Goal: Task Accomplishment & Management: Manage account settings

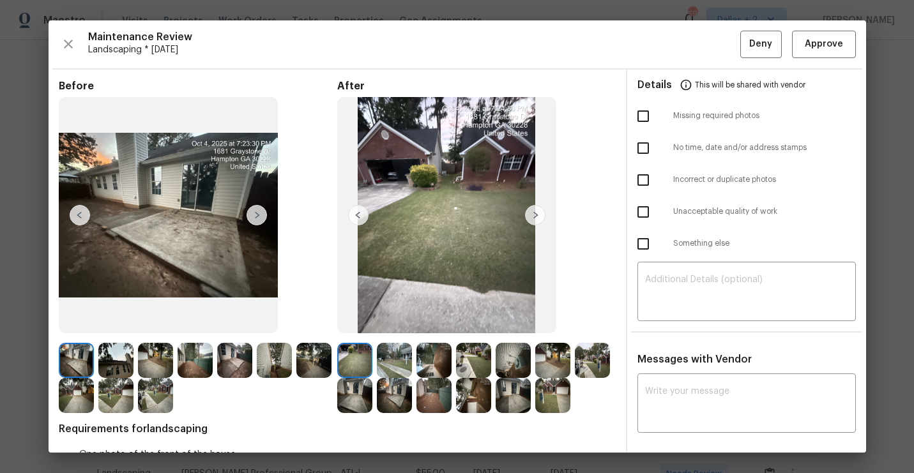
scroll to position [121, 0]
click at [529, 212] on img at bounding box center [535, 215] width 20 height 20
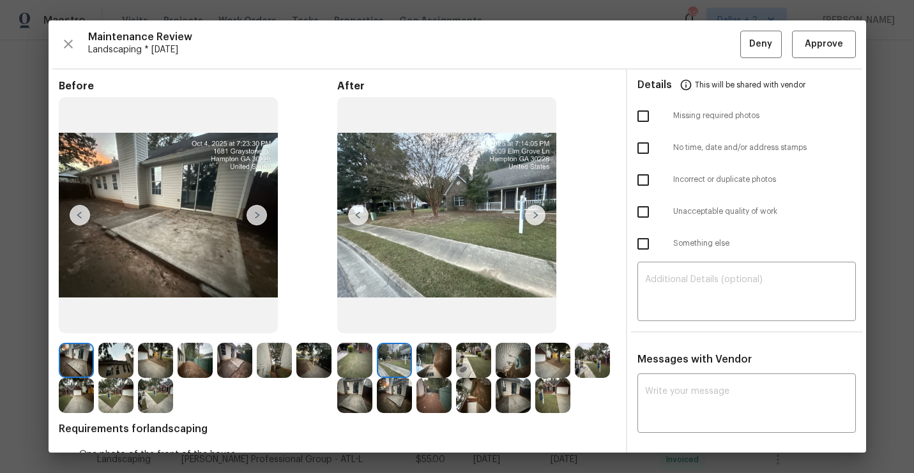
click at [529, 212] on img at bounding box center [535, 215] width 20 height 20
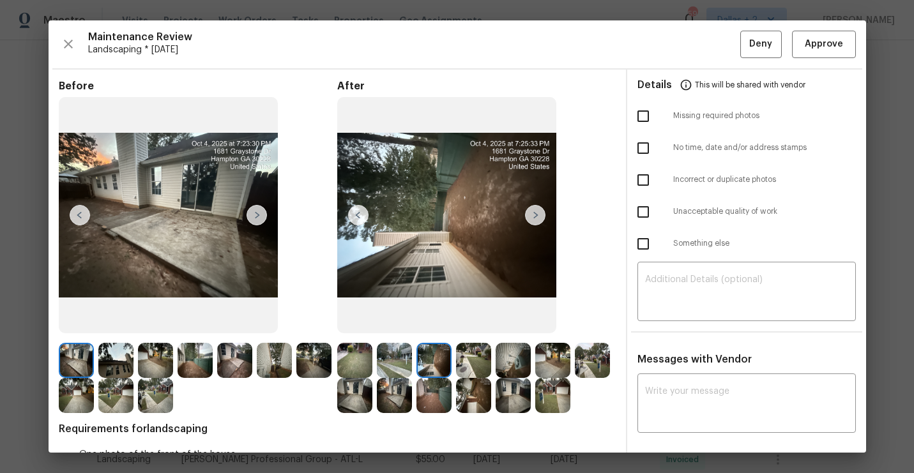
click at [529, 212] on img at bounding box center [535, 215] width 20 height 20
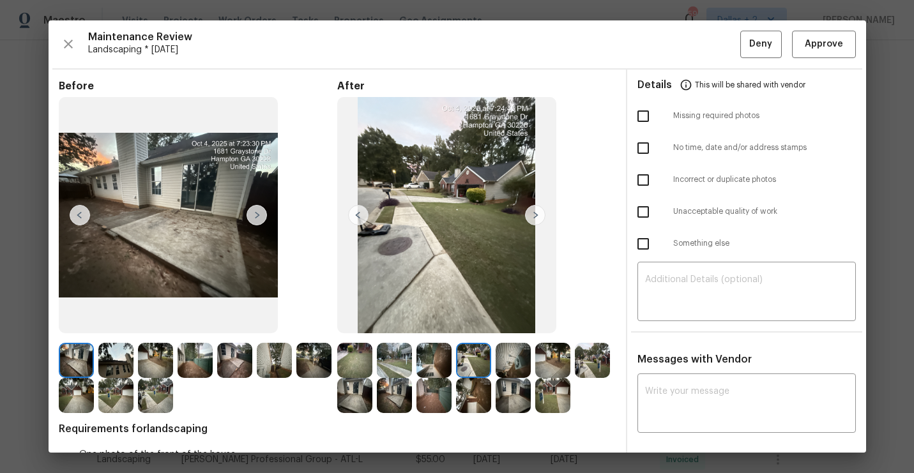
click at [529, 212] on img at bounding box center [535, 215] width 20 height 20
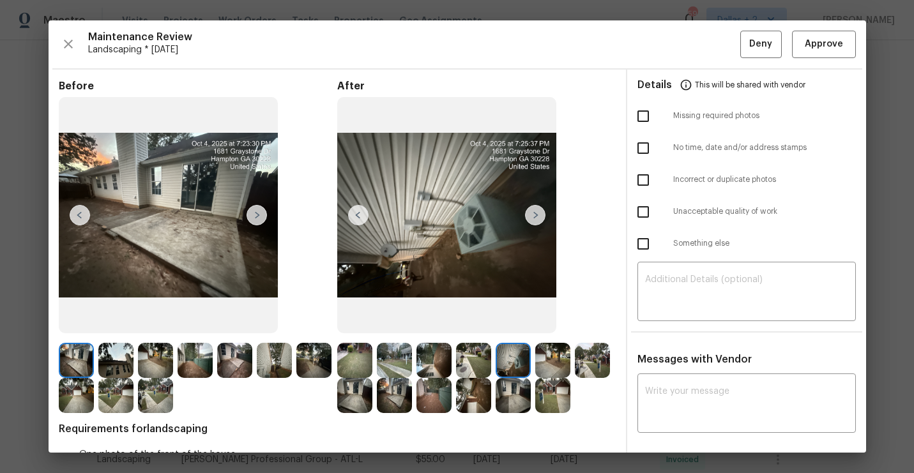
click at [529, 212] on img at bounding box center [535, 215] width 20 height 20
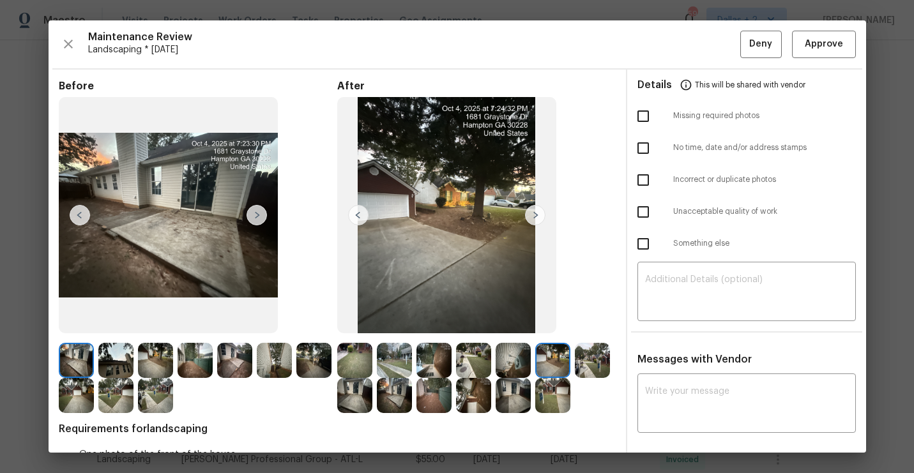
click at [529, 212] on img at bounding box center [535, 215] width 20 height 20
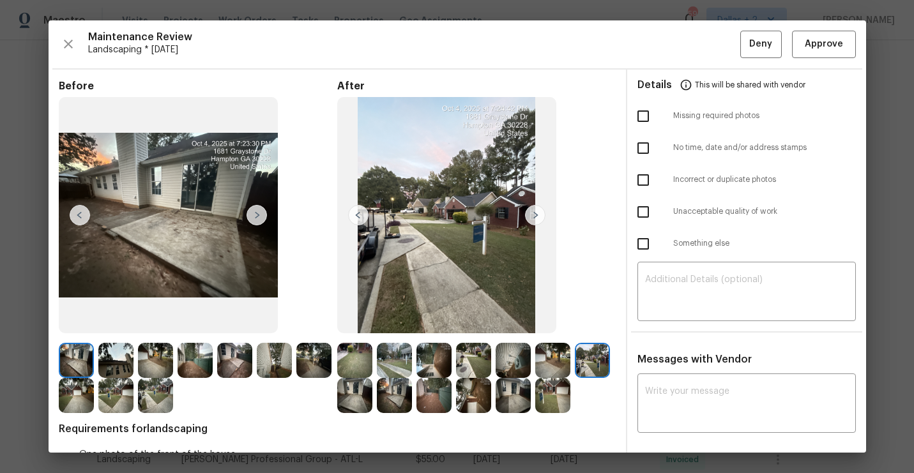
click at [529, 212] on img at bounding box center [535, 215] width 20 height 20
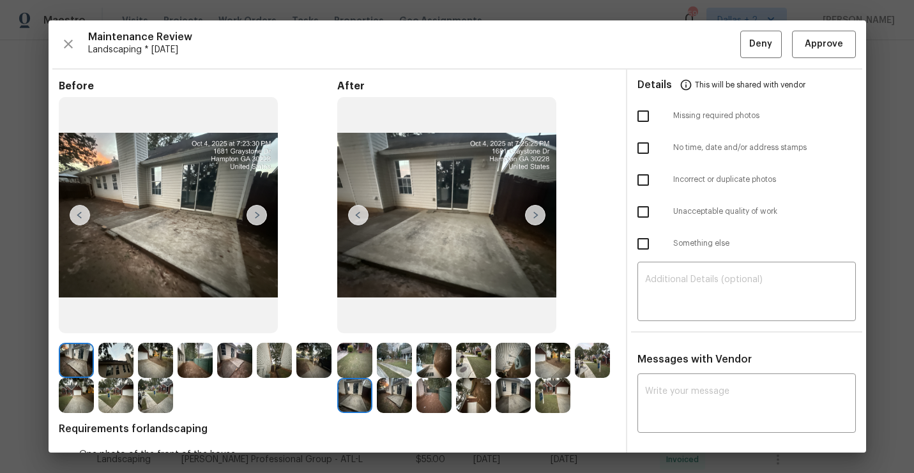
click at [529, 212] on img at bounding box center [535, 215] width 20 height 20
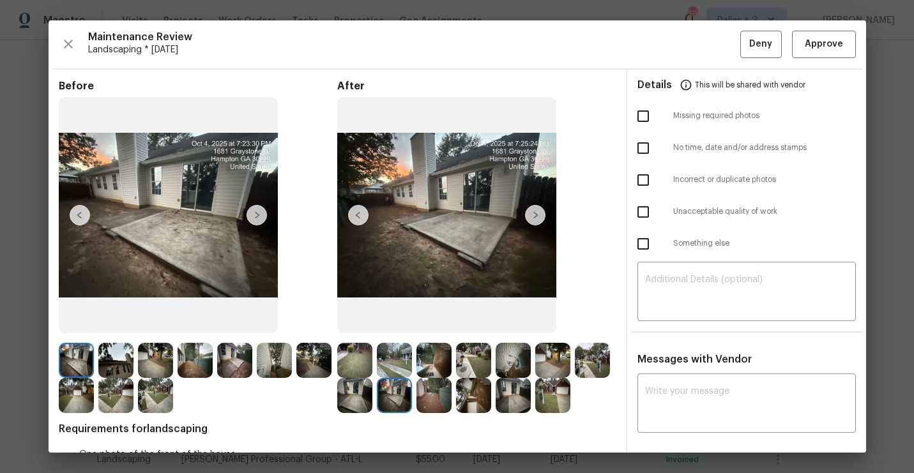
click at [529, 212] on img at bounding box center [535, 215] width 20 height 20
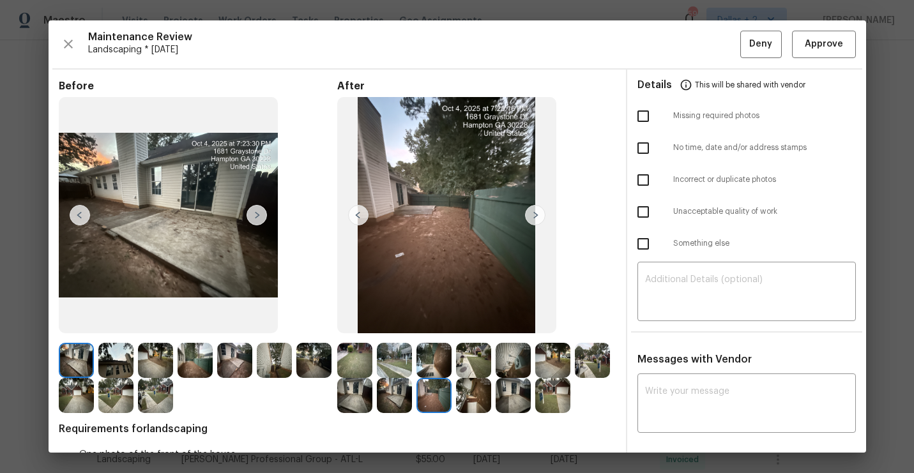
click at [529, 212] on img at bounding box center [535, 215] width 20 height 20
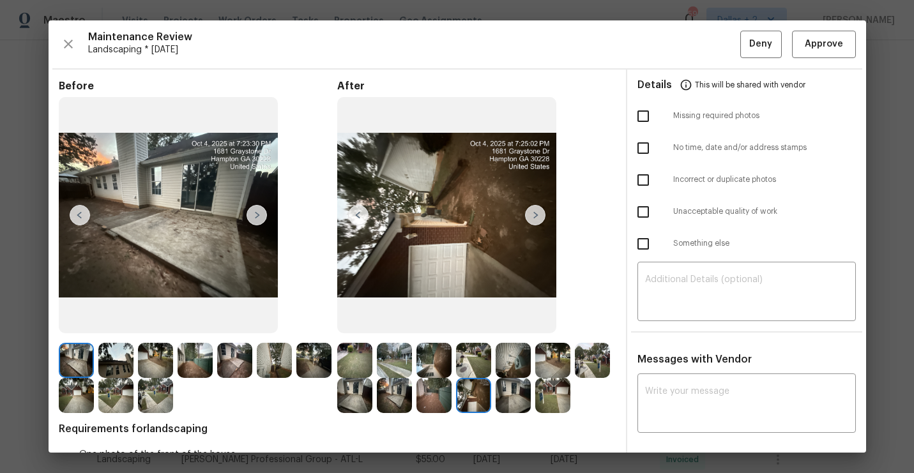
click at [529, 212] on img at bounding box center [535, 215] width 20 height 20
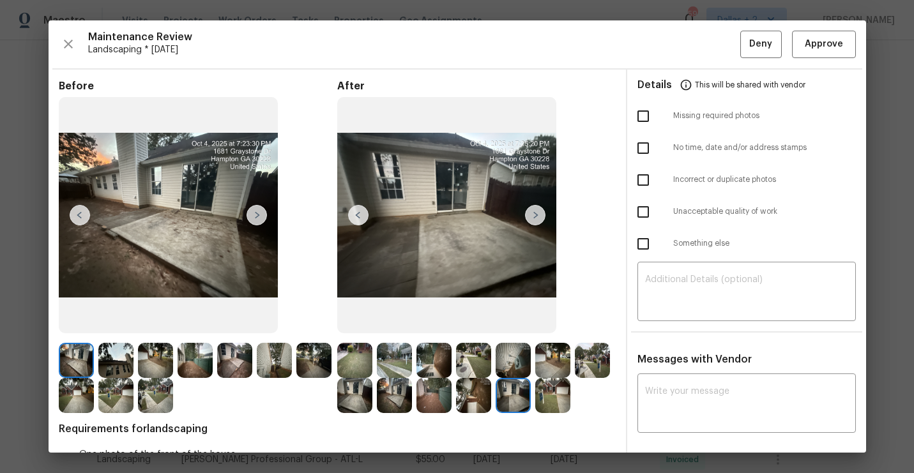
click at [349, 372] on img at bounding box center [354, 360] width 35 height 35
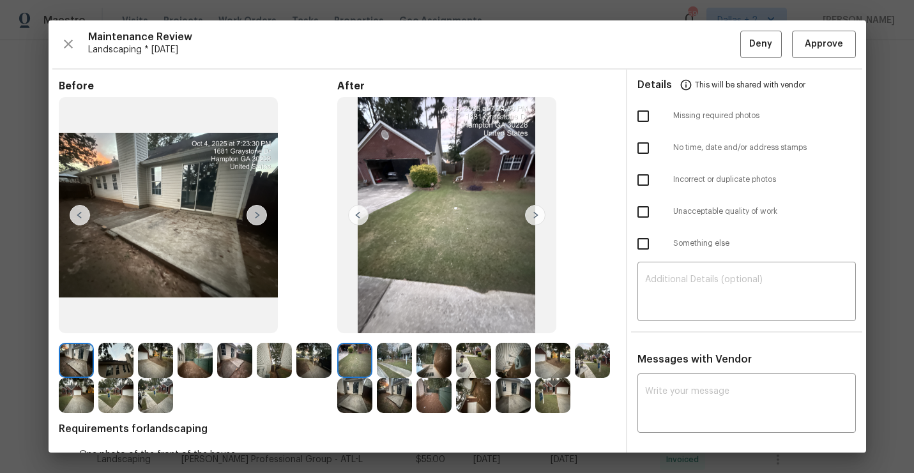
click at [532, 202] on img at bounding box center [446, 215] width 219 height 237
click at [535, 202] on img at bounding box center [446, 215] width 219 height 237
click at [529, 216] on img at bounding box center [535, 215] width 20 height 20
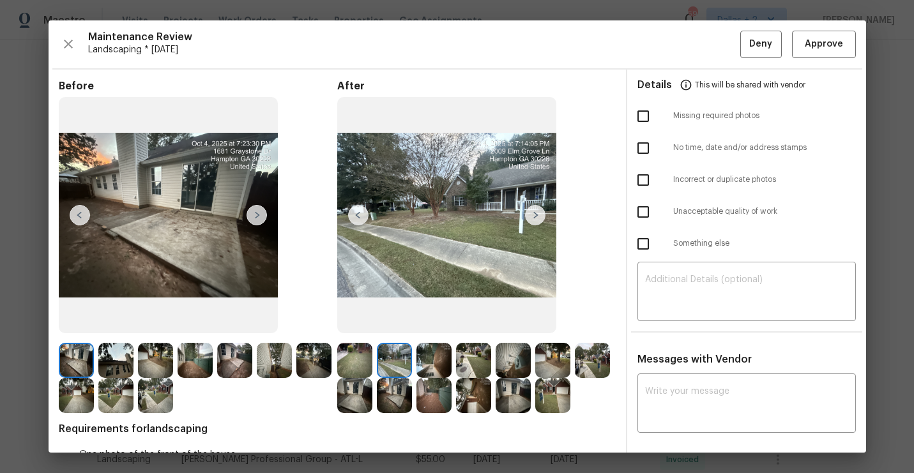
click at [529, 216] on img at bounding box center [535, 215] width 20 height 20
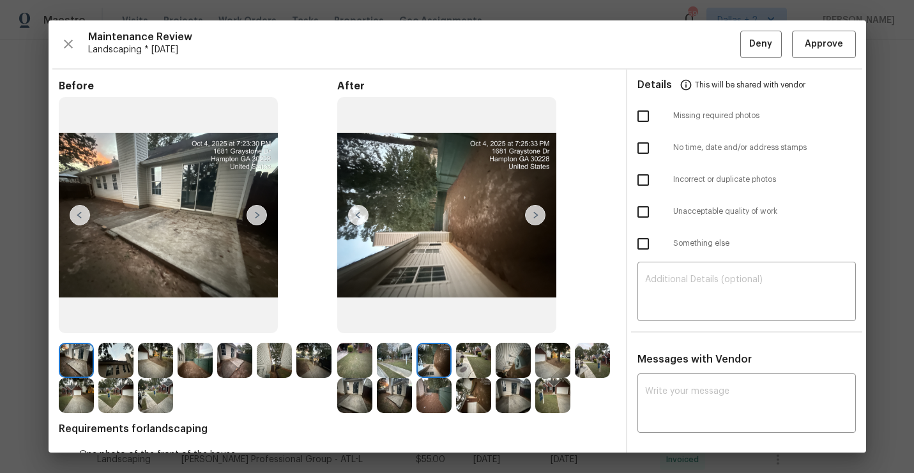
click at [529, 216] on img at bounding box center [535, 215] width 20 height 20
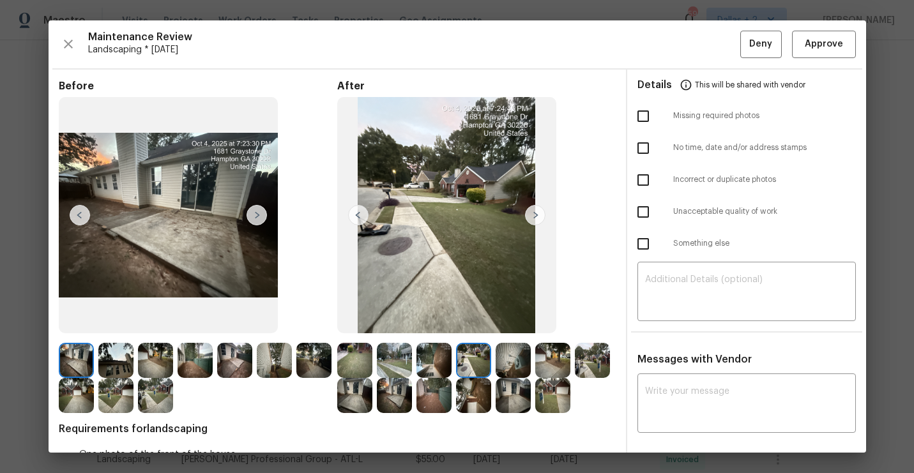
click at [529, 216] on img at bounding box center [535, 215] width 20 height 20
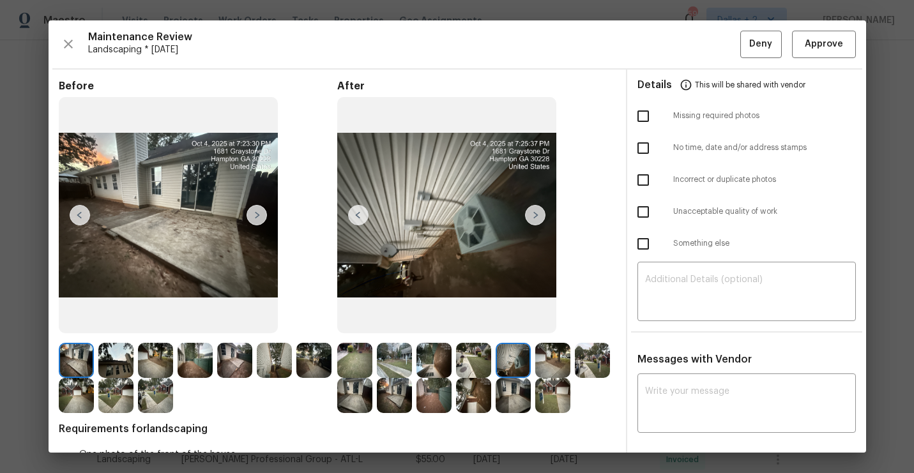
click at [529, 216] on img at bounding box center [535, 215] width 20 height 20
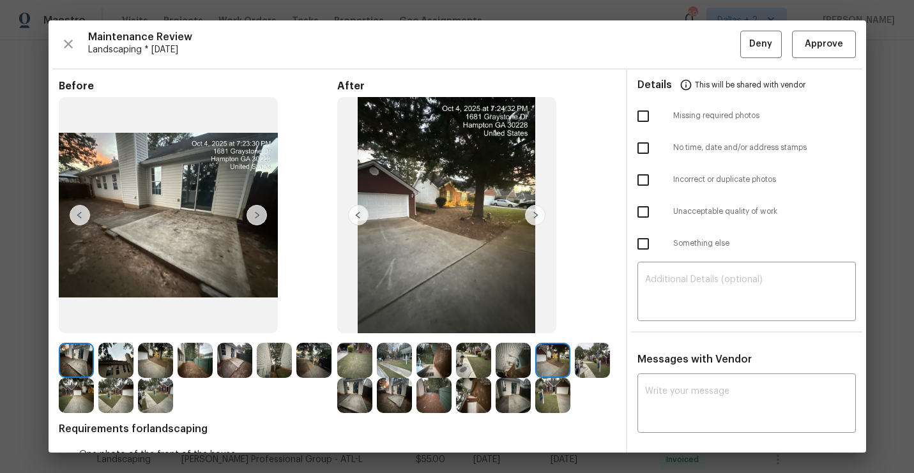
click at [529, 216] on img at bounding box center [535, 215] width 20 height 20
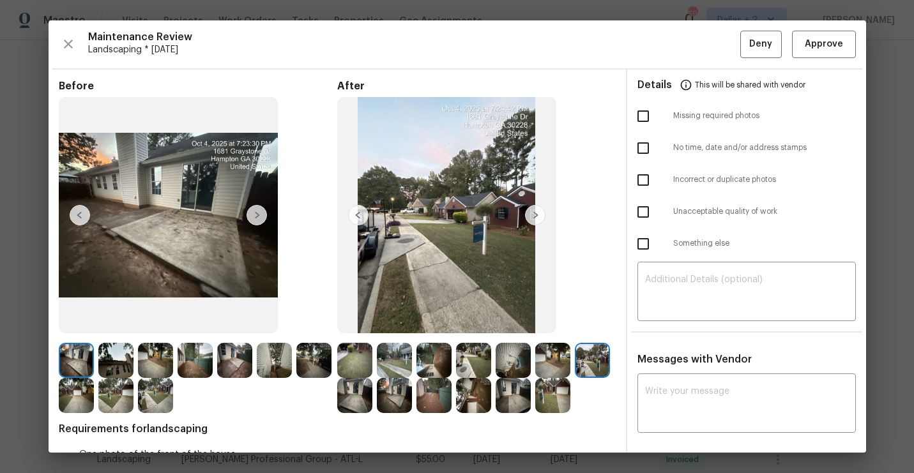
click at [529, 216] on img at bounding box center [535, 215] width 20 height 20
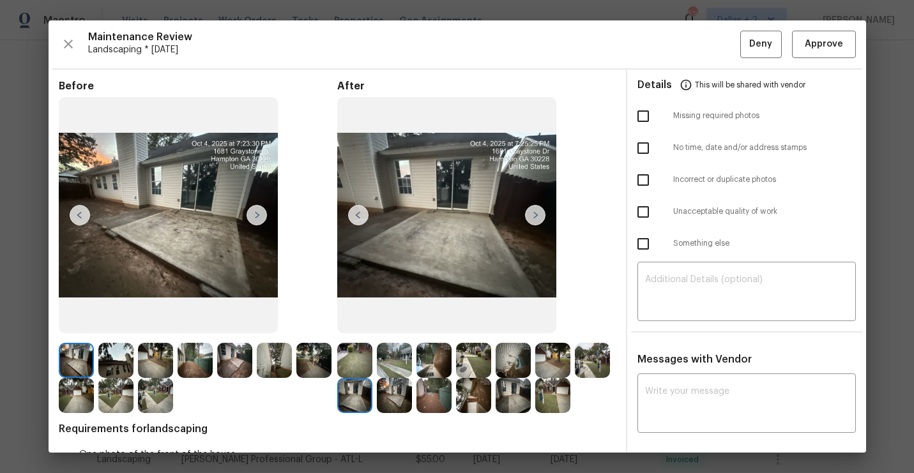
click at [529, 216] on img at bounding box center [535, 215] width 20 height 20
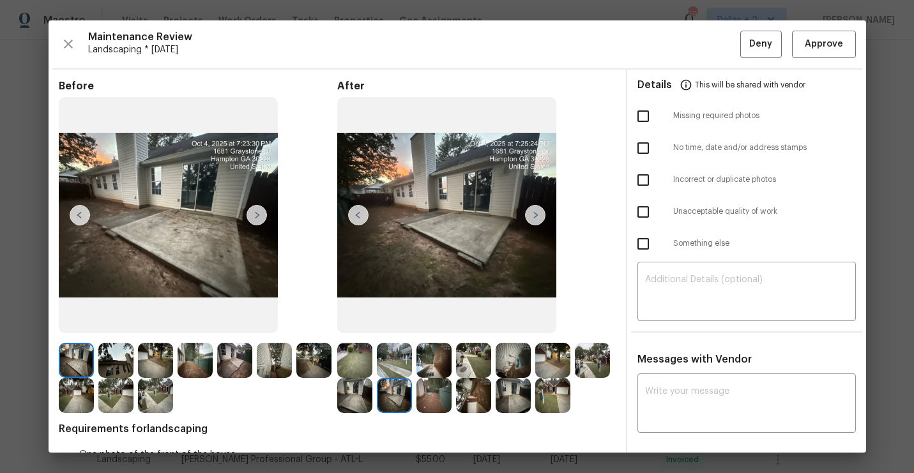
click at [67, 350] on img at bounding box center [76, 360] width 35 height 35
click at [255, 211] on img at bounding box center [257, 215] width 20 height 20
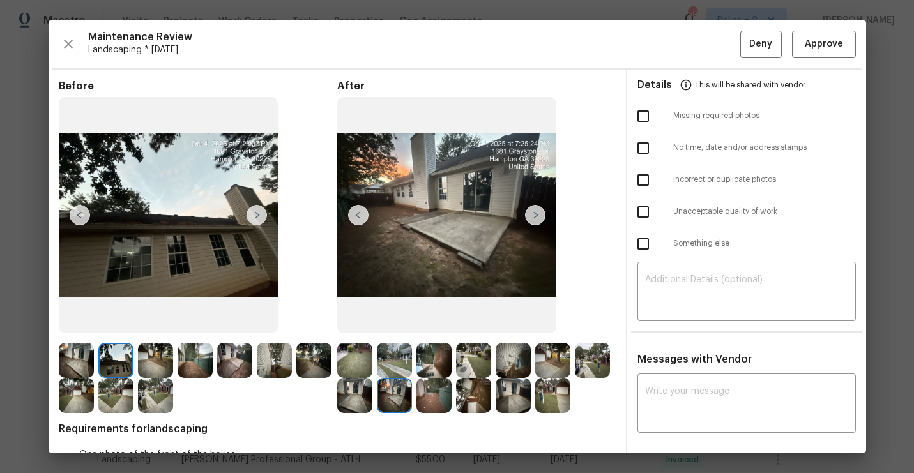
click at [255, 211] on img at bounding box center [257, 215] width 20 height 20
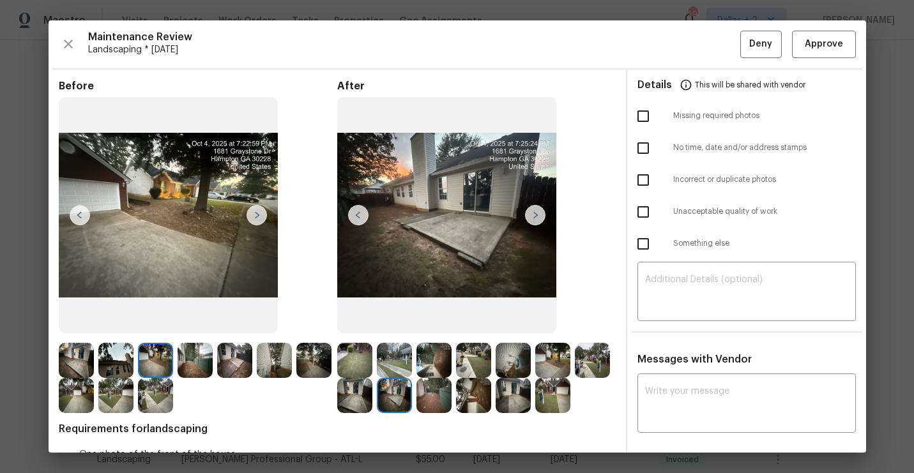
click at [255, 211] on img at bounding box center [257, 215] width 20 height 20
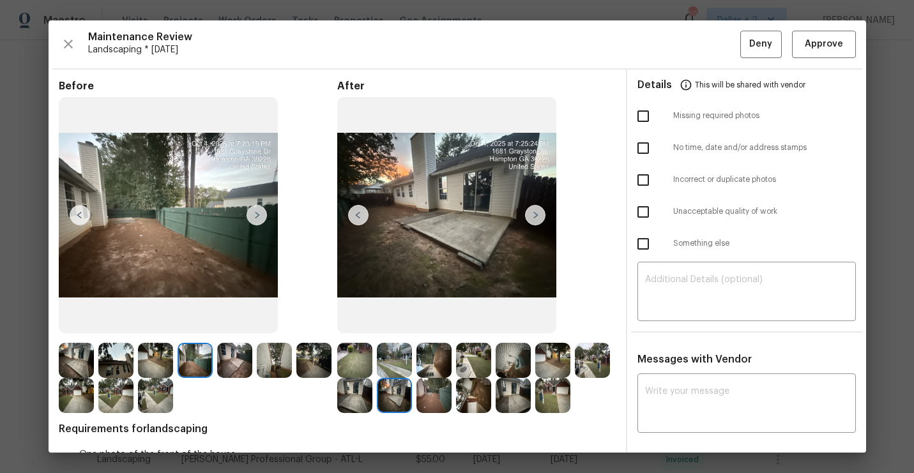
click at [255, 211] on img at bounding box center [257, 215] width 20 height 20
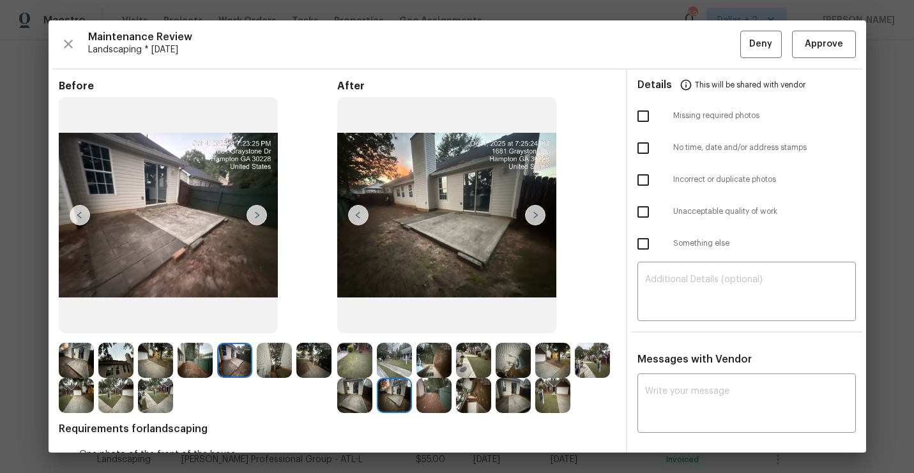
click at [255, 211] on img at bounding box center [257, 215] width 20 height 20
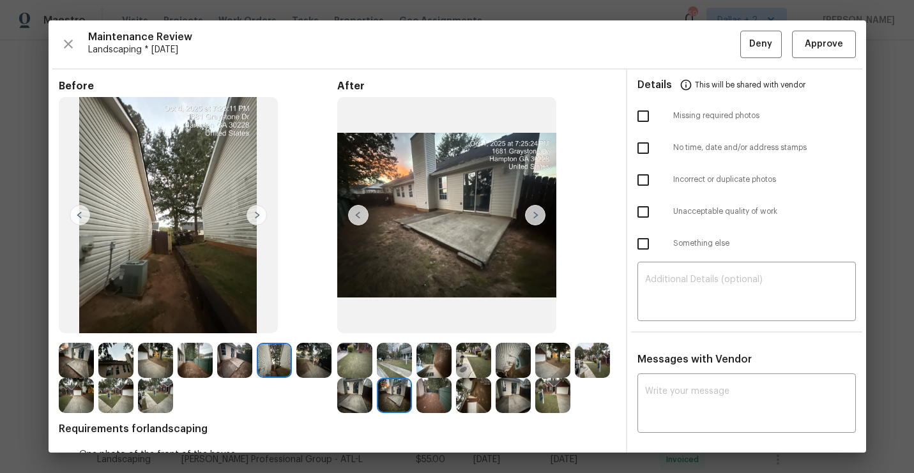
click at [255, 211] on img at bounding box center [257, 215] width 20 height 20
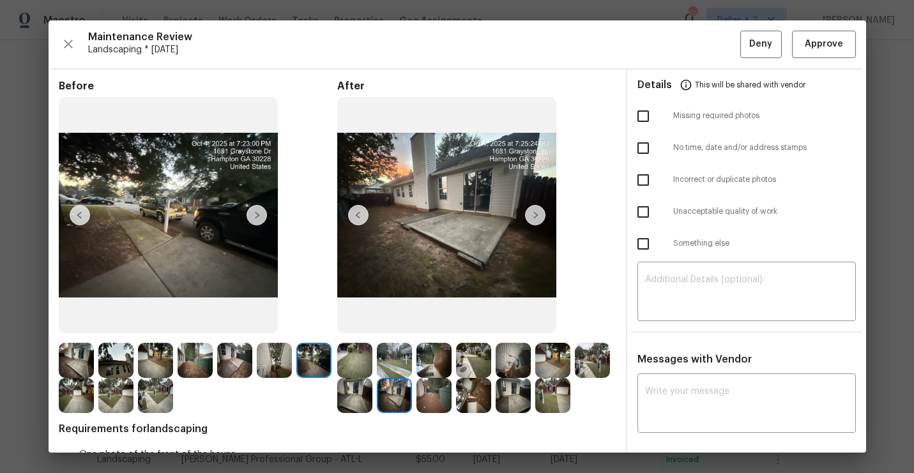
click at [255, 218] on img at bounding box center [257, 215] width 20 height 20
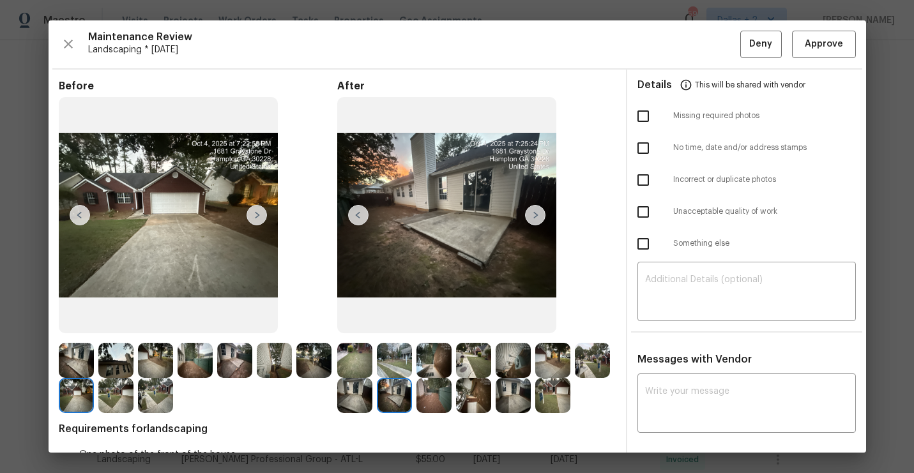
click at [255, 218] on img at bounding box center [257, 215] width 20 height 20
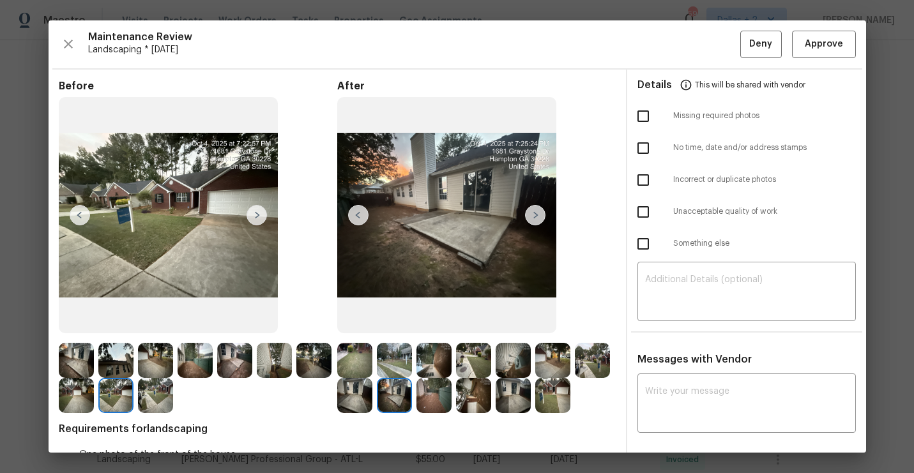
click at [86, 209] on img at bounding box center [80, 215] width 20 height 20
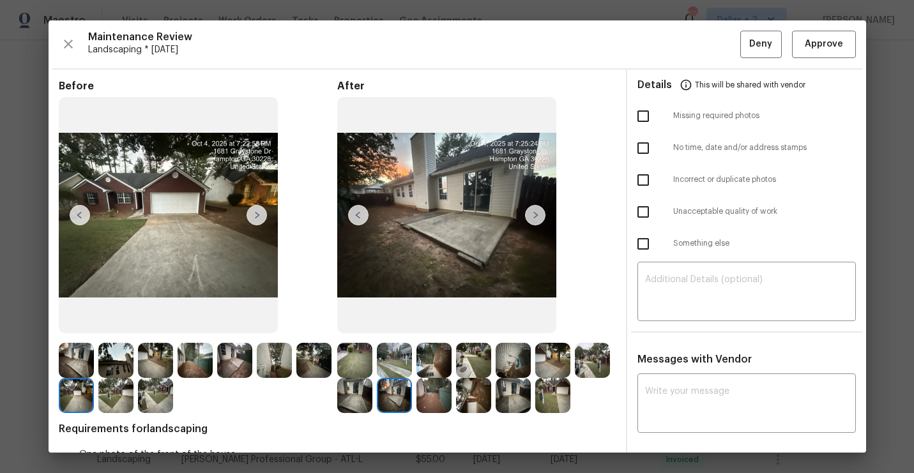
click at [263, 216] on img at bounding box center [257, 215] width 20 height 20
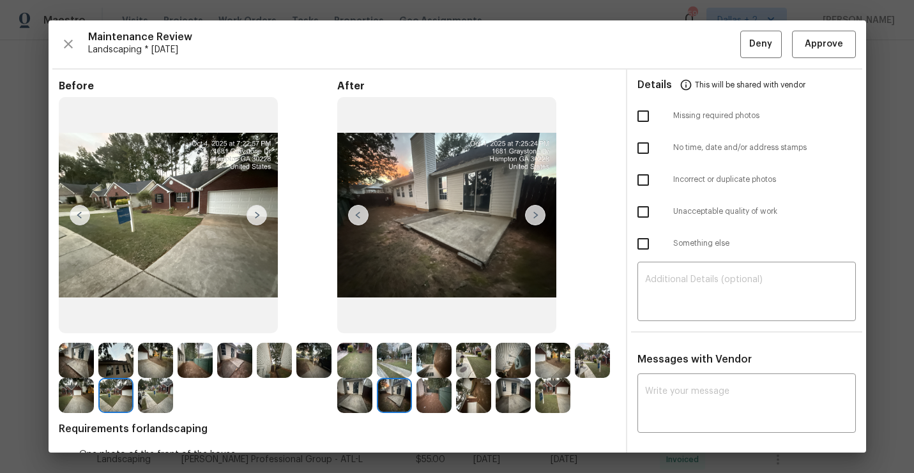
click at [263, 216] on img at bounding box center [257, 215] width 20 height 20
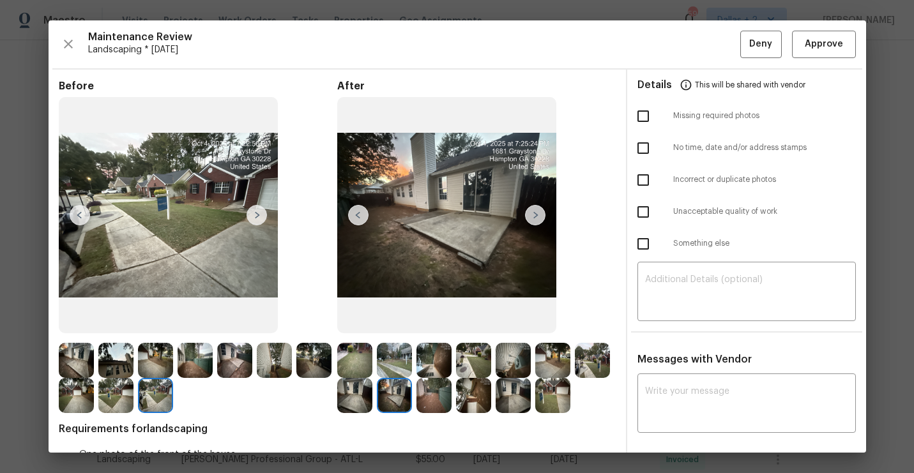
click at [263, 216] on img at bounding box center [257, 215] width 20 height 20
click at [79, 214] on img at bounding box center [80, 215] width 20 height 20
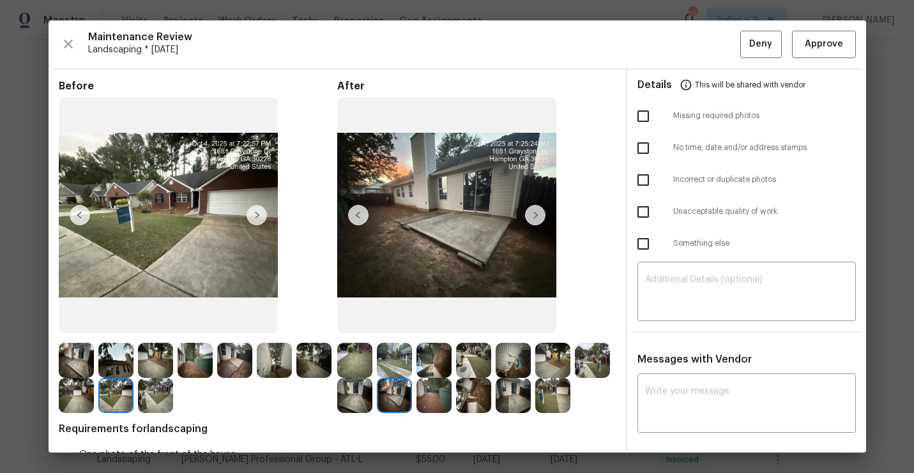
click at [68, 393] on img at bounding box center [76, 395] width 35 height 35
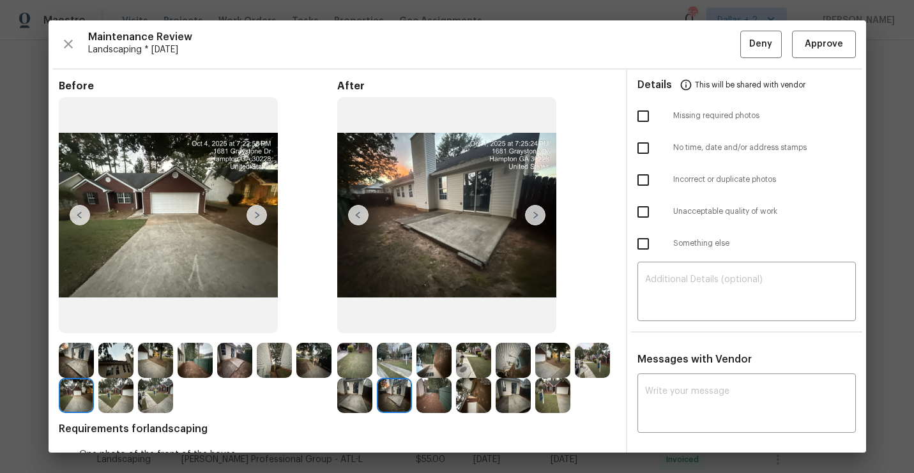
click at [112, 396] on img at bounding box center [115, 395] width 35 height 35
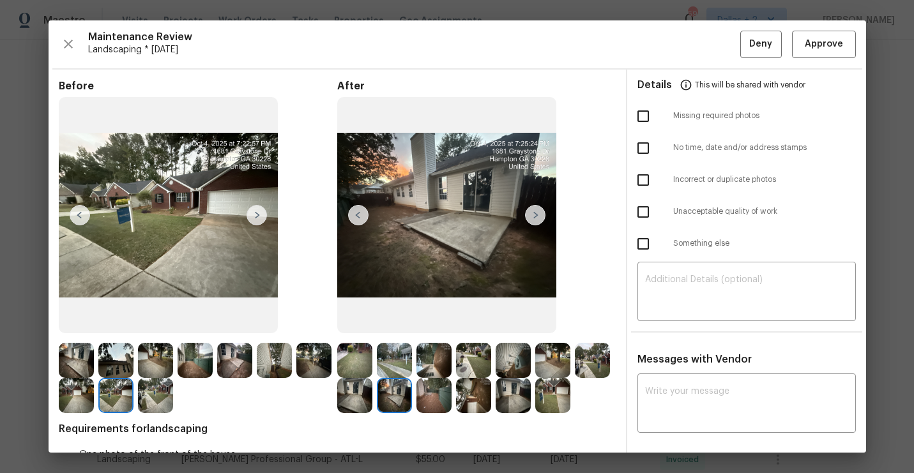
click at [152, 395] on img at bounding box center [155, 395] width 35 height 35
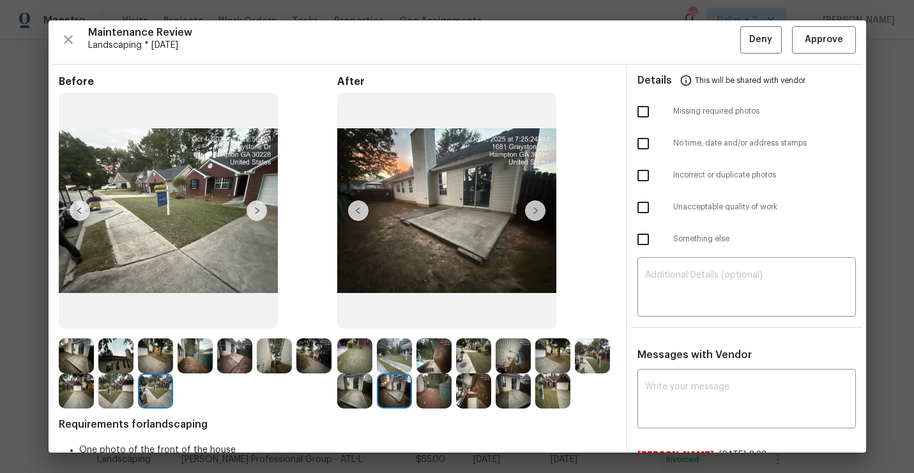
scroll to position [0, 0]
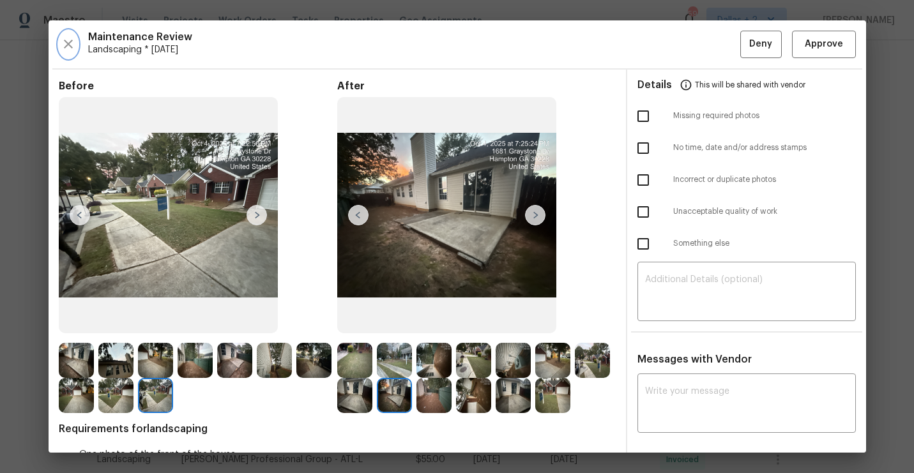
click at [73, 43] on icon "button" at bounding box center [68, 43] width 15 height 15
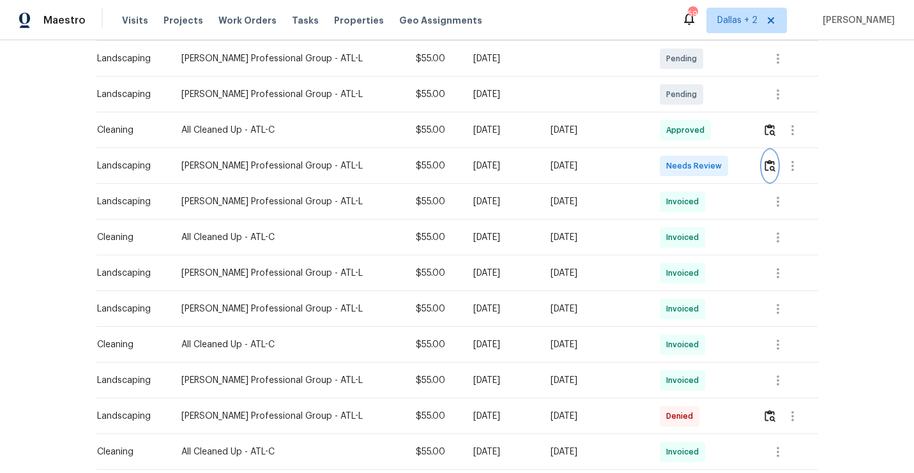
scroll to position [331, 0]
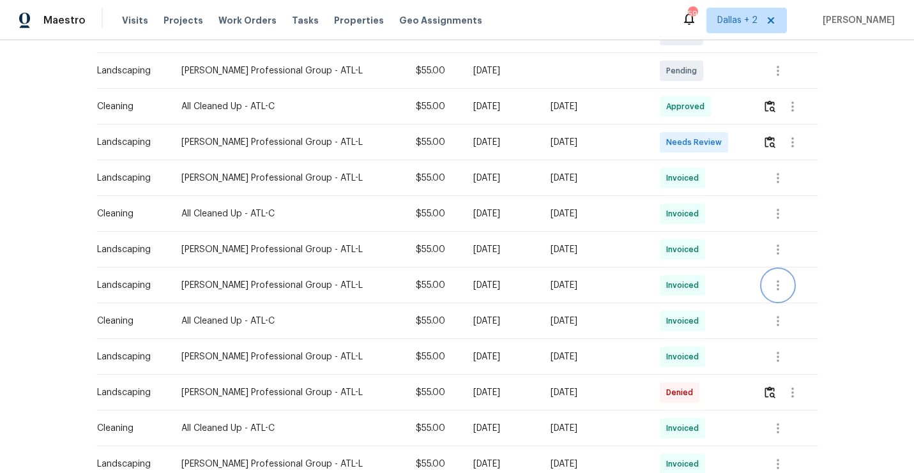
click at [772, 291] on icon "button" at bounding box center [777, 285] width 15 height 15
click at [785, 304] on li "View details" at bounding box center [807, 306] width 89 height 21
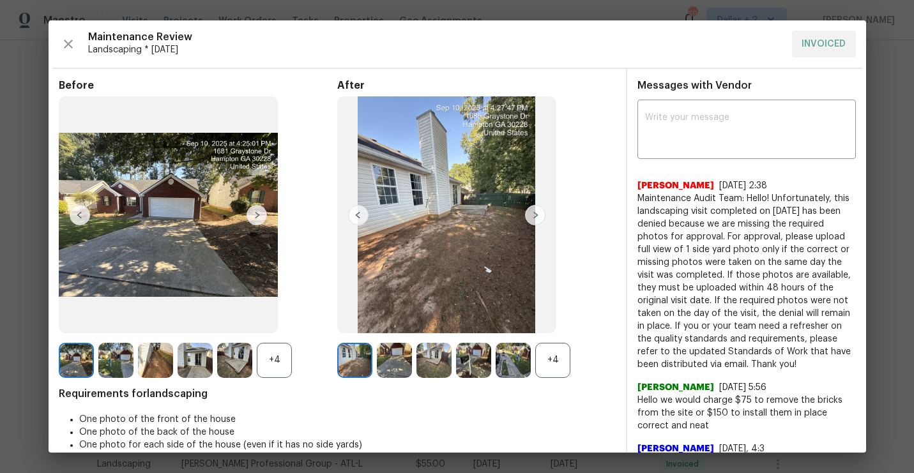
click at [277, 359] on div "+4" at bounding box center [274, 360] width 35 height 35
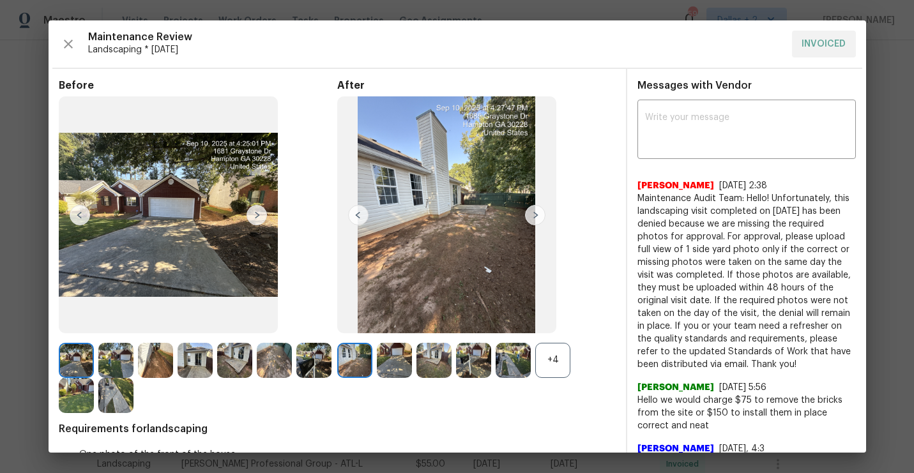
click at [552, 365] on div "+4" at bounding box center [552, 360] width 35 height 35
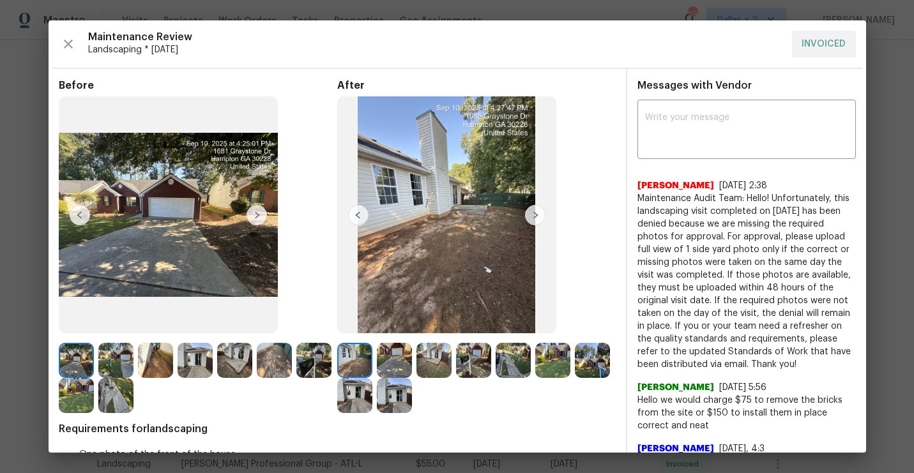
click at [533, 222] on img at bounding box center [535, 215] width 20 height 20
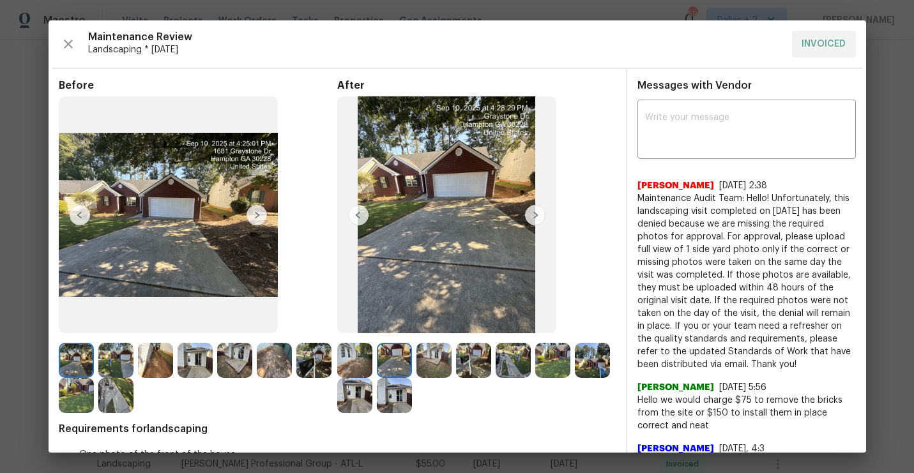
click at [531, 225] on img at bounding box center [446, 214] width 219 height 237
click at [535, 218] on img at bounding box center [535, 215] width 20 height 20
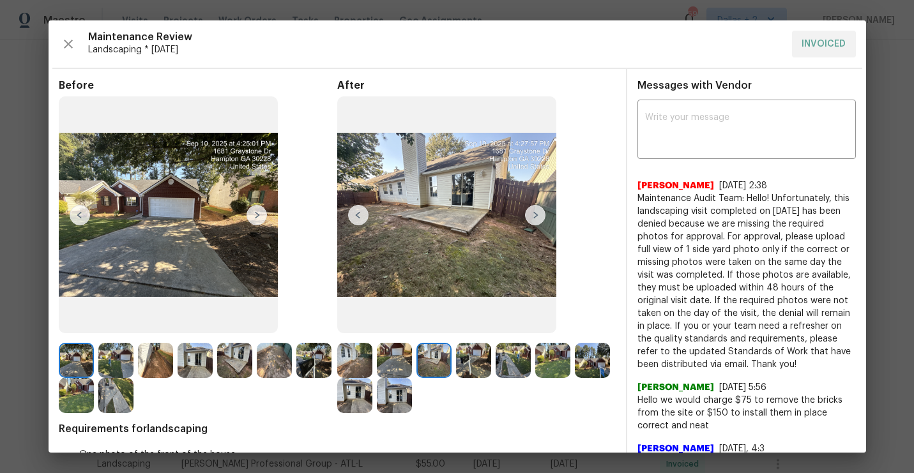
click at [475, 361] on img at bounding box center [473, 360] width 35 height 35
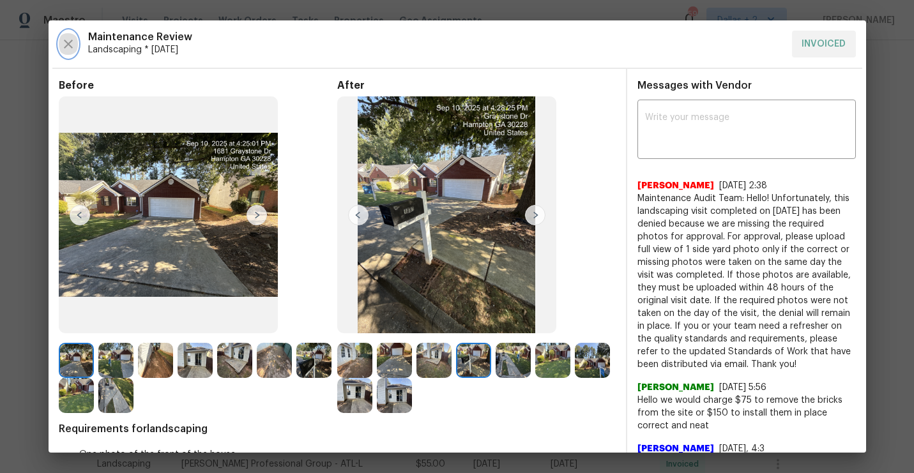
click at [68, 47] on icon "button" at bounding box center [68, 43] width 15 height 15
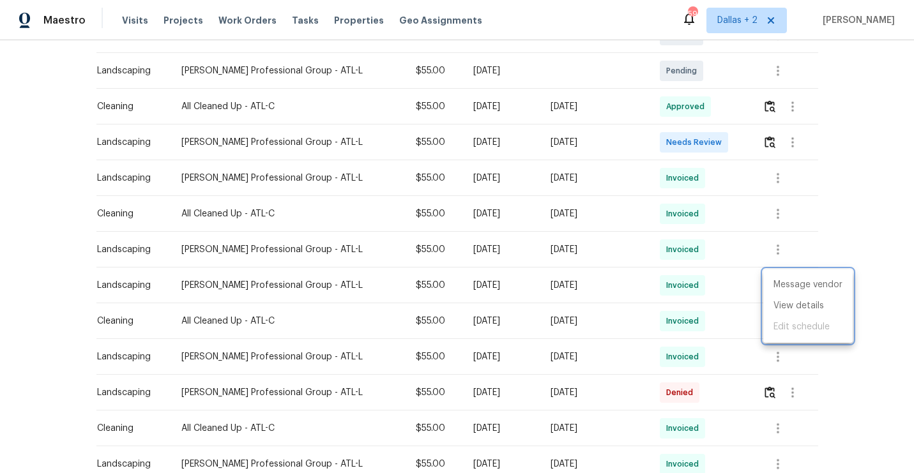
click at [833, 186] on div at bounding box center [457, 236] width 914 height 473
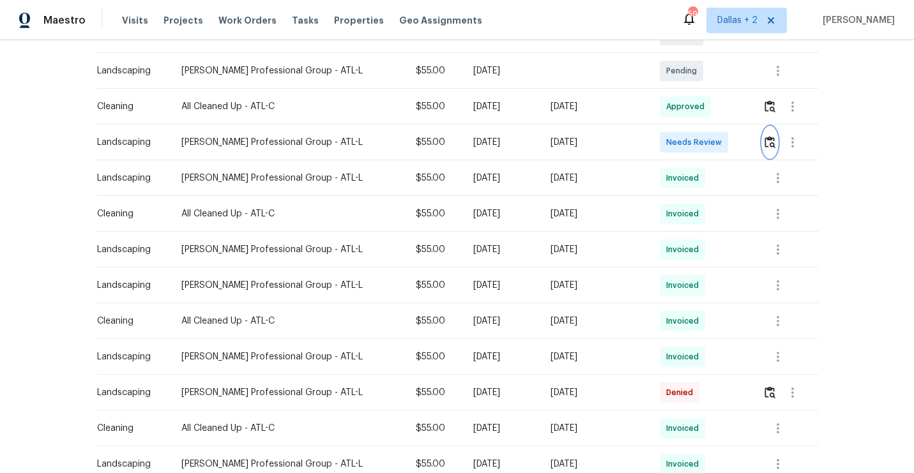
click at [772, 139] on img "button" at bounding box center [769, 142] width 11 height 12
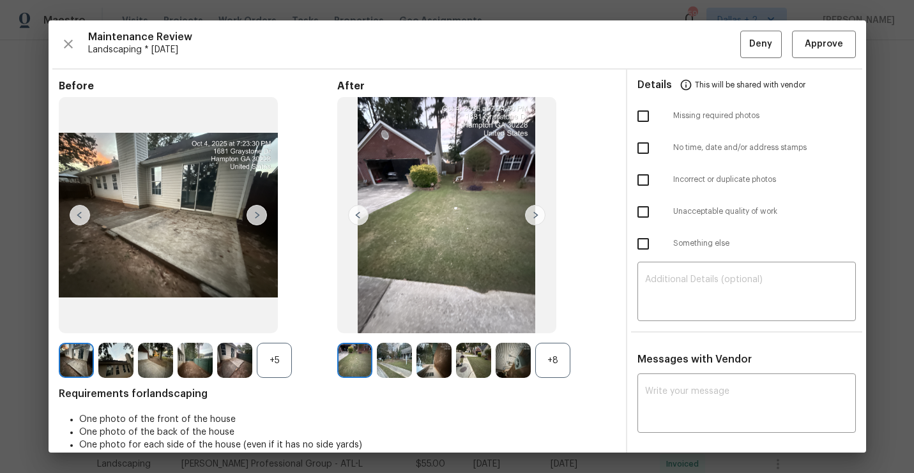
click at [555, 357] on div "+8" at bounding box center [552, 360] width 35 height 35
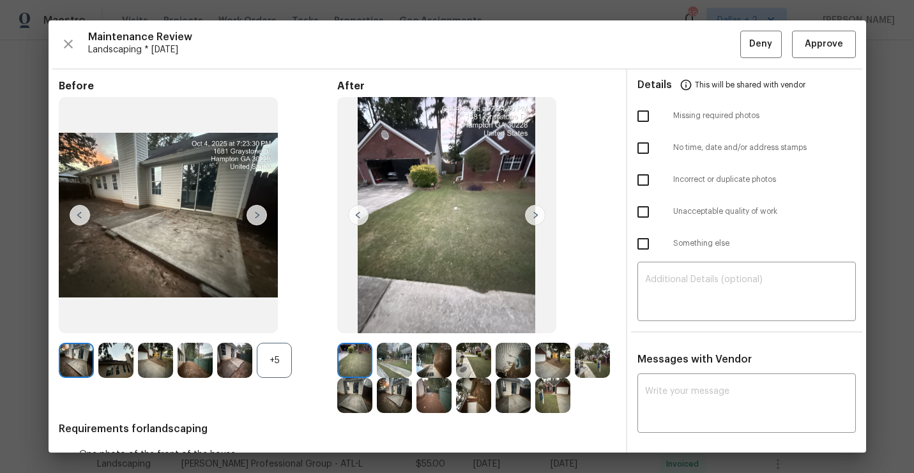
click at [363, 364] on img at bounding box center [354, 360] width 35 height 35
click at [554, 214] on img at bounding box center [446, 215] width 219 height 237
click at [536, 218] on img at bounding box center [535, 215] width 20 height 20
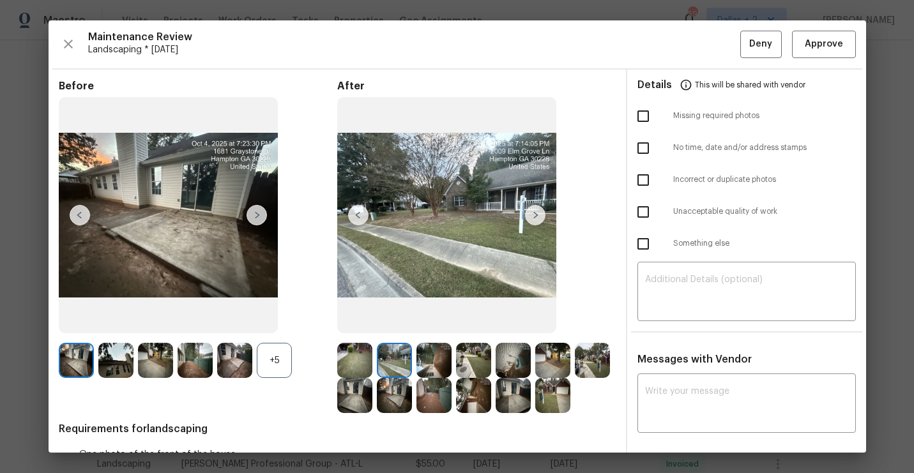
click at [536, 218] on img at bounding box center [535, 215] width 20 height 20
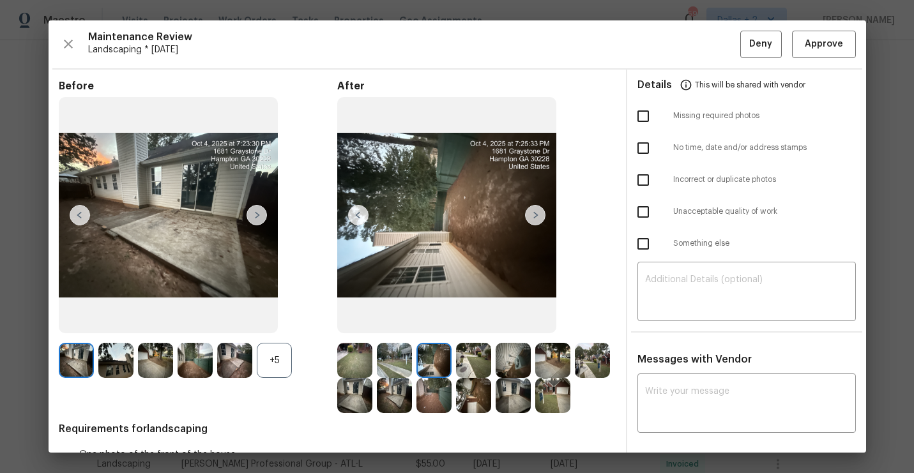
click at [536, 218] on img at bounding box center [535, 215] width 20 height 20
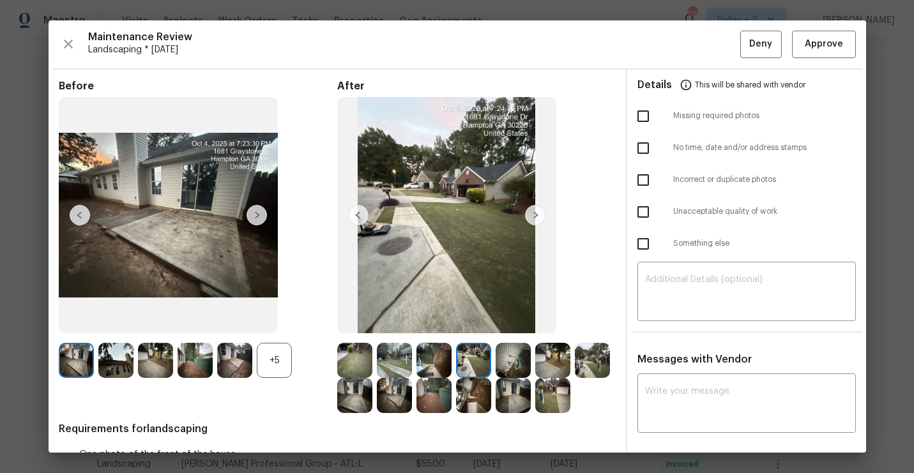
click at [536, 218] on img at bounding box center [535, 215] width 20 height 20
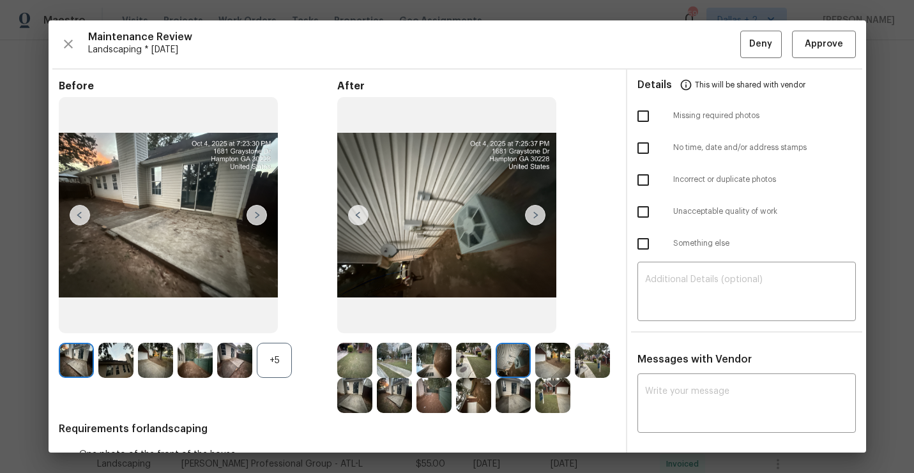
click at [536, 218] on img at bounding box center [535, 215] width 20 height 20
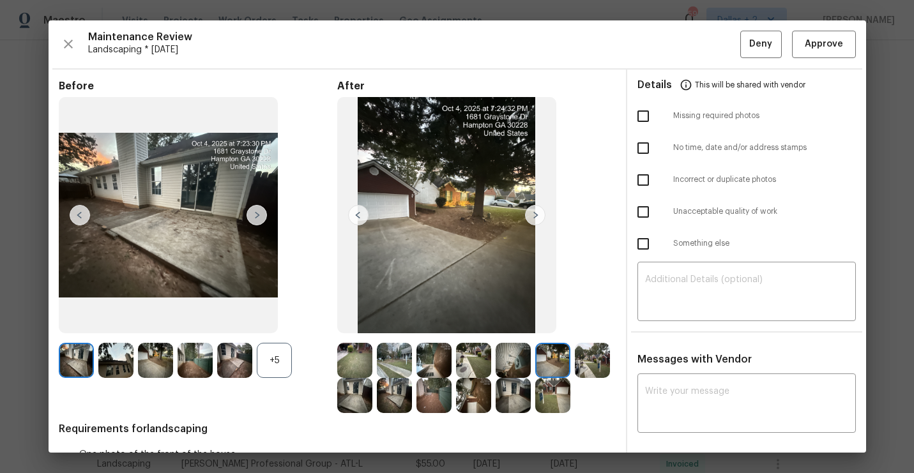
click at [536, 218] on img at bounding box center [535, 215] width 20 height 20
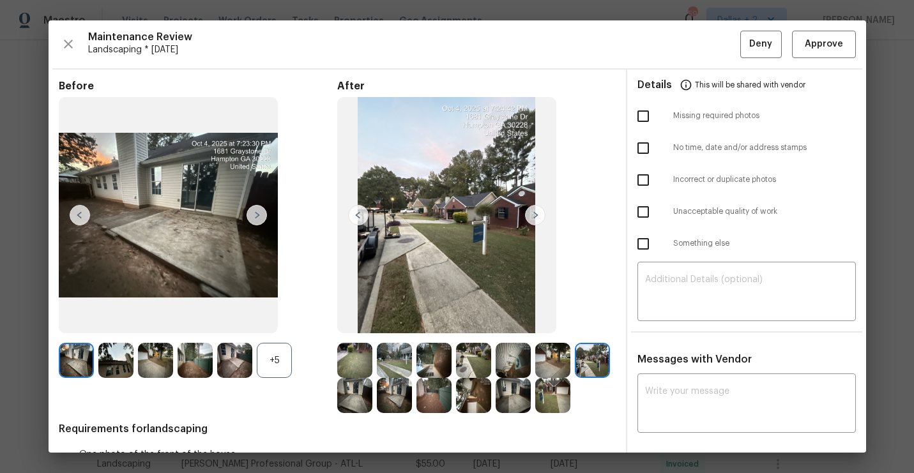
click at [536, 218] on img at bounding box center [535, 215] width 20 height 20
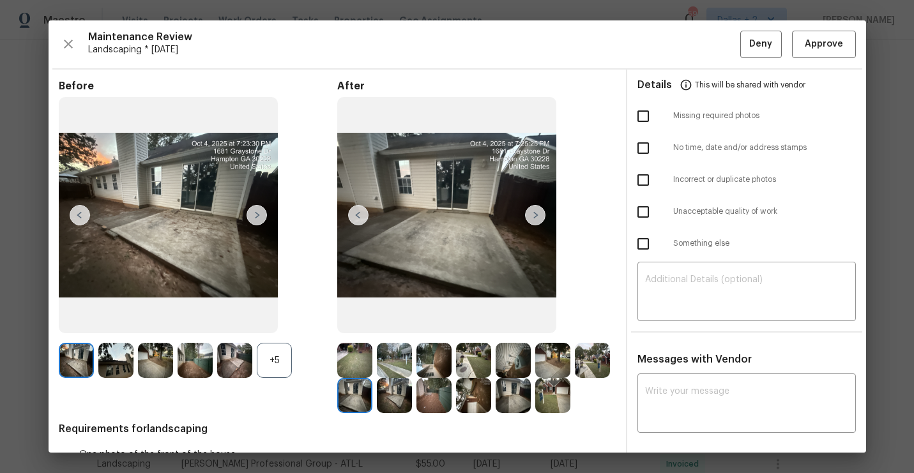
click at [536, 218] on img at bounding box center [535, 215] width 20 height 20
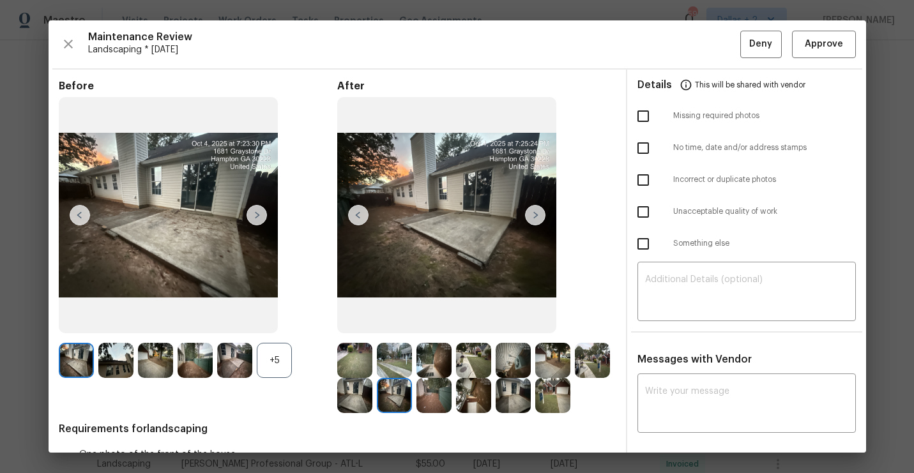
click at [536, 218] on img at bounding box center [535, 215] width 20 height 20
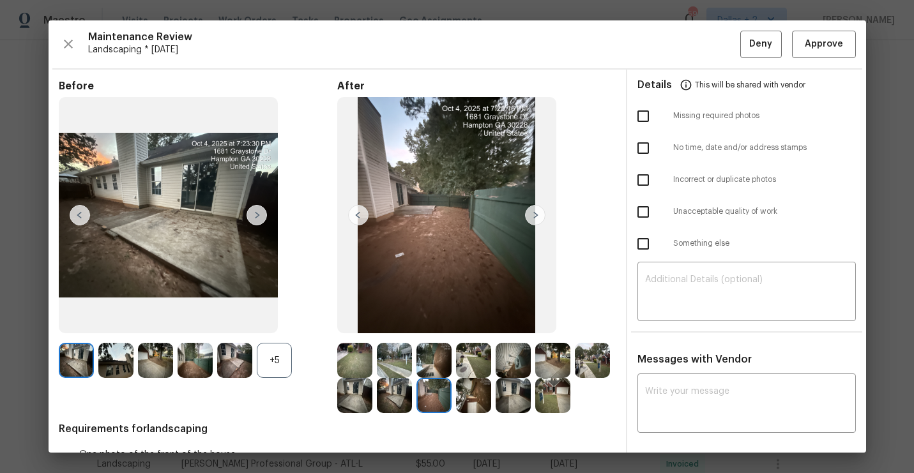
click at [536, 218] on img at bounding box center [535, 215] width 20 height 20
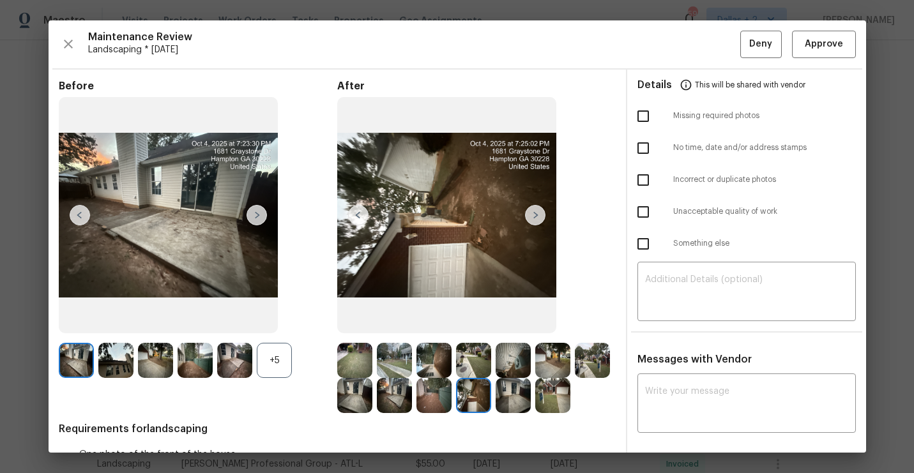
click at [536, 218] on img at bounding box center [535, 215] width 20 height 20
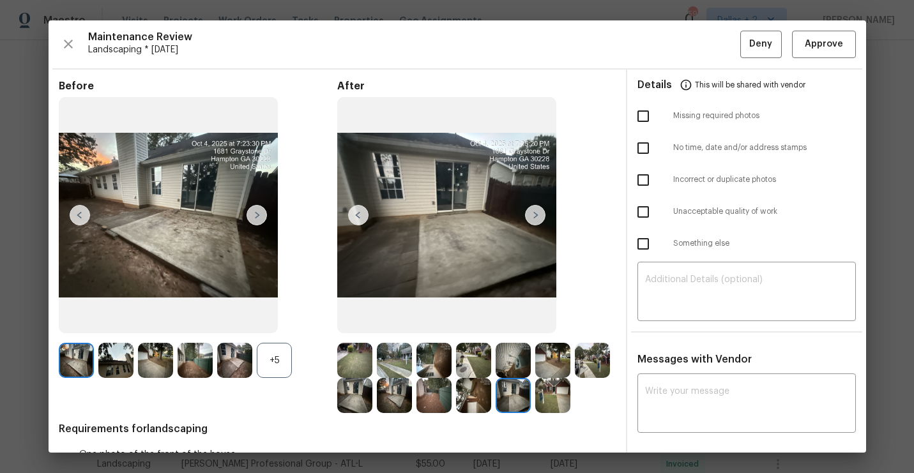
click at [536, 218] on img at bounding box center [535, 215] width 20 height 20
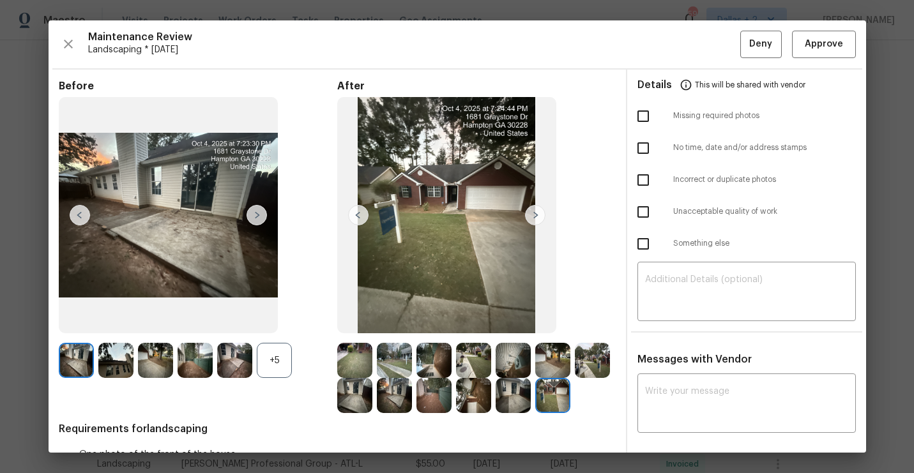
click at [536, 218] on img at bounding box center [535, 215] width 20 height 20
click at [416, 352] on div at bounding box center [476, 378] width 278 height 70
click at [433, 365] on img at bounding box center [433, 360] width 35 height 35
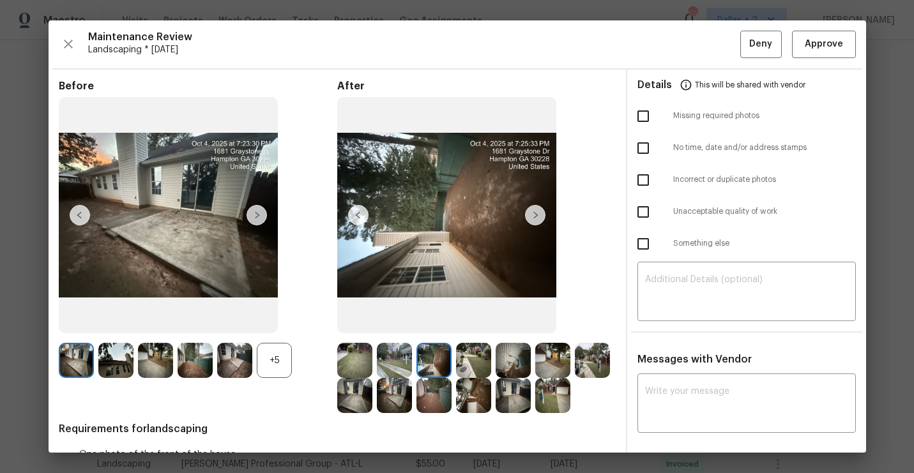
click at [463, 363] on img at bounding box center [473, 360] width 35 height 35
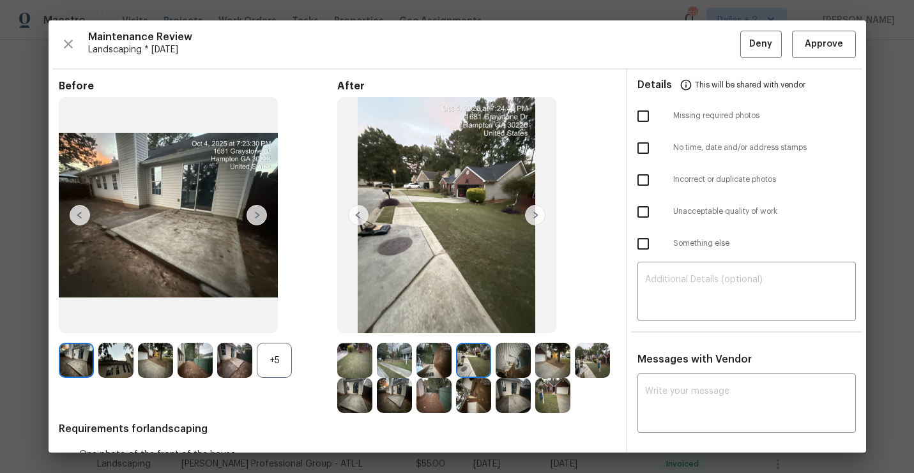
click at [505, 367] on img at bounding box center [513, 360] width 35 height 35
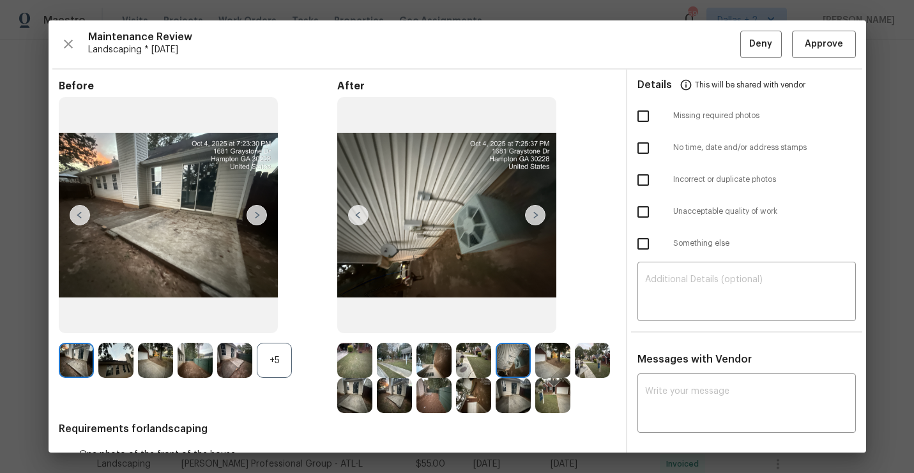
click at [554, 363] on img at bounding box center [552, 360] width 35 height 35
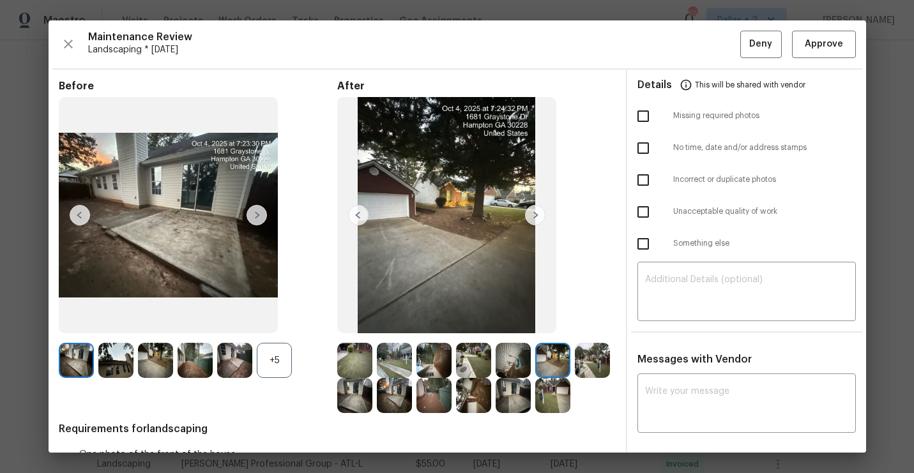
click at [608, 365] on img at bounding box center [592, 360] width 35 height 35
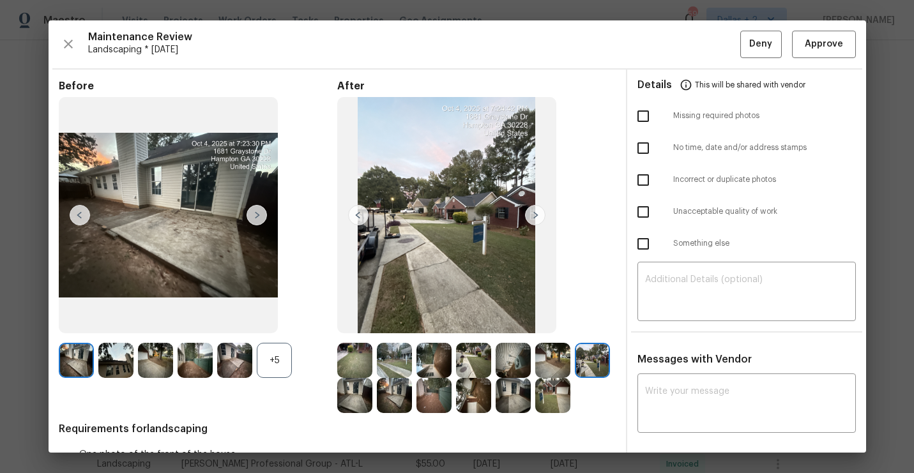
click at [342, 413] on img at bounding box center [354, 395] width 35 height 35
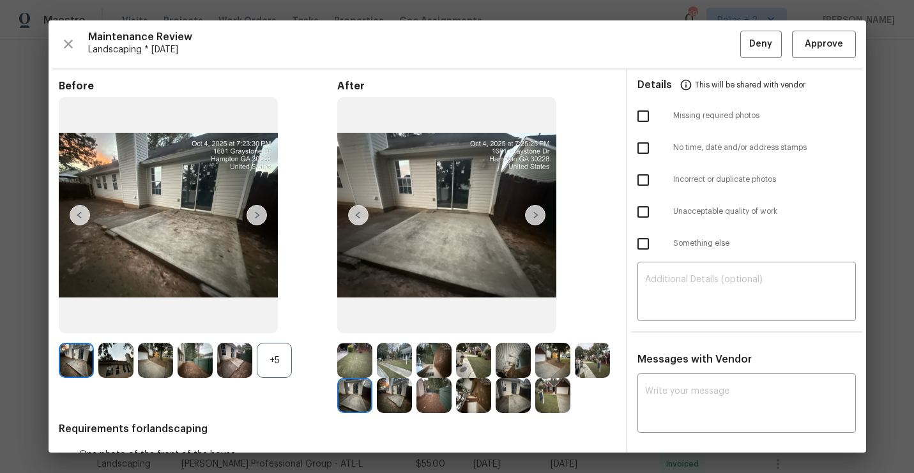
click at [367, 406] on img at bounding box center [354, 395] width 35 height 35
click at [395, 401] on img at bounding box center [394, 395] width 35 height 35
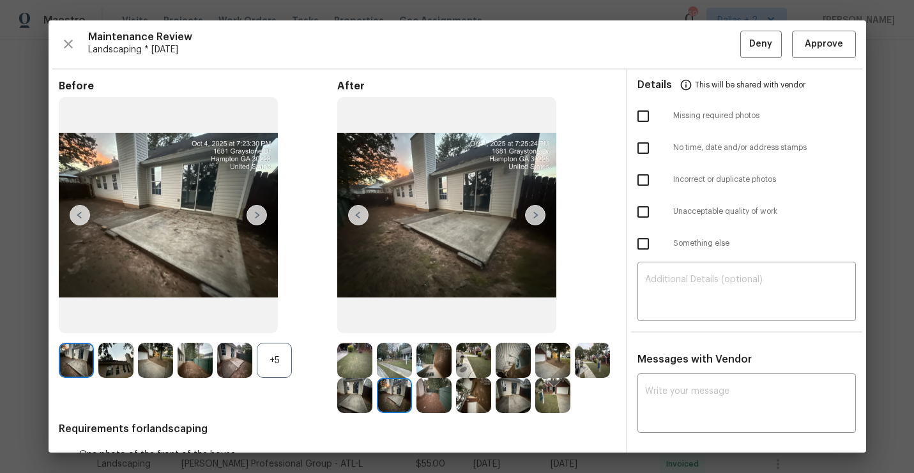
click at [434, 388] on img at bounding box center [433, 395] width 35 height 35
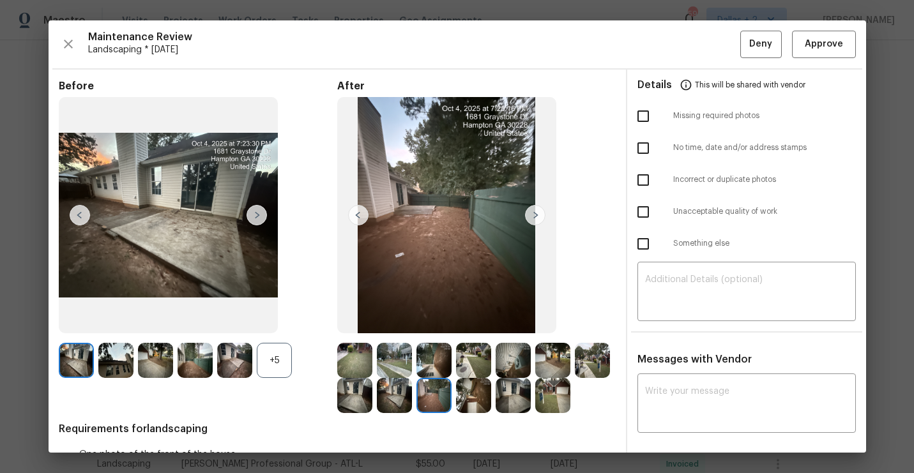
click at [456, 389] on img at bounding box center [473, 395] width 35 height 35
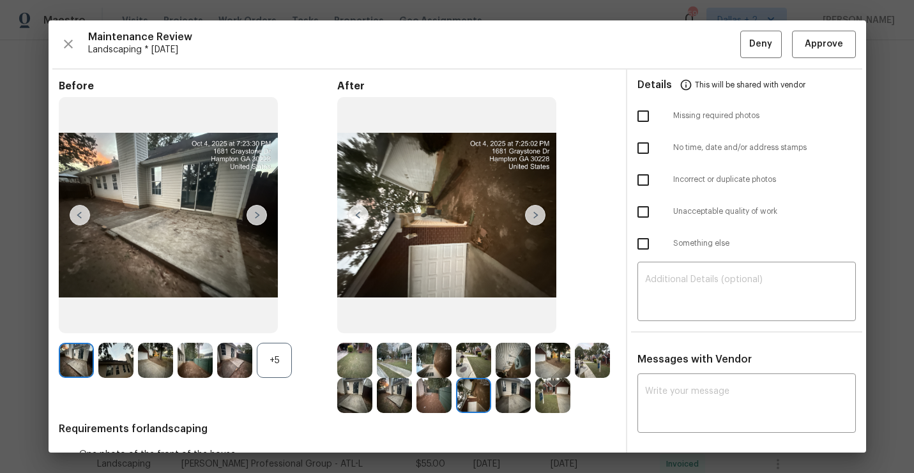
click at [505, 396] on img at bounding box center [513, 395] width 35 height 35
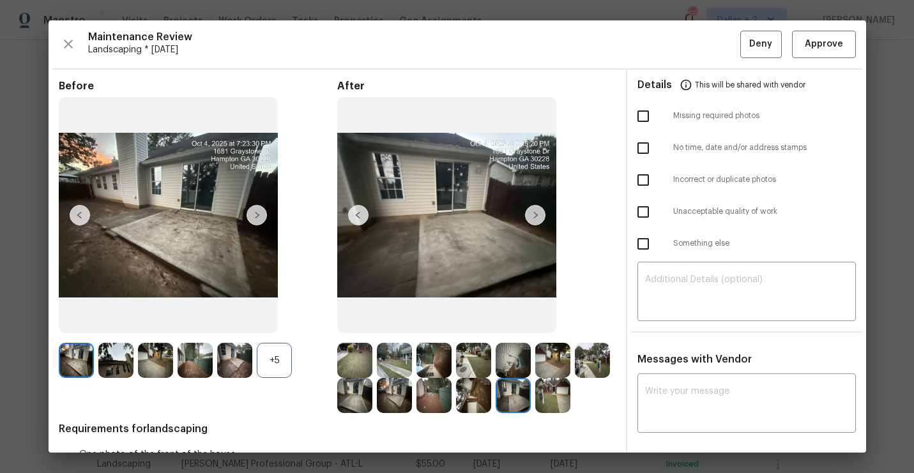
click at [554, 395] on img at bounding box center [552, 395] width 35 height 35
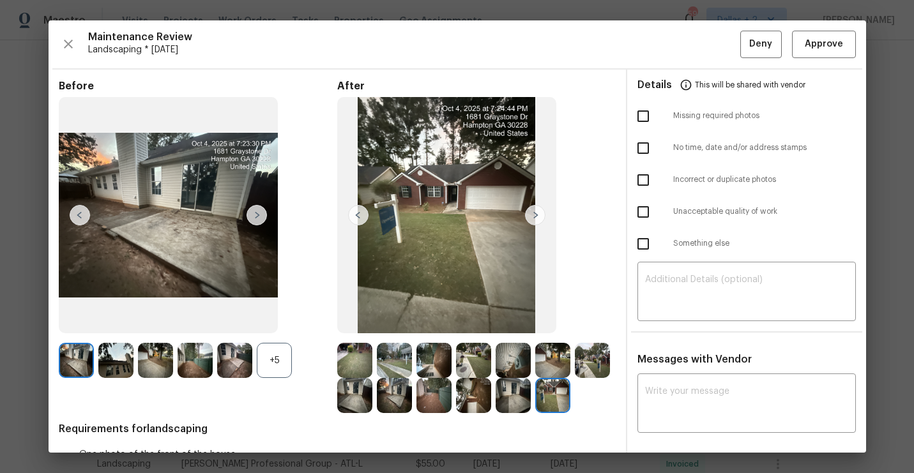
click at [369, 371] on img at bounding box center [354, 360] width 35 height 35
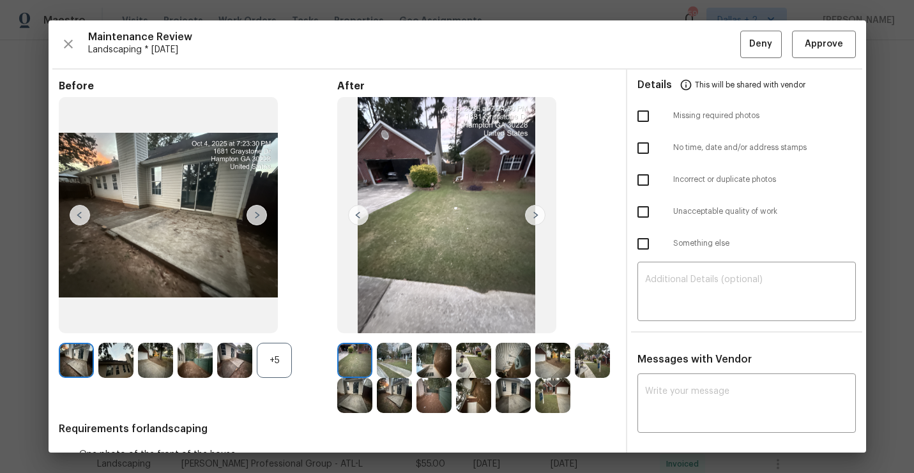
click at [389, 360] on img at bounding box center [394, 360] width 35 height 35
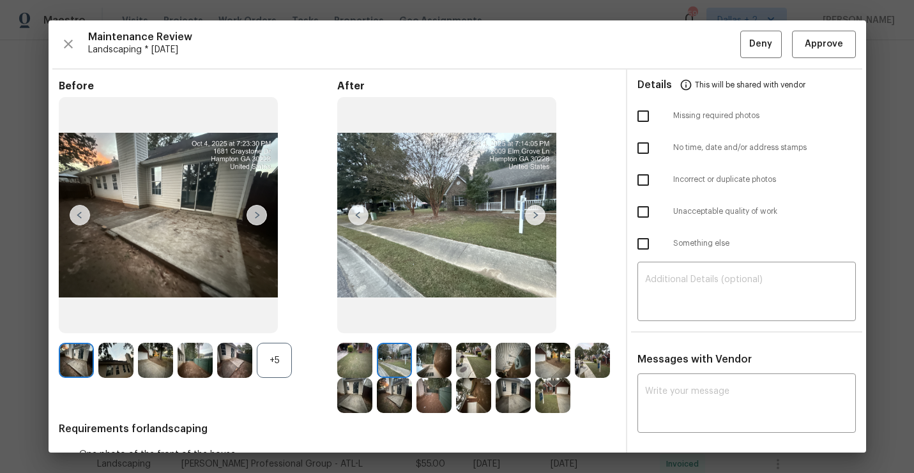
click at [427, 354] on img at bounding box center [433, 360] width 35 height 35
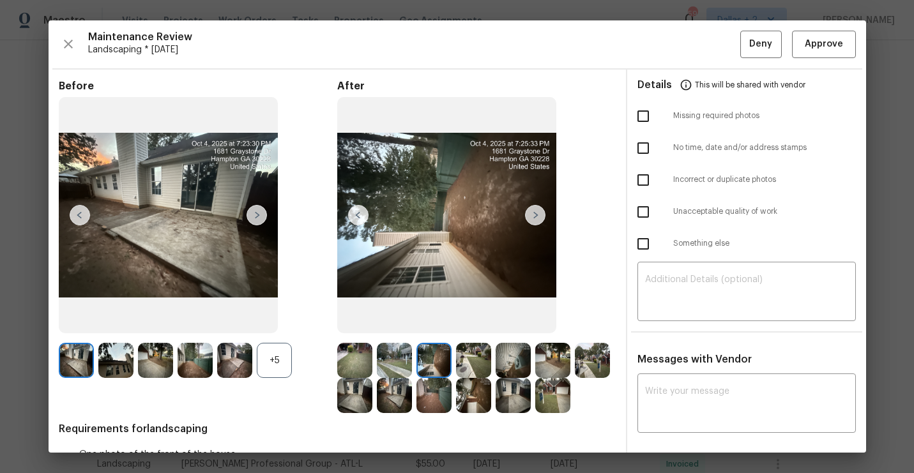
click at [468, 350] on img at bounding box center [473, 360] width 35 height 35
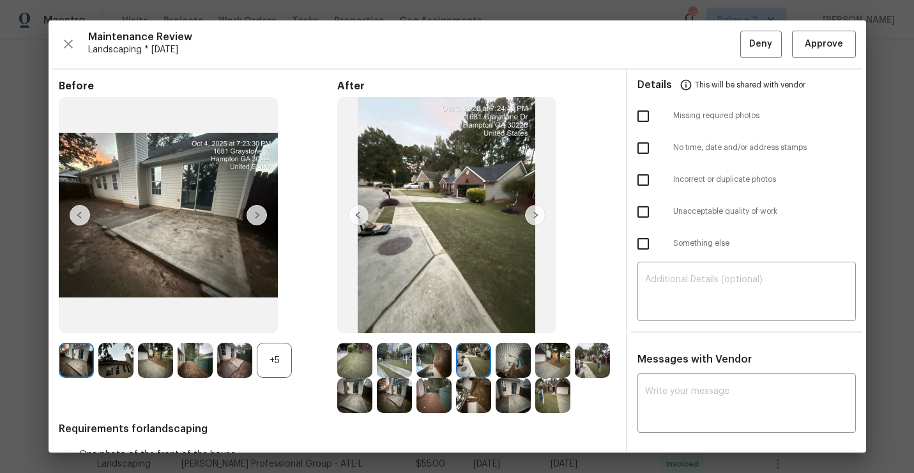
click at [519, 356] on img at bounding box center [513, 360] width 35 height 35
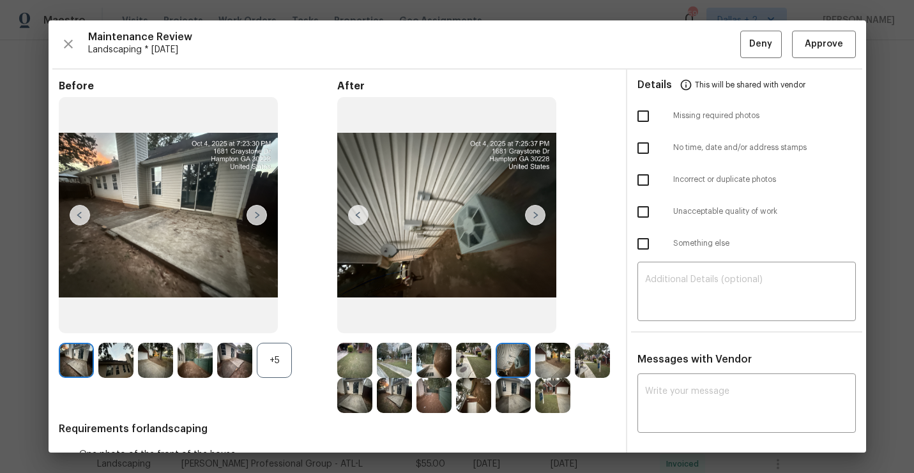
click at [554, 360] on img at bounding box center [552, 360] width 35 height 35
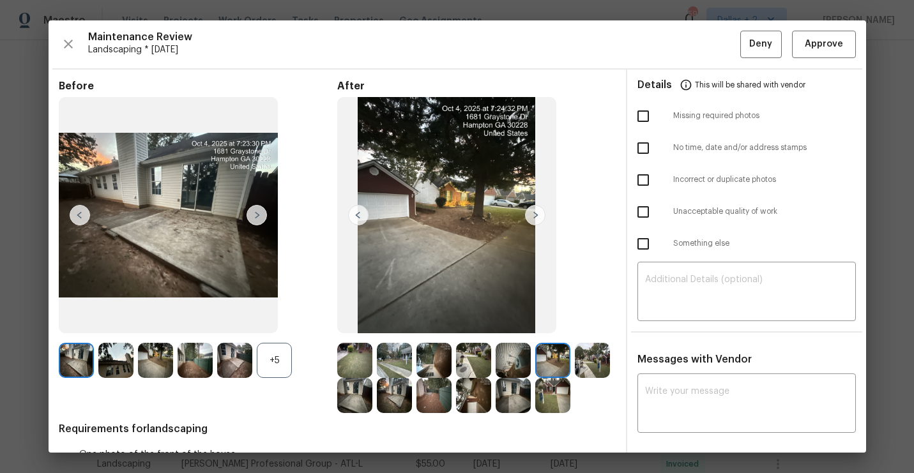
click at [597, 363] on img at bounding box center [592, 360] width 35 height 35
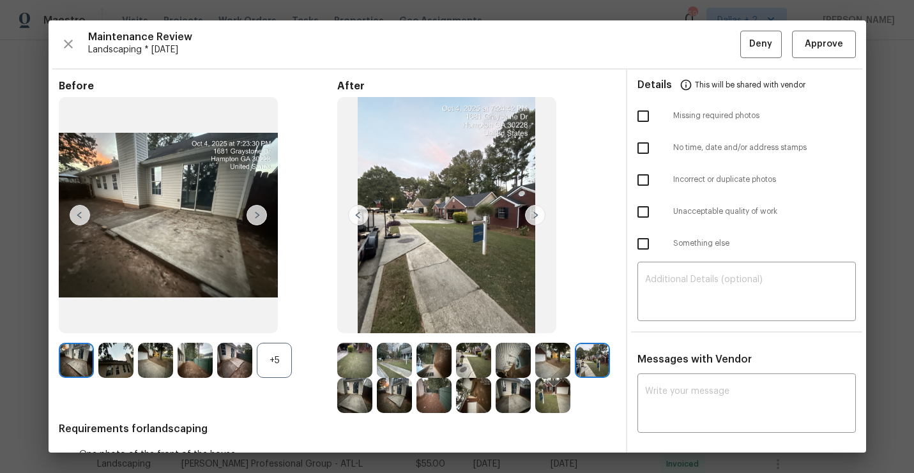
click at [353, 402] on img at bounding box center [354, 395] width 35 height 35
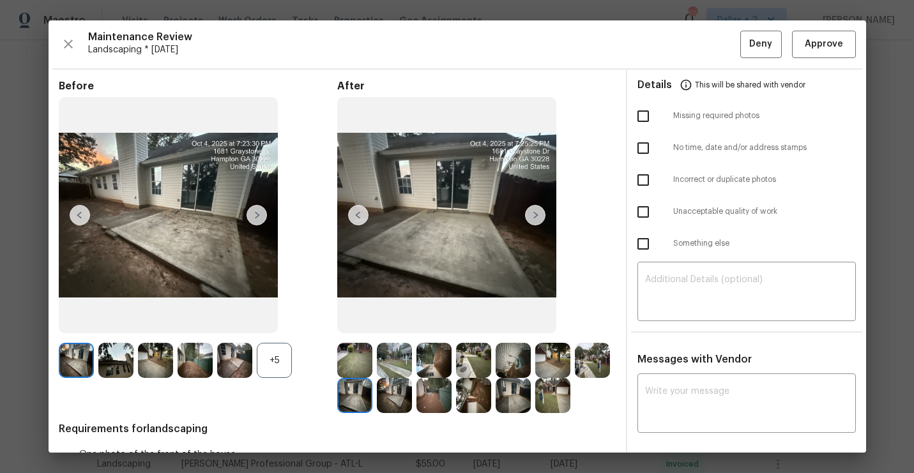
click at [390, 384] on img at bounding box center [394, 395] width 35 height 35
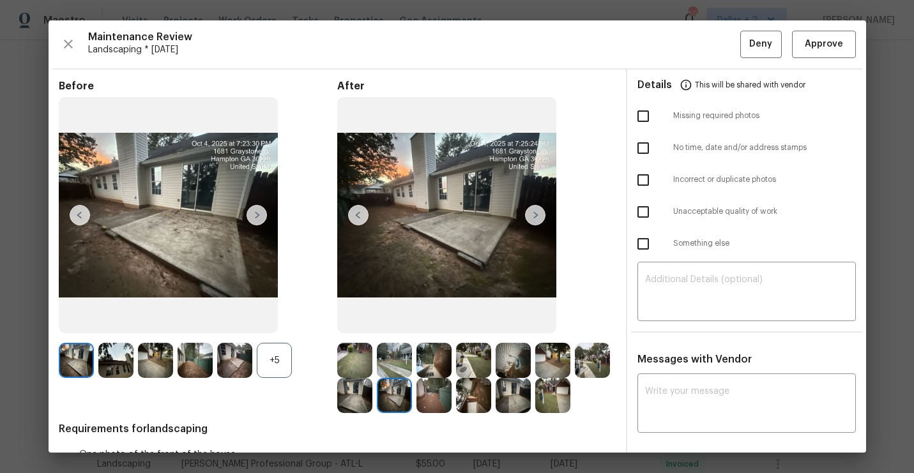
click at [435, 390] on img at bounding box center [433, 395] width 35 height 35
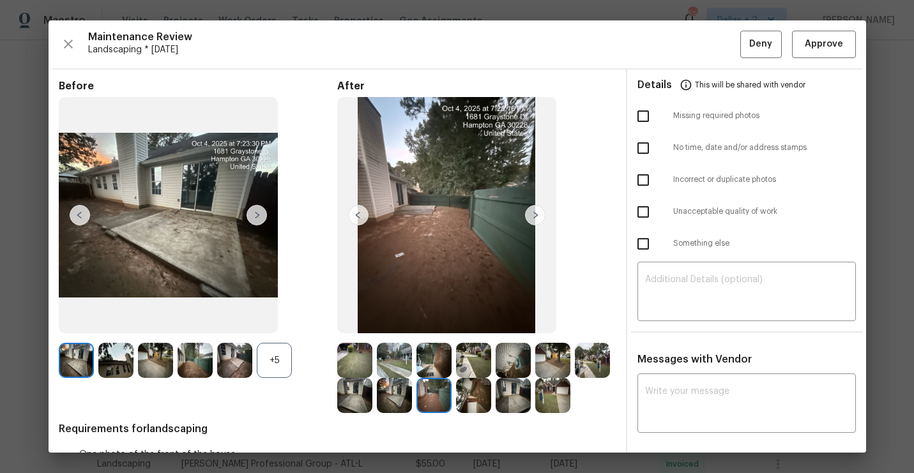
click at [461, 397] on img at bounding box center [473, 395] width 35 height 35
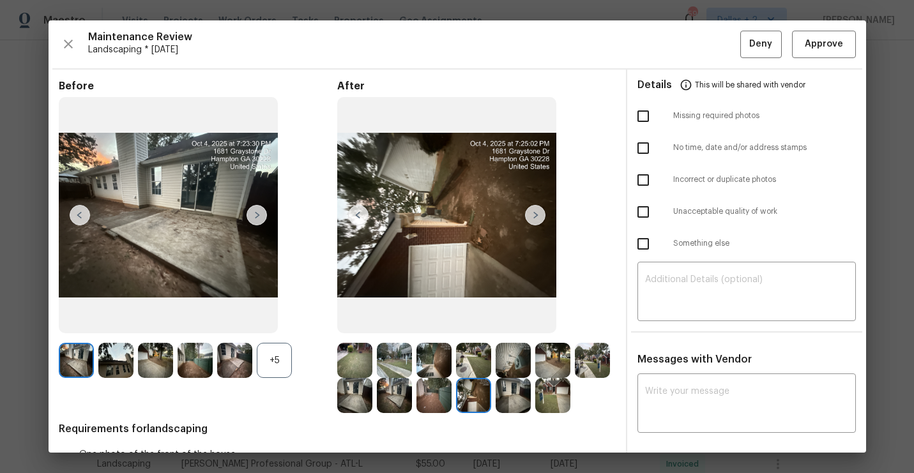
click at [507, 398] on img at bounding box center [513, 395] width 35 height 35
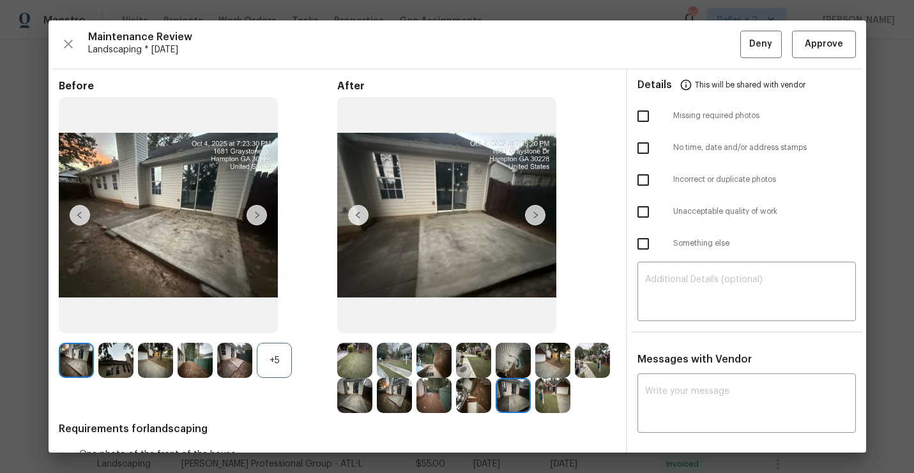
click at [540, 400] on img at bounding box center [552, 395] width 35 height 35
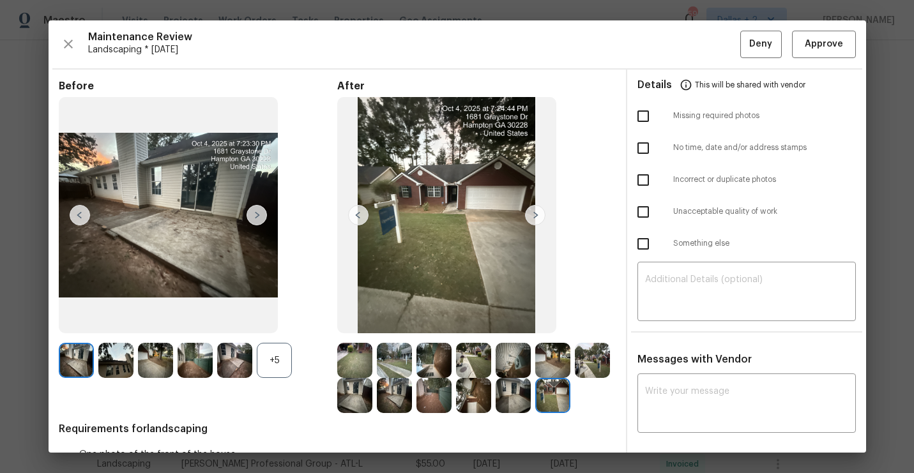
click at [273, 367] on div "+5" at bounding box center [274, 360] width 35 height 35
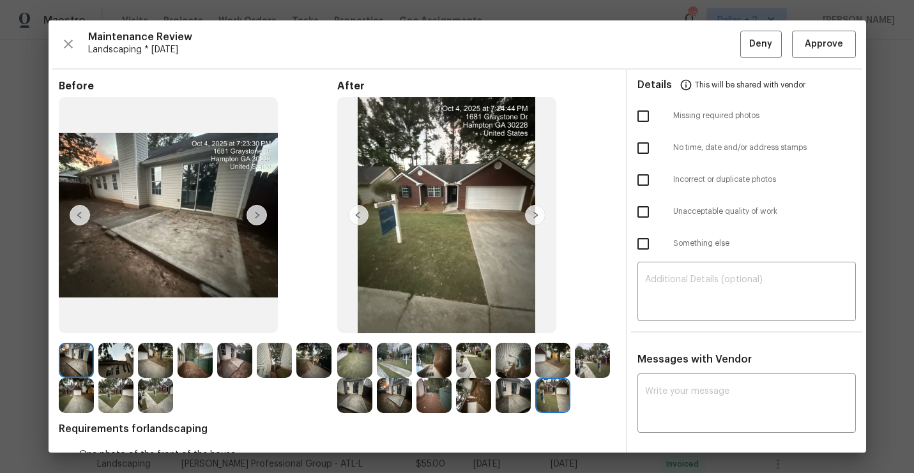
click at [74, 369] on img at bounding box center [76, 360] width 35 height 35
click at [107, 358] on img at bounding box center [115, 360] width 35 height 35
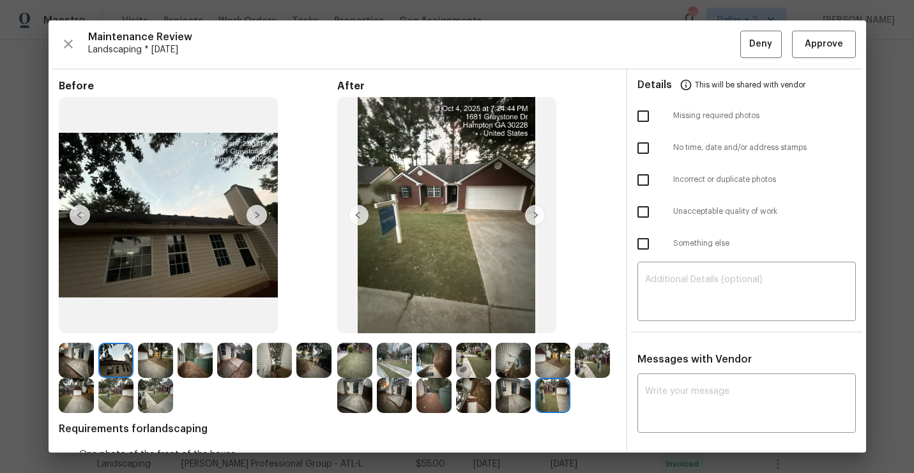
click at [135, 354] on div at bounding box center [118, 360] width 40 height 35
click at [156, 355] on img at bounding box center [155, 360] width 35 height 35
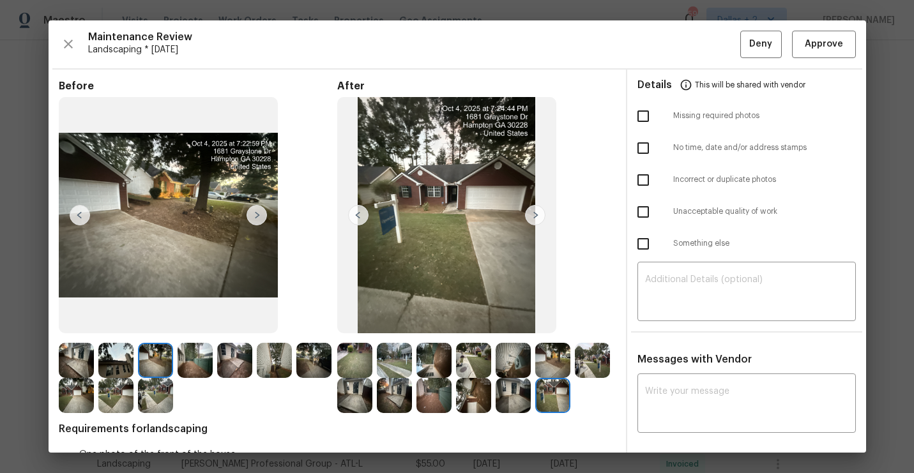
click at [192, 367] on img at bounding box center [195, 360] width 35 height 35
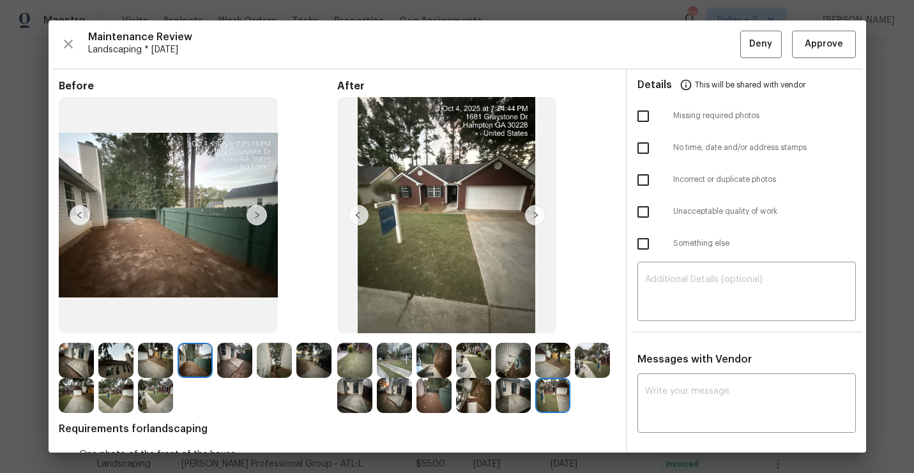
click at [230, 360] on img at bounding box center [234, 360] width 35 height 35
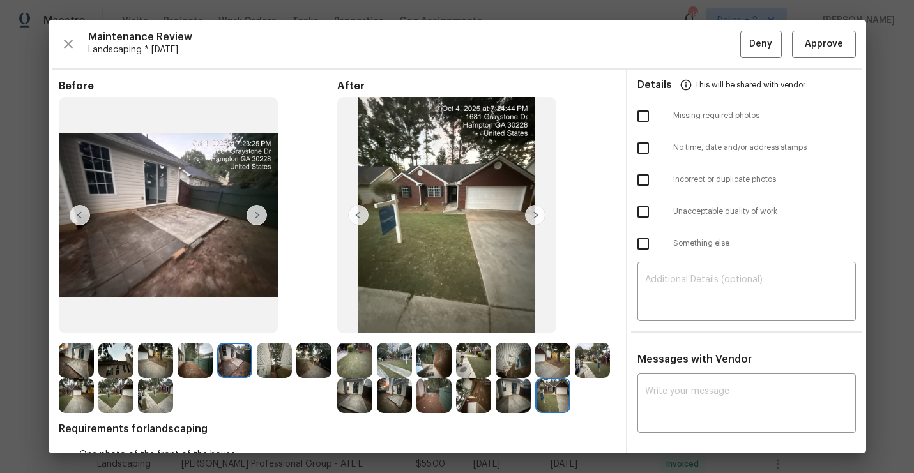
click at [270, 357] on img at bounding box center [274, 360] width 35 height 35
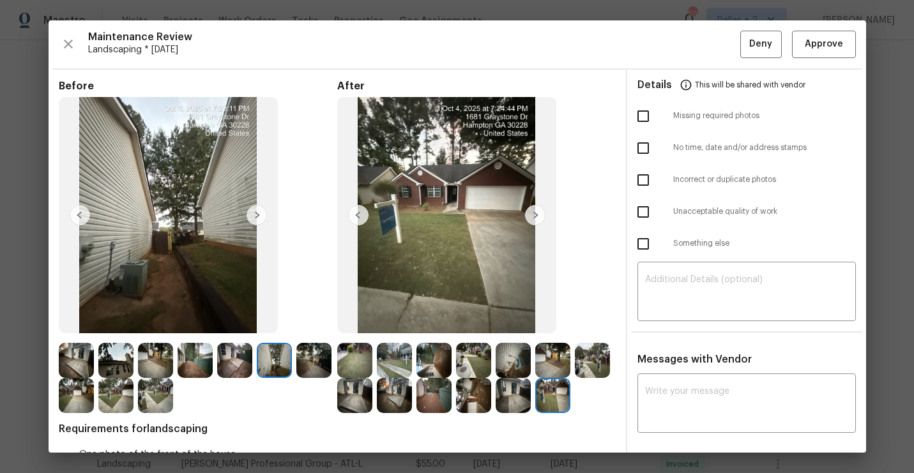
click at [322, 363] on img at bounding box center [313, 360] width 35 height 35
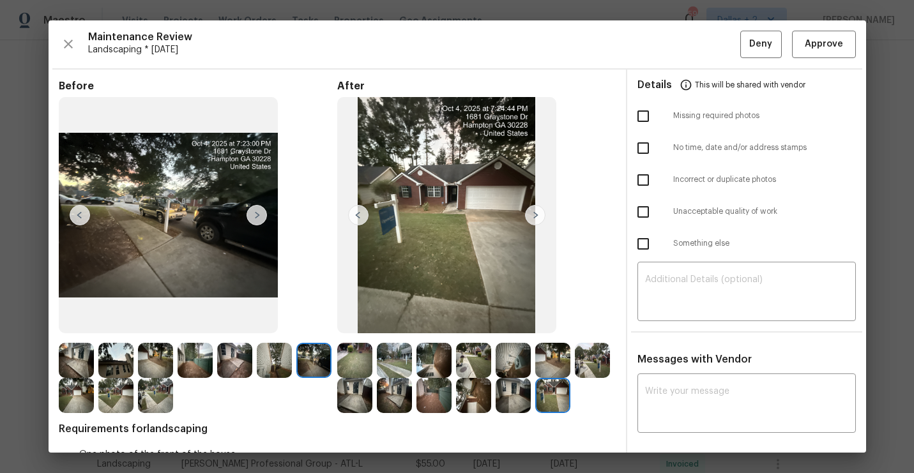
click at [62, 405] on img at bounding box center [76, 395] width 35 height 35
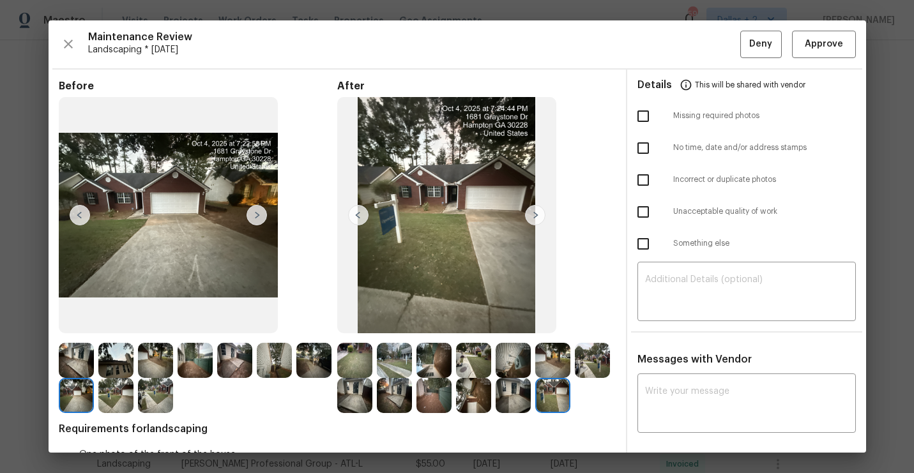
click at [95, 402] on div at bounding box center [79, 395] width 40 height 35
click at [119, 390] on img at bounding box center [115, 395] width 35 height 35
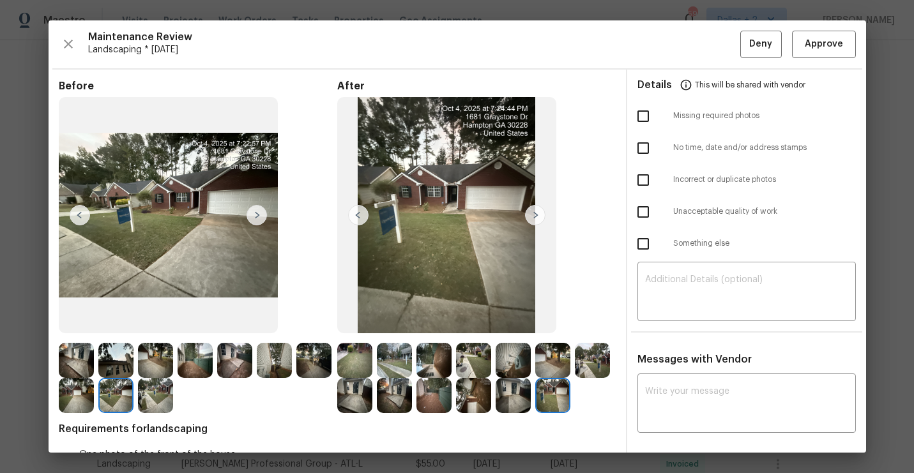
click at [143, 399] on img at bounding box center [155, 395] width 35 height 35
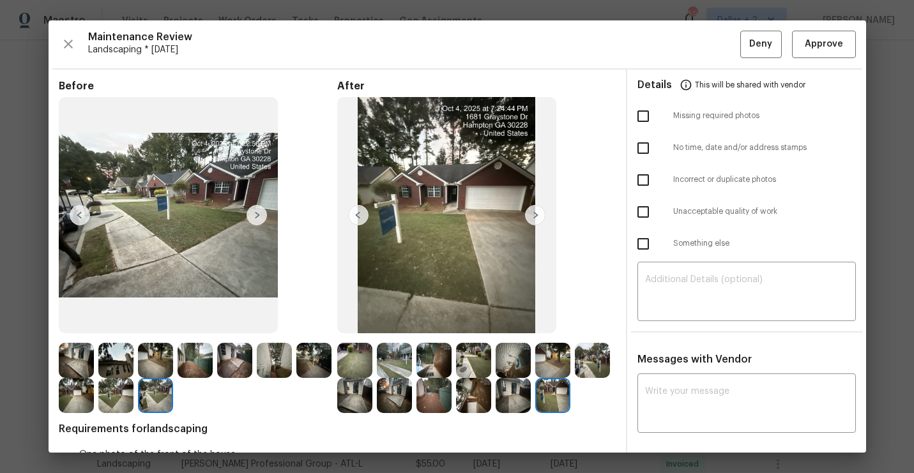
click at [165, 402] on img at bounding box center [155, 395] width 35 height 35
click at [77, 48] on div "Maintenance Review Landscaping * Mon, Sep 29 Deny Approve" at bounding box center [457, 44] width 797 height 27
click at [69, 48] on icon "button" at bounding box center [68, 43] width 15 height 15
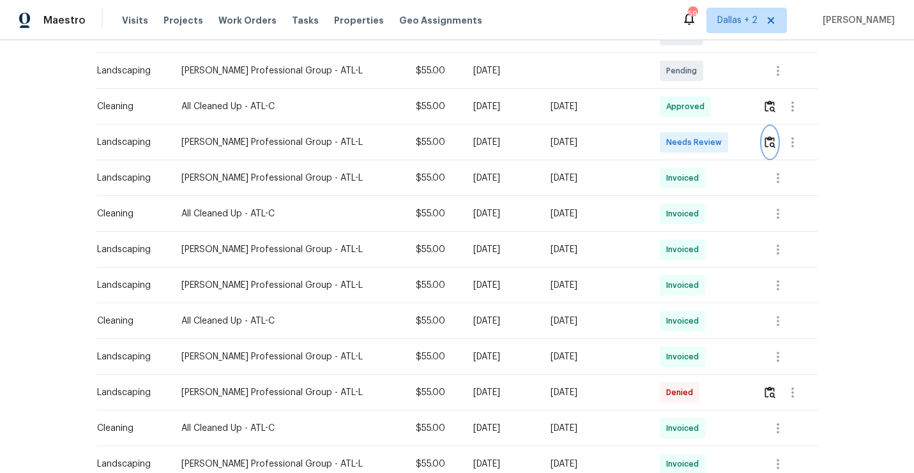
scroll to position [360, 0]
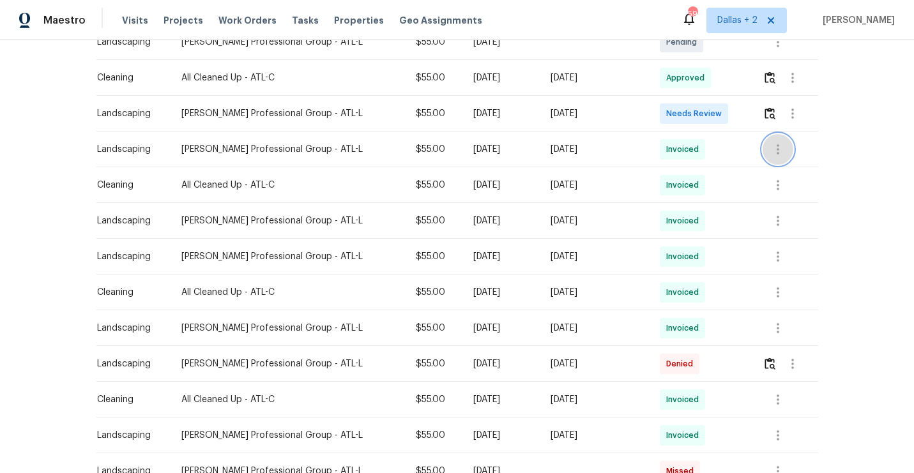
click at [777, 160] on button "button" at bounding box center [778, 149] width 31 height 31
click at [788, 167] on li "View details" at bounding box center [807, 170] width 89 height 21
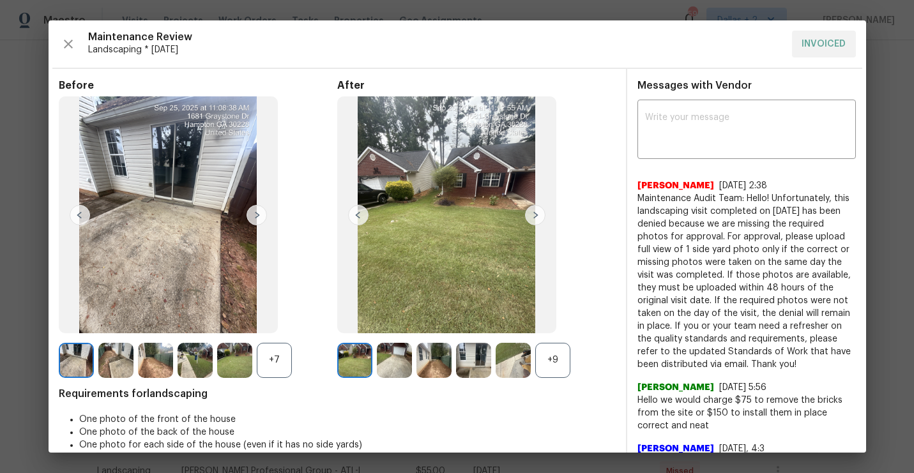
click at [270, 359] on div "+7" at bounding box center [274, 360] width 35 height 35
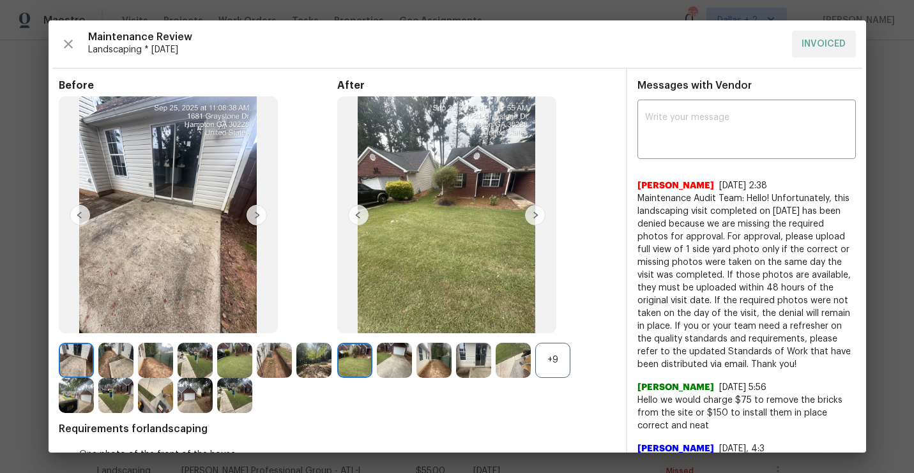
click at [82, 390] on img at bounding box center [76, 395] width 35 height 35
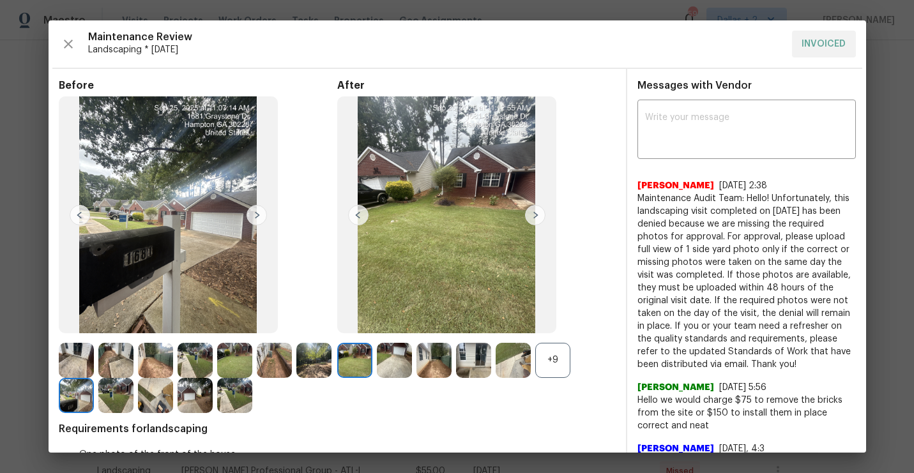
click at [53, 50] on div "Maintenance Review Landscaping * Mon, Sep 22 INVOICED Before After +9 Requireme…" at bounding box center [457, 236] width 817 height 432
click at [61, 50] on icon "button" at bounding box center [68, 43] width 15 height 15
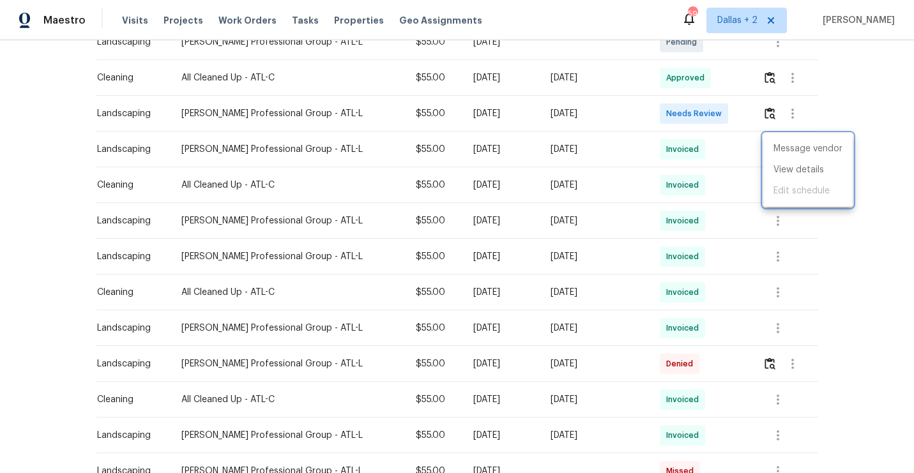
click at [768, 116] on div at bounding box center [457, 236] width 914 height 473
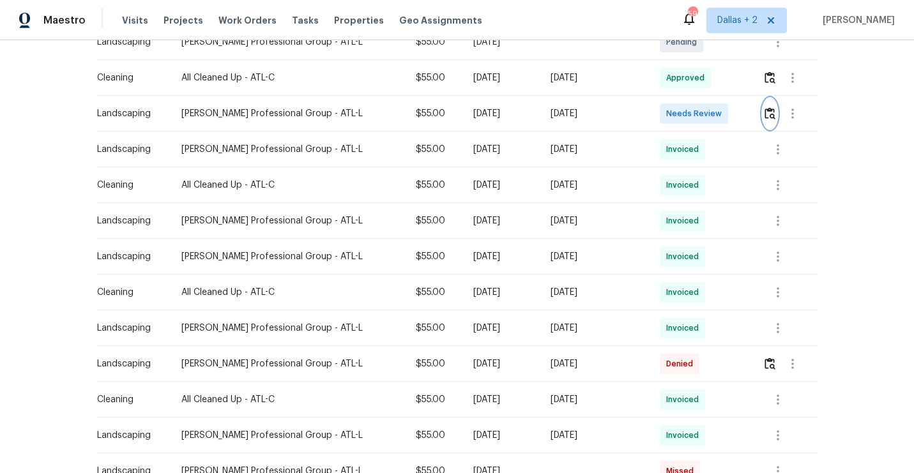
click at [768, 116] on img "button" at bounding box center [769, 113] width 11 height 12
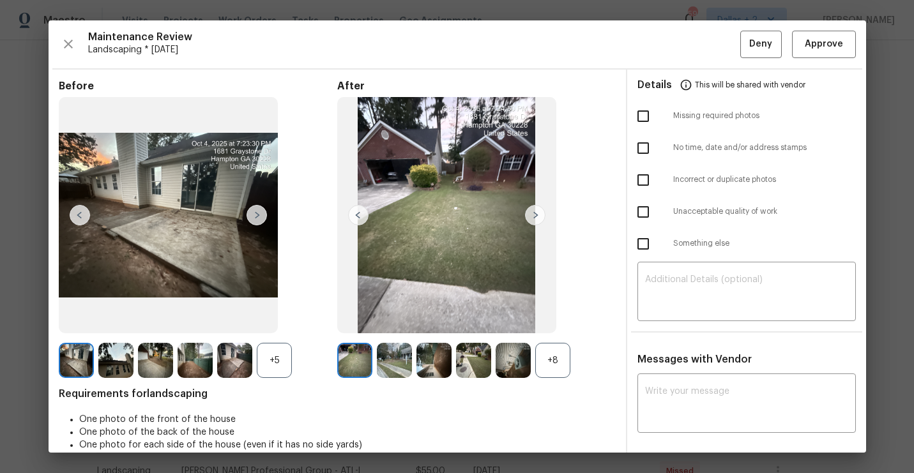
click at [559, 357] on div "+8" at bounding box center [552, 360] width 35 height 35
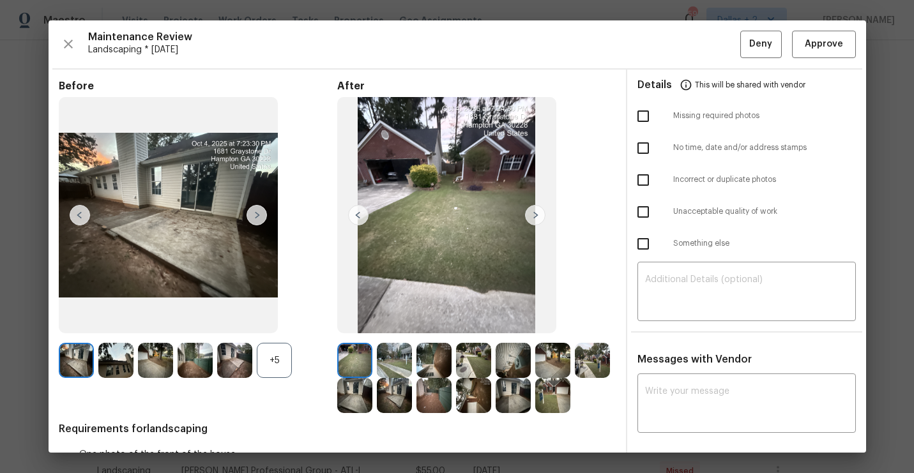
click at [274, 363] on div "+5" at bounding box center [274, 360] width 35 height 35
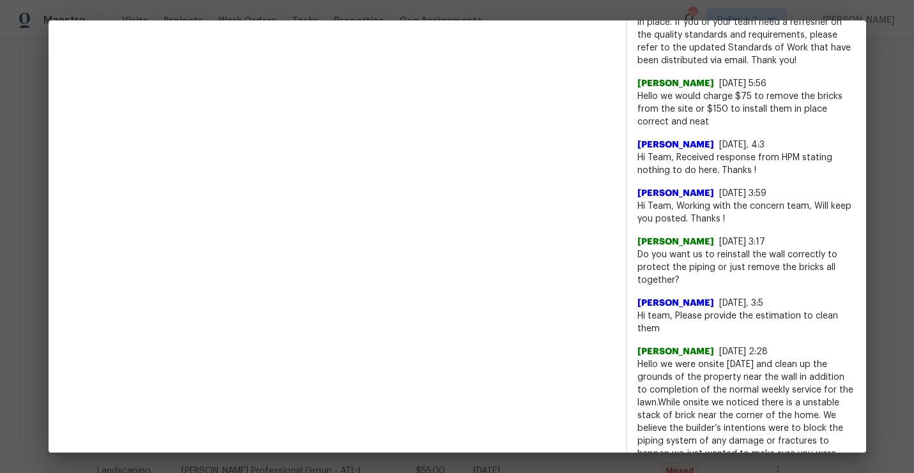
scroll to position [0, 0]
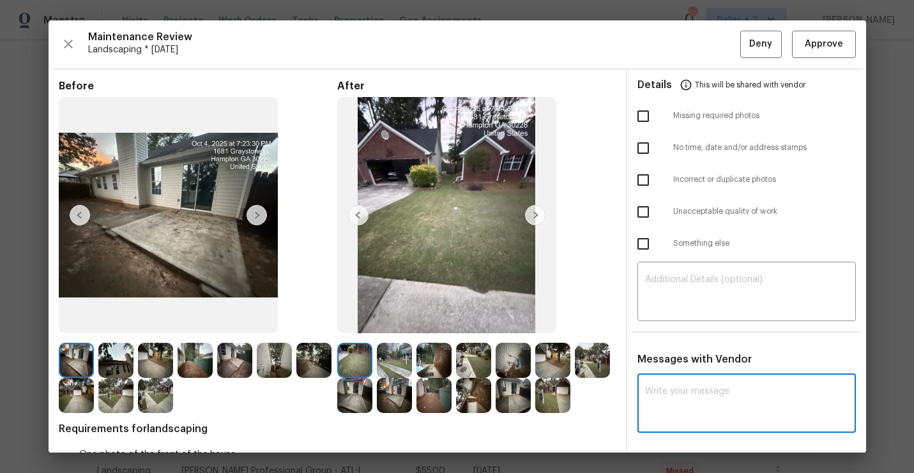
click at [707, 392] on textarea at bounding box center [746, 405] width 203 height 36
paste textarea "Maintenance Audit Team: Hello! As per our updated SWO address sign photo is req…"
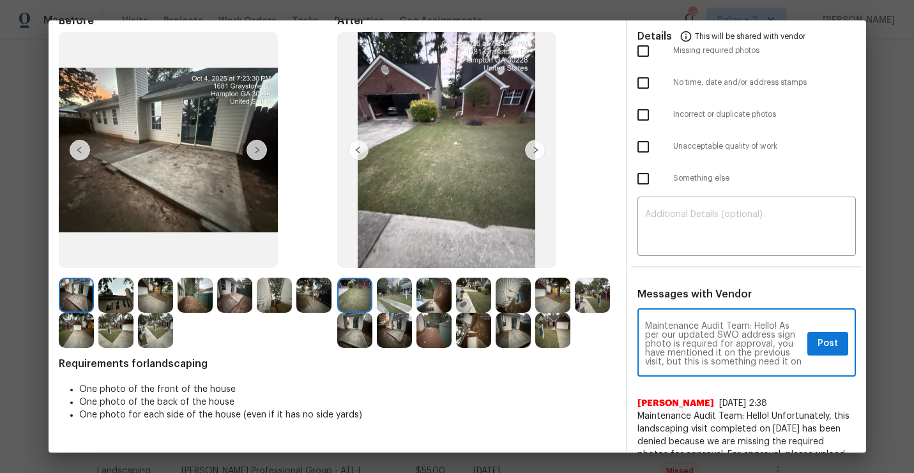
scroll to position [9, 0]
click at [756, 354] on textarea "Maintenance Audit Team: Hello! As per our updated SWO address sign photo is req…" at bounding box center [723, 344] width 157 height 45
click at [722, 369] on div "Maintenance Audit Team: Hello! As per our updated SWO address sign photo is req…" at bounding box center [746, 344] width 218 height 65
click at [710, 365] on textarea "Maintenance Audit Team: Hello! As per our updated SWO address sign photo is req…" at bounding box center [723, 344] width 157 height 45
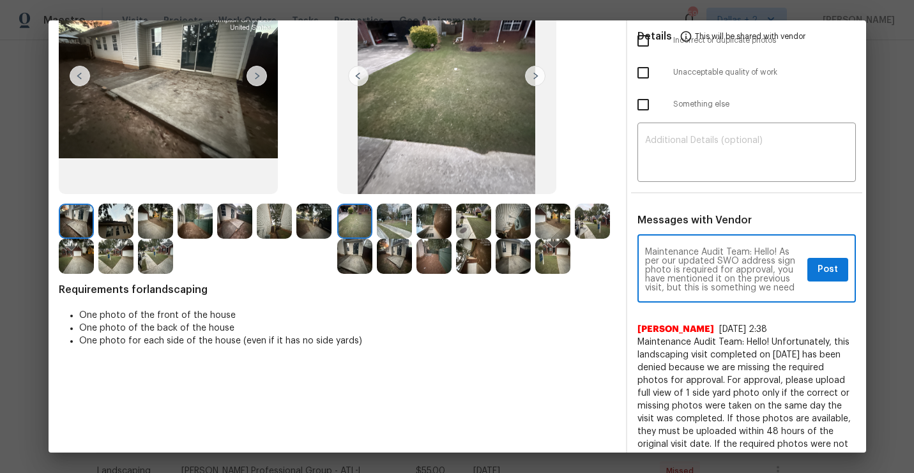
scroll to position [153, 0]
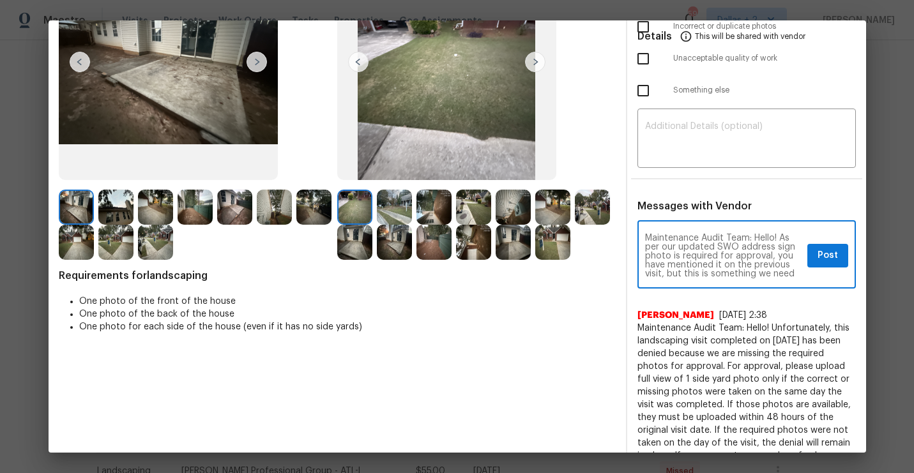
click at [778, 239] on textarea "Maintenance Audit Team: Hello! As per our updated SWO address sign photo is req…" at bounding box center [723, 256] width 157 height 45
paste textarea "Unfortunately, this landscaping visit completed on 08/28/2025 has been denied"
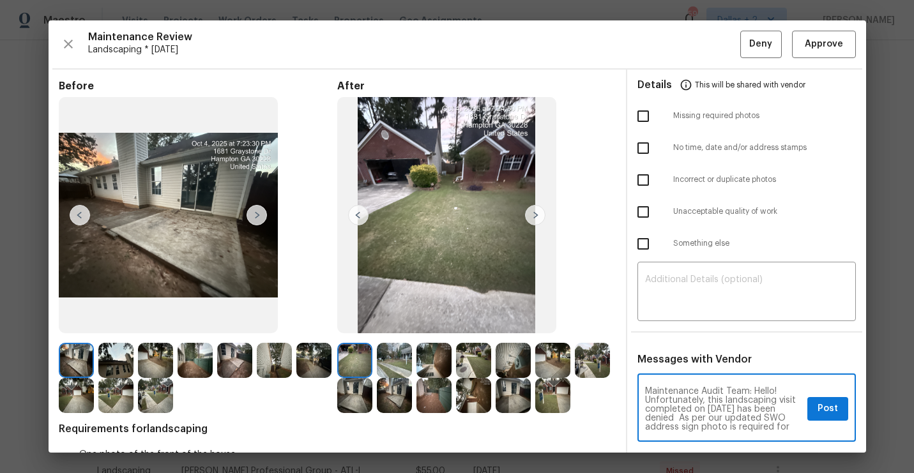
click at [731, 411] on textarea "Maintenance Audit Team: Hello! Unfortunately, this landscaping visit completed …" at bounding box center [723, 409] width 157 height 45
click at [716, 406] on textarea "Maintenance Audit Team: Hello! Unfortunately, this landscaping visit completed …" at bounding box center [723, 409] width 157 height 45
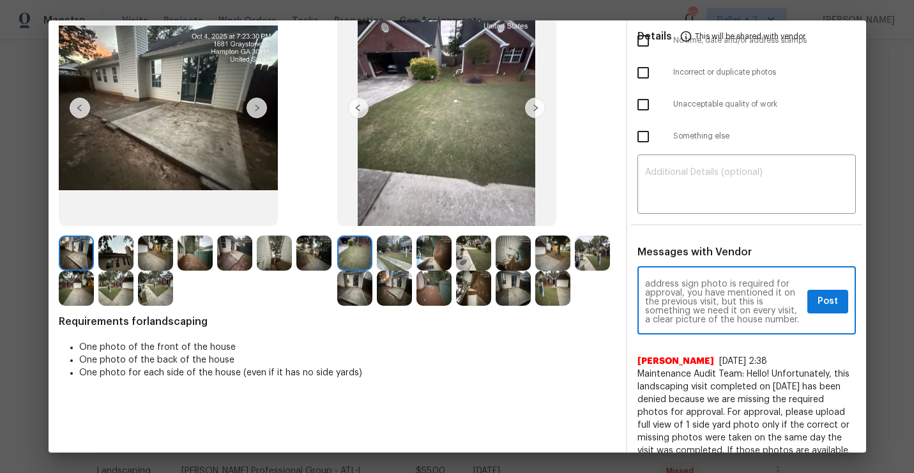
scroll to position [110, 0]
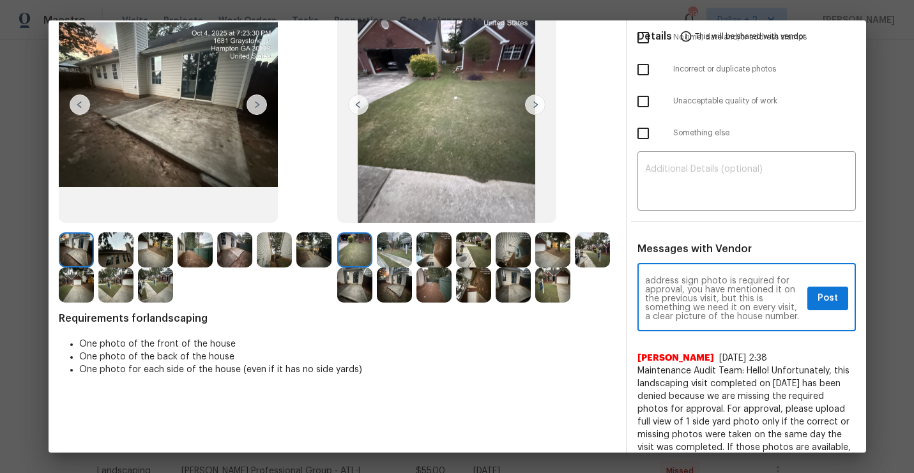
type textarea "Maintenance Audit Team: Hello! Unfortunately, this landscaping visit completed …"
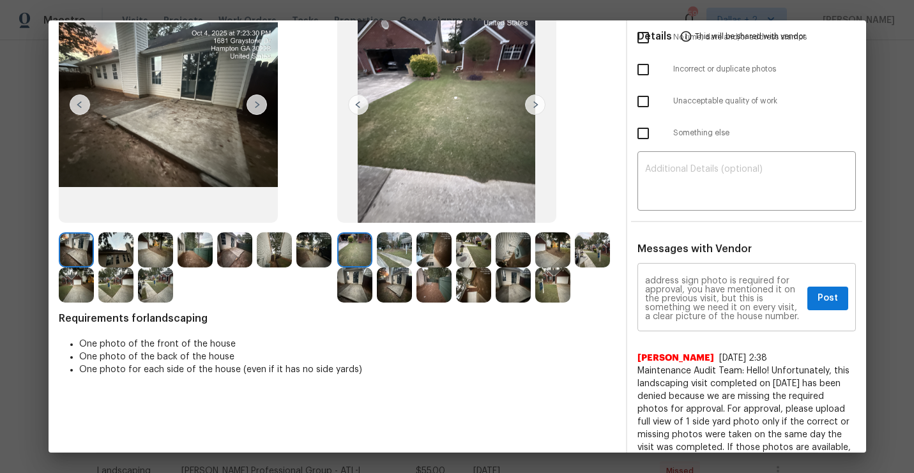
click at [827, 310] on div "Maintenance Audit Team: Hello! Unfortunately, this landscaping visit completed …" at bounding box center [746, 298] width 218 height 65
click at [826, 292] on span "Post" at bounding box center [827, 299] width 20 height 16
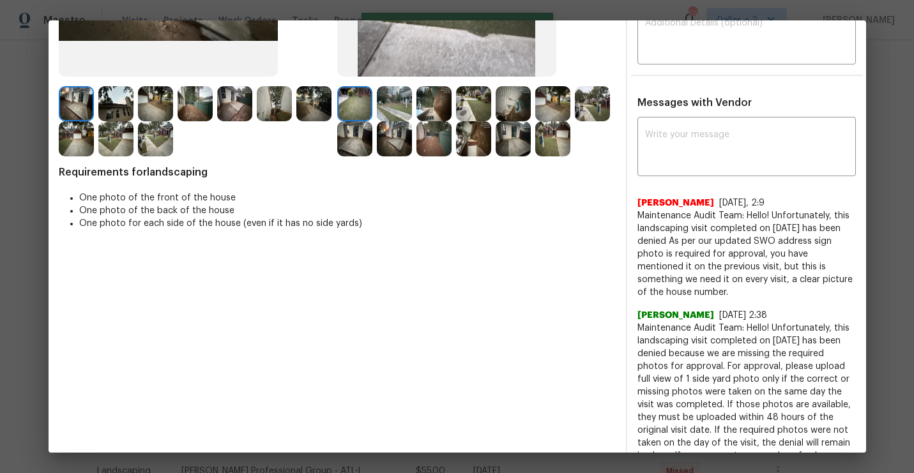
scroll to position [265, 0]
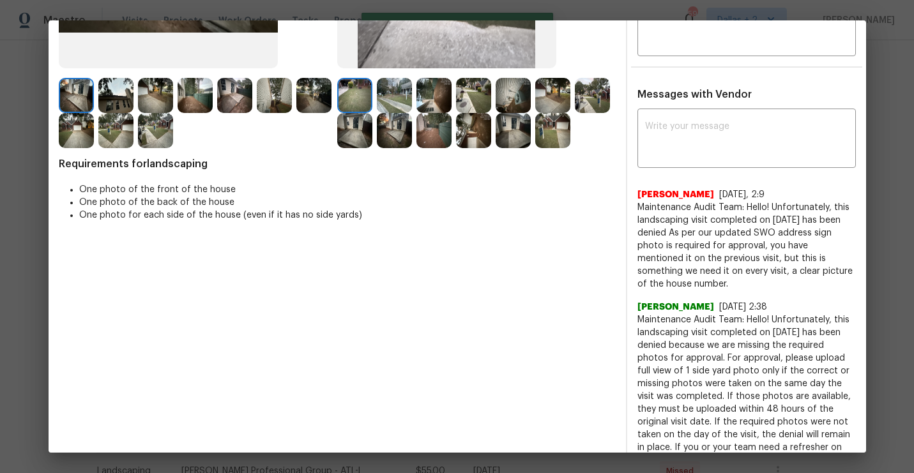
drag, startPoint x: 677, startPoint y: 283, endPoint x: 634, endPoint y: 209, distance: 85.3
copy span "Maintenance Audit Team: Hello! Unfortunately, this landscaping visit completed …"
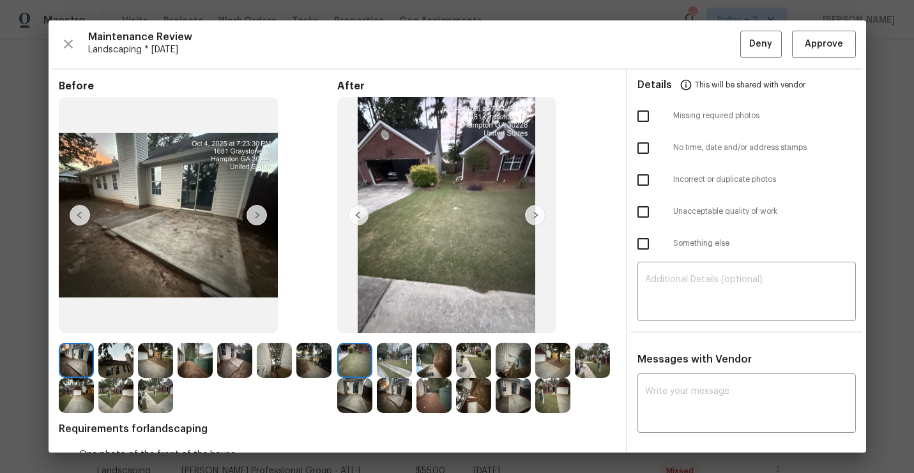
click at [636, 121] on input "checkbox" at bounding box center [643, 116] width 27 height 27
checkbox input "true"
click at [752, 43] on span "Deny" at bounding box center [760, 44] width 23 height 16
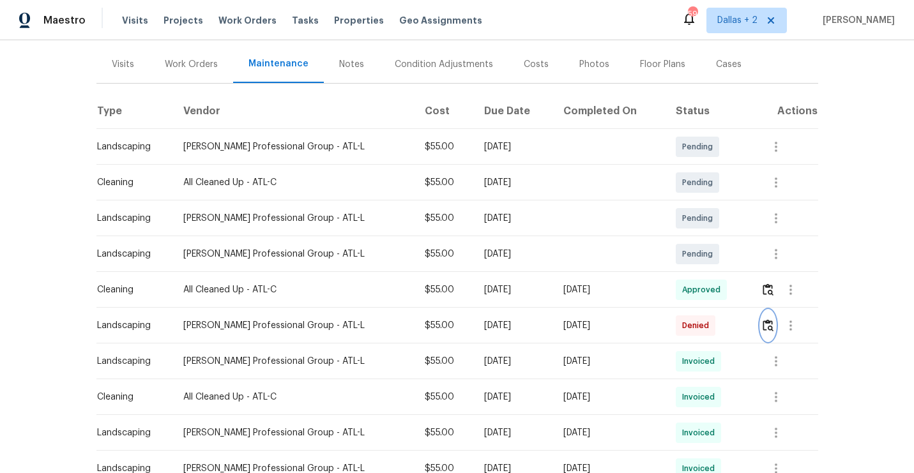
scroll to position [155, 0]
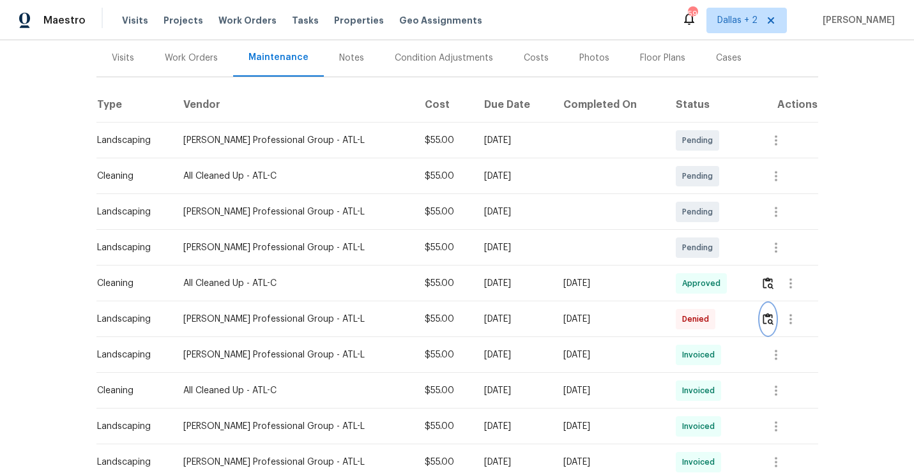
click at [768, 318] on img "button" at bounding box center [768, 319] width 11 height 12
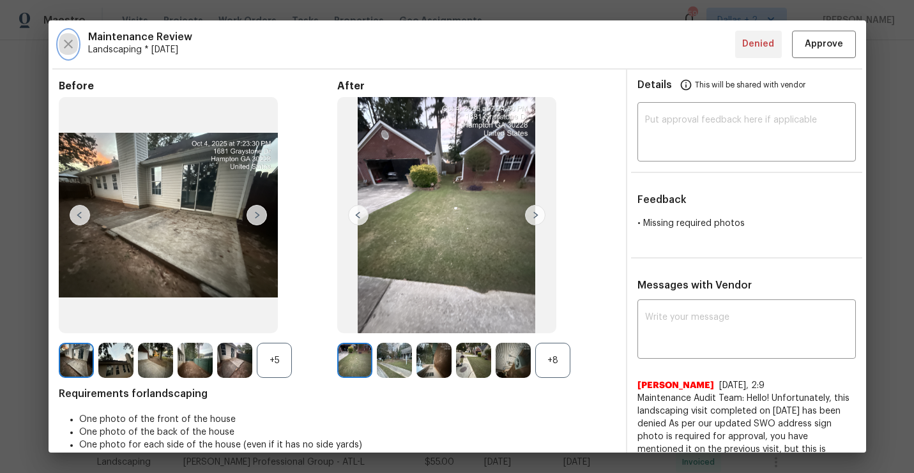
click at [75, 40] on icon "button" at bounding box center [68, 43] width 15 height 15
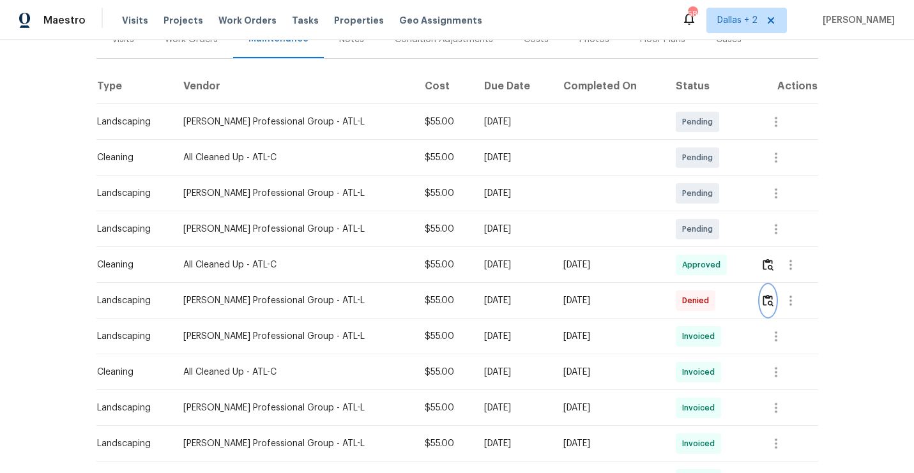
scroll to position [0, 0]
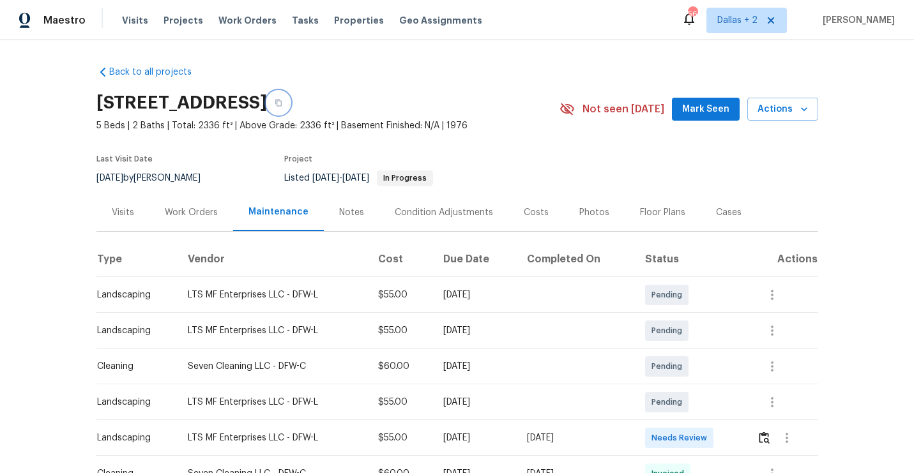
click at [290, 109] on button "button" at bounding box center [278, 102] width 23 height 23
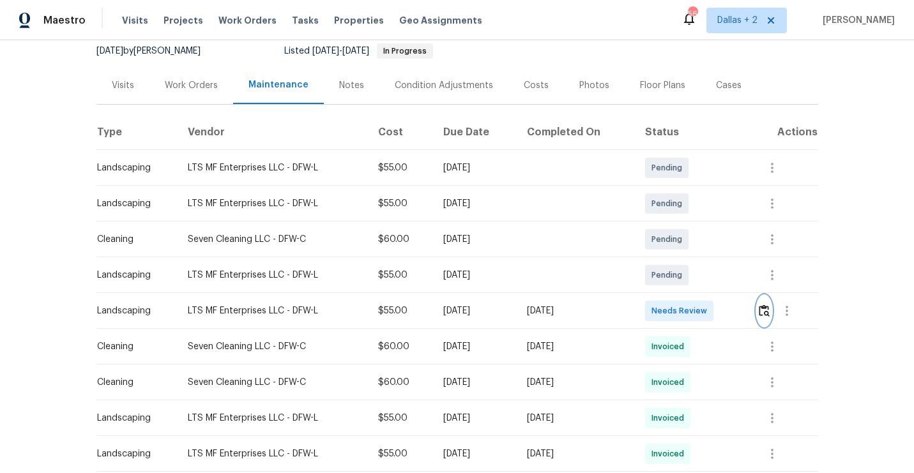
click at [766, 300] on button "button" at bounding box center [764, 311] width 15 height 31
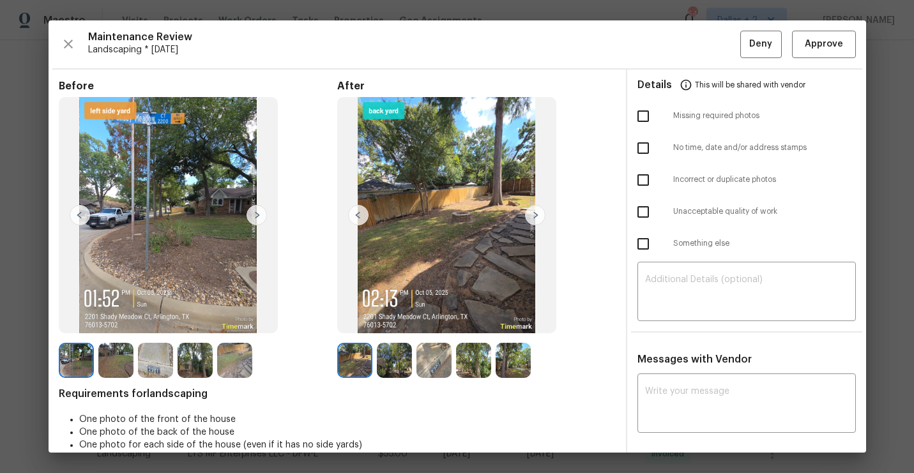
click at [526, 231] on img at bounding box center [446, 215] width 219 height 237
click at [529, 223] on img at bounding box center [535, 215] width 20 height 20
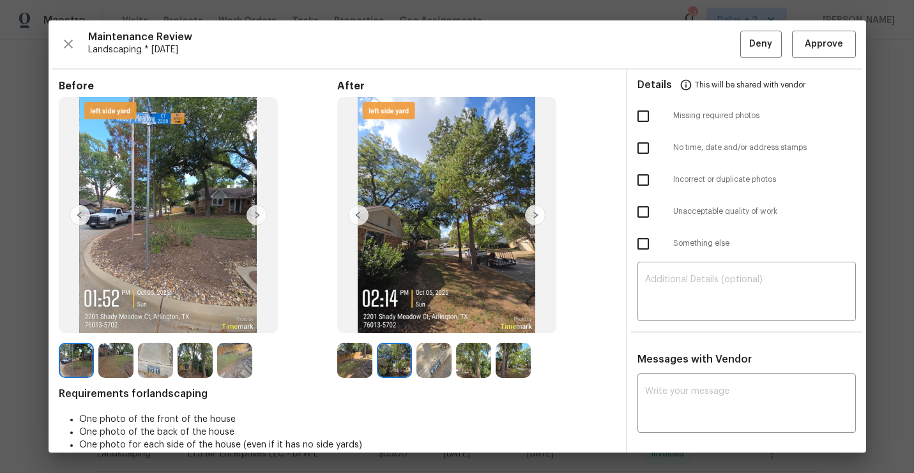
click at [529, 223] on img at bounding box center [535, 215] width 20 height 20
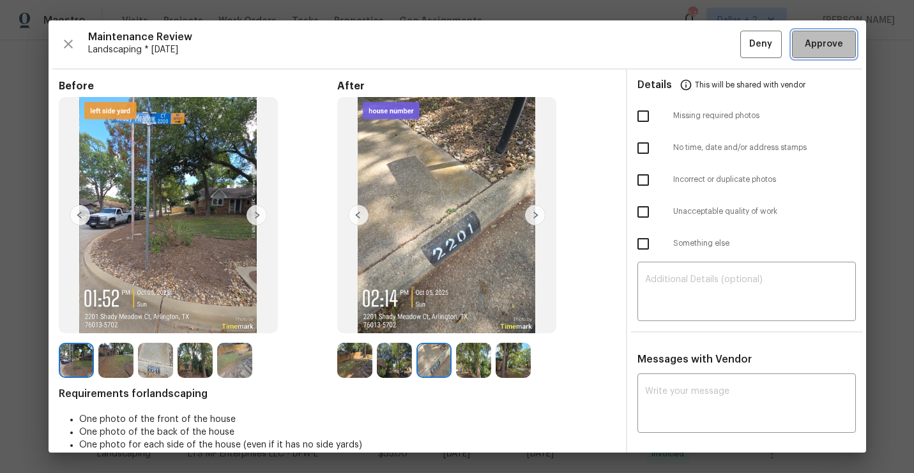
click at [827, 49] on span "Approve" at bounding box center [824, 44] width 38 height 16
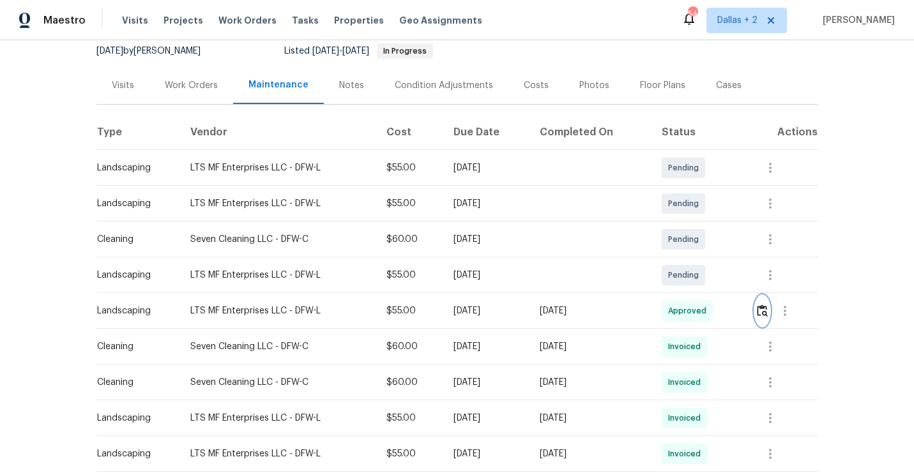
scroll to position [0, 0]
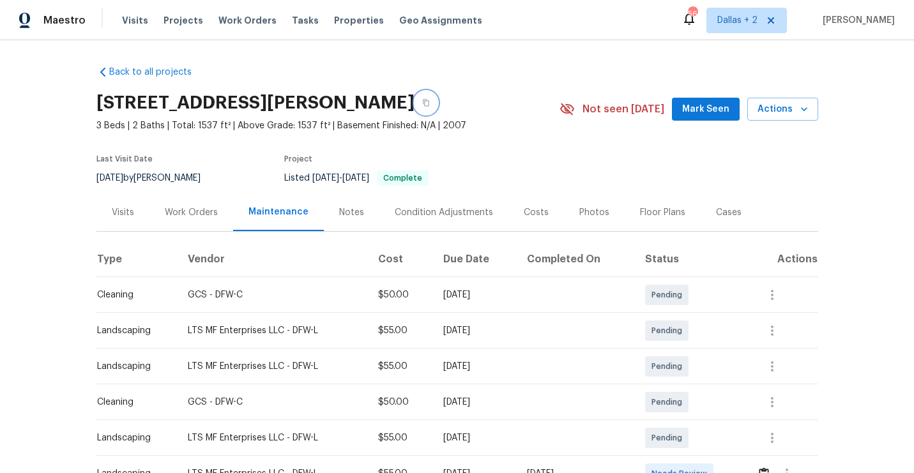
click at [424, 103] on icon "button" at bounding box center [426, 103] width 8 height 8
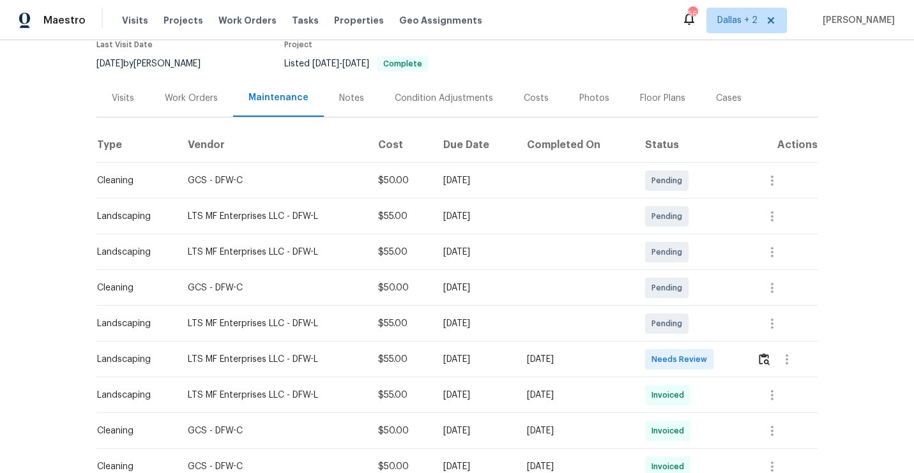
scroll to position [157, 0]
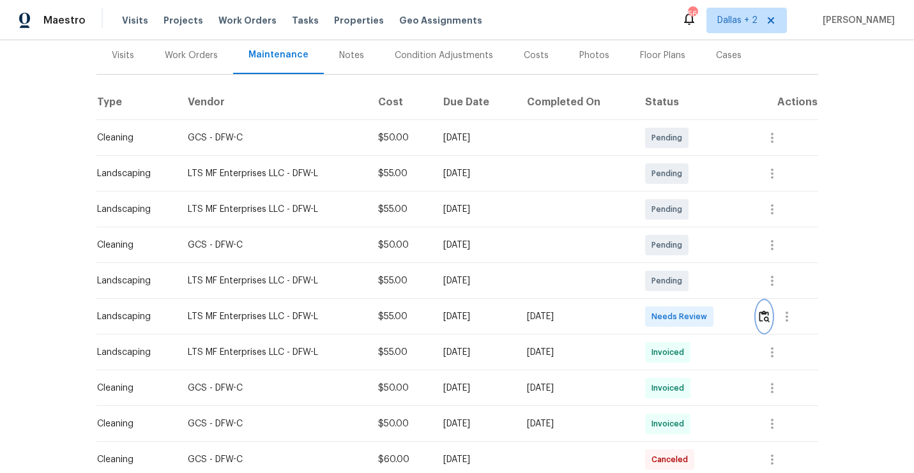
click at [770, 314] on img "button" at bounding box center [764, 316] width 11 height 12
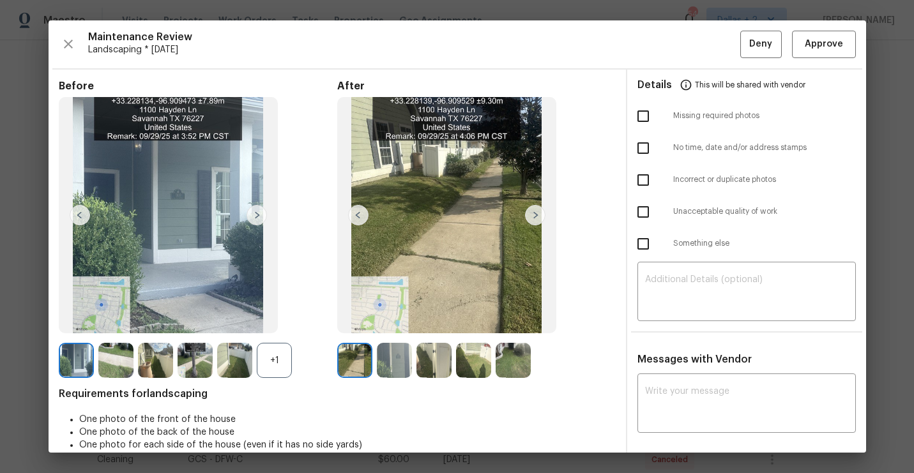
click at [143, 377] on img at bounding box center [155, 360] width 35 height 35
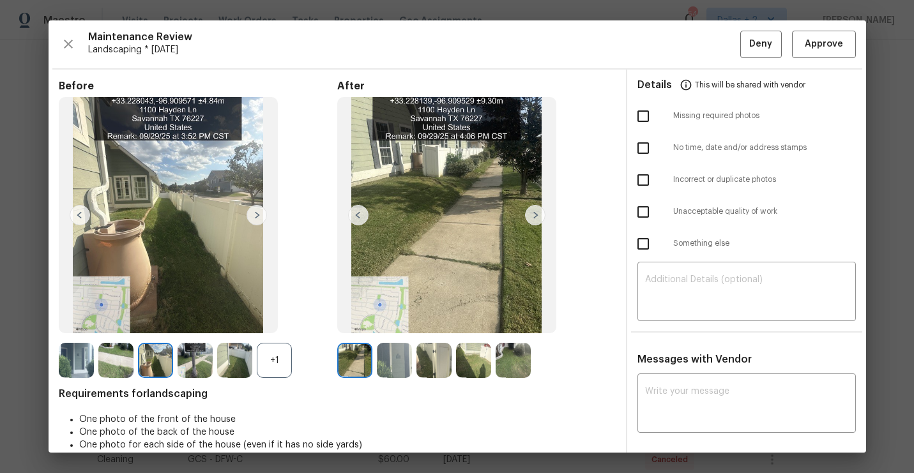
click at [73, 361] on img at bounding box center [76, 360] width 35 height 35
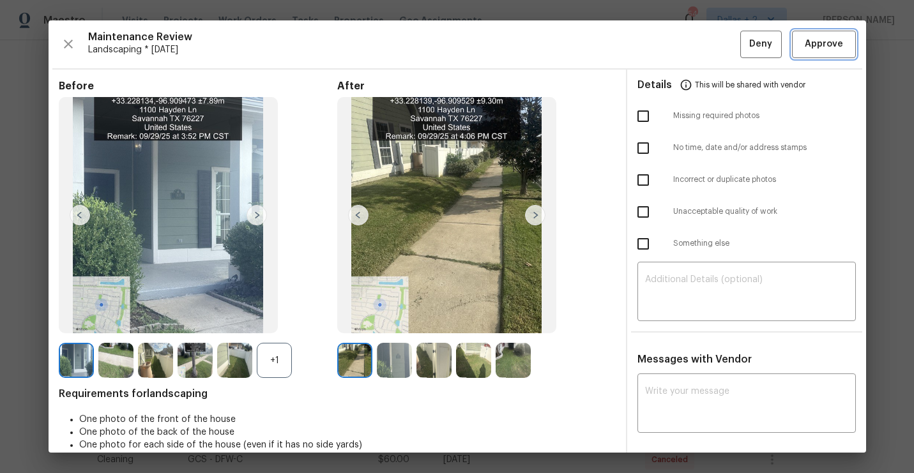
click at [825, 54] on button "Approve" at bounding box center [824, 44] width 64 height 27
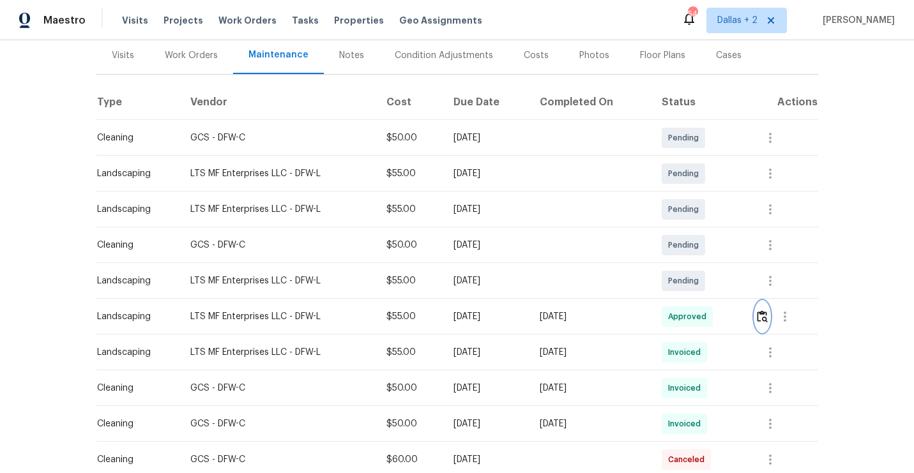
scroll to position [0, 0]
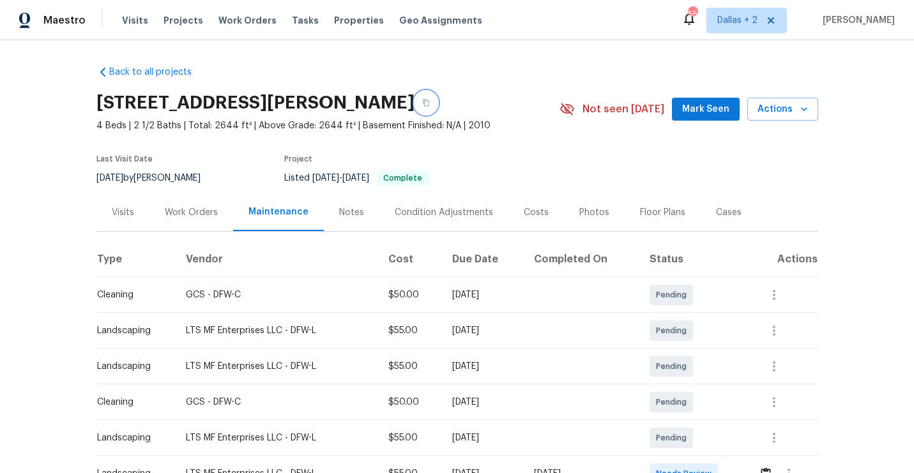
click at [421, 106] on button "button" at bounding box center [425, 102] width 23 height 23
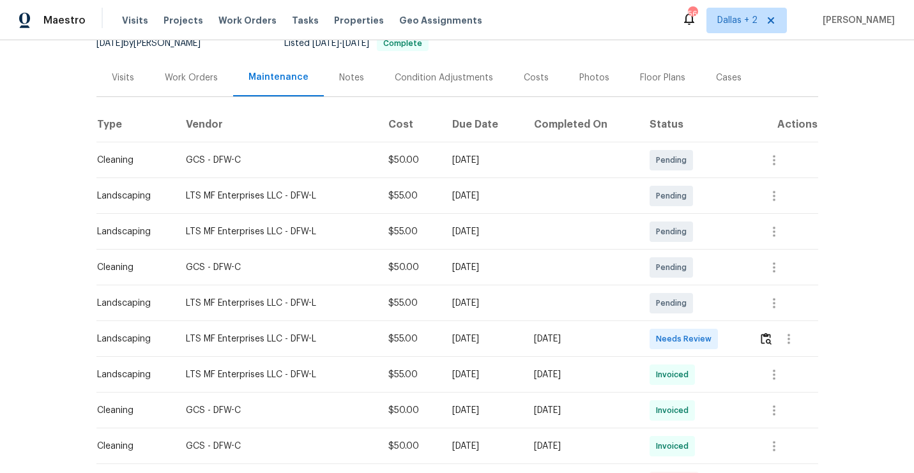
scroll to position [164, 0]
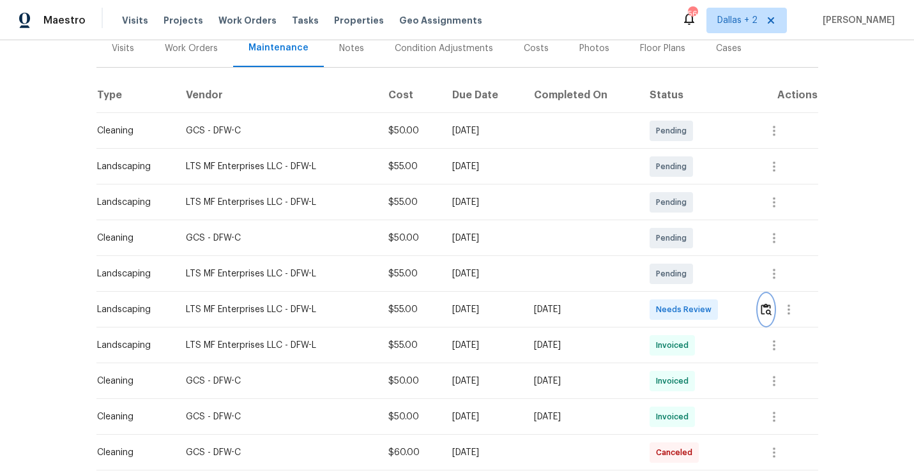
click at [764, 312] on img "button" at bounding box center [766, 309] width 11 height 12
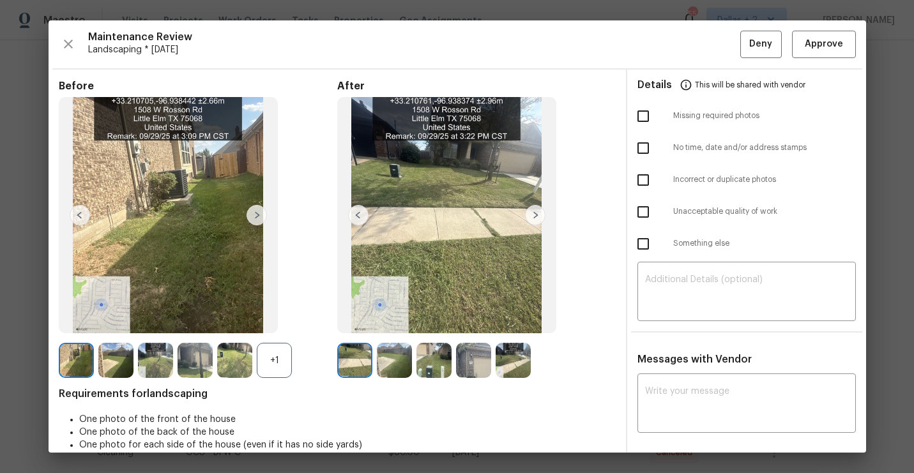
click at [356, 353] on img at bounding box center [354, 360] width 35 height 35
click at [264, 355] on div "+1" at bounding box center [274, 360] width 35 height 35
click at [542, 217] on img at bounding box center [535, 215] width 20 height 20
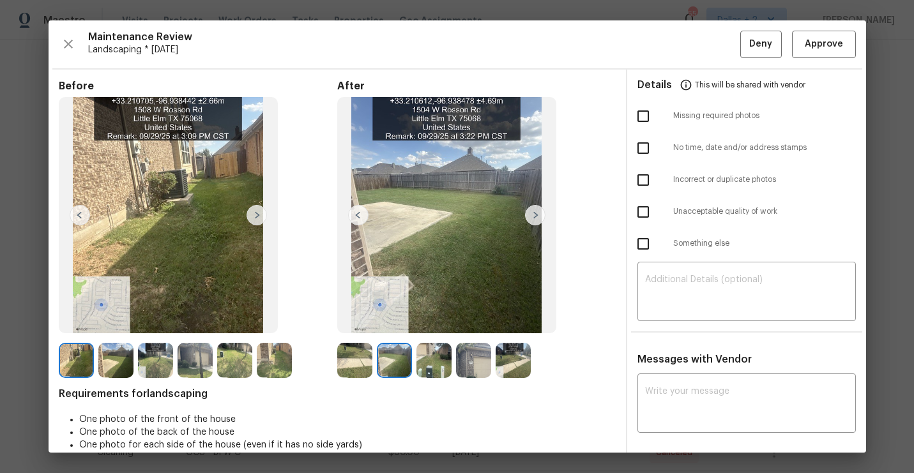
click at [542, 217] on img at bounding box center [535, 215] width 20 height 20
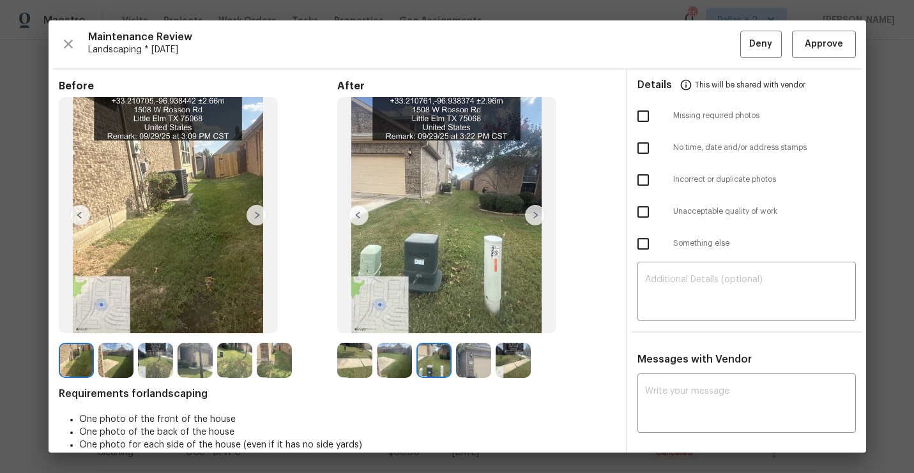
click at [342, 348] on img at bounding box center [354, 360] width 35 height 35
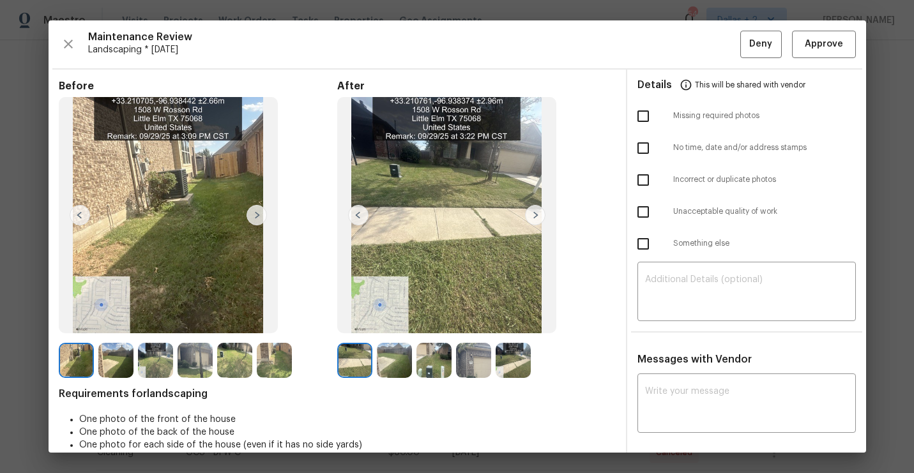
click at [468, 367] on img at bounding box center [473, 360] width 35 height 35
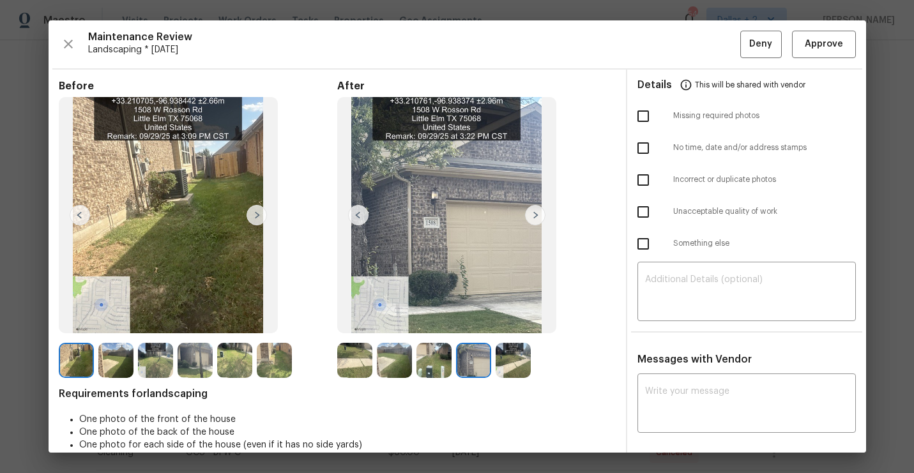
click at [363, 356] on img at bounding box center [354, 360] width 35 height 35
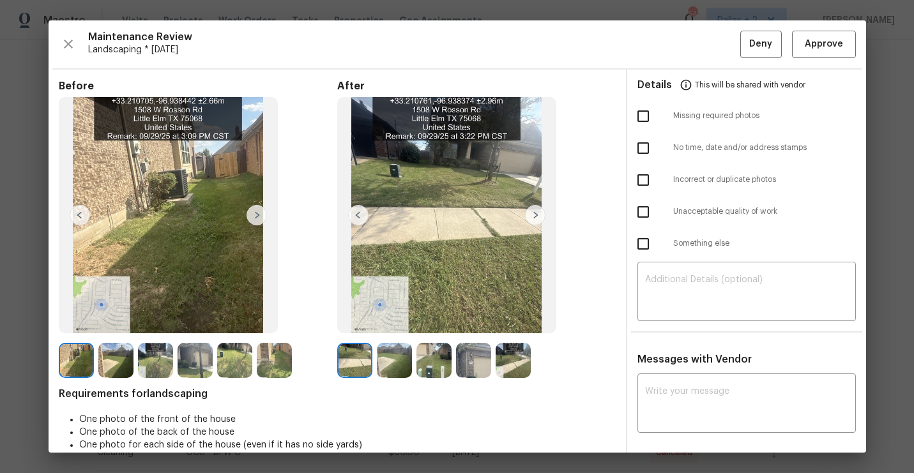
click at [535, 213] on img at bounding box center [535, 215] width 20 height 20
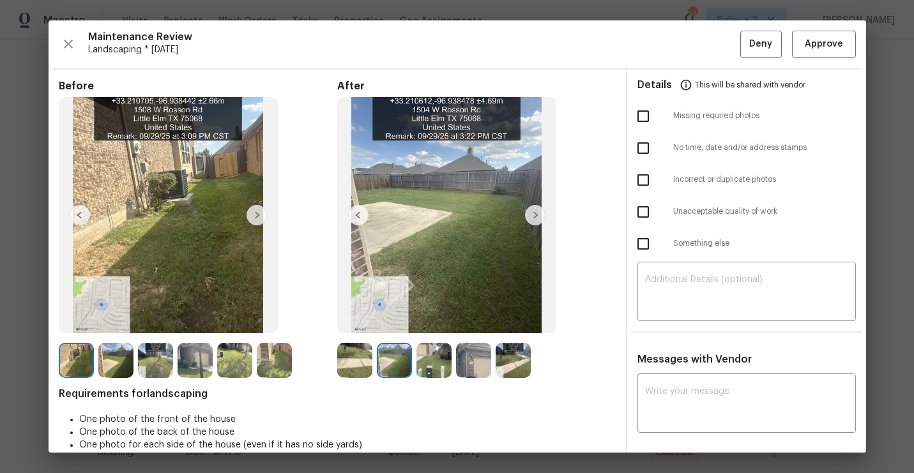
click at [535, 213] on img at bounding box center [535, 215] width 20 height 20
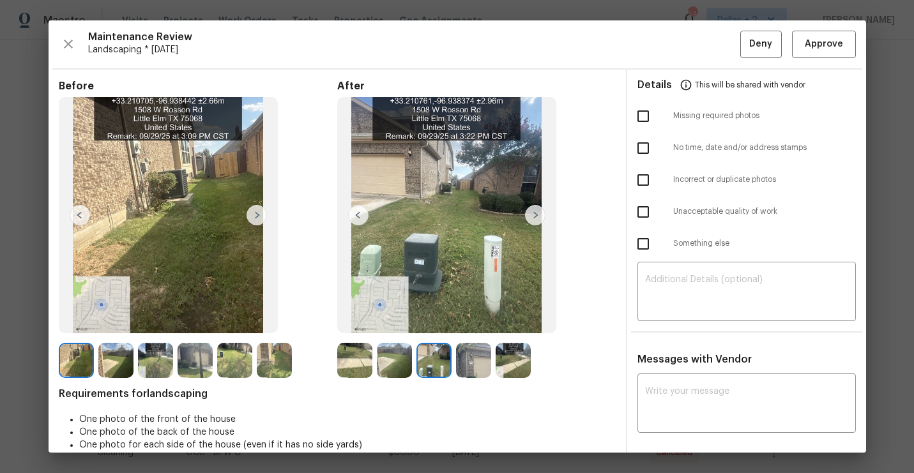
click at [535, 213] on img at bounding box center [535, 215] width 20 height 20
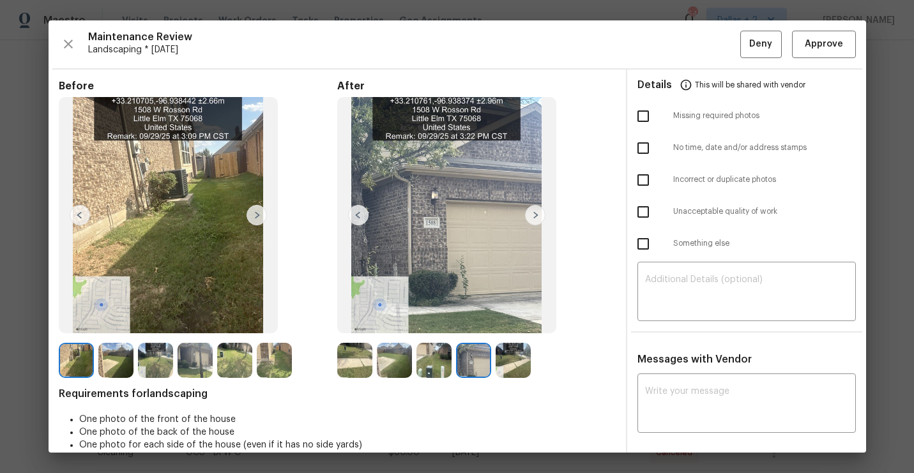
click at [535, 213] on img at bounding box center [535, 215] width 20 height 20
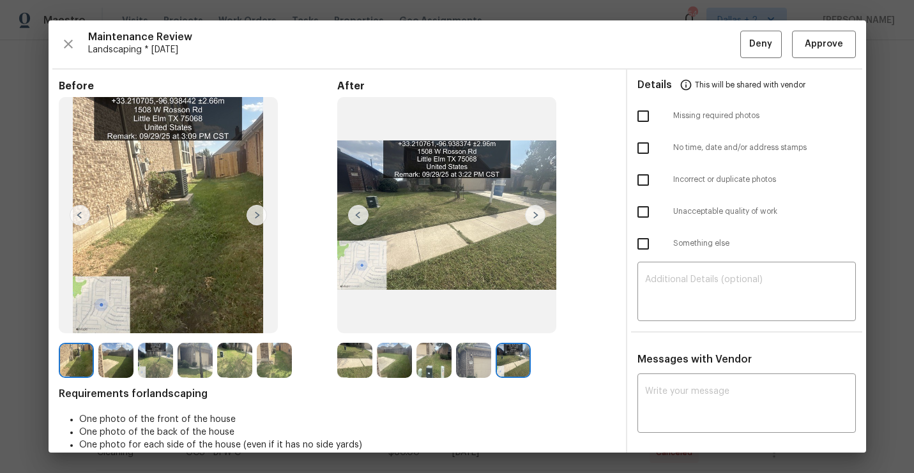
click at [353, 357] on img at bounding box center [354, 360] width 35 height 35
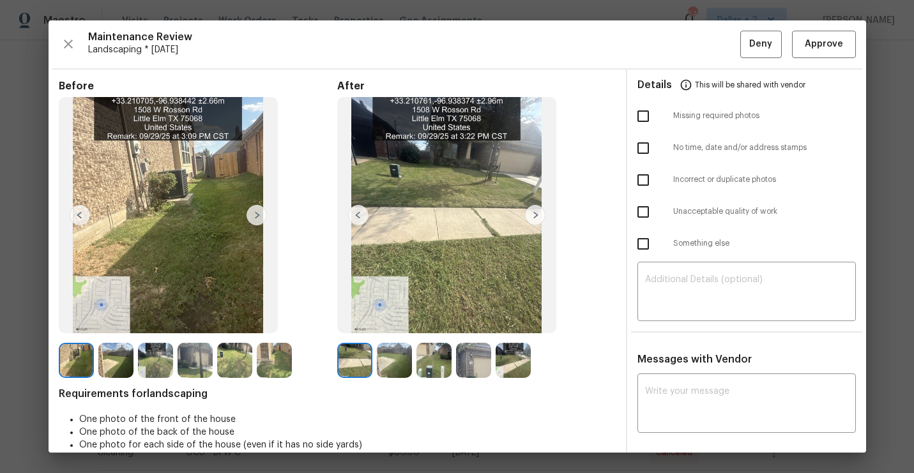
click at [399, 361] on img at bounding box center [394, 360] width 35 height 35
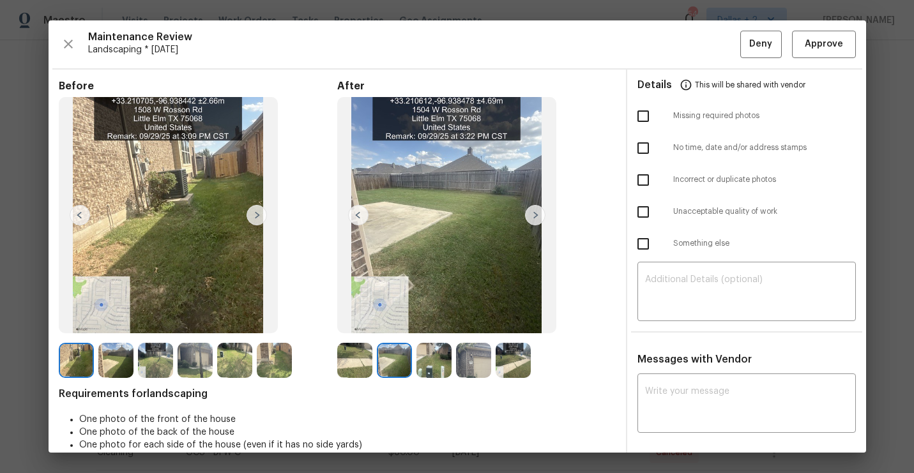
click at [539, 222] on img at bounding box center [535, 215] width 20 height 20
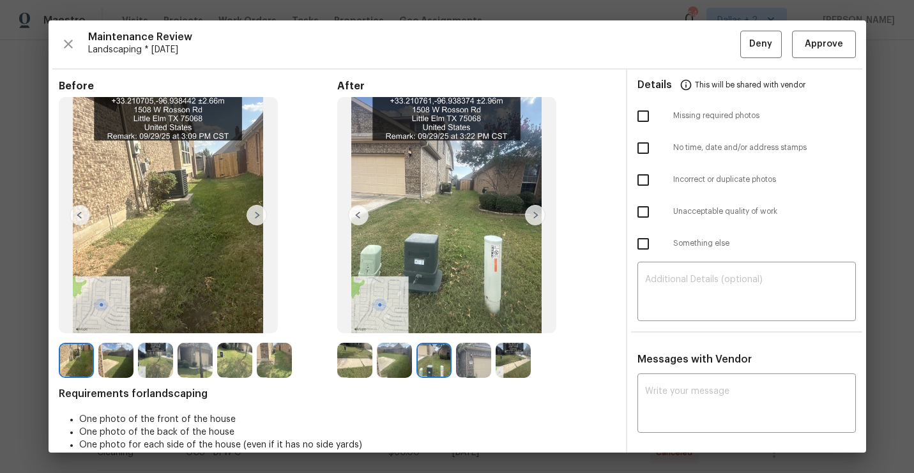
click at [539, 222] on img at bounding box center [535, 215] width 20 height 20
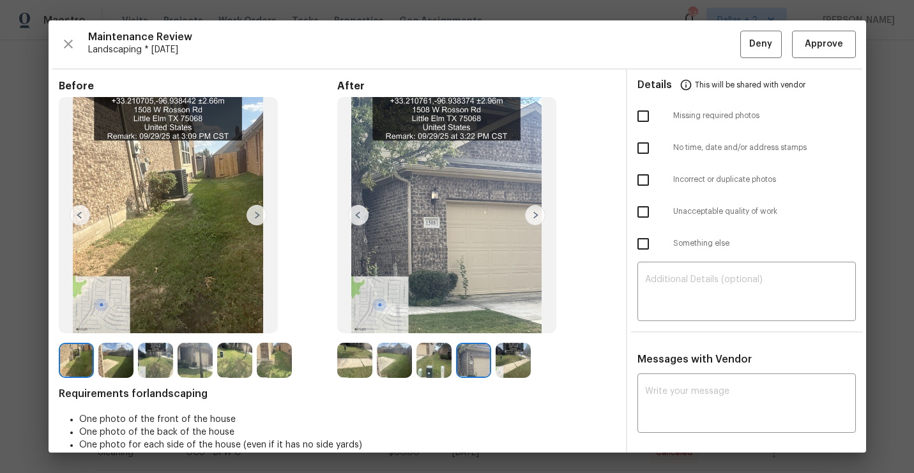
click at [539, 222] on img at bounding box center [535, 215] width 20 height 20
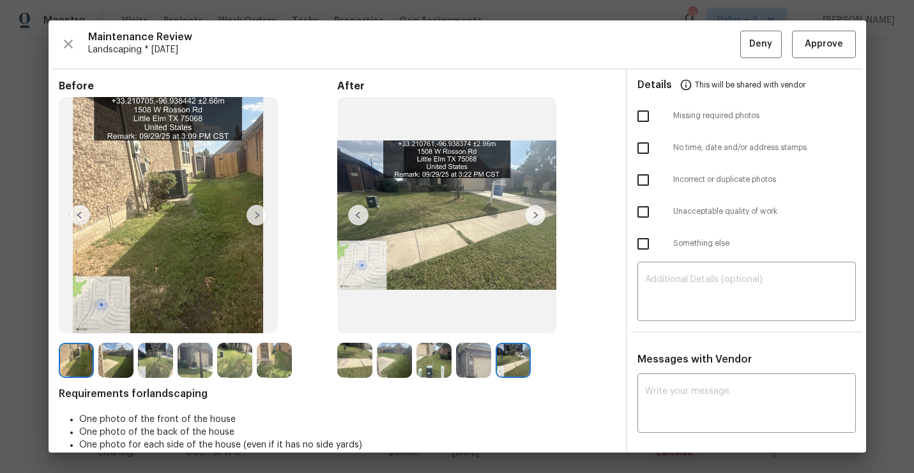
click at [539, 222] on img at bounding box center [535, 215] width 20 height 20
click at [73, 43] on icon "button" at bounding box center [68, 43] width 15 height 15
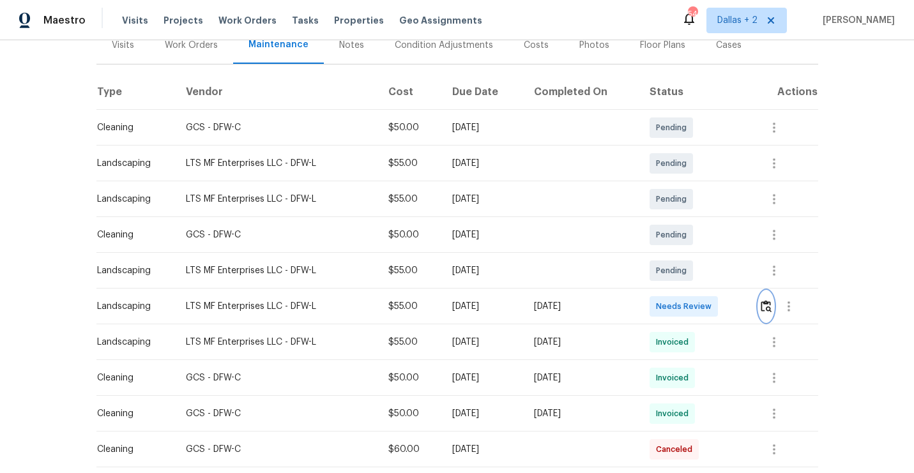
scroll to position [172, 0]
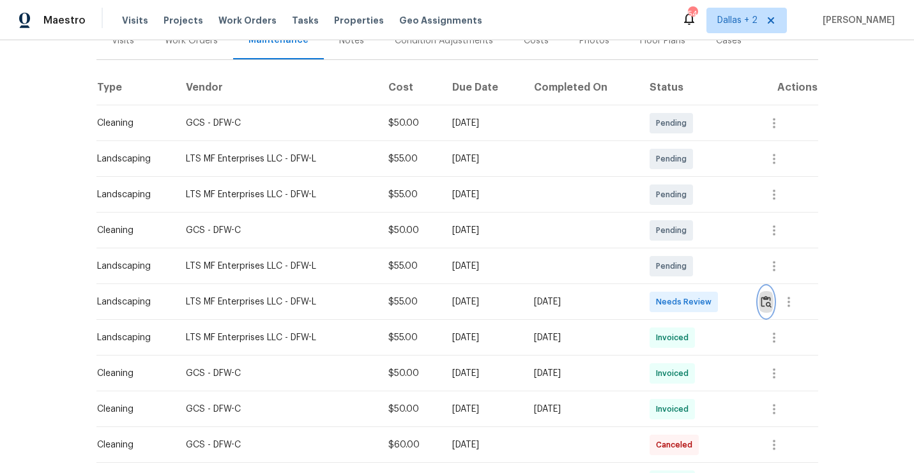
click at [772, 300] on img "button" at bounding box center [766, 302] width 11 height 12
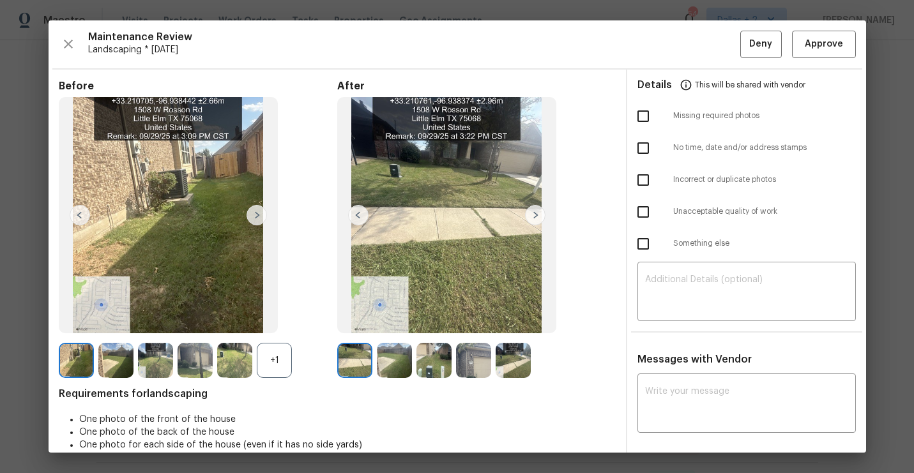
click at [264, 350] on div "+1" at bounding box center [274, 360] width 35 height 35
click at [355, 365] on img at bounding box center [354, 360] width 35 height 35
click at [540, 209] on img at bounding box center [535, 215] width 20 height 20
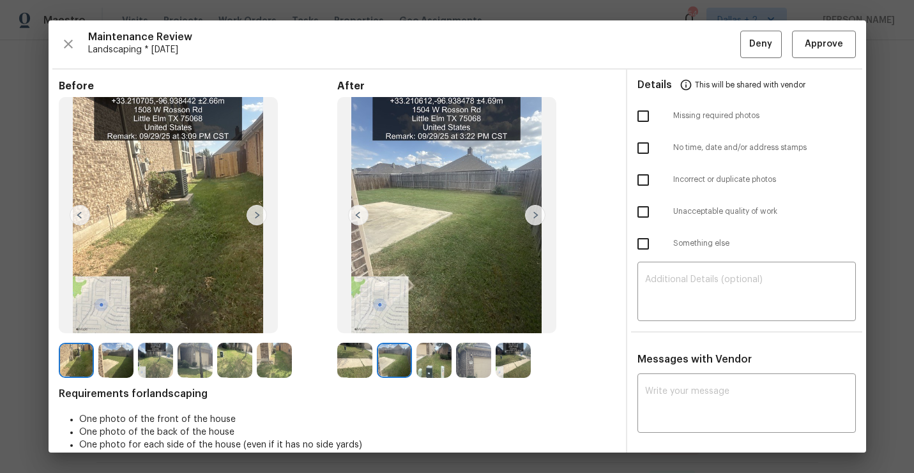
click at [540, 209] on img at bounding box center [535, 215] width 20 height 20
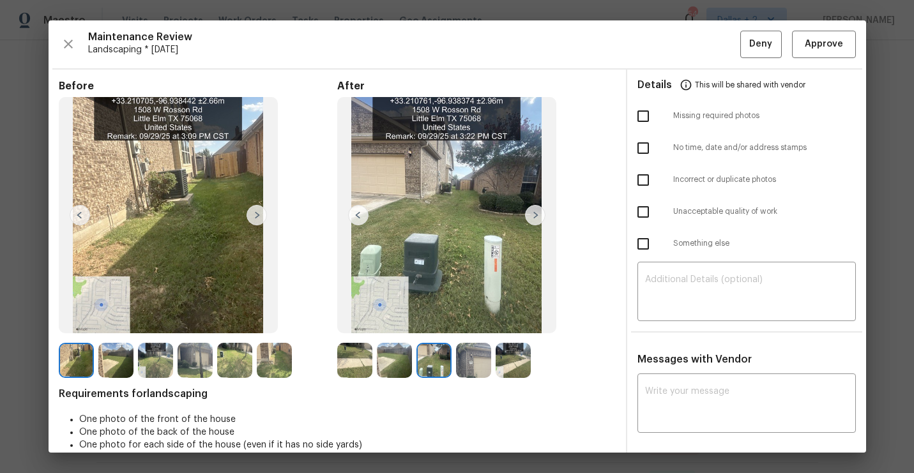
click at [540, 209] on img at bounding box center [535, 215] width 20 height 20
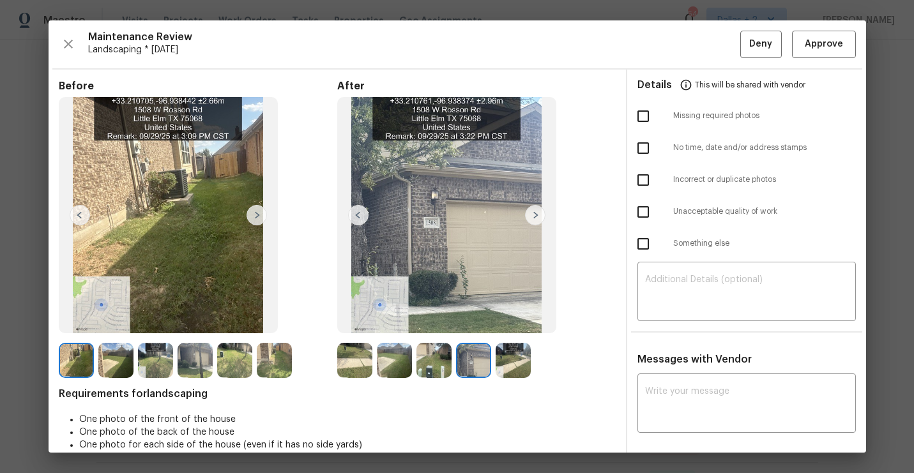
click at [540, 209] on img at bounding box center [535, 215] width 20 height 20
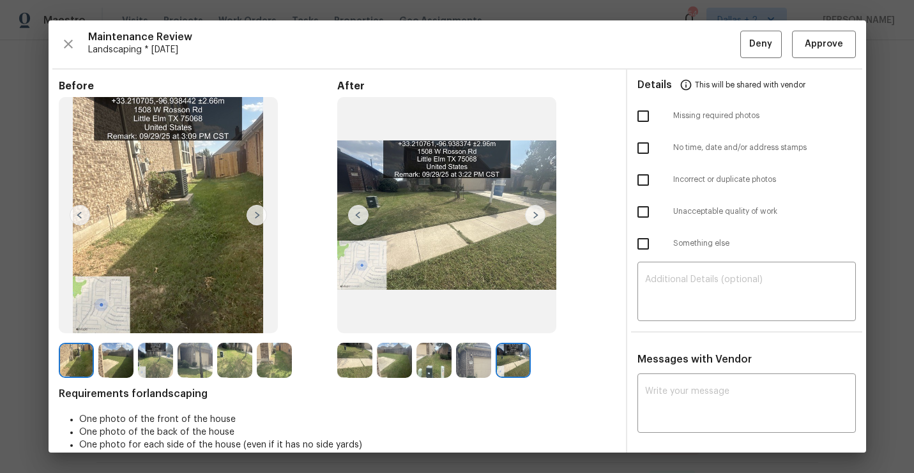
click at [349, 348] on img at bounding box center [354, 360] width 35 height 35
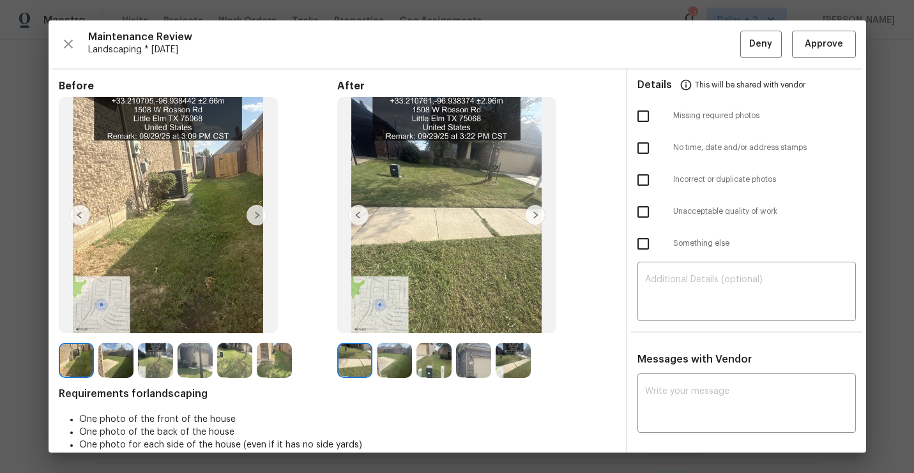
click at [340, 358] on img at bounding box center [354, 360] width 35 height 35
click at [540, 216] on img at bounding box center [535, 215] width 20 height 20
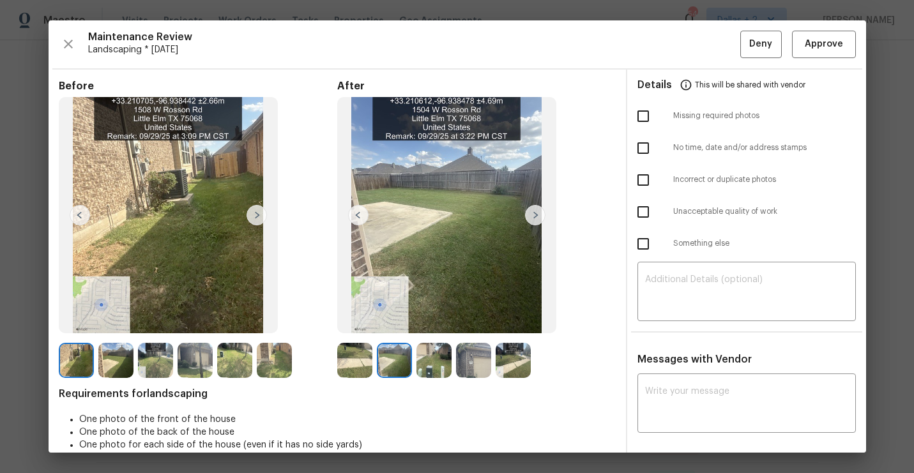
click at [540, 216] on img at bounding box center [535, 215] width 20 height 20
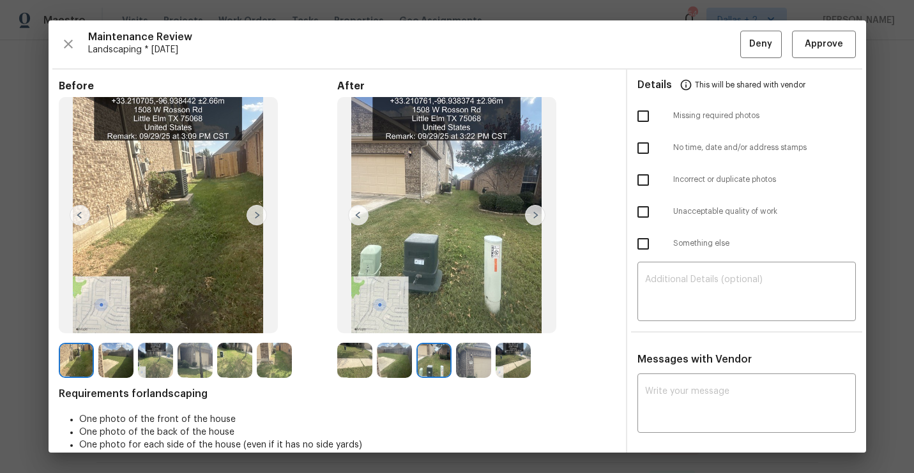
click at [547, 215] on img at bounding box center [446, 215] width 219 height 237
click at [375, 360] on div at bounding box center [357, 360] width 40 height 35
click at [358, 361] on img at bounding box center [354, 360] width 35 height 35
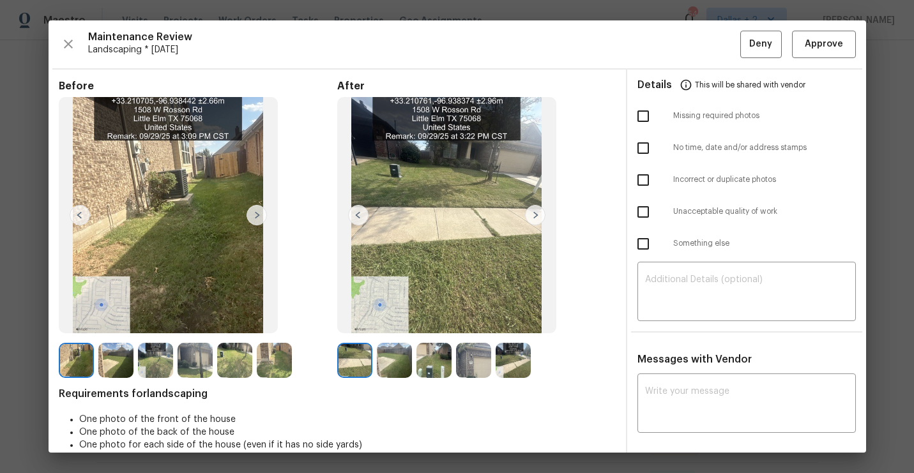
click at [533, 209] on img at bounding box center [535, 215] width 20 height 20
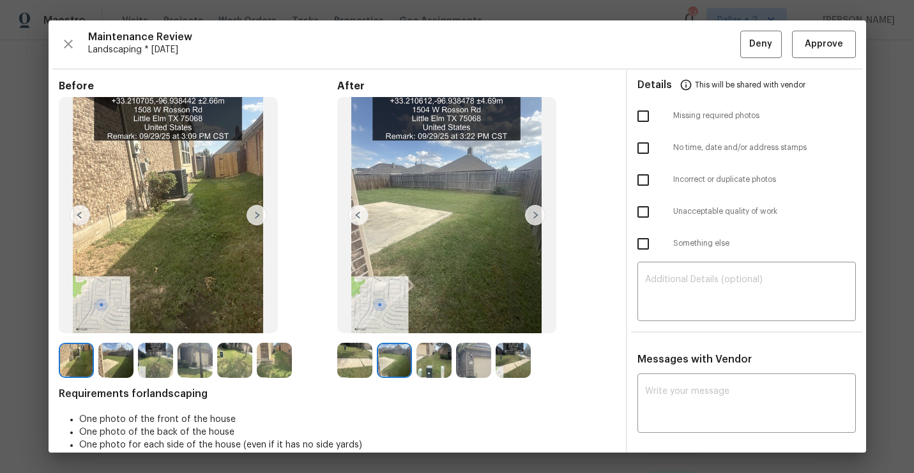
click at [533, 209] on img at bounding box center [535, 215] width 20 height 20
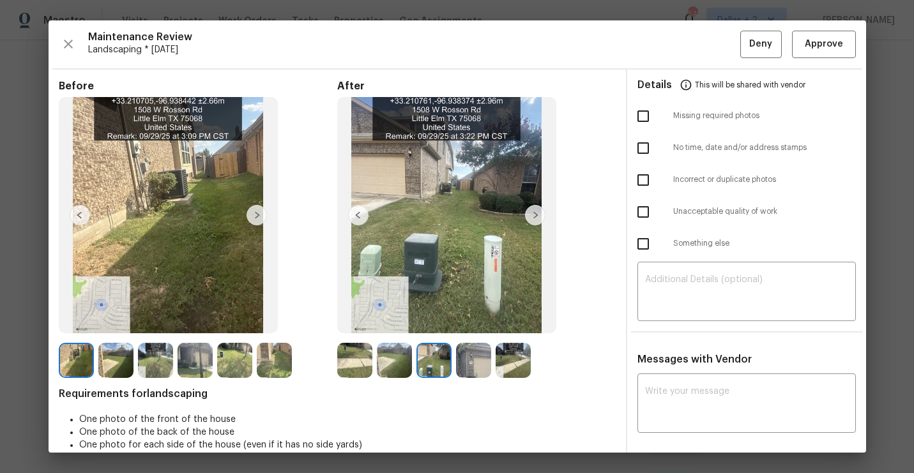
click at [533, 209] on img at bounding box center [535, 215] width 20 height 20
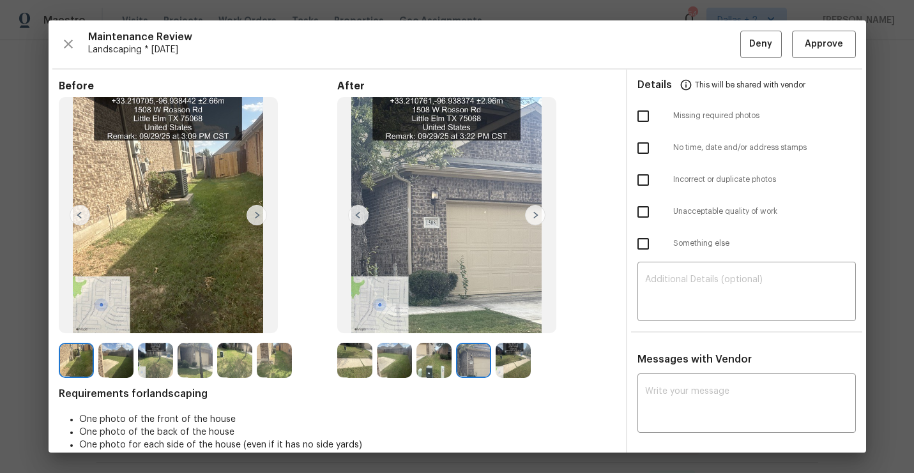
click at [337, 359] on img at bounding box center [354, 360] width 35 height 35
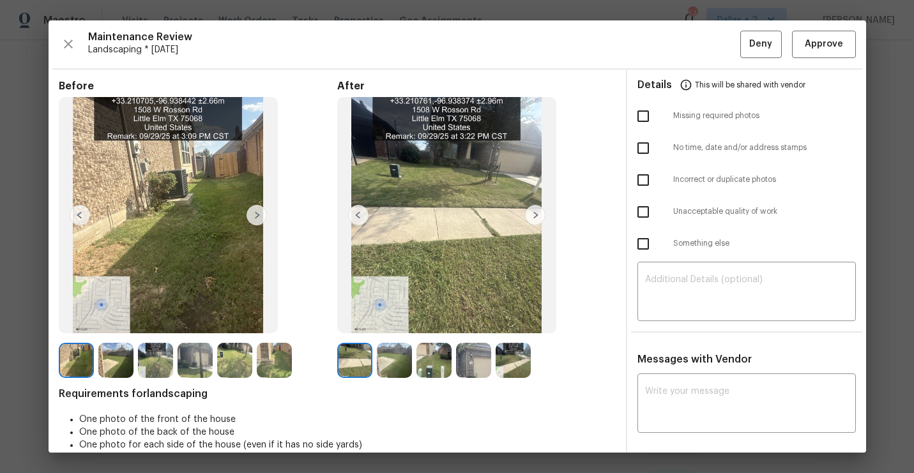
click at [536, 206] on img at bounding box center [535, 215] width 20 height 20
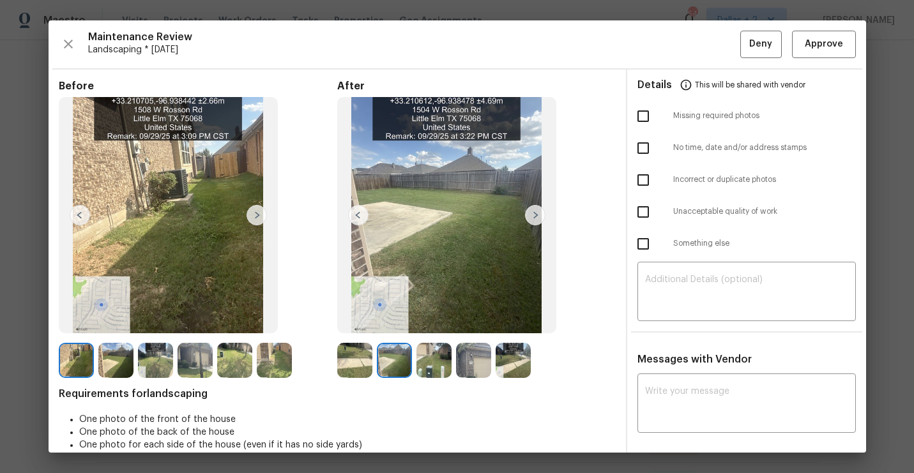
click at [536, 210] on img at bounding box center [535, 215] width 20 height 20
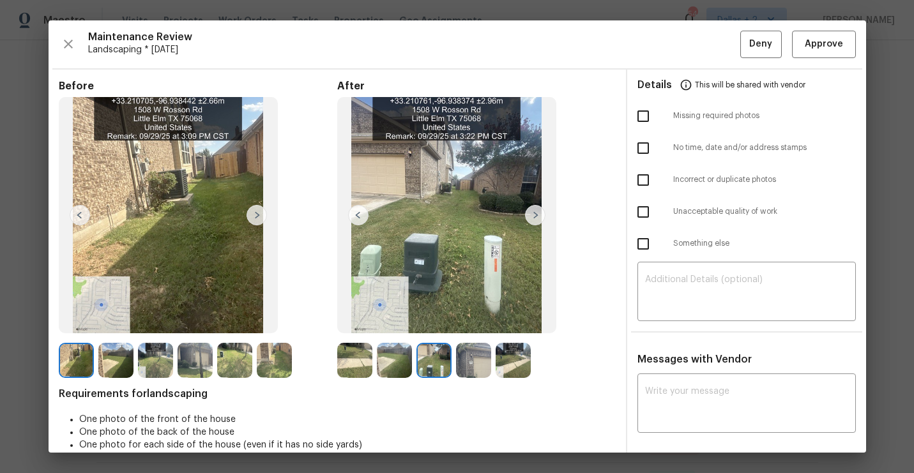
click at [536, 210] on img at bounding box center [535, 215] width 20 height 20
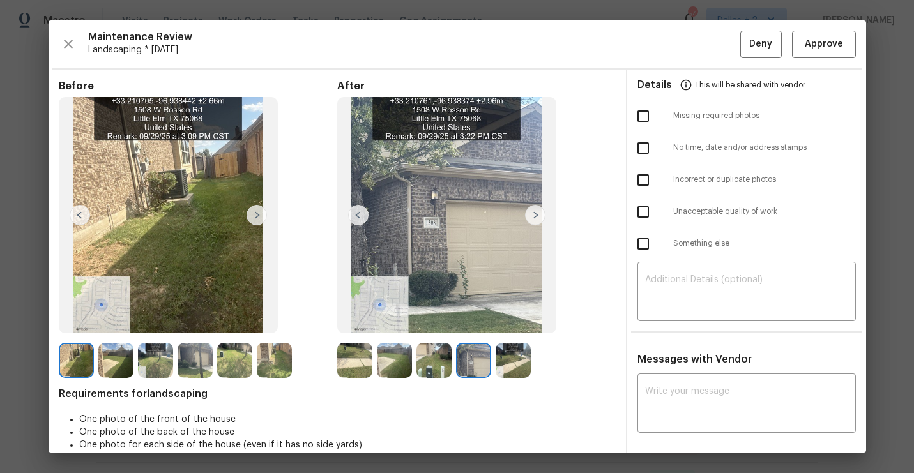
click at [536, 210] on img at bounding box center [535, 215] width 20 height 20
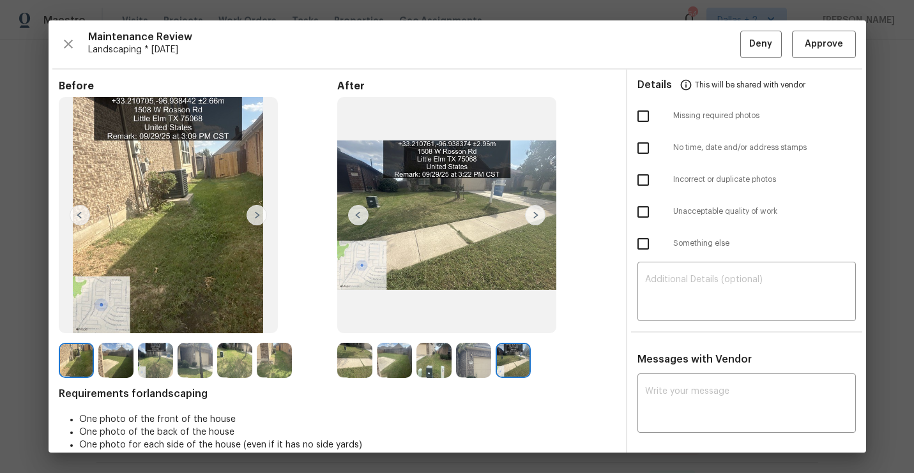
click at [832, 57] on div "Maintenance Review Landscaping * Mon, Sep 29 Deny Approve Before After Requirem…" at bounding box center [457, 236] width 817 height 432
click at [819, 45] on span "Approve" at bounding box center [824, 44] width 38 height 16
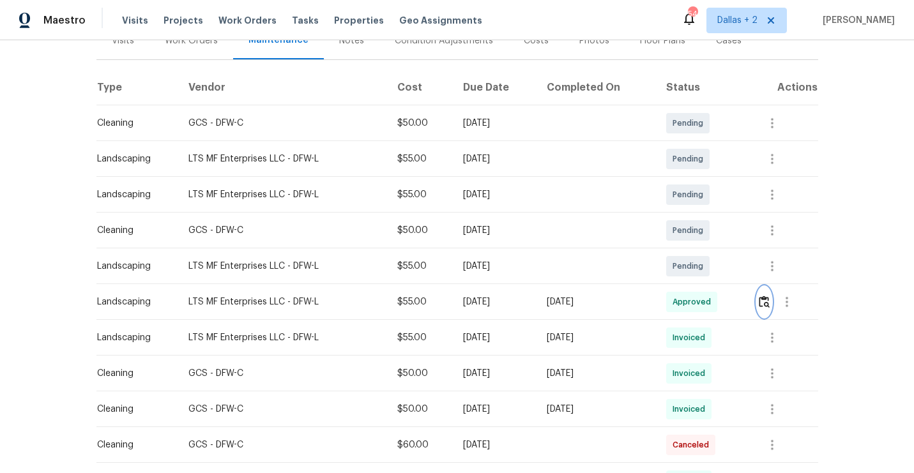
scroll to position [0, 0]
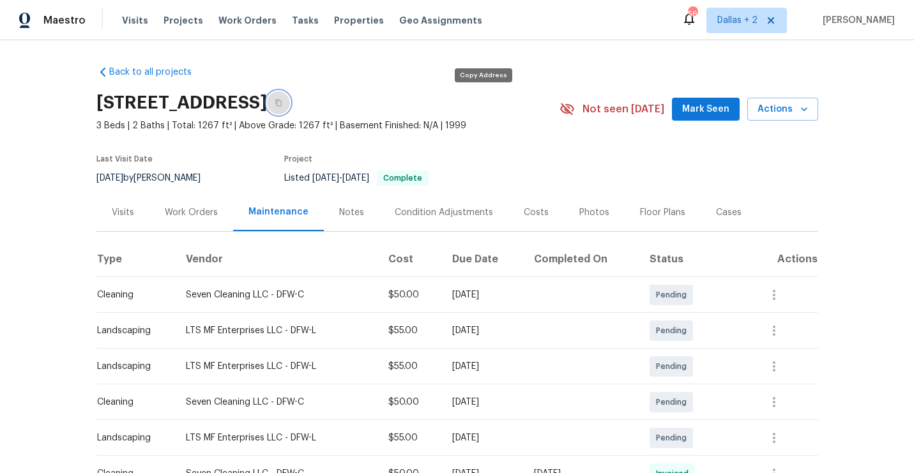
click at [290, 107] on button "button" at bounding box center [278, 102] width 23 height 23
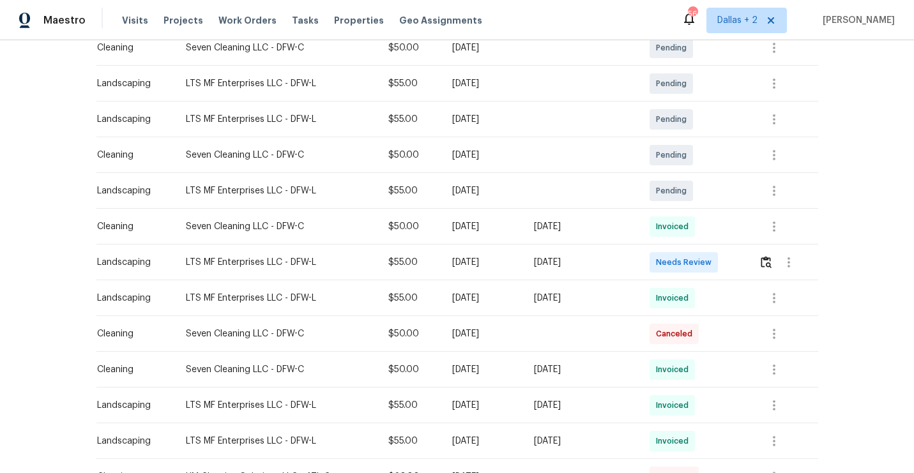
scroll to position [256, 0]
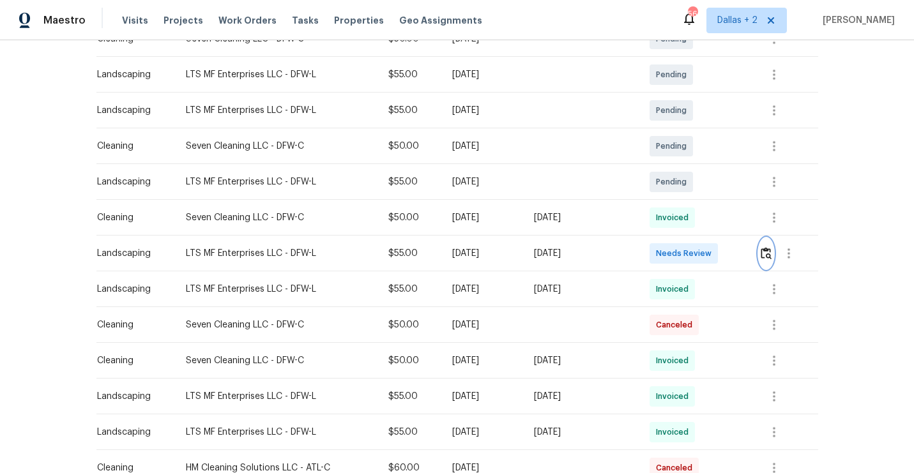
click at [772, 254] on img "button" at bounding box center [766, 253] width 11 height 12
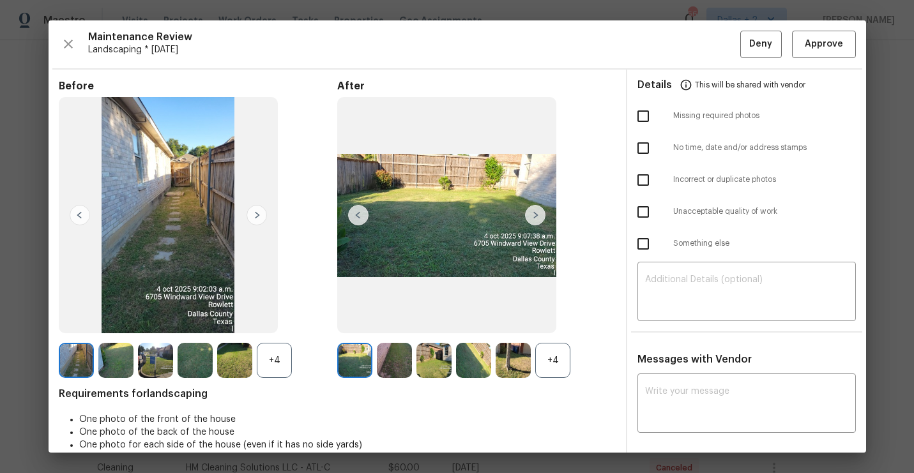
click at [544, 354] on div "+4" at bounding box center [552, 360] width 35 height 35
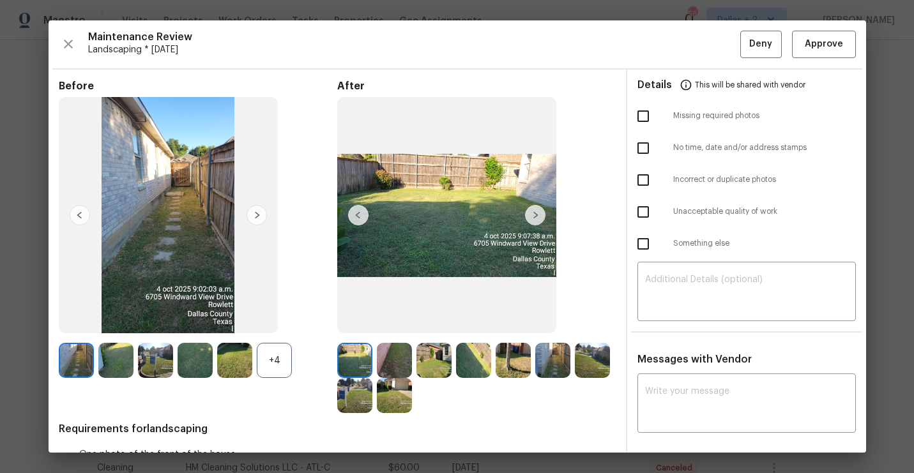
click at [267, 353] on div "+4" at bounding box center [274, 360] width 35 height 35
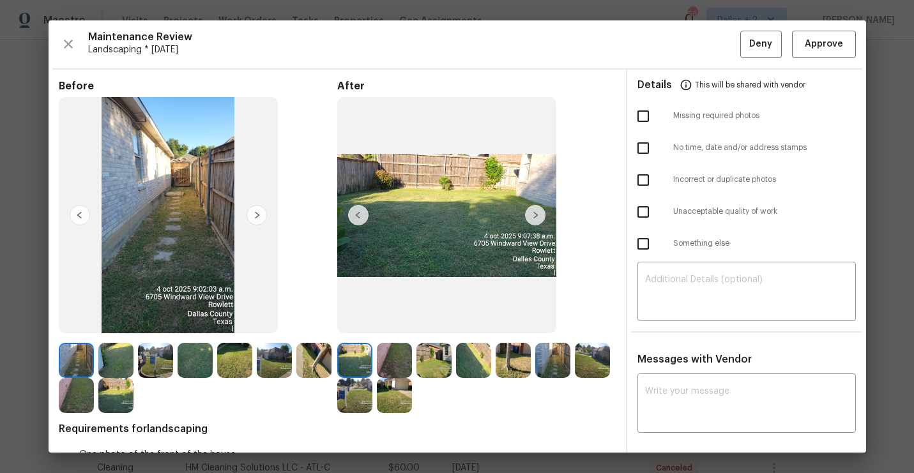
click at [535, 213] on img at bounding box center [535, 215] width 20 height 20
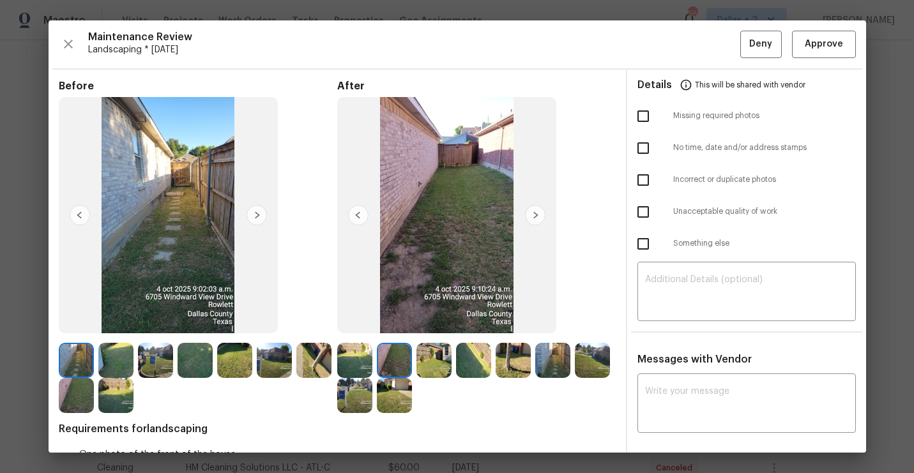
click at [535, 213] on img at bounding box center [535, 215] width 20 height 20
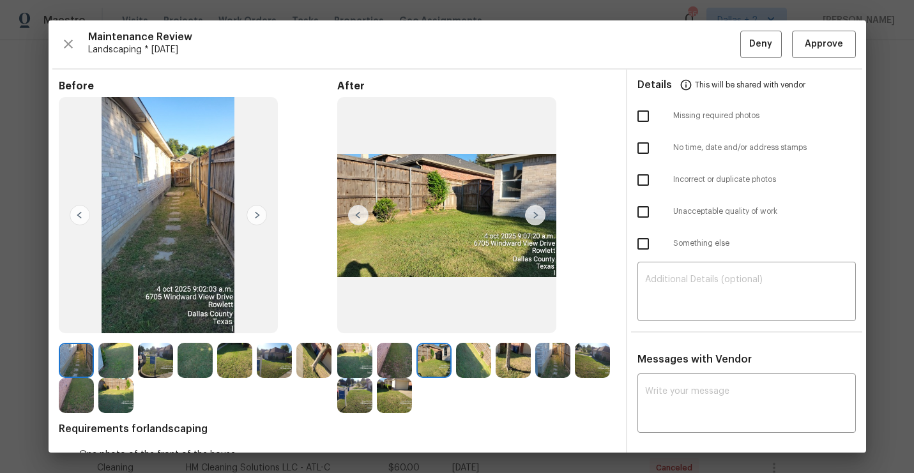
click at [535, 213] on img at bounding box center [535, 215] width 20 height 20
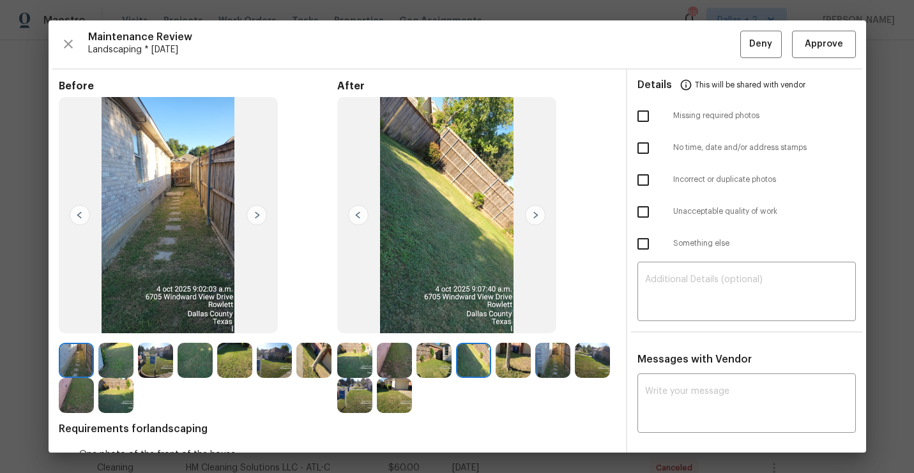
click at [535, 213] on img at bounding box center [535, 215] width 20 height 20
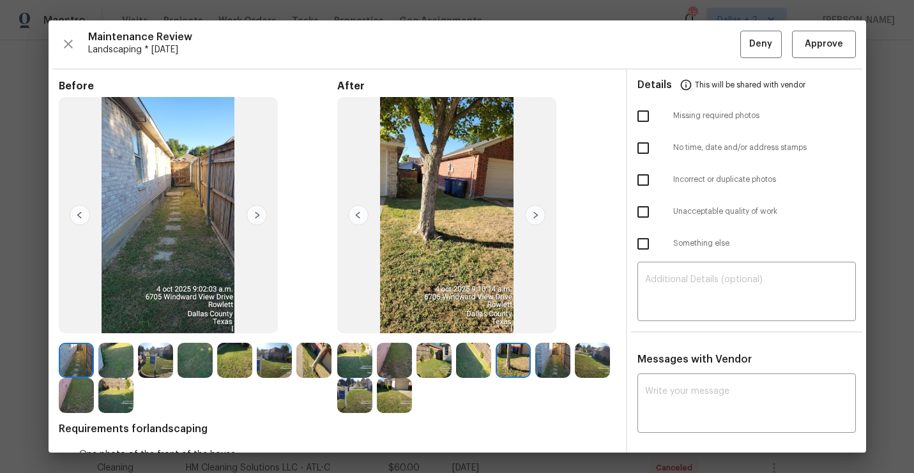
click at [535, 213] on img at bounding box center [535, 215] width 20 height 20
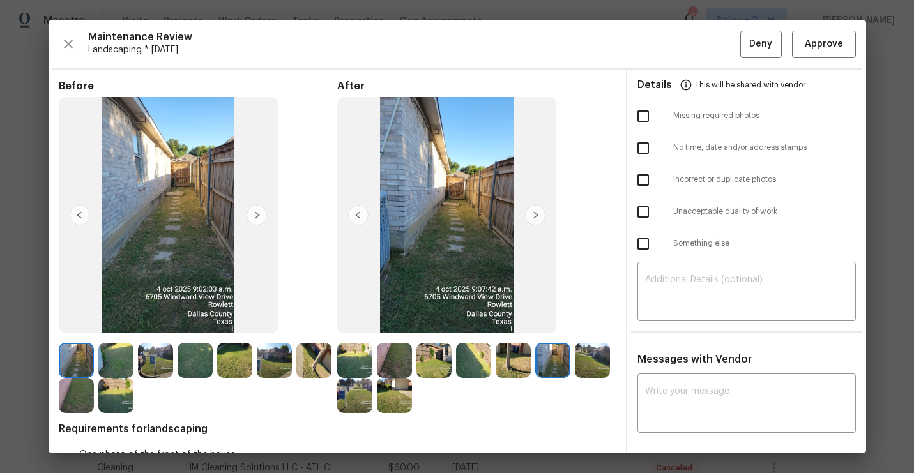
click at [535, 213] on img at bounding box center [535, 215] width 20 height 20
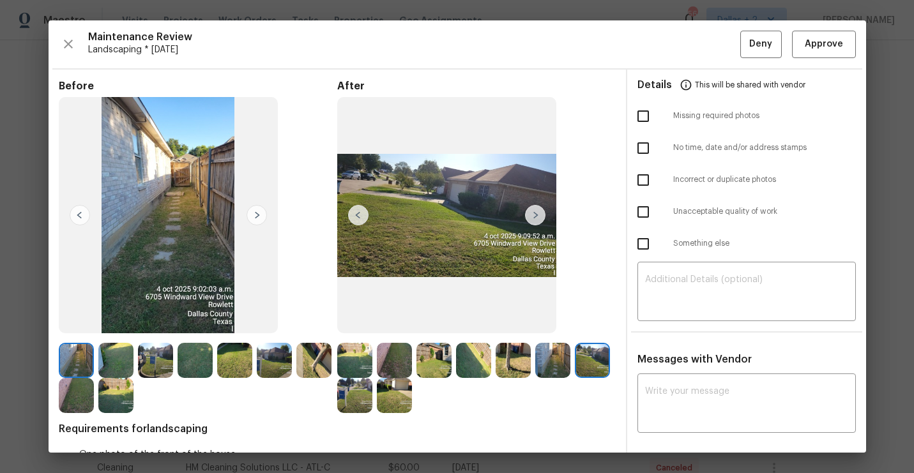
click at [535, 213] on img at bounding box center [535, 215] width 20 height 20
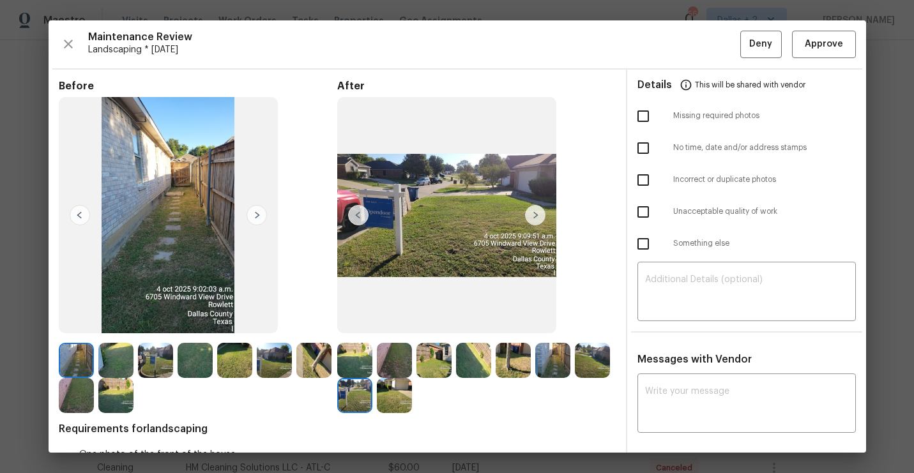
click at [535, 213] on img at bounding box center [535, 215] width 20 height 20
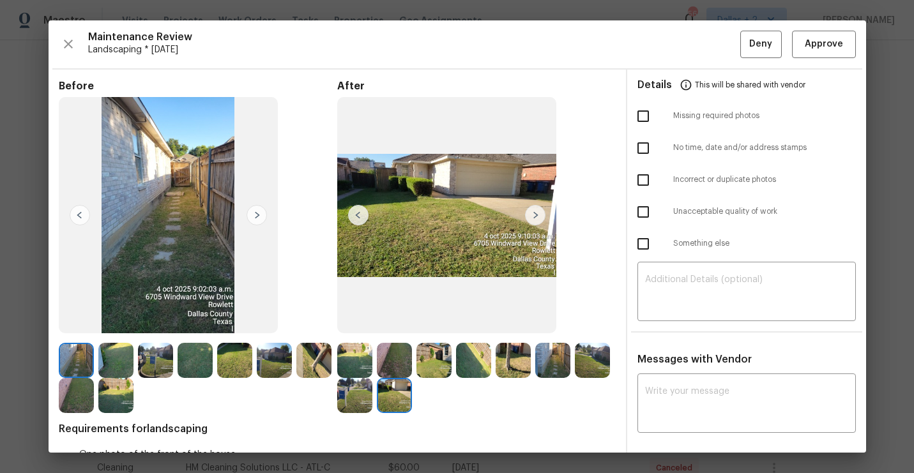
click at [362, 218] on img at bounding box center [358, 215] width 20 height 20
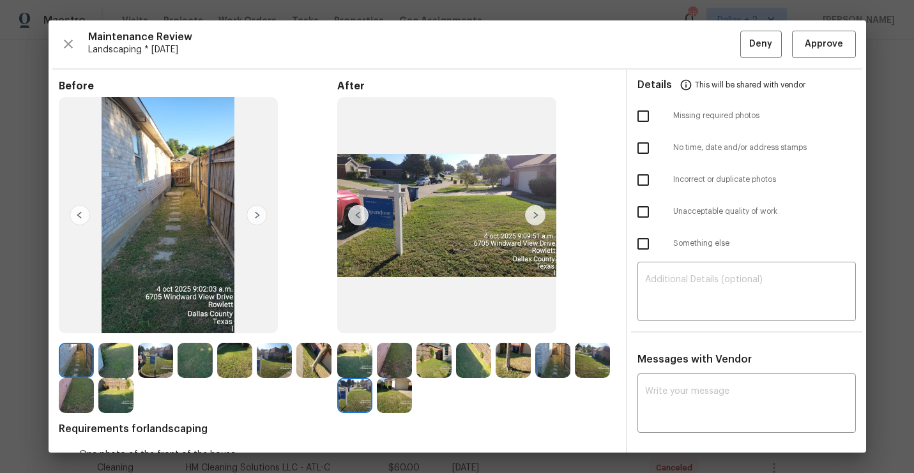
click at [362, 218] on img at bounding box center [358, 215] width 20 height 20
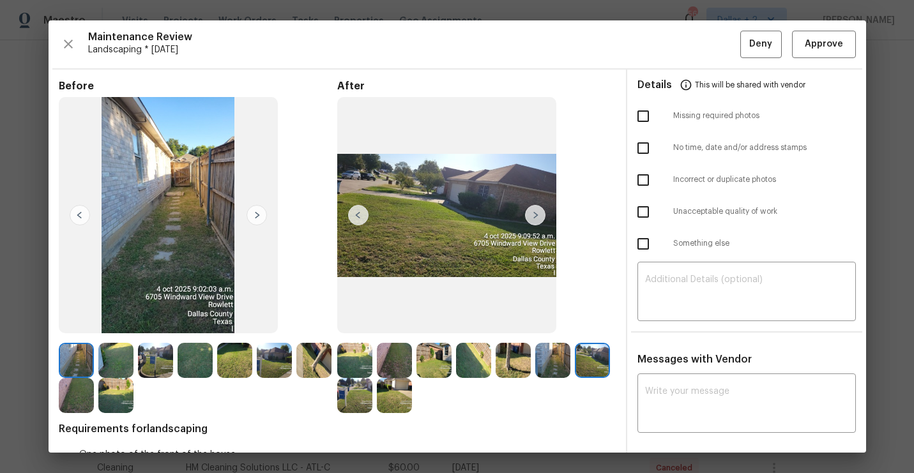
click at [366, 360] on img at bounding box center [354, 360] width 35 height 35
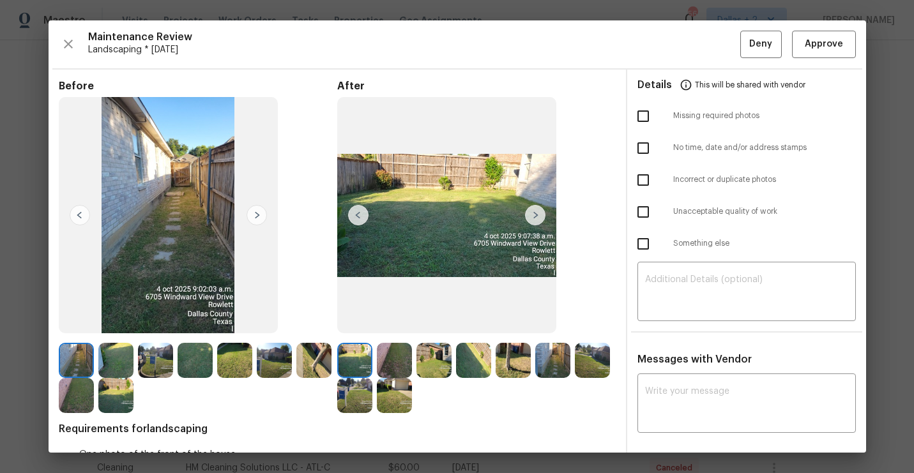
click at [536, 218] on img at bounding box center [535, 215] width 20 height 20
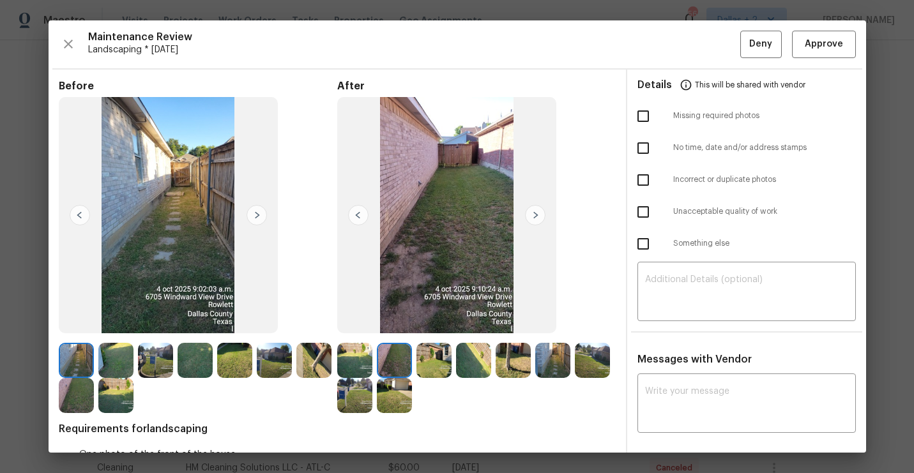
click at [536, 218] on img at bounding box center [535, 215] width 20 height 20
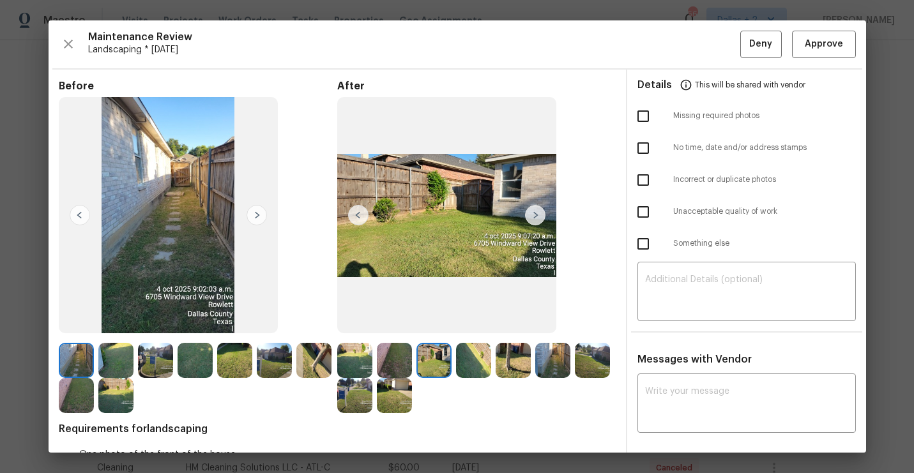
click at [536, 218] on img at bounding box center [535, 215] width 20 height 20
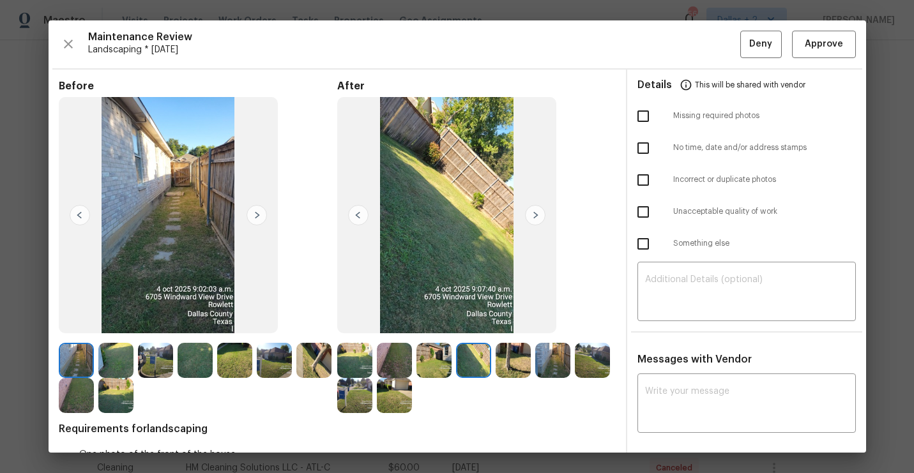
click at [536, 218] on img at bounding box center [535, 215] width 20 height 20
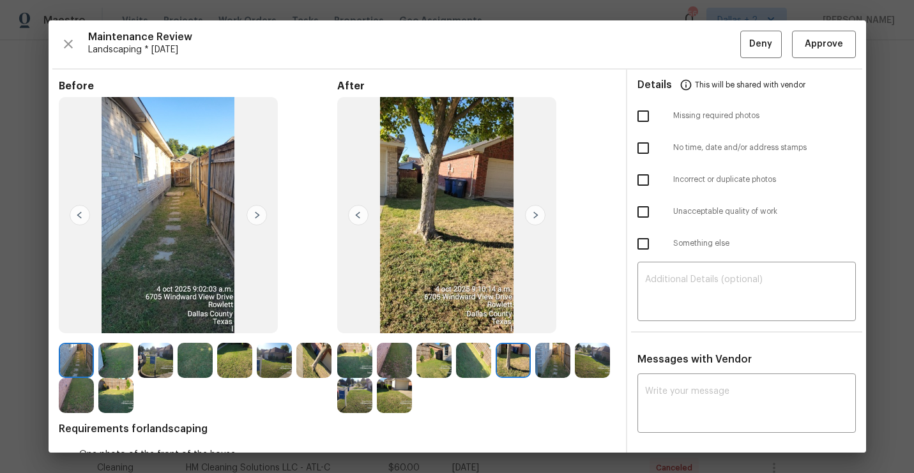
click at [536, 218] on img at bounding box center [535, 215] width 20 height 20
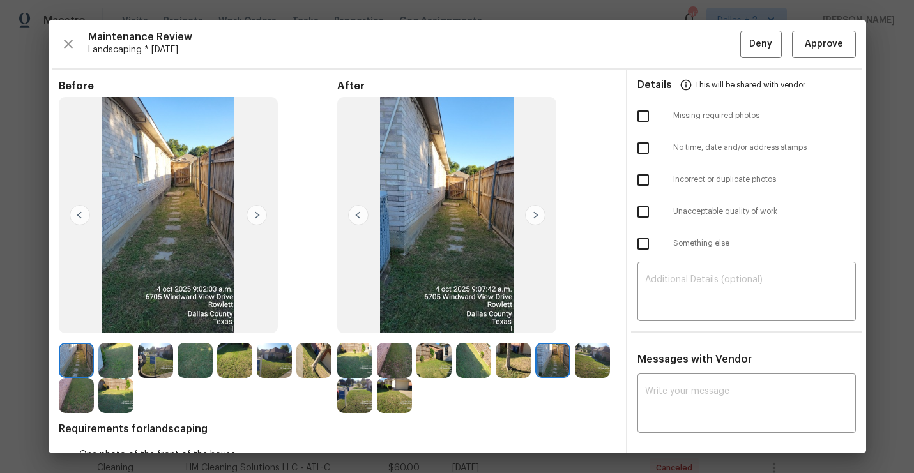
click at [536, 218] on img at bounding box center [535, 215] width 20 height 20
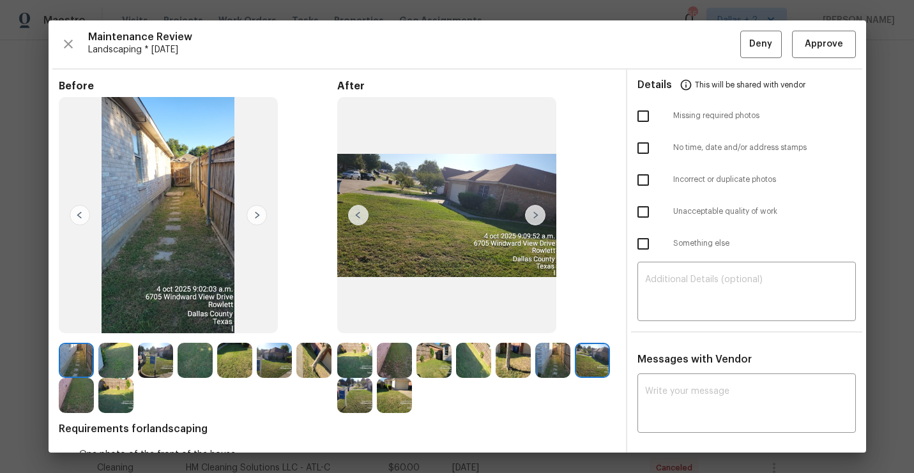
click at [358, 358] on img at bounding box center [354, 360] width 35 height 35
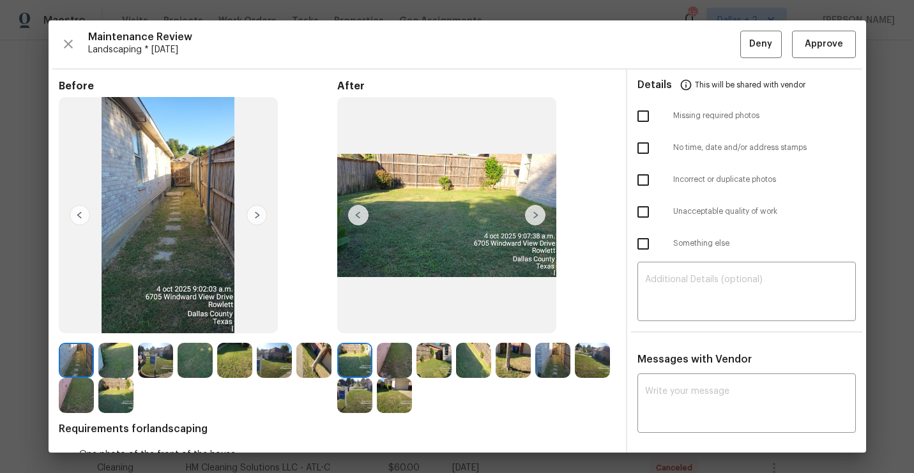
click at [535, 214] on img at bounding box center [535, 215] width 20 height 20
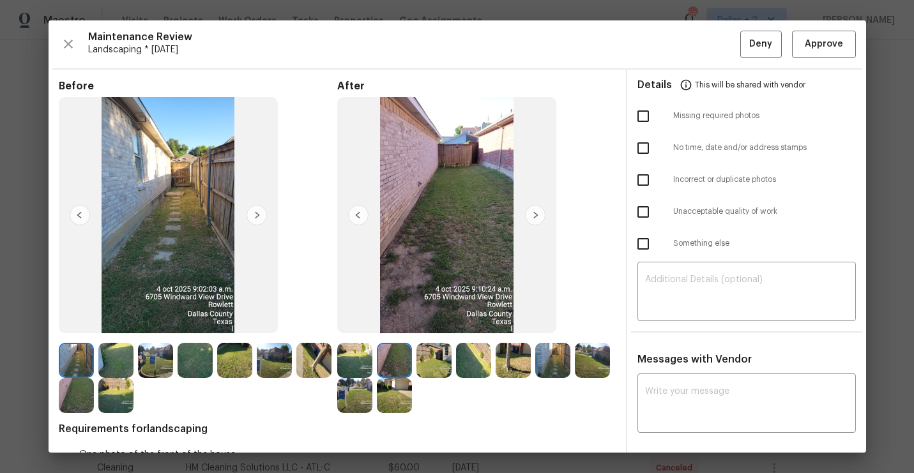
click at [535, 214] on img at bounding box center [535, 215] width 20 height 20
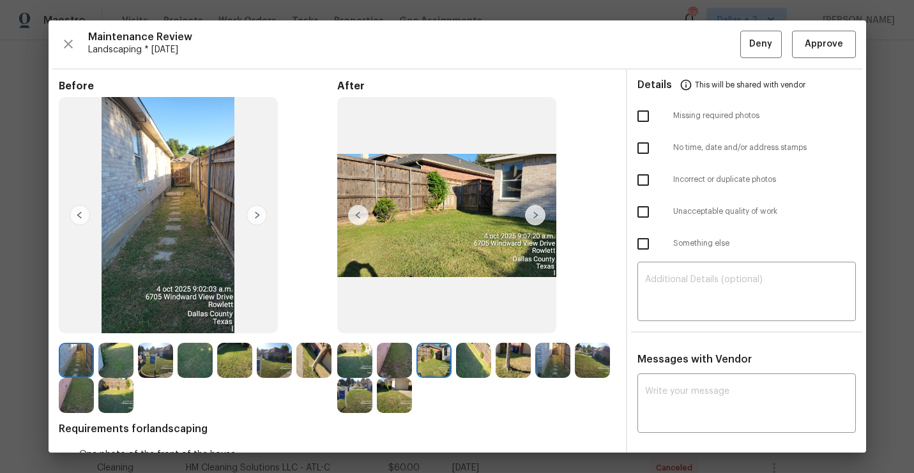
click at [535, 214] on img at bounding box center [535, 215] width 20 height 20
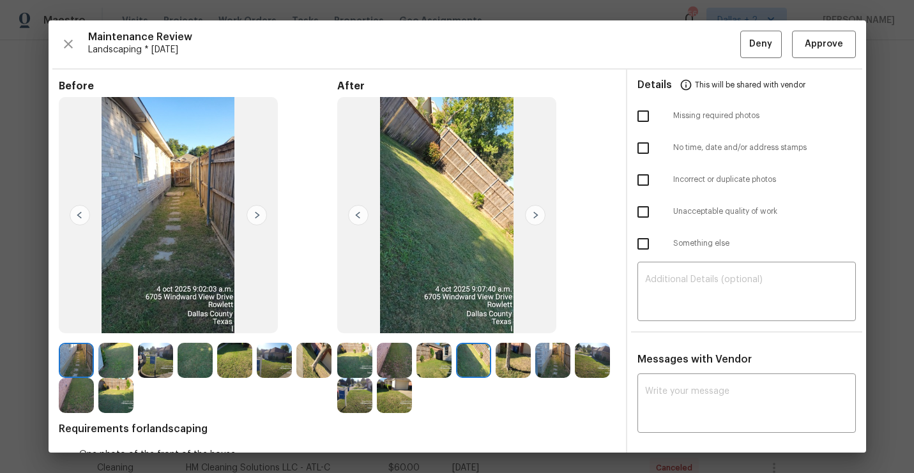
click at [535, 214] on img at bounding box center [535, 215] width 20 height 20
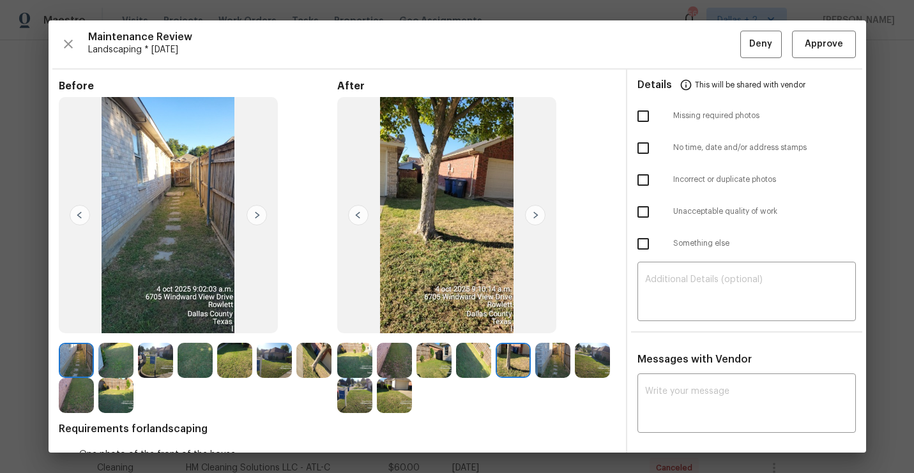
click at [535, 214] on img at bounding box center [535, 215] width 20 height 20
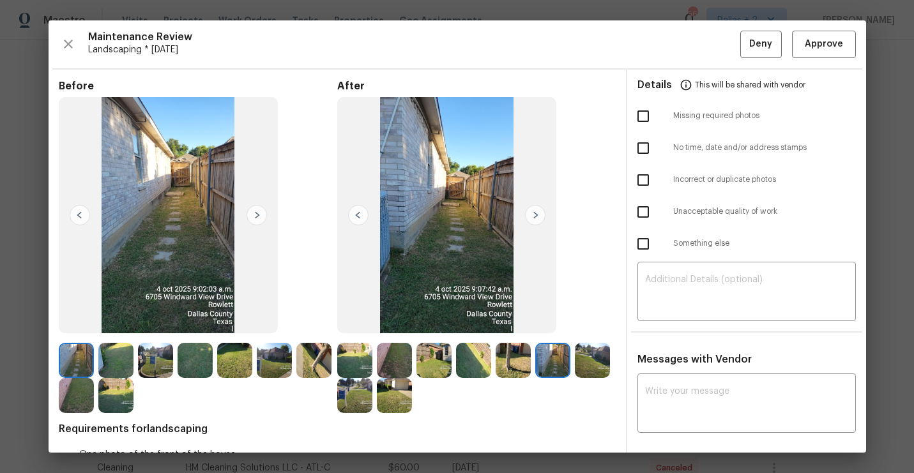
click at [535, 214] on img at bounding box center [535, 215] width 20 height 20
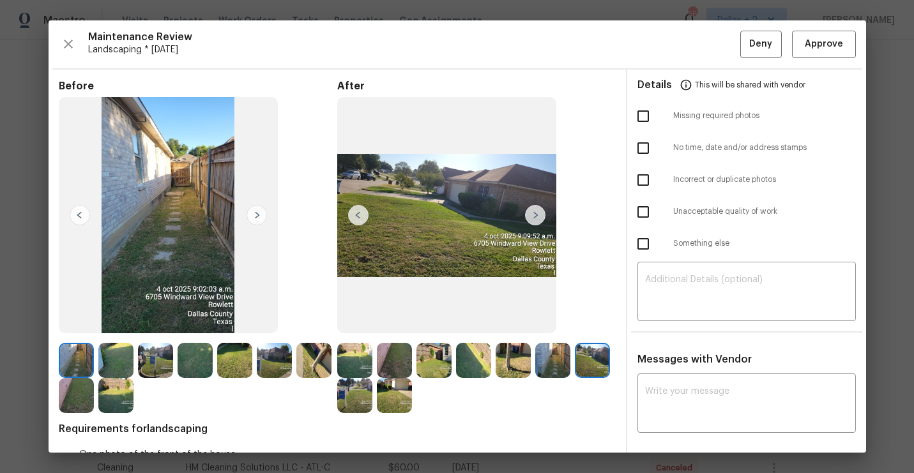
click at [535, 214] on img at bounding box center [535, 215] width 20 height 20
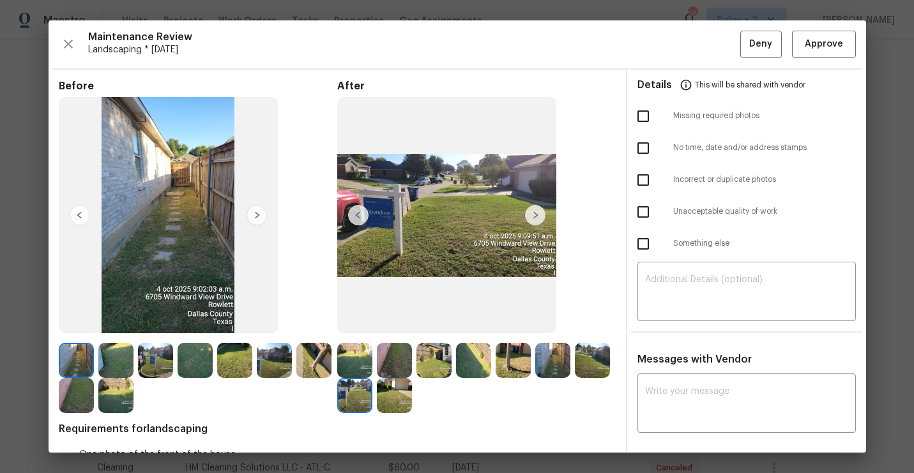
click at [535, 214] on img at bounding box center [535, 215] width 20 height 20
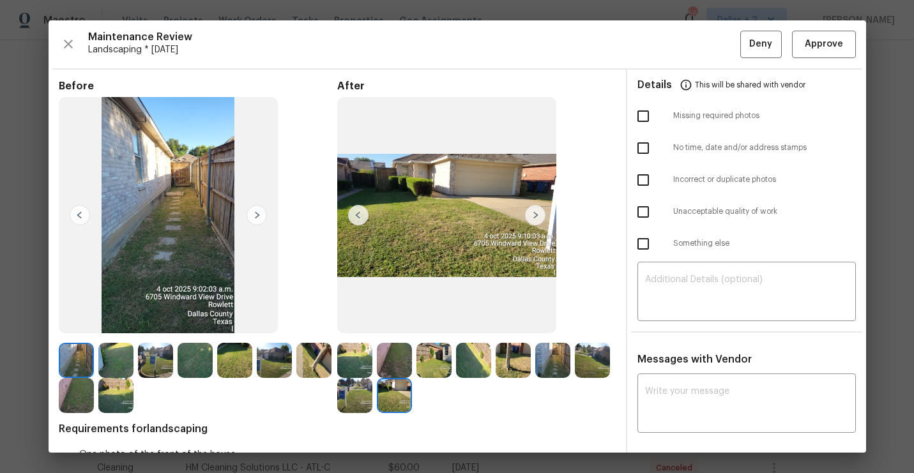
click at [535, 214] on img at bounding box center [535, 215] width 20 height 20
click at [353, 356] on img at bounding box center [354, 360] width 35 height 35
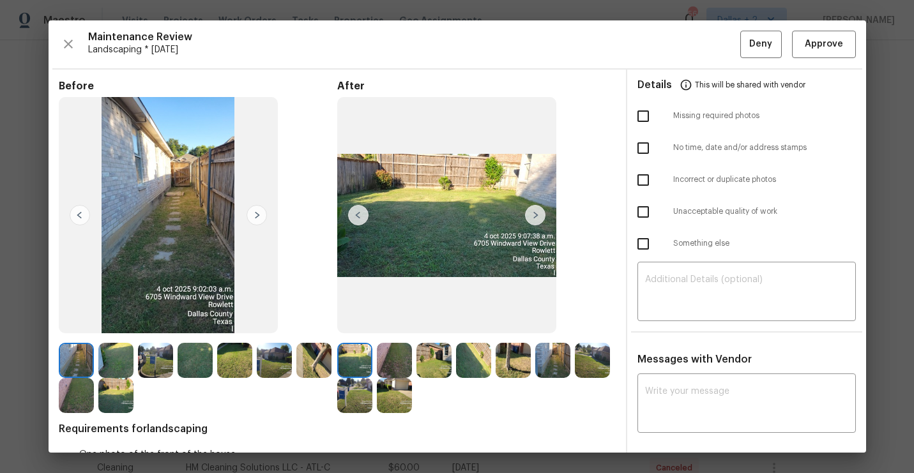
click at [544, 213] on img at bounding box center [535, 215] width 20 height 20
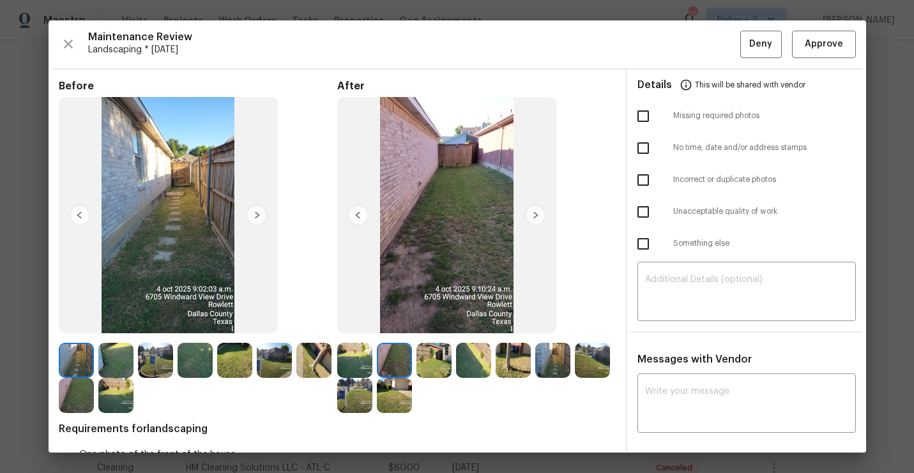
click at [544, 213] on img at bounding box center [535, 215] width 20 height 20
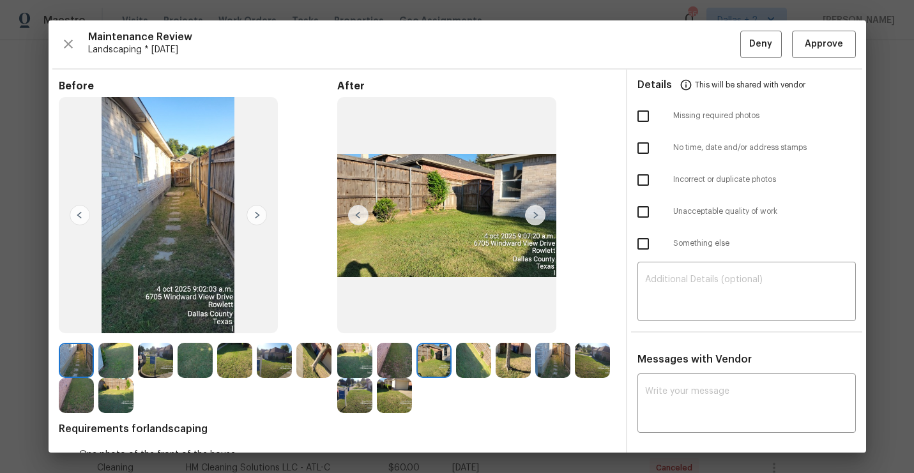
click at [544, 213] on img at bounding box center [535, 215] width 20 height 20
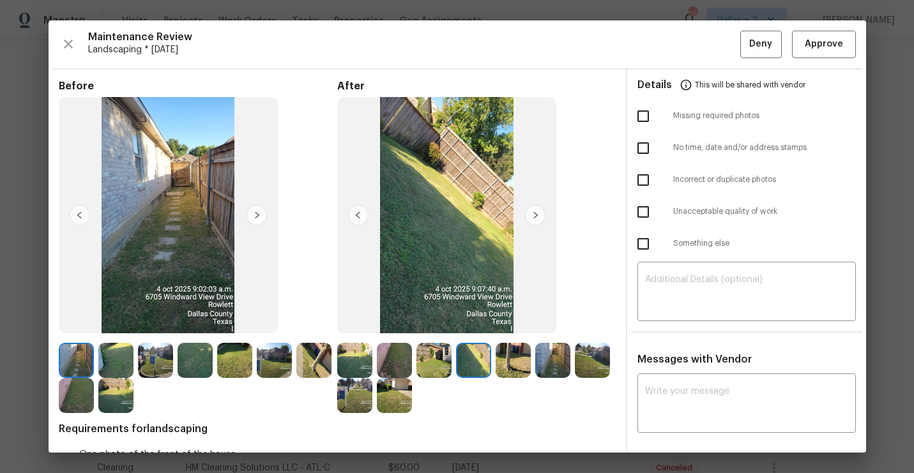
click at [544, 213] on img at bounding box center [535, 215] width 20 height 20
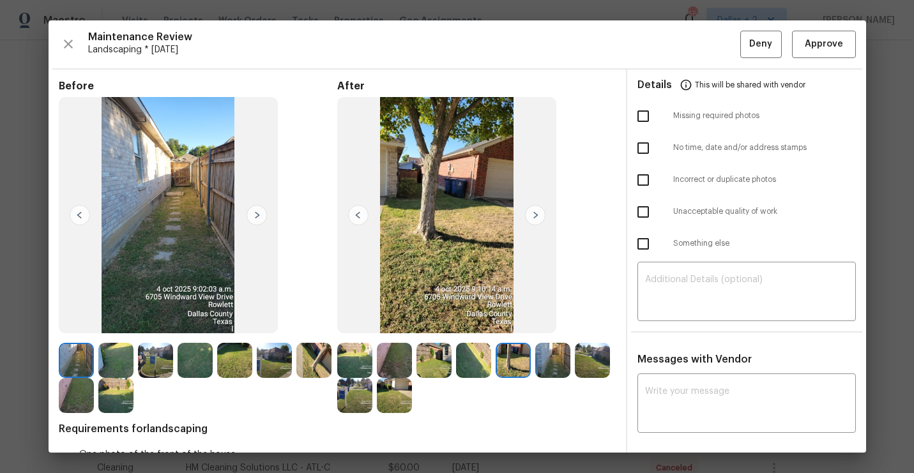
click at [544, 213] on img at bounding box center [535, 215] width 20 height 20
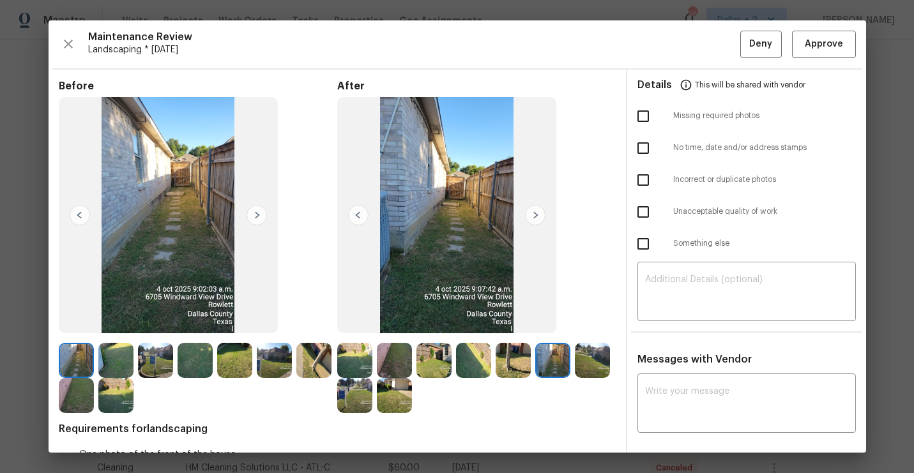
click at [359, 211] on img at bounding box center [358, 215] width 20 height 20
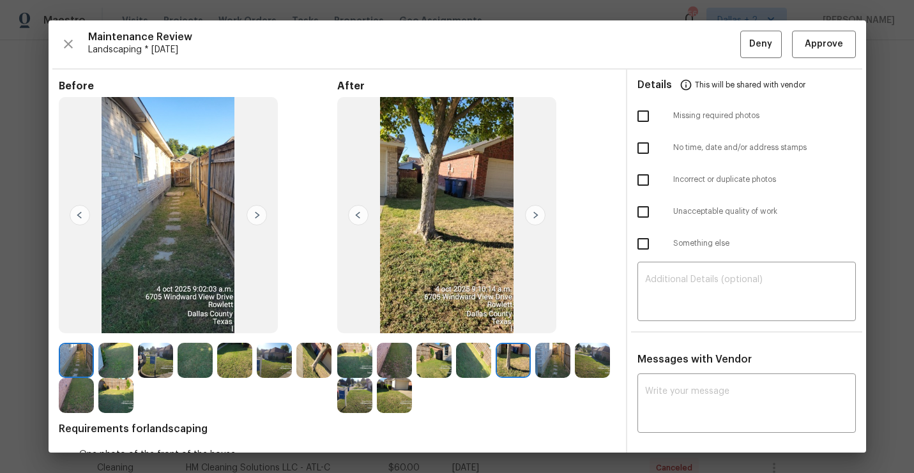
click at [359, 211] on img at bounding box center [358, 215] width 20 height 20
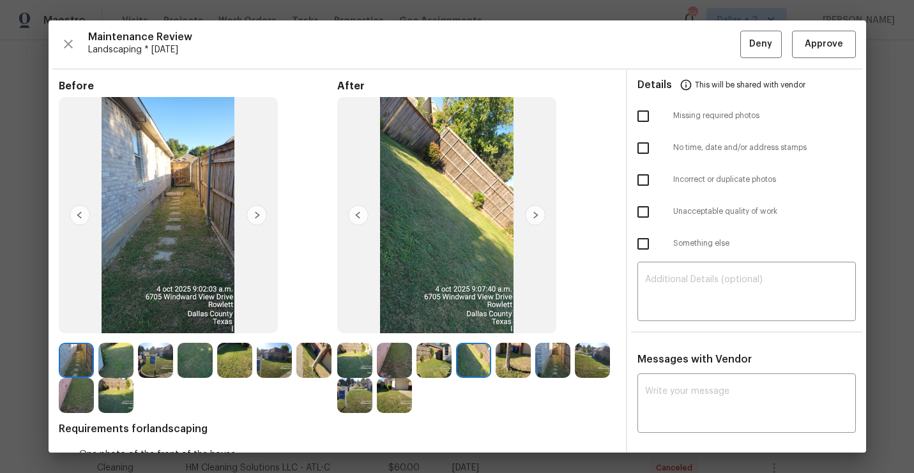
click at [357, 356] on img at bounding box center [354, 360] width 35 height 35
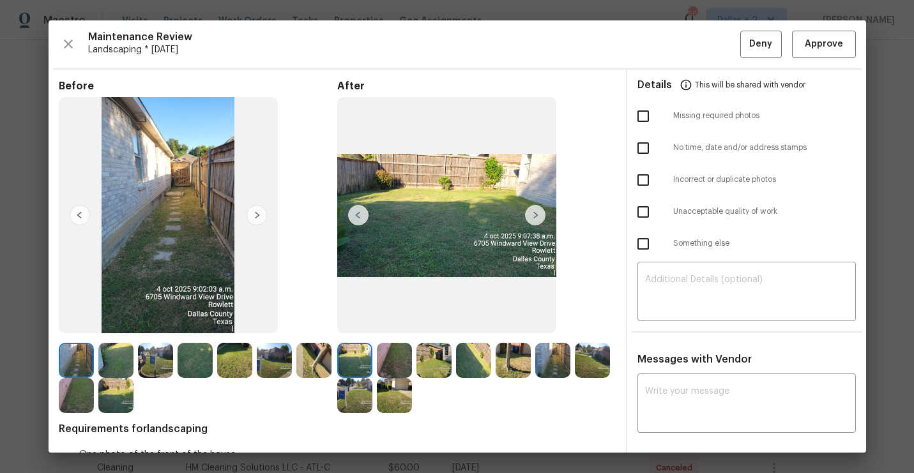
click at [542, 220] on img at bounding box center [535, 215] width 20 height 20
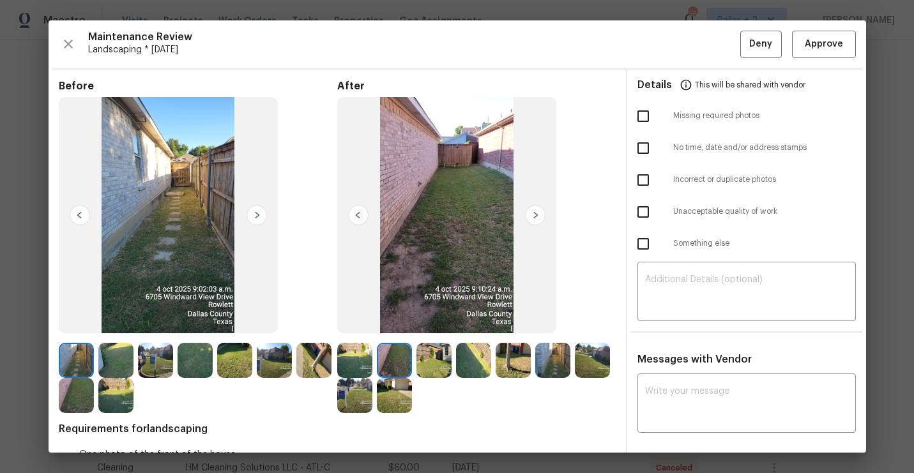
click at [542, 220] on img at bounding box center [535, 215] width 20 height 20
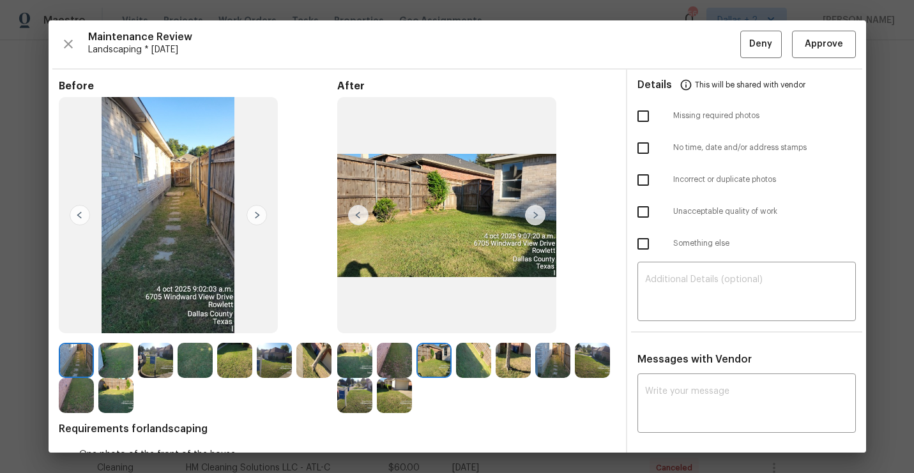
click at [542, 220] on img at bounding box center [535, 215] width 20 height 20
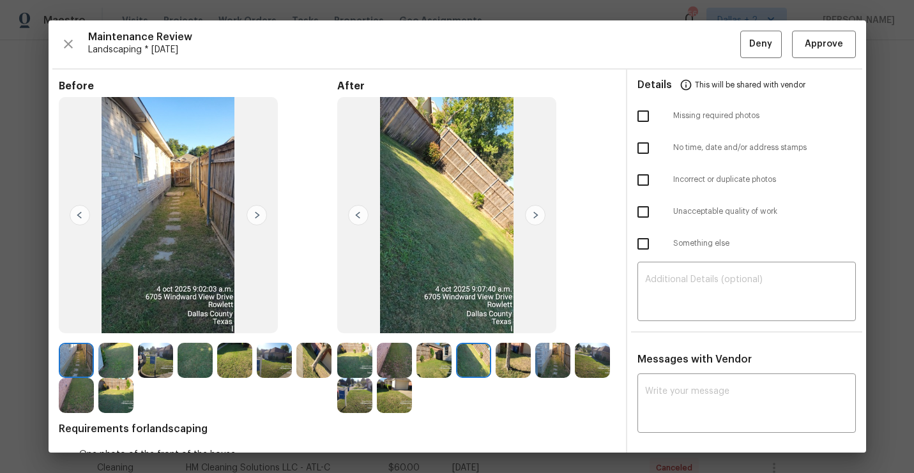
click at [542, 220] on img at bounding box center [535, 215] width 20 height 20
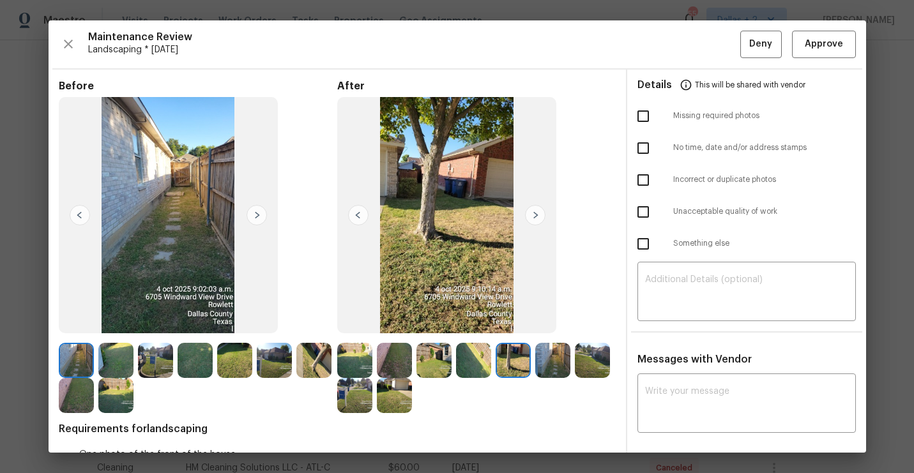
click at [542, 220] on img at bounding box center [535, 215] width 20 height 20
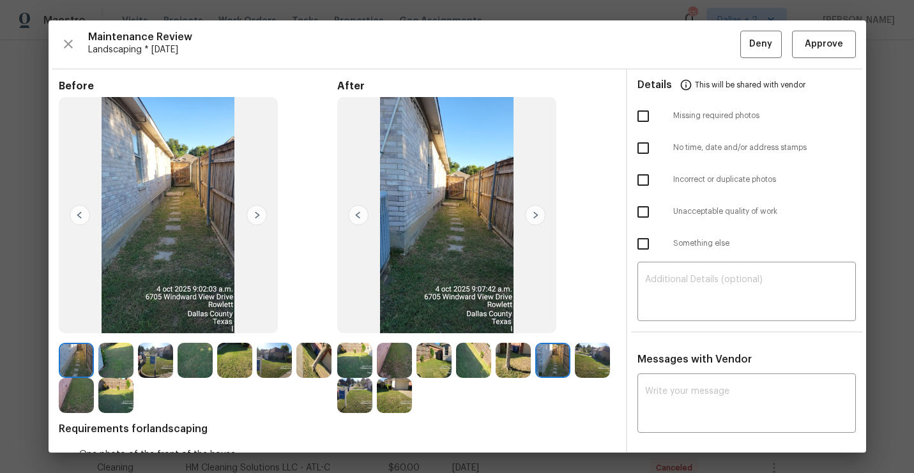
click at [542, 220] on img at bounding box center [535, 215] width 20 height 20
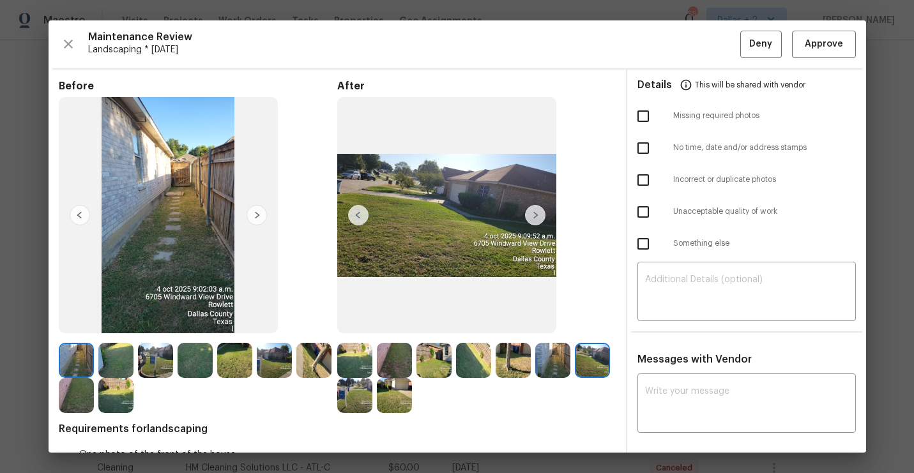
click at [542, 220] on img at bounding box center [535, 215] width 20 height 20
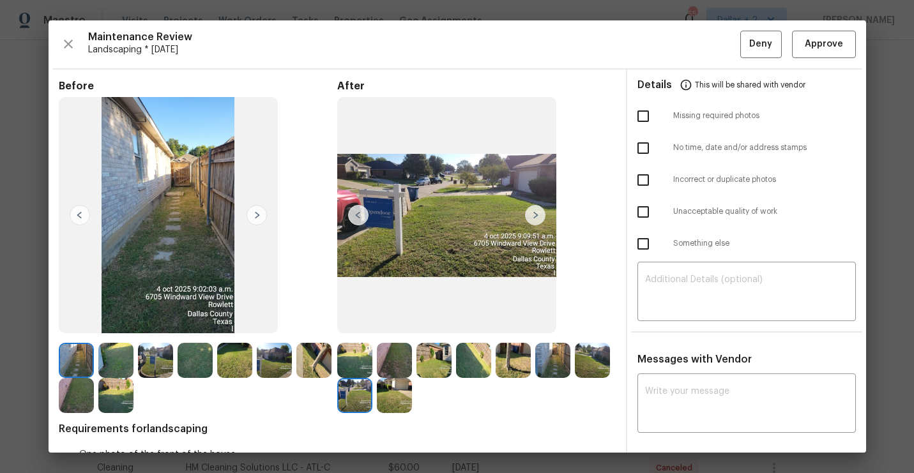
click at [542, 220] on img at bounding box center [535, 215] width 20 height 20
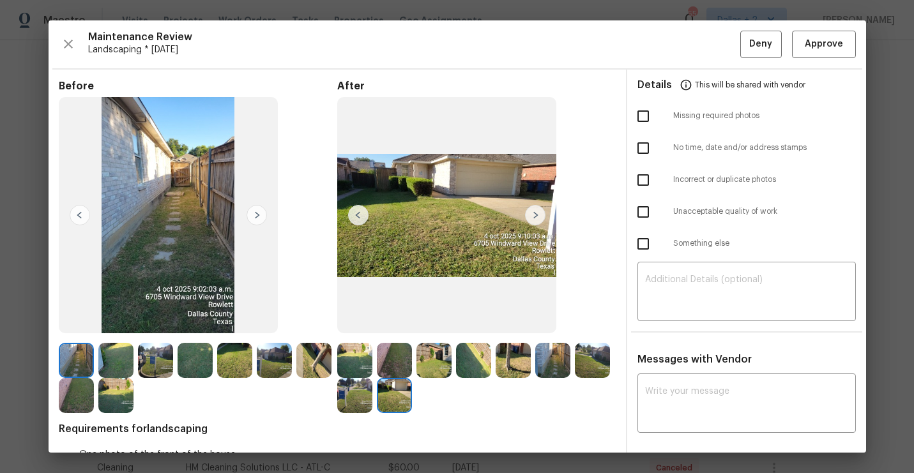
click at [542, 220] on img at bounding box center [535, 215] width 20 height 20
click at [810, 45] on span "Approve" at bounding box center [824, 44] width 38 height 16
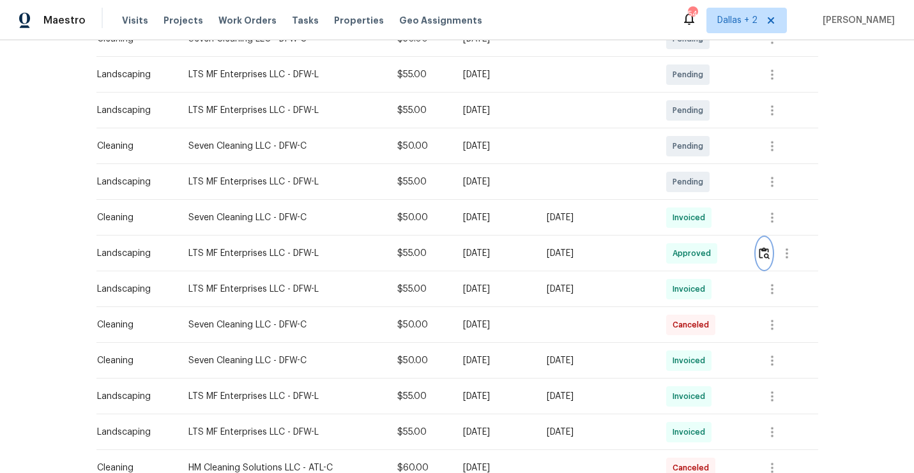
scroll to position [0, 0]
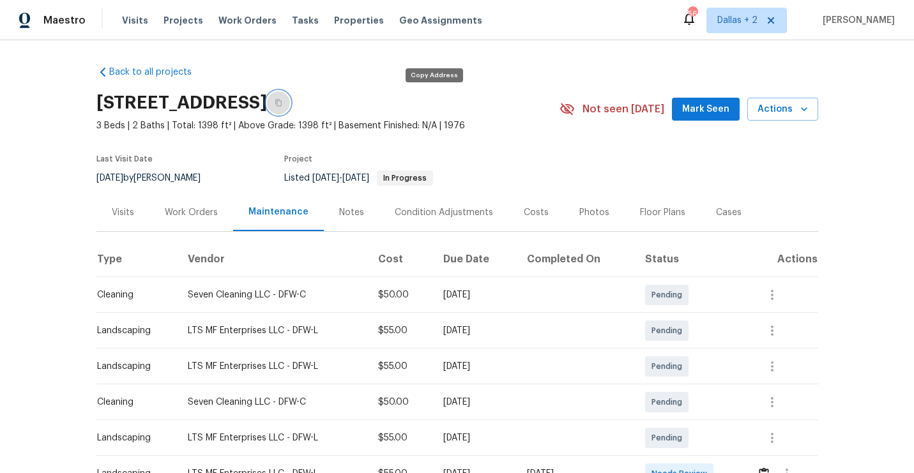
click at [282, 99] on icon "button" at bounding box center [279, 103] width 8 height 8
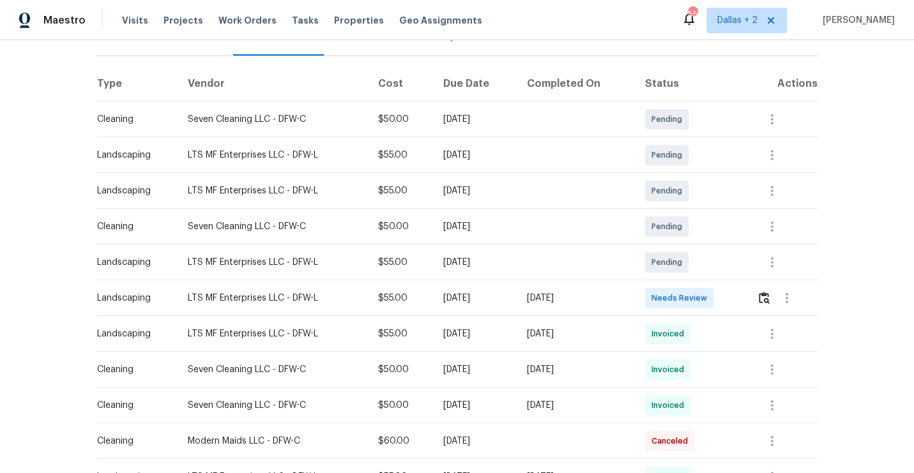
scroll to position [182, 0]
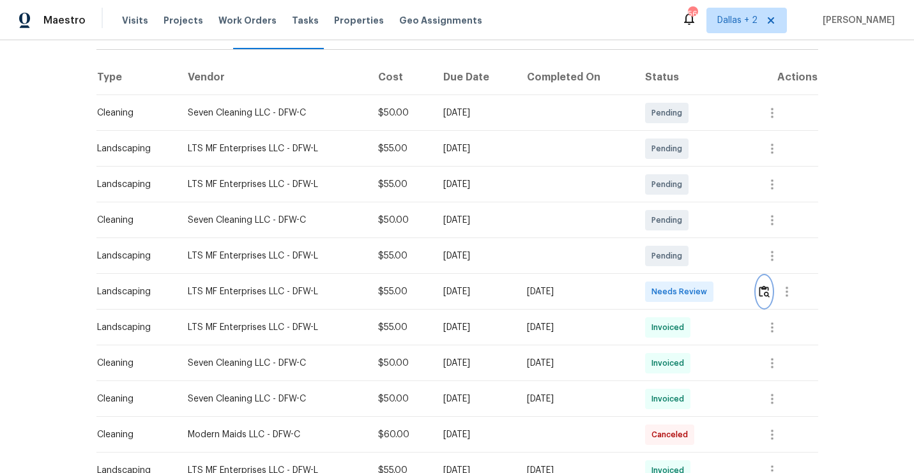
click at [766, 289] on img "button" at bounding box center [764, 291] width 11 height 12
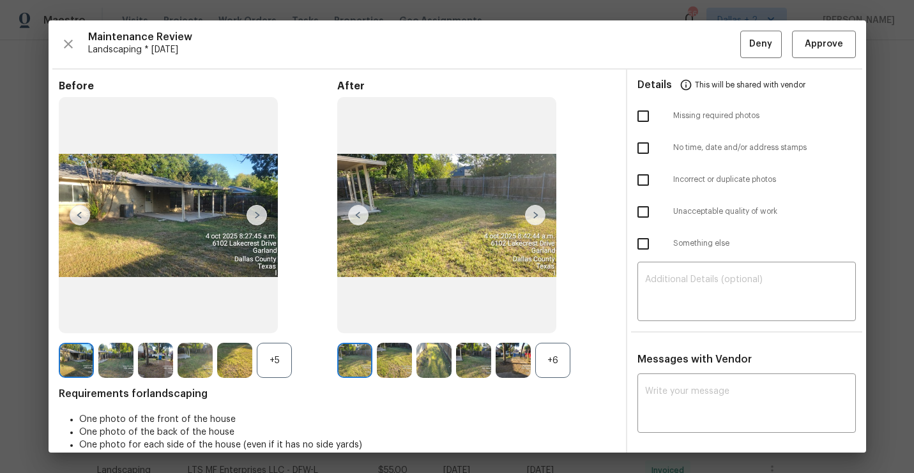
click at [561, 363] on div "+6" at bounding box center [552, 360] width 35 height 35
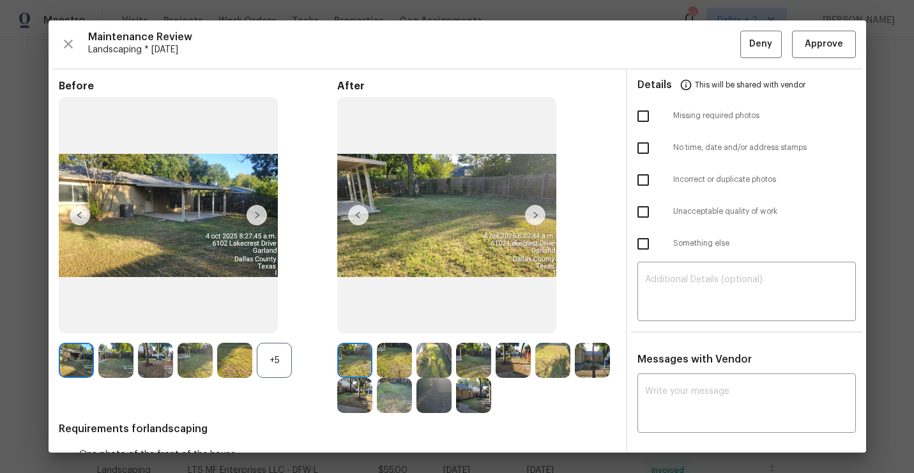
click at [273, 360] on div "+5" at bounding box center [274, 360] width 35 height 35
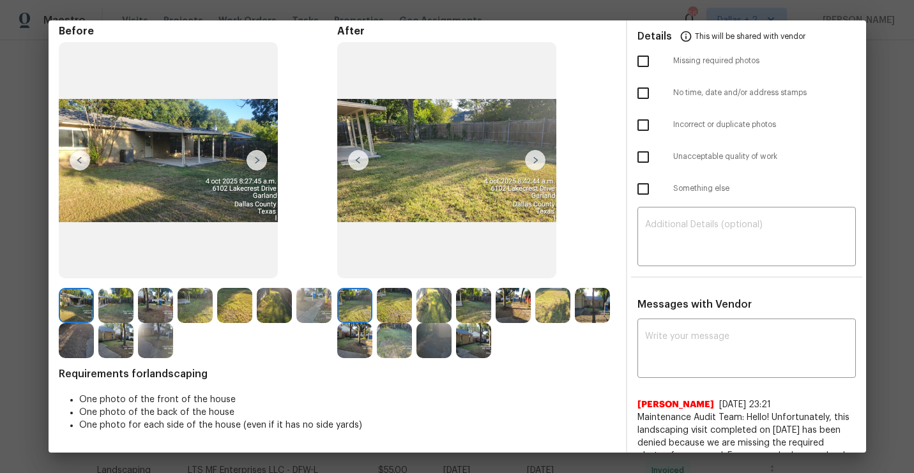
scroll to position [19, 0]
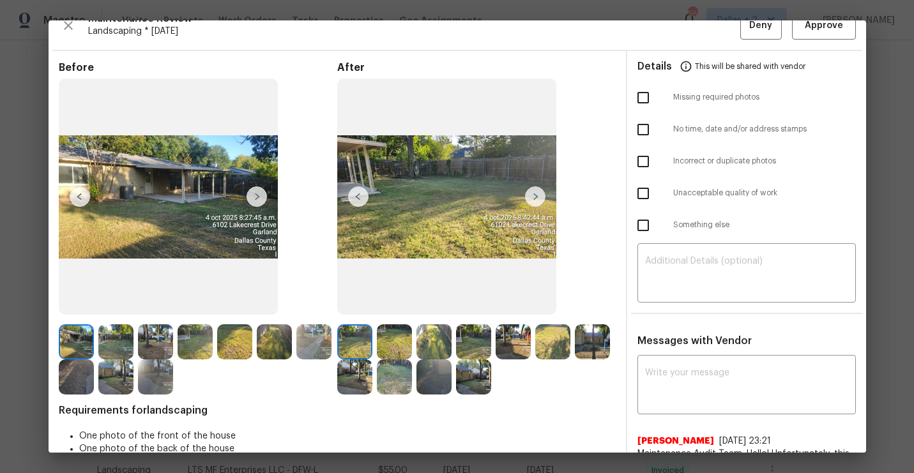
click at [253, 196] on img at bounding box center [257, 196] width 20 height 20
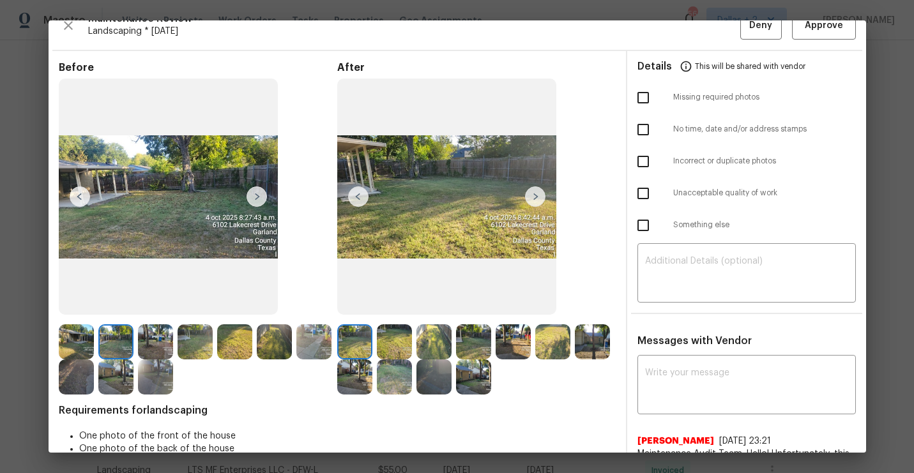
click at [383, 331] on img at bounding box center [394, 341] width 35 height 35
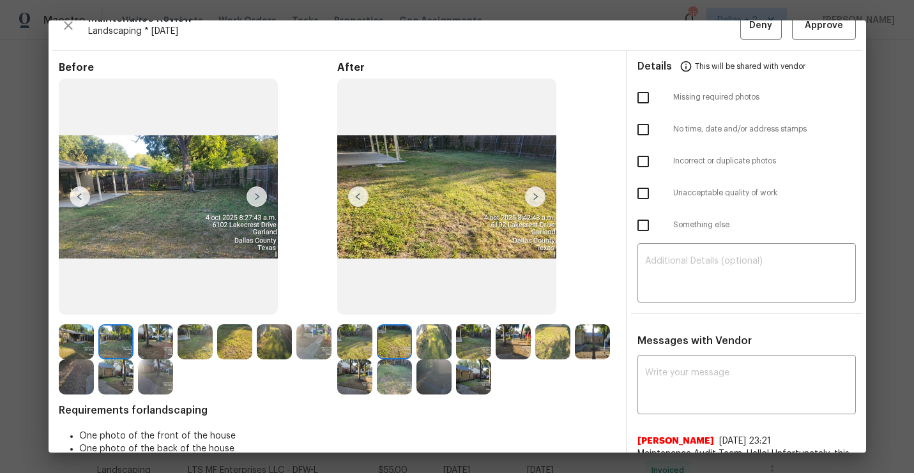
click at [445, 340] on img at bounding box center [433, 341] width 35 height 35
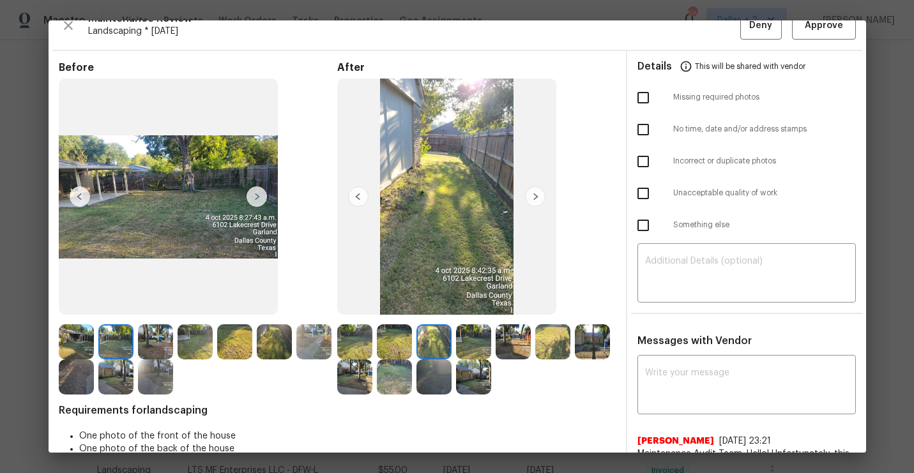
click at [478, 340] on img at bounding box center [473, 341] width 35 height 35
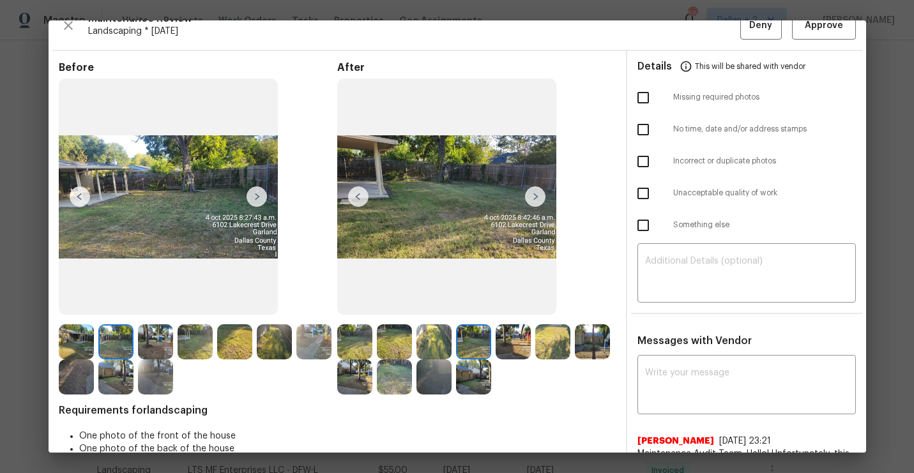
click at [513, 333] on img at bounding box center [513, 341] width 35 height 35
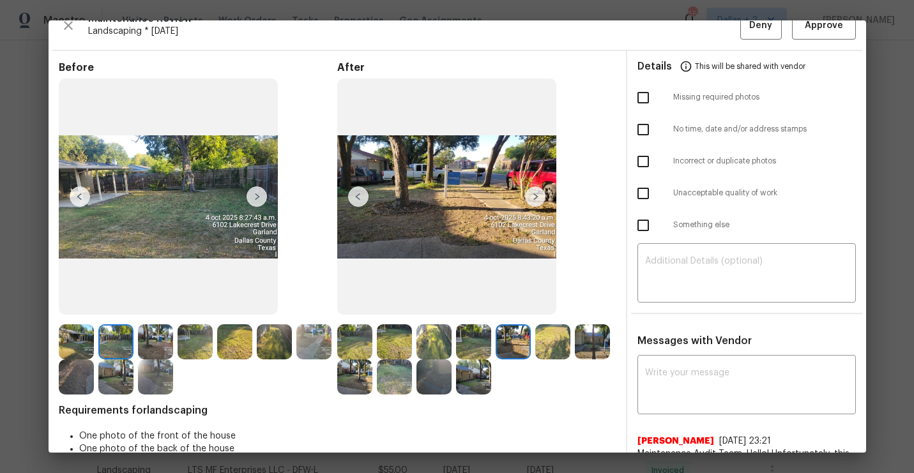
click at [586, 340] on img at bounding box center [592, 341] width 35 height 35
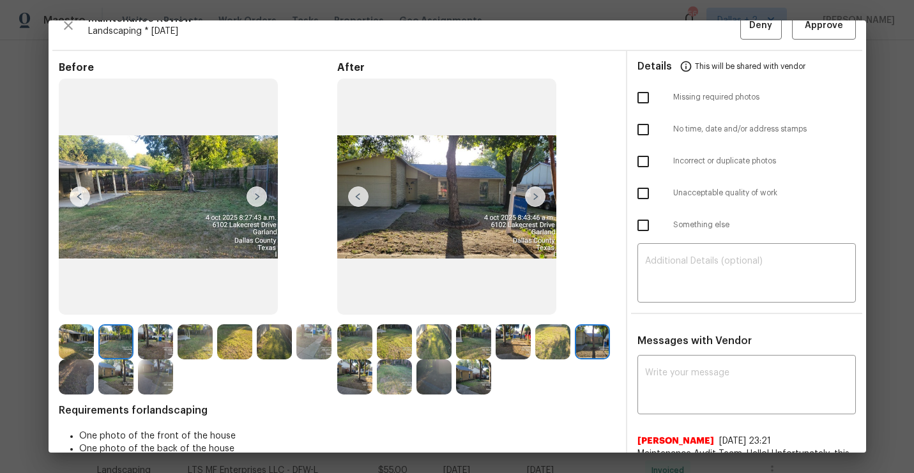
click at [551, 342] on img at bounding box center [552, 341] width 35 height 35
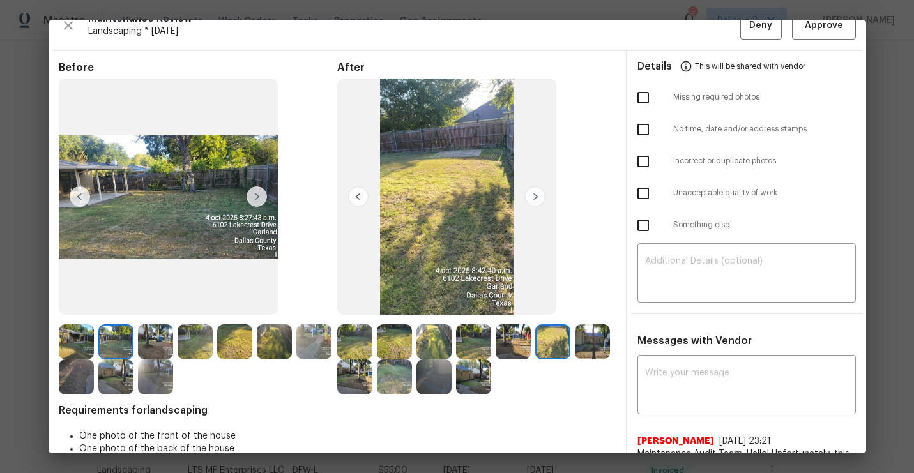
click at [585, 337] on img at bounding box center [592, 341] width 35 height 35
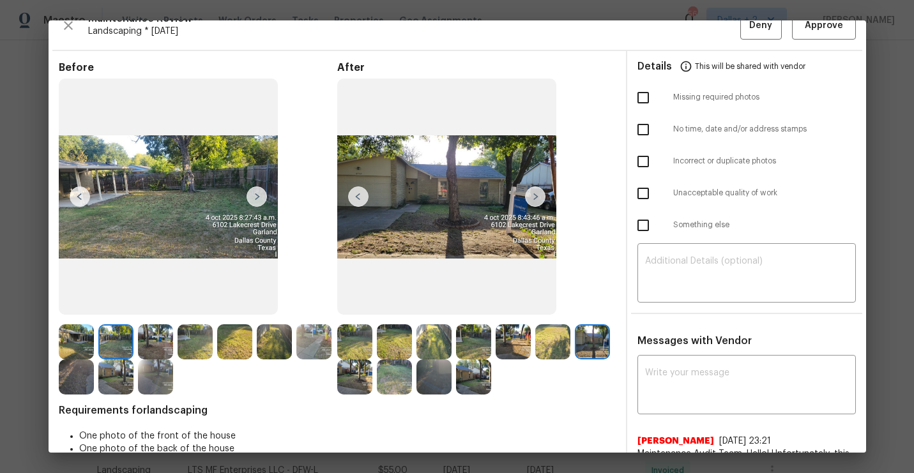
click at [549, 347] on img at bounding box center [552, 341] width 35 height 35
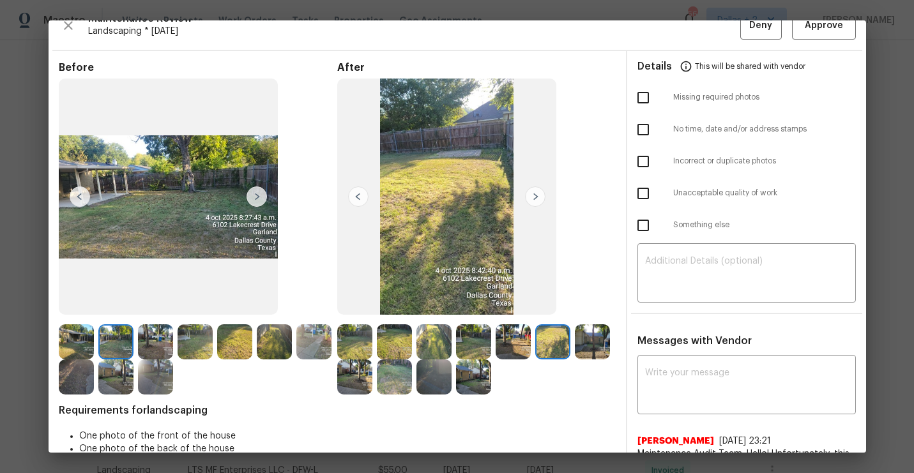
click at [508, 341] on img at bounding box center [513, 341] width 35 height 35
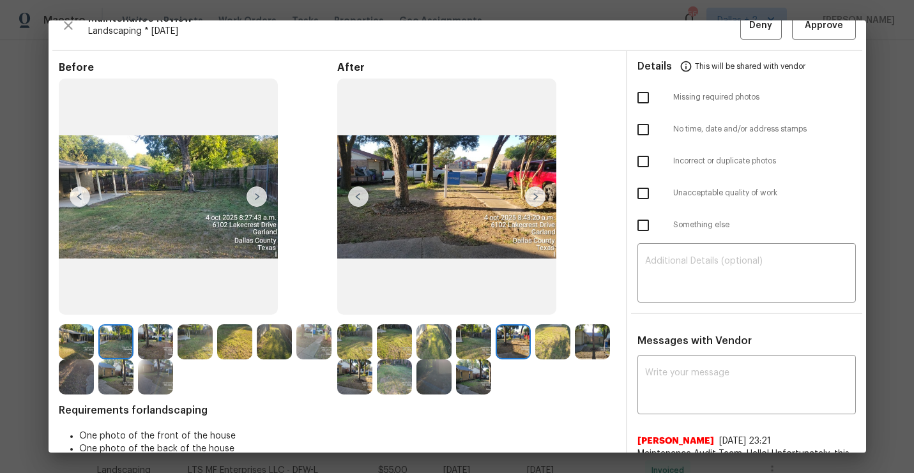
click at [468, 346] on img at bounding box center [473, 341] width 35 height 35
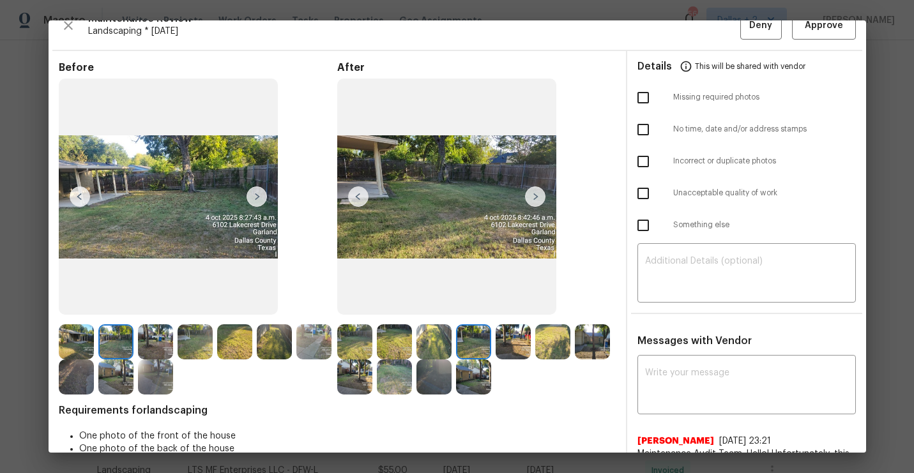
click at [473, 372] on img at bounding box center [473, 377] width 35 height 35
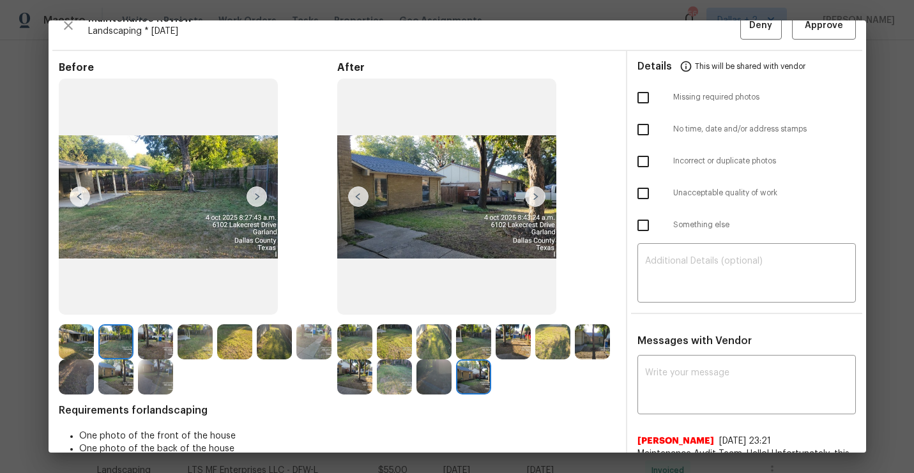
click at [364, 192] on img at bounding box center [358, 196] width 20 height 20
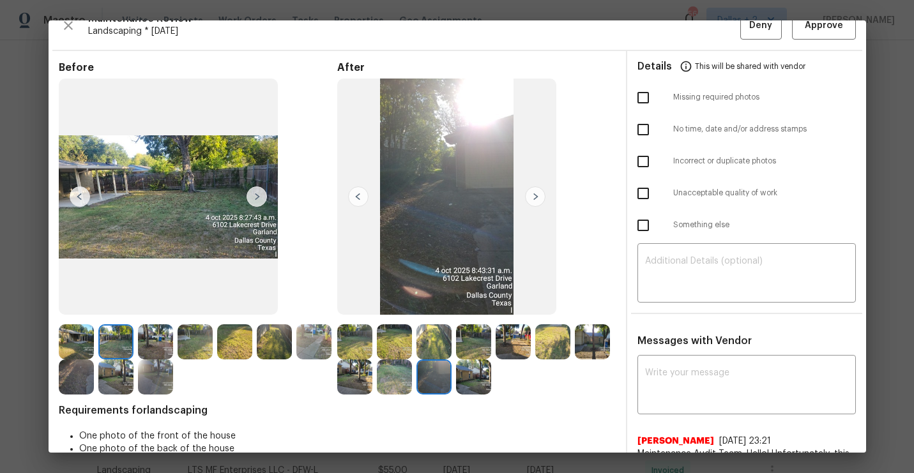
click at [364, 192] on img at bounding box center [358, 196] width 20 height 20
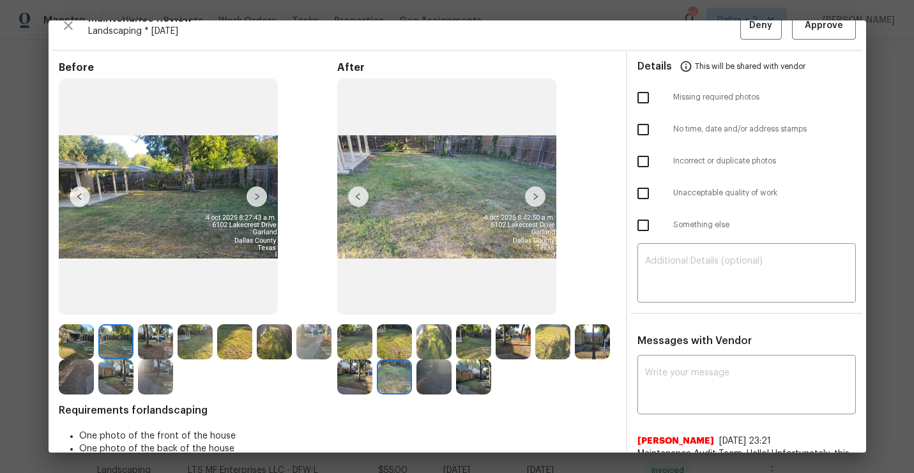
click at [364, 192] on img at bounding box center [358, 196] width 20 height 20
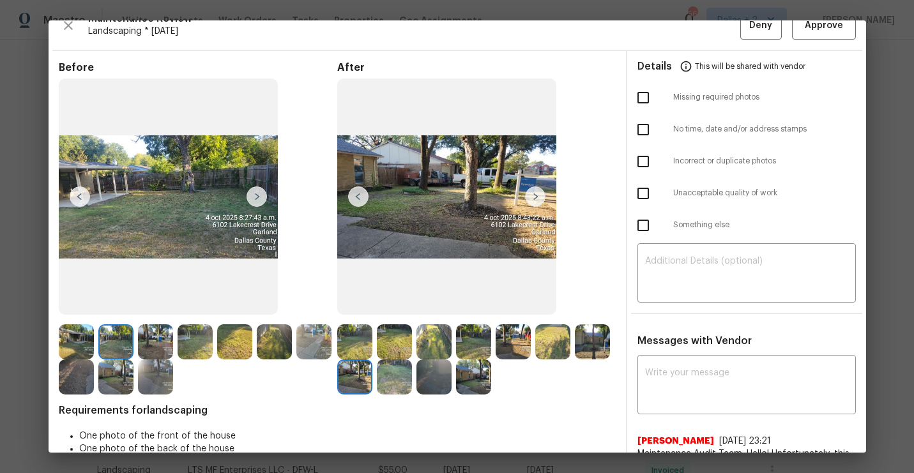
click at [75, 338] on img at bounding box center [76, 341] width 35 height 35
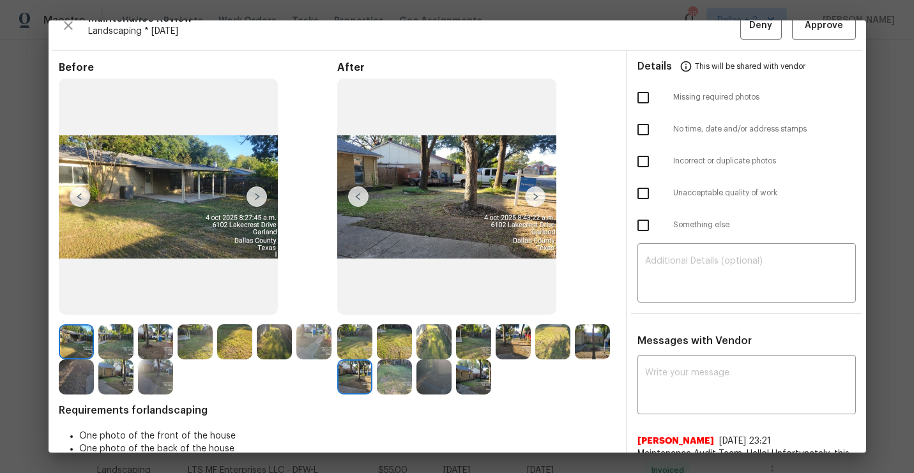
click at [249, 195] on img at bounding box center [257, 196] width 20 height 20
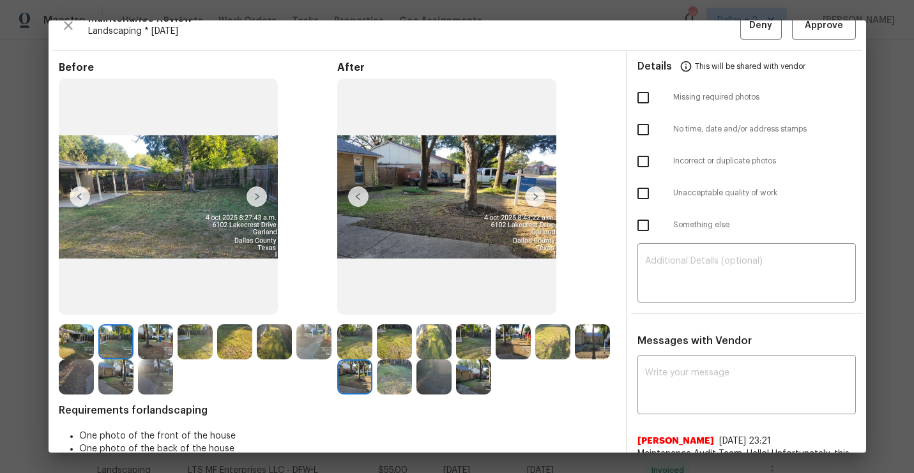
click at [249, 195] on img at bounding box center [257, 196] width 20 height 20
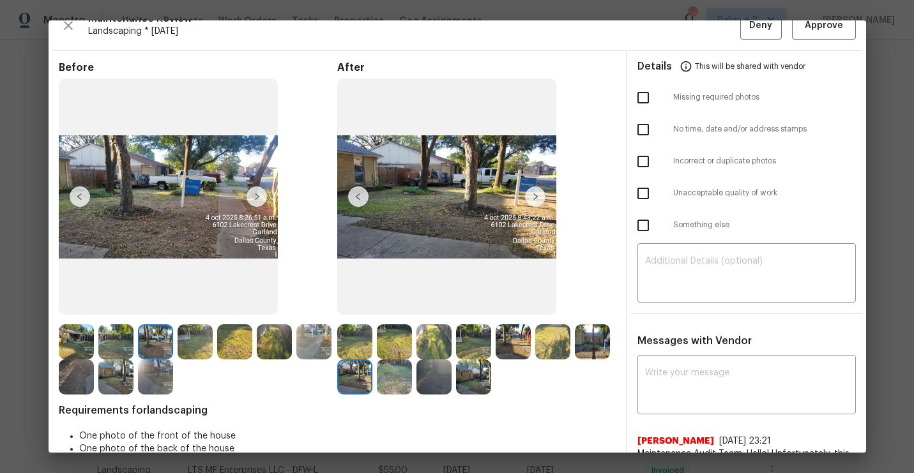
click at [249, 195] on img at bounding box center [257, 196] width 20 height 20
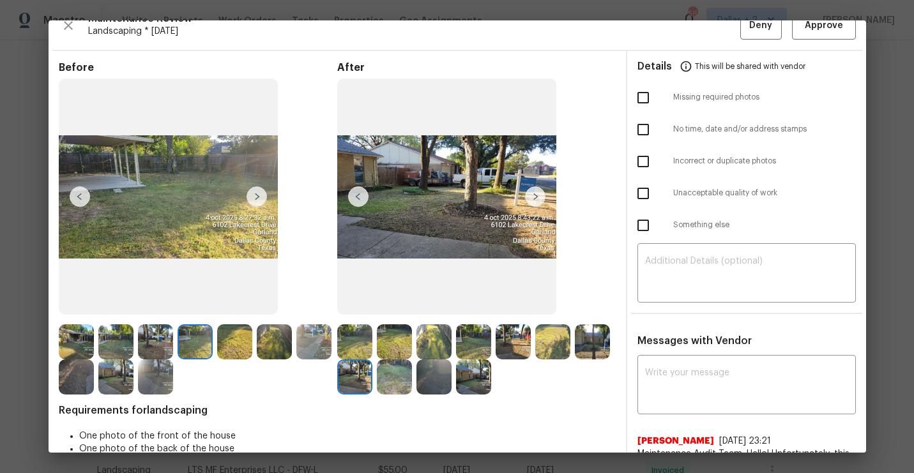
click at [249, 195] on img at bounding box center [257, 196] width 20 height 20
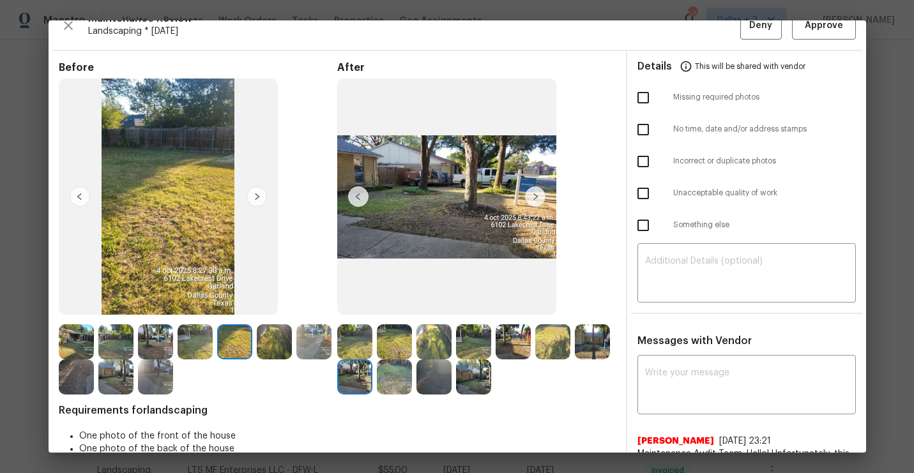
click at [249, 195] on img at bounding box center [257, 196] width 20 height 20
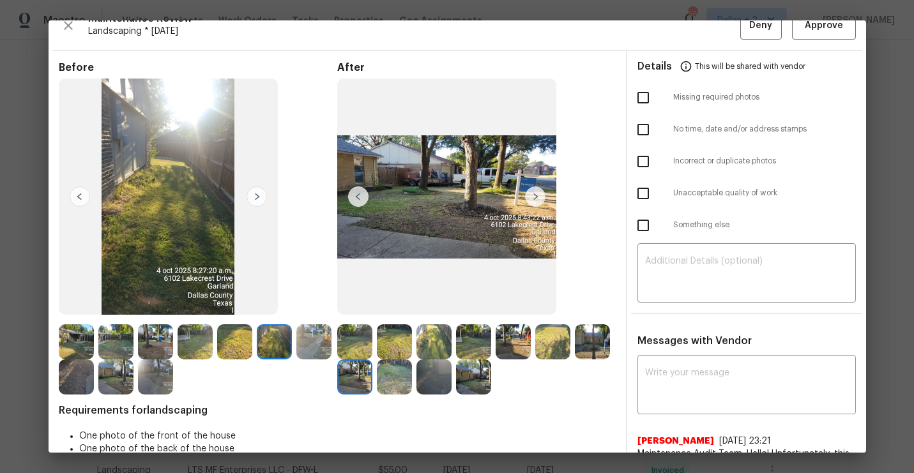
click at [254, 195] on img at bounding box center [257, 196] width 20 height 20
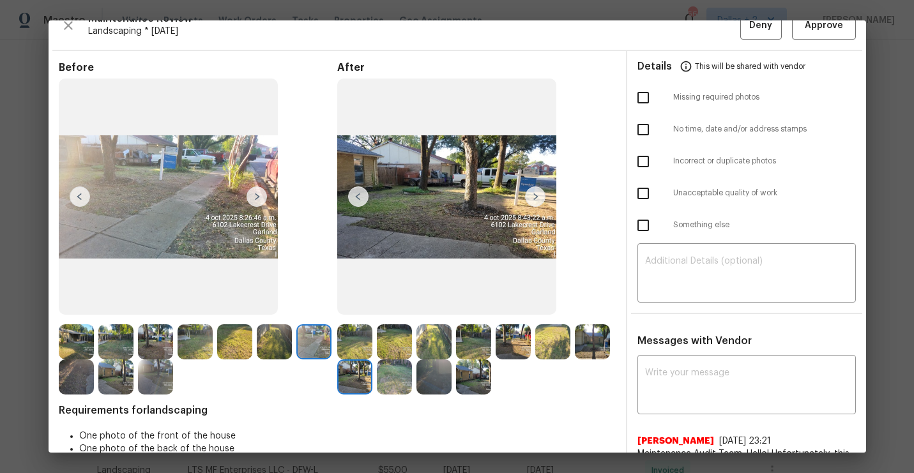
click at [254, 195] on img at bounding box center [257, 196] width 20 height 20
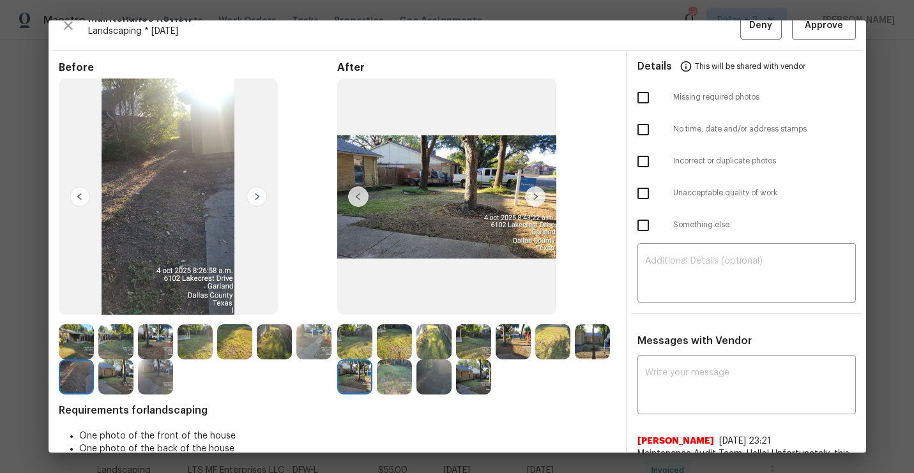
click at [254, 195] on img at bounding box center [257, 196] width 20 height 20
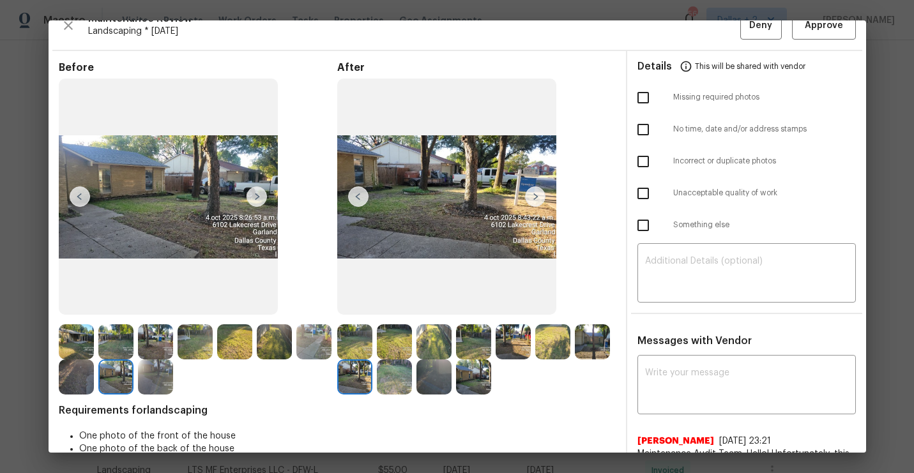
click at [254, 195] on img at bounding box center [257, 196] width 20 height 20
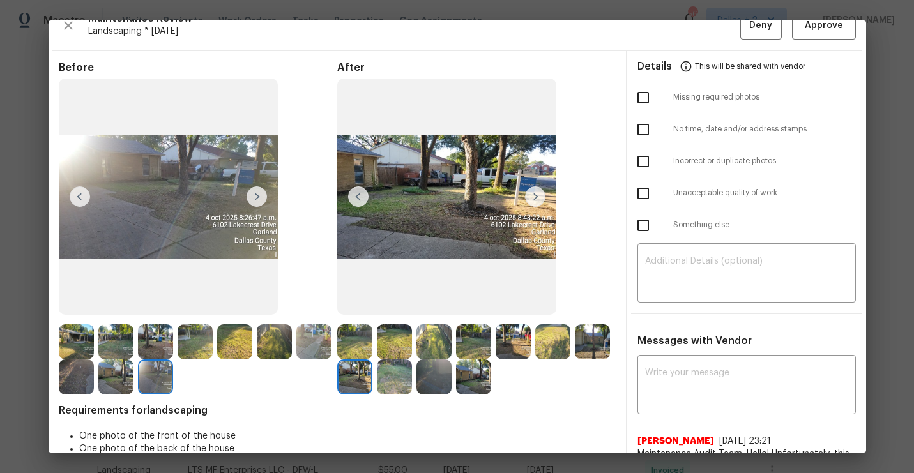
scroll to position [0, 0]
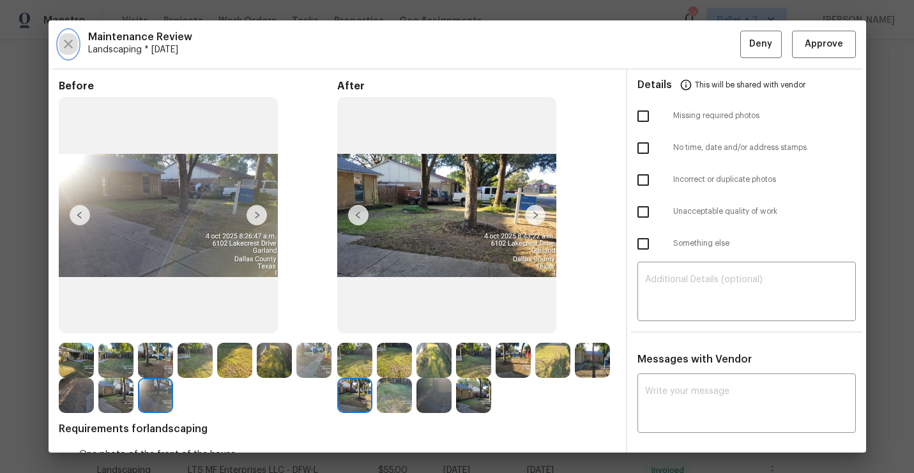
click at [69, 40] on icon "button" at bounding box center [68, 43] width 15 height 15
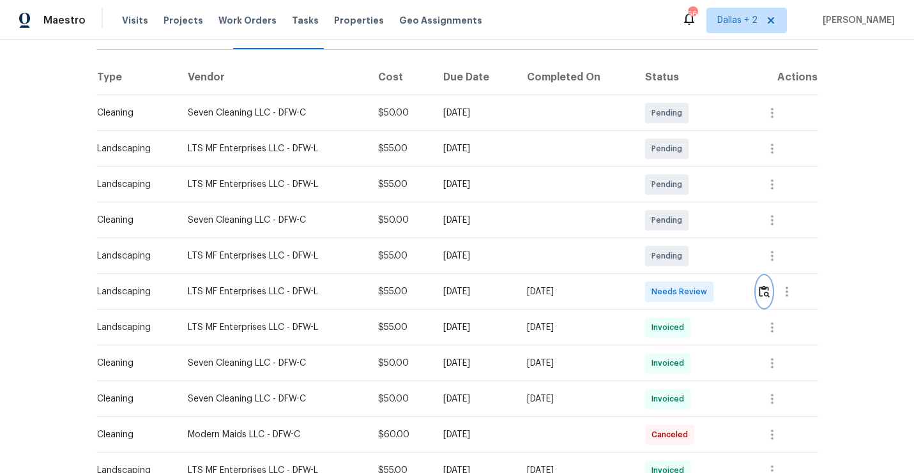
scroll to position [267, 0]
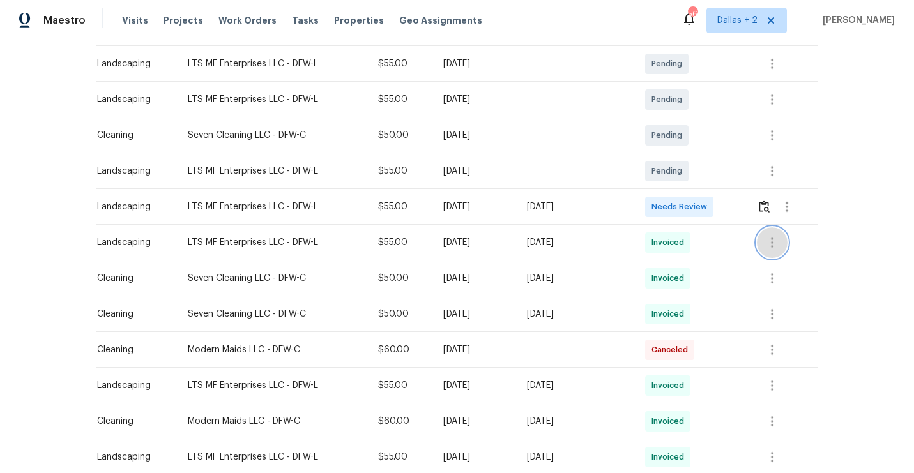
click at [779, 233] on button "button" at bounding box center [772, 242] width 31 height 31
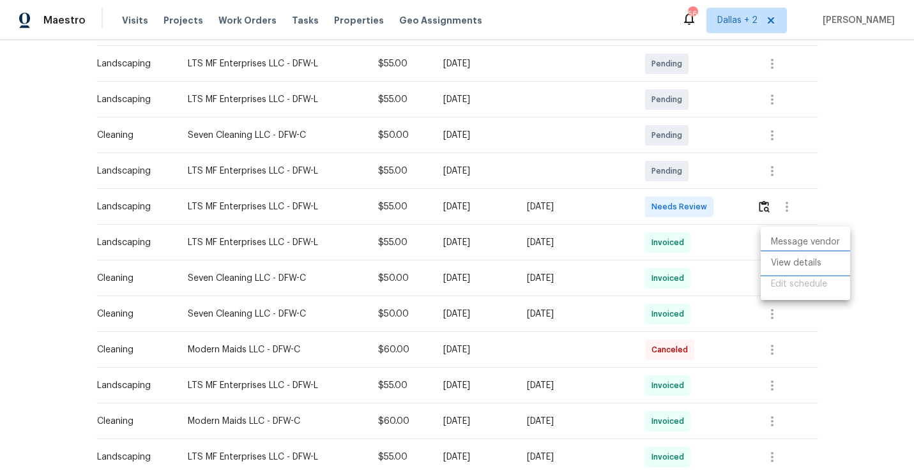
click at [773, 259] on li "View details" at bounding box center [805, 263] width 89 height 21
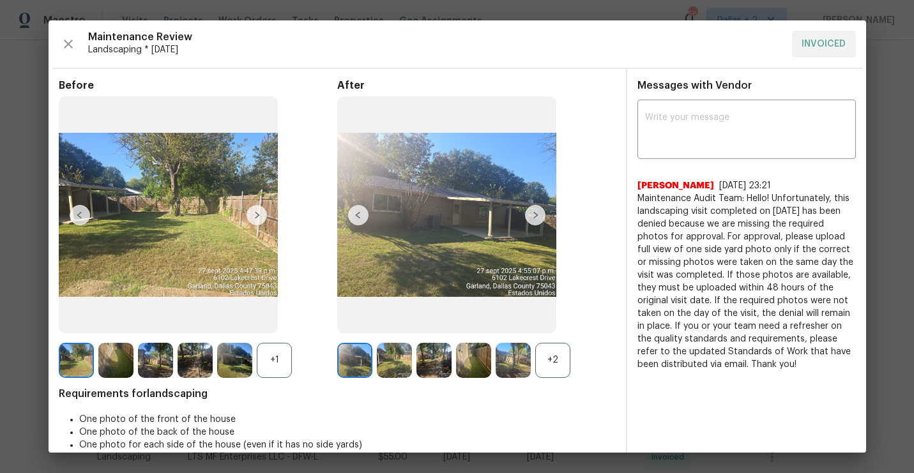
click at [559, 355] on div "+2" at bounding box center [552, 360] width 35 height 35
click at [257, 350] on div "+1" at bounding box center [274, 360] width 35 height 35
click at [543, 215] on img at bounding box center [535, 215] width 20 height 20
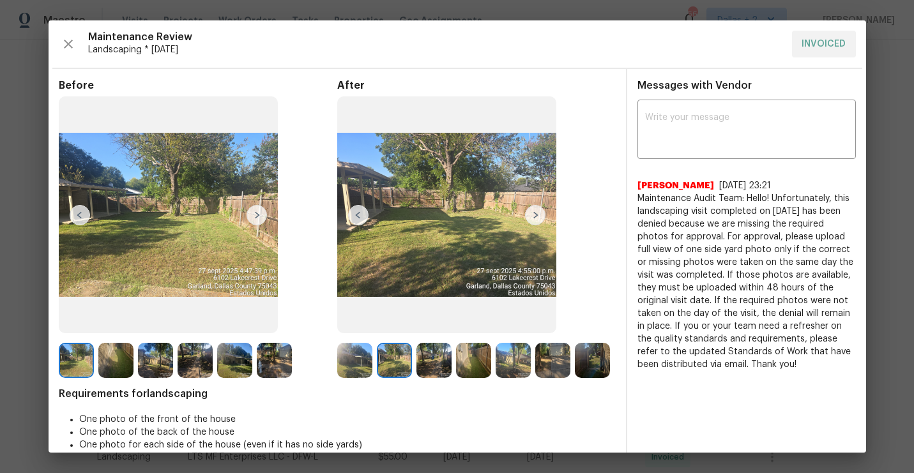
click at [351, 357] on img at bounding box center [354, 360] width 35 height 35
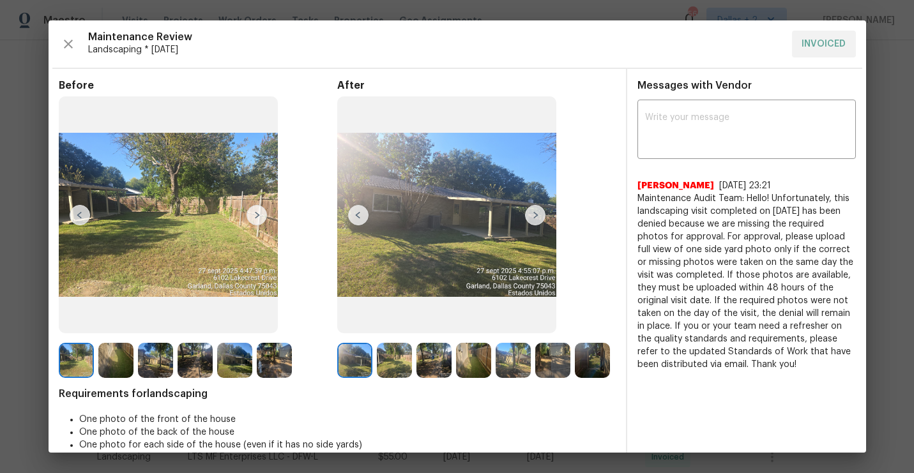
click at [115, 347] on img at bounding box center [115, 360] width 35 height 35
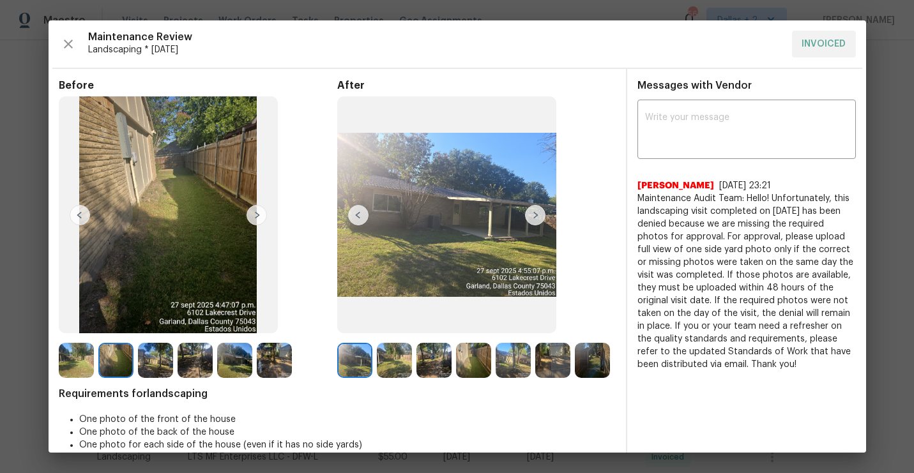
click at [82, 367] on img at bounding box center [76, 360] width 35 height 35
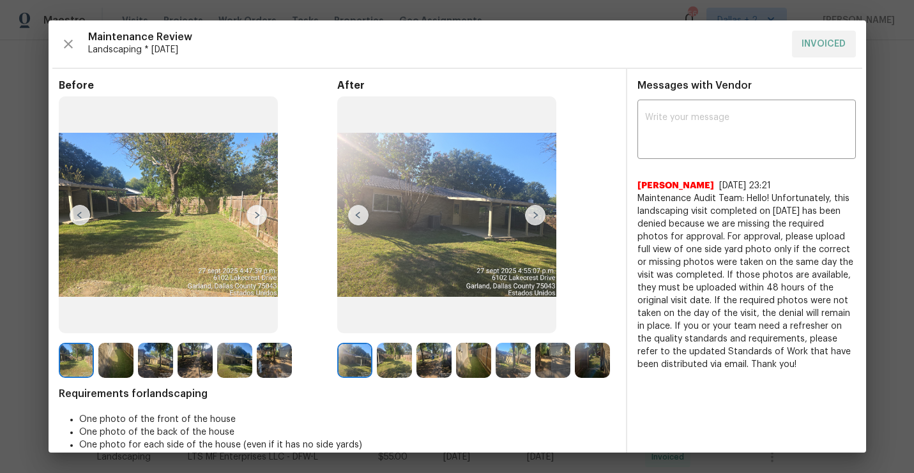
click at [251, 216] on img at bounding box center [257, 215] width 20 height 20
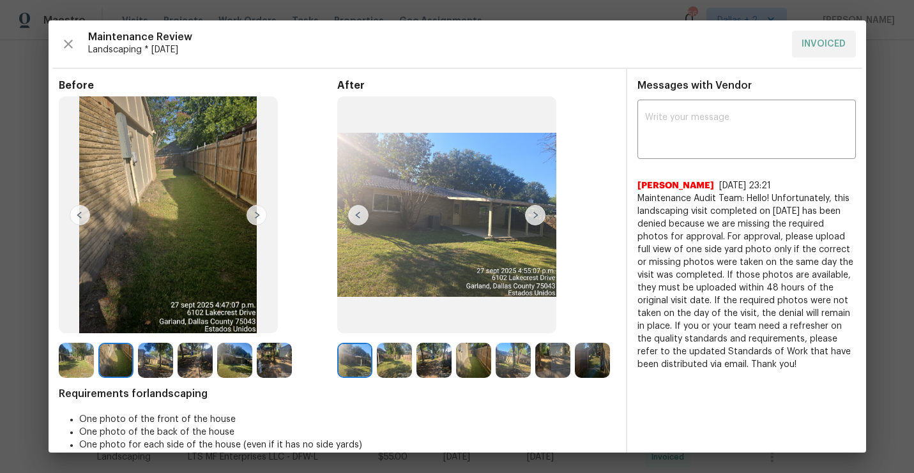
click at [251, 216] on img at bounding box center [257, 215] width 20 height 20
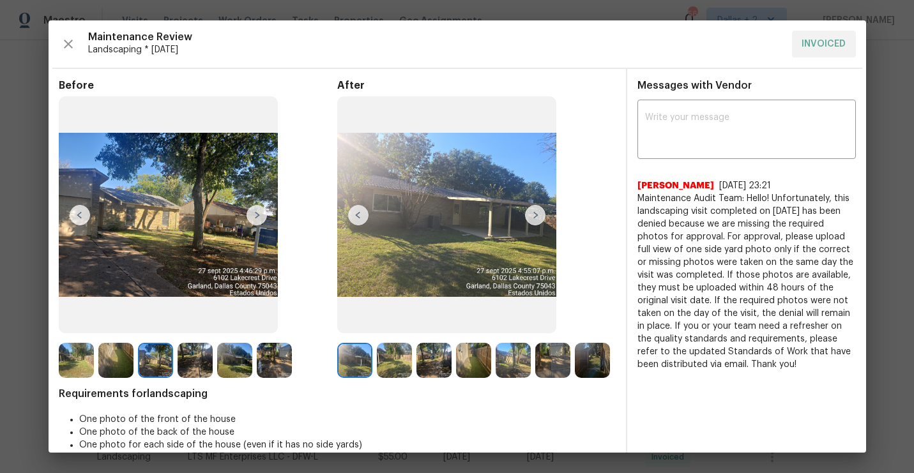
click at [257, 215] on img at bounding box center [257, 215] width 20 height 20
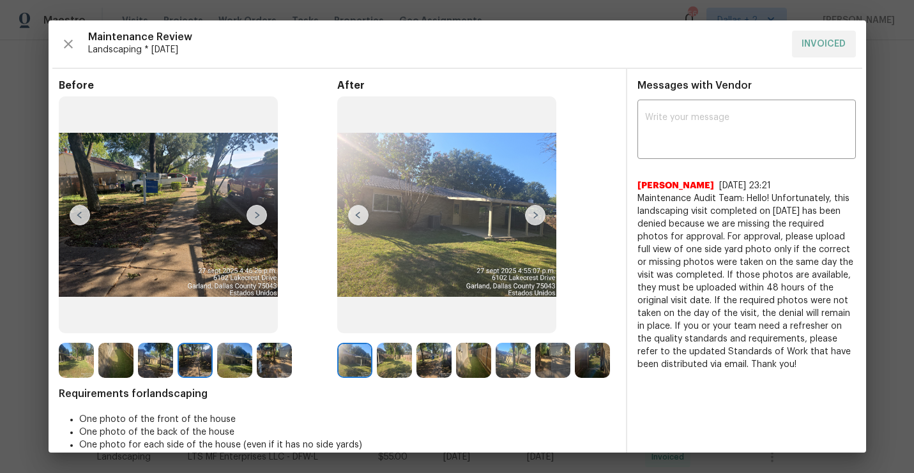
click at [257, 215] on img at bounding box center [257, 215] width 20 height 20
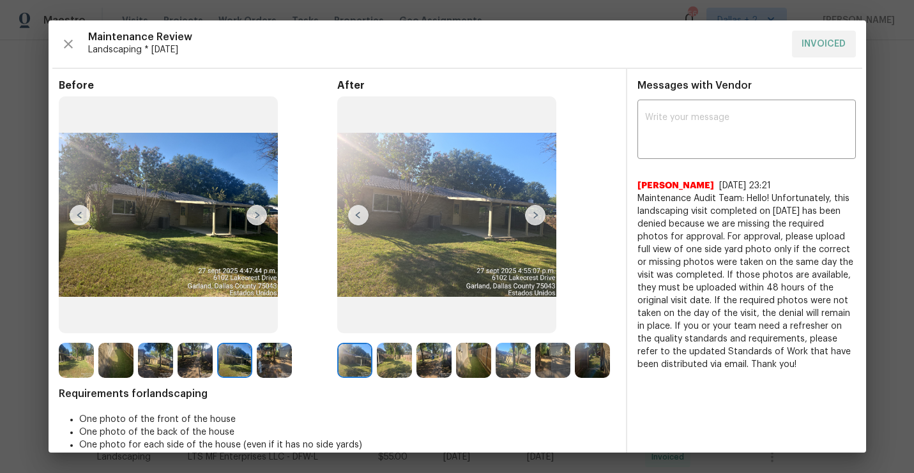
click at [278, 359] on img at bounding box center [274, 360] width 35 height 35
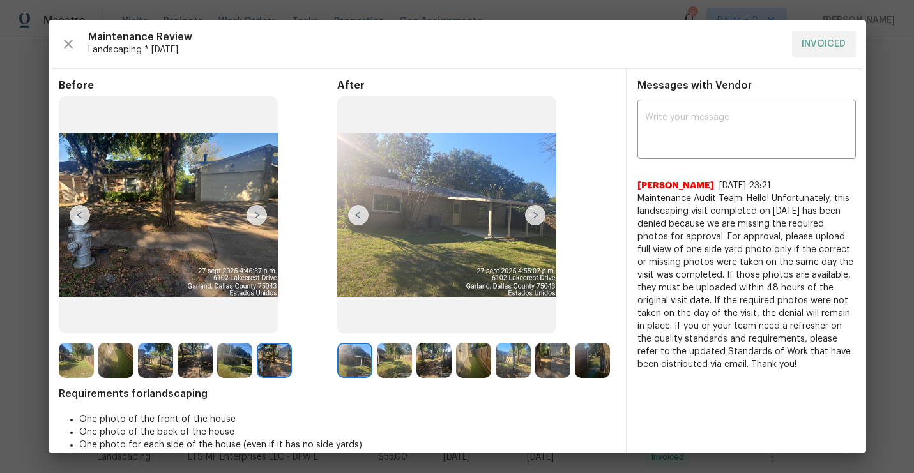
click at [397, 362] on img at bounding box center [394, 360] width 35 height 35
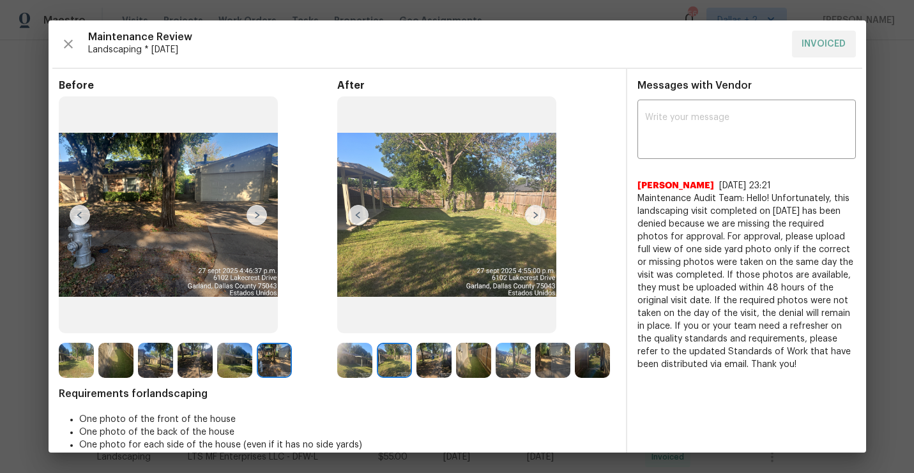
click at [431, 367] on img at bounding box center [433, 360] width 35 height 35
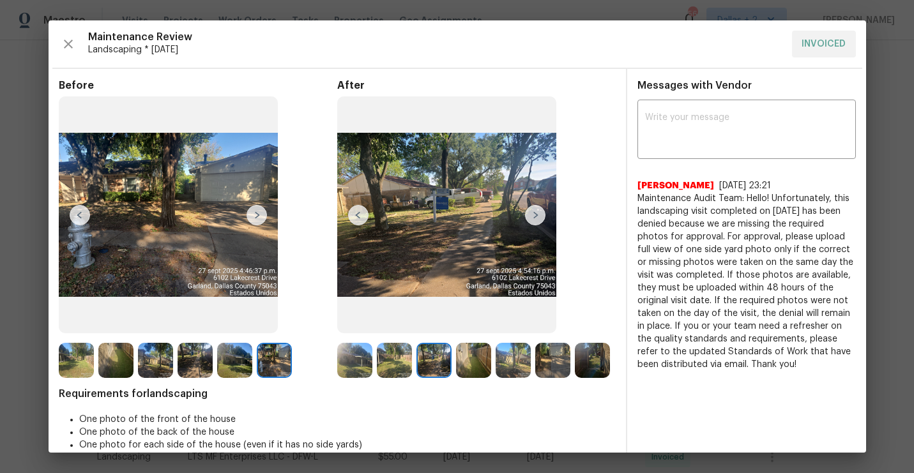
click at [463, 363] on img at bounding box center [473, 360] width 35 height 35
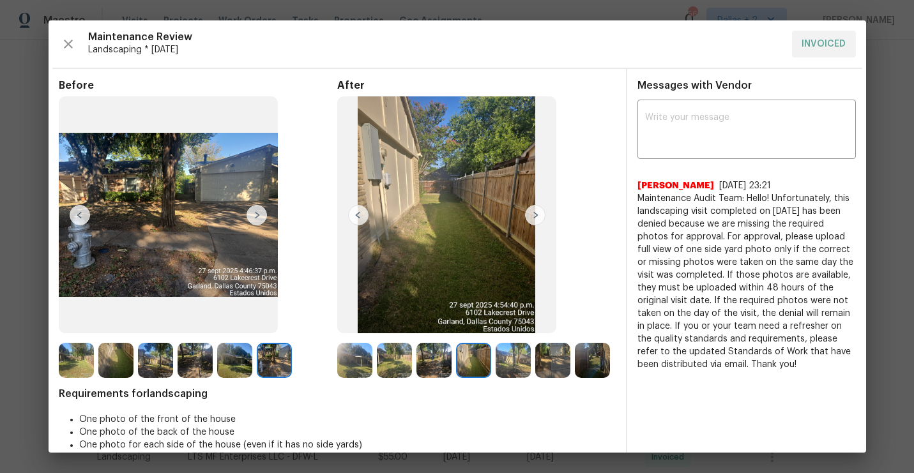
click at [521, 361] on img at bounding box center [513, 360] width 35 height 35
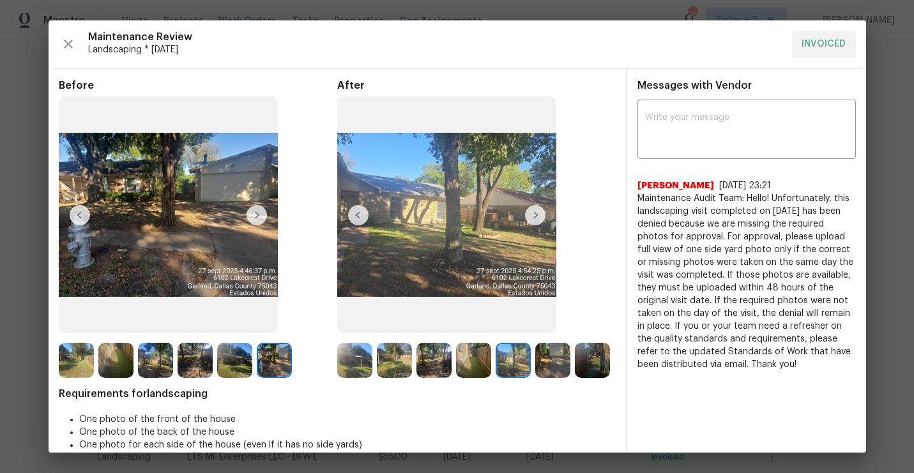
click at [556, 361] on img at bounding box center [552, 360] width 35 height 35
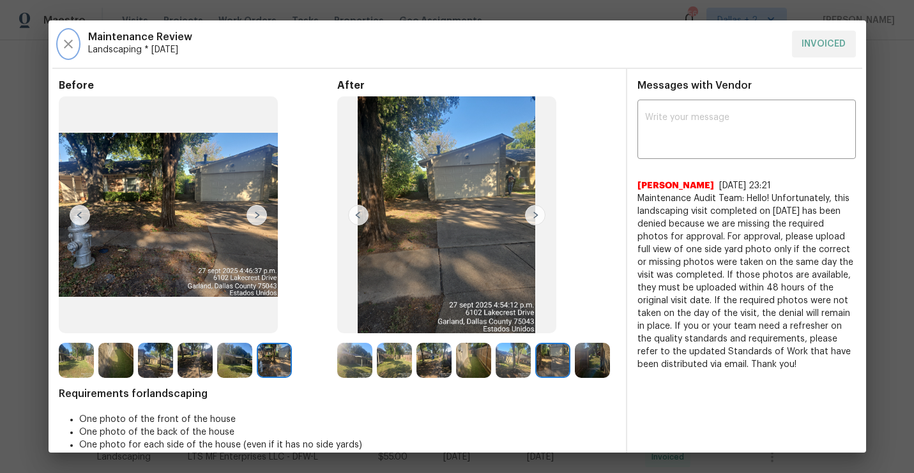
click at [66, 41] on icon "button" at bounding box center [68, 43] width 15 height 15
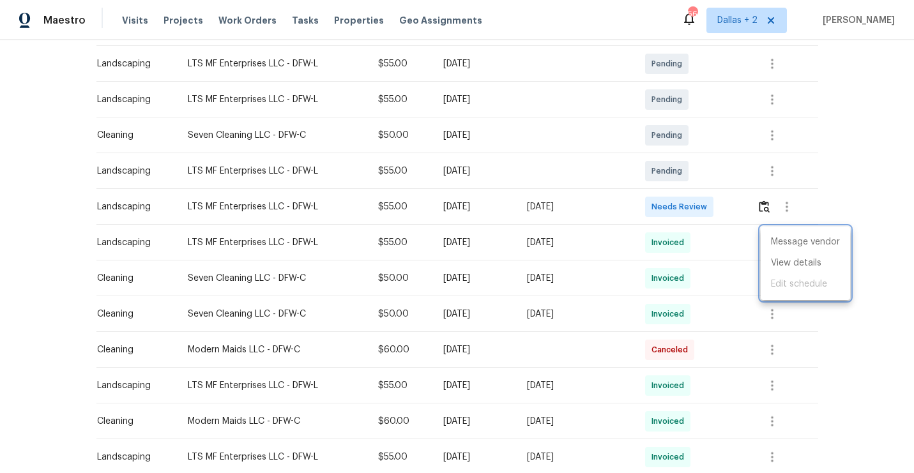
click at [757, 199] on div at bounding box center [457, 236] width 914 height 473
click at [766, 208] on img "button" at bounding box center [764, 207] width 11 height 12
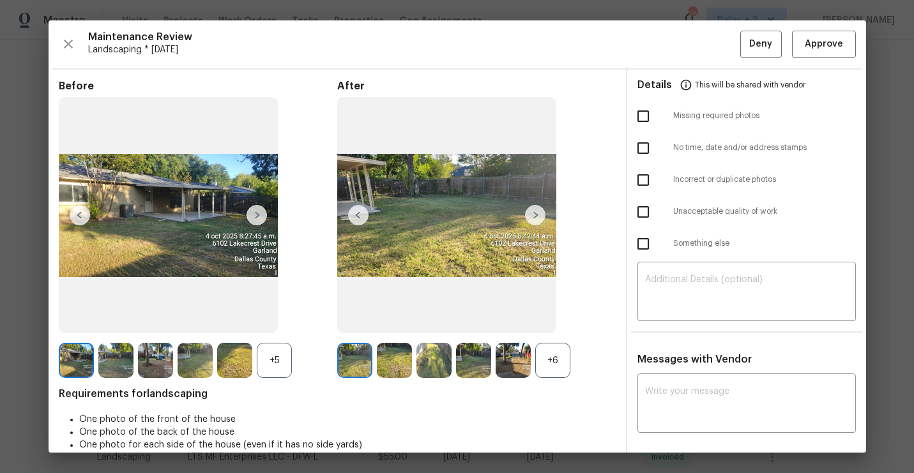
click at [280, 369] on div "+5" at bounding box center [274, 360] width 35 height 35
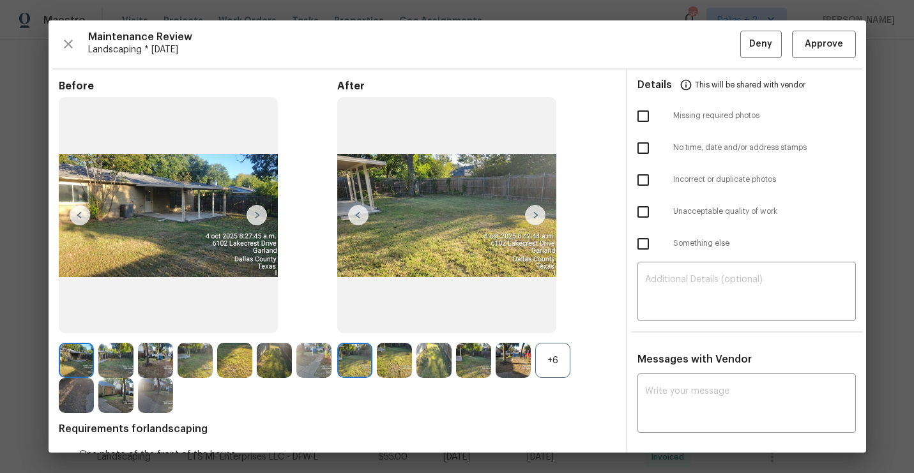
click at [548, 357] on div "+6" at bounding box center [552, 360] width 35 height 35
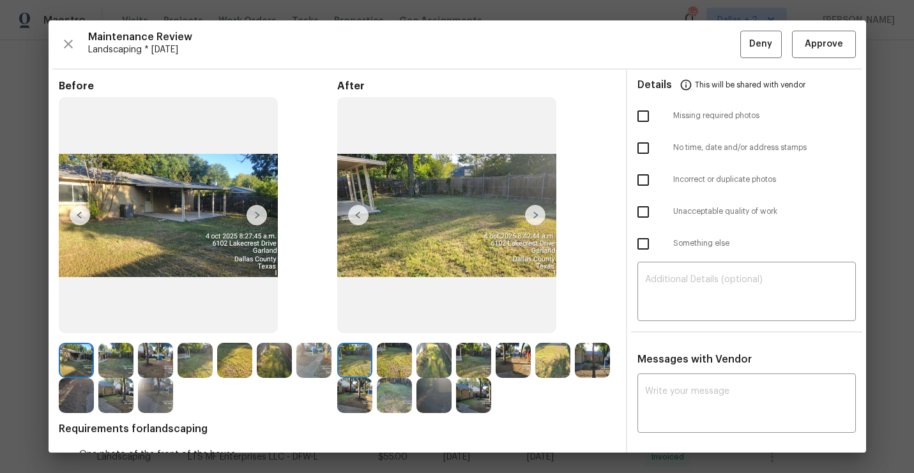
click at [111, 357] on img at bounding box center [115, 360] width 35 height 35
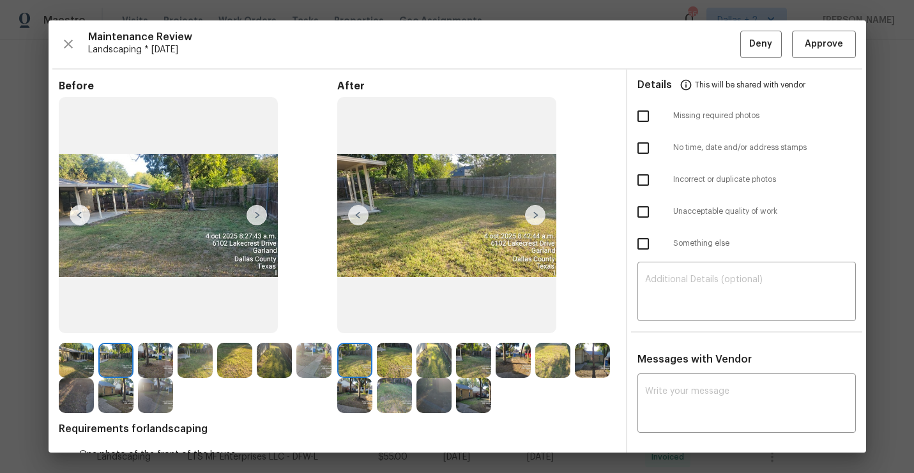
click at [132, 358] on img at bounding box center [115, 360] width 35 height 35
click at [158, 355] on img at bounding box center [155, 360] width 35 height 35
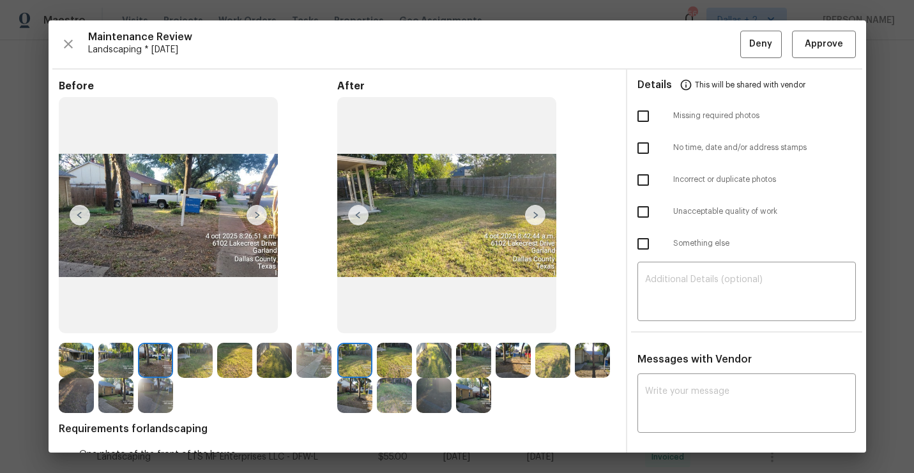
click at [195, 358] on img at bounding box center [195, 360] width 35 height 35
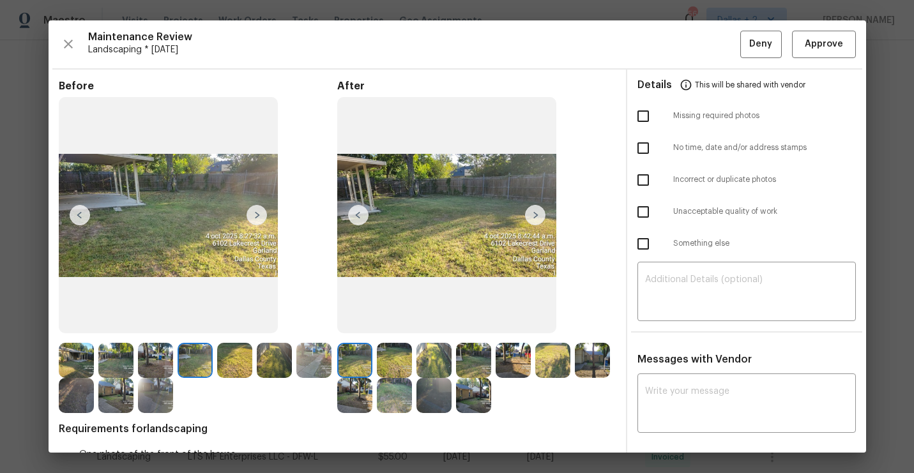
click at [240, 352] on img at bounding box center [234, 360] width 35 height 35
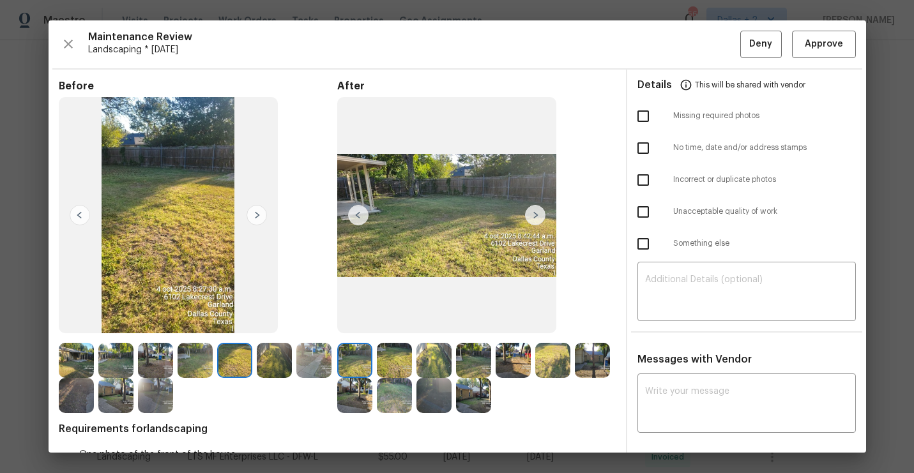
click at [240, 352] on img at bounding box center [234, 360] width 35 height 35
click at [268, 353] on img at bounding box center [274, 360] width 35 height 35
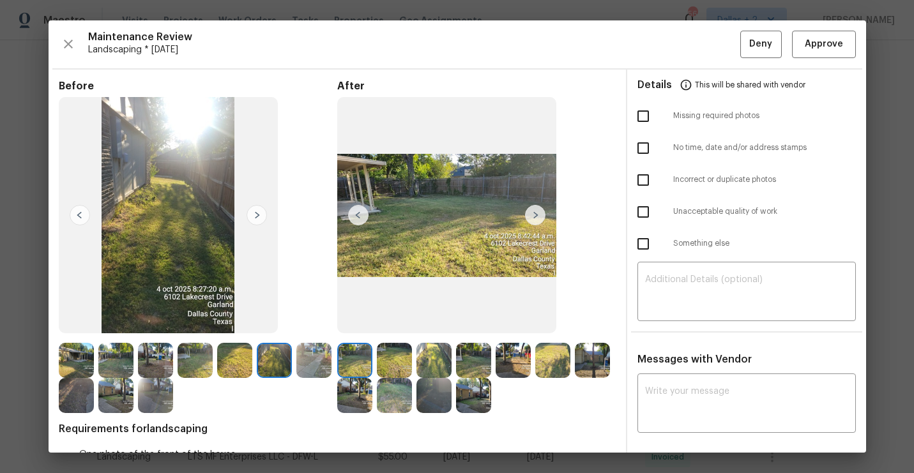
click at [287, 353] on img at bounding box center [274, 360] width 35 height 35
click at [53, 400] on div "Before After Requirements for landscaping One photo of the front of the house O…" at bounding box center [457, 363] width 817 height 586
click at [66, 401] on img at bounding box center [76, 395] width 35 height 35
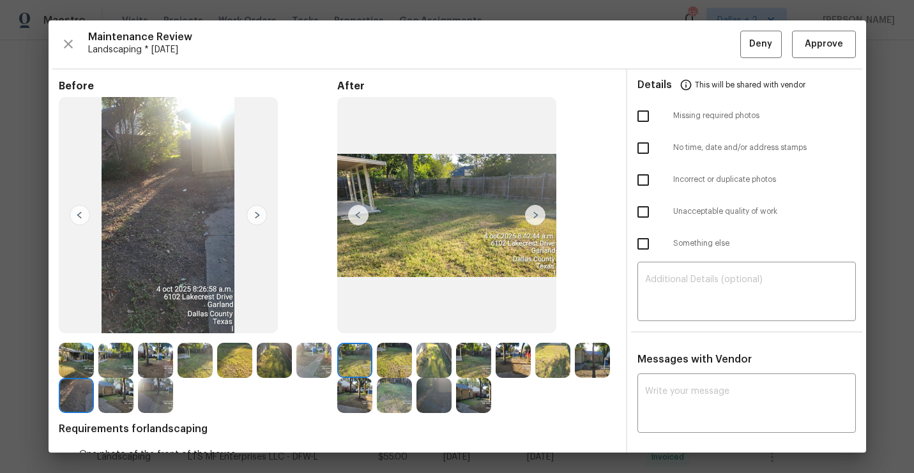
click at [115, 393] on img at bounding box center [115, 395] width 35 height 35
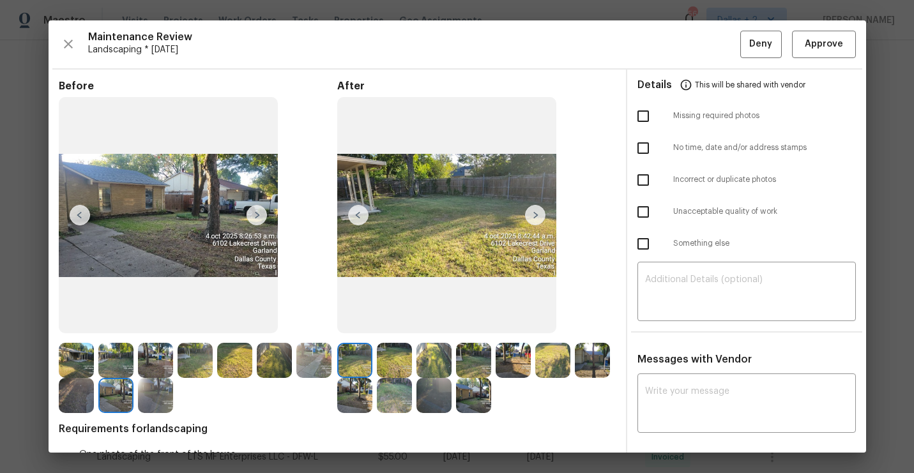
click at [155, 396] on img at bounding box center [155, 395] width 35 height 35
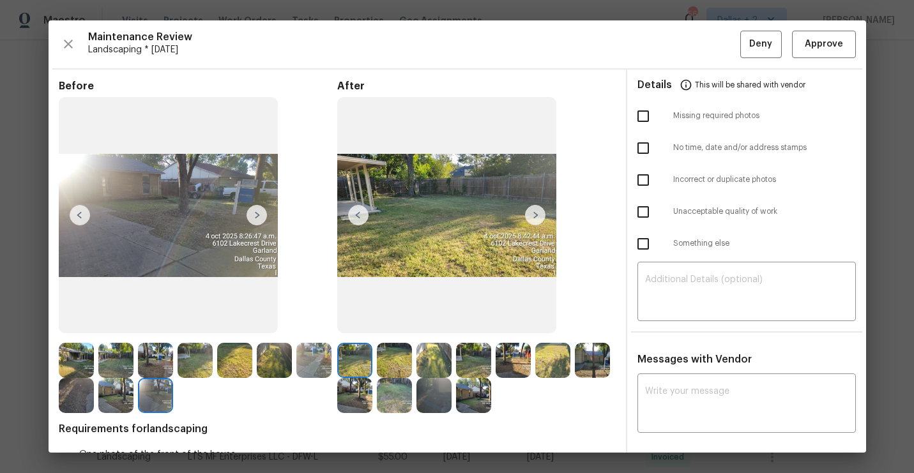
click at [356, 356] on img at bounding box center [354, 360] width 35 height 35
click at [389, 354] on img at bounding box center [394, 360] width 35 height 35
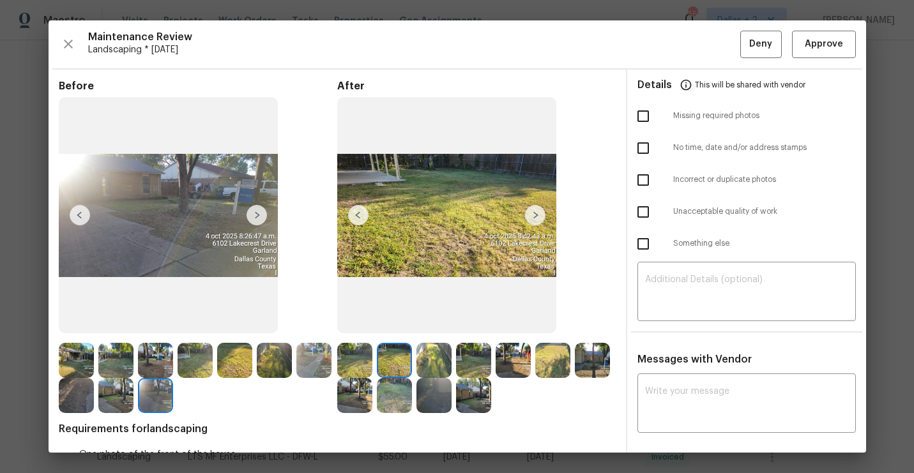
click at [443, 351] on img at bounding box center [433, 360] width 35 height 35
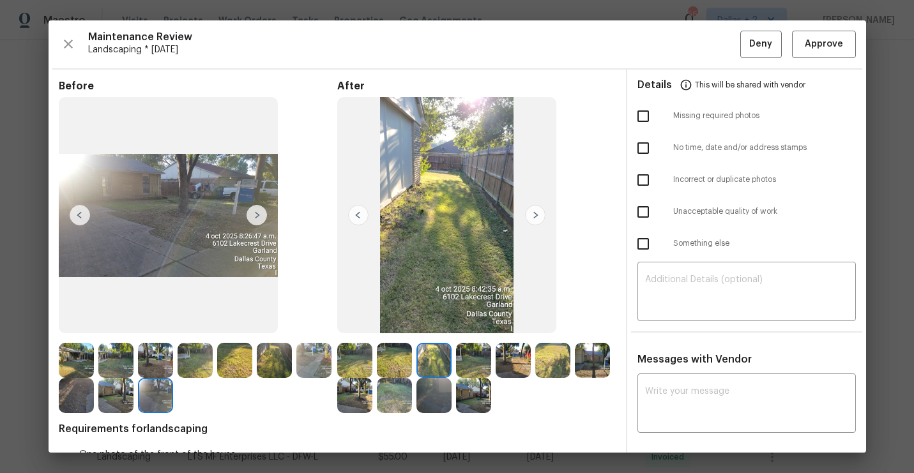
click at [467, 351] on img at bounding box center [473, 360] width 35 height 35
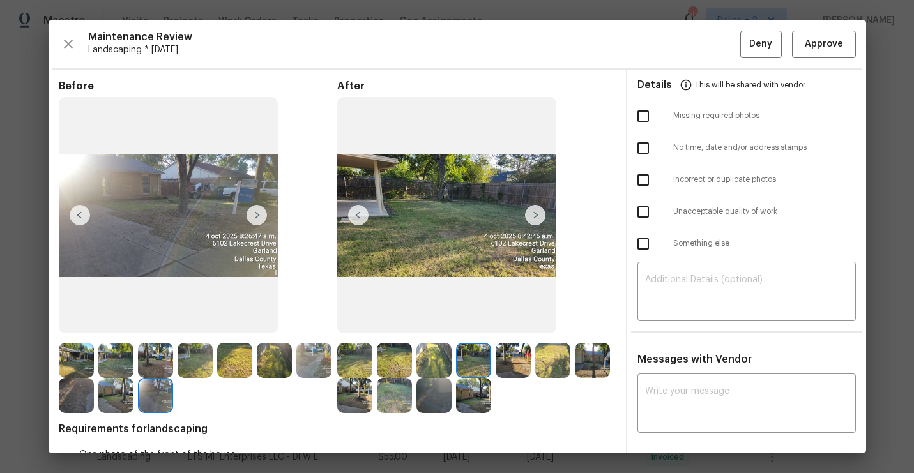
click at [507, 349] on img at bounding box center [513, 360] width 35 height 35
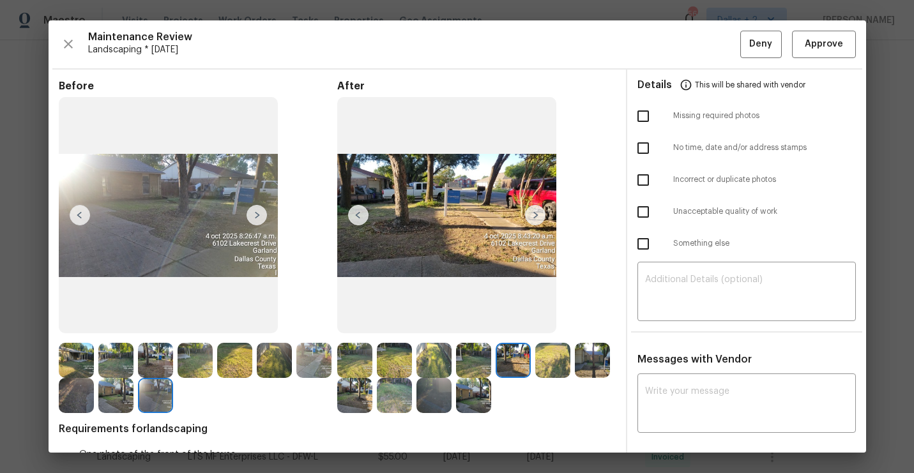
click at [551, 354] on img at bounding box center [552, 360] width 35 height 35
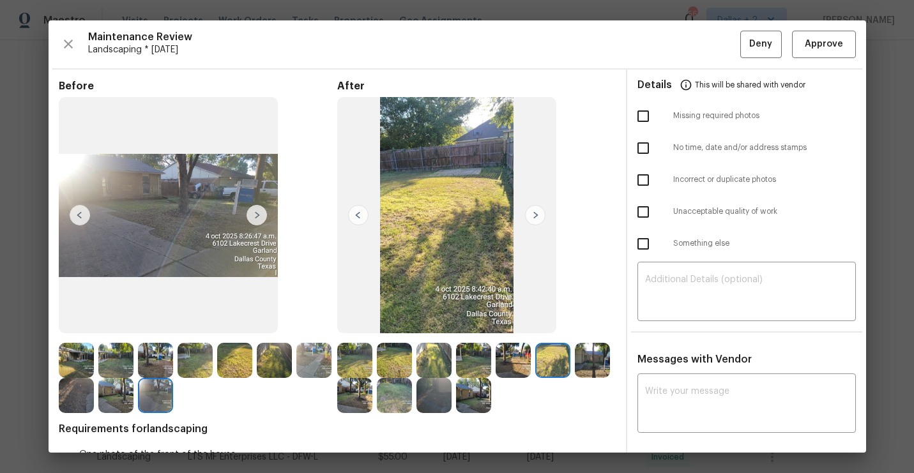
click at [604, 350] on img at bounding box center [592, 360] width 35 height 35
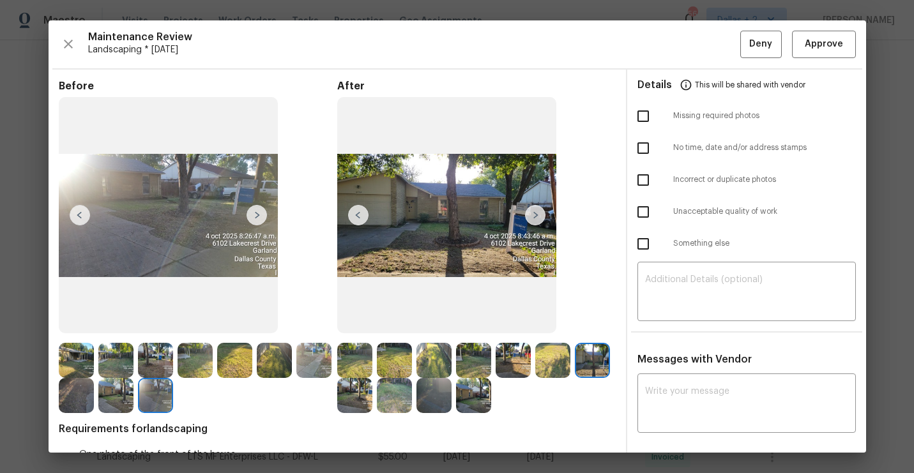
click at [365, 396] on img at bounding box center [354, 395] width 35 height 35
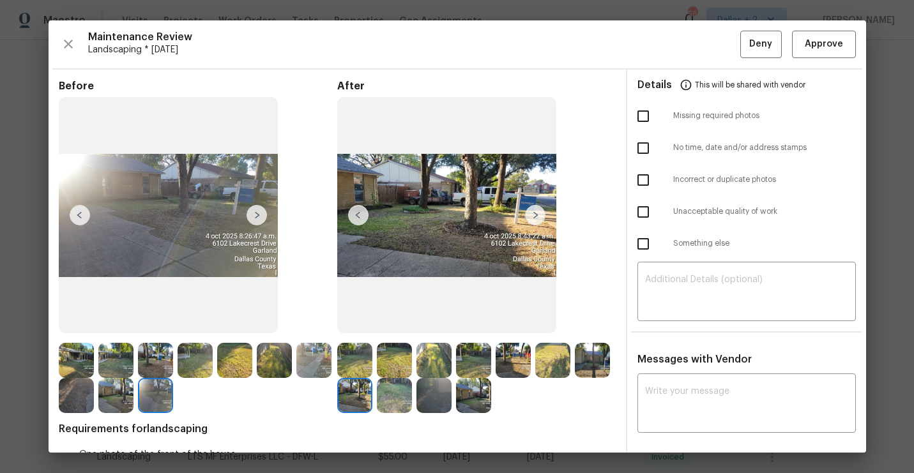
click at [390, 386] on img at bounding box center [394, 395] width 35 height 35
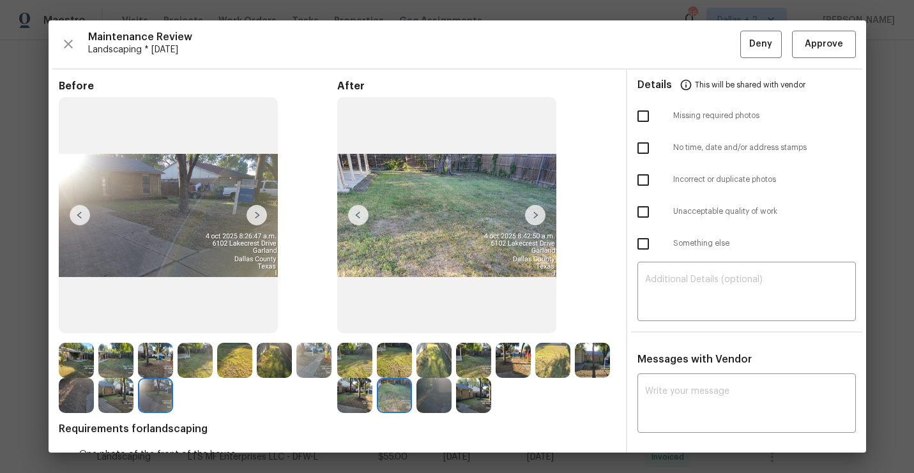
click at [429, 389] on img at bounding box center [433, 395] width 35 height 35
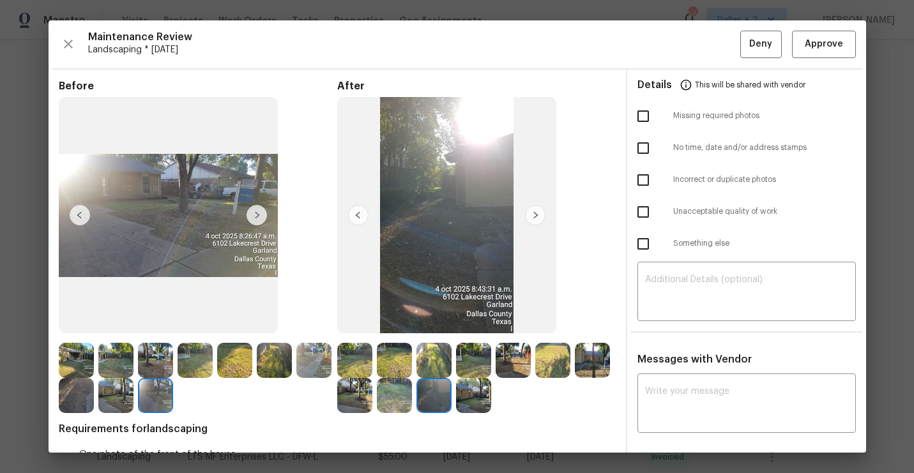
click at [464, 389] on img at bounding box center [473, 395] width 35 height 35
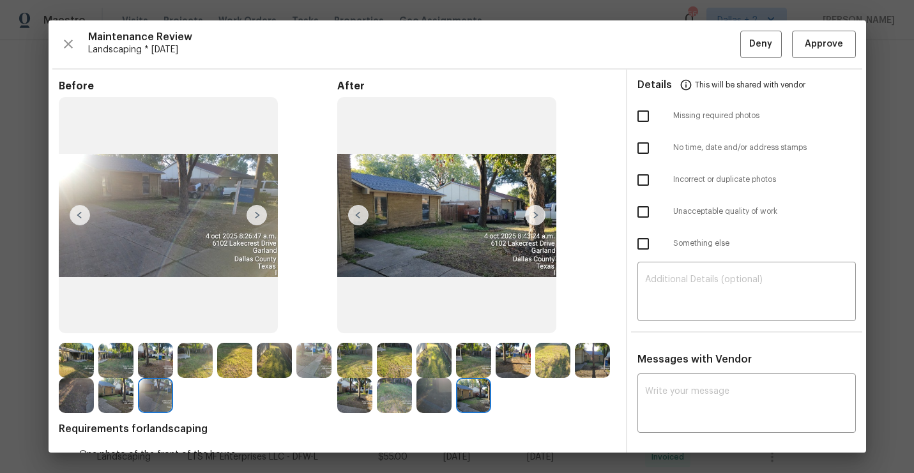
click at [365, 366] on img at bounding box center [354, 360] width 35 height 35
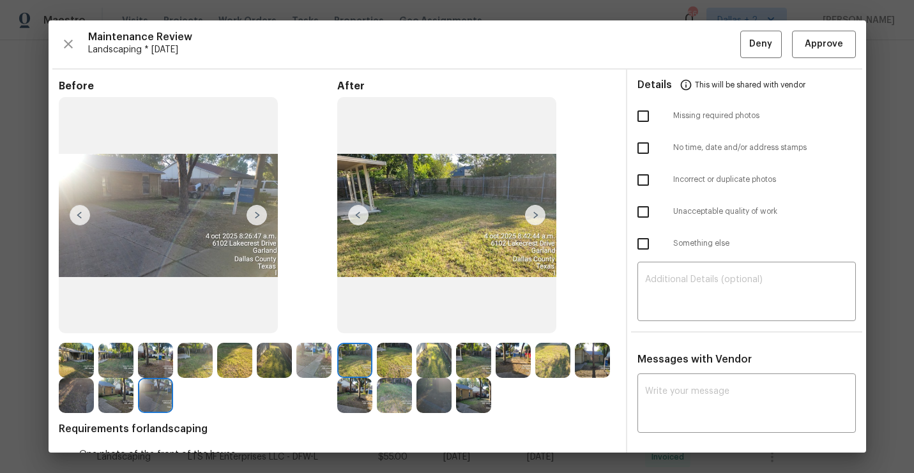
click at [536, 206] on img at bounding box center [535, 215] width 20 height 20
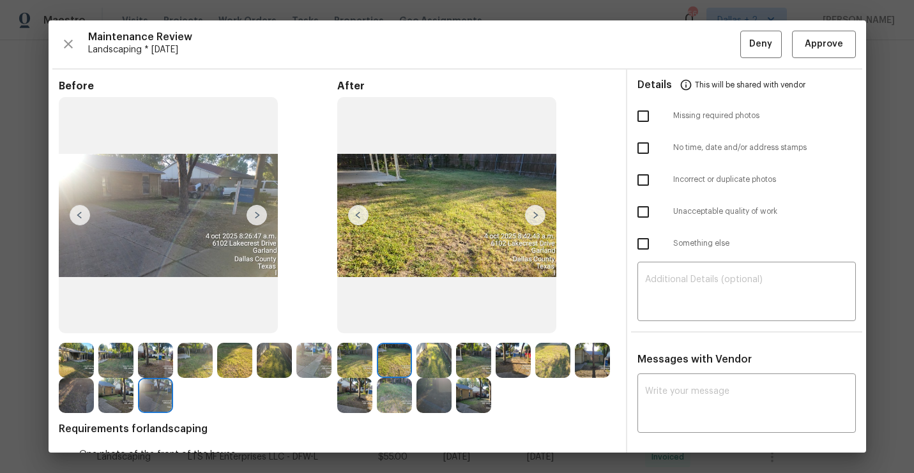
click at [361, 397] on img at bounding box center [354, 395] width 35 height 35
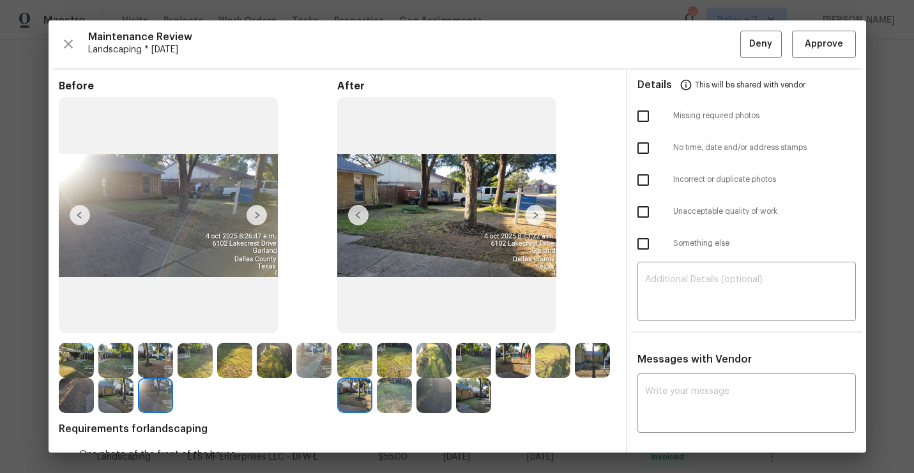
click at [353, 365] on img at bounding box center [354, 360] width 35 height 35
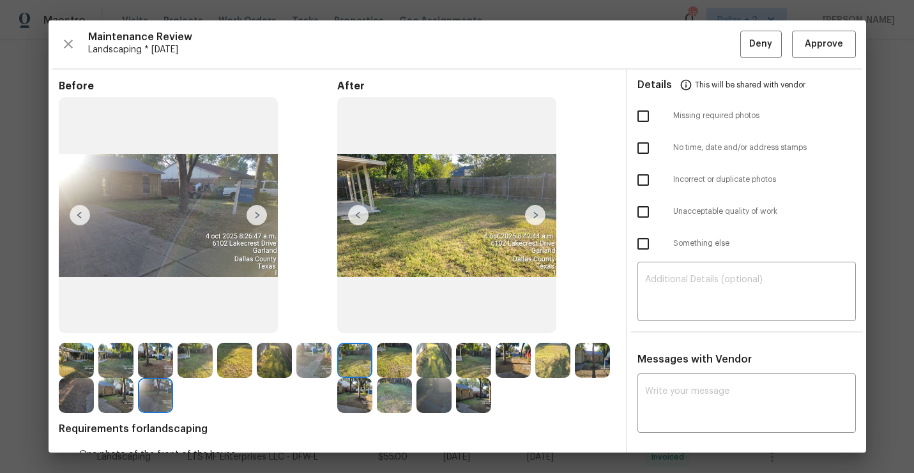
click at [531, 224] on img at bounding box center [535, 215] width 20 height 20
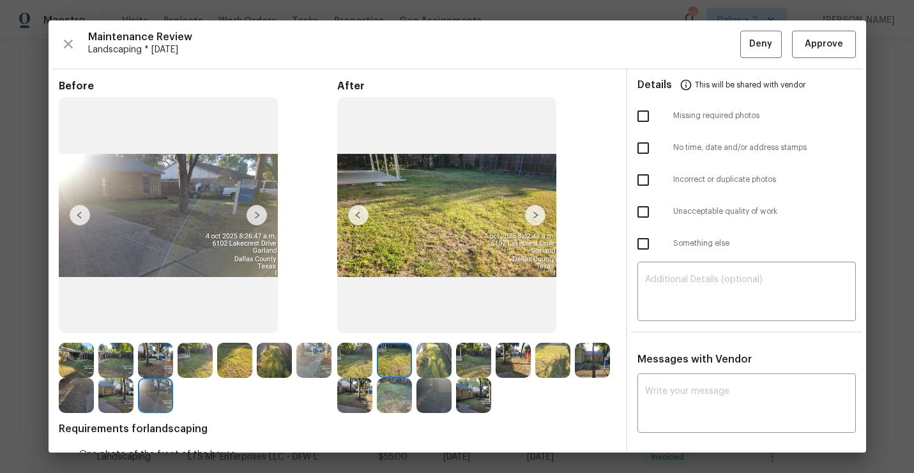
click at [531, 224] on img at bounding box center [535, 215] width 20 height 20
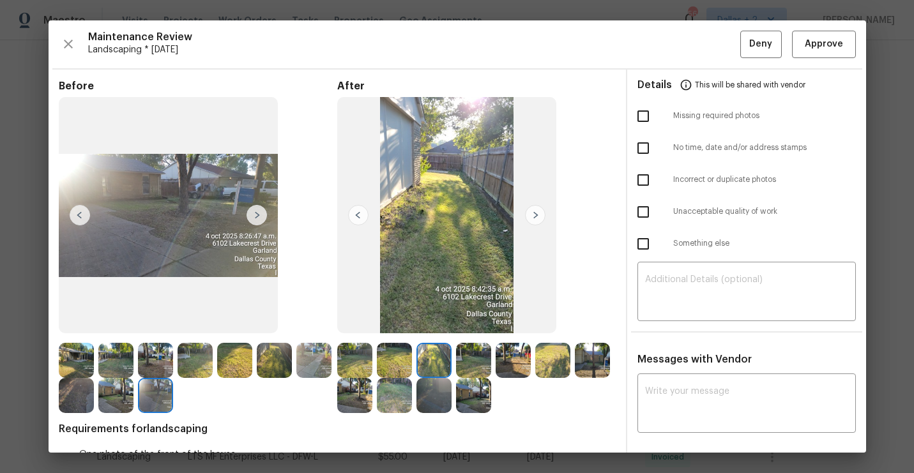
click at [531, 224] on img at bounding box center [535, 215] width 20 height 20
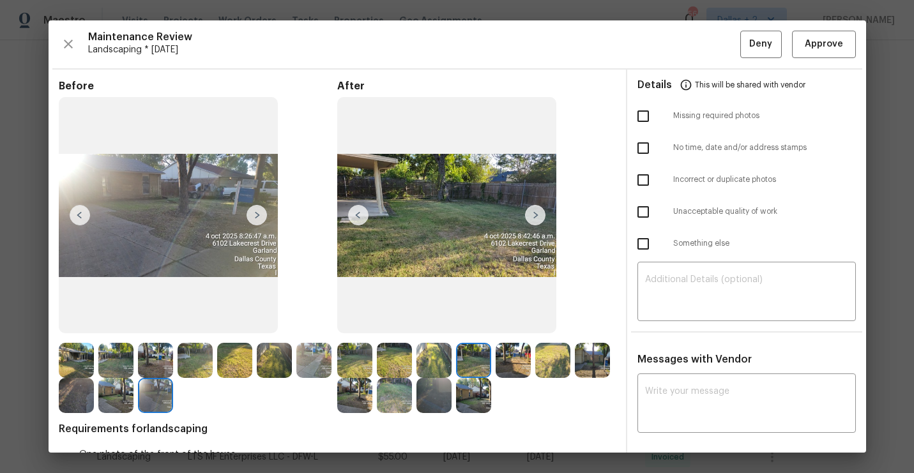
click at [531, 224] on img at bounding box center [535, 215] width 20 height 20
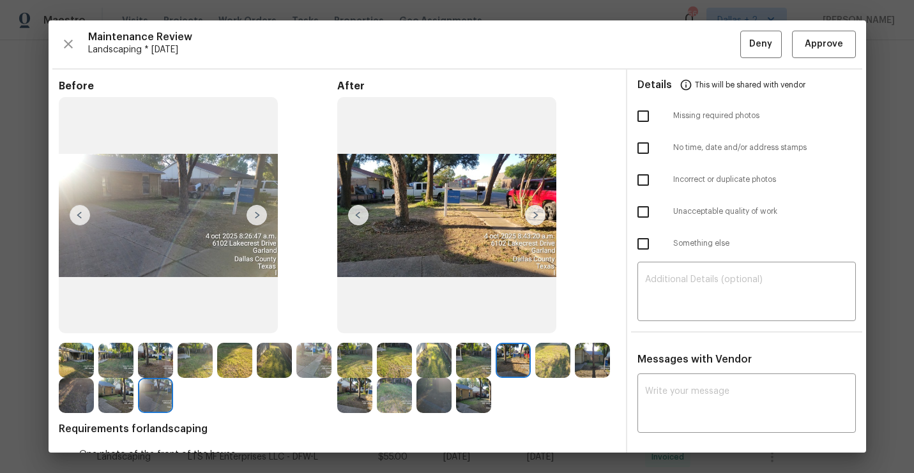
click at [535, 220] on img at bounding box center [535, 215] width 20 height 20
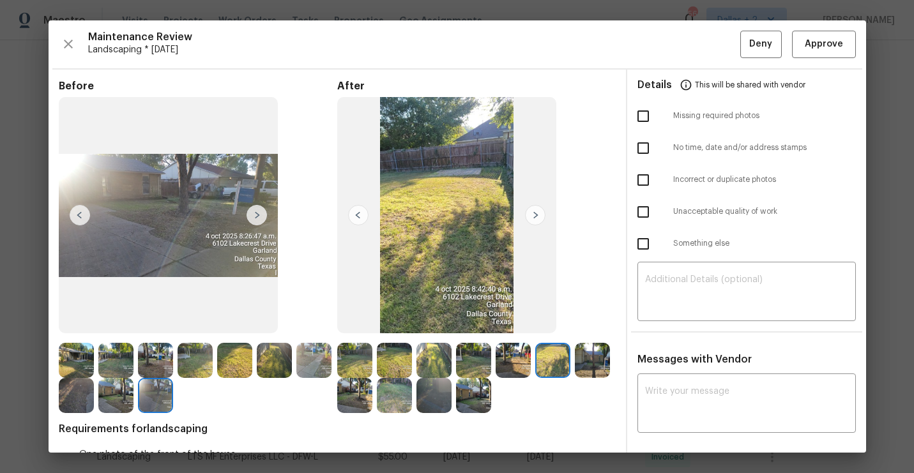
click at [535, 220] on img at bounding box center [535, 215] width 20 height 20
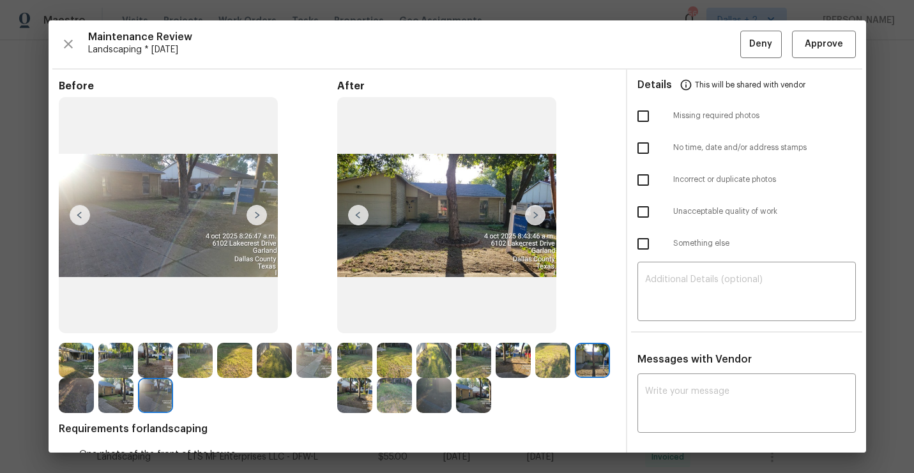
click at [535, 220] on img at bounding box center [535, 215] width 20 height 20
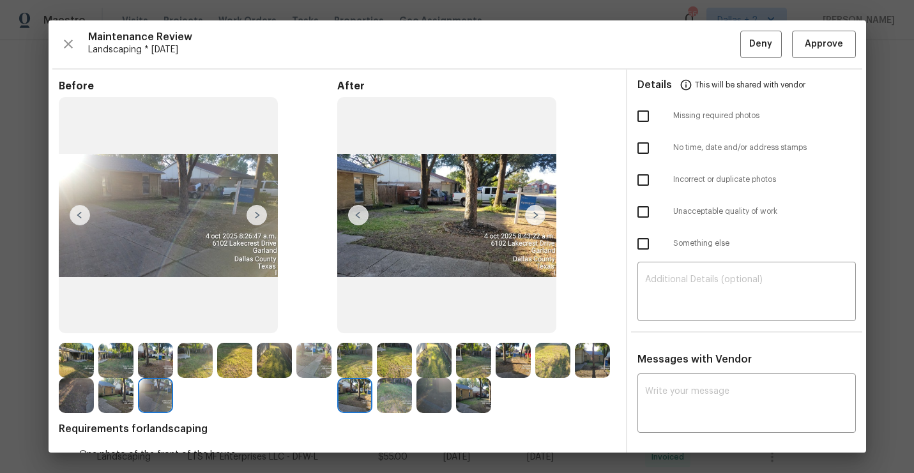
click at [535, 220] on img at bounding box center [535, 215] width 20 height 20
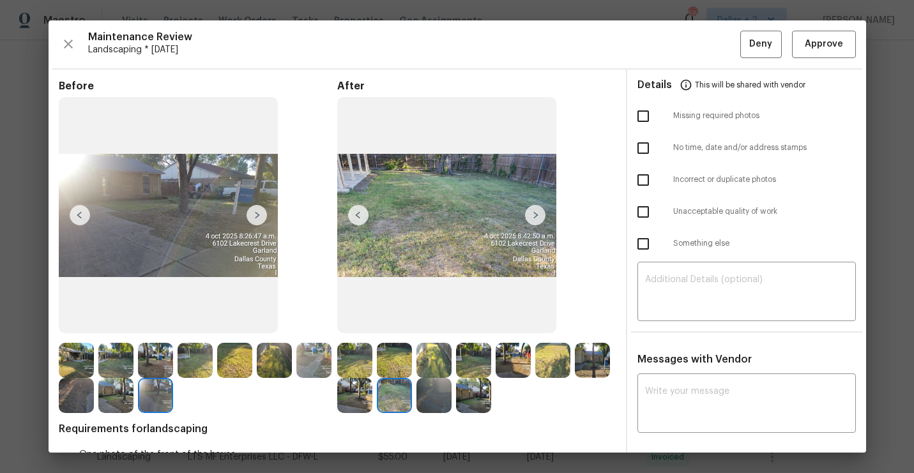
click at [535, 220] on img at bounding box center [535, 215] width 20 height 20
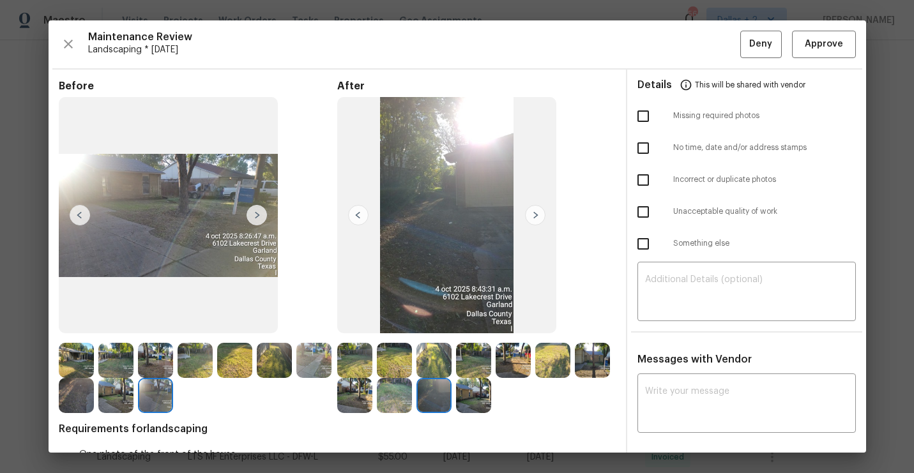
click at [535, 220] on img at bounding box center [535, 215] width 20 height 20
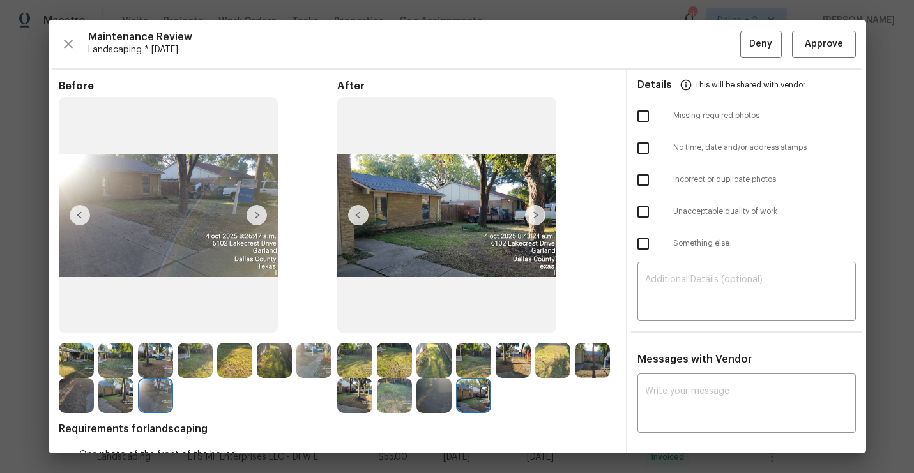
click at [371, 369] on img at bounding box center [354, 360] width 35 height 35
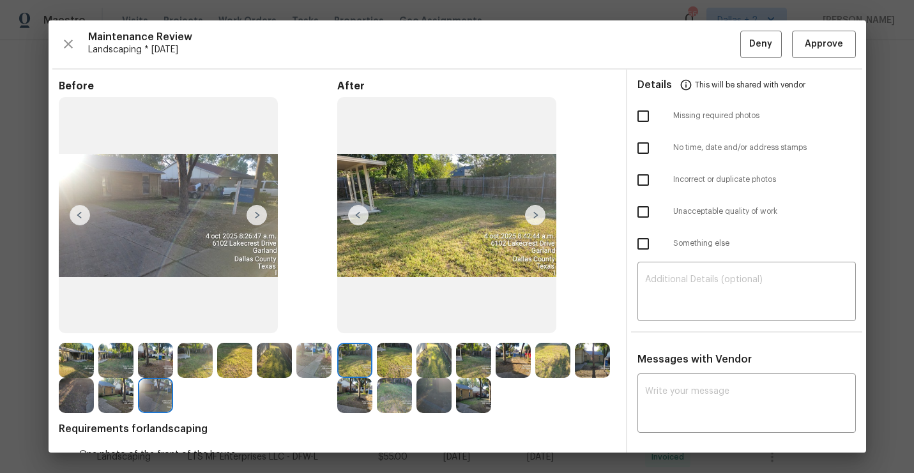
click at [404, 356] on img at bounding box center [394, 360] width 35 height 35
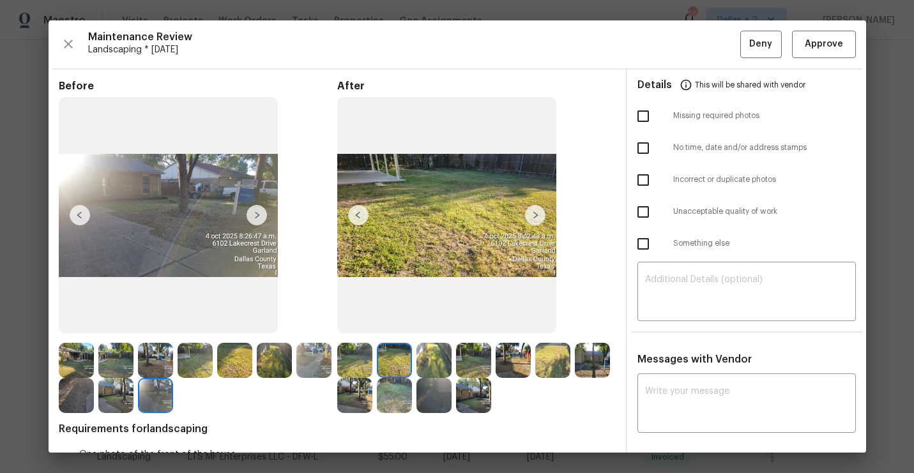
click at [452, 351] on div at bounding box center [436, 360] width 40 height 35
click at [360, 348] on img at bounding box center [354, 360] width 35 height 35
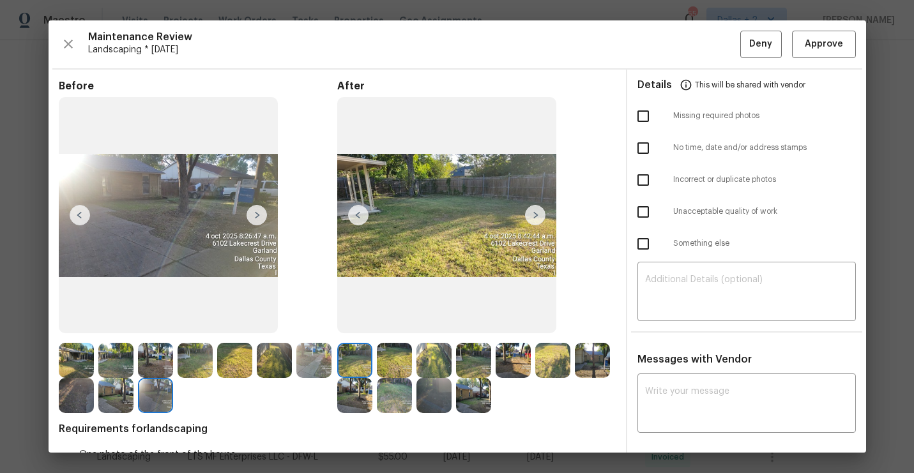
click at [538, 211] on img at bounding box center [535, 215] width 20 height 20
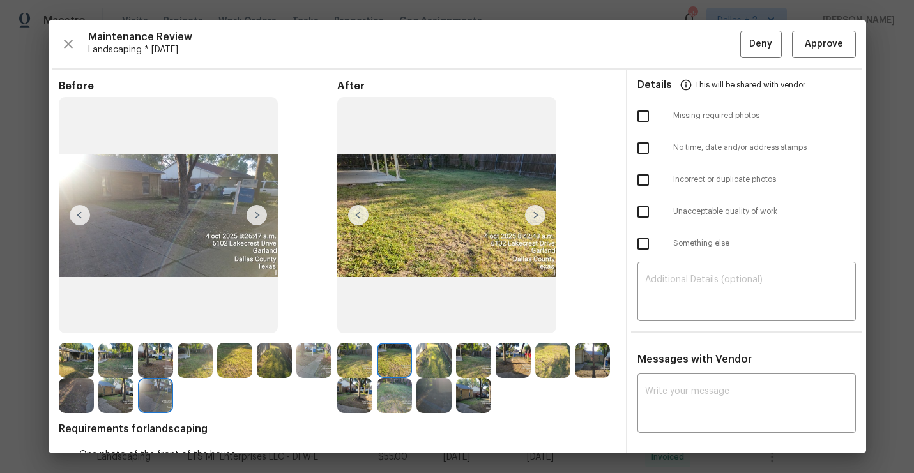
click at [538, 211] on img at bounding box center [535, 215] width 20 height 20
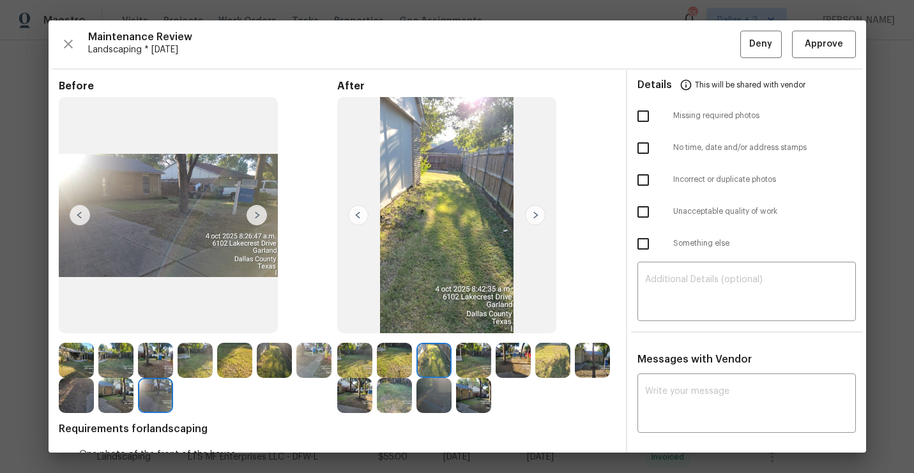
click at [538, 211] on img at bounding box center [535, 215] width 20 height 20
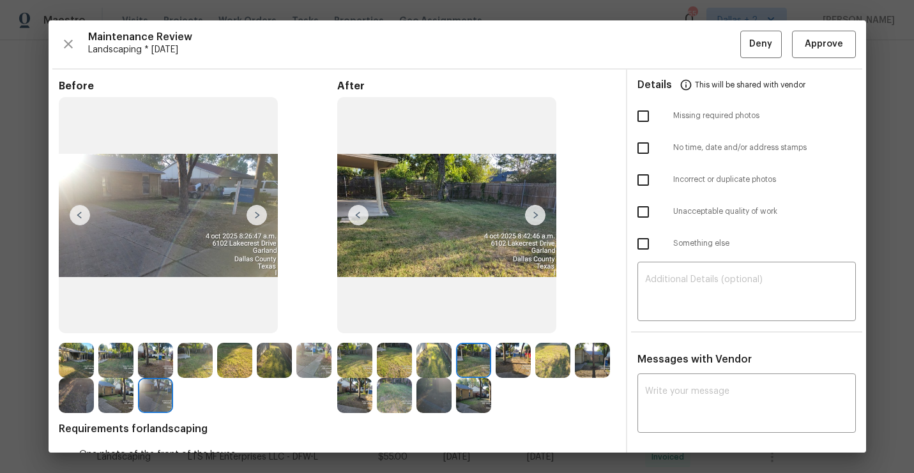
click at [538, 211] on img at bounding box center [535, 215] width 20 height 20
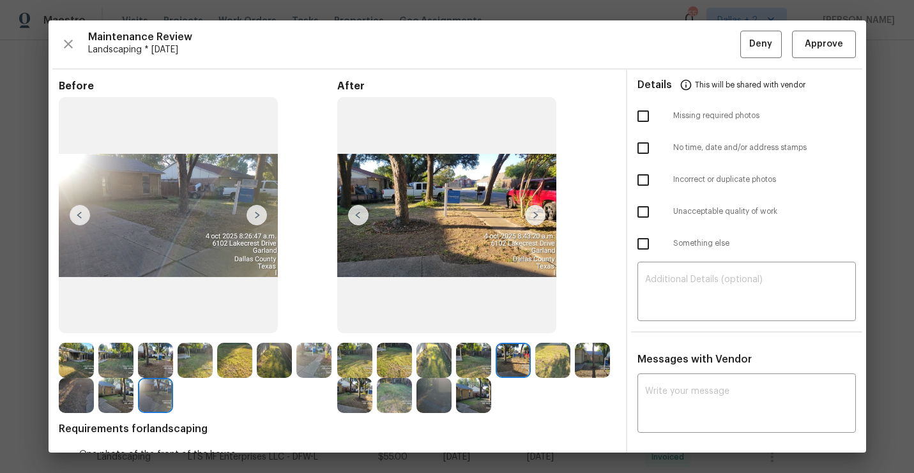
click at [538, 211] on img at bounding box center [535, 215] width 20 height 20
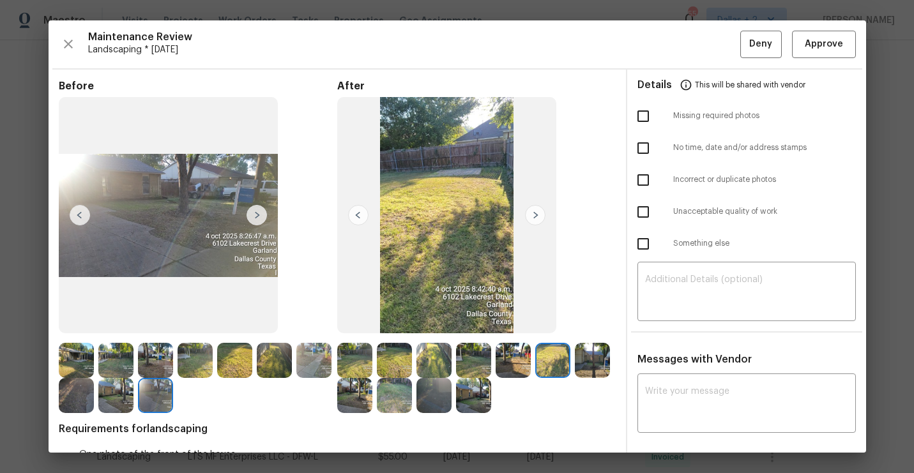
click at [538, 211] on img at bounding box center [535, 215] width 20 height 20
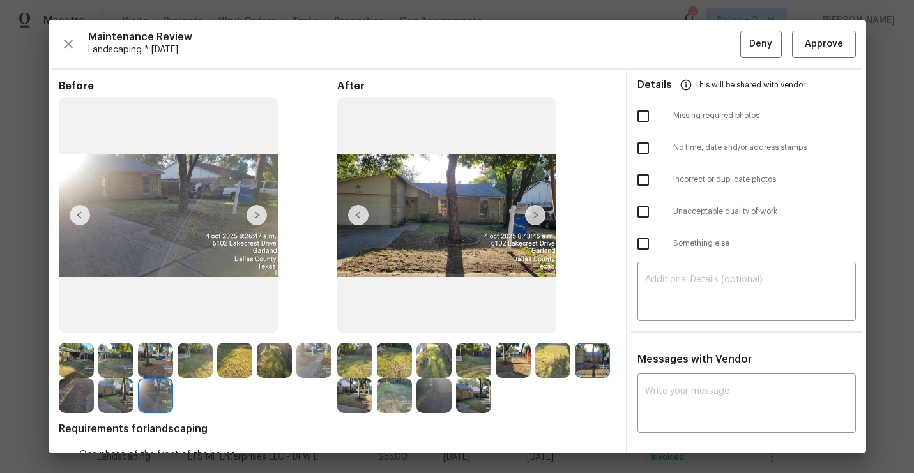
click at [538, 211] on img at bounding box center [535, 215] width 20 height 20
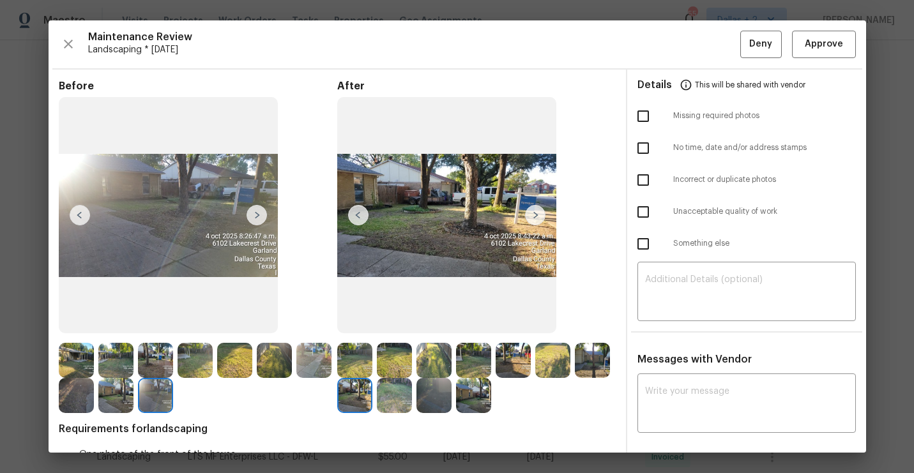
click at [359, 215] on img at bounding box center [358, 215] width 20 height 20
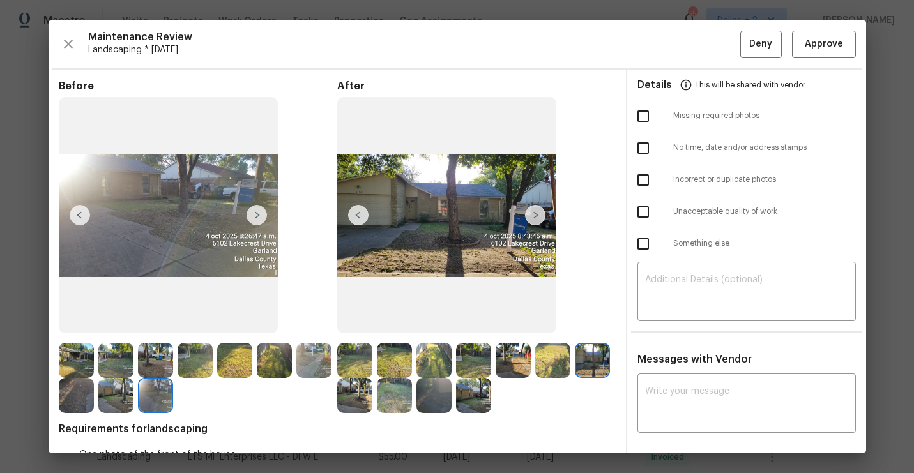
click at [363, 363] on img at bounding box center [354, 360] width 35 height 35
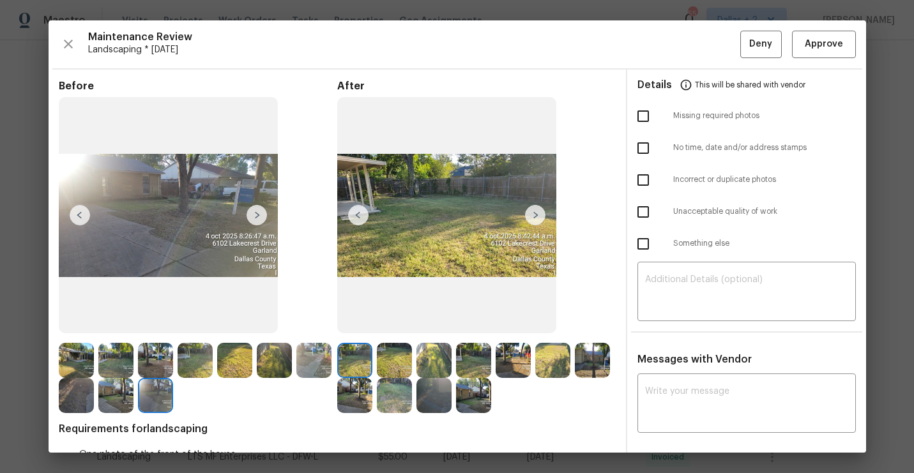
click at [528, 217] on img at bounding box center [535, 215] width 20 height 20
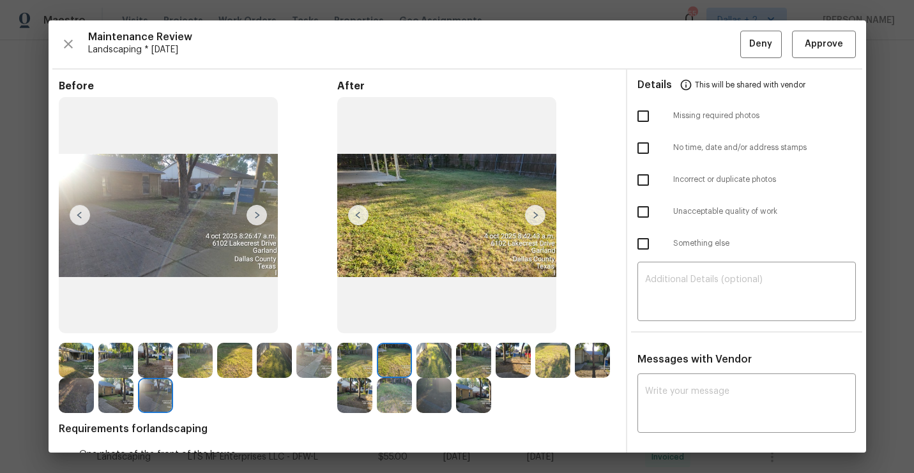
click at [535, 217] on img at bounding box center [535, 215] width 20 height 20
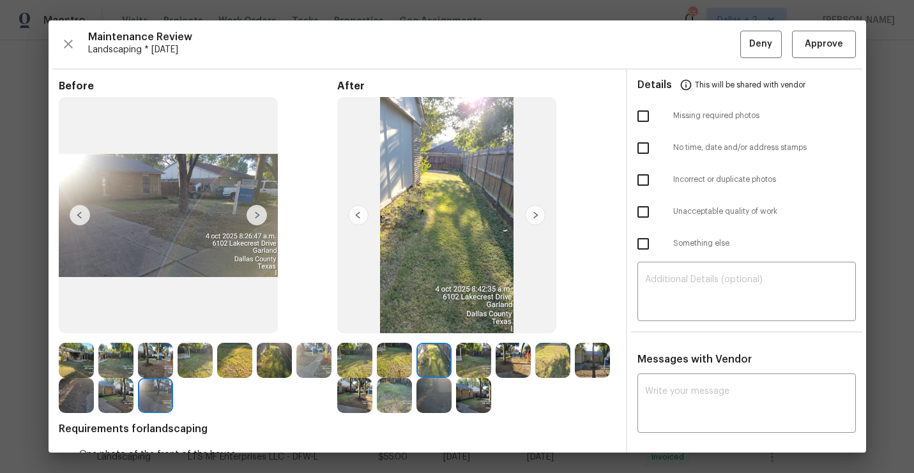
click at [535, 217] on img at bounding box center [535, 215] width 20 height 20
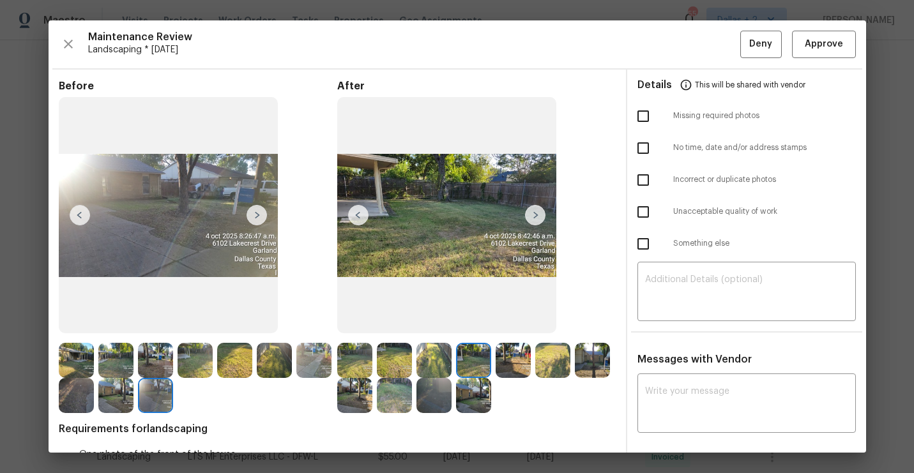
click at [535, 217] on img at bounding box center [535, 215] width 20 height 20
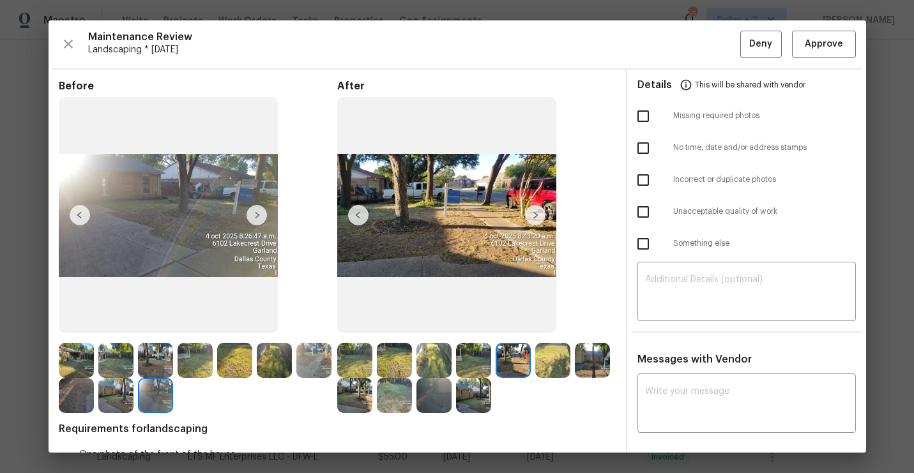
click at [535, 217] on img at bounding box center [535, 215] width 20 height 20
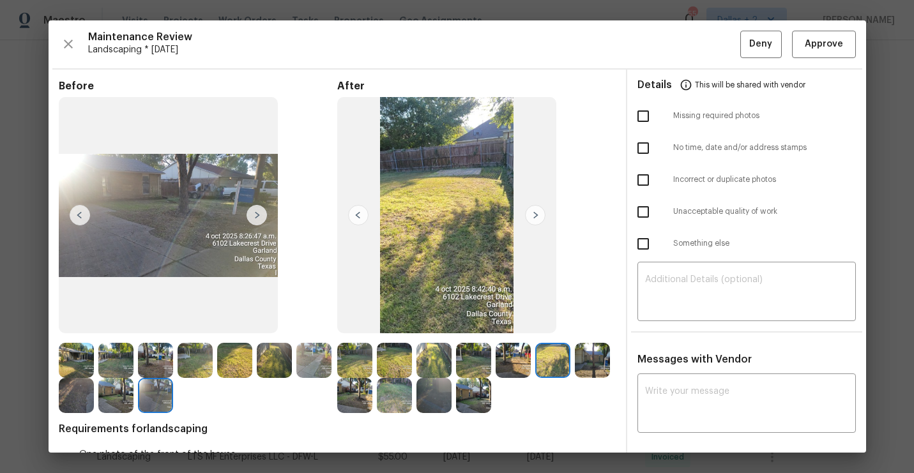
click at [530, 218] on img at bounding box center [535, 215] width 20 height 20
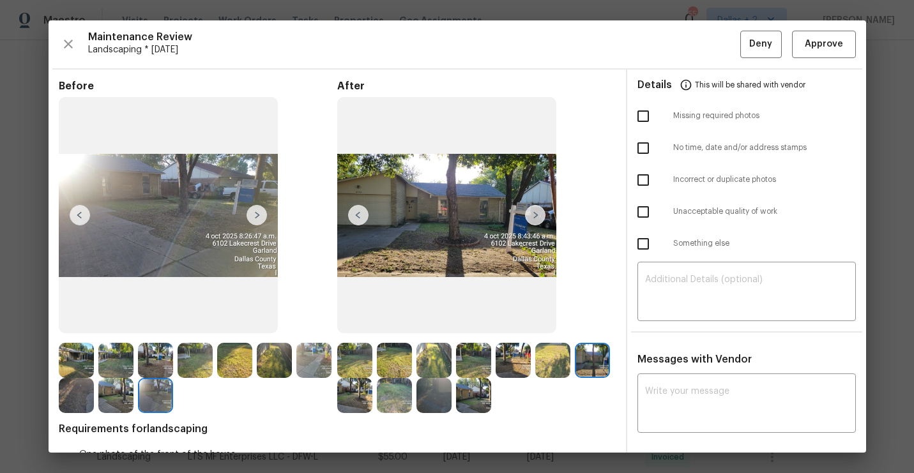
click at [530, 218] on img at bounding box center [535, 215] width 20 height 20
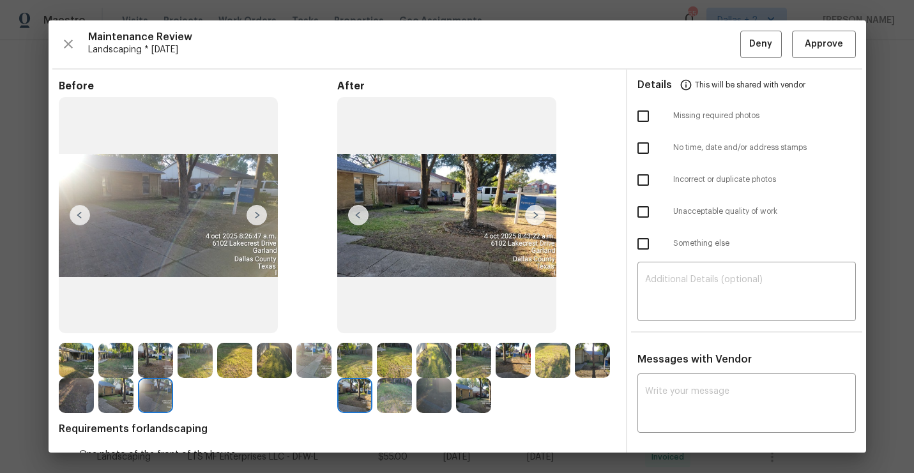
click at [530, 218] on img at bounding box center [535, 215] width 20 height 20
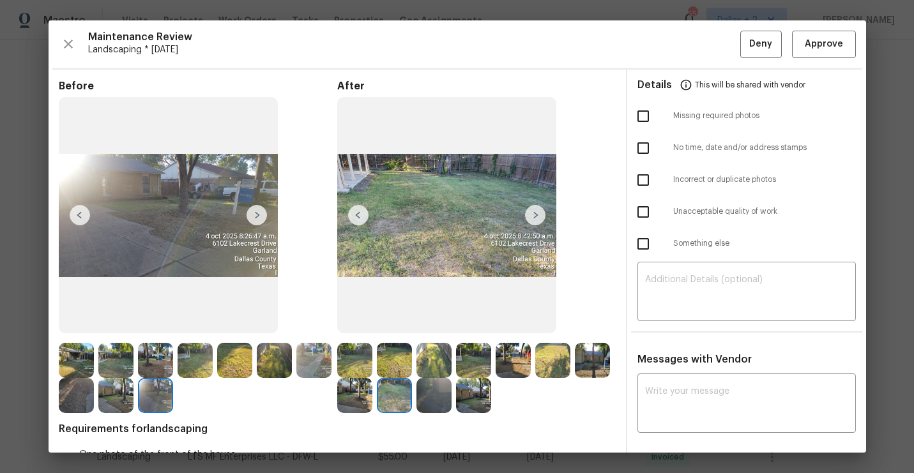
click at [530, 218] on img at bounding box center [535, 215] width 20 height 20
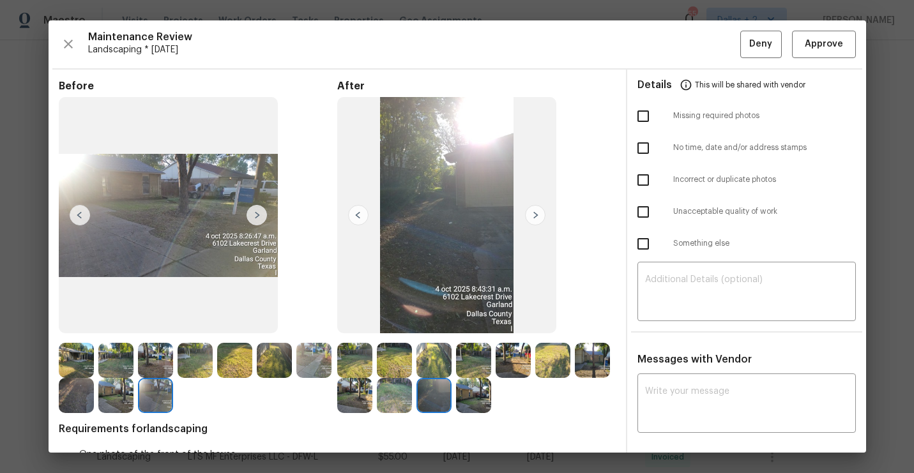
click at [530, 218] on img at bounding box center [535, 215] width 20 height 20
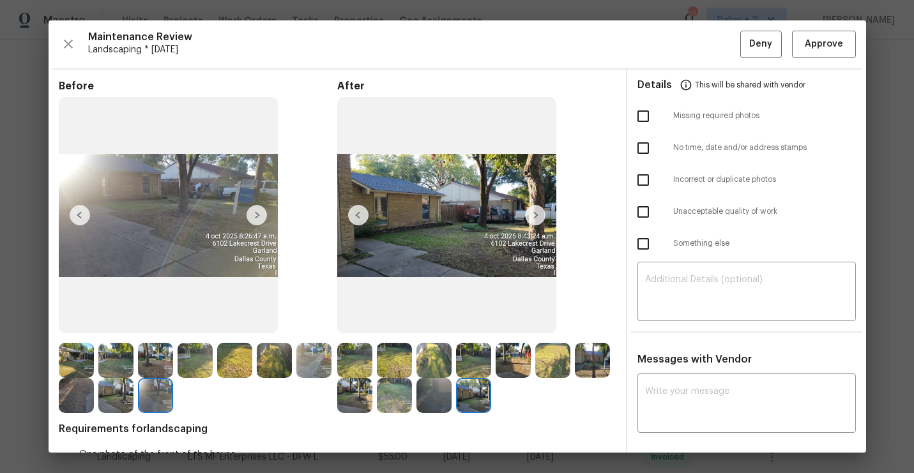
click at [536, 215] on img at bounding box center [535, 215] width 20 height 20
click at [531, 211] on img at bounding box center [535, 215] width 20 height 20
click at [538, 215] on img at bounding box center [535, 215] width 20 height 20
click at [358, 362] on img at bounding box center [354, 360] width 35 height 35
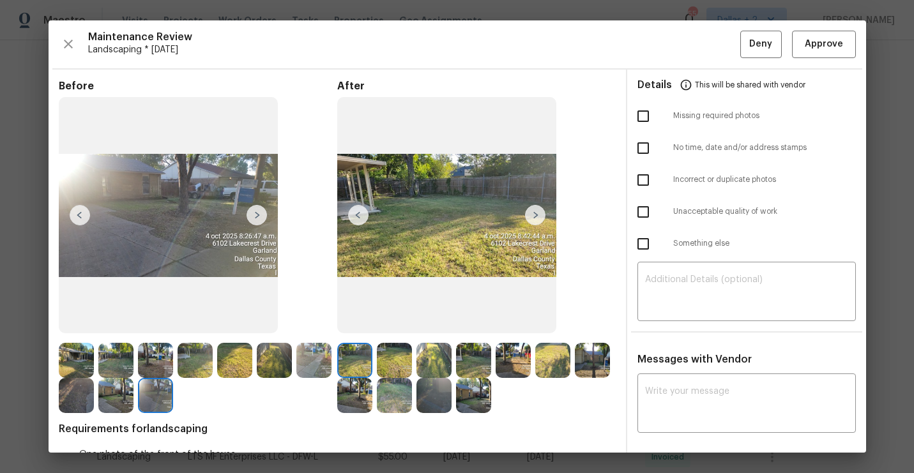
click at [540, 211] on img at bounding box center [535, 215] width 20 height 20
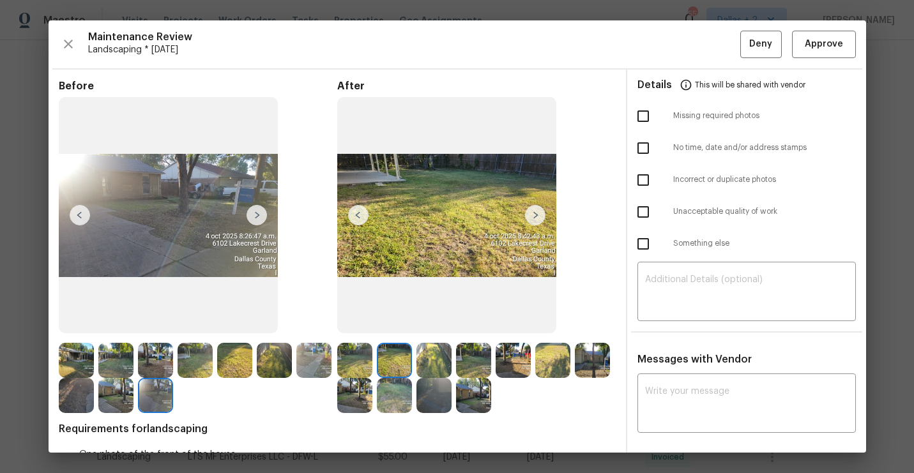
click at [540, 211] on img at bounding box center [535, 215] width 20 height 20
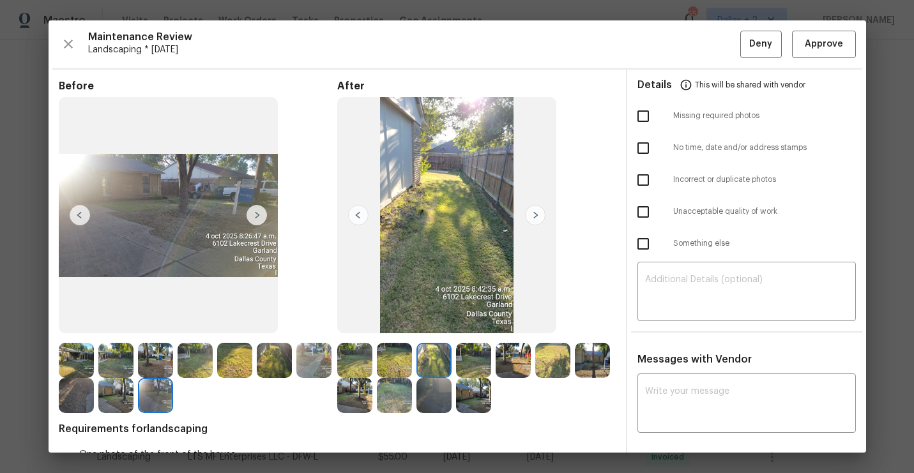
click at [540, 211] on img at bounding box center [535, 215] width 20 height 20
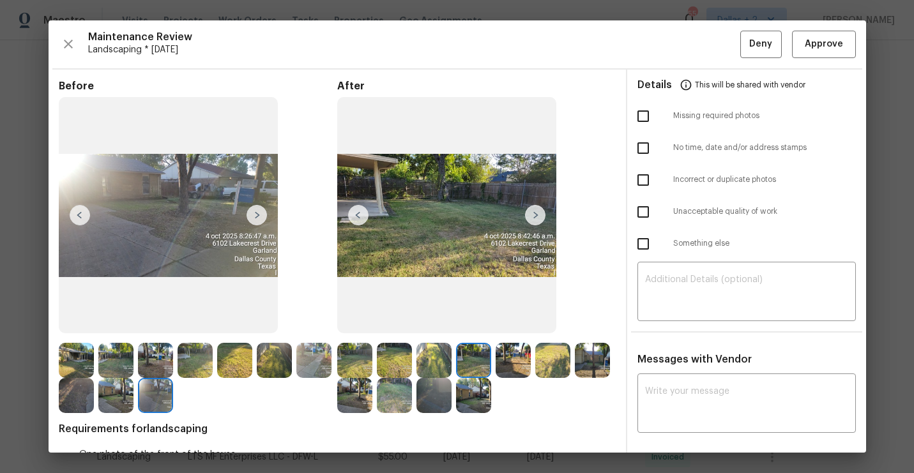
click at [540, 211] on img at bounding box center [535, 215] width 20 height 20
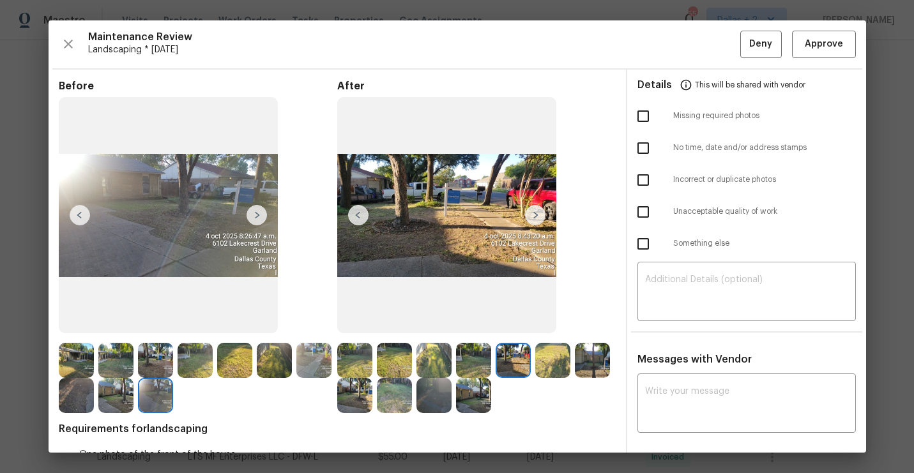
click at [540, 211] on img at bounding box center [535, 215] width 20 height 20
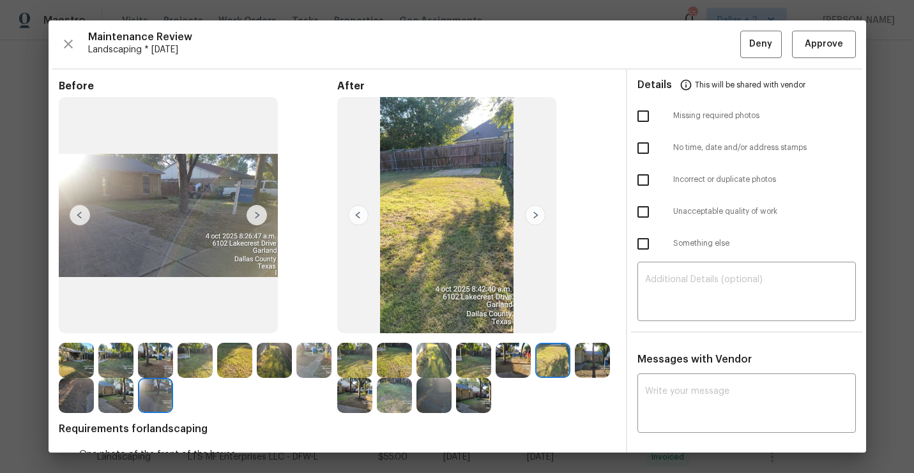
click at [540, 211] on img at bounding box center [535, 215] width 20 height 20
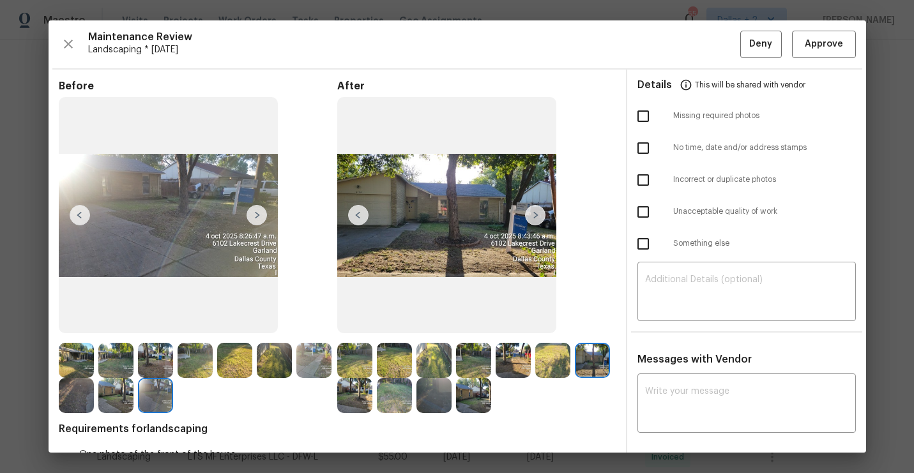
click at [540, 211] on img at bounding box center [535, 215] width 20 height 20
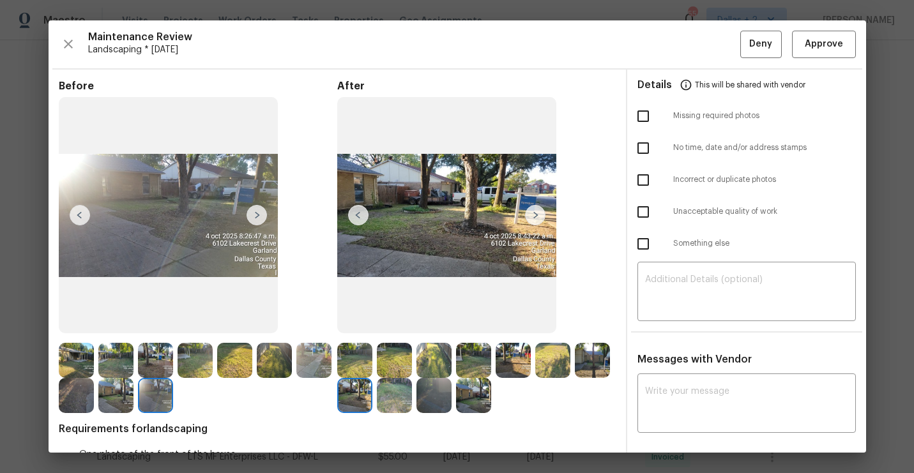
click at [540, 211] on img at bounding box center [535, 215] width 20 height 20
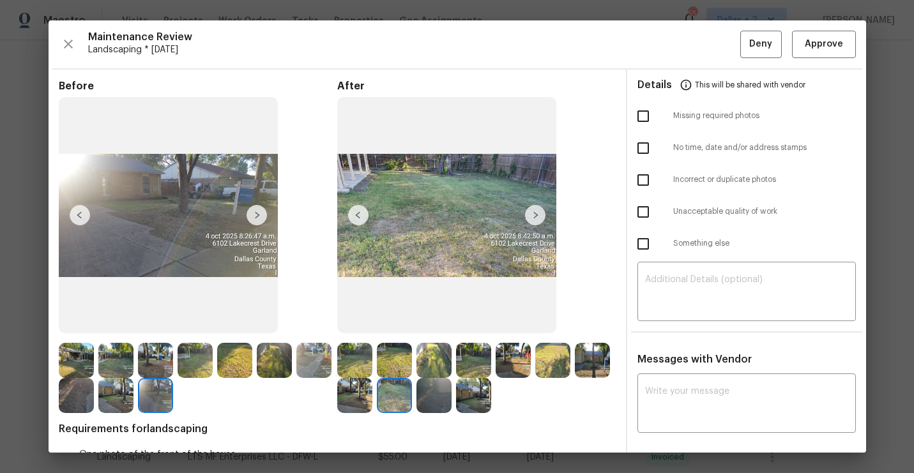
click at [540, 211] on img at bounding box center [535, 215] width 20 height 20
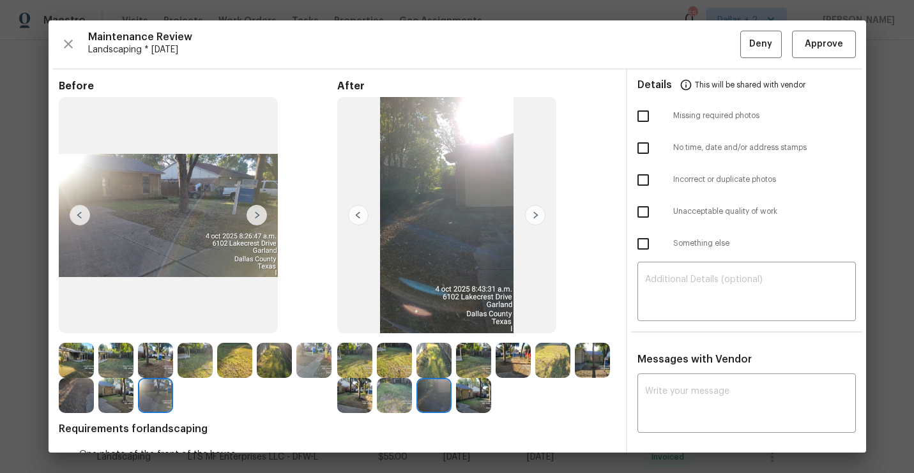
click at [540, 211] on img at bounding box center [535, 215] width 20 height 20
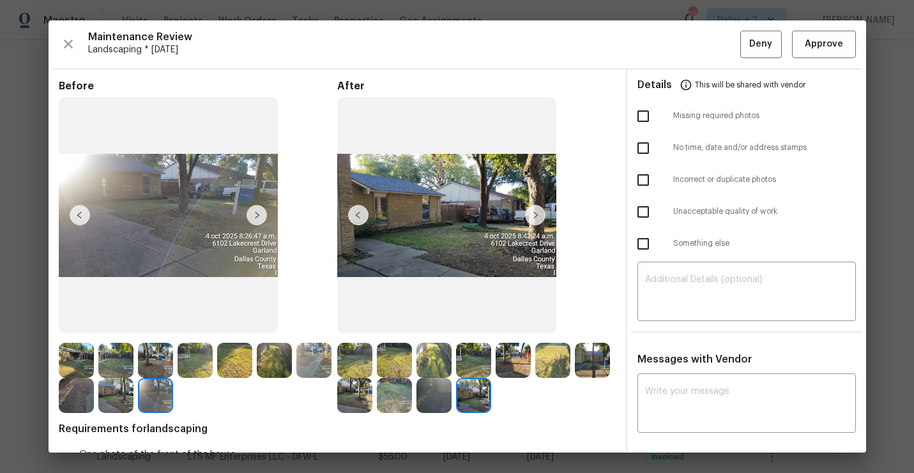
click at [540, 211] on img at bounding box center [535, 215] width 20 height 20
click at [431, 348] on img at bounding box center [433, 360] width 35 height 35
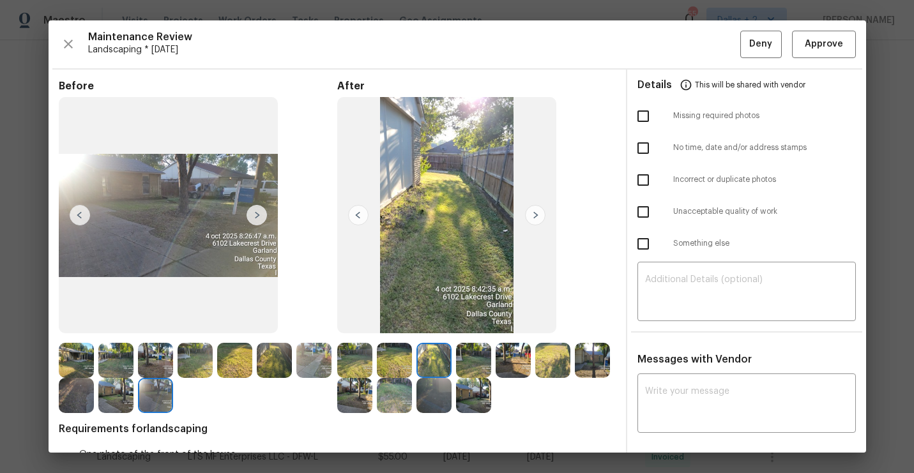
click at [537, 220] on img at bounding box center [535, 215] width 20 height 20
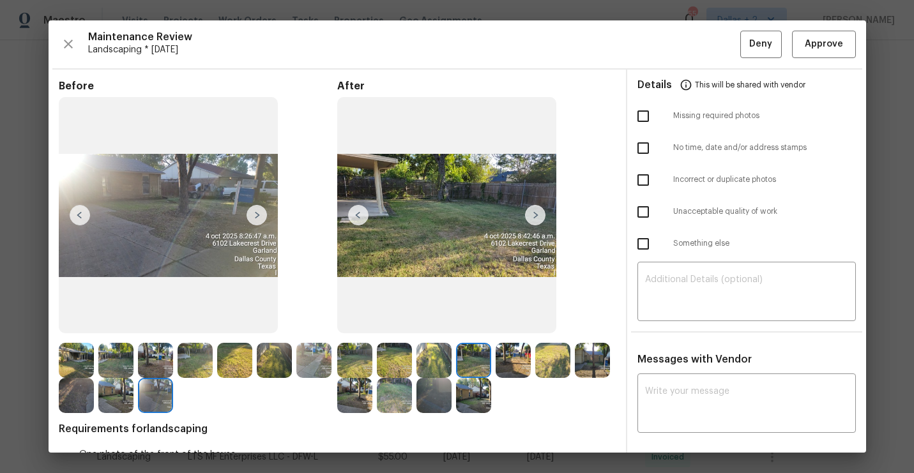
click at [537, 220] on img at bounding box center [535, 215] width 20 height 20
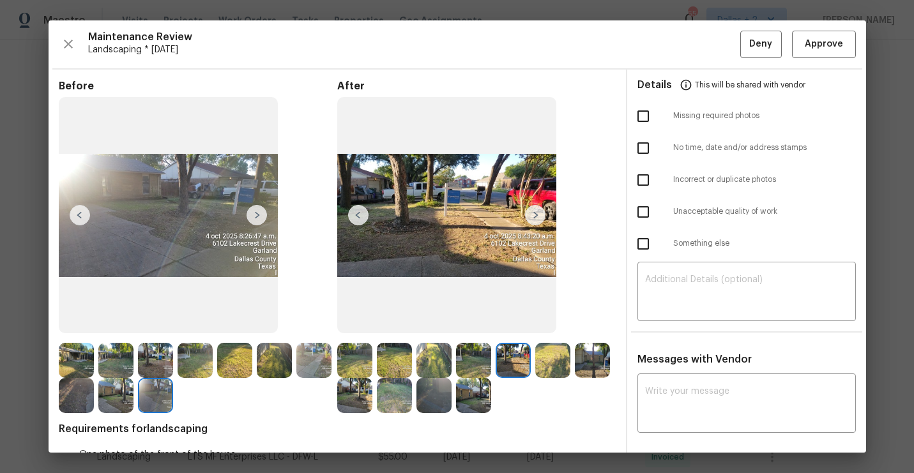
click at [537, 220] on img at bounding box center [535, 215] width 20 height 20
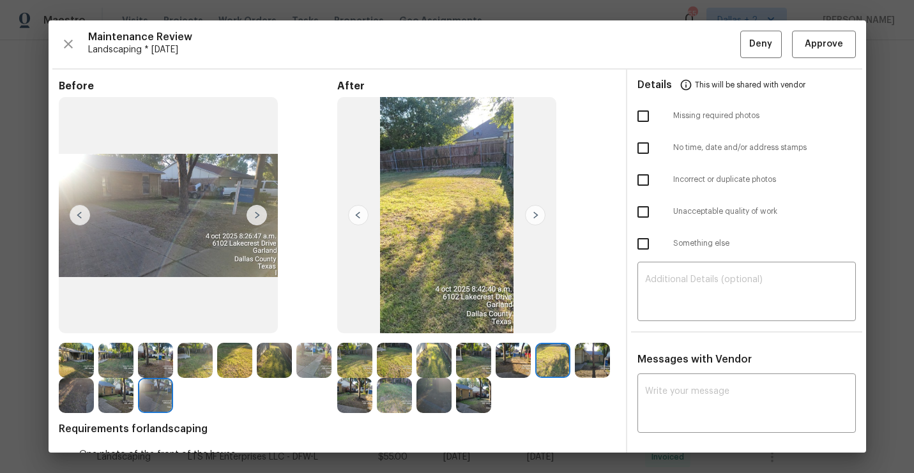
click at [537, 220] on img at bounding box center [535, 215] width 20 height 20
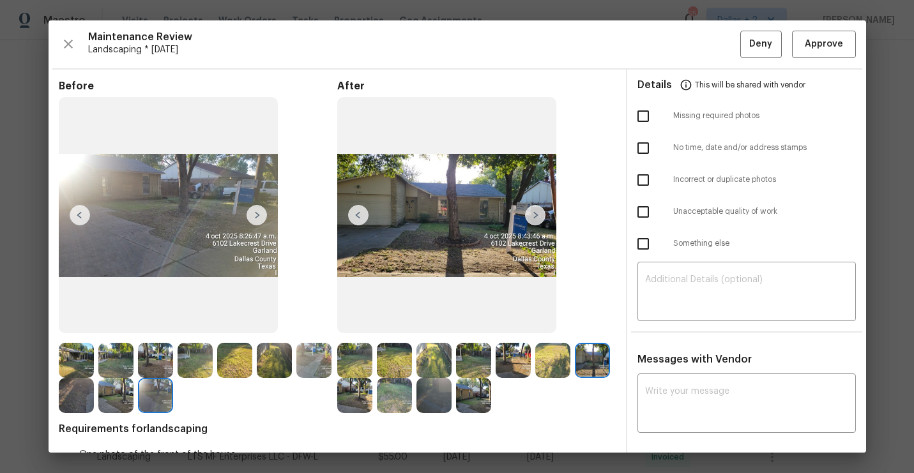
click at [540, 217] on img at bounding box center [535, 215] width 20 height 20
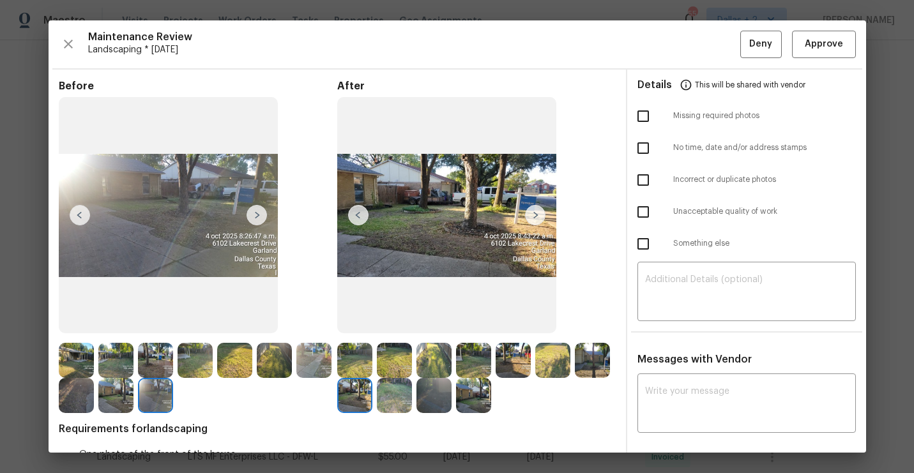
click at [525, 213] on img at bounding box center [535, 215] width 20 height 20
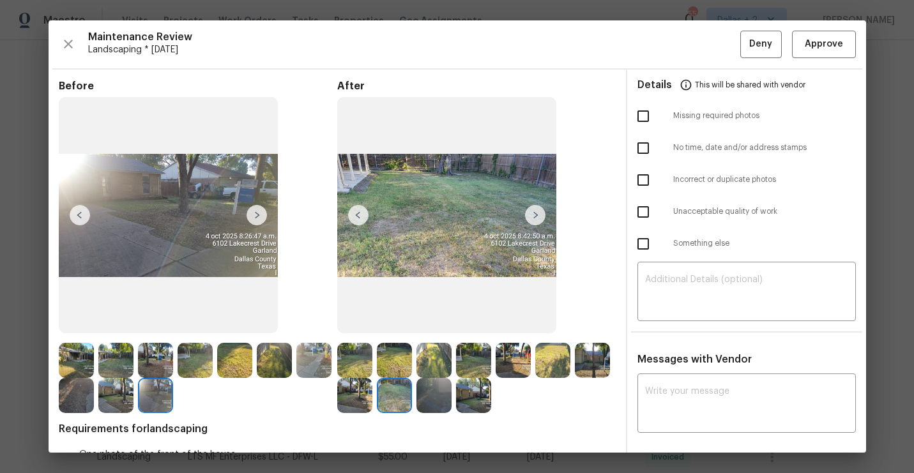
click at [363, 222] on img at bounding box center [358, 215] width 20 height 20
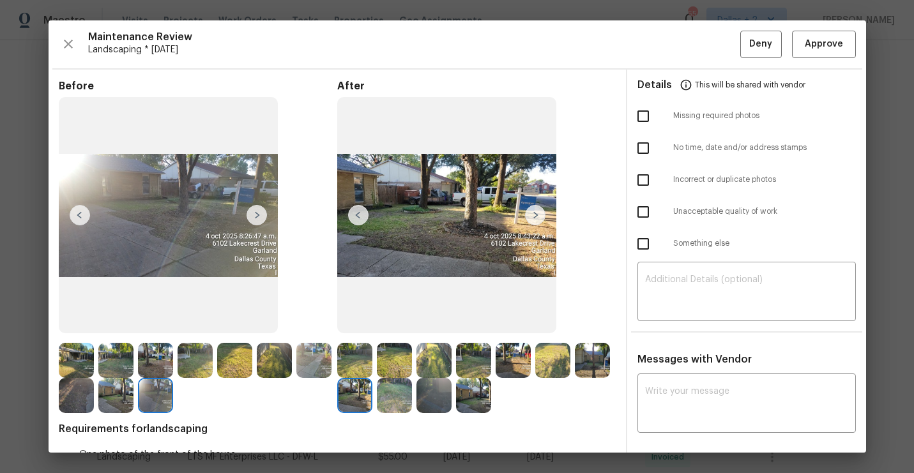
click at [355, 369] on img at bounding box center [354, 360] width 35 height 35
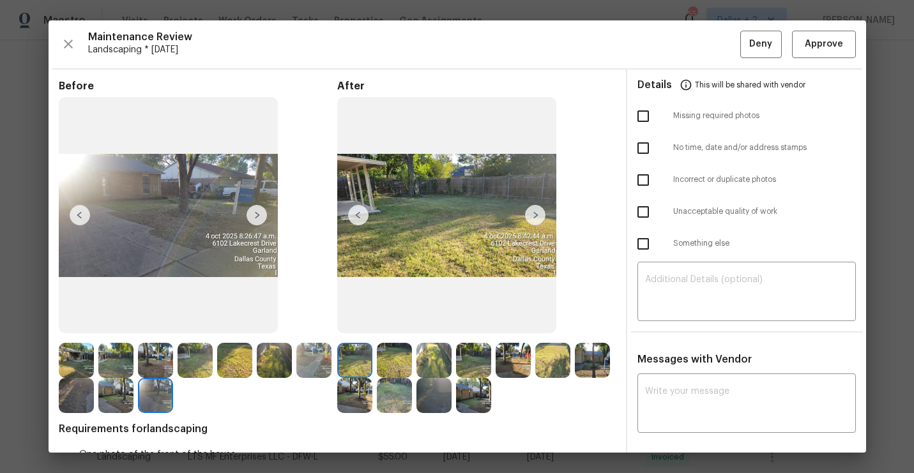
click at [533, 214] on img at bounding box center [535, 215] width 20 height 20
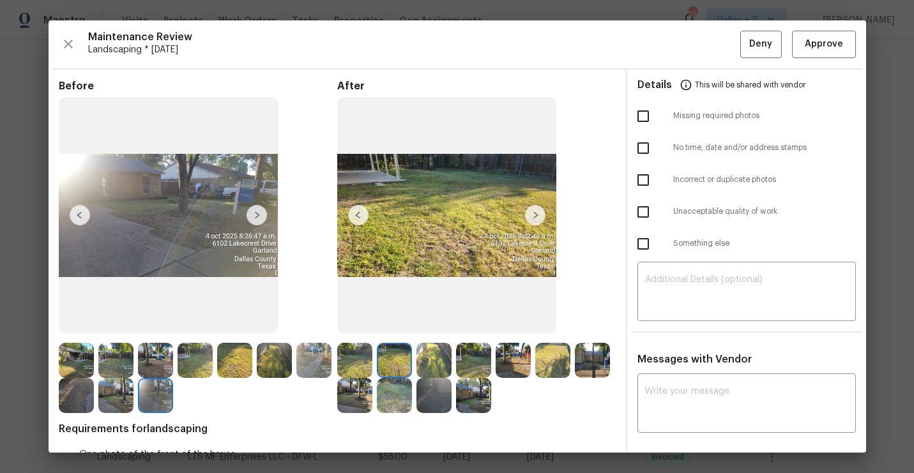
click at [533, 214] on img at bounding box center [535, 215] width 20 height 20
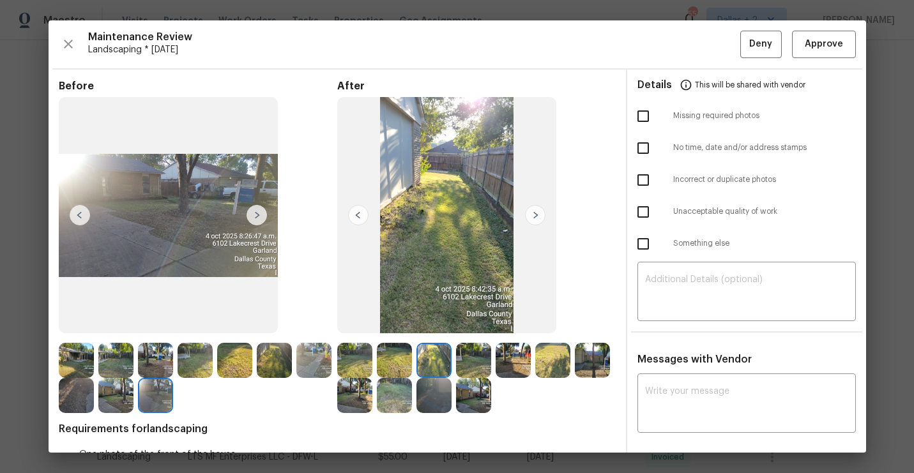
click at [533, 214] on img at bounding box center [535, 215] width 20 height 20
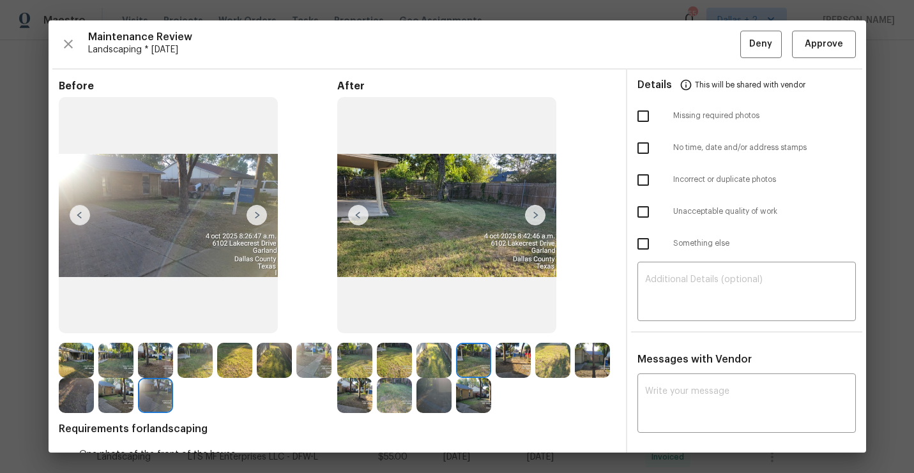
click at [533, 214] on img at bounding box center [535, 215] width 20 height 20
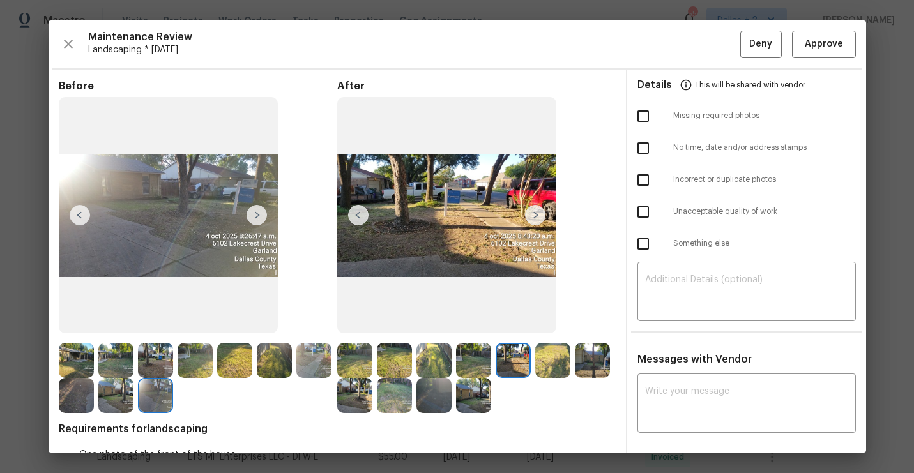
click at [533, 214] on img at bounding box center [535, 215] width 20 height 20
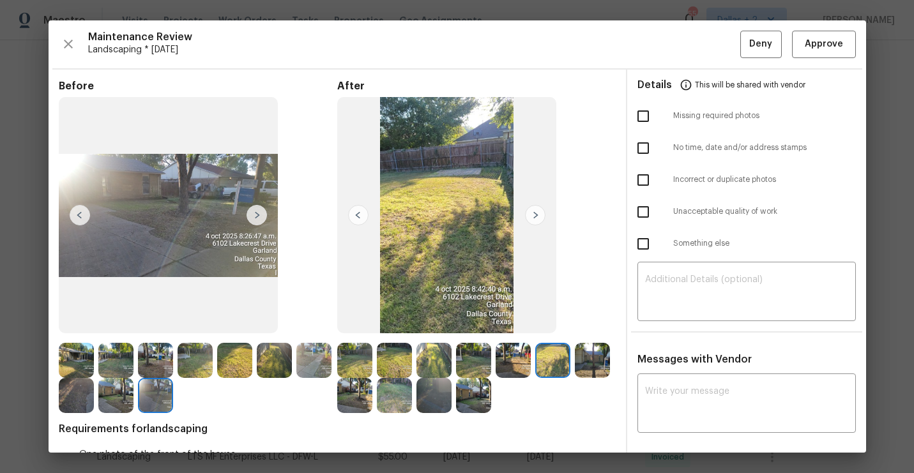
click at [533, 214] on img at bounding box center [535, 215] width 20 height 20
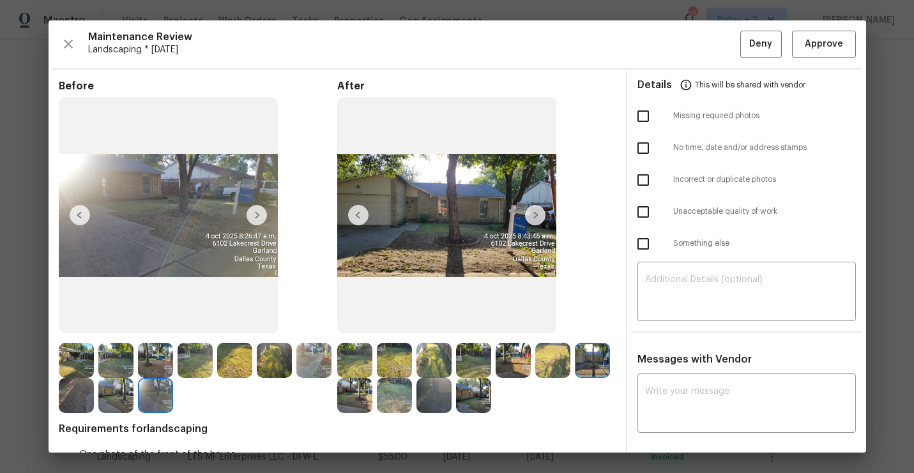
click at [533, 214] on img at bounding box center [535, 215] width 20 height 20
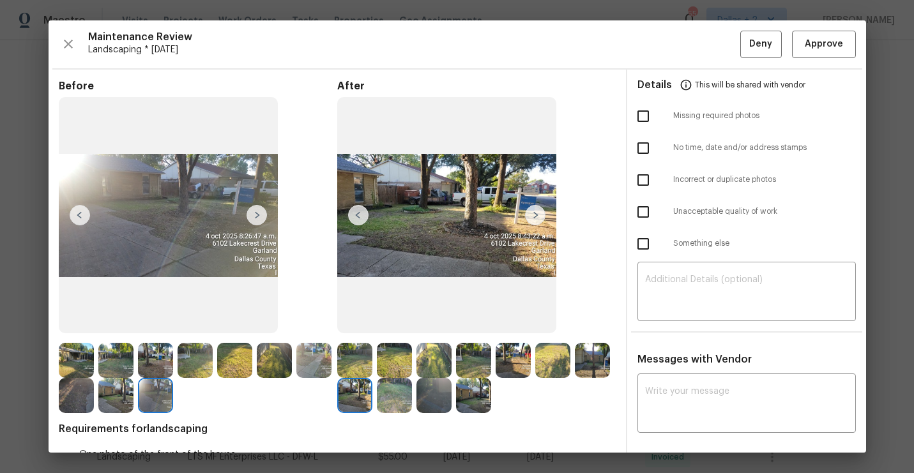
click at [533, 214] on img at bounding box center [535, 215] width 20 height 20
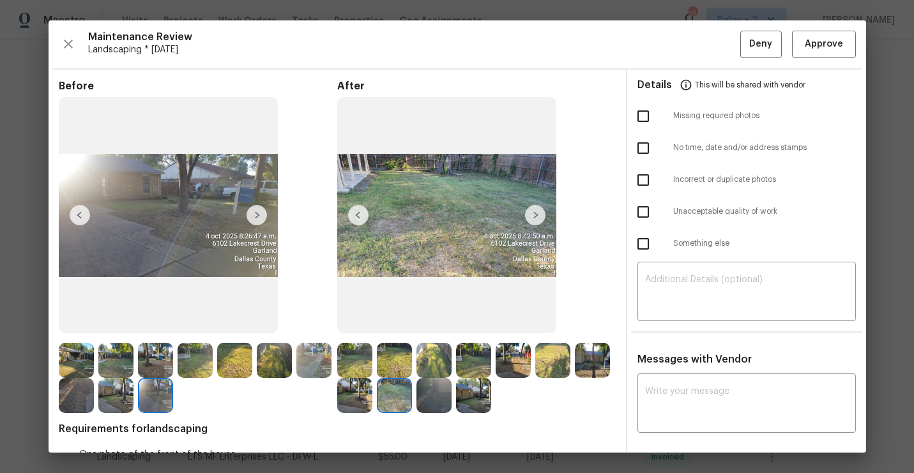
click at [533, 214] on img at bounding box center [535, 215] width 20 height 20
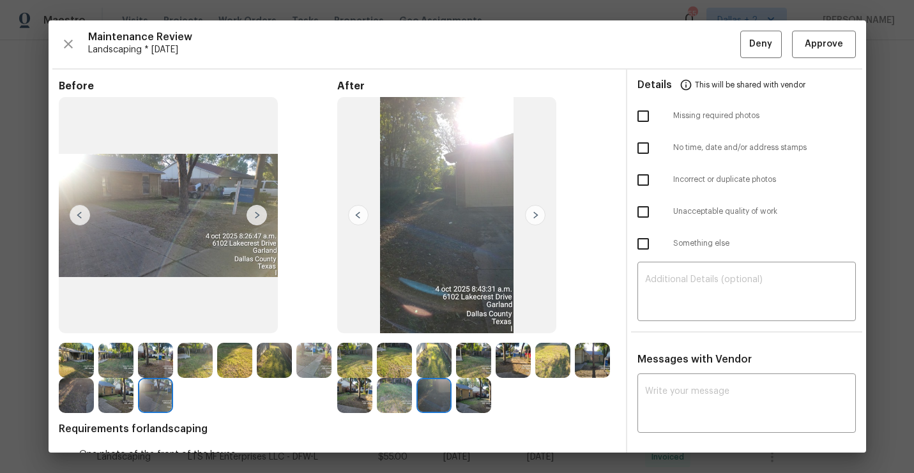
click at [533, 214] on img at bounding box center [535, 215] width 20 height 20
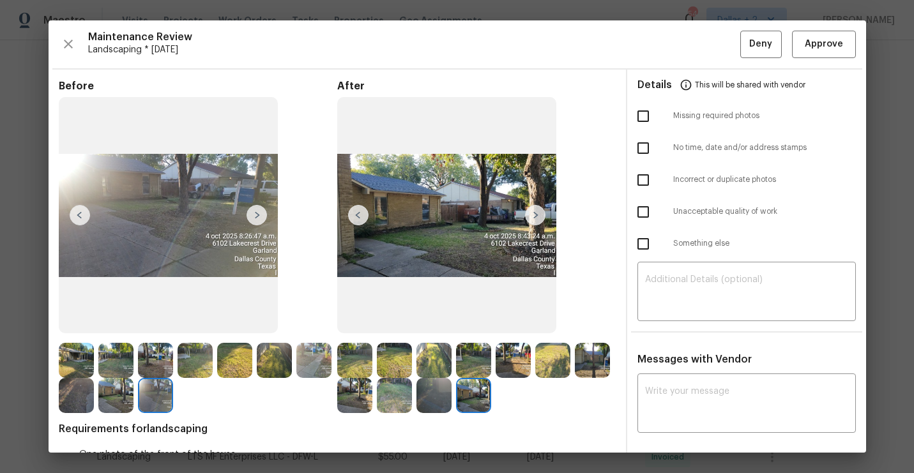
click at [366, 356] on img at bounding box center [354, 360] width 35 height 35
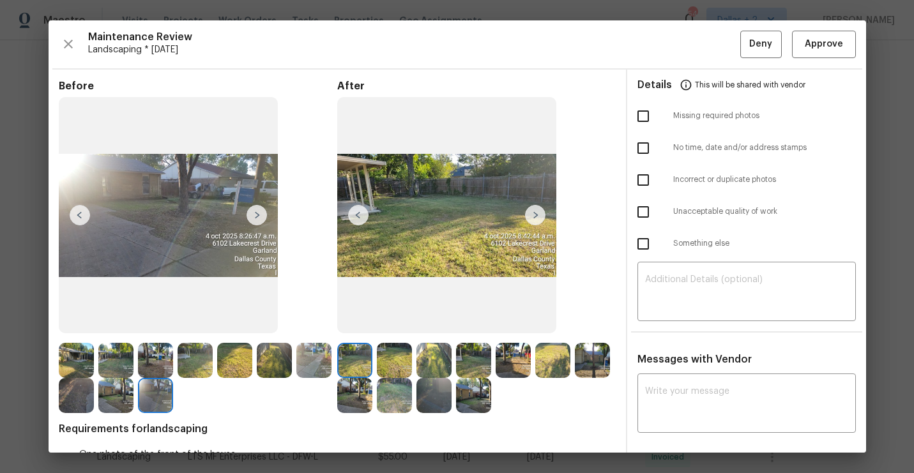
click at [533, 230] on img at bounding box center [446, 215] width 219 height 237
click at [538, 208] on img at bounding box center [535, 215] width 20 height 20
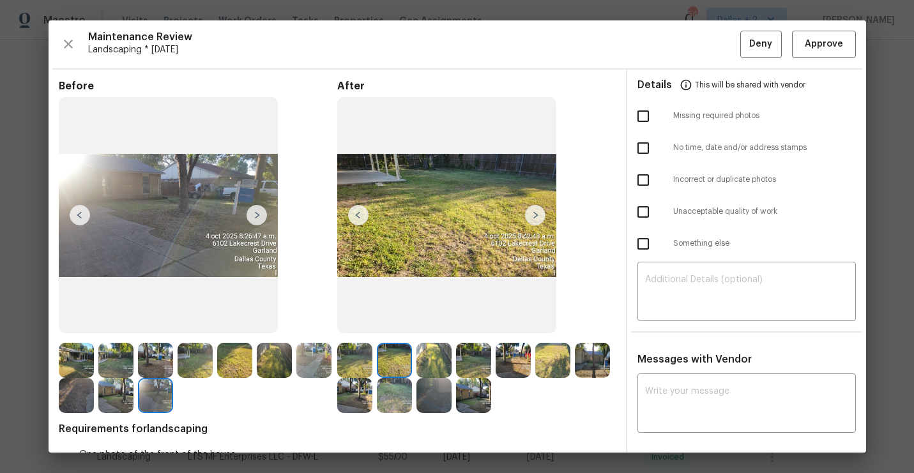
click at [538, 208] on img at bounding box center [535, 215] width 20 height 20
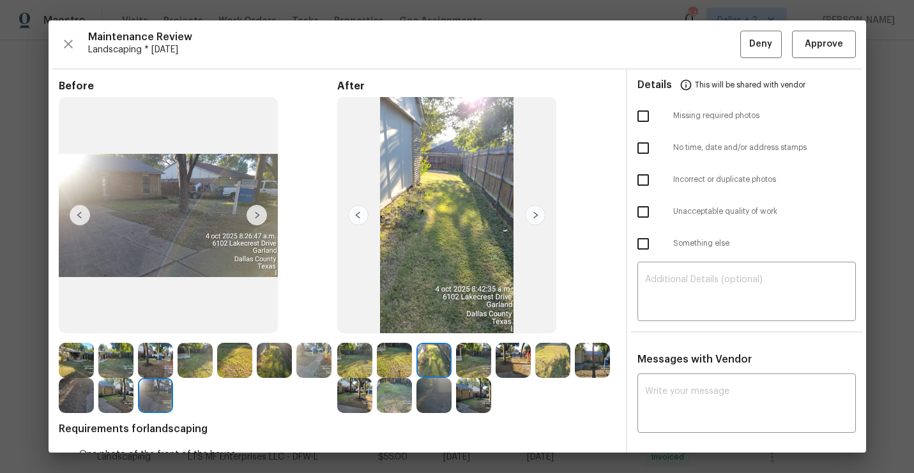
click at [538, 208] on img at bounding box center [535, 215] width 20 height 20
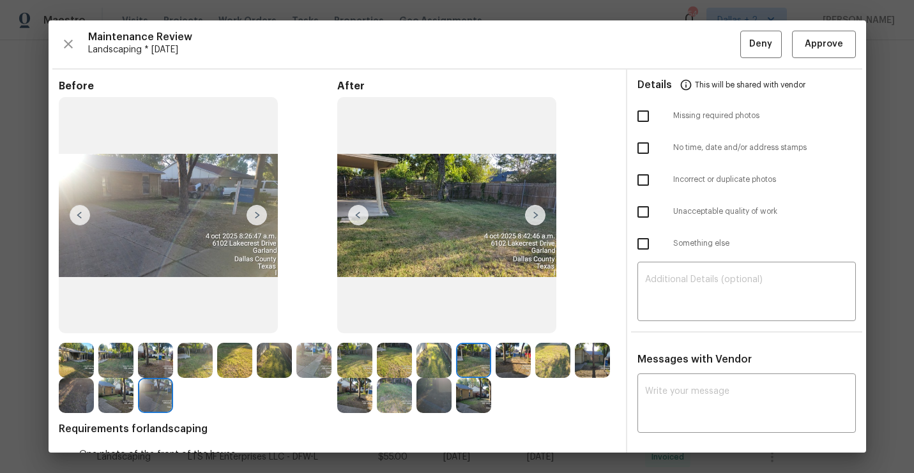
click at [540, 224] on img at bounding box center [535, 215] width 20 height 20
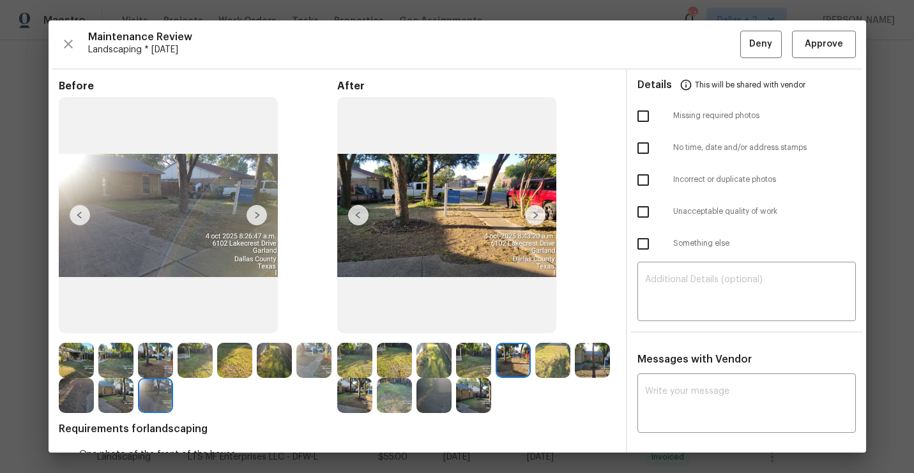
click at [540, 224] on img at bounding box center [535, 215] width 20 height 20
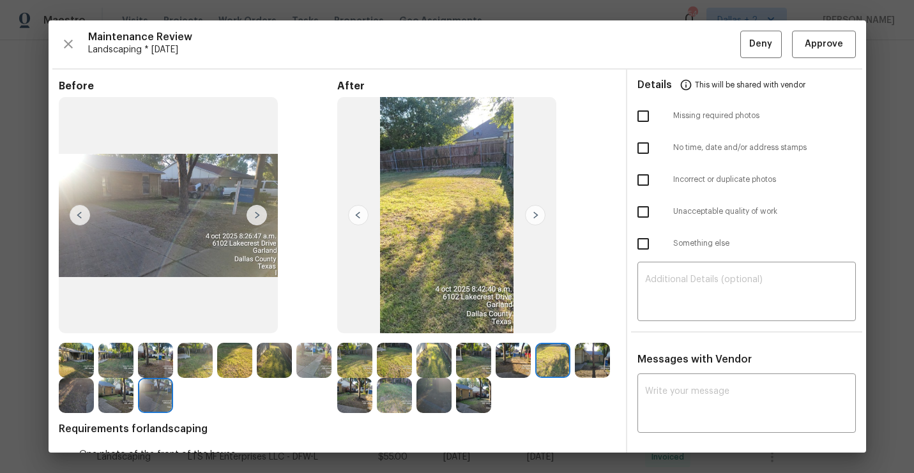
click at [365, 370] on img at bounding box center [354, 360] width 35 height 35
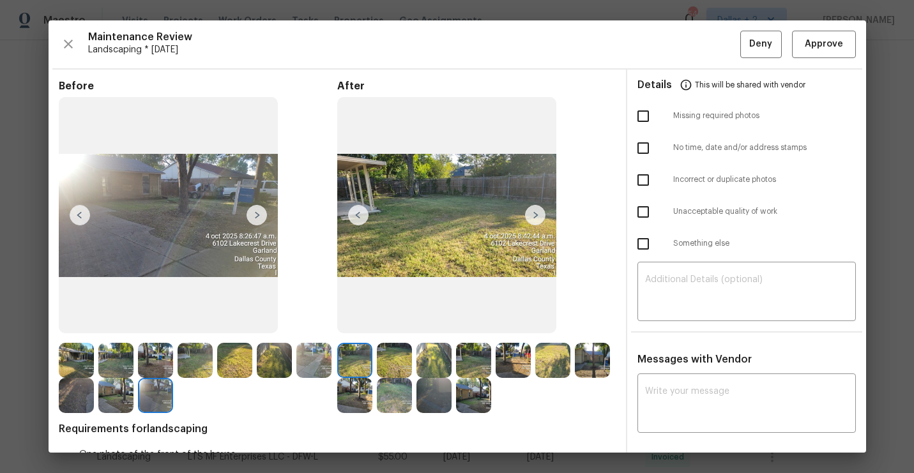
click at [540, 210] on img at bounding box center [535, 215] width 20 height 20
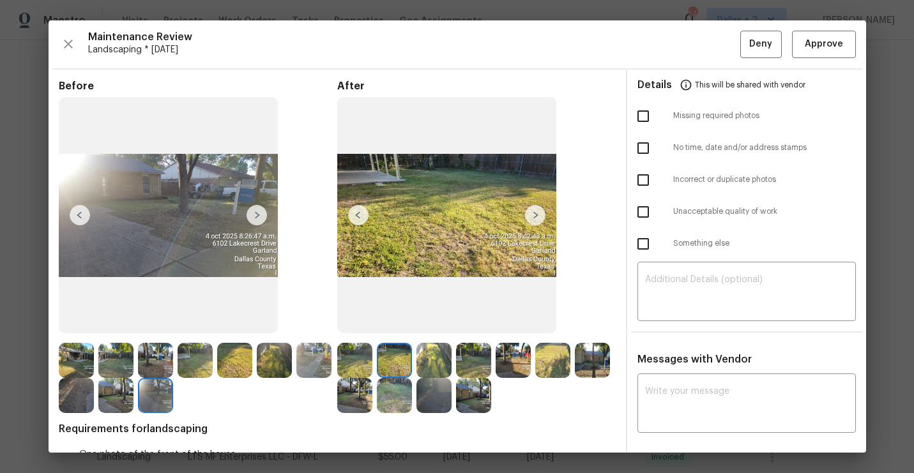
click at [540, 211] on img at bounding box center [535, 215] width 20 height 20
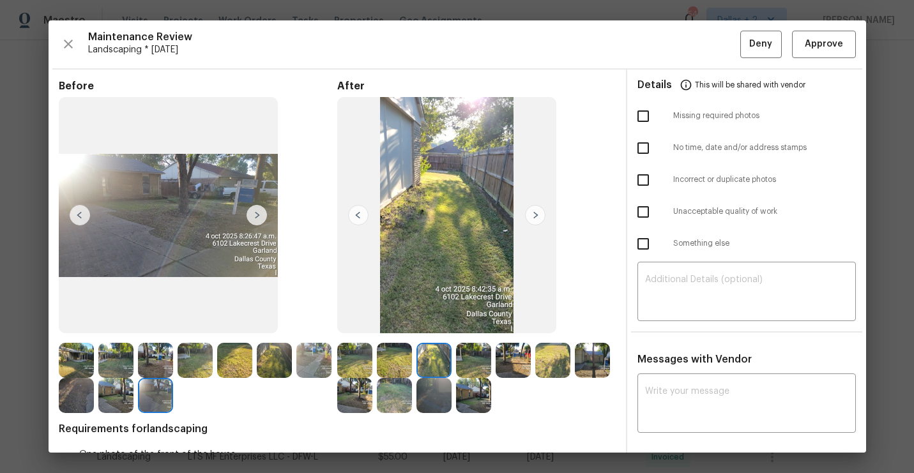
click at [540, 211] on img at bounding box center [535, 215] width 20 height 20
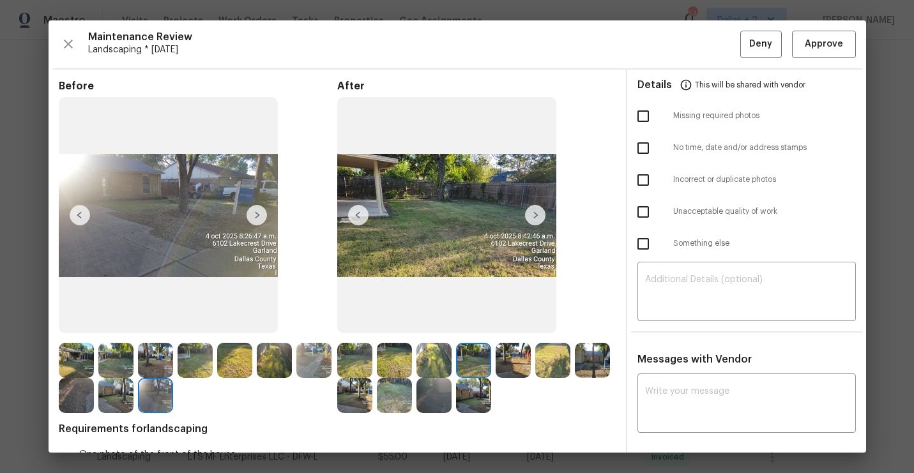
click at [540, 211] on img at bounding box center [535, 215] width 20 height 20
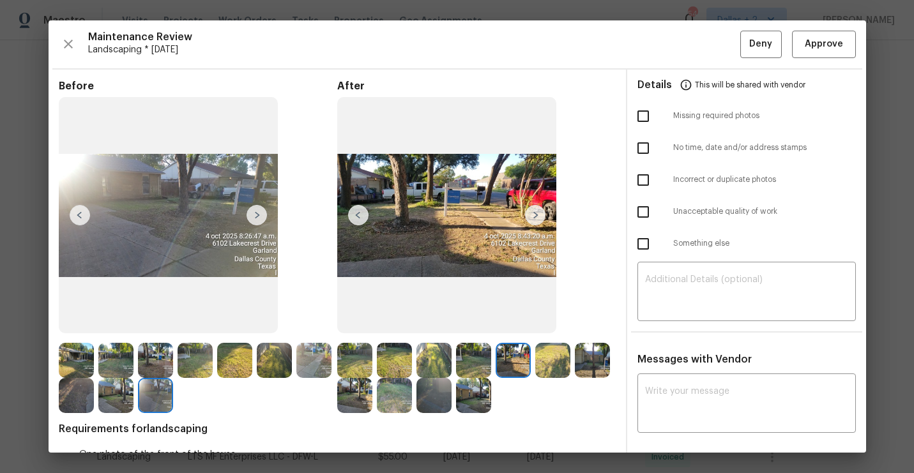
click at [540, 211] on img at bounding box center [535, 215] width 20 height 20
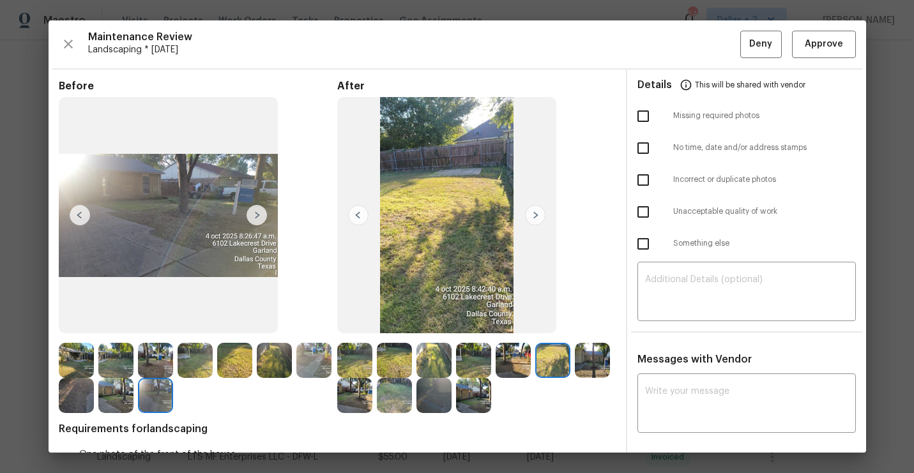
click at [540, 211] on img at bounding box center [535, 215] width 20 height 20
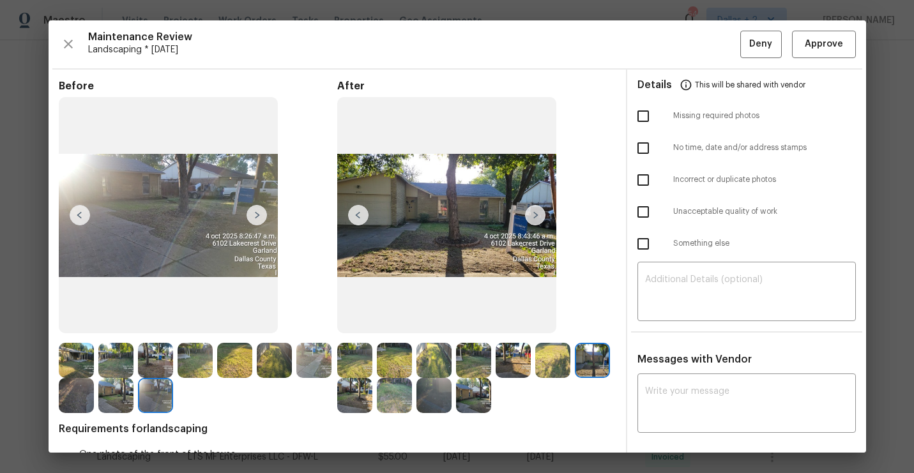
click at [540, 211] on img at bounding box center [535, 215] width 20 height 20
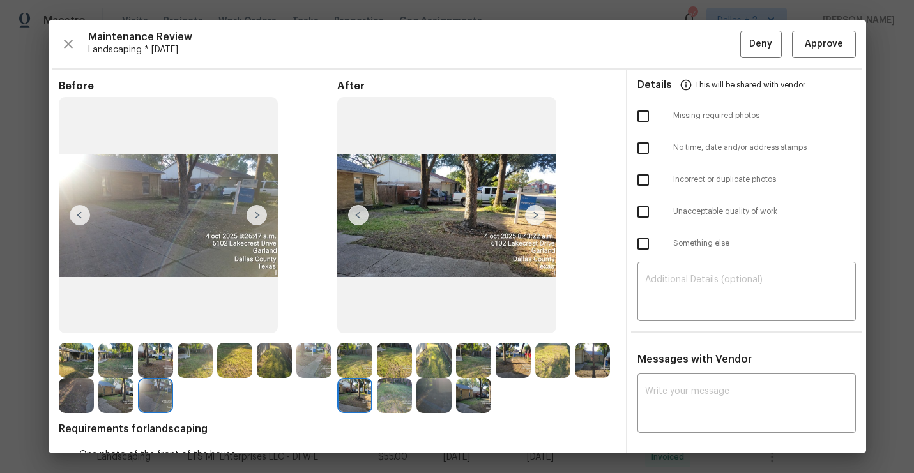
click at [540, 211] on img at bounding box center [535, 215] width 20 height 20
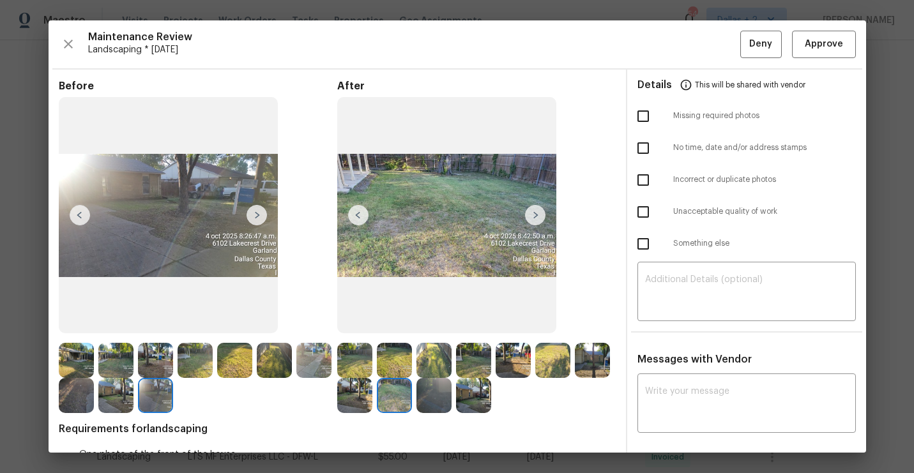
click at [540, 211] on img at bounding box center [535, 215] width 20 height 20
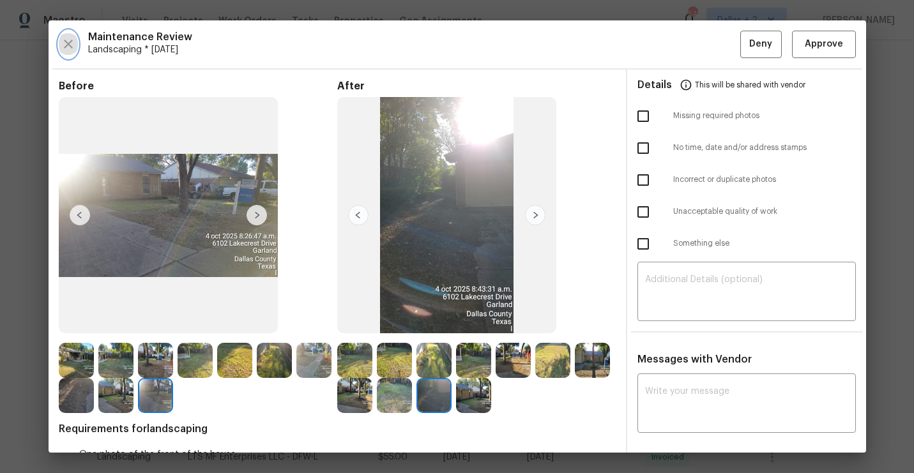
click at [66, 43] on icon "button" at bounding box center [68, 44] width 9 height 9
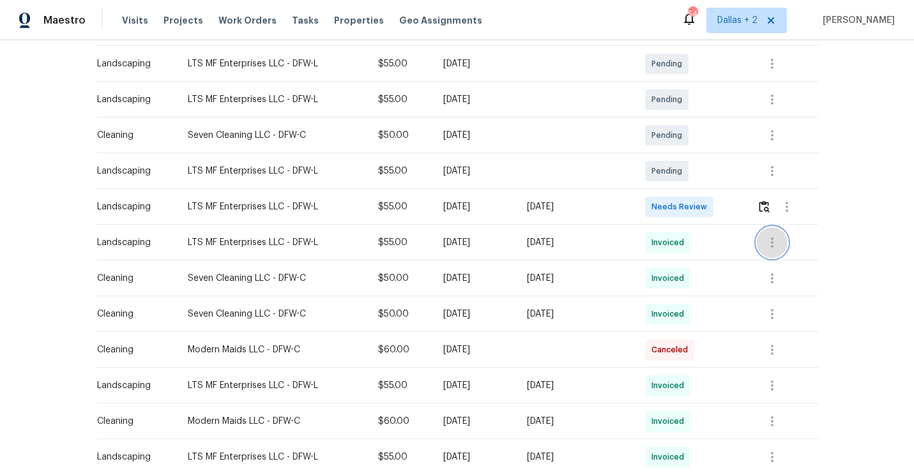
click at [768, 247] on icon "button" at bounding box center [771, 242] width 15 height 15
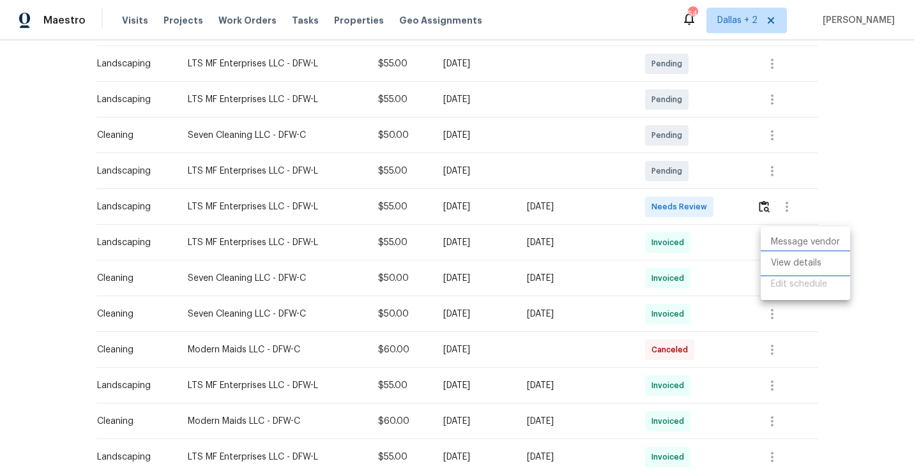
click at [775, 263] on li "View details" at bounding box center [805, 263] width 89 height 21
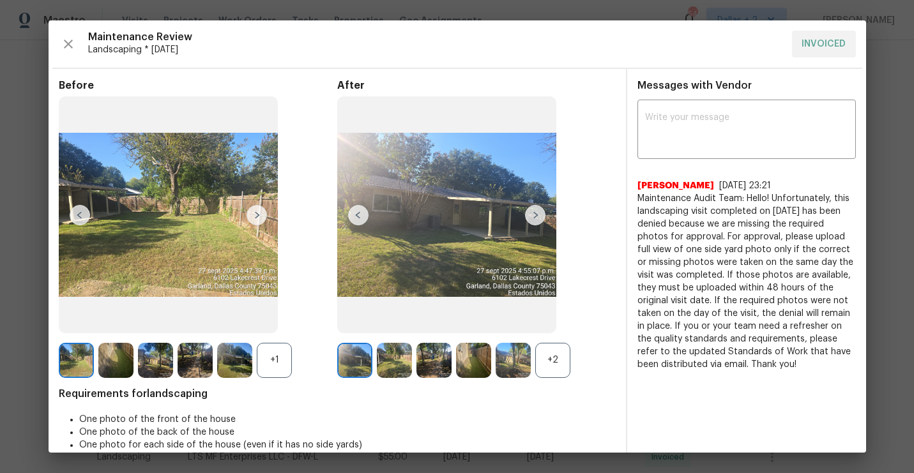
click at [275, 356] on div "+1" at bounding box center [274, 360] width 35 height 35
click at [553, 359] on div "+2" at bounding box center [552, 360] width 35 height 35
click at [591, 363] on img at bounding box center [592, 360] width 35 height 35
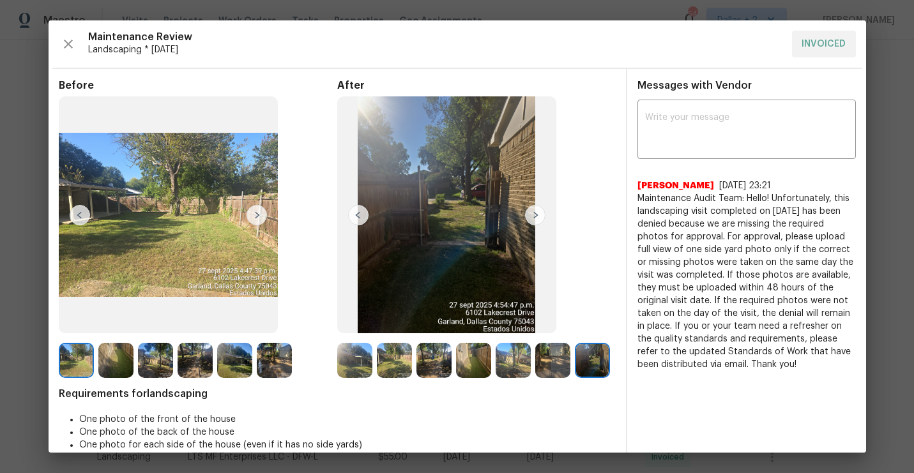
click at [370, 221] on img at bounding box center [446, 214] width 219 height 237
click at [365, 220] on img at bounding box center [358, 215] width 20 height 20
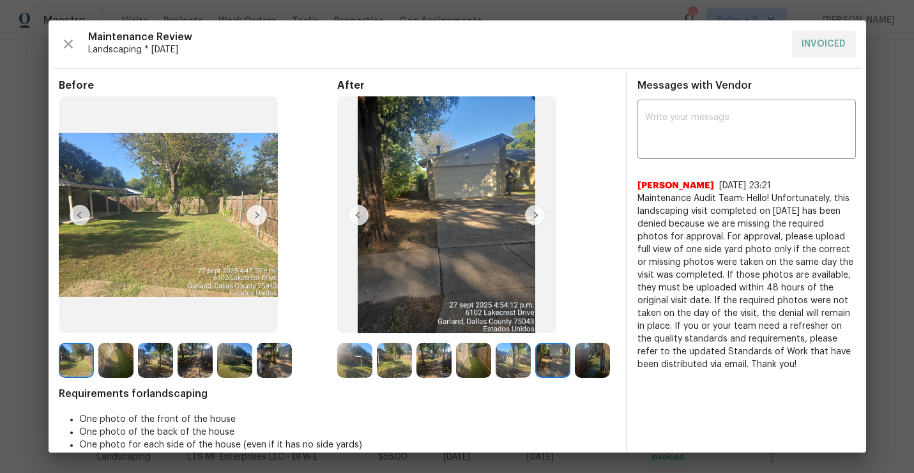
click at [365, 220] on img at bounding box center [358, 215] width 20 height 20
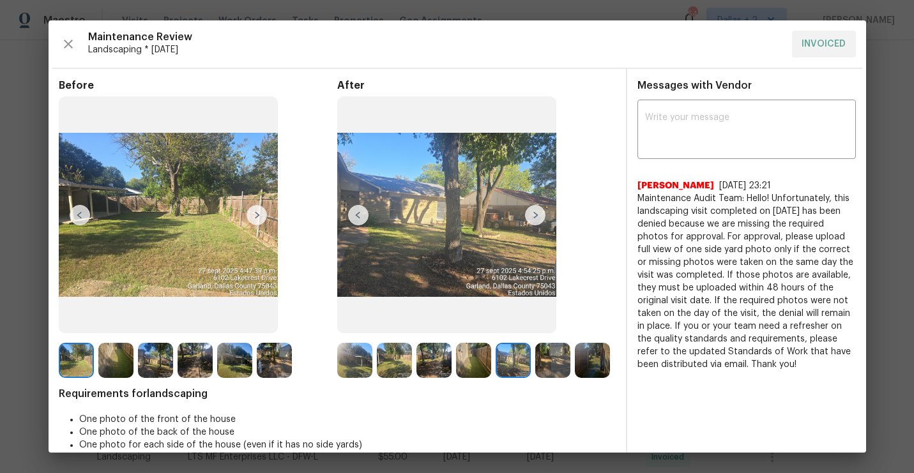
click at [531, 222] on img at bounding box center [535, 215] width 20 height 20
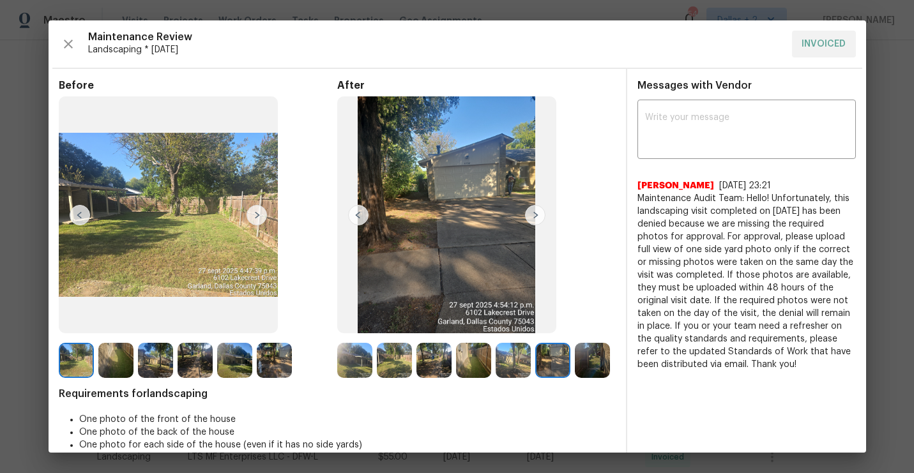
click at [462, 206] on img at bounding box center [446, 214] width 219 height 237
click at [462, 218] on img at bounding box center [446, 214] width 219 height 237
click at [77, 42] on button "button" at bounding box center [68, 44] width 19 height 27
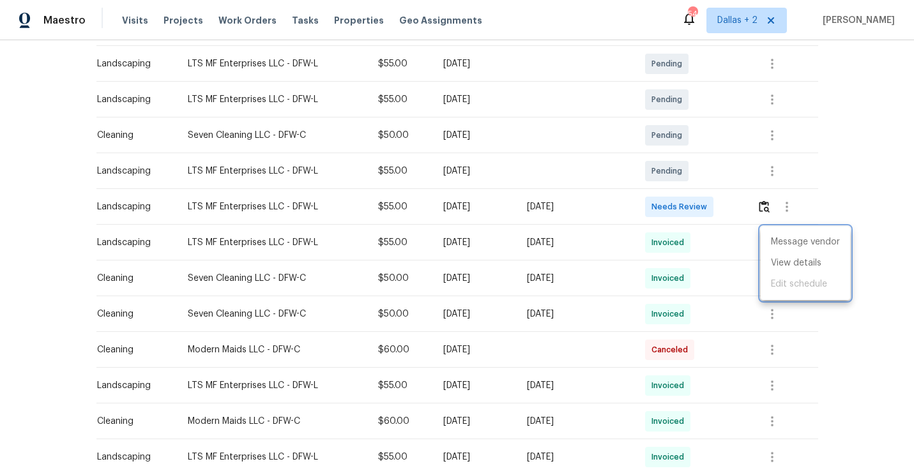
click at [768, 205] on div at bounding box center [457, 236] width 914 height 473
click at [768, 205] on img "button" at bounding box center [764, 207] width 11 height 12
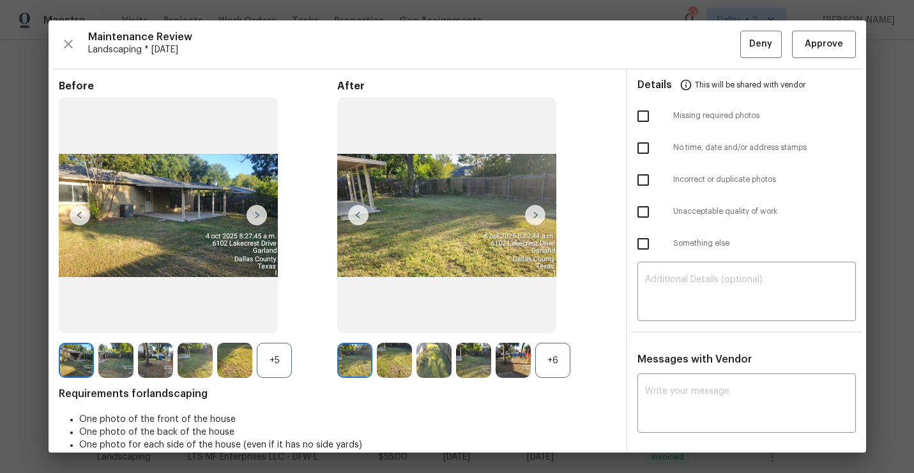
click at [557, 364] on div "+6" at bounding box center [552, 360] width 35 height 35
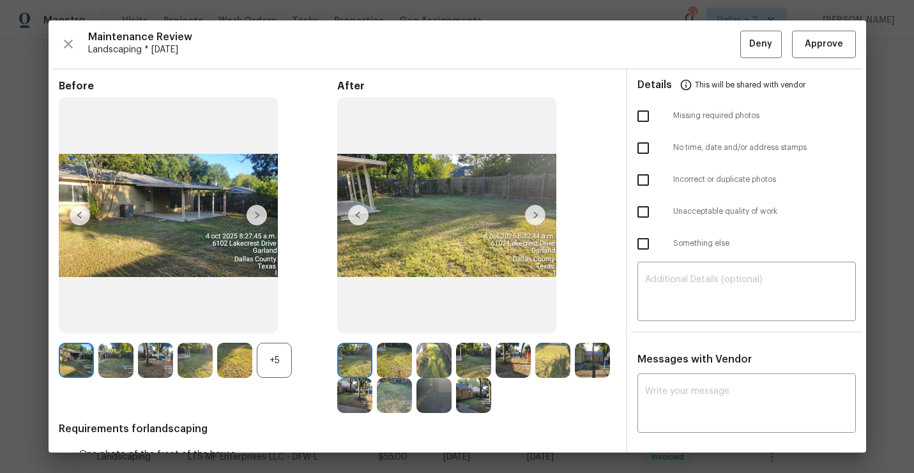
click at [355, 360] on img at bounding box center [354, 360] width 35 height 35
click at [393, 360] on img at bounding box center [394, 360] width 35 height 35
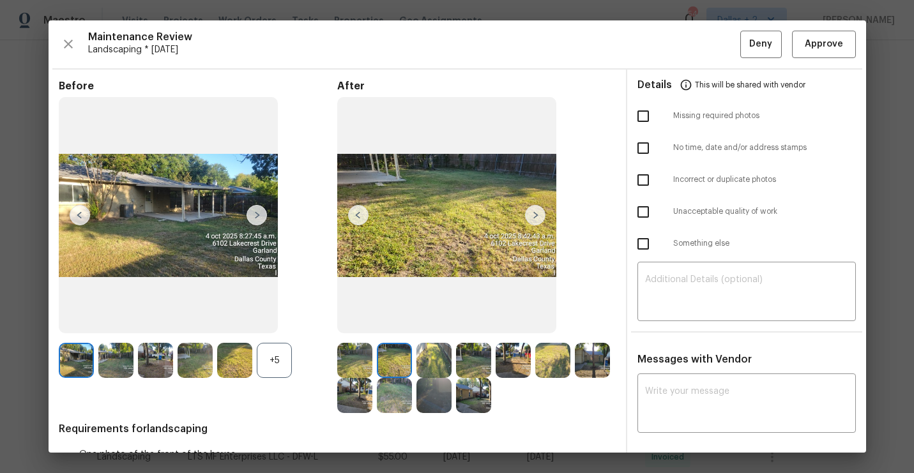
click at [541, 206] on img at bounding box center [535, 215] width 20 height 20
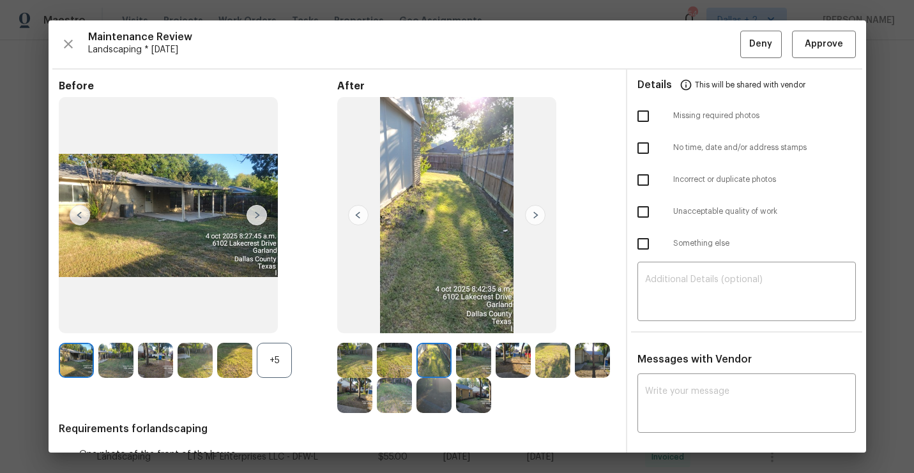
click at [541, 206] on img at bounding box center [535, 215] width 20 height 20
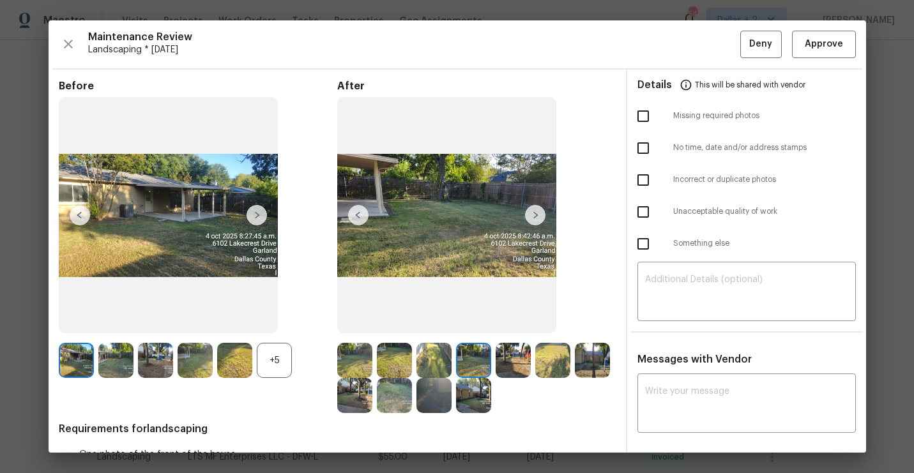
click at [541, 206] on img at bounding box center [535, 215] width 20 height 20
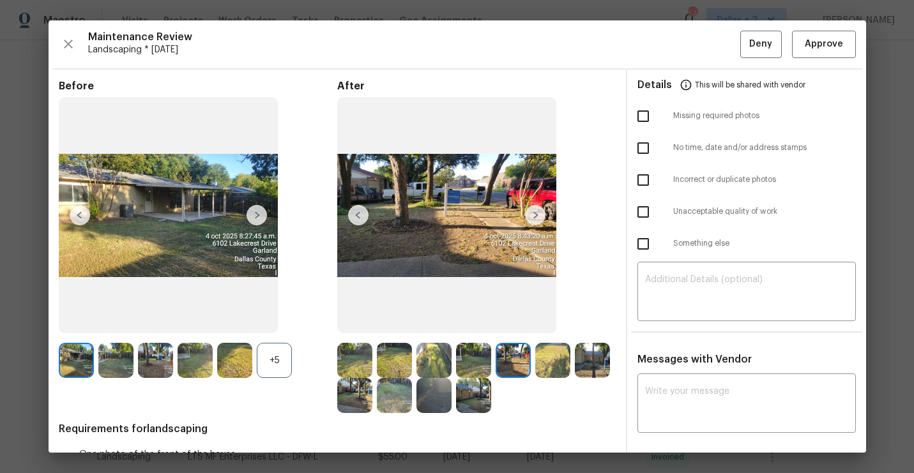
click at [541, 206] on img at bounding box center [535, 215] width 20 height 20
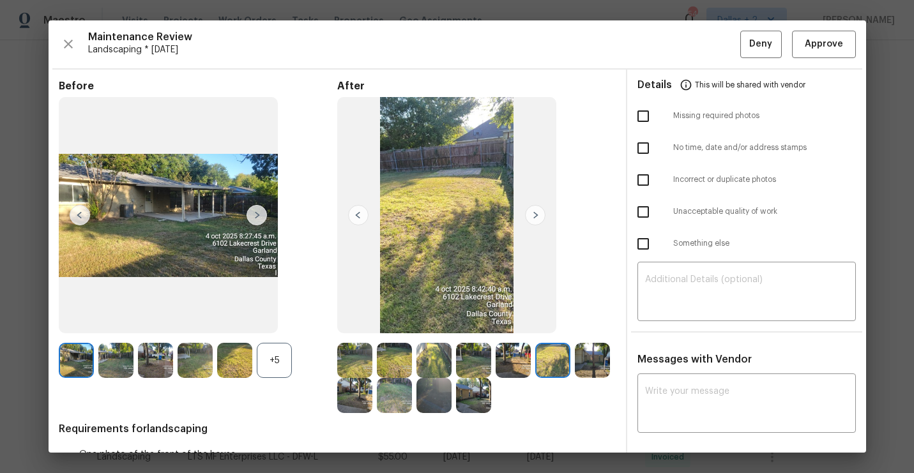
click at [541, 206] on img at bounding box center [535, 215] width 20 height 20
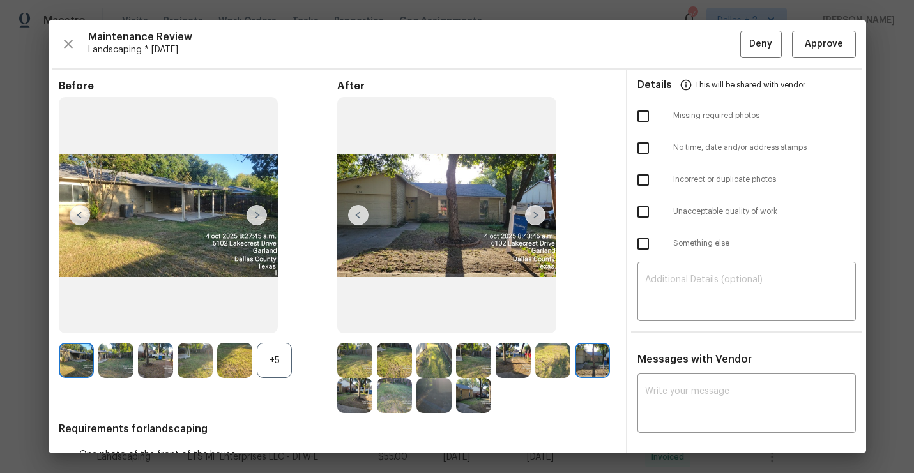
click at [541, 206] on img at bounding box center [535, 215] width 20 height 20
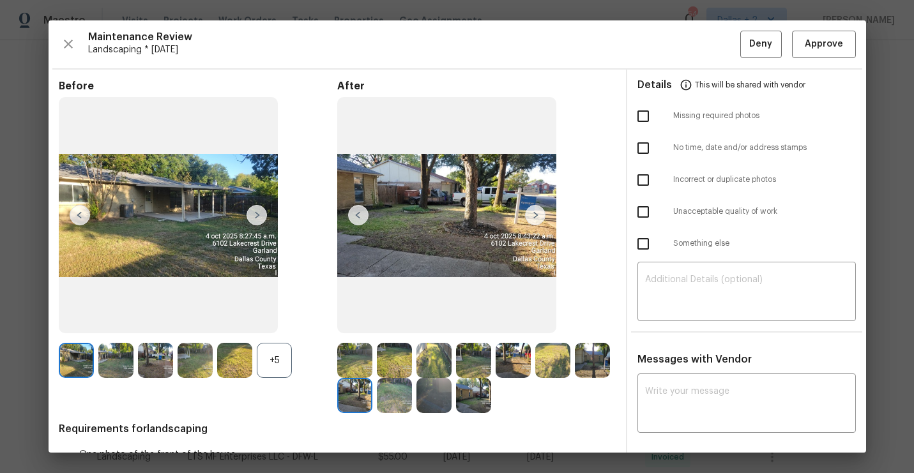
click at [541, 206] on img at bounding box center [535, 215] width 20 height 20
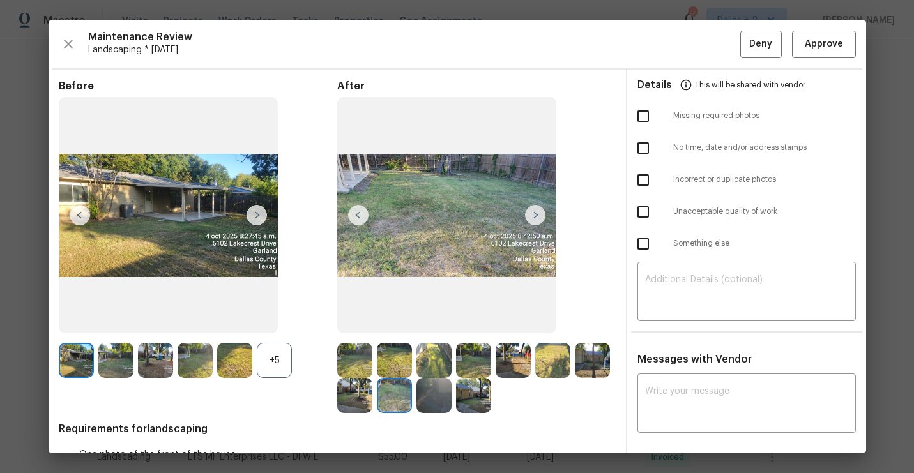
click at [541, 206] on img at bounding box center [535, 215] width 20 height 20
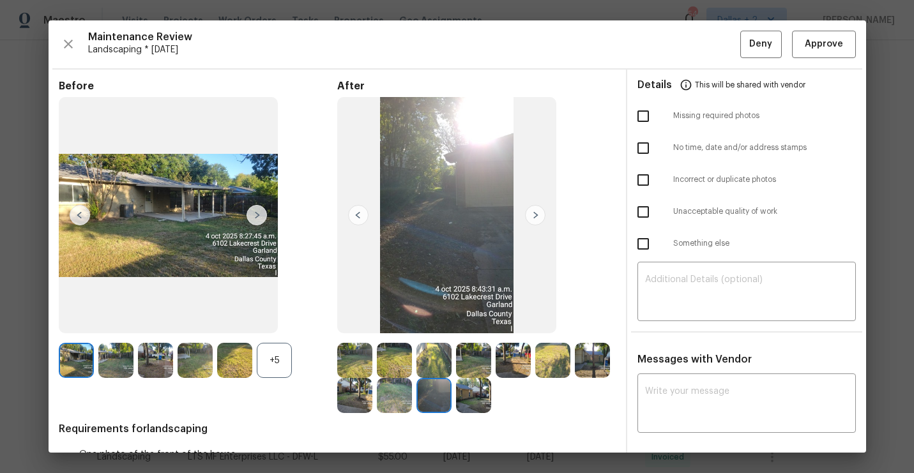
click at [541, 206] on img at bounding box center [535, 215] width 20 height 20
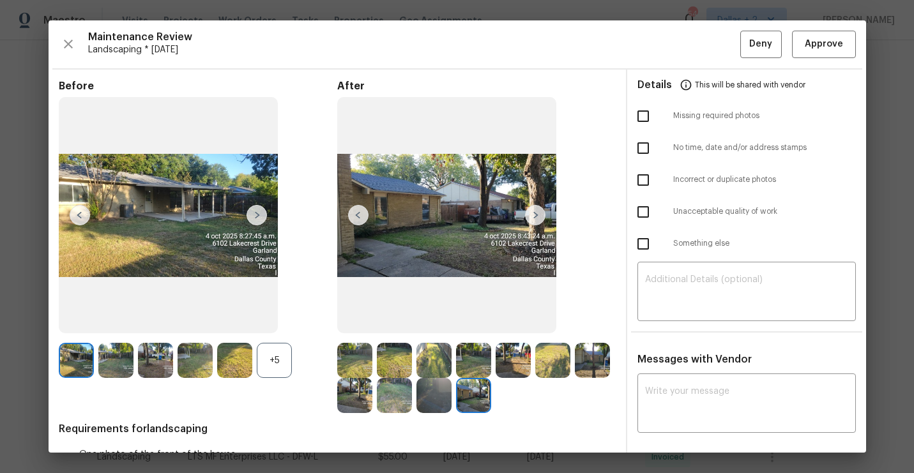
click at [541, 206] on img at bounding box center [535, 215] width 20 height 20
click at [86, 340] on div "Before +5" at bounding box center [198, 247] width 278 height 334
click at [79, 376] on img at bounding box center [76, 360] width 35 height 35
click at [107, 362] on img at bounding box center [115, 360] width 35 height 35
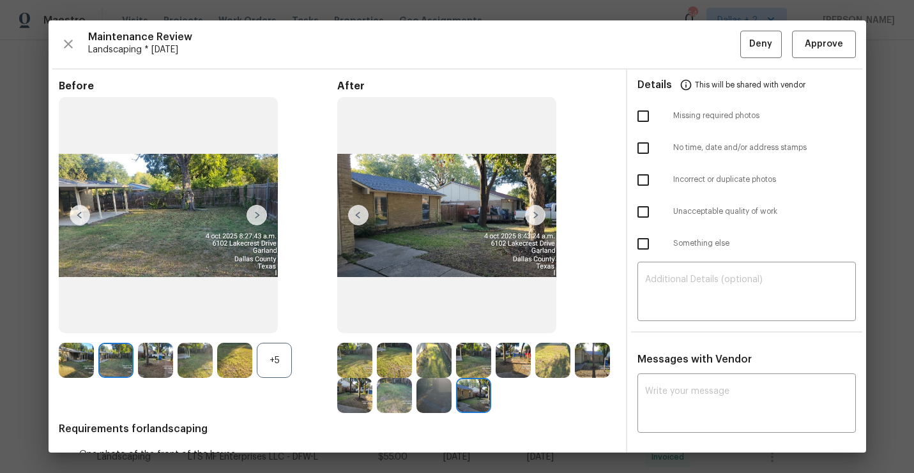
click at [275, 360] on div "+5" at bounding box center [274, 360] width 35 height 35
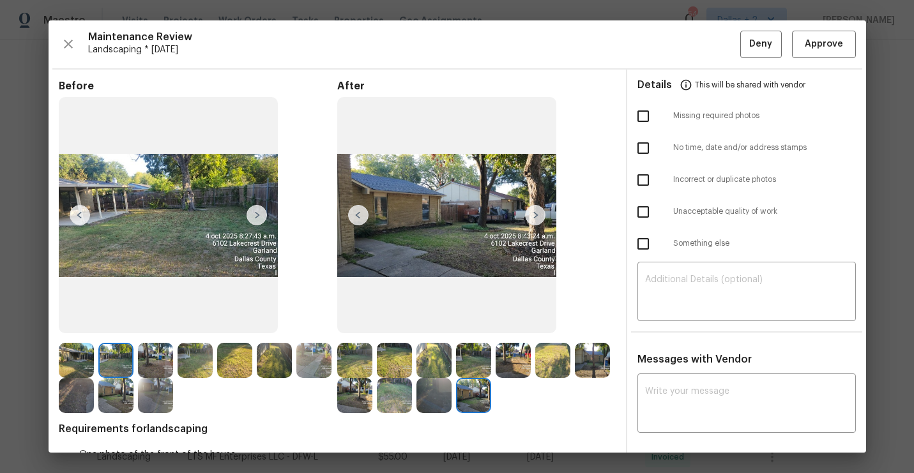
click at [349, 361] on img at bounding box center [354, 360] width 35 height 35
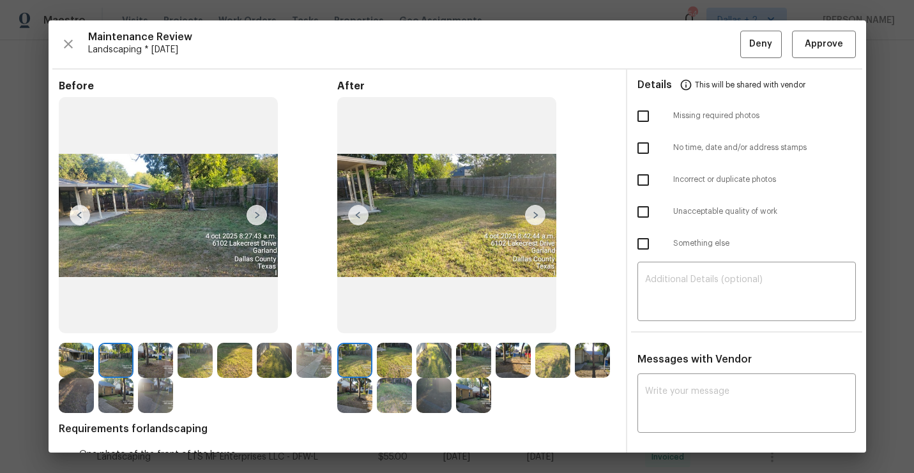
click at [536, 218] on img at bounding box center [535, 215] width 20 height 20
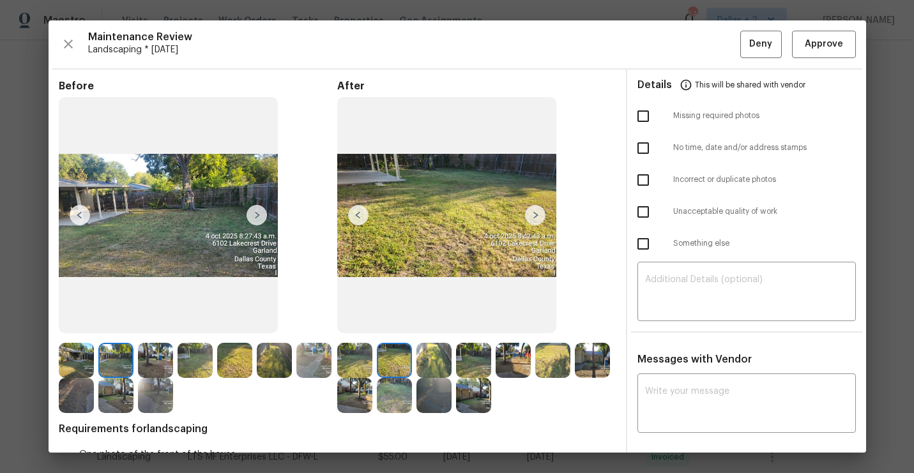
click at [536, 218] on img at bounding box center [535, 215] width 20 height 20
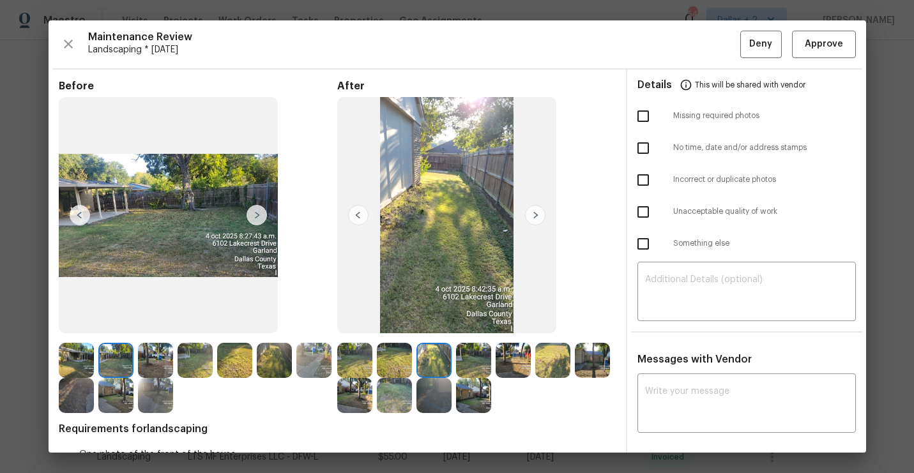
click at [536, 218] on img at bounding box center [535, 215] width 20 height 20
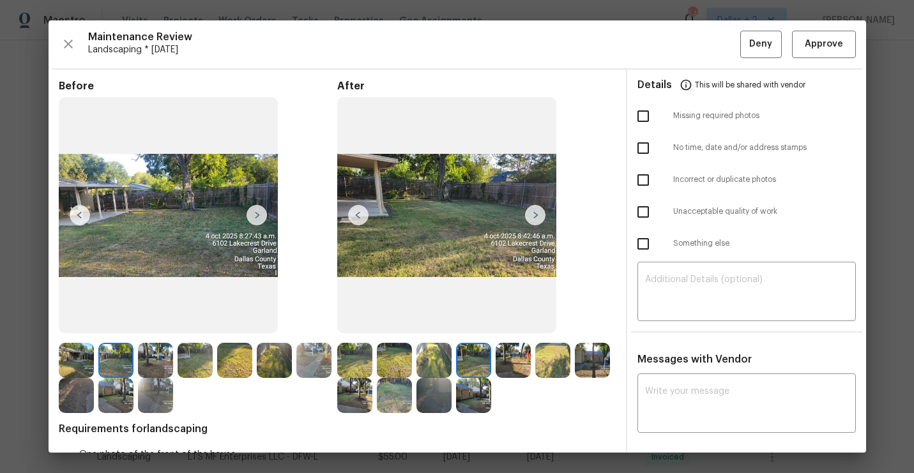
click at [536, 218] on img at bounding box center [535, 215] width 20 height 20
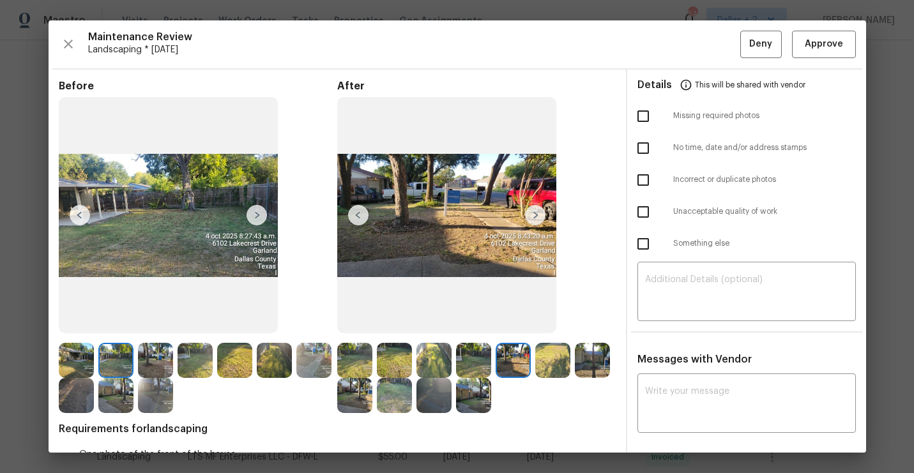
click at [536, 218] on img at bounding box center [535, 215] width 20 height 20
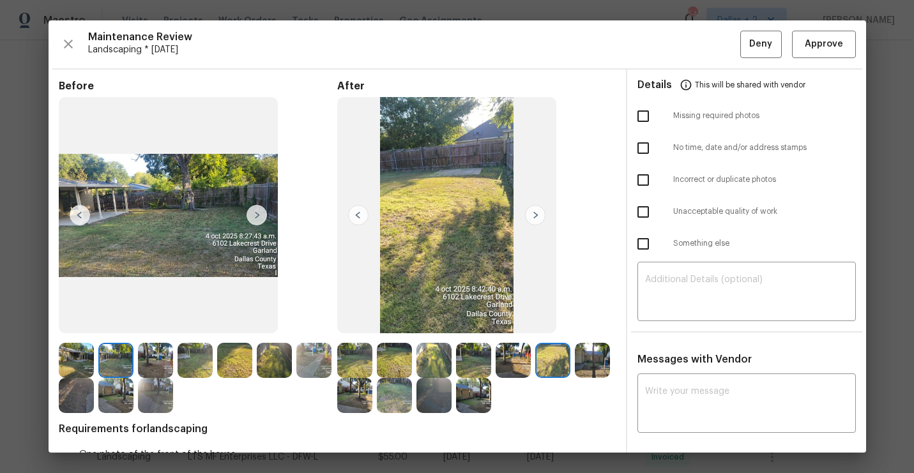
click at [536, 218] on img at bounding box center [535, 215] width 20 height 20
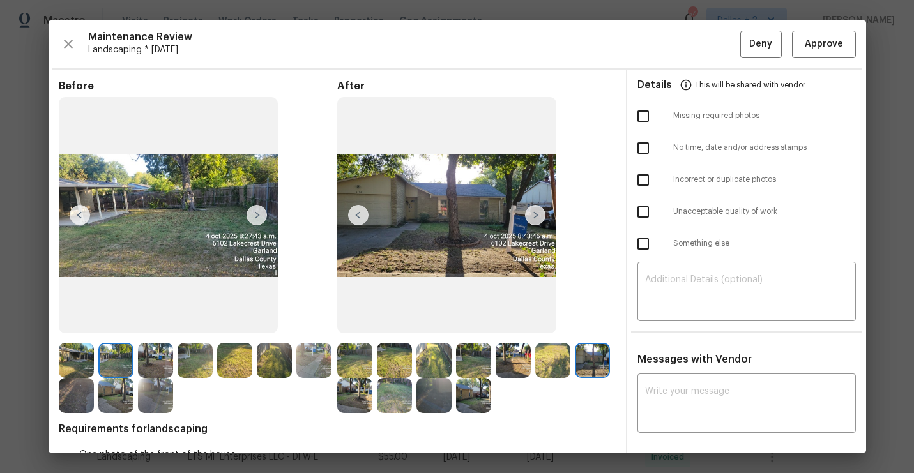
click at [536, 218] on img at bounding box center [535, 215] width 20 height 20
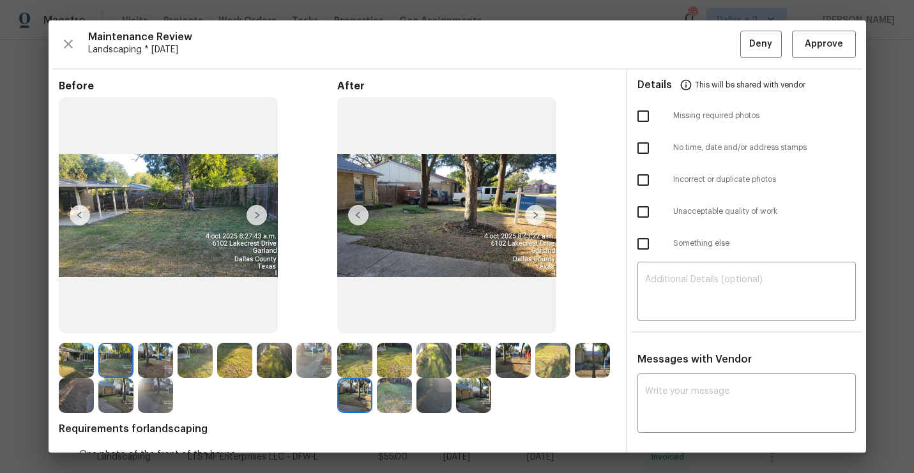
click at [536, 218] on img at bounding box center [535, 215] width 20 height 20
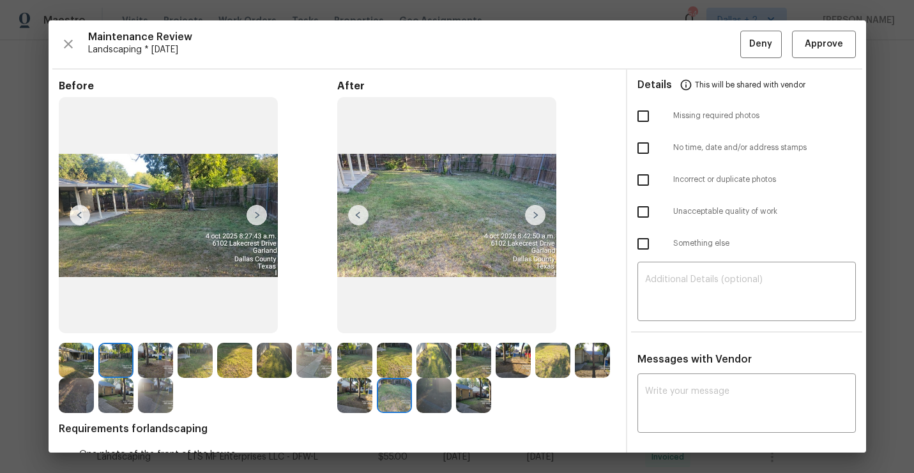
click at [536, 218] on img at bounding box center [535, 215] width 20 height 20
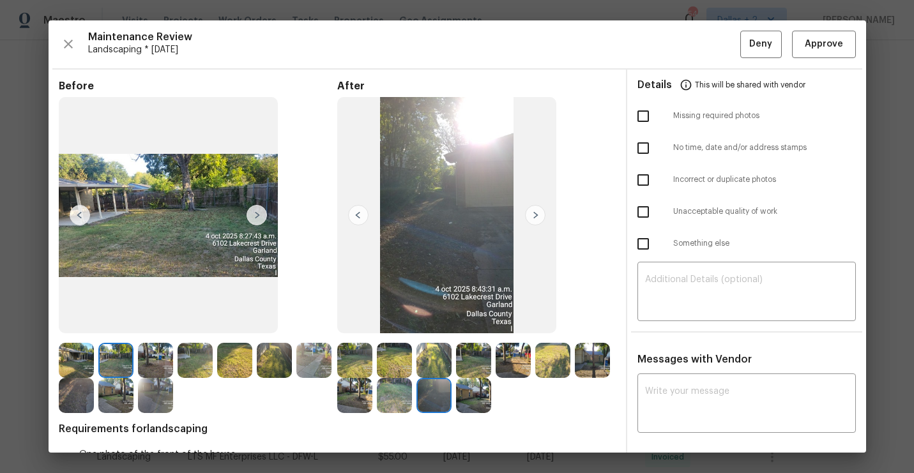
click at [536, 218] on img at bounding box center [535, 215] width 20 height 20
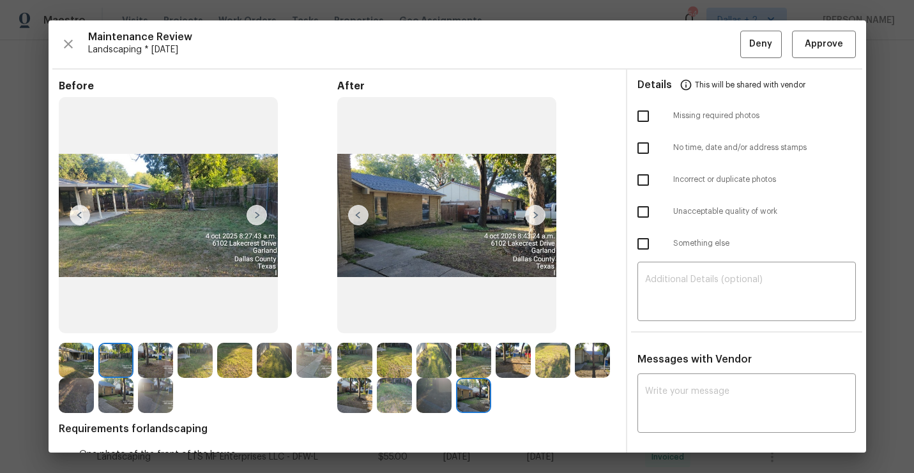
click at [536, 218] on img at bounding box center [535, 215] width 20 height 20
click at [531, 211] on img at bounding box center [535, 215] width 20 height 20
click at [355, 372] on img at bounding box center [354, 360] width 35 height 35
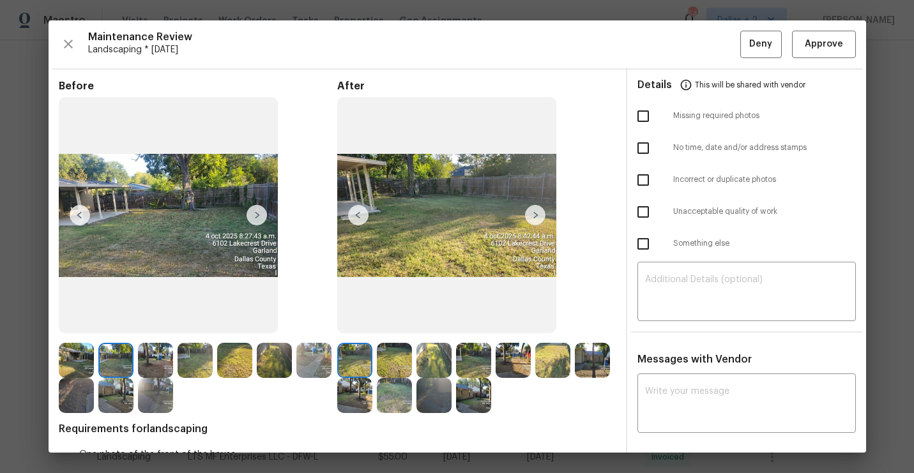
click at [539, 218] on img at bounding box center [535, 215] width 20 height 20
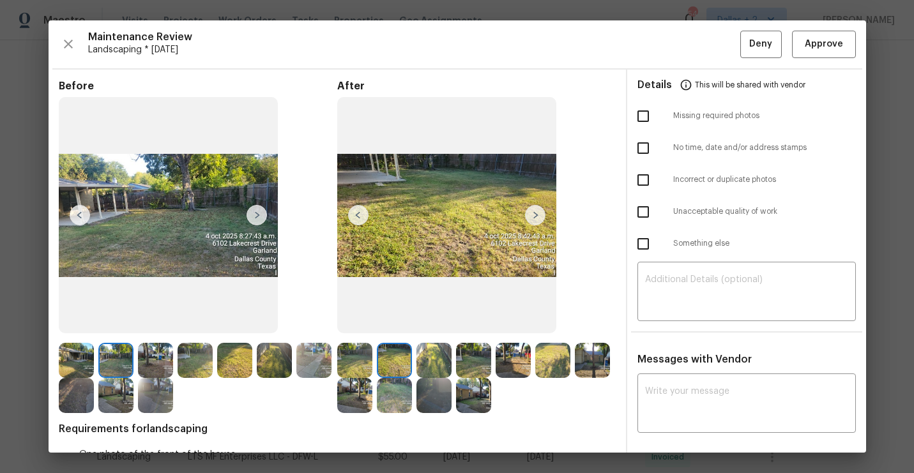
click at [539, 218] on img at bounding box center [535, 215] width 20 height 20
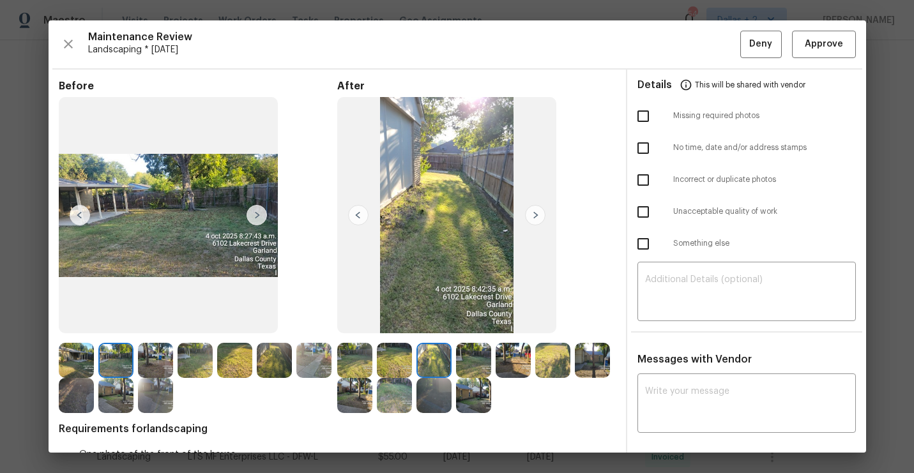
click at [539, 218] on img at bounding box center [535, 215] width 20 height 20
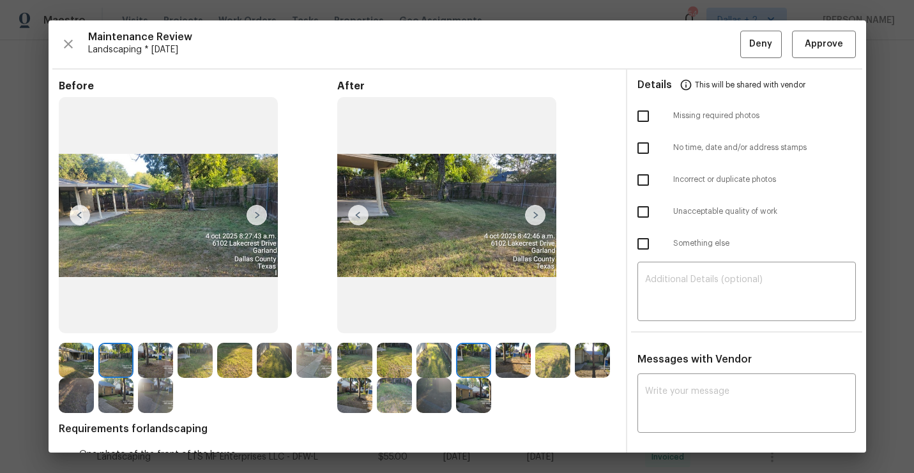
click at [539, 218] on img at bounding box center [535, 215] width 20 height 20
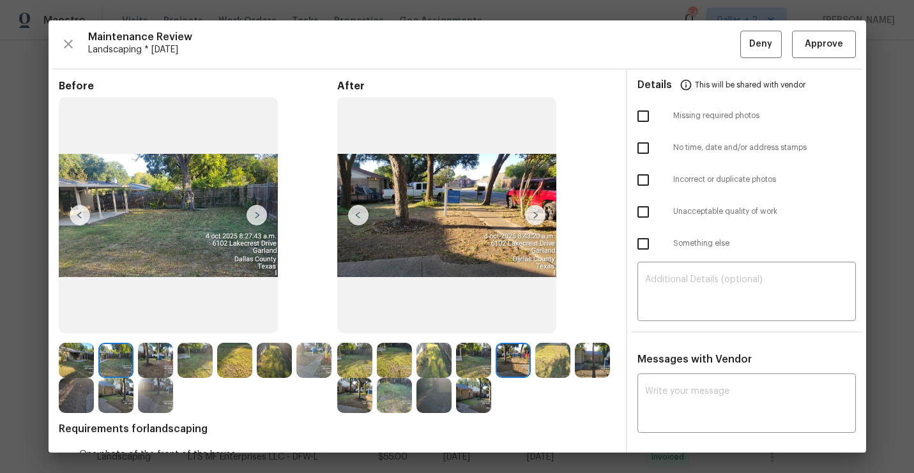
click at [539, 218] on img at bounding box center [535, 215] width 20 height 20
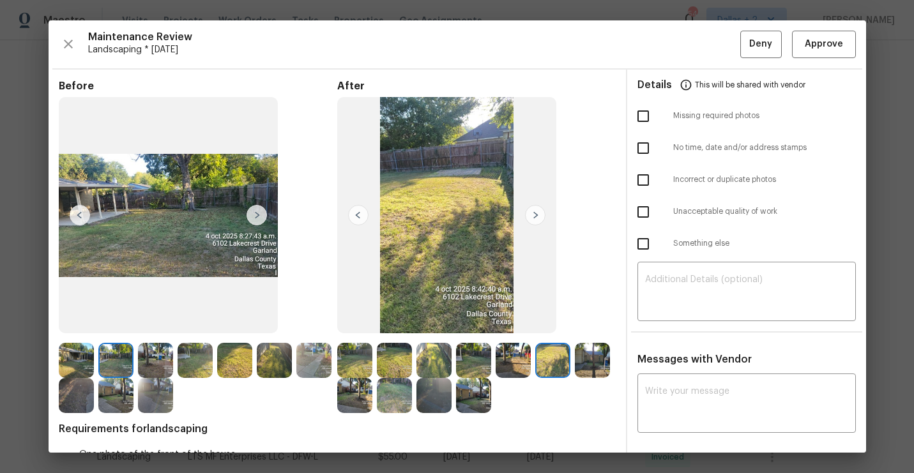
click at [539, 218] on img at bounding box center [535, 215] width 20 height 20
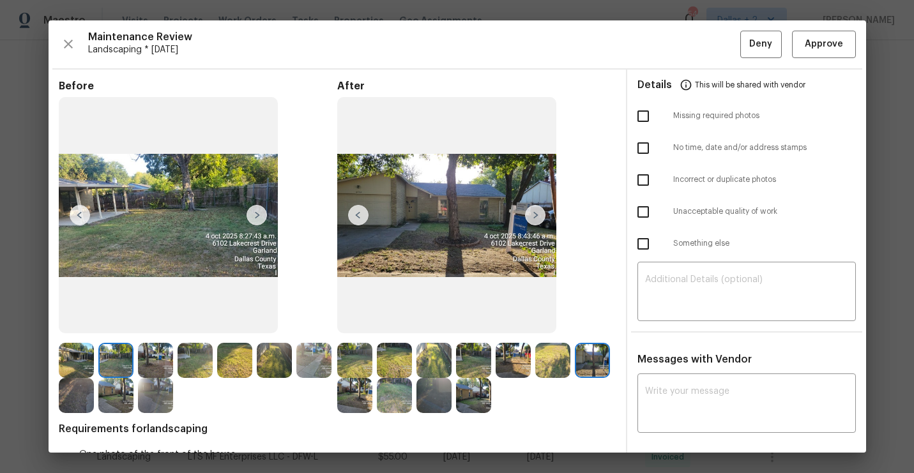
click at [539, 218] on img at bounding box center [535, 215] width 20 height 20
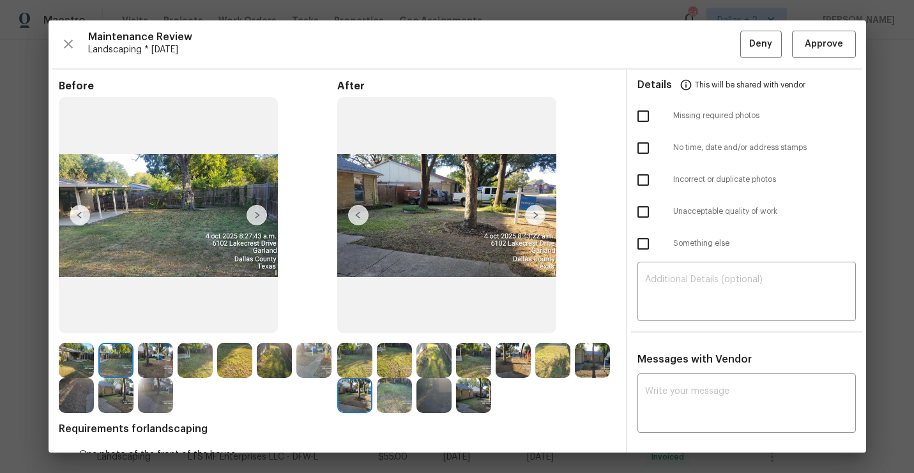
click at [358, 219] on img at bounding box center [358, 215] width 20 height 20
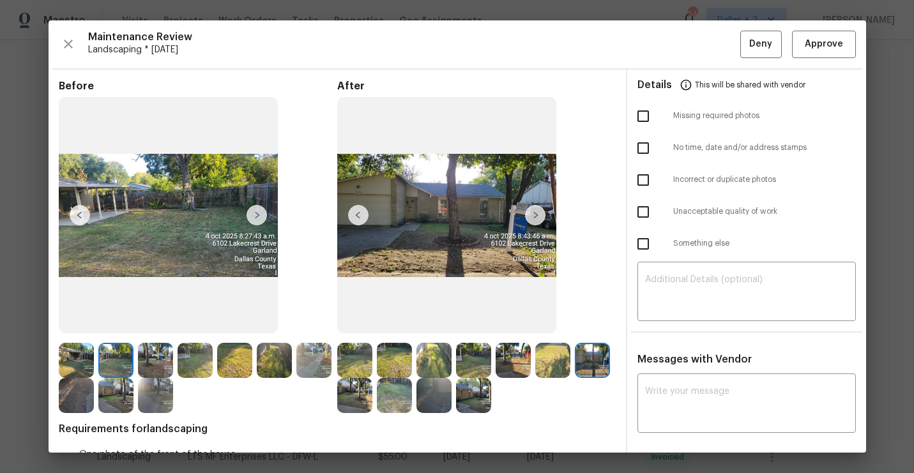
click at [536, 220] on img at bounding box center [535, 215] width 20 height 20
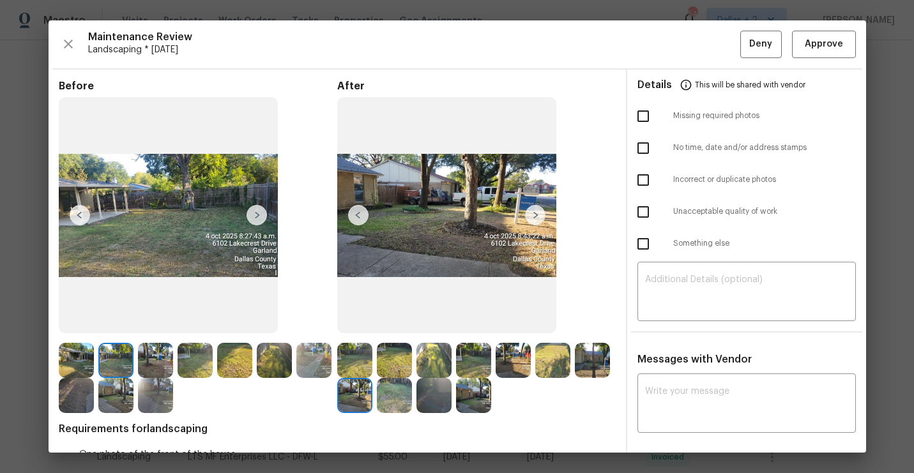
click at [536, 220] on img at bounding box center [535, 215] width 20 height 20
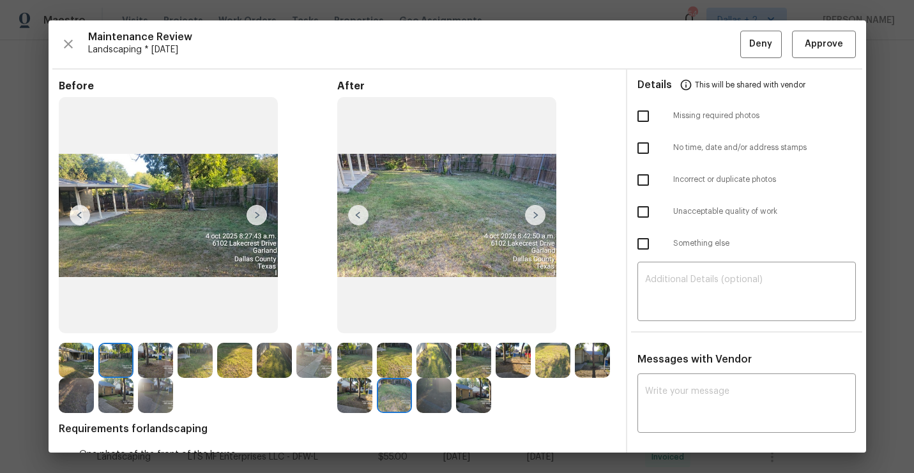
click at [536, 220] on img at bounding box center [535, 215] width 20 height 20
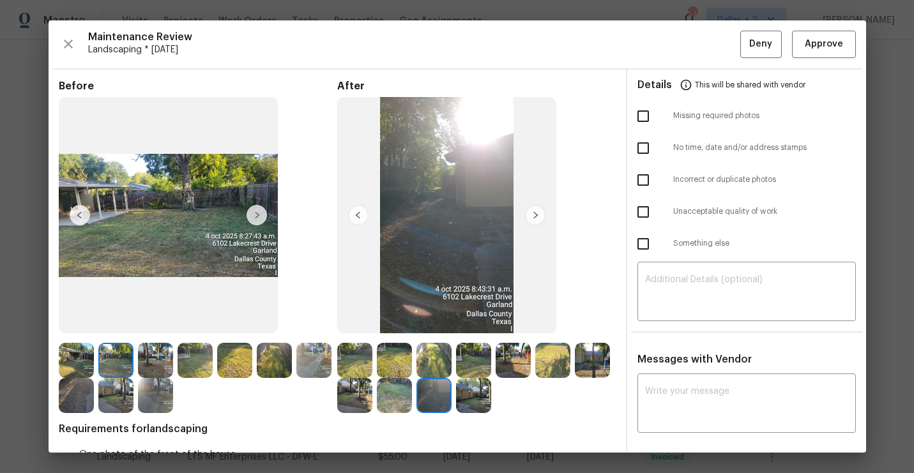
click at [536, 220] on img at bounding box center [535, 215] width 20 height 20
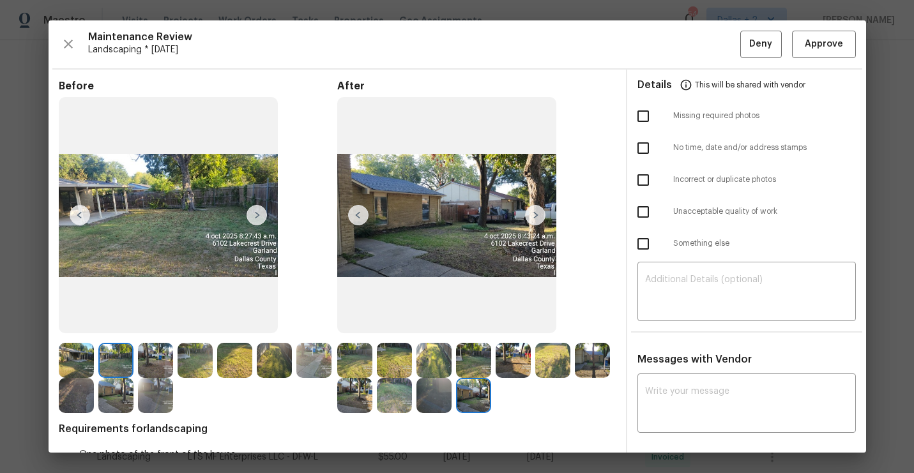
click at [429, 397] on img at bounding box center [433, 395] width 35 height 35
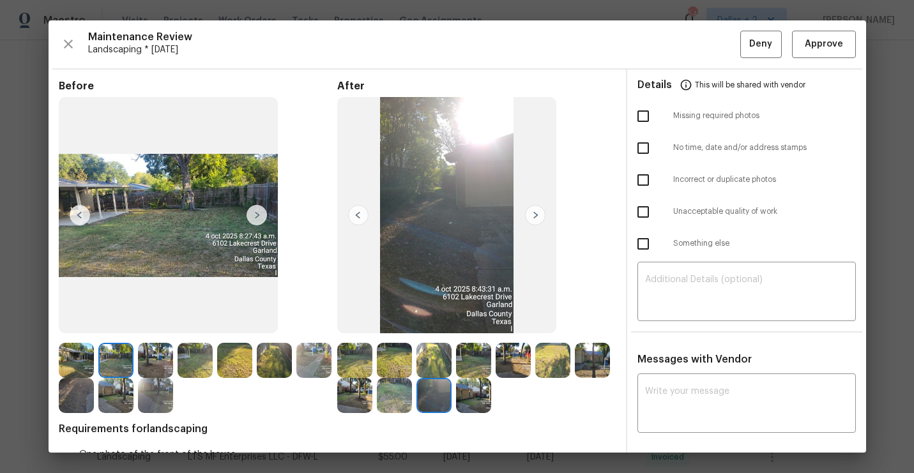
click at [490, 384] on img at bounding box center [473, 395] width 35 height 35
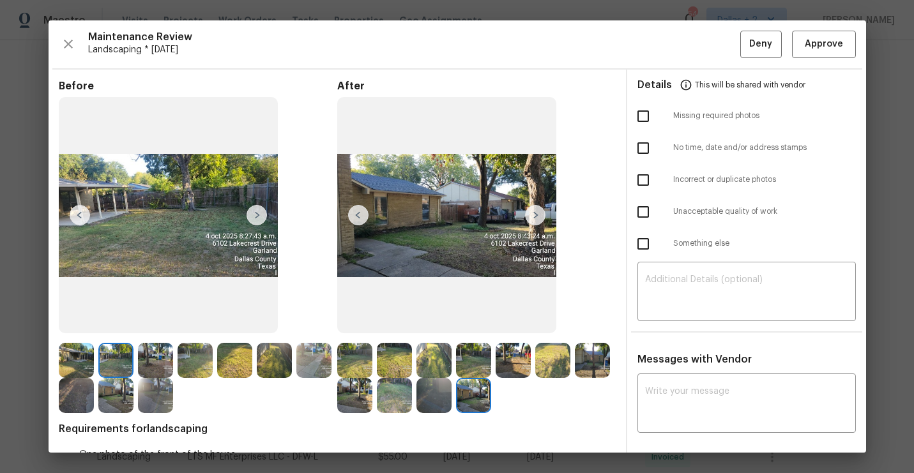
click at [358, 410] on img at bounding box center [354, 395] width 35 height 35
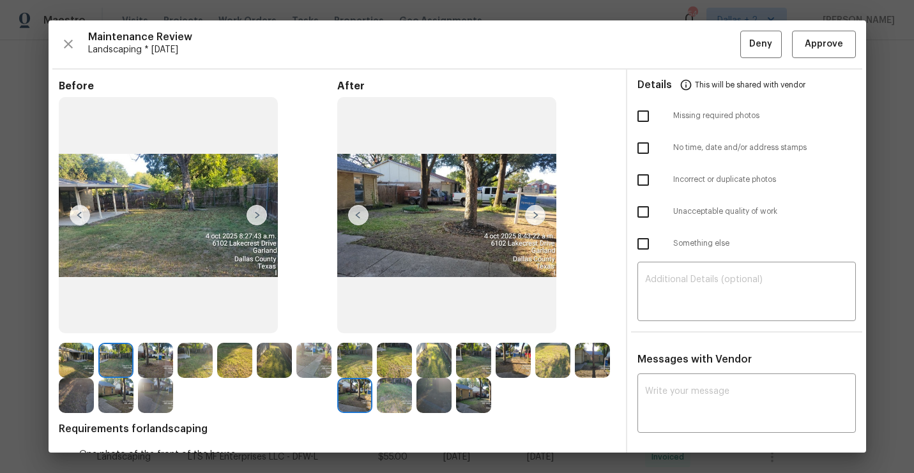
click at [110, 400] on img at bounding box center [115, 395] width 35 height 35
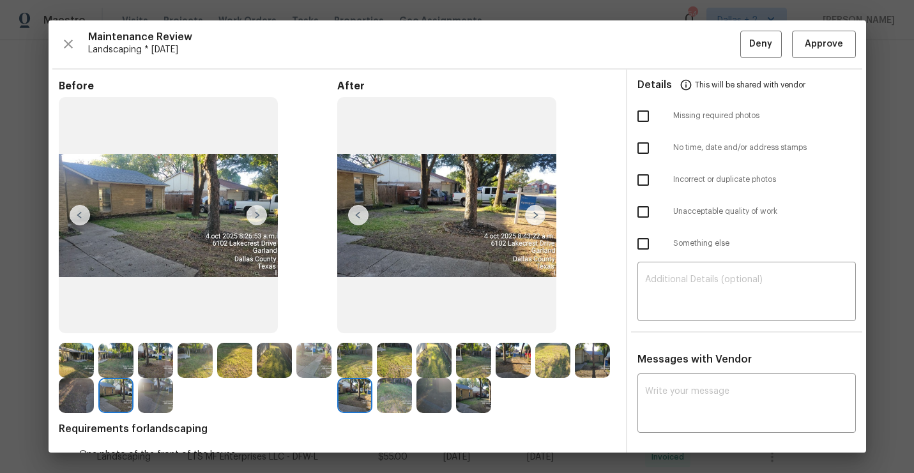
click at [160, 403] on img at bounding box center [155, 395] width 35 height 35
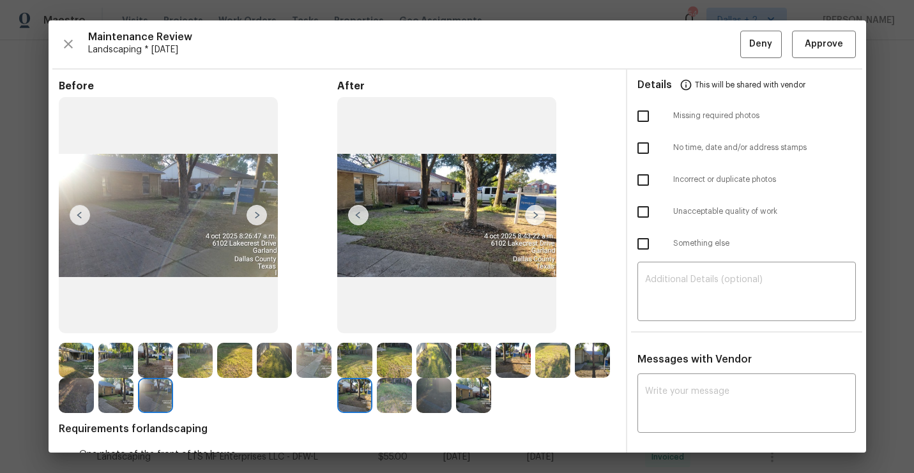
click at [76, 359] on img at bounding box center [76, 360] width 35 height 35
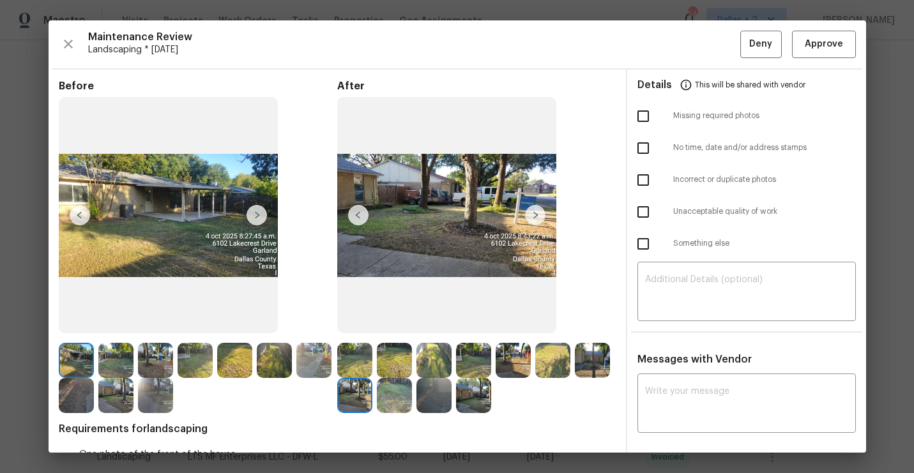
click at [252, 220] on img at bounding box center [257, 215] width 20 height 20
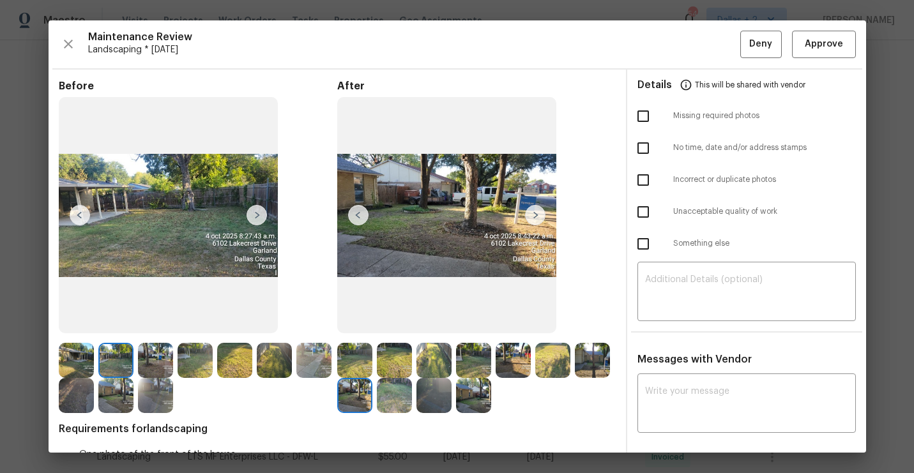
click at [252, 220] on img at bounding box center [257, 215] width 20 height 20
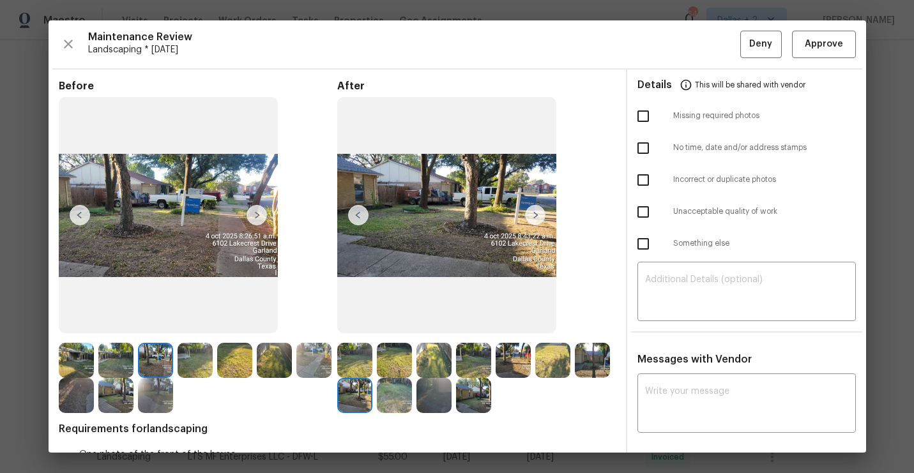
click at [252, 220] on img at bounding box center [257, 215] width 20 height 20
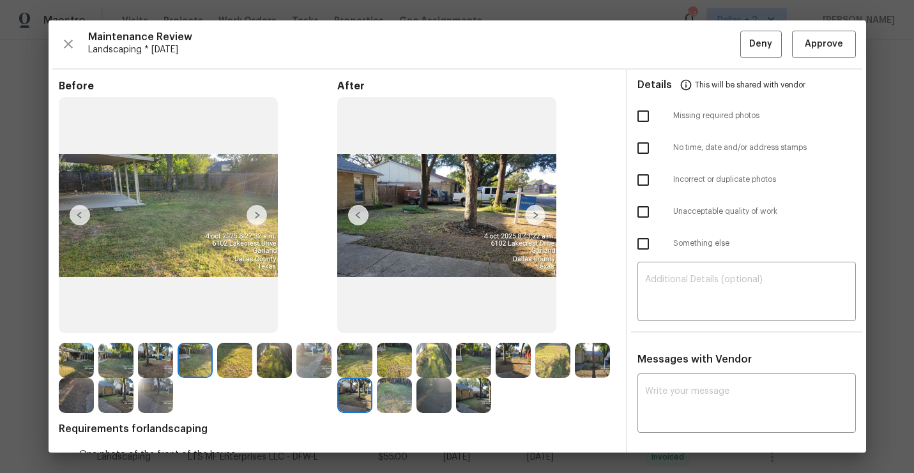
click at [252, 220] on img at bounding box center [257, 215] width 20 height 20
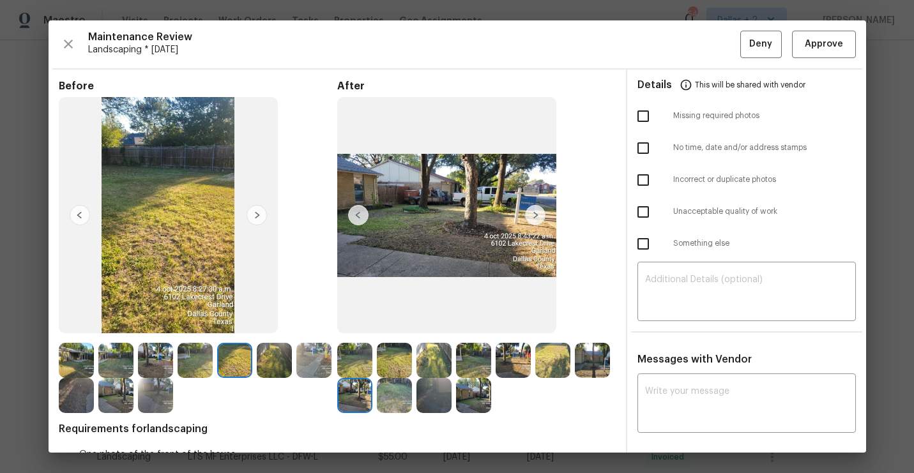
click at [252, 220] on img at bounding box center [257, 215] width 20 height 20
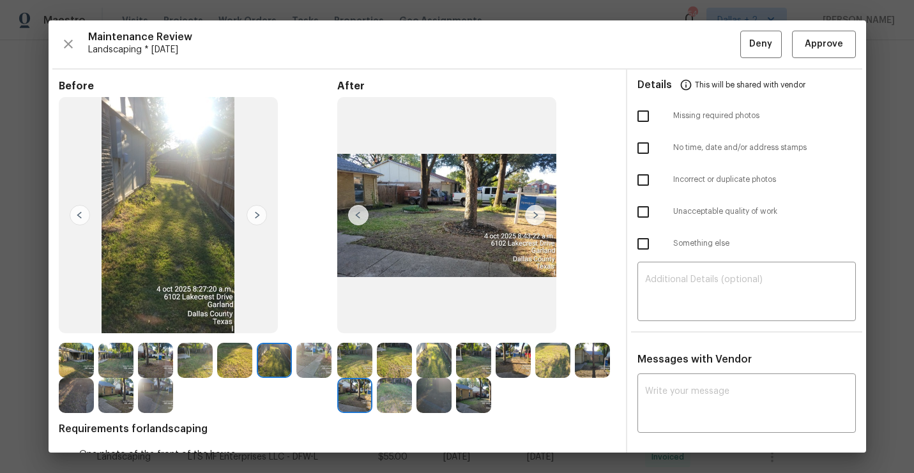
click at [252, 220] on img at bounding box center [257, 215] width 20 height 20
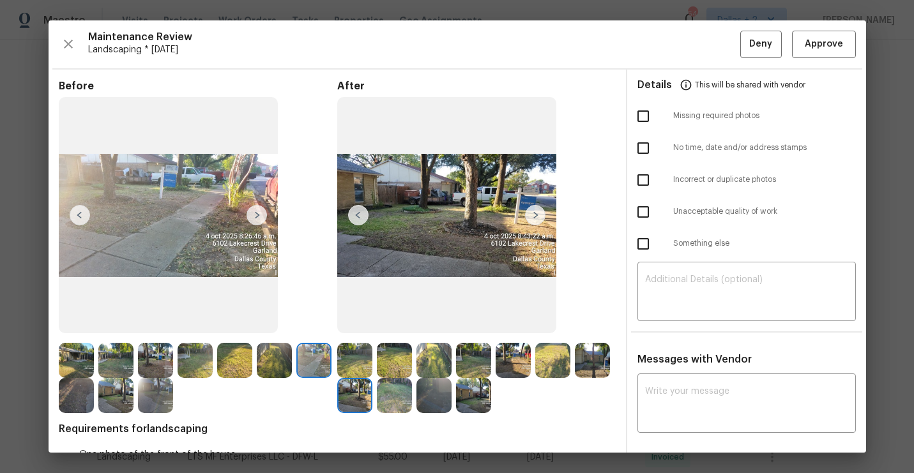
click at [252, 220] on img at bounding box center [257, 215] width 20 height 20
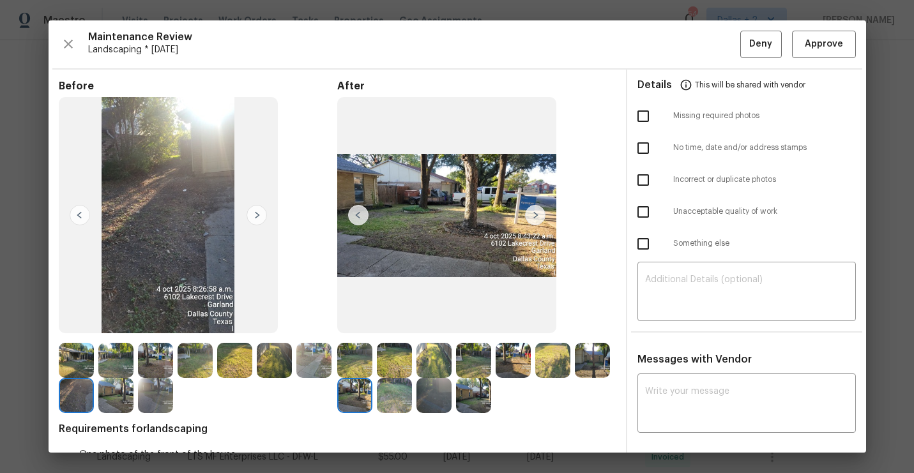
click at [252, 220] on img at bounding box center [257, 215] width 20 height 20
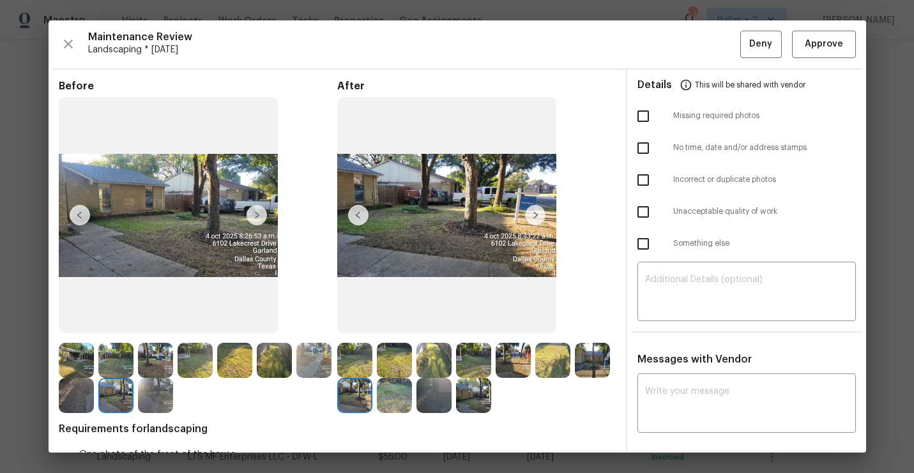
click at [252, 220] on img at bounding box center [257, 215] width 20 height 20
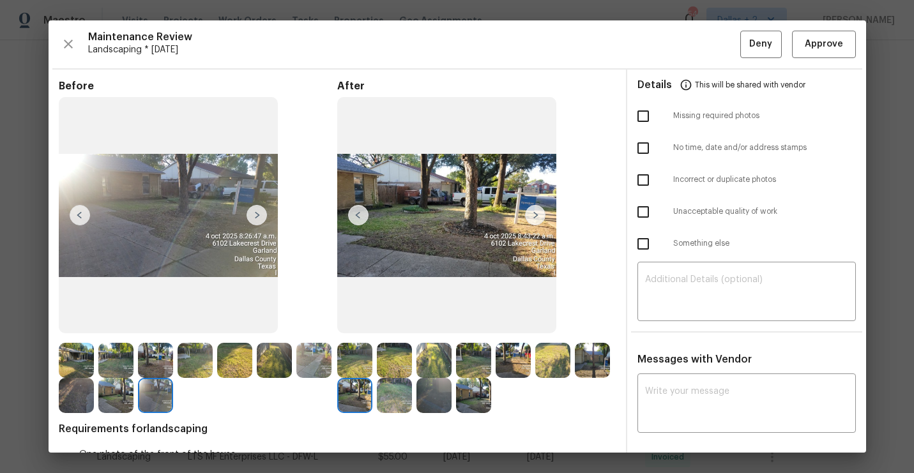
click at [252, 220] on img at bounding box center [257, 215] width 20 height 20
click at [63, 45] on icon "button" at bounding box center [68, 43] width 15 height 15
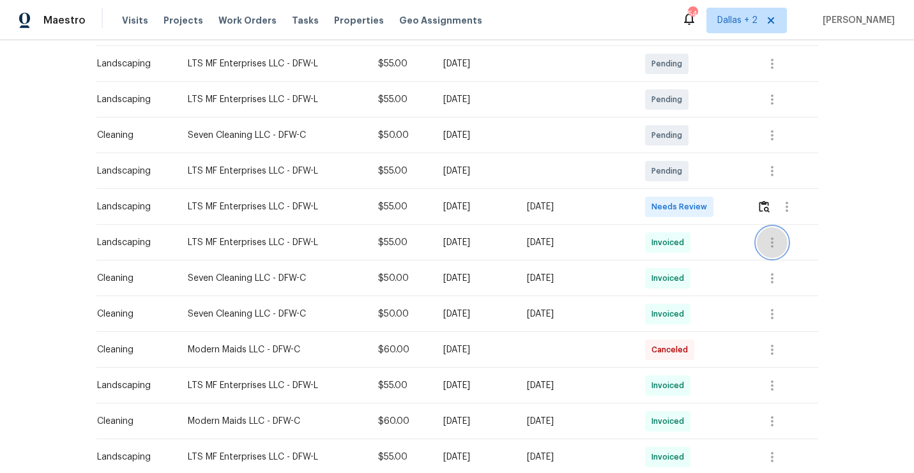
click at [778, 239] on icon "button" at bounding box center [771, 242] width 15 height 15
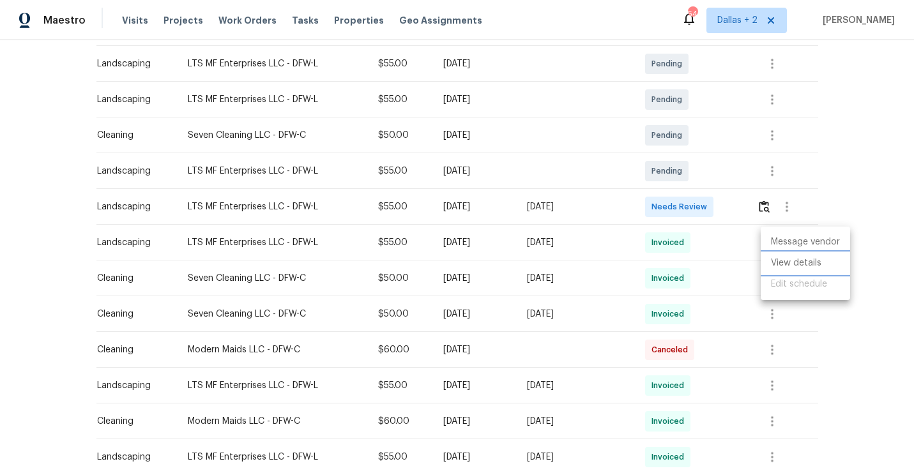
click at [780, 261] on li "View details" at bounding box center [805, 263] width 89 height 21
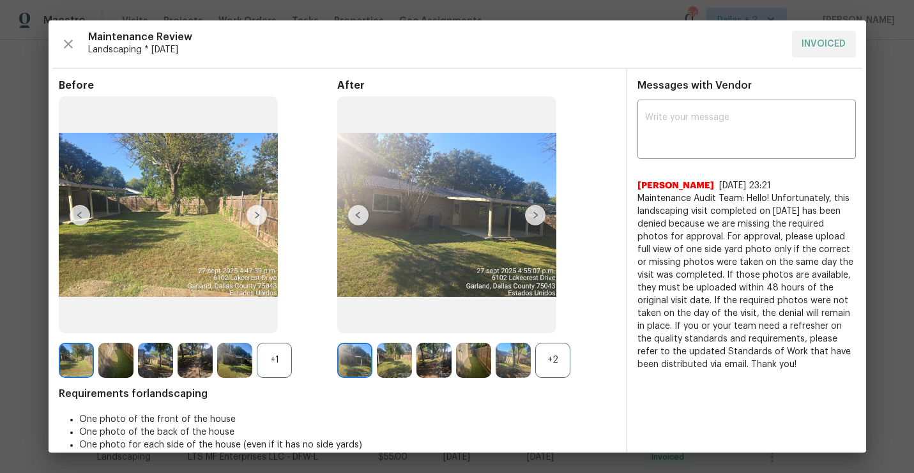
click at [546, 356] on div "+2" at bounding box center [552, 360] width 35 height 35
click at [268, 362] on div "+1" at bounding box center [274, 360] width 35 height 35
click at [102, 354] on img at bounding box center [115, 360] width 35 height 35
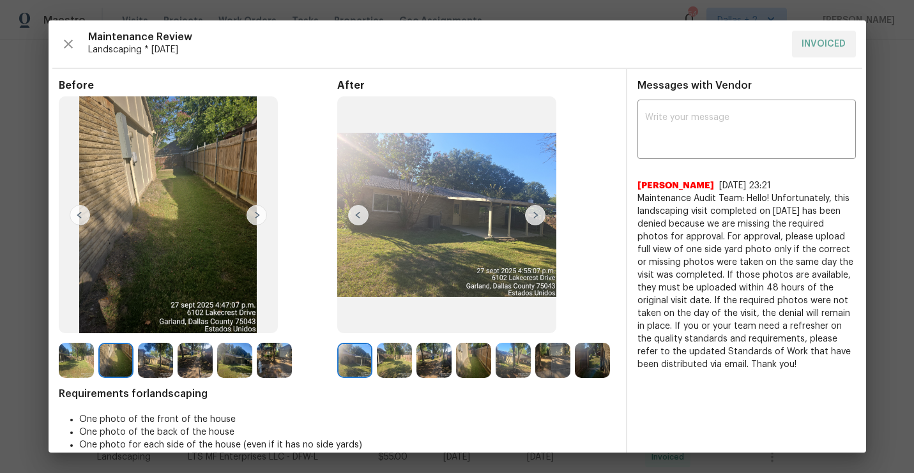
click at [181, 351] on img at bounding box center [195, 360] width 35 height 35
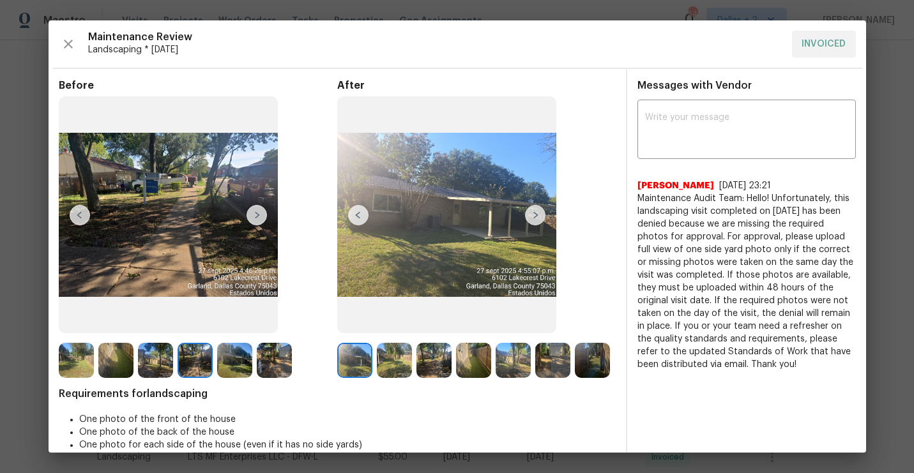
click at [248, 355] on img at bounding box center [234, 360] width 35 height 35
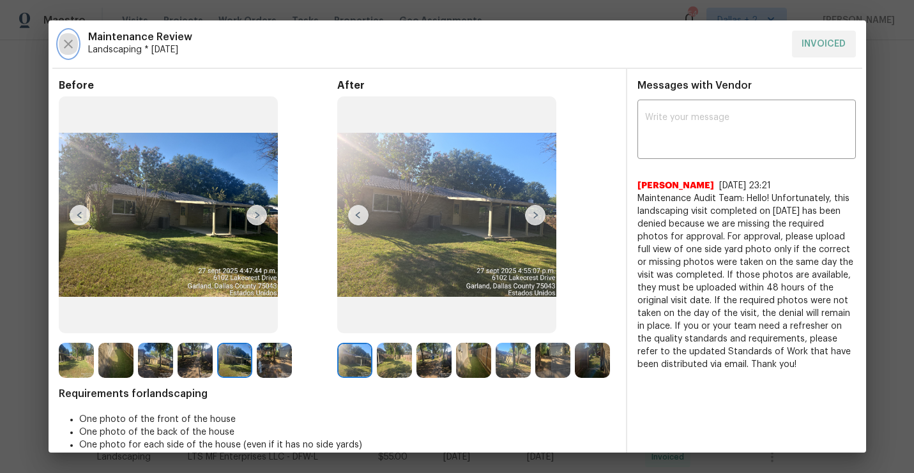
click at [68, 40] on icon "button" at bounding box center [68, 43] width 15 height 15
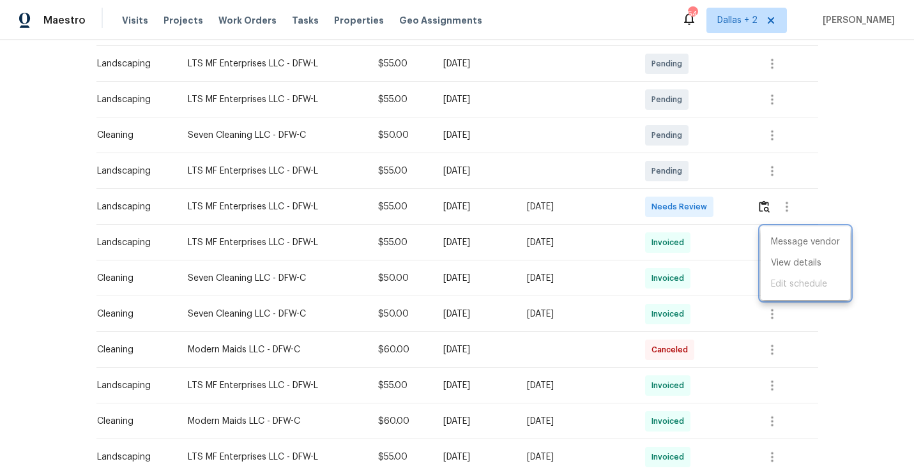
click at [777, 210] on div at bounding box center [457, 236] width 914 height 473
click at [770, 210] on img "button" at bounding box center [764, 207] width 11 height 12
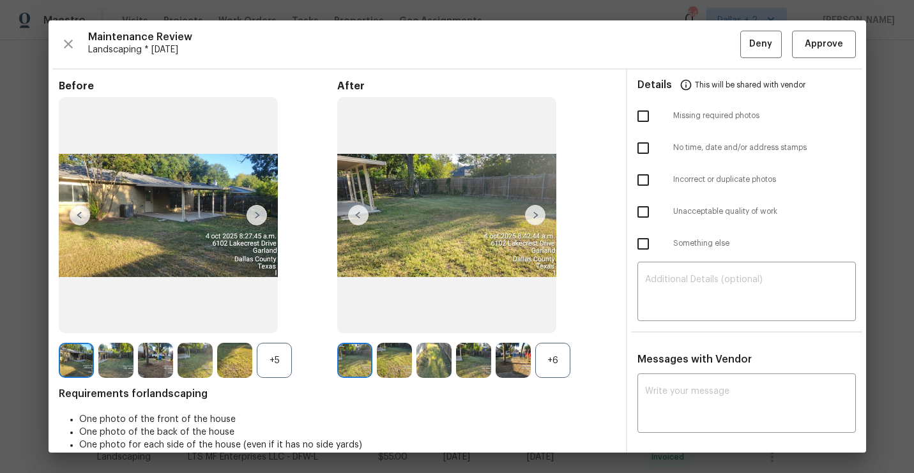
click at [543, 360] on div "+6" at bounding box center [552, 360] width 35 height 35
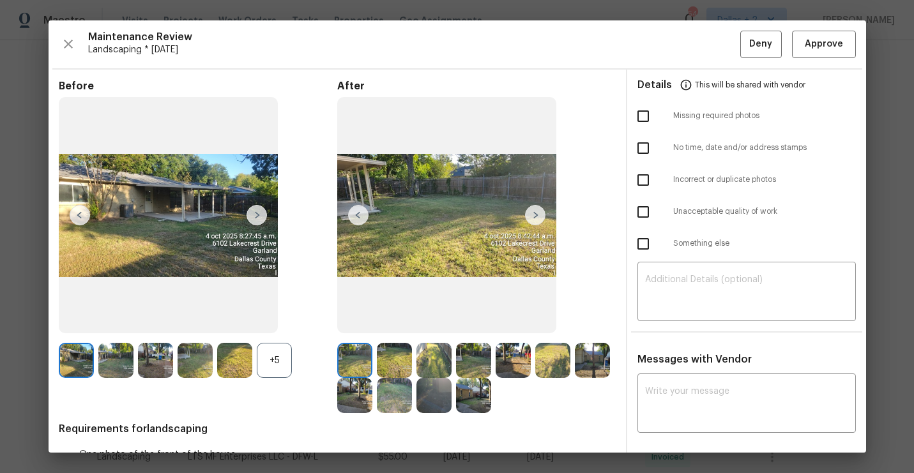
click at [284, 355] on div "+5" at bounding box center [274, 360] width 35 height 35
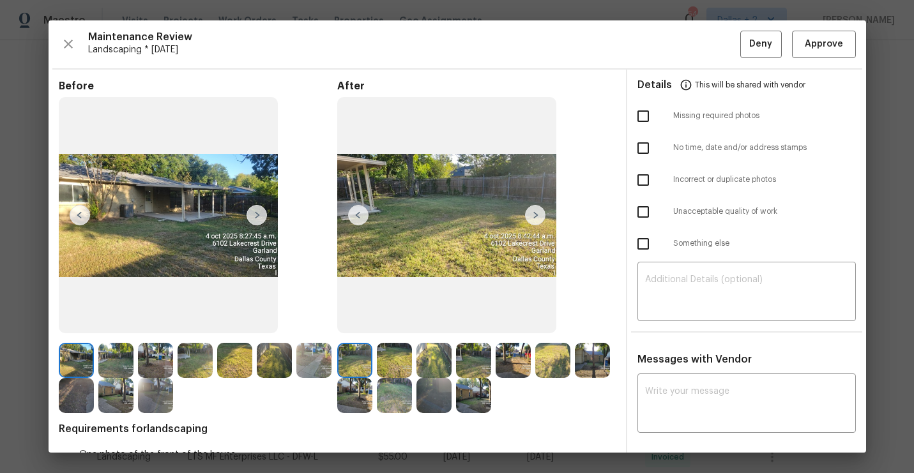
click at [526, 218] on img at bounding box center [535, 215] width 20 height 20
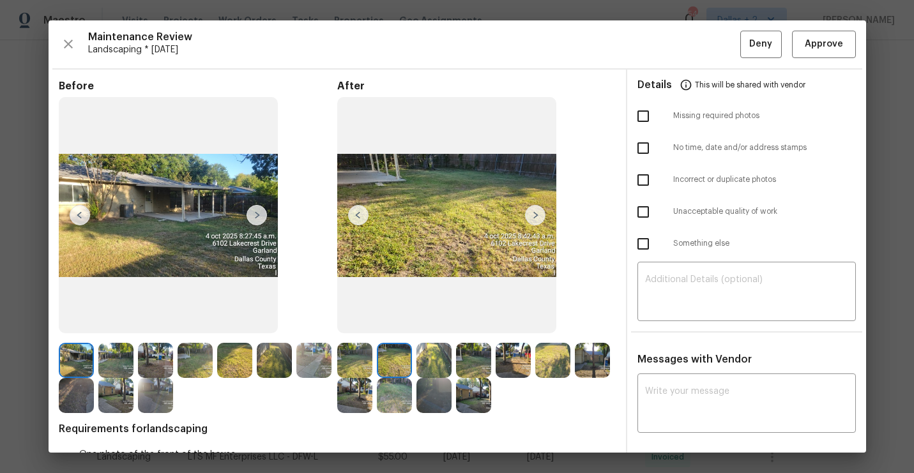
click at [536, 218] on img at bounding box center [535, 215] width 20 height 20
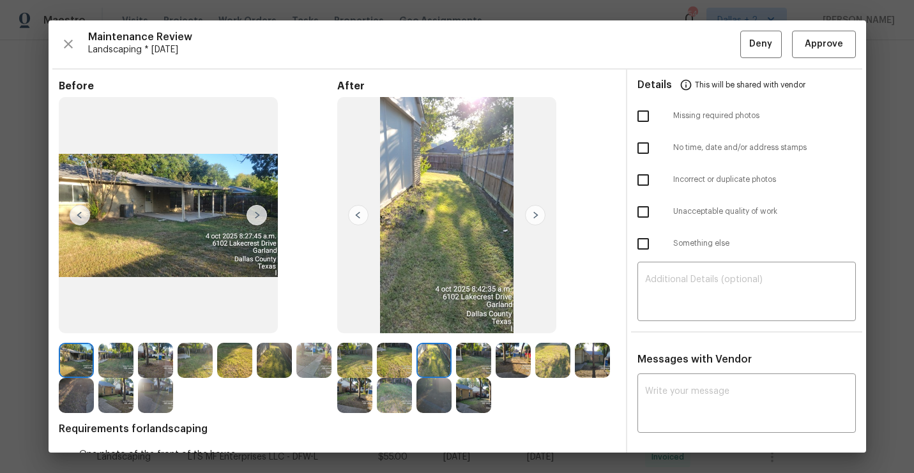
click at [536, 218] on img at bounding box center [535, 215] width 20 height 20
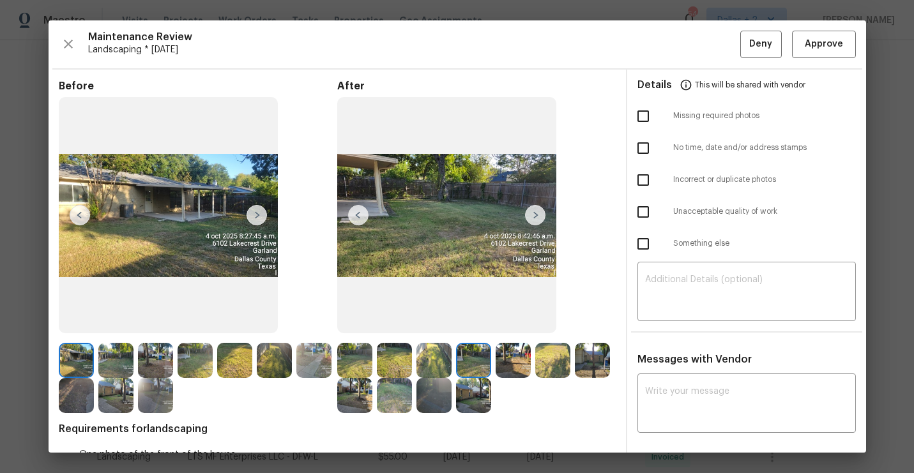
click at [536, 218] on img at bounding box center [535, 215] width 20 height 20
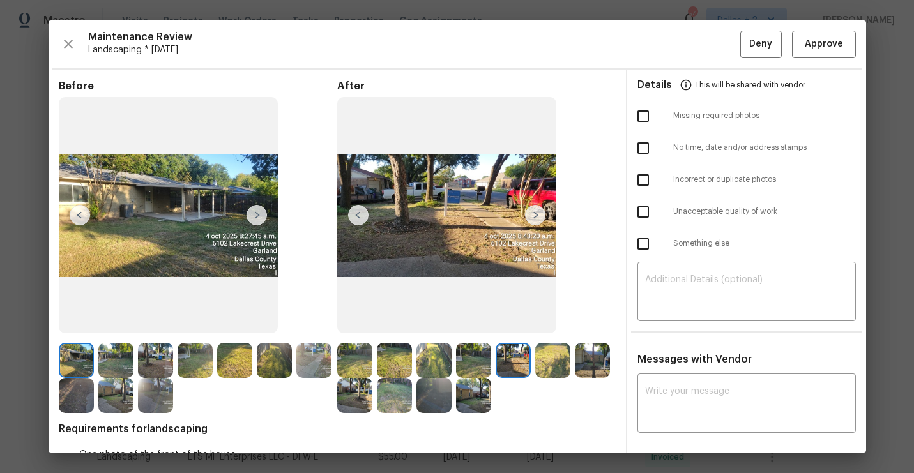
click at [536, 218] on img at bounding box center [535, 215] width 20 height 20
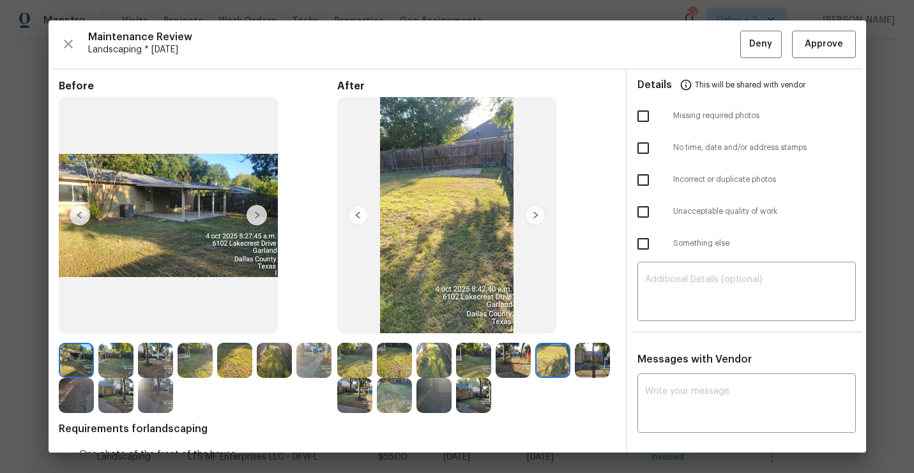
click at [536, 218] on img at bounding box center [535, 215] width 20 height 20
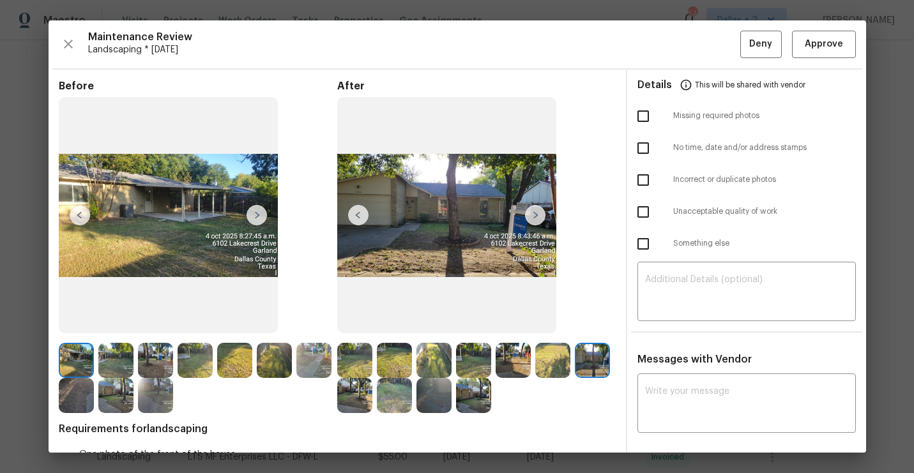
click at [536, 218] on img at bounding box center [535, 215] width 20 height 20
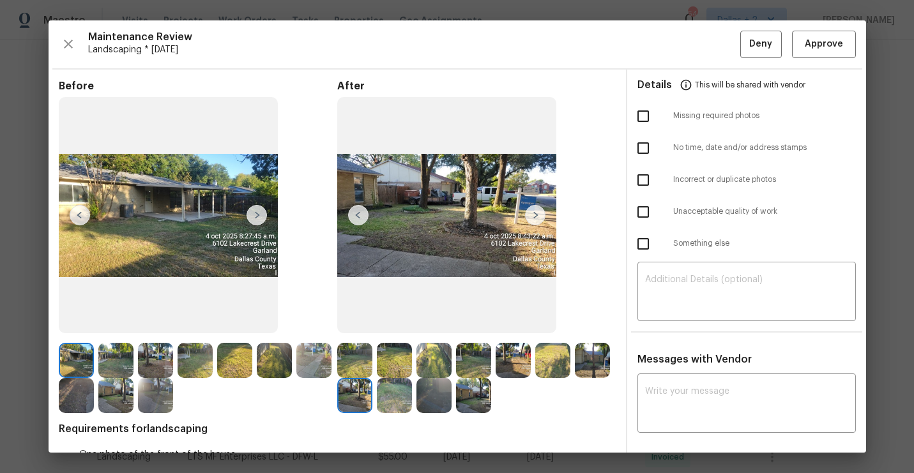
click at [536, 218] on img at bounding box center [535, 215] width 20 height 20
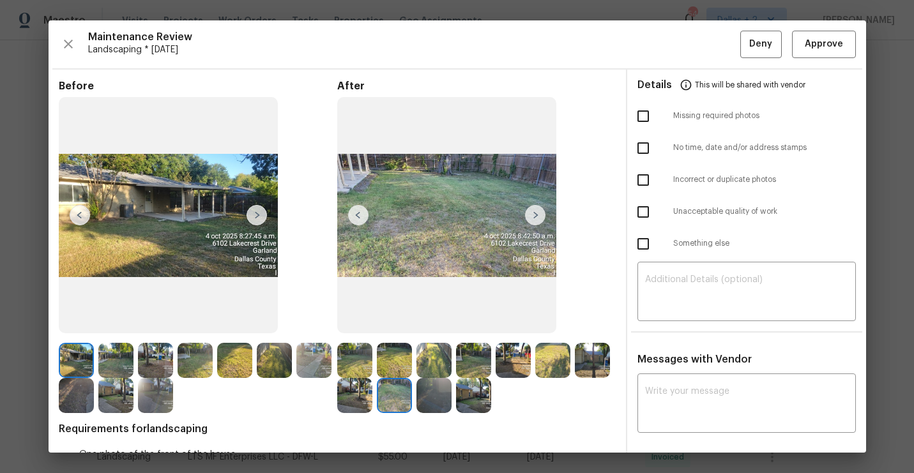
click at [536, 218] on img at bounding box center [535, 215] width 20 height 20
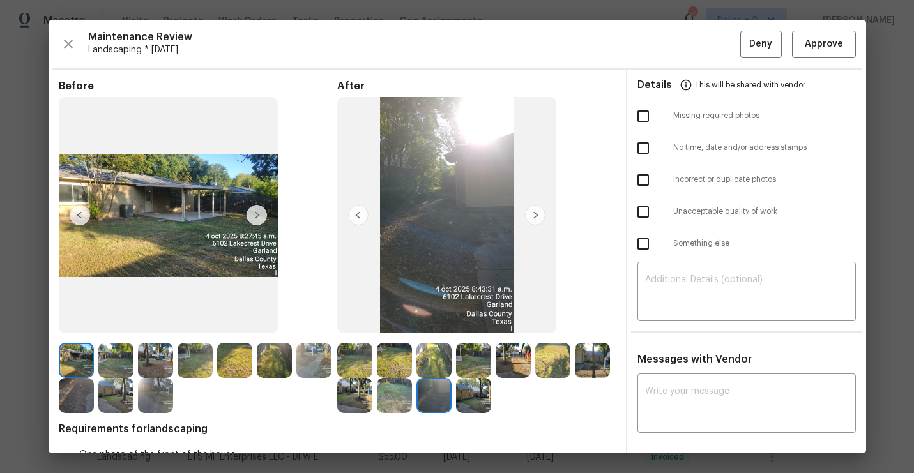
click at [536, 218] on img at bounding box center [535, 215] width 20 height 20
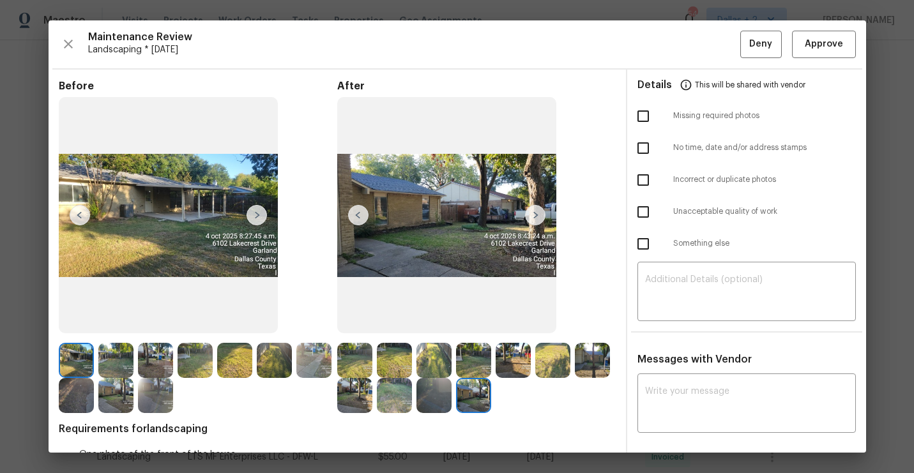
click at [536, 218] on img at bounding box center [535, 215] width 20 height 20
click at [354, 356] on img at bounding box center [354, 360] width 35 height 35
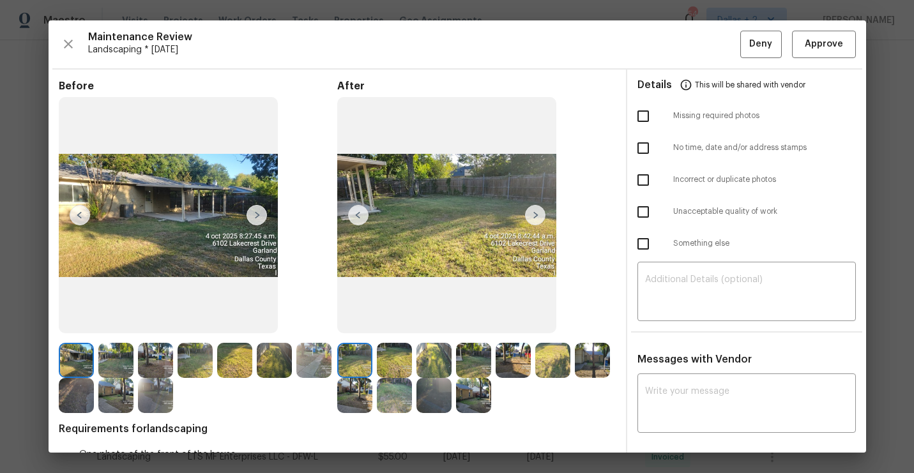
click at [407, 363] on img at bounding box center [394, 360] width 35 height 35
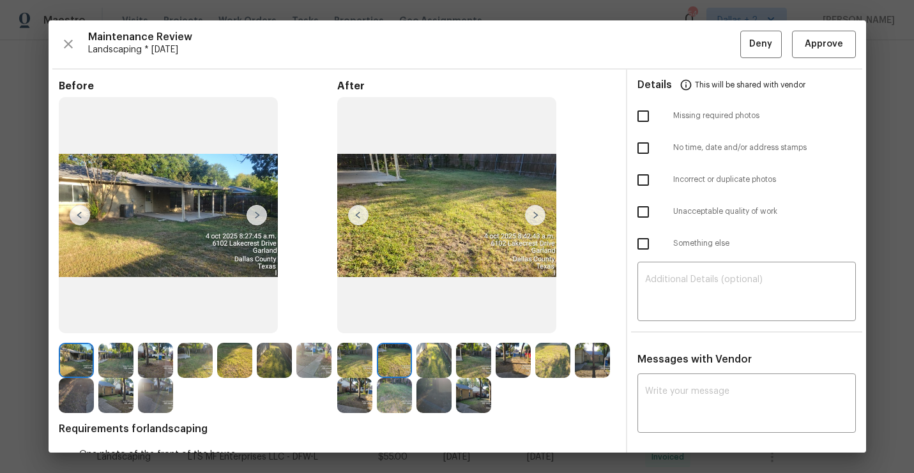
click at [456, 350] on img at bounding box center [473, 360] width 35 height 35
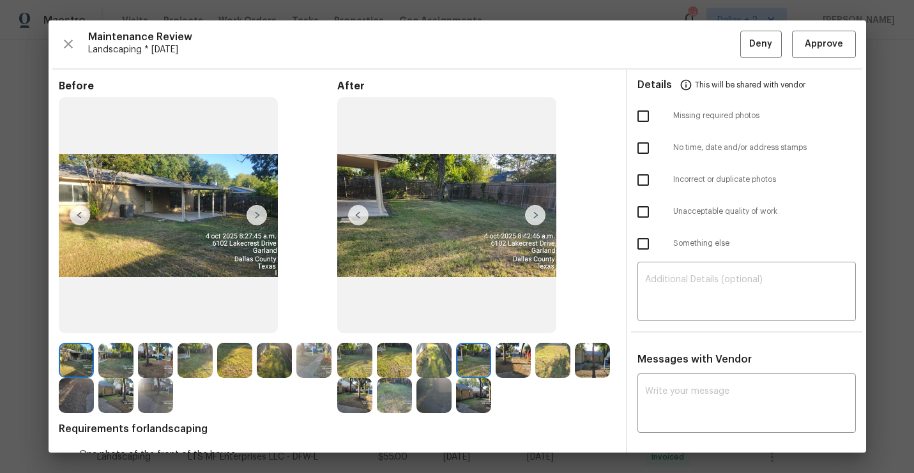
click at [487, 351] on img at bounding box center [473, 360] width 35 height 35
click at [353, 360] on img at bounding box center [354, 360] width 35 height 35
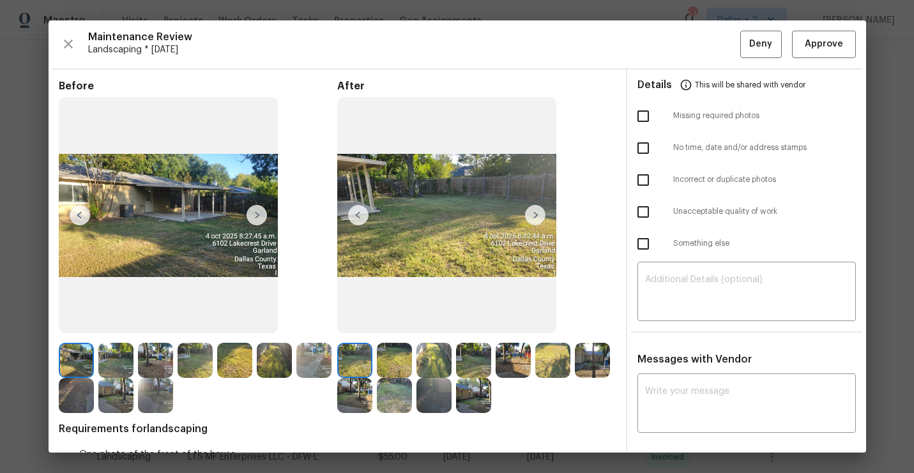
click at [393, 355] on img at bounding box center [394, 360] width 35 height 35
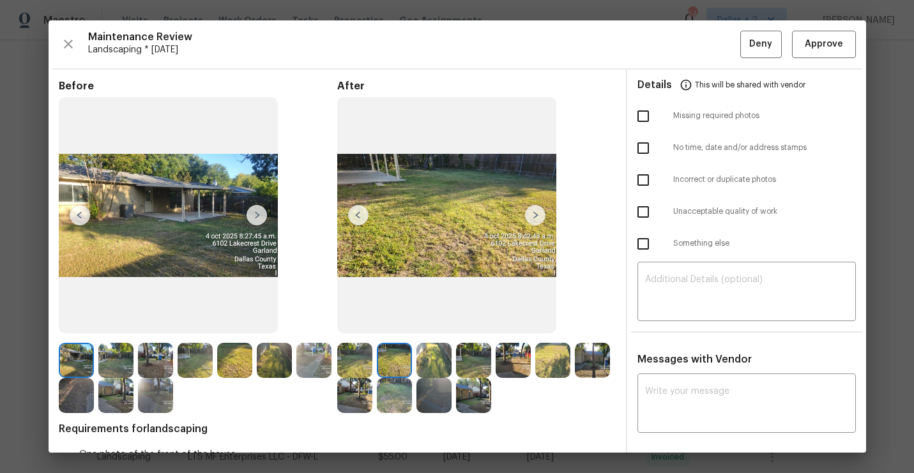
click at [446, 346] on img at bounding box center [433, 360] width 35 height 35
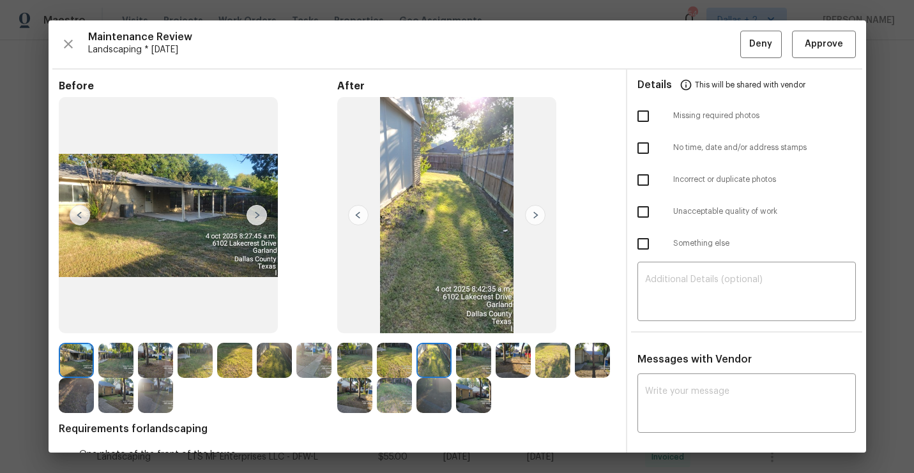
click at [472, 346] on img at bounding box center [473, 360] width 35 height 35
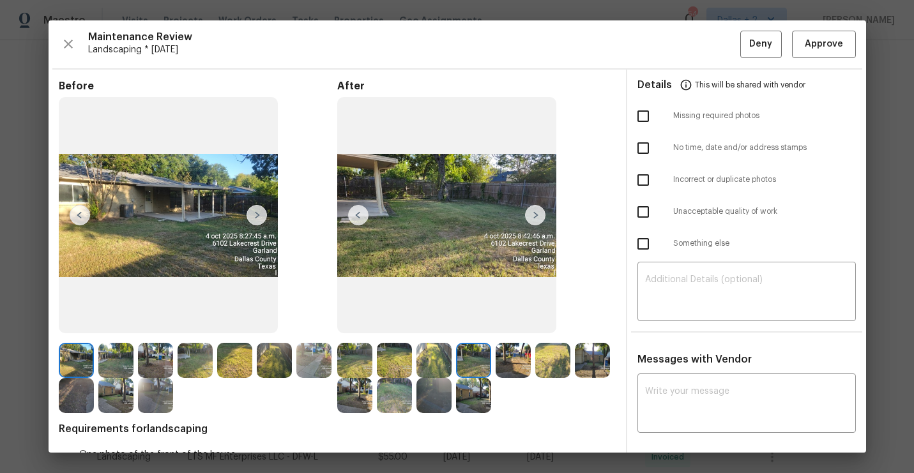
click at [515, 346] on img at bounding box center [513, 360] width 35 height 35
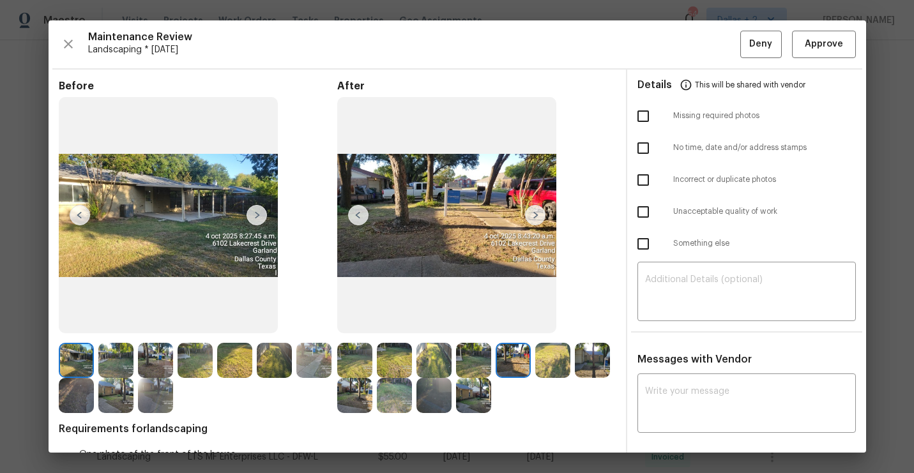
click at [548, 352] on img at bounding box center [552, 360] width 35 height 35
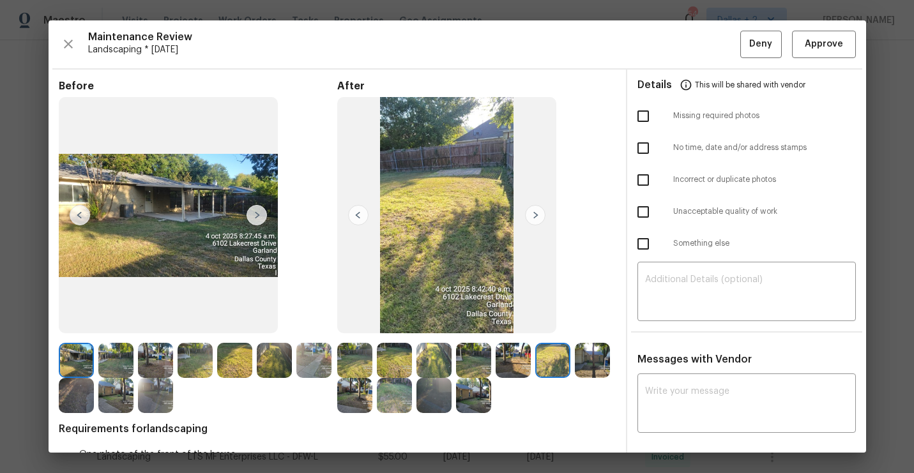
click at [600, 351] on img at bounding box center [592, 360] width 35 height 35
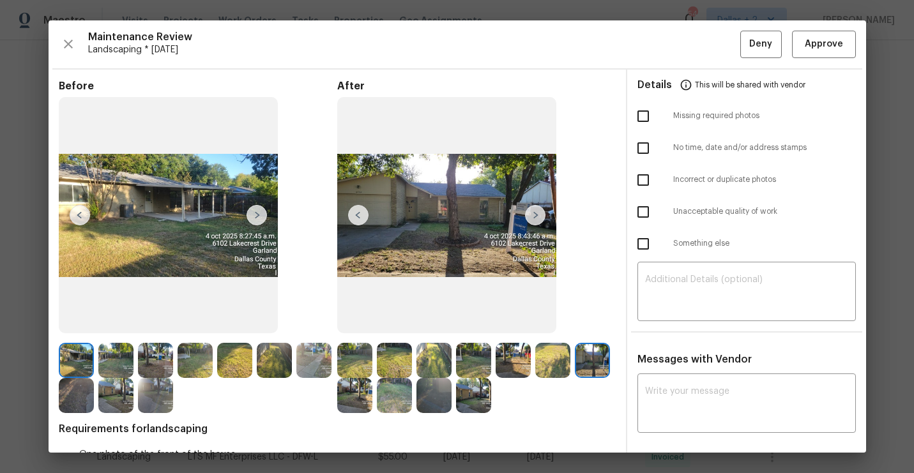
click at [362, 392] on img at bounding box center [354, 395] width 35 height 35
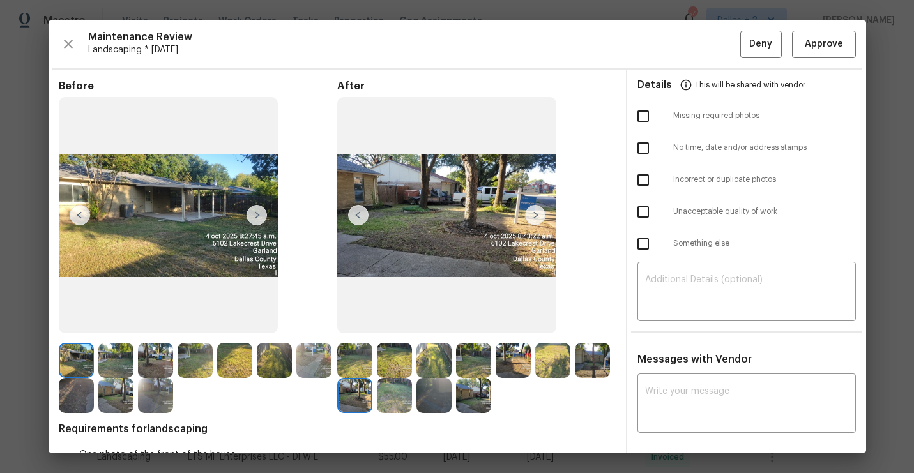
click at [392, 388] on img at bounding box center [394, 395] width 35 height 35
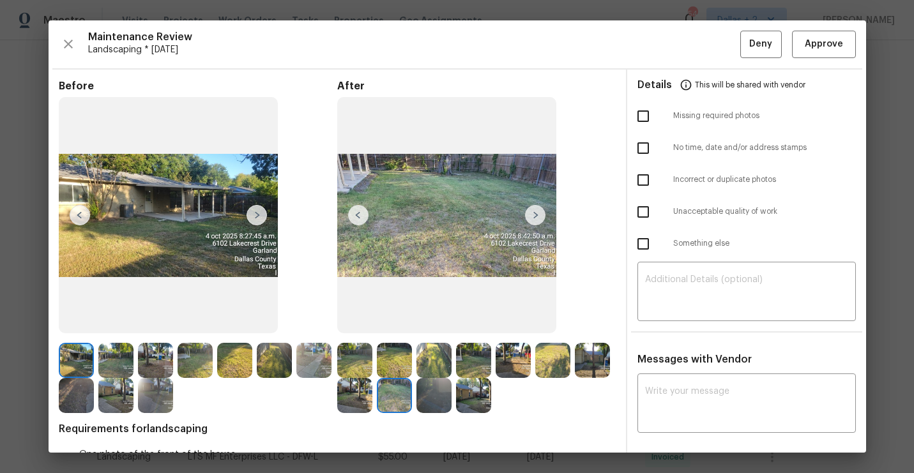
click at [85, 362] on img at bounding box center [76, 360] width 35 height 35
click at [82, 388] on img at bounding box center [76, 395] width 35 height 35
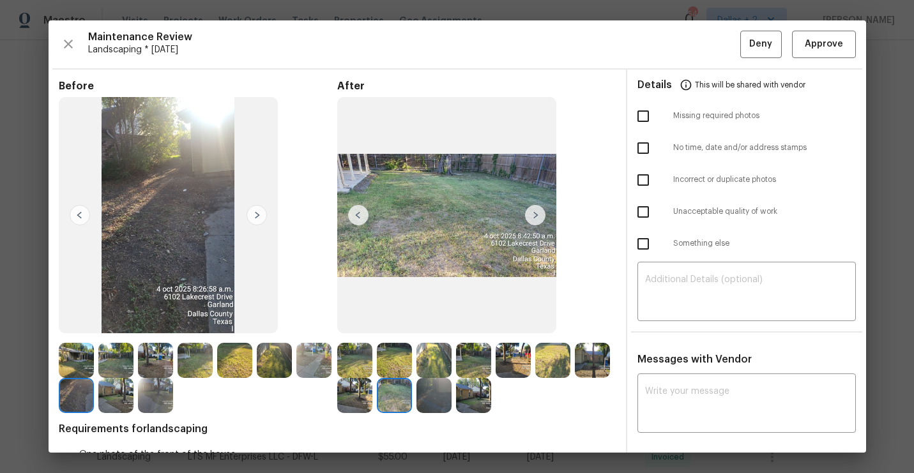
click at [353, 354] on img at bounding box center [354, 360] width 35 height 35
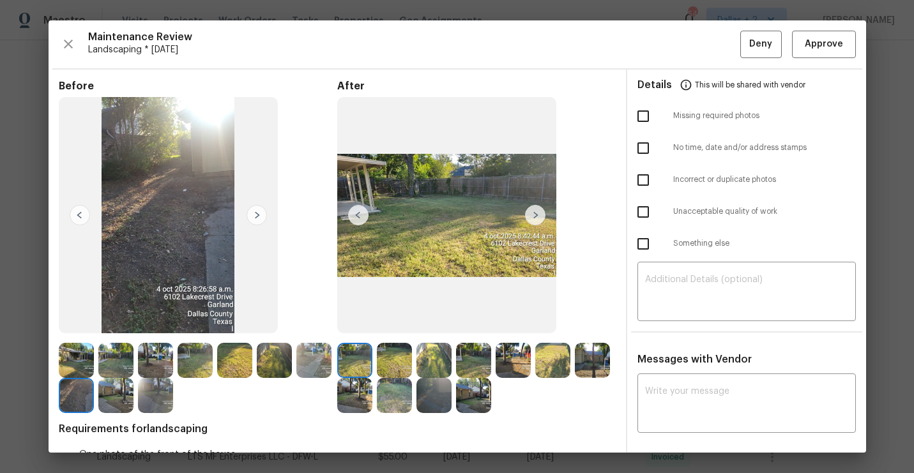
click at [529, 210] on img at bounding box center [535, 215] width 20 height 20
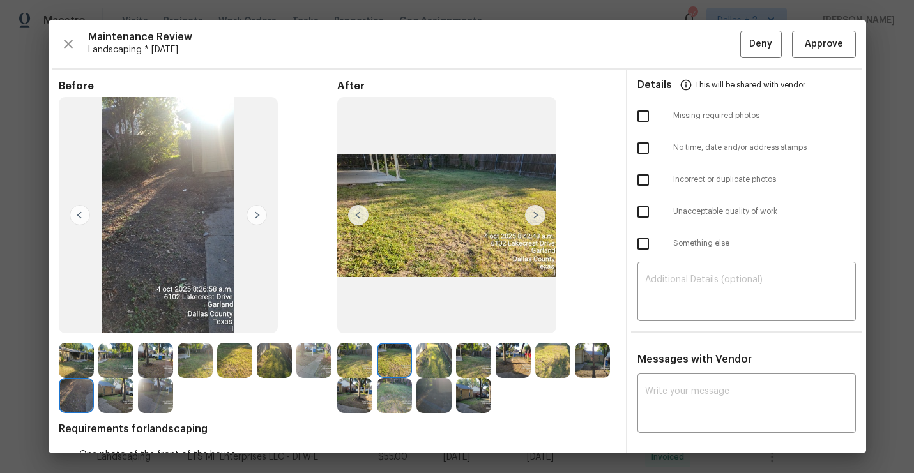
click at [533, 212] on img at bounding box center [535, 215] width 20 height 20
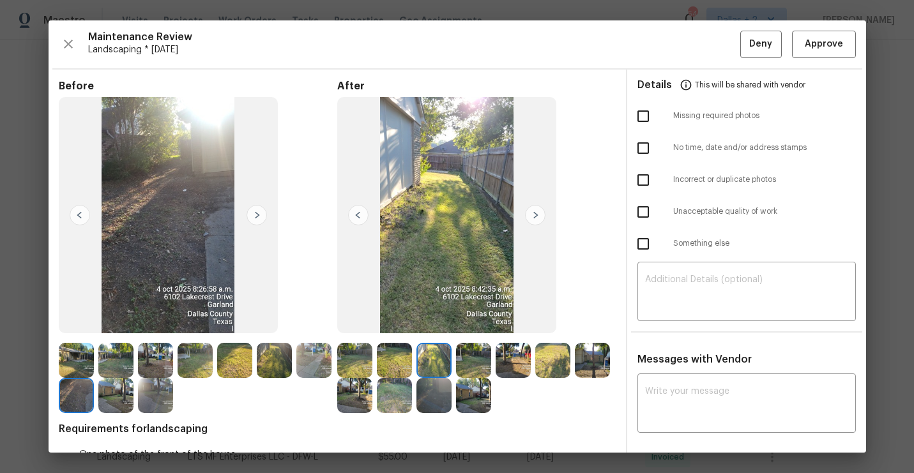
click at [533, 212] on img at bounding box center [535, 215] width 20 height 20
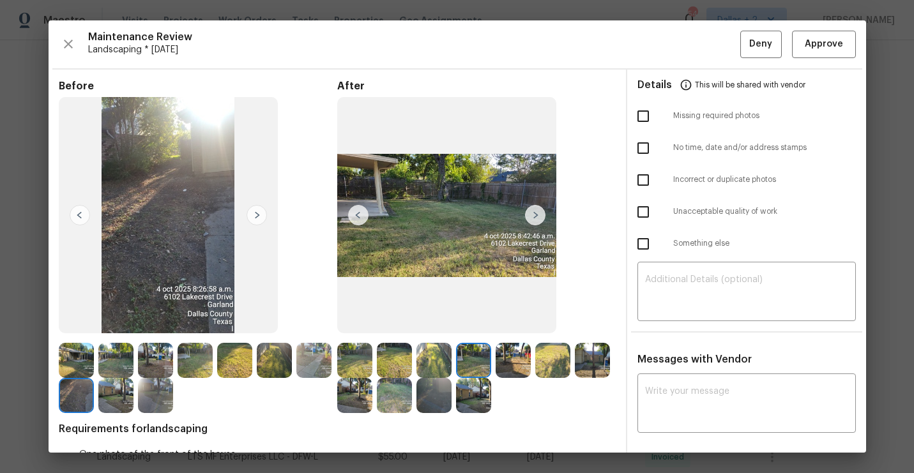
click at [538, 212] on img at bounding box center [535, 215] width 20 height 20
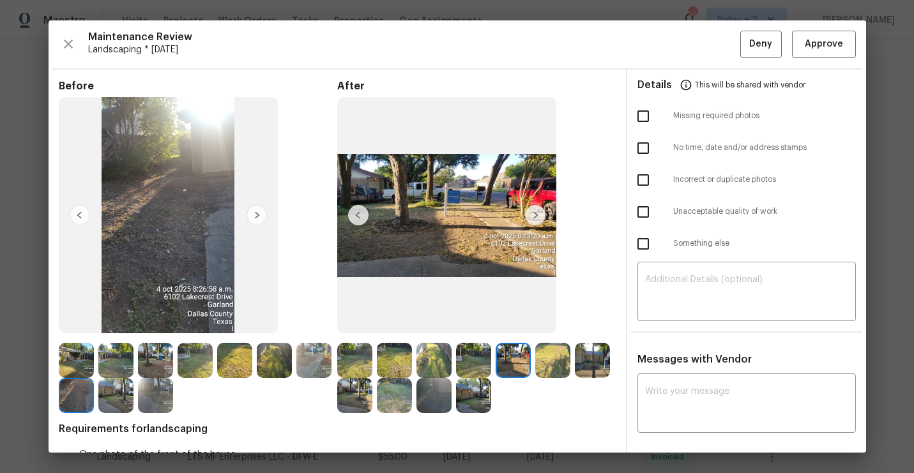
click at [538, 212] on img at bounding box center [535, 215] width 20 height 20
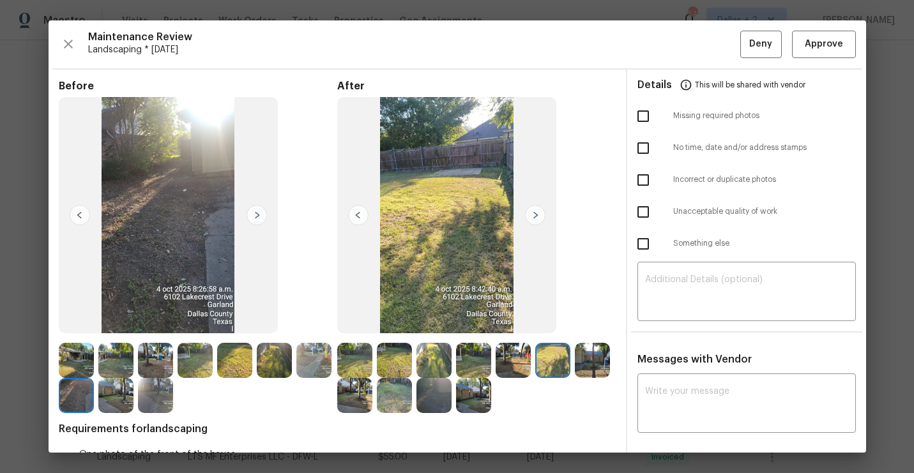
click at [538, 212] on img at bounding box center [535, 215] width 20 height 20
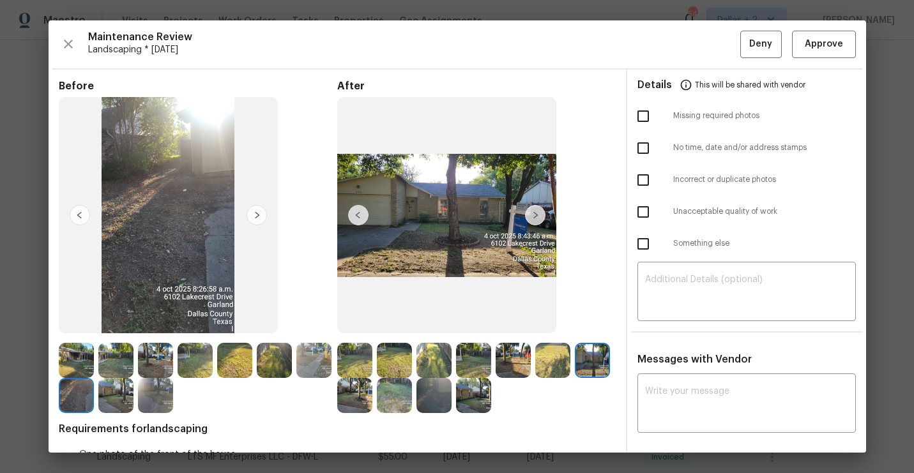
click at [538, 212] on img at bounding box center [535, 215] width 20 height 20
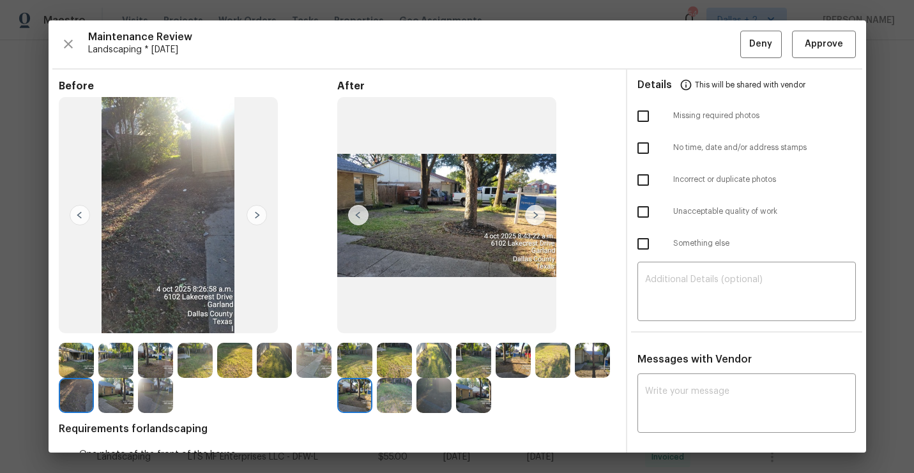
click at [538, 212] on img at bounding box center [535, 215] width 20 height 20
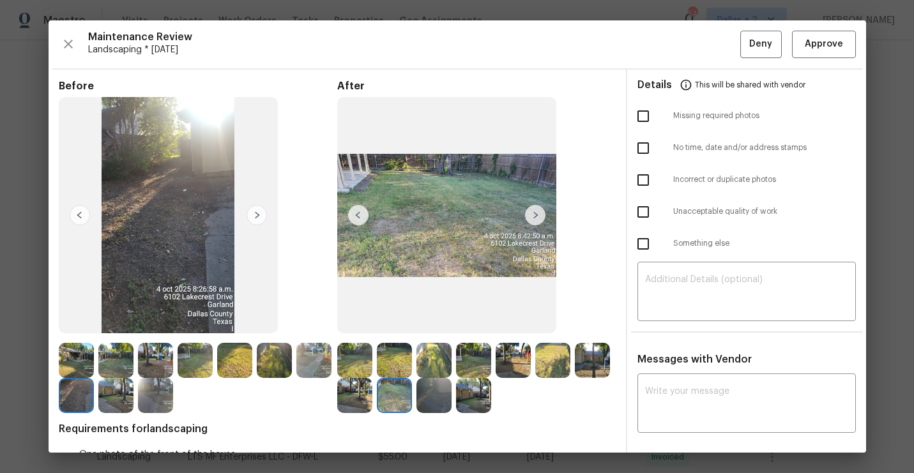
click at [538, 212] on img at bounding box center [535, 215] width 20 height 20
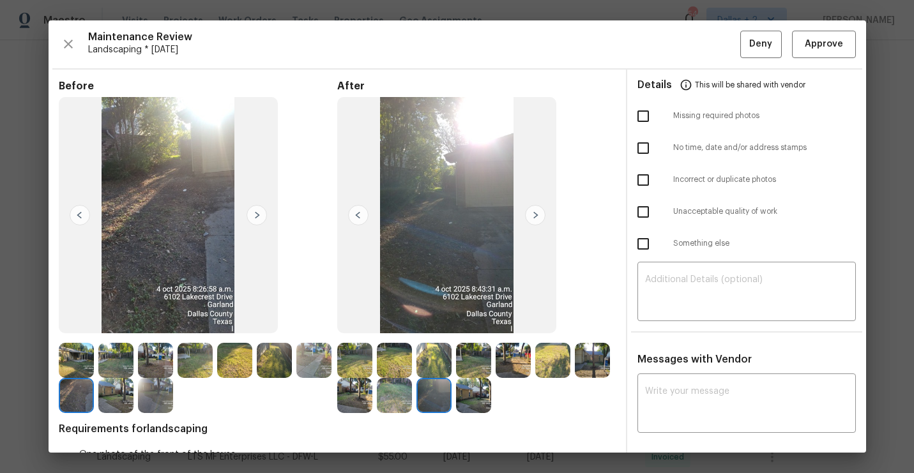
click at [538, 212] on img at bounding box center [535, 215] width 20 height 20
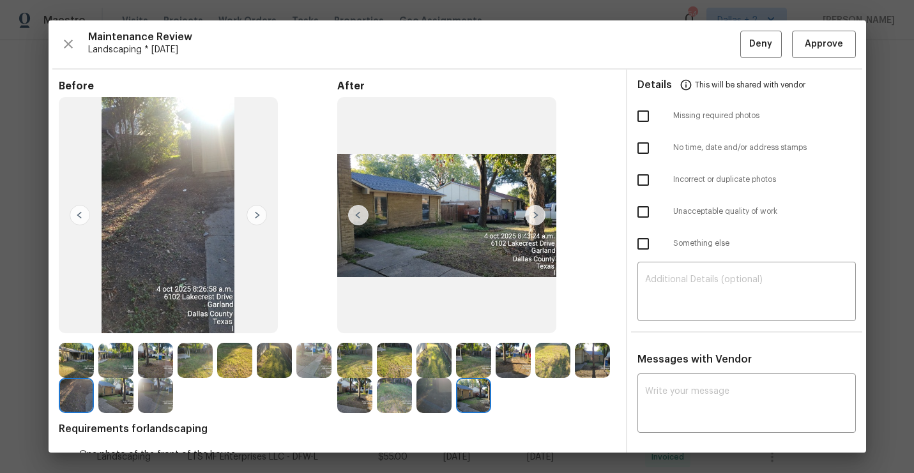
click at [538, 212] on img at bounding box center [535, 215] width 20 height 20
click at [355, 406] on img at bounding box center [354, 395] width 35 height 35
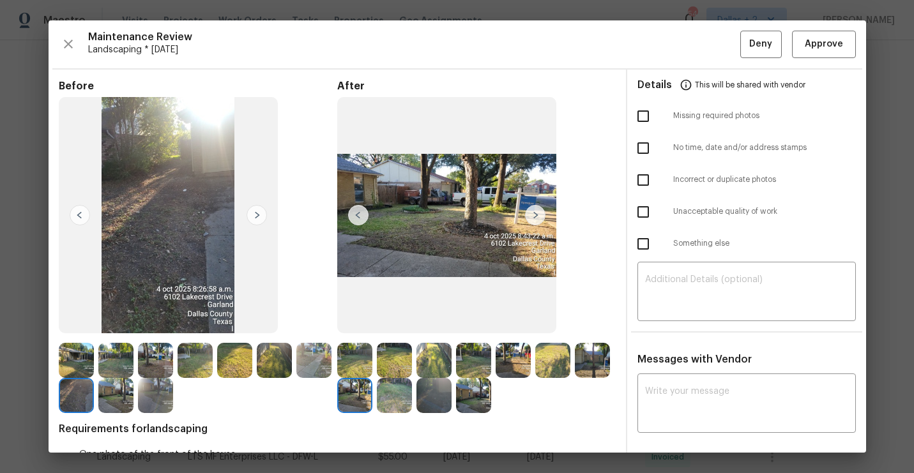
click at [406, 399] on img at bounding box center [394, 395] width 35 height 35
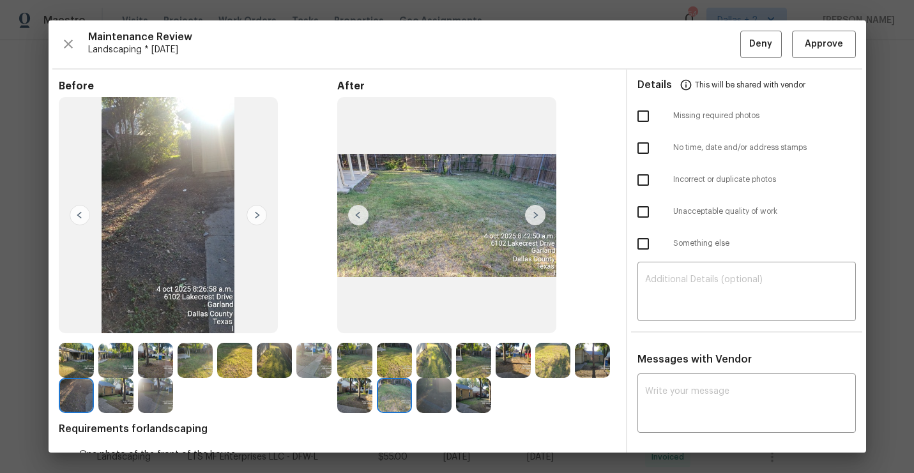
click at [443, 381] on img at bounding box center [433, 395] width 35 height 35
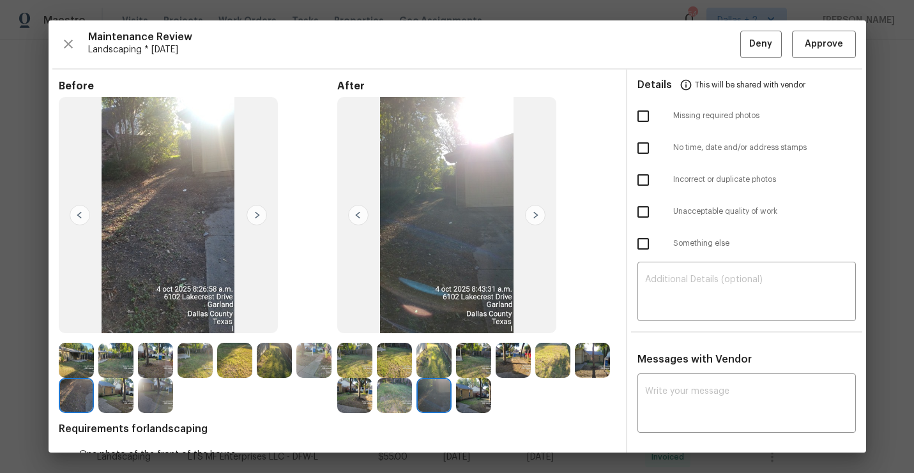
click at [470, 399] on img at bounding box center [473, 395] width 35 height 35
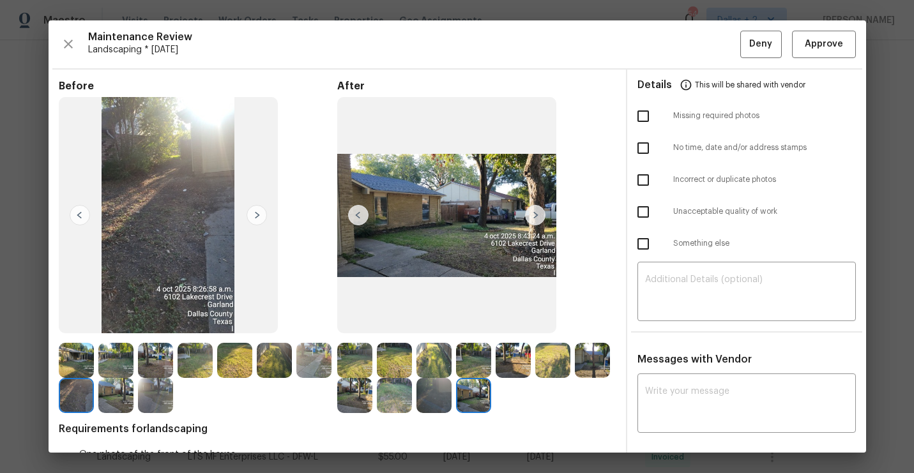
click at [337, 347] on img at bounding box center [354, 360] width 35 height 35
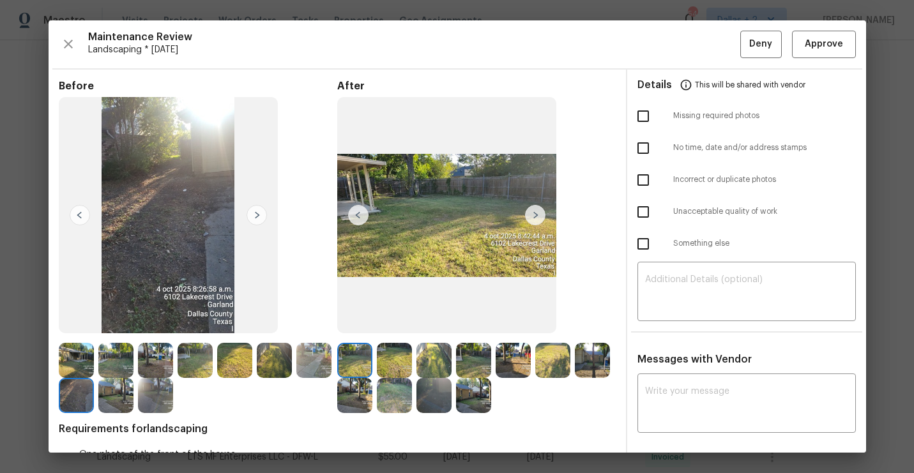
click at [393, 356] on img at bounding box center [394, 360] width 35 height 35
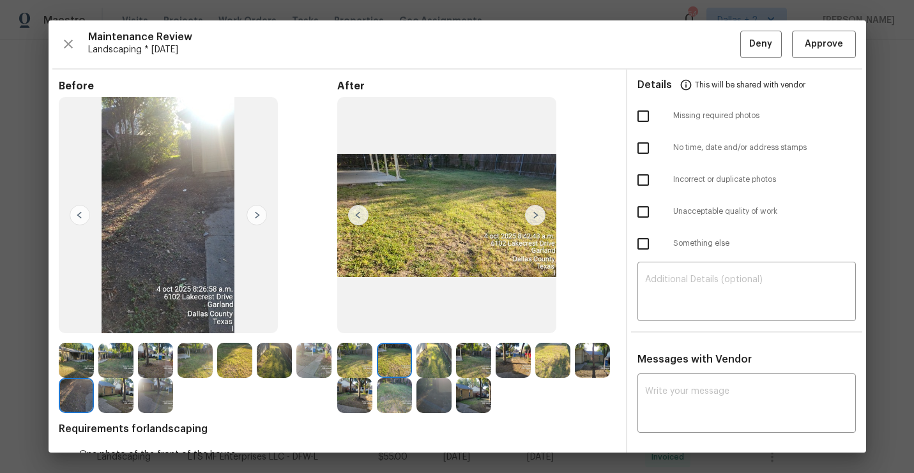
click at [437, 353] on img at bounding box center [433, 360] width 35 height 35
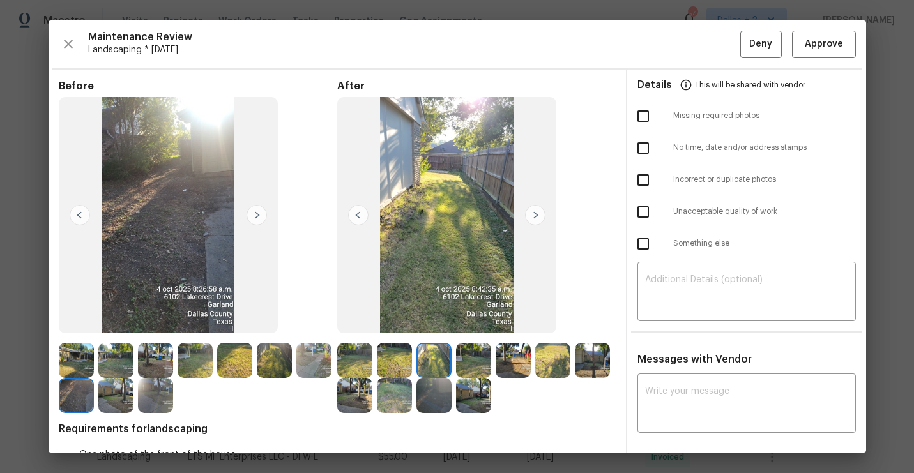
click at [471, 362] on img at bounding box center [473, 360] width 35 height 35
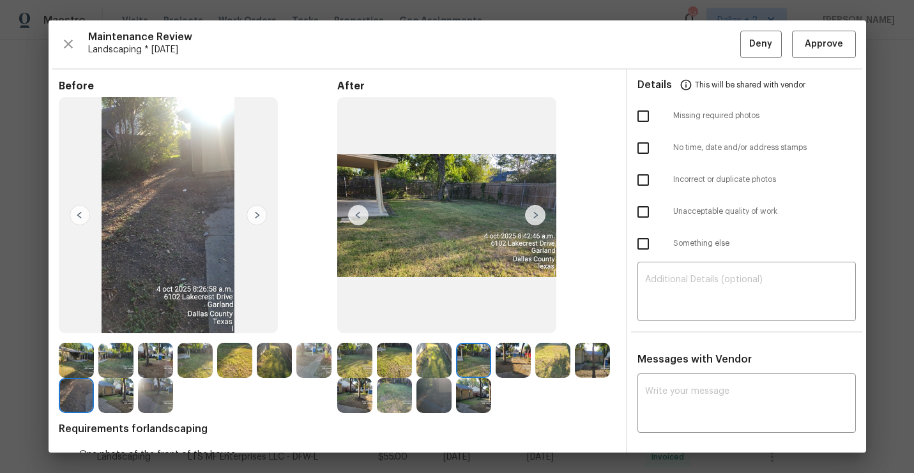
click at [363, 367] on img at bounding box center [354, 360] width 35 height 35
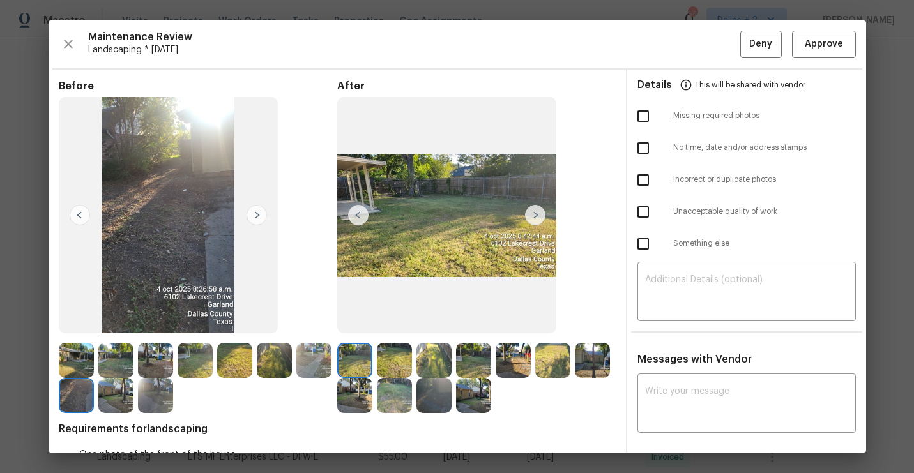
click at [535, 214] on img at bounding box center [535, 215] width 20 height 20
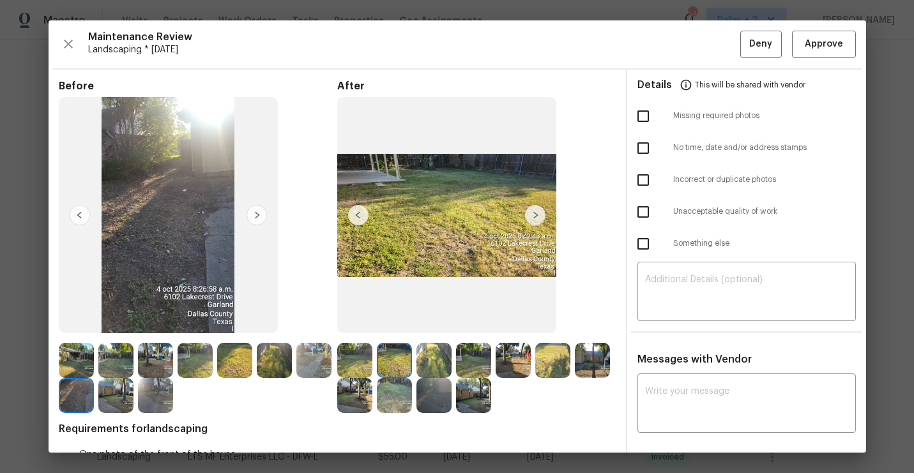
click at [535, 214] on img at bounding box center [535, 215] width 20 height 20
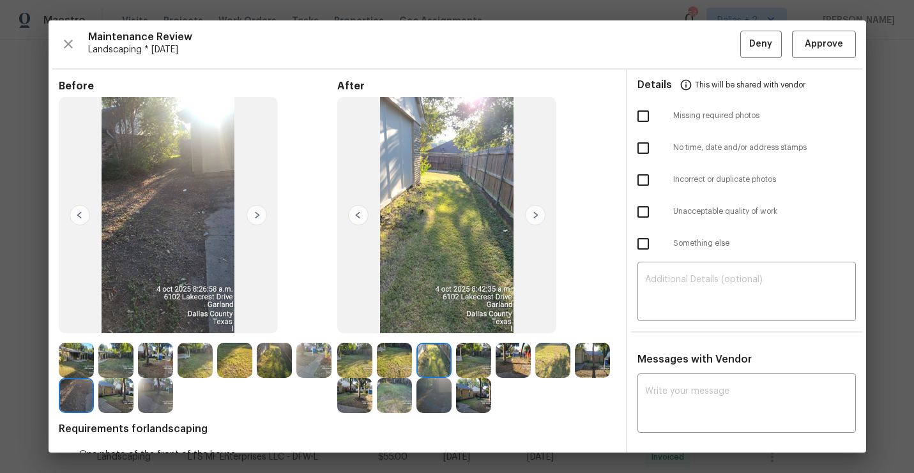
click at [535, 214] on img at bounding box center [535, 215] width 20 height 20
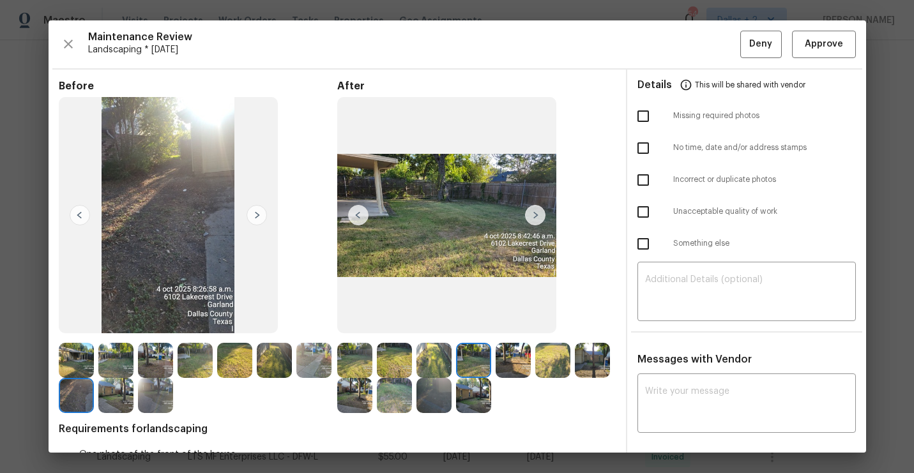
click at [535, 214] on img at bounding box center [535, 215] width 20 height 20
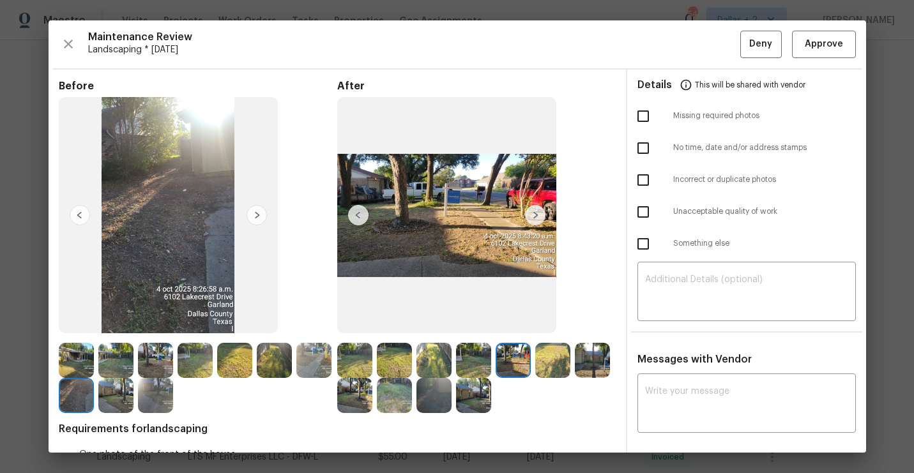
click at [535, 214] on img at bounding box center [535, 215] width 20 height 20
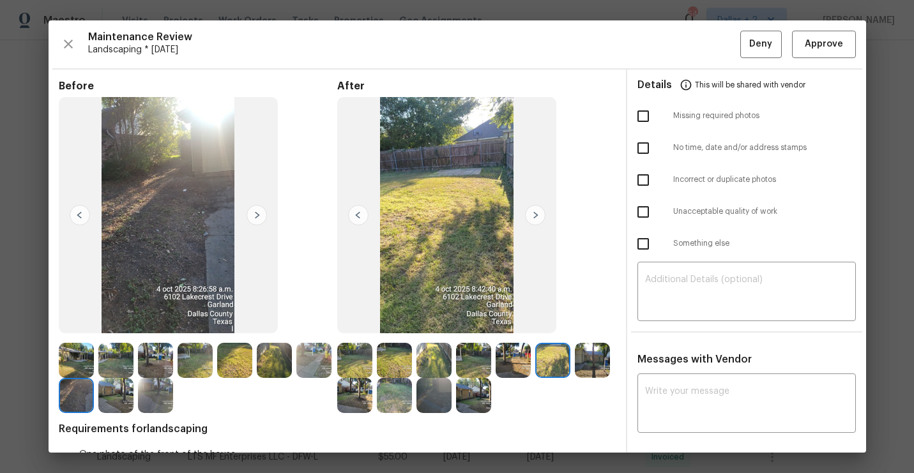
click at [535, 214] on img at bounding box center [535, 215] width 20 height 20
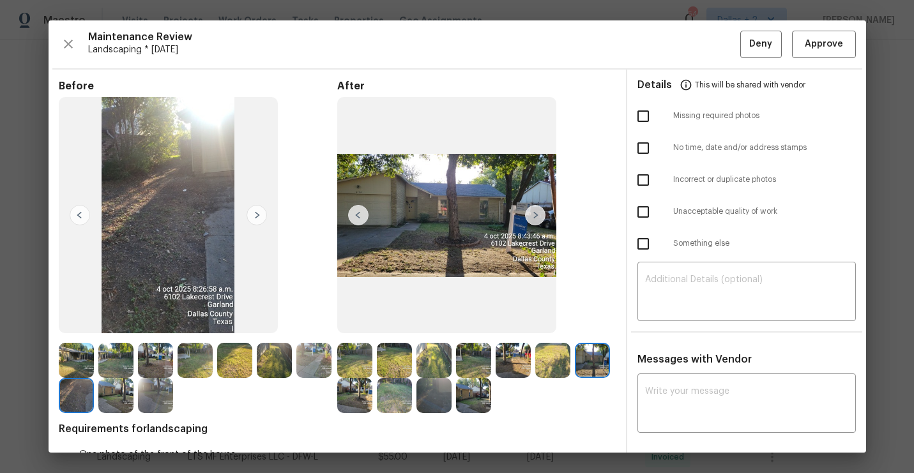
click at [535, 214] on img at bounding box center [535, 215] width 20 height 20
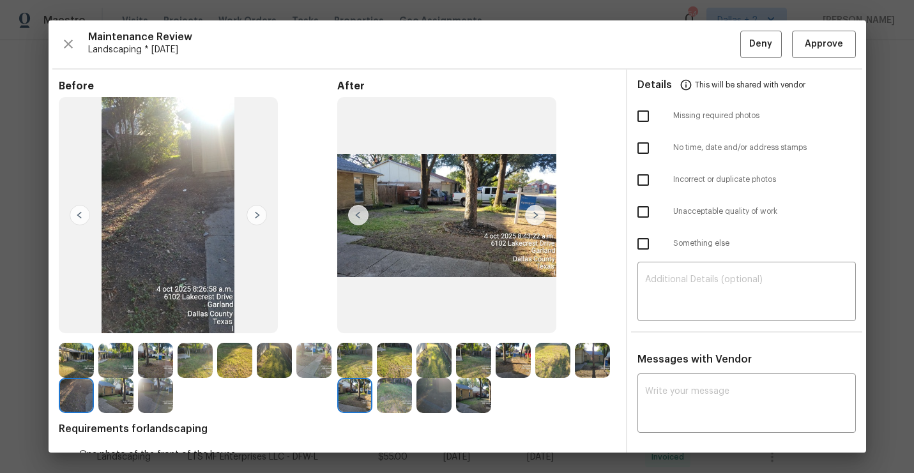
click at [535, 214] on img at bounding box center [535, 215] width 20 height 20
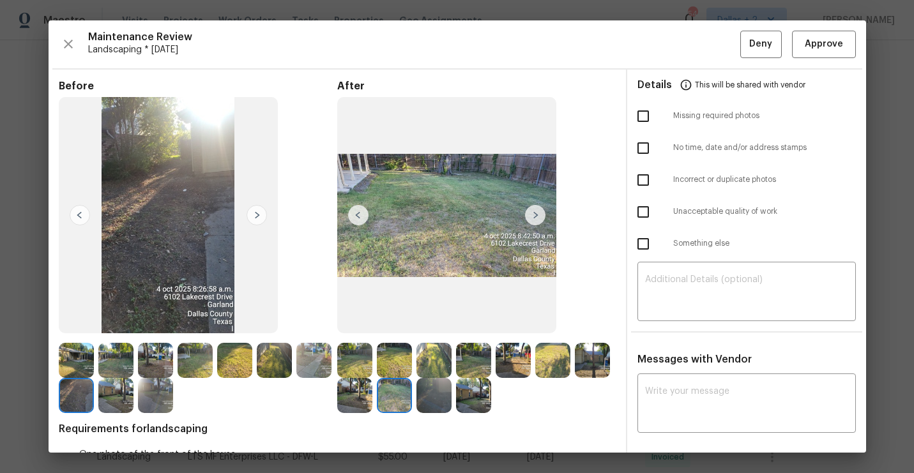
click at [535, 214] on img at bounding box center [535, 215] width 20 height 20
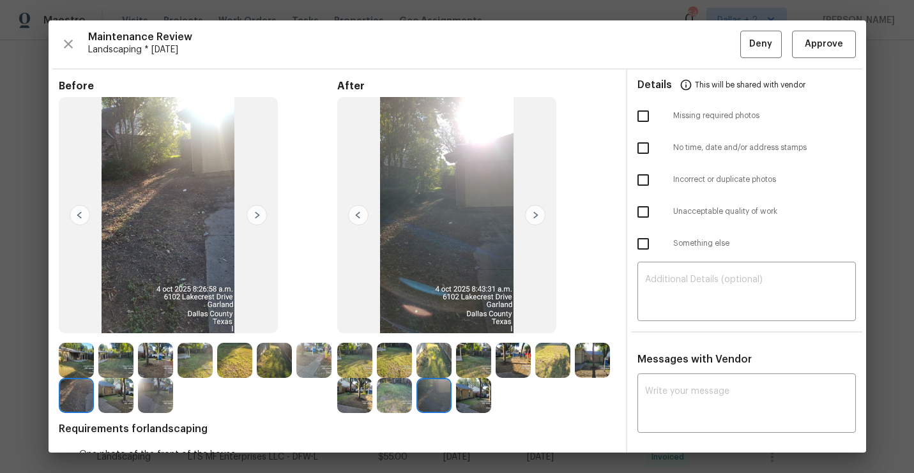
click at [535, 214] on img at bounding box center [535, 215] width 20 height 20
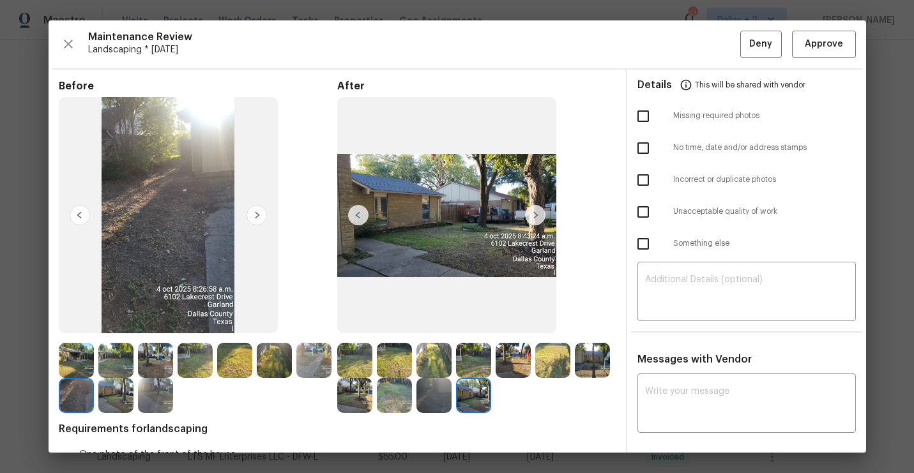
click at [535, 214] on img at bounding box center [535, 215] width 20 height 20
click at [75, 362] on img at bounding box center [76, 360] width 35 height 35
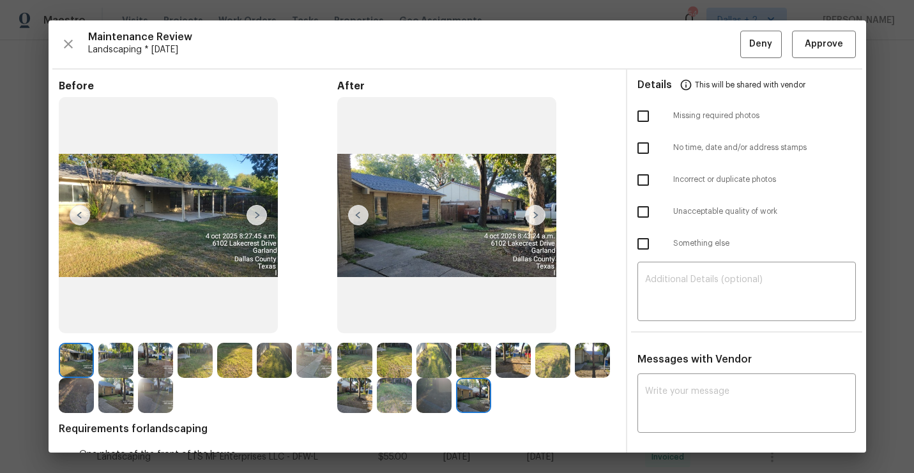
click at [267, 212] on img at bounding box center [168, 215] width 219 height 237
click at [259, 215] on img at bounding box center [257, 215] width 20 height 20
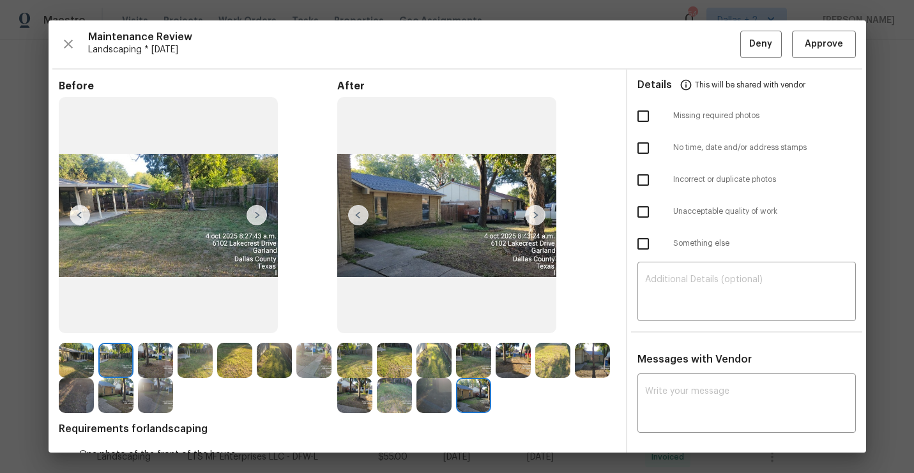
click at [259, 215] on img at bounding box center [257, 215] width 20 height 20
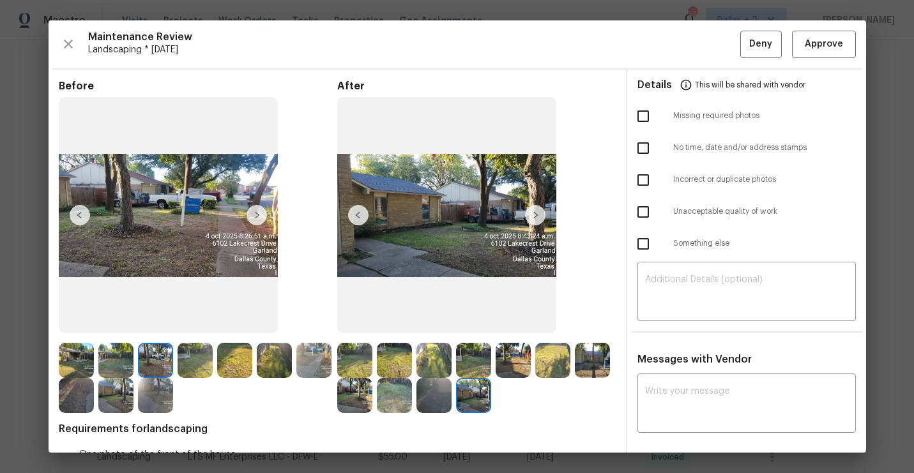
click at [259, 215] on img at bounding box center [257, 215] width 20 height 20
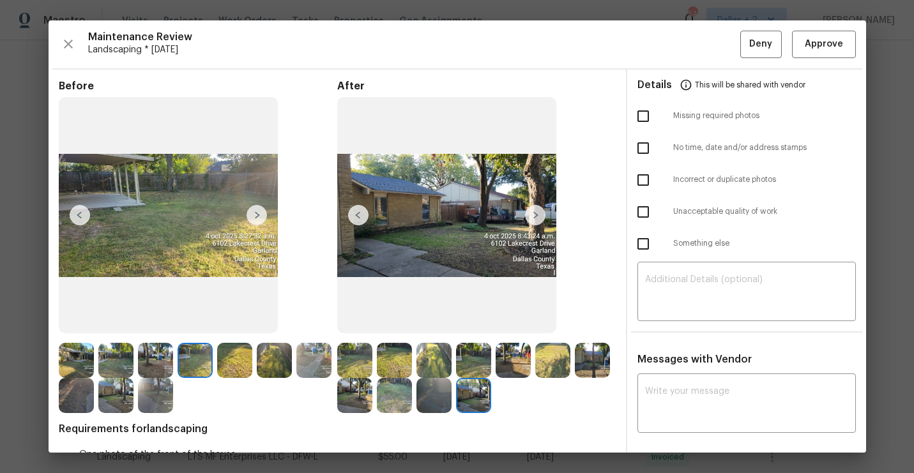
click at [259, 215] on img at bounding box center [257, 215] width 20 height 20
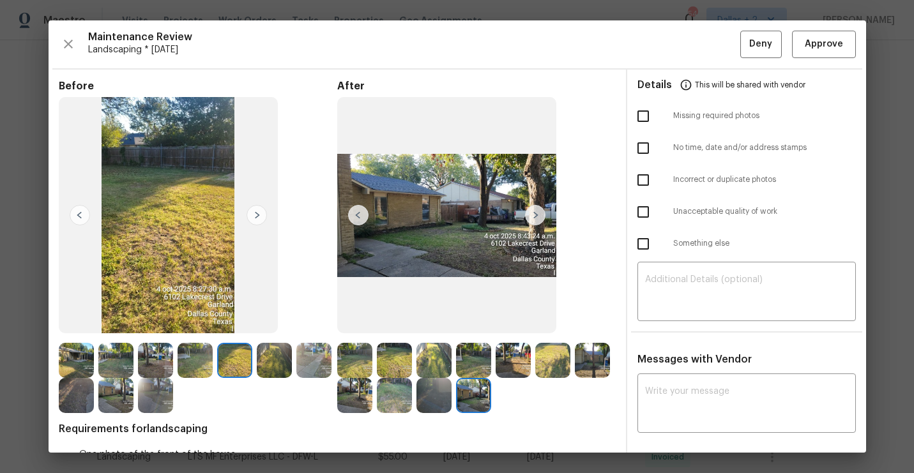
click at [259, 215] on img at bounding box center [257, 215] width 20 height 20
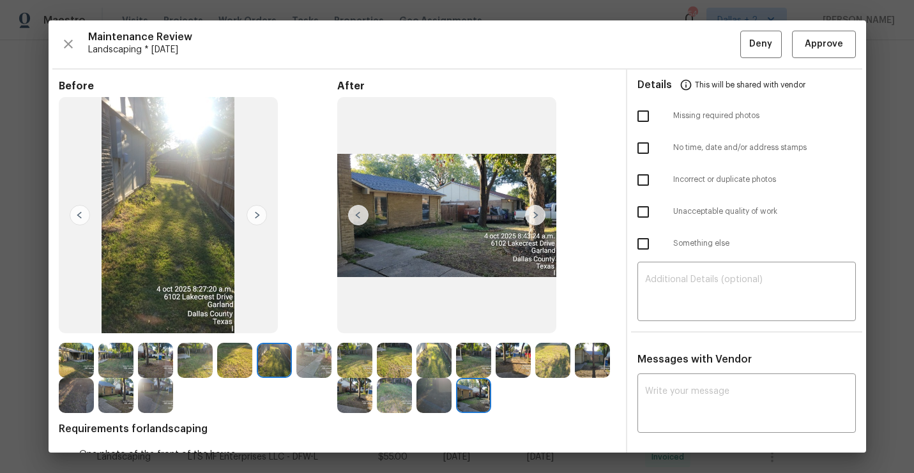
click at [259, 215] on img at bounding box center [257, 215] width 20 height 20
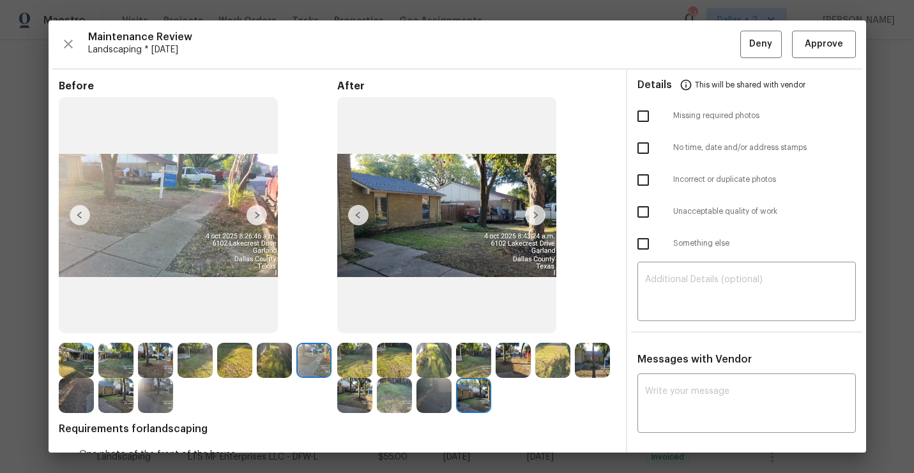
click at [259, 215] on img at bounding box center [257, 215] width 20 height 20
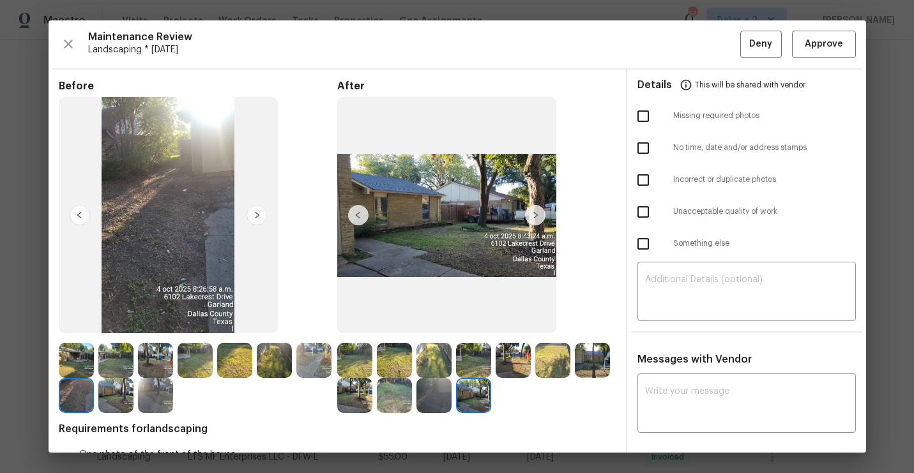
click at [259, 215] on img at bounding box center [257, 215] width 20 height 20
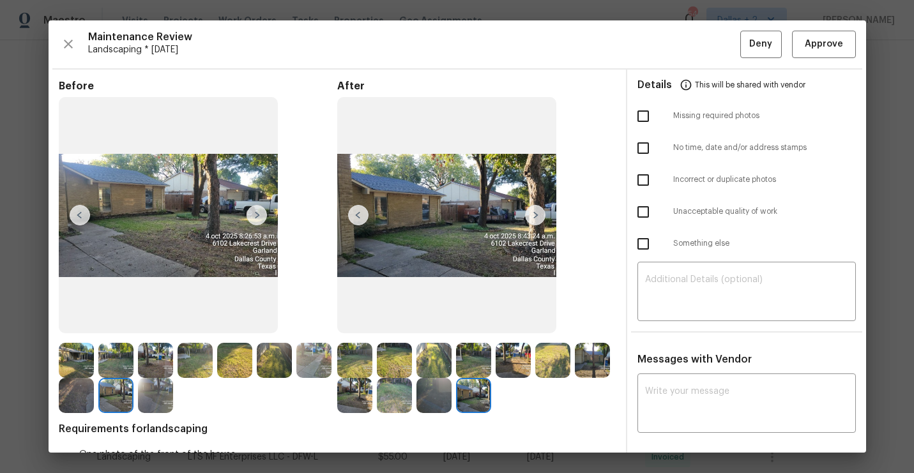
click at [259, 215] on img at bounding box center [257, 215] width 20 height 20
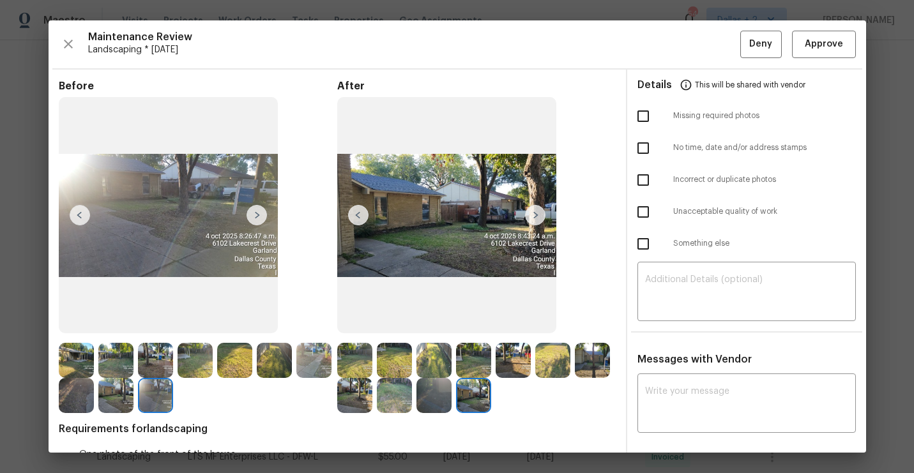
click at [259, 215] on img at bounding box center [257, 215] width 20 height 20
click at [64, 45] on icon "button" at bounding box center [68, 43] width 15 height 15
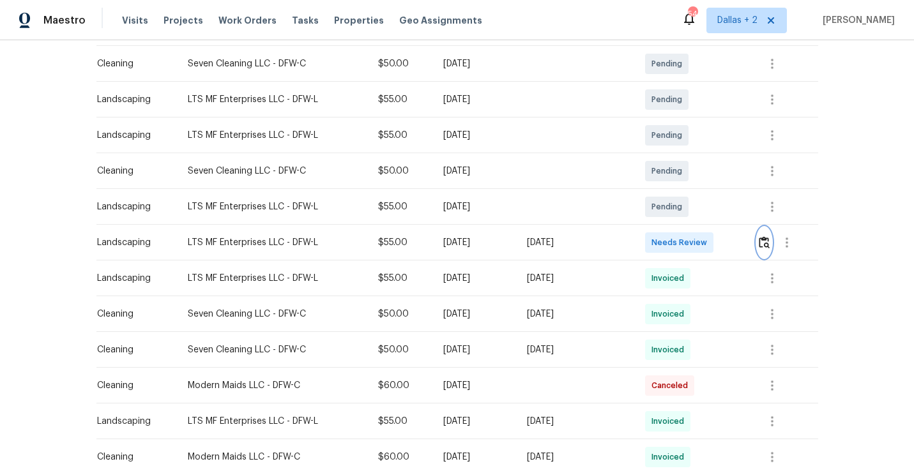
scroll to position [239, 0]
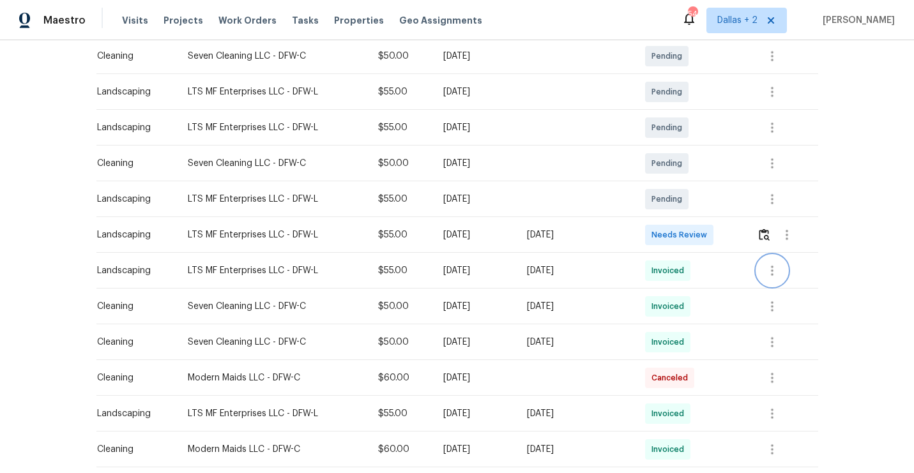
click at [770, 274] on icon "button" at bounding box center [771, 270] width 15 height 15
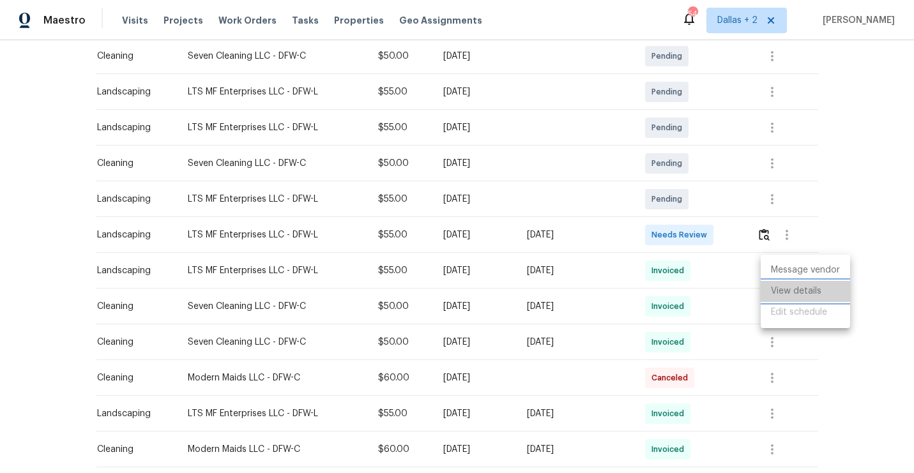
click at [789, 293] on li "View details" at bounding box center [805, 291] width 89 height 21
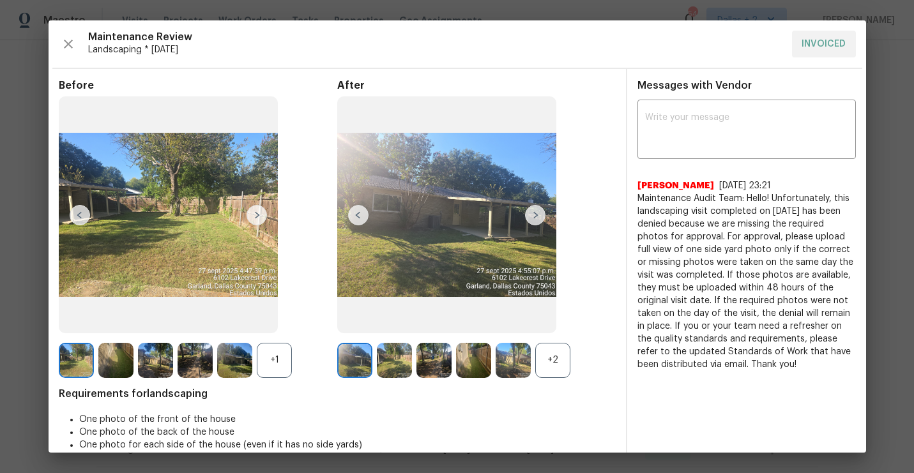
click at [285, 358] on div "+1" at bounding box center [274, 360] width 35 height 35
click at [545, 351] on div "+2" at bounding box center [552, 360] width 35 height 35
click at [363, 354] on img at bounding box center [354, 360] width 35 height 35
click at [533, 218] on img at bounding box center [535, 215] width 20 height 20
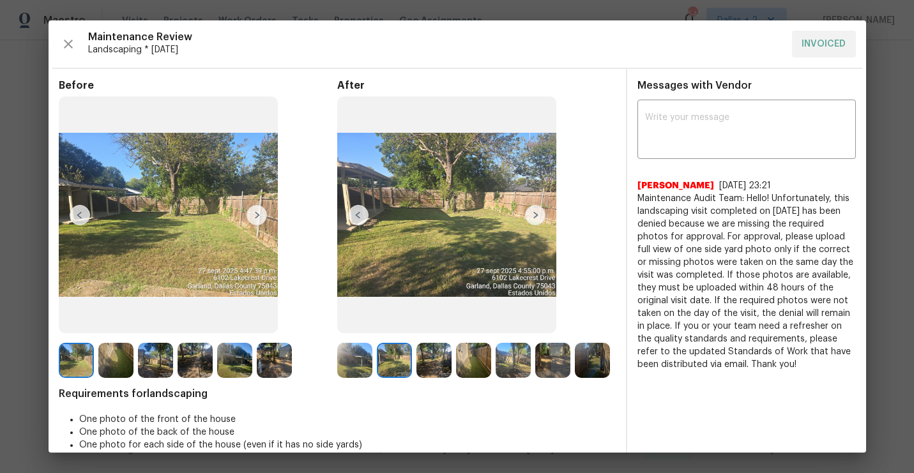
click at [533, 218] on img at bounding box center [535, 215] width 20 height 20
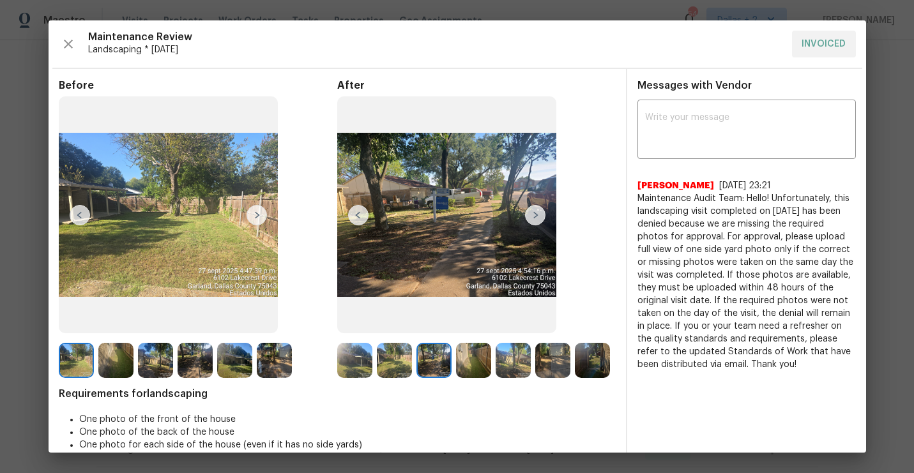
click at [536, 214] on img at bounding box center [535, 215] width 20 height 20
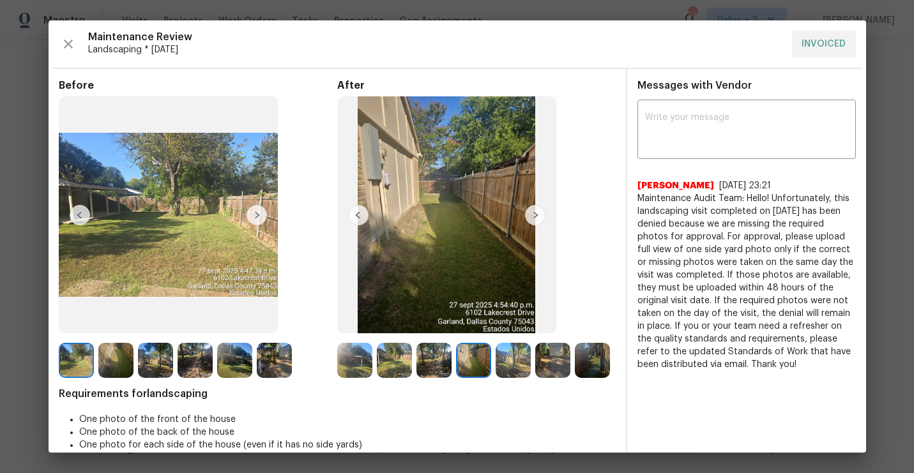
click at [536, 214] on img at bounding box center [535, 215] width 20 height 20
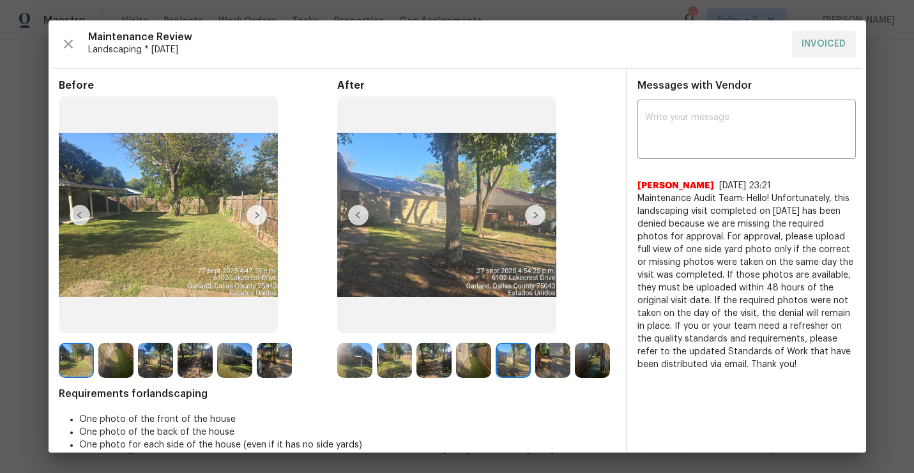
click at [536, 214] on img at bounding box center [535, 215] width 20 height 20
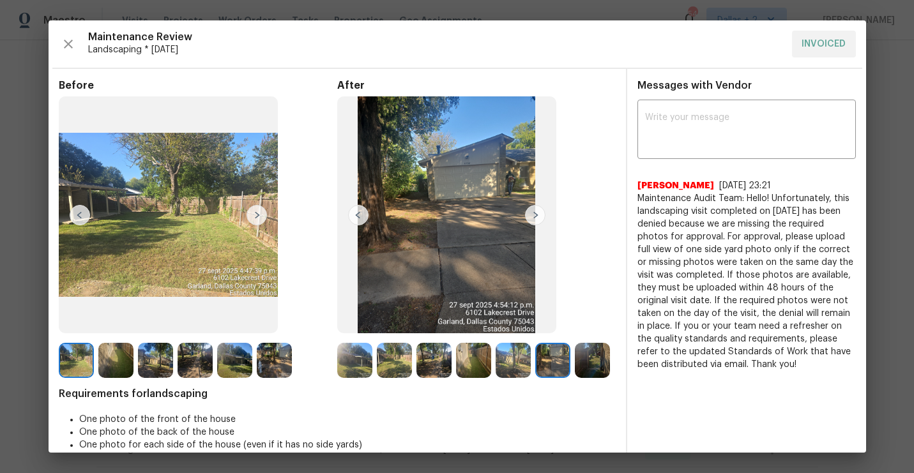
click at [536, 214] on img at bounding box center [535, 215] width 20 height 20
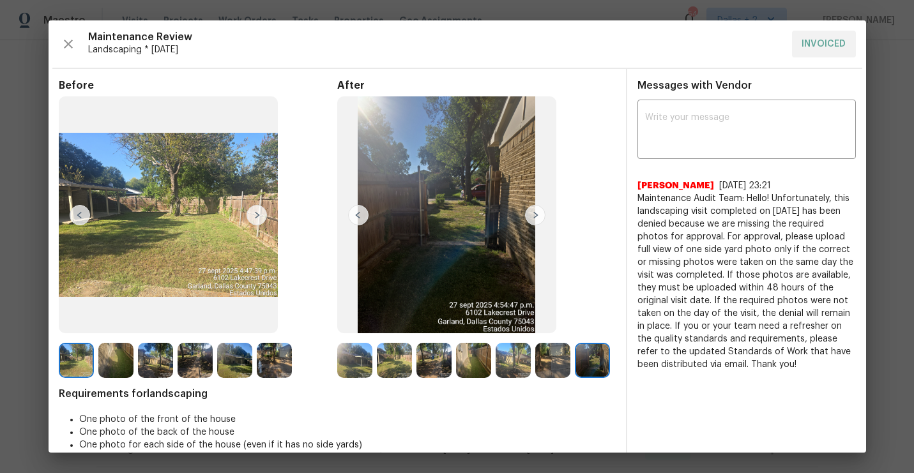
click at [536, 214] on img at bounding box center [535, 215] width 20 height 20
click at [363, 215] on img at bounding box center [358, 215] width 20 height 20
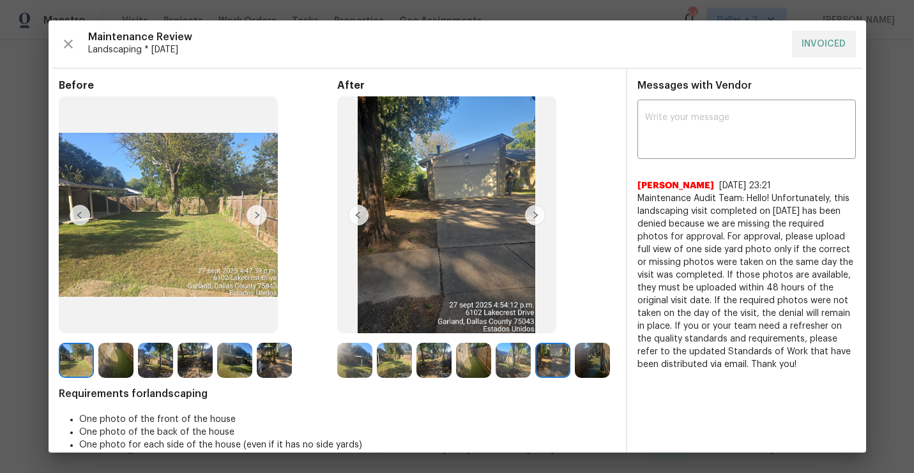
click at [363, 215] on img at bounding box center [358, 215] width 20 height 20
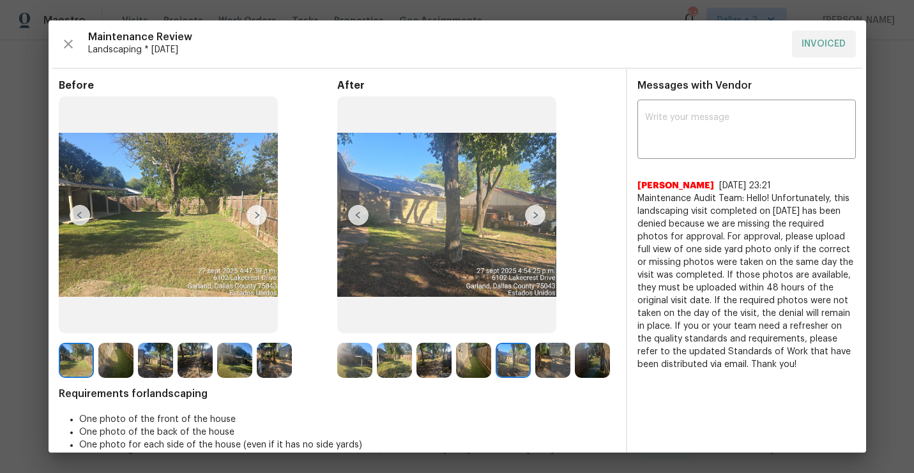
click at [533, 224] on img at bounding box center [535, 215] width 20 height 20
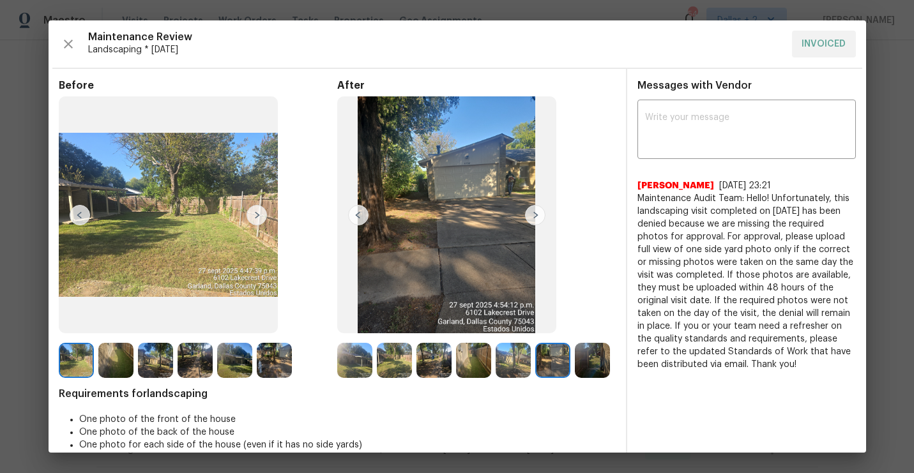
click at [534, 214] on img at bounding box center [535, 215] width 20 height 20
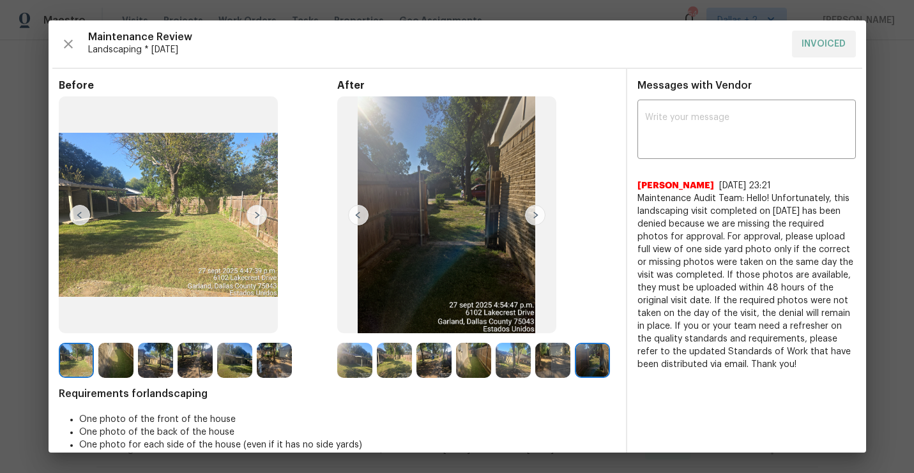
click at [361, 218] on img at bounding box center [358, 215] width 20 height 20
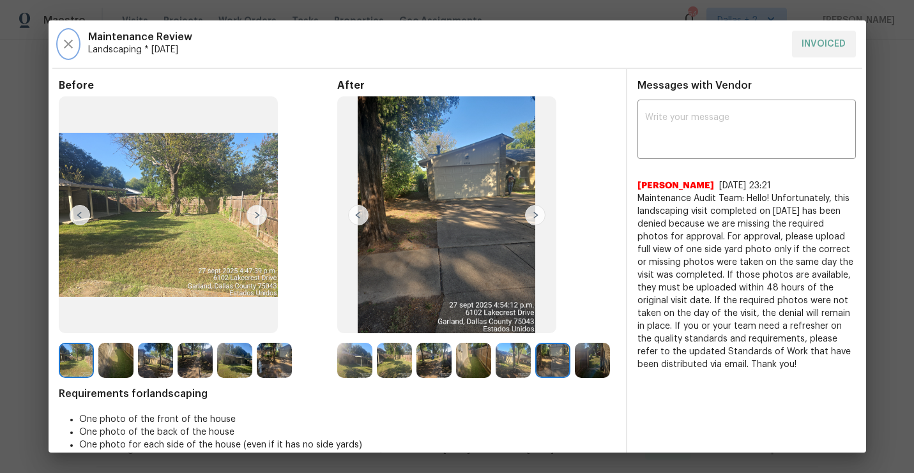
click at [73, 49] on icon "button" at bounding box center [68, 43] width 15 height 15
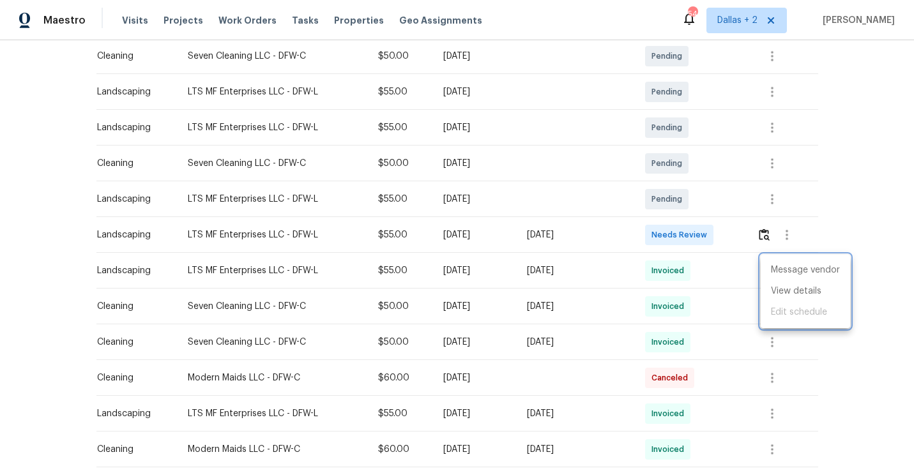
click at [773, 237] on div at bounding box center [457, 236] width 914 height 473
click at [772, 237] on button "button" at bounding box center [764, 235] width 15 height 31
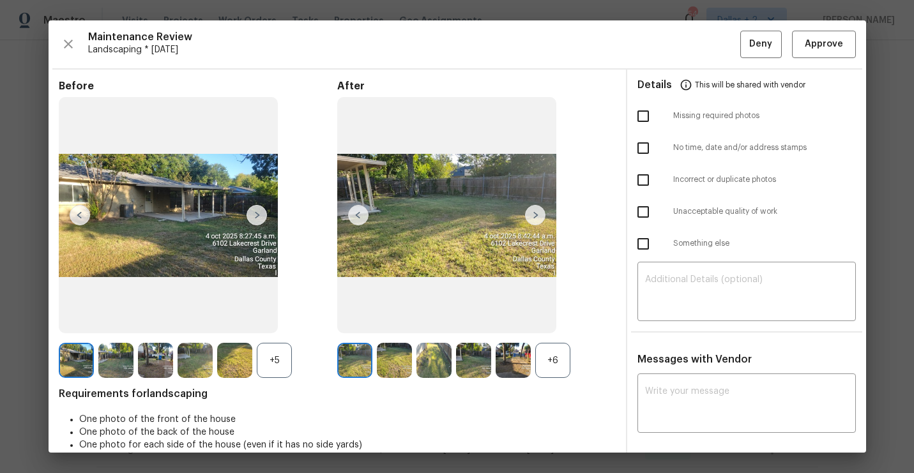
click at [558, 351] on div "+6" at bounding box center [552, 360] width 35 height 35
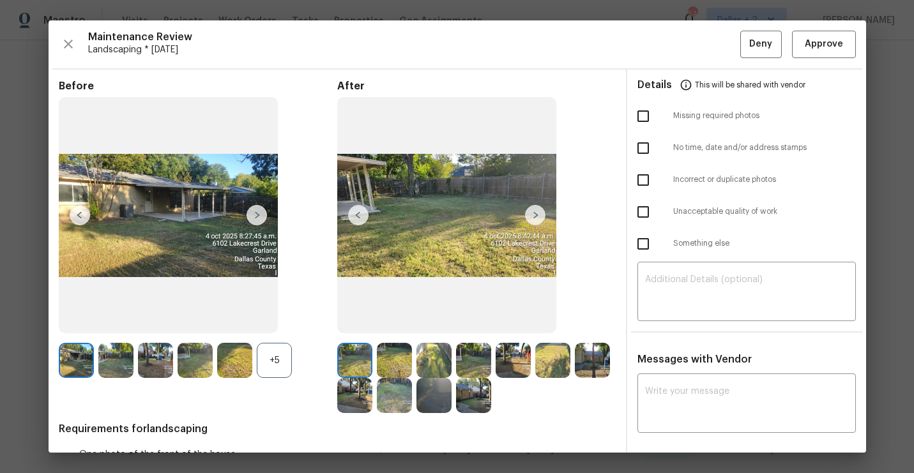
click at [275, 367] on div "+5" at bounding box center [274, 360] width 35 height 35
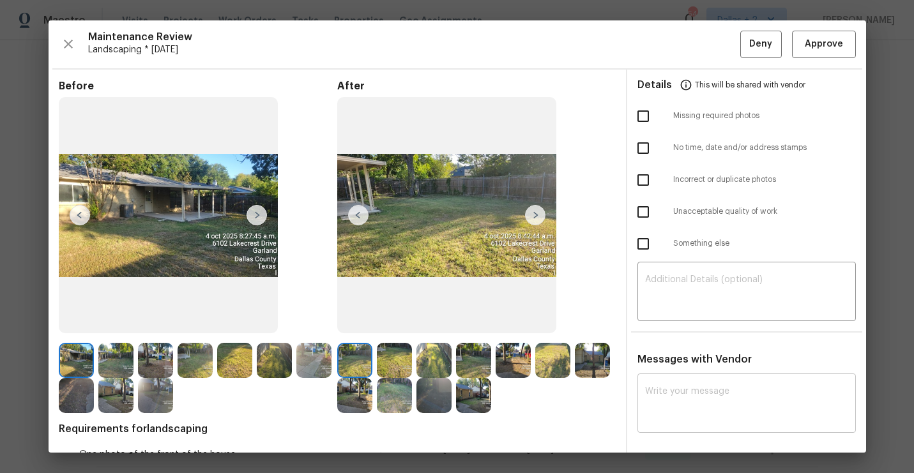
click at [692, 383] on div "x ​" at bounding box center [746, 405] width 218 height 56
paste textarea "Maintenance Audit Team: Hello! As per our updated SWO address sign photo is req…"
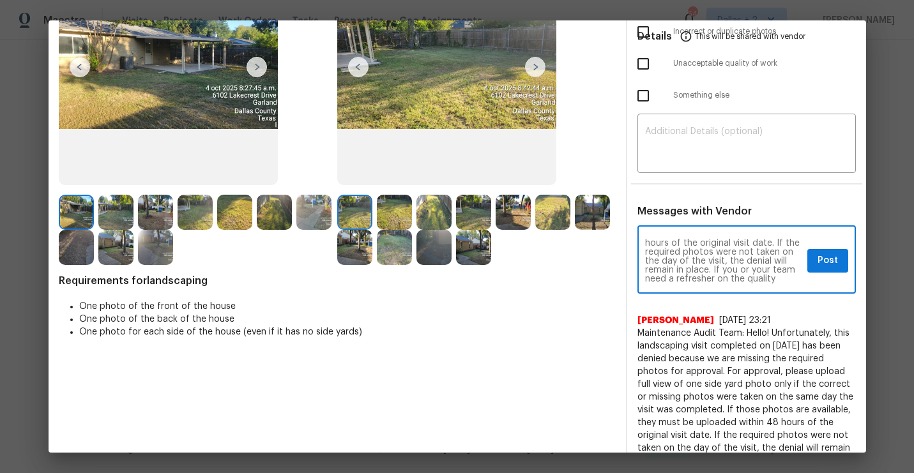
scroll to position [0, 0]
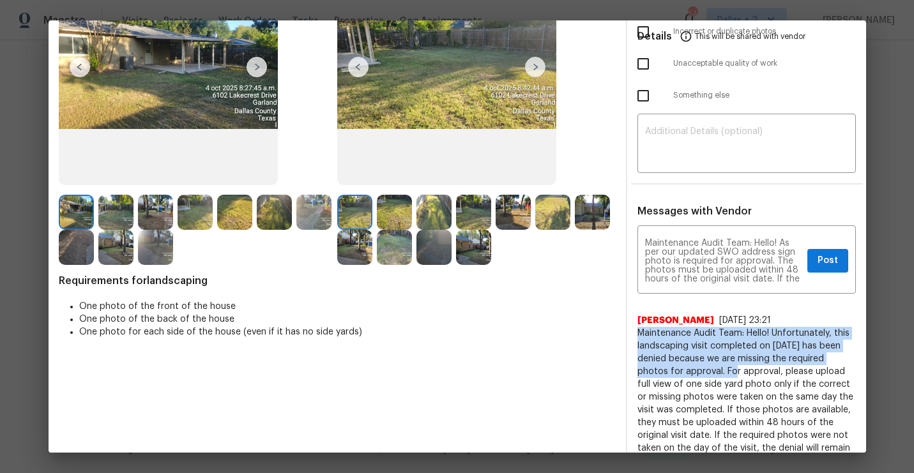
drag, startPoint x: 720, startPoint y: 370, endPoint x: 632, endPoint y: 330, distance: 97.5
click at [632, 330] on div "Maintenance Audit Team: Hello! As per our updated SWO address sign photo is req…" at bounding box center [746, 367] width 239 height 277
copy span "Maintenance Audit Team: Hello! Unfortunately, this landscaping visit completed …"
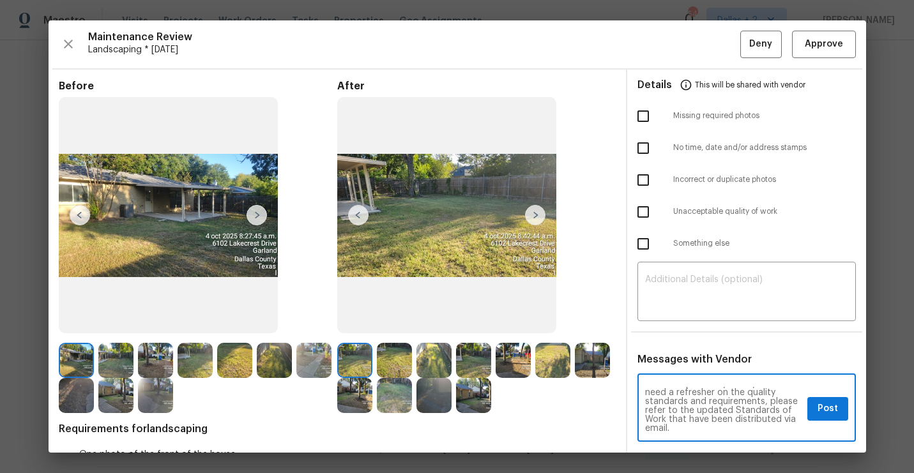
scroll to position [72, 0]
drag, startPoint x: 781, startPoint y: 390, endPoint x: 782, endPoint y: 436, distance: 45.3
click at [782, 436] on div "Maintenance Audit Team: Hello! As per our updated SWO address sign photo is req…" at bounding box center [746, 409] width 218 height 65
paste textarea "Maintenance Audit Team: Hello! Unfortunately, this landscaping visit completed …"
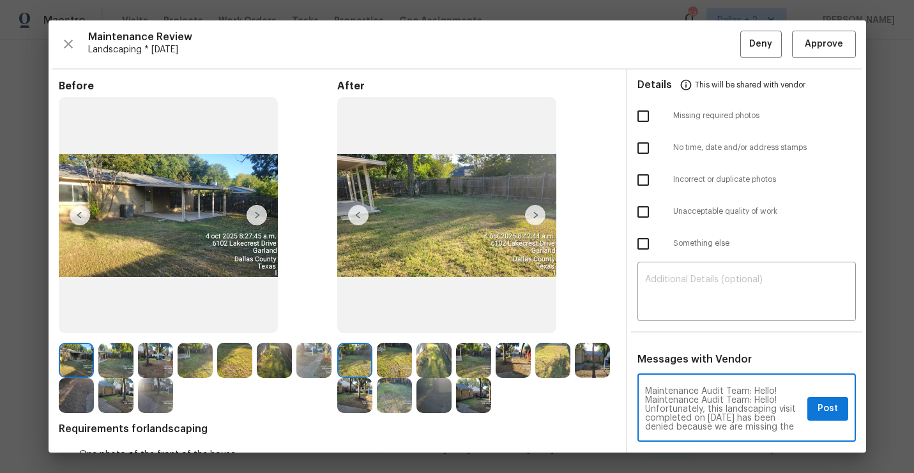
type textarea "Maintenance Audit Team: Hello! Maintenance Audit Team: Hello! Unfortunately, th…"
click at [114, 407] on img at bounding box center [115, 395] width 35 height 35
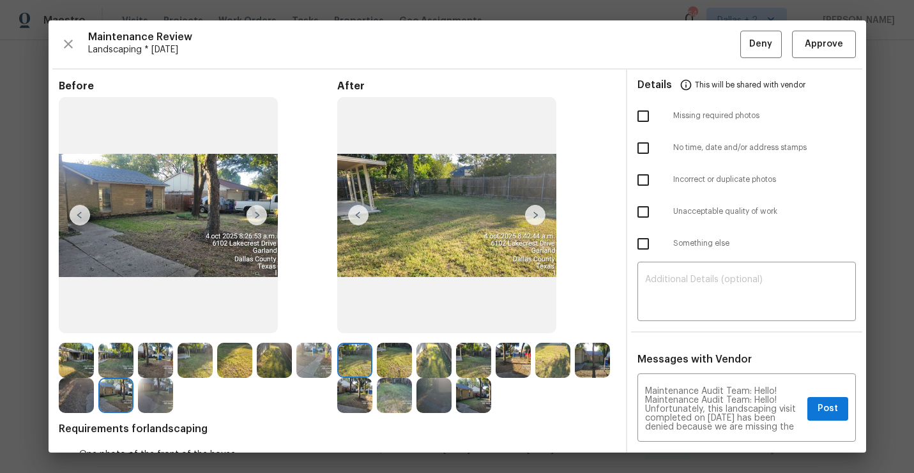
click at [162, 401] on img at bounding box center [155, 395] width 35 height 35
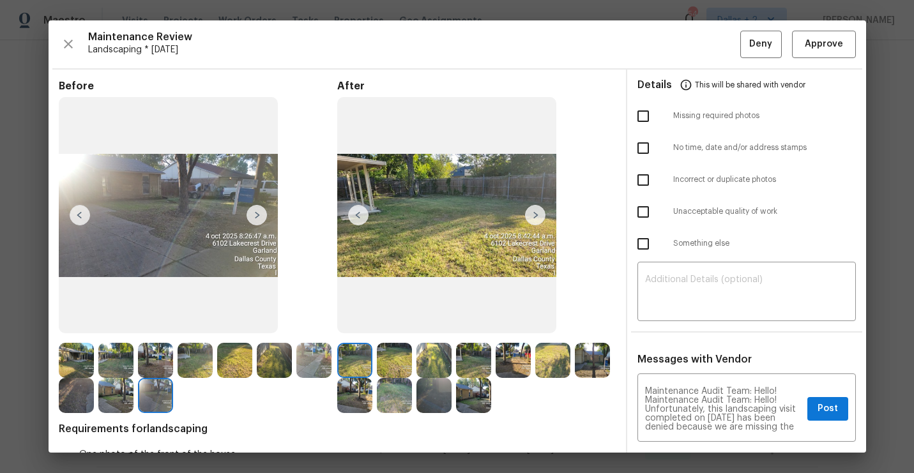
click at [162, 401] on img at bounding box center [155, 395] width 35 height 35
click at [57, 398] on div "Before After Requirements for landscaping One photo of the front of the house O…" at bounding box center [457, 367] width 817 height 595
click at [76, 396] on img at bounding box center [76, 395] width 35 height 35
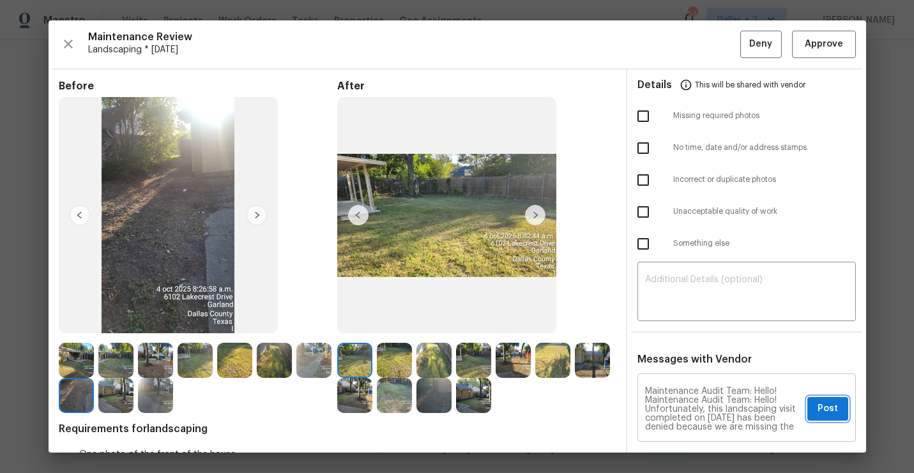
click at [822, 408] on span "Post" at bounding box center [827, 409] width 20 height 16
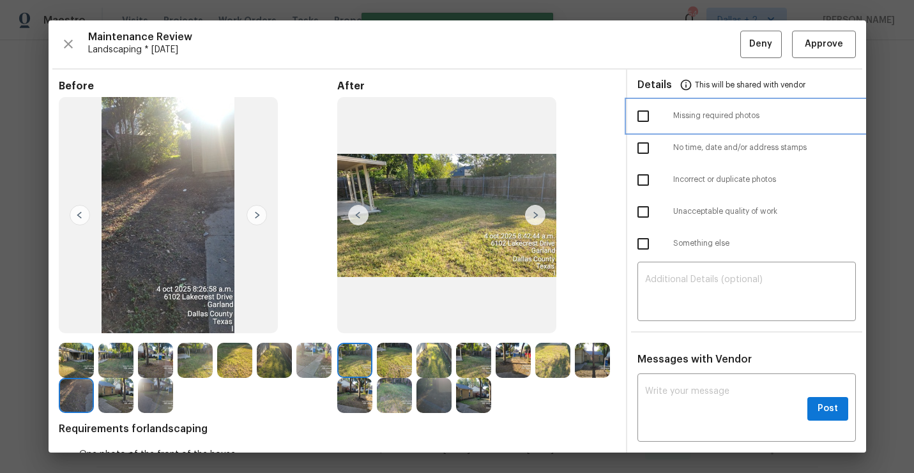
click at [717, 118] on span "Missing required photos" at bounding box center [764, 115] width 183 height 11
checkbox input "true"
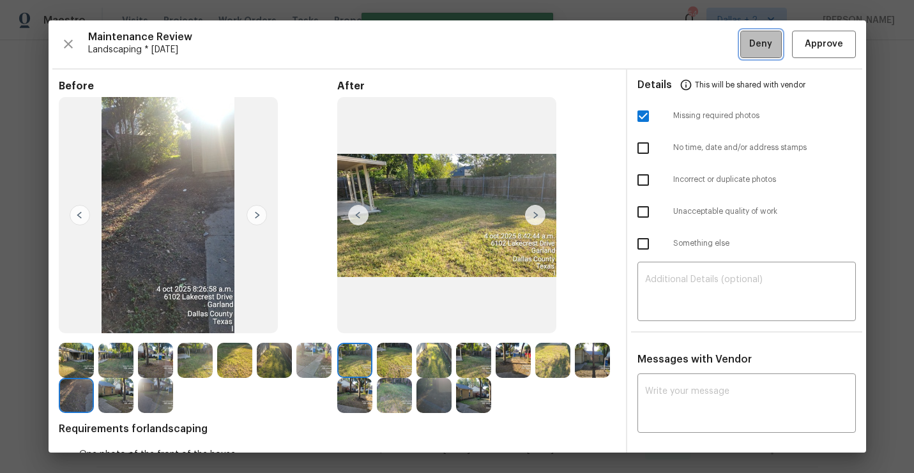
click at [757, 48] on span "Deny" at bounding box center [760, 44] width 23 height 16
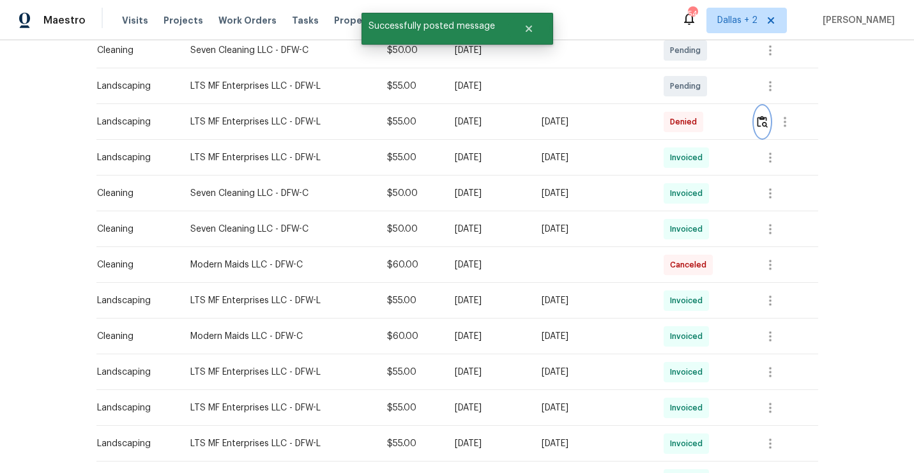
scroll to position [351, 0]
click at [768, 121] on img "button" at bounding box center [762, 123] width 11 height 12
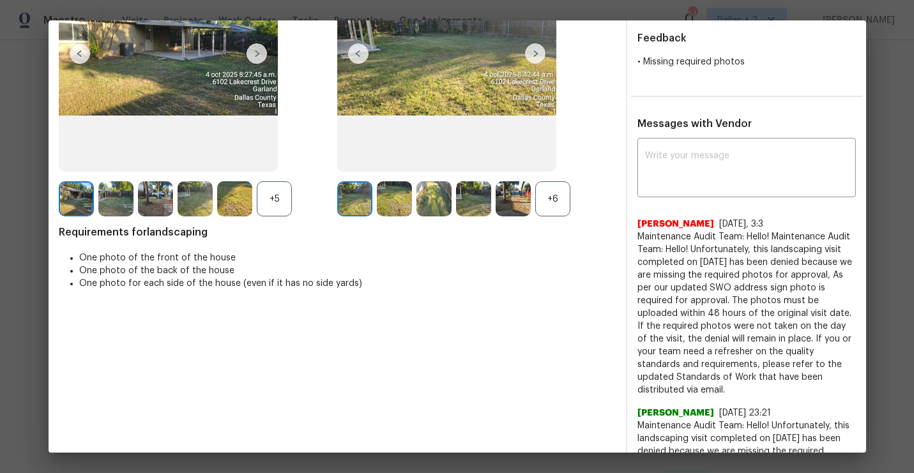
scroll to position [178, 0]
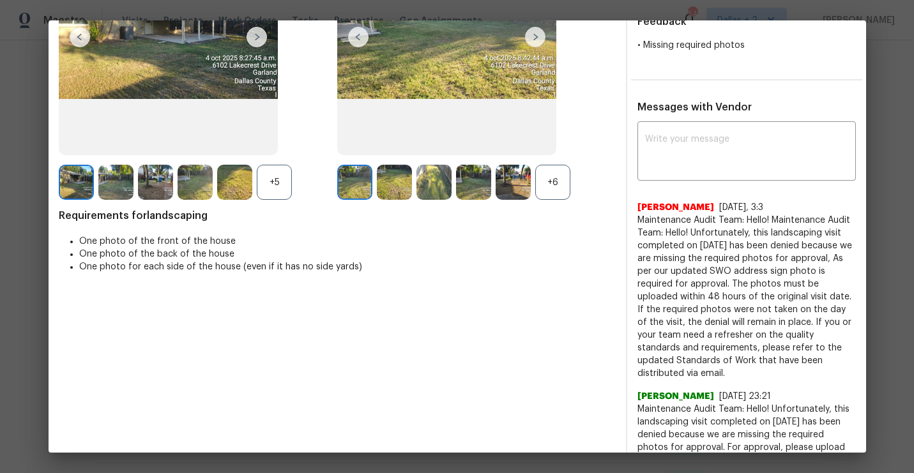
drag, startPoint x: 676, startPoint y: 378, endPoint x: 629, endPoint y: 220, distance: 165.3
click at [629, 220] on div "x ​ Jithin Franklin 10/7/25, 3:3 Maintenance Audit Team: Hello! Maintenance Aud…" at bounding box center [746, 353] width 239 height 457
copy span "Maintenance Audit Team: Hello! Maintenance Audit Team: Hello! Unfortunately, th…"
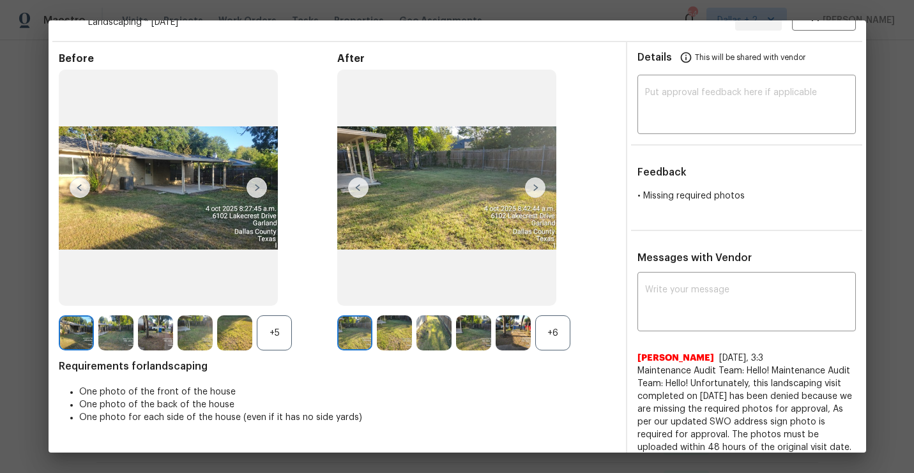
scroll to position [0, 0]
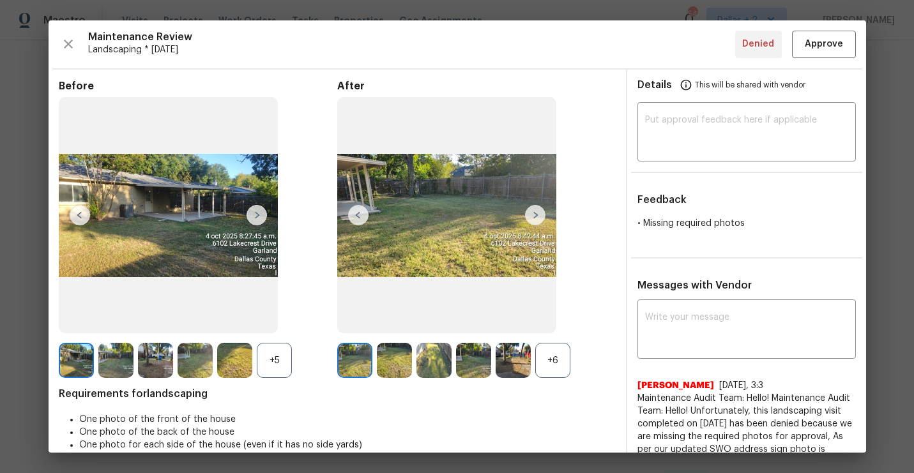
click at [59, 38] on div "Maintenance Review Landscaping * Mon, Sep 29 Denied Approve" at bounding box center [457, 44] width 797 height 27
click at [63, 38] on icon "button" at bounding box center [68, 43] width 15 height 15
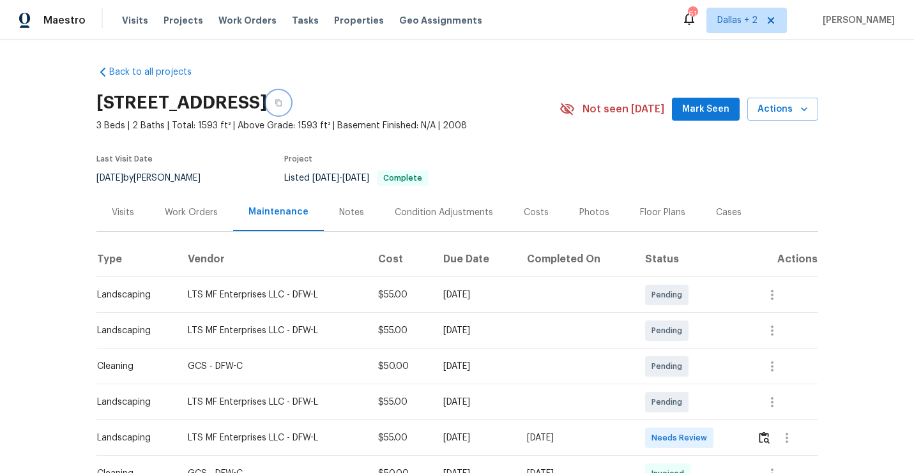
click at [282, 99] on icon "button" at bounding box center [279, 103] width 8 height 8
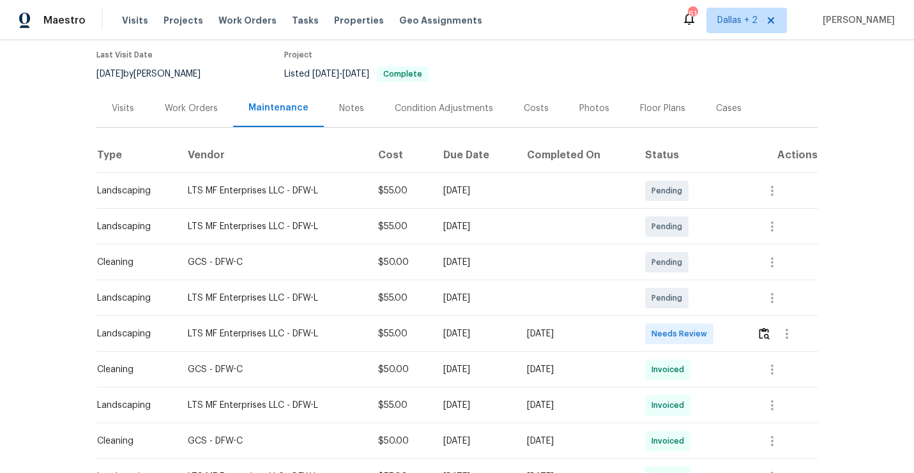
scroll to position [135, 0]
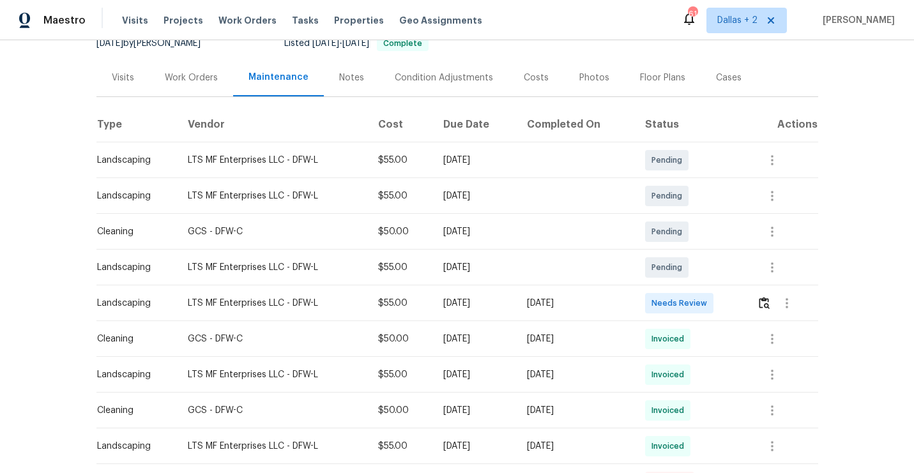
click at [760, 295] on td at bounding box center [782, 303] width 71 height 36
click at [764, 297] on img "button" at bounding box center [764, 303] width 11 height 12
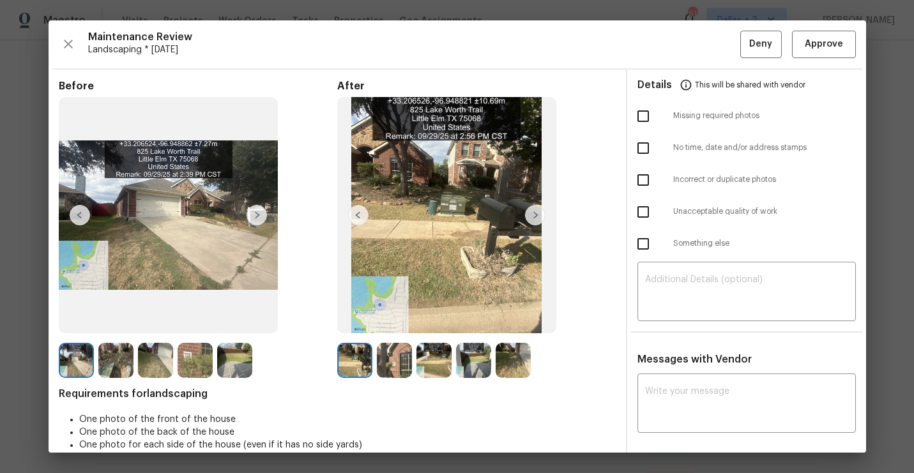
click at [261, 213] on img at bounding box center [257, 215] width 20 height 20
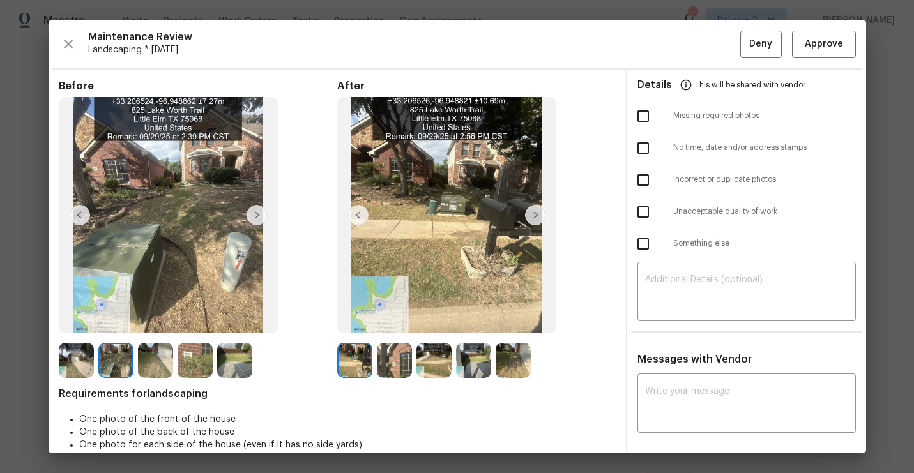
click at [393, 352] on img at bounding box center [394, 360] width 35 height 35
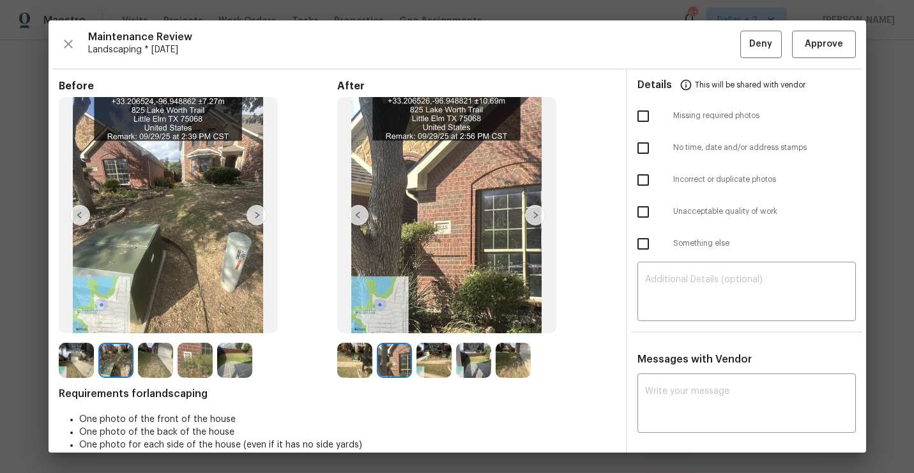
click at [360, 364] on img at bounding box center [354, 360] width 35 height 35
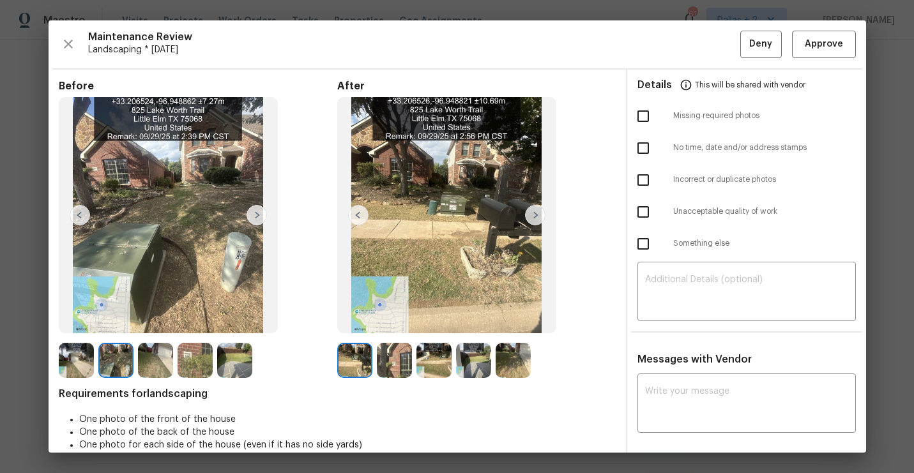
click at [349, 362] on img at bounding box center [354, 360] width 35 height 35
click at [536, 217] on img at bounding box center [535, 215] width 20 height 20
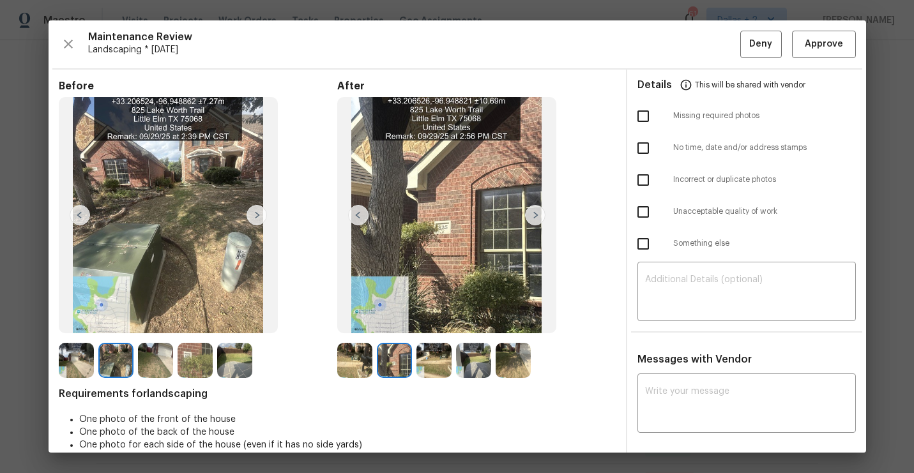
click at [536, 217] on img at bounding box center [535, 215] width 20 height 20
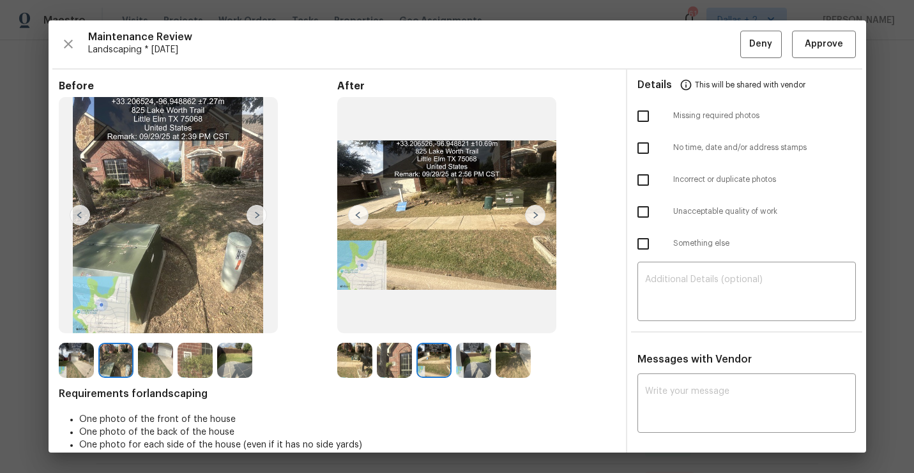
click at [527, 213] on img at bounding box center [535, 215] width 20 height 20
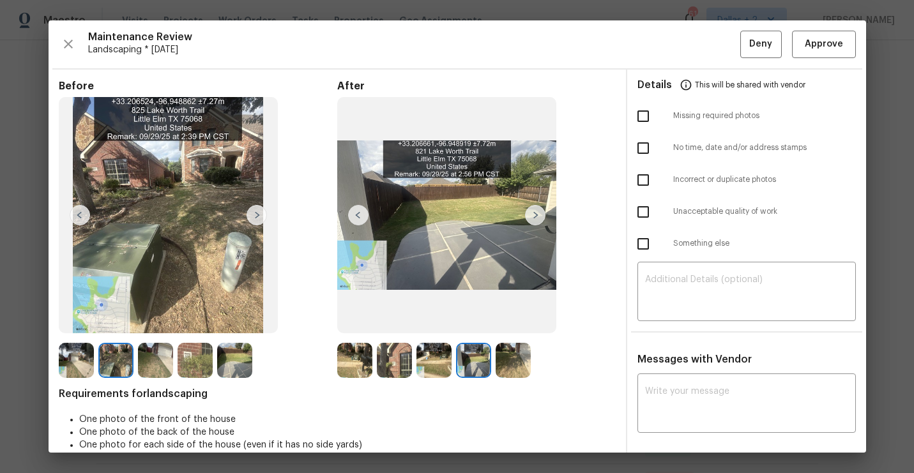
click at [510, 370] on img at bounding box center [513, 360] width 35 height 35
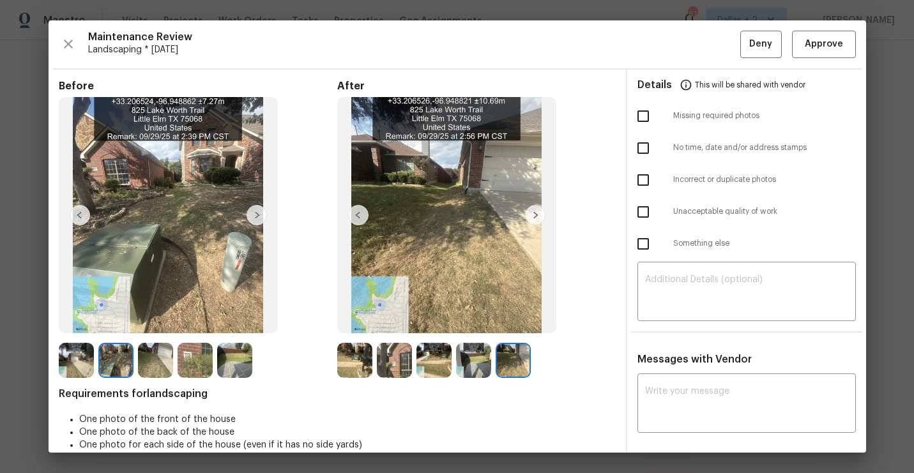
click at [386, 367] on img at bounding box center [394, 360] width 35 height 35
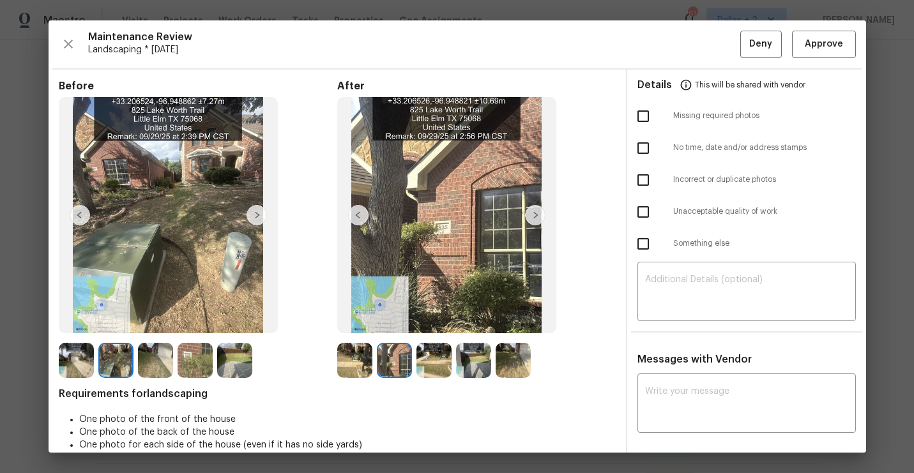
click at [338, 363] on img at bounding box center [354, 360] width 35 height 35
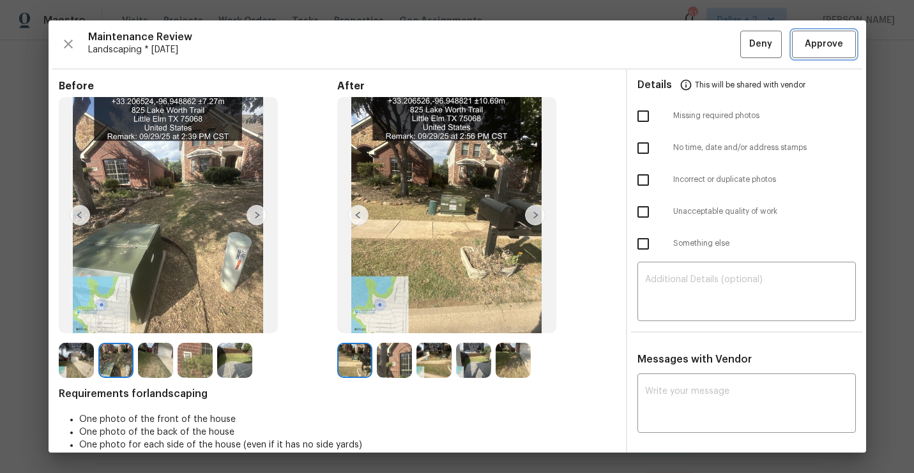
click at [826, 54] on button "Approve" at bounding box center [824, 44] width 64 height 27
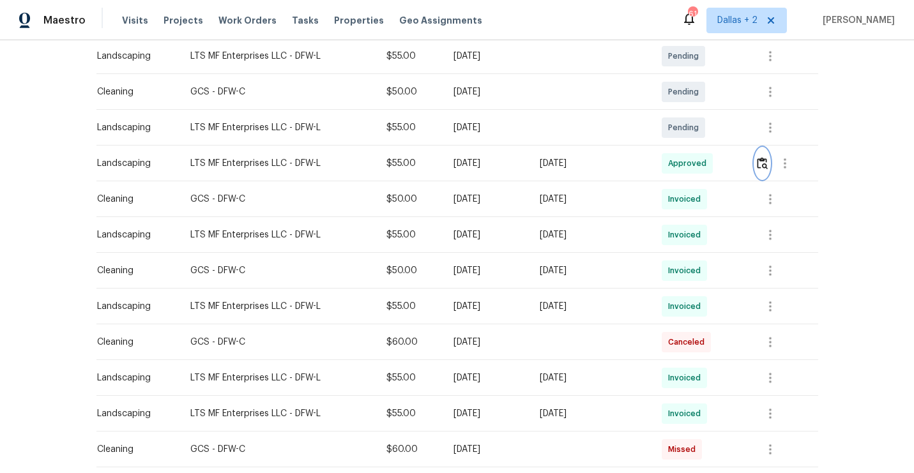
scroll to position [0, 0]
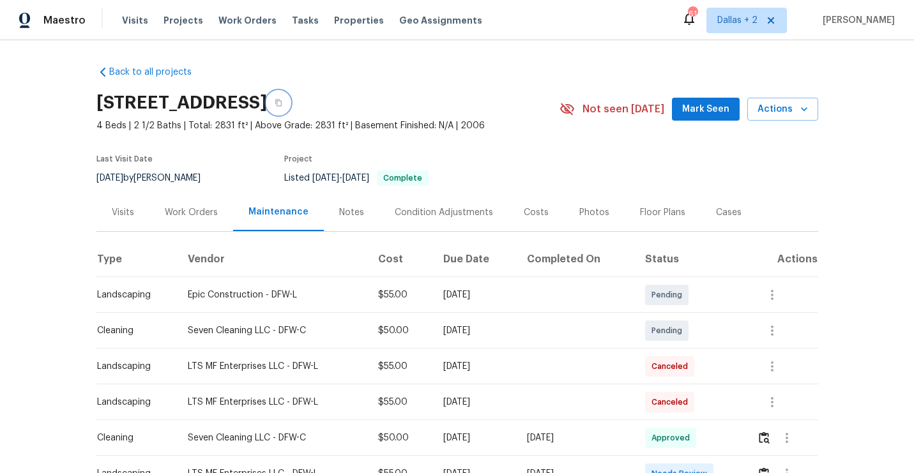
click at [282, 103] on icon "button" at bounding box center [279, 103] width 8 height 8
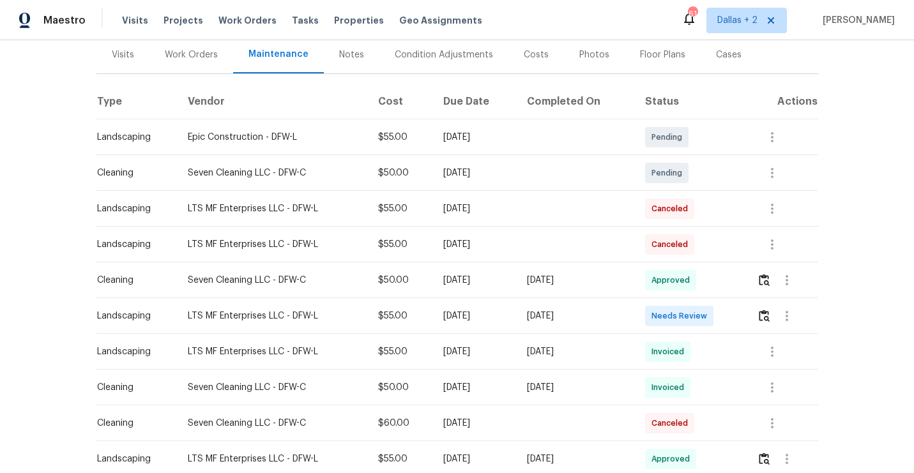
scroll to position [161, 0]
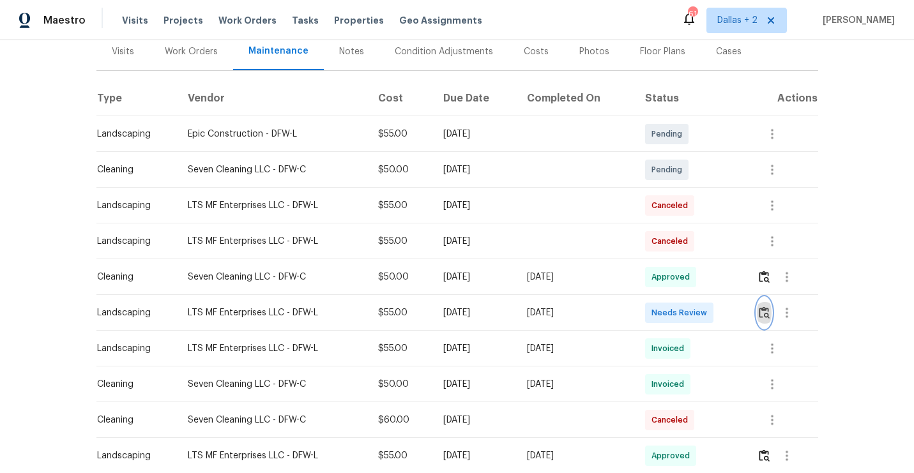
click at [770, 312] on img "button" at bounding box center [764, 313] width 11 height 12
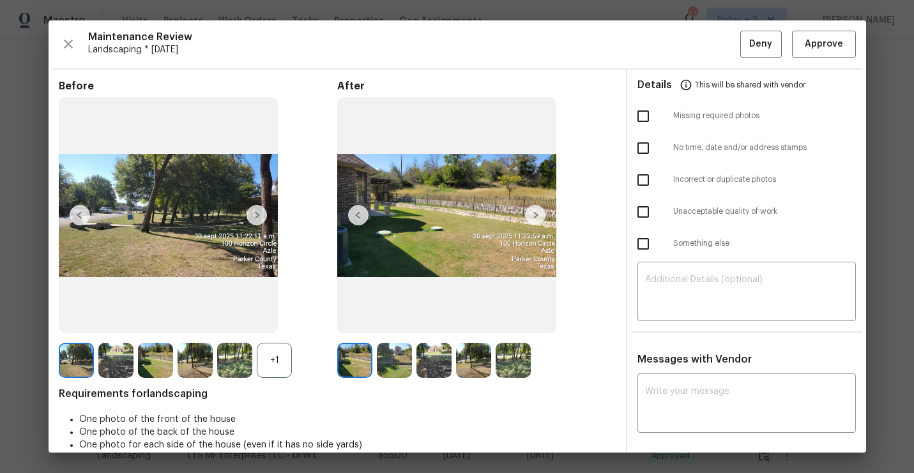
click at [271, 367] on div "+1" at bounding box center [274, 360] width 35 height 35
click at [536, 217] on img at bounding box center [535, 215] width 20 height 20
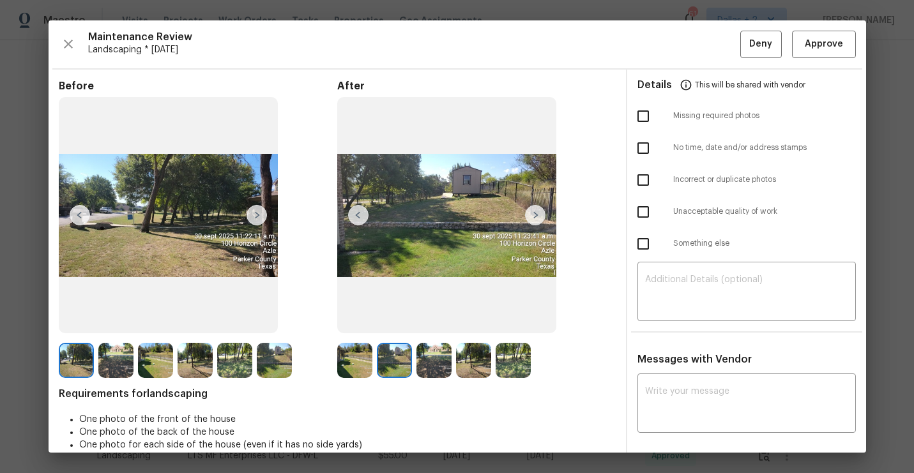
click at [536, 217] on img at bounding box center [535, 215] width 20 height 20
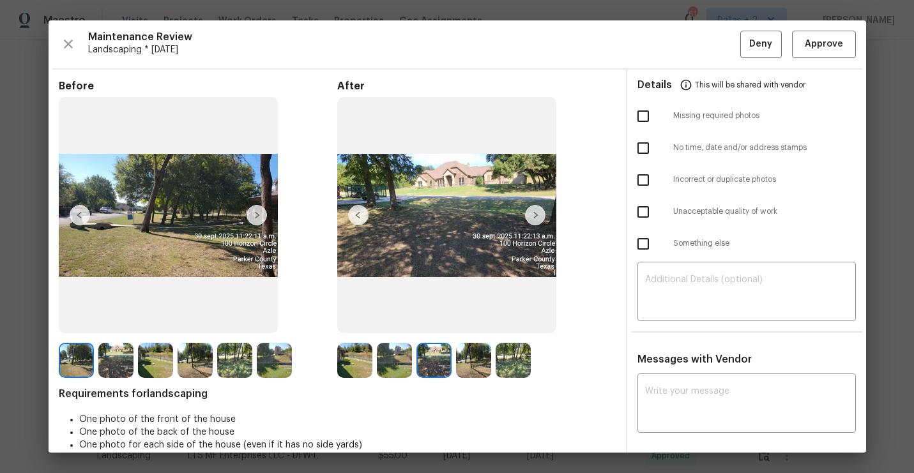
click at [536, 217] on img at bounding box center [535, 215] width 20 height 20
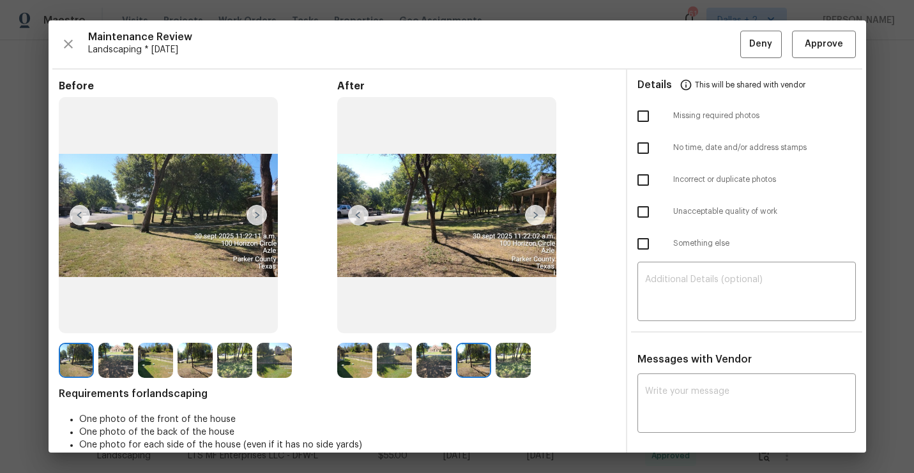
click at [536, 217] on img at bounding box center [535, 215] width 20 height 20
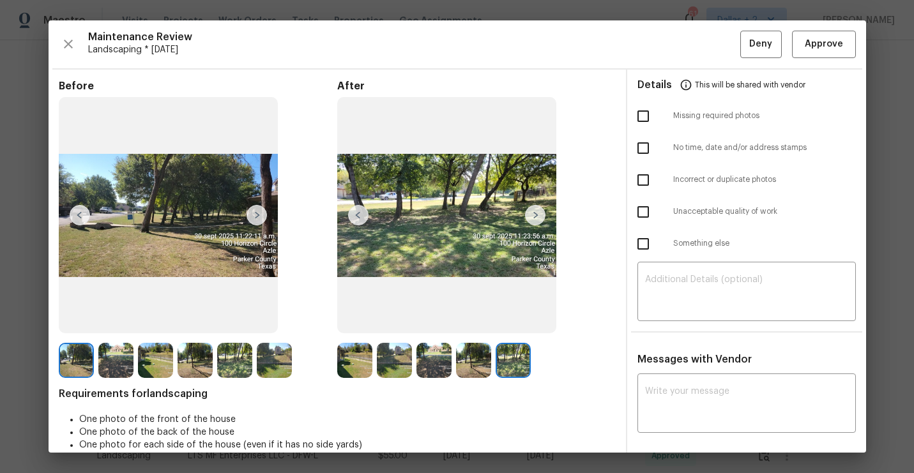
click at [82, 364] on img at bounding box center [76, 360] width 35 height 35
click at [255, 222] on img at bounding box center [257, 215] width 20 height 20
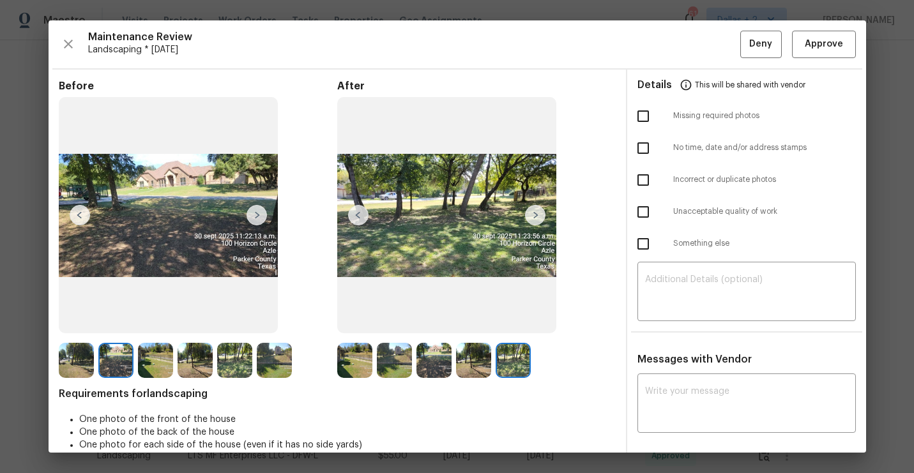
click at [256, 219] on img at bounding box center [257, 215] width 20 height 20
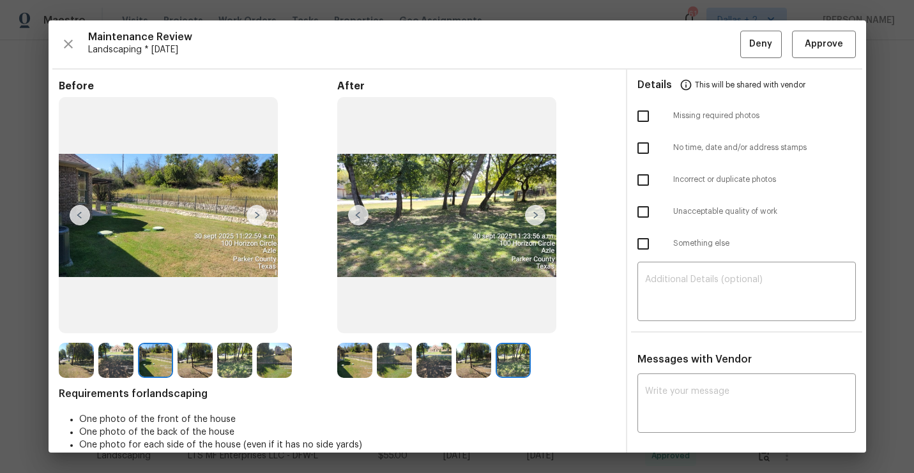
click at [256, 219] on img at bounding box center [257, 215] width 20 height 20
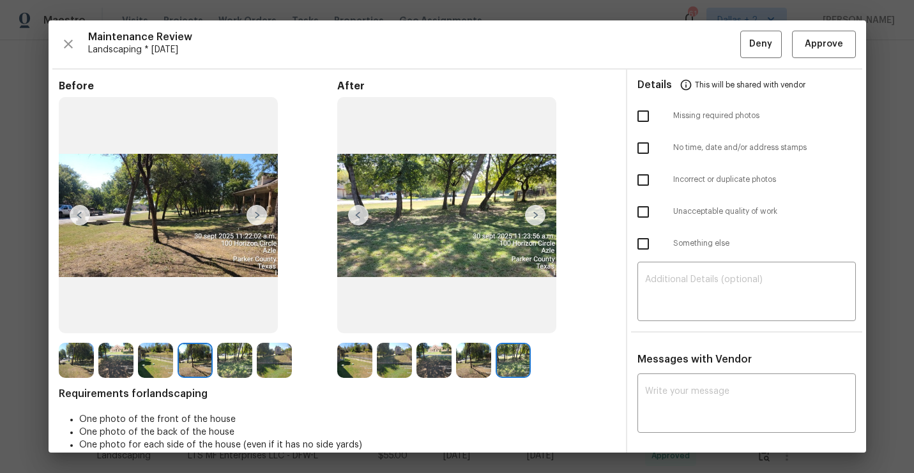
click at [256, 219] on img at bounding box center [257, 215] width 20 height 20
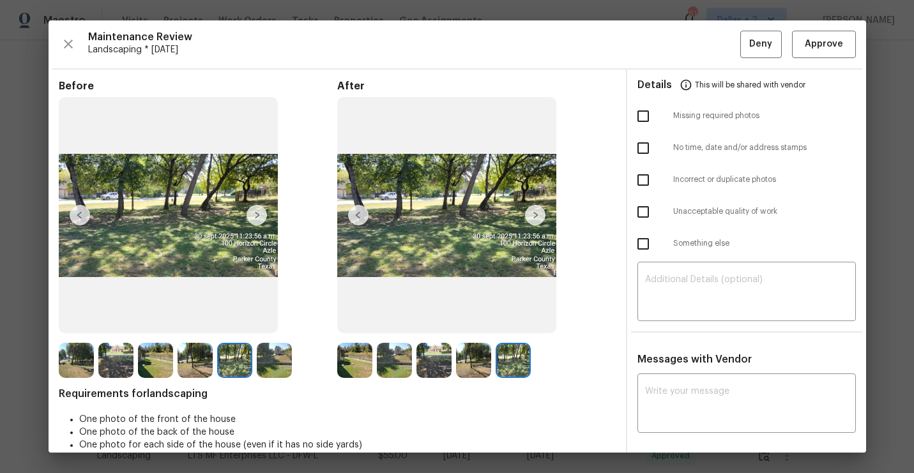
click at [71, 356] on img at bounding box center [76, 360] width 35 height 35
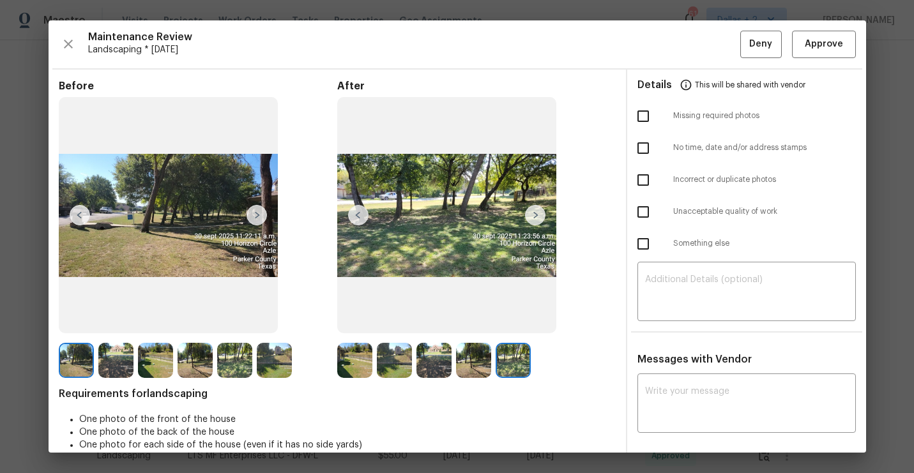
click at [258, 212] on img at bounding box center [257, 215] width 20 height 20
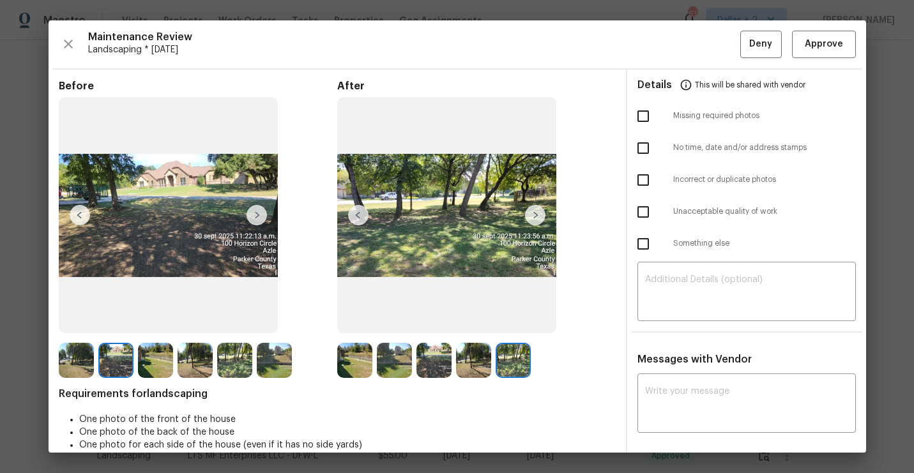
click at [258, 212] on img at bounding box center [257, 215] width 20 height 20
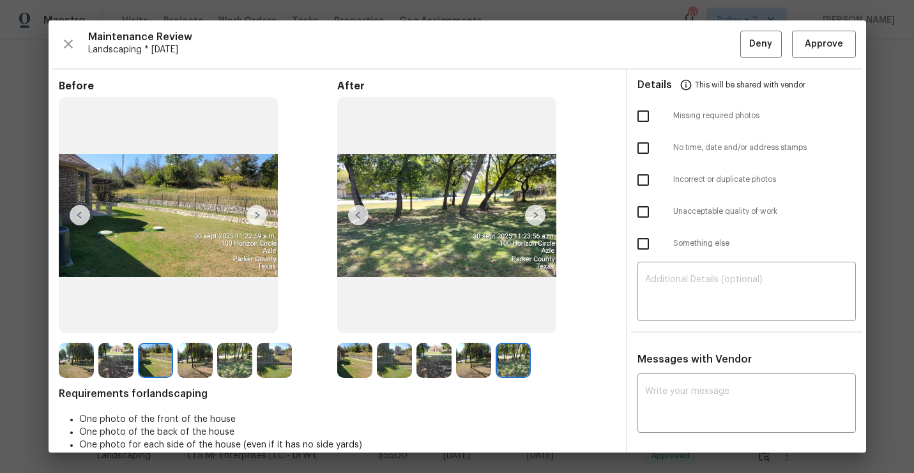
click at [258, 212] on img at bounding box center [257, 215] width 20 height 20
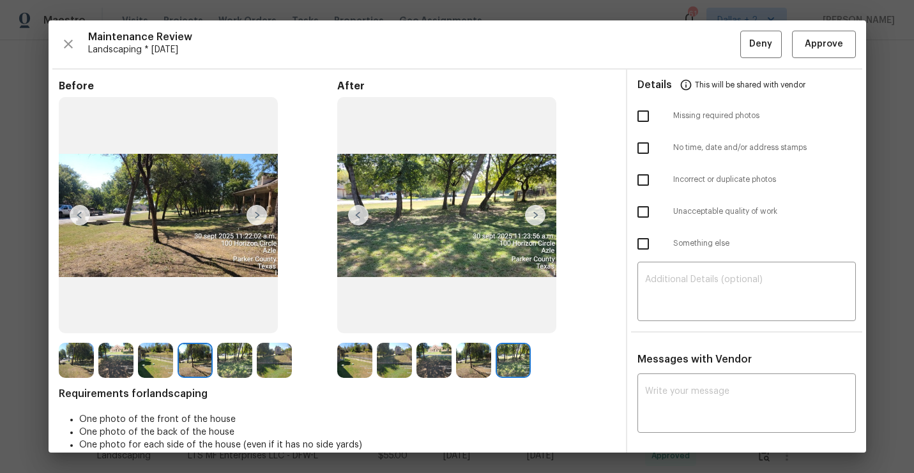
click at [258, 212] on img at bounding box center [257, 215] width 20 height 20
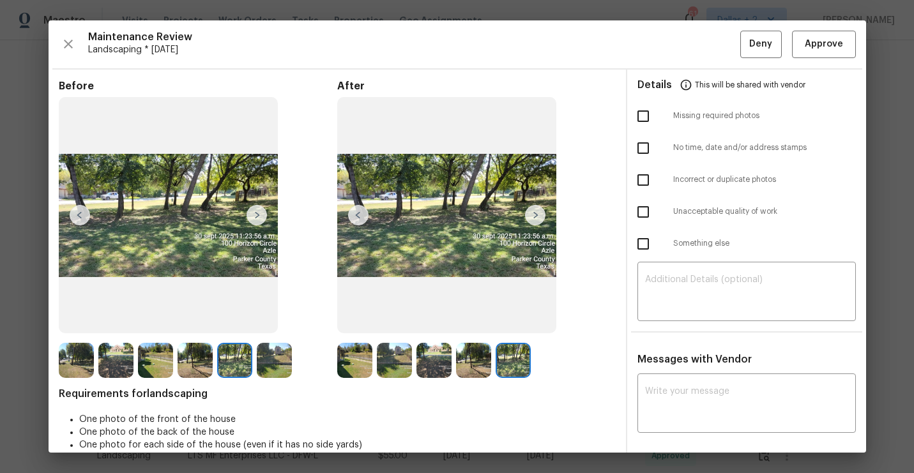
click at [258, 212] on img at bounding box center [257, 215] width 20 height 20
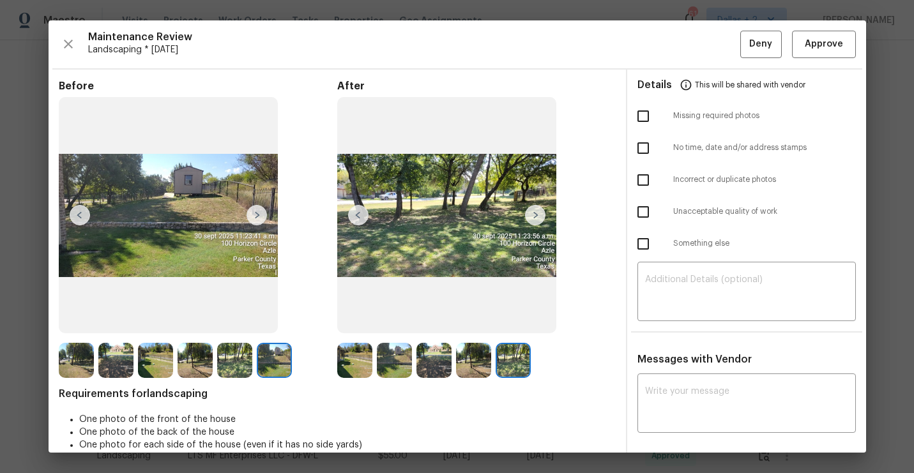
click at [362, 362] on img at bounding box center [354, 360] width 35 height 35
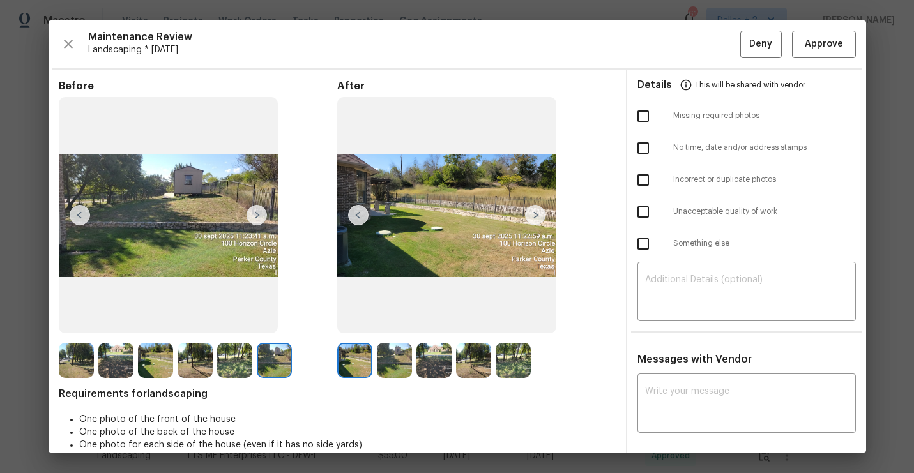
click at [532, 215] on img at bounding box center [535, 215] width 20 height 20
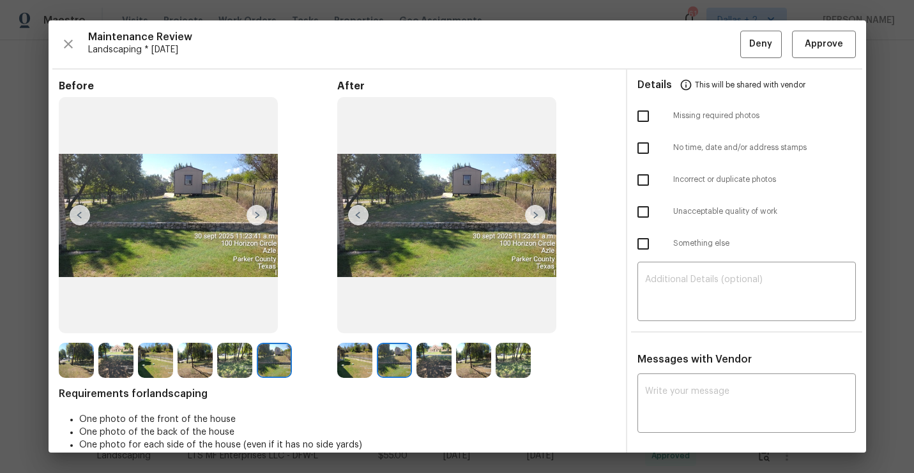
click at [532, 215] on img at bounding box center [535, 215] width 20 height 20
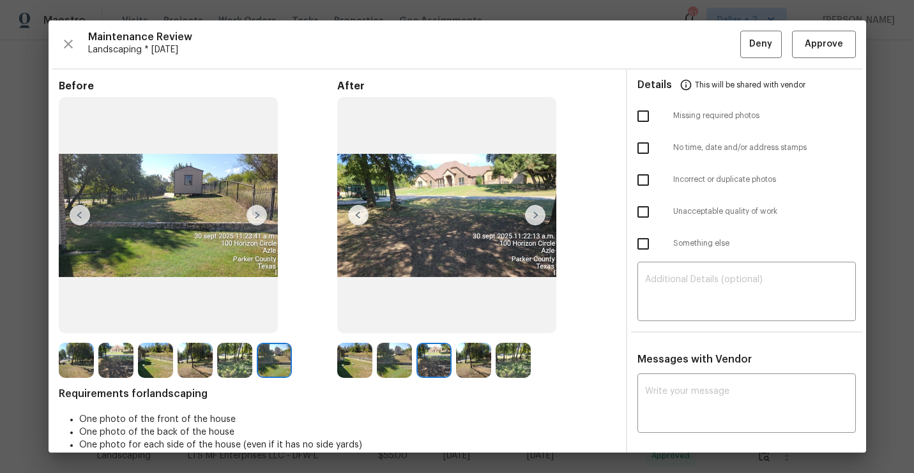
click at [532, 215] on img at bounding box center [535, 215] width 20 height 20
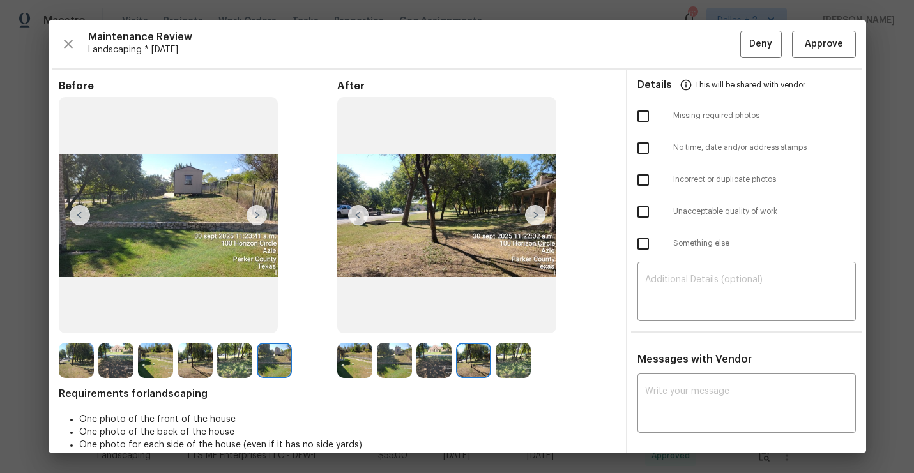
click at [532, 215] on img at bounding box center [535, 215] width 20 height 20
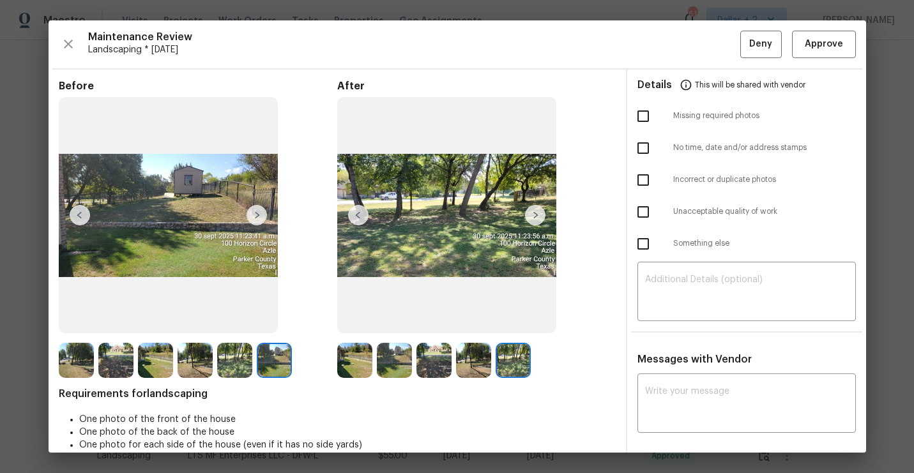
click at [532, 215] on img at bounding box center [535, 215] width 20 height 20
click at [75, 47] on button "button" at bounding box center [68, 44] width 19 height 27
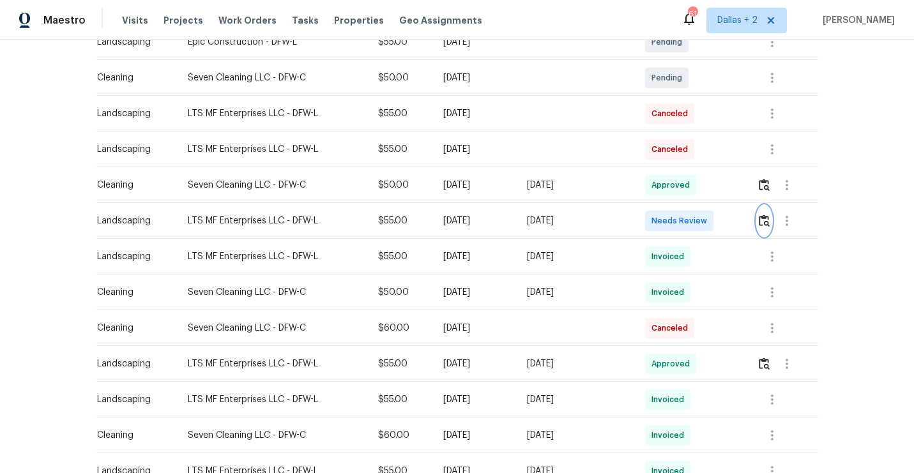
scroll to position [255, 0]
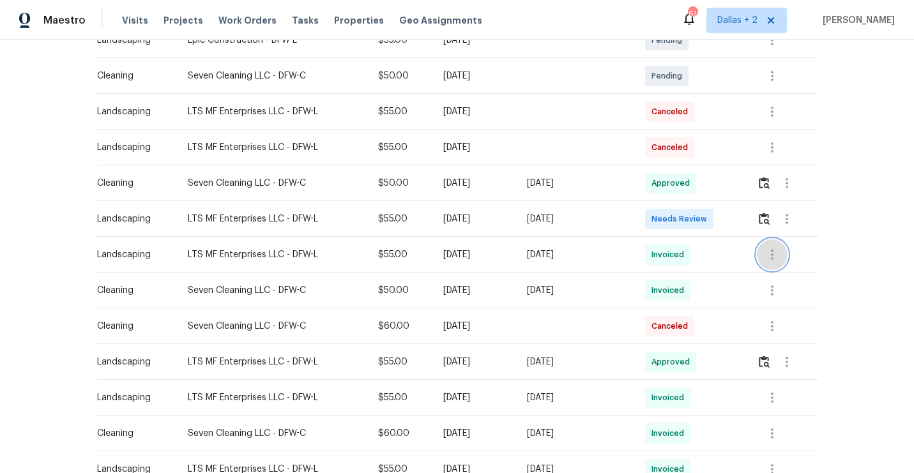
click at [773, 256] on icon "button" at bounding box center [771, 254] width 15 height 15
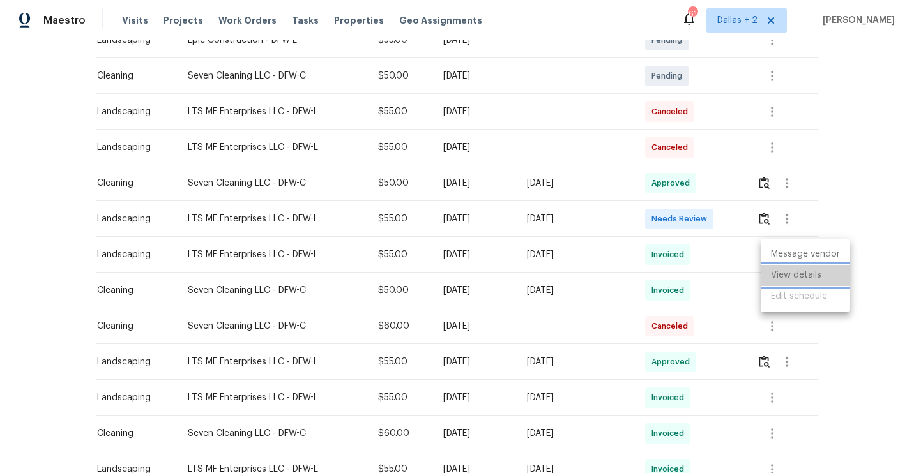
click at [784, 273] on li "View details" at bounding box center [805, 275] width 89 height 21
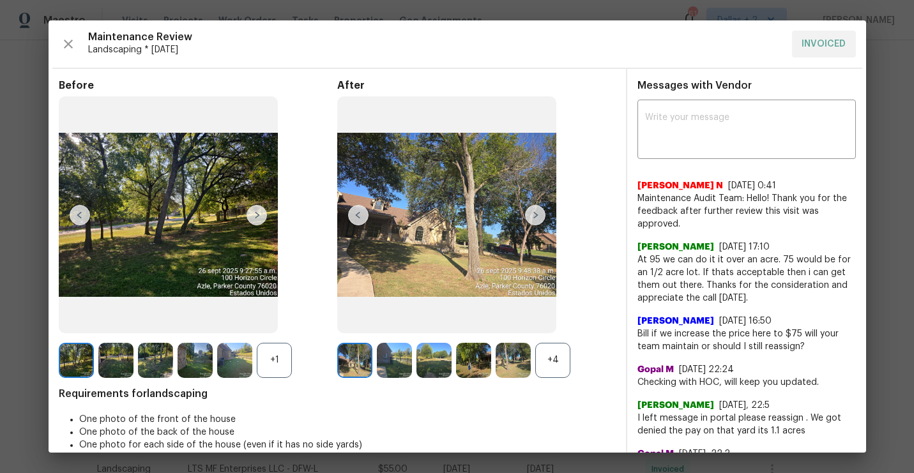
click at [547, 354] on div "+4" at bounding box center [552, 360] width 35 height 35
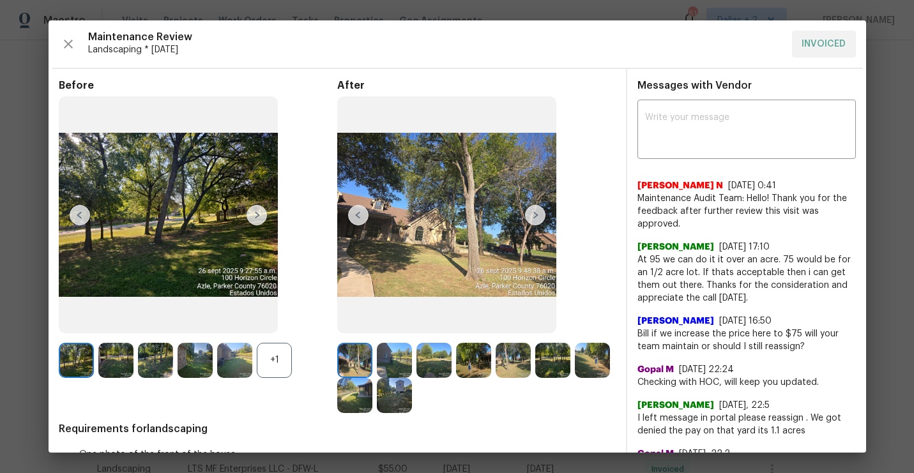
click at [276, 367] on div "+1" at bounding box center [274, 360] width 35 height 35
click at [359, 365] on img at bounding box center [354, 360] width 35 height 35
click at [536, 219] on img at bounding box center [535, 215] width 20 height 20
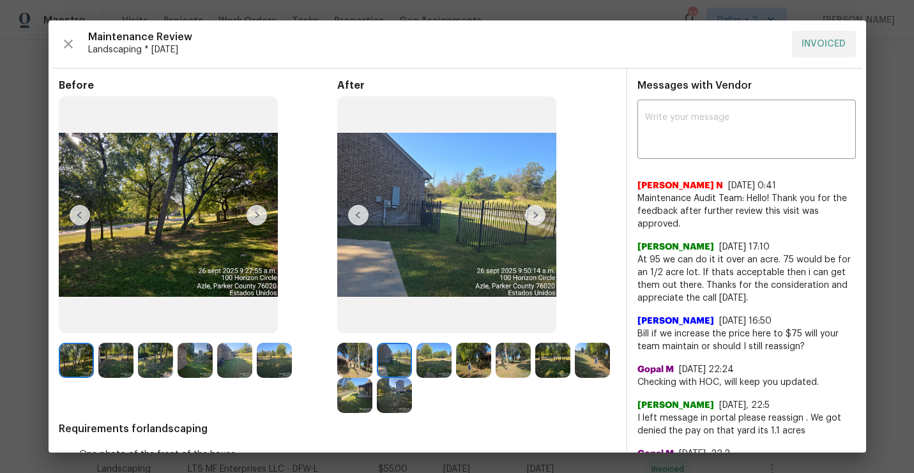
click at [356, 370] on img at bounding box center [354, 360] width 35 height 35
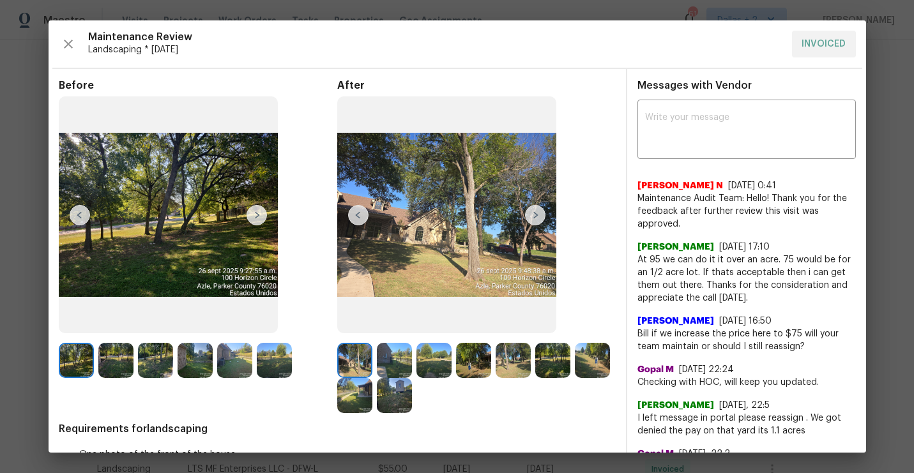
click at [538, 213] on img at bounding box center [535, 215] width 20 height 20
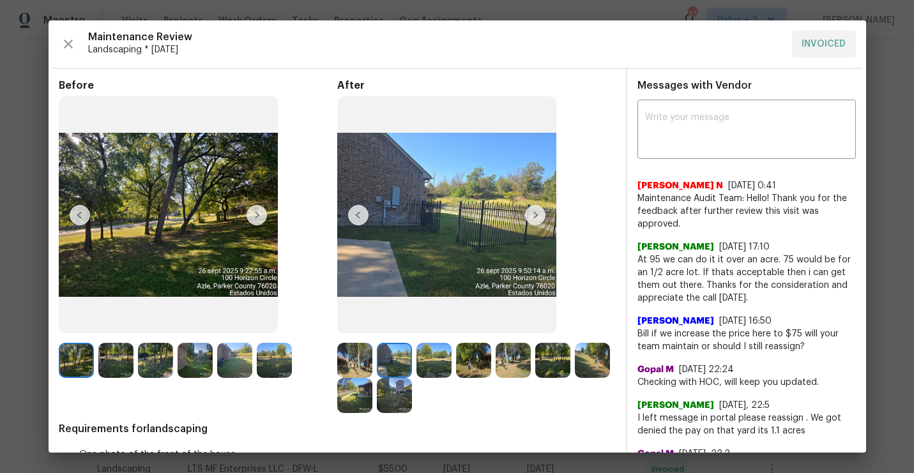
click at [538, 213] on img at bounding box center [535, 215] width 20 height 20
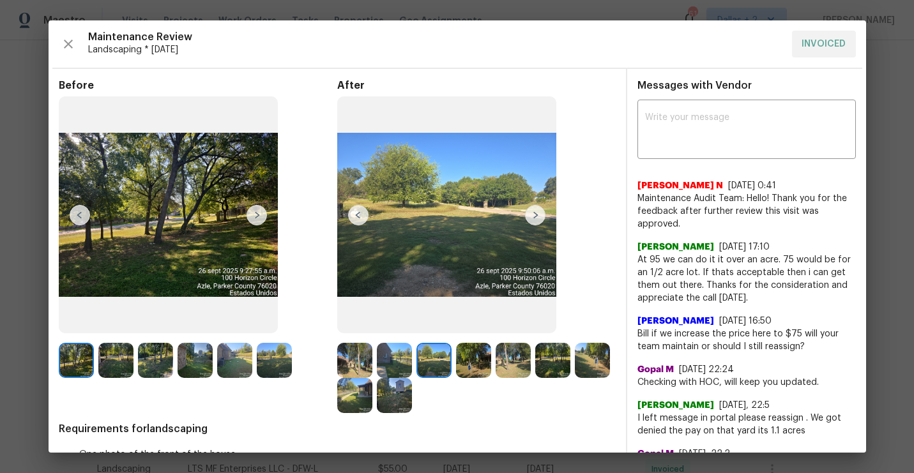
click at [538, 217] on img at bounding box center [535, 215] width 20 height 20
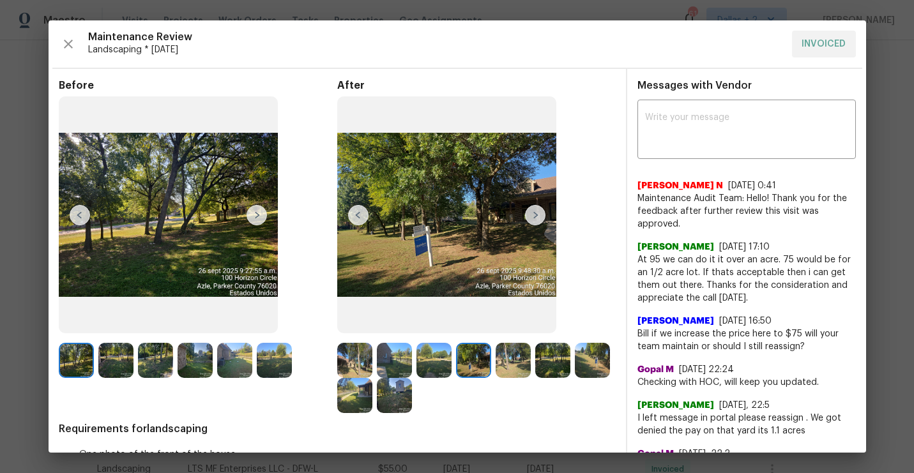
click at [536, 217] on img at bounding box center [535, 215] width 20 height 20
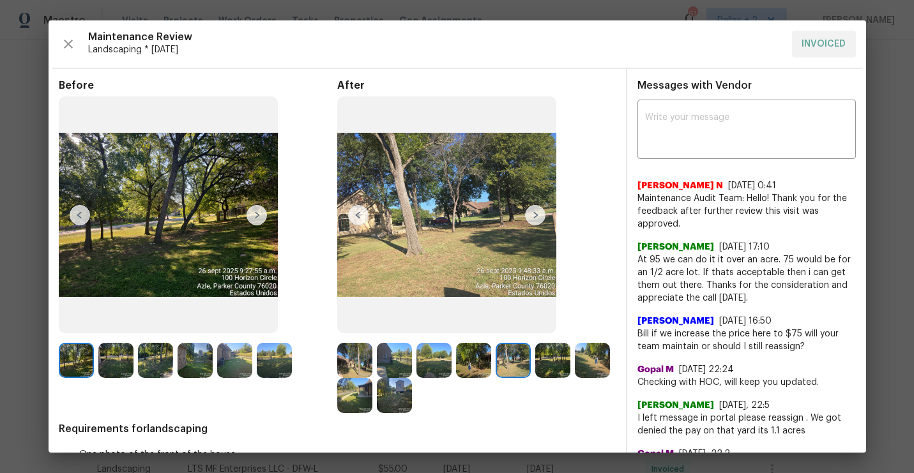
click at [395, 389] on img at bounding box center [394, 395] width 35 height 35
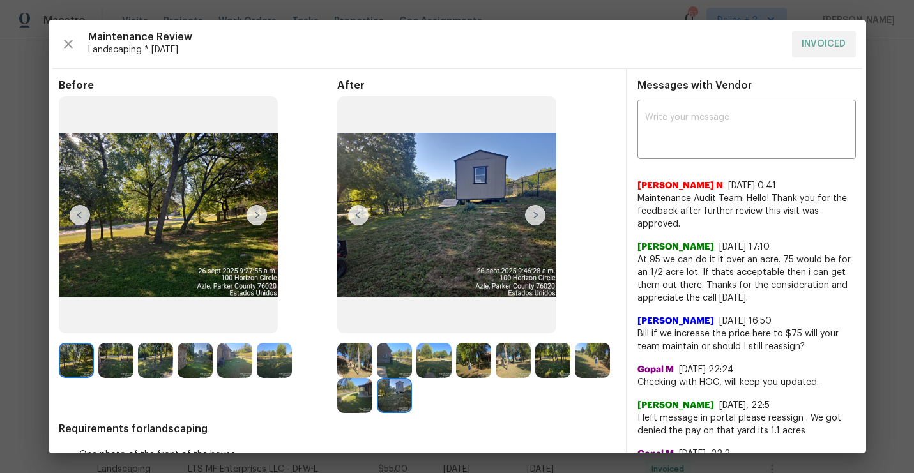
click at [357, 225] on img at bounding box center [358, 215] width 20 height 20
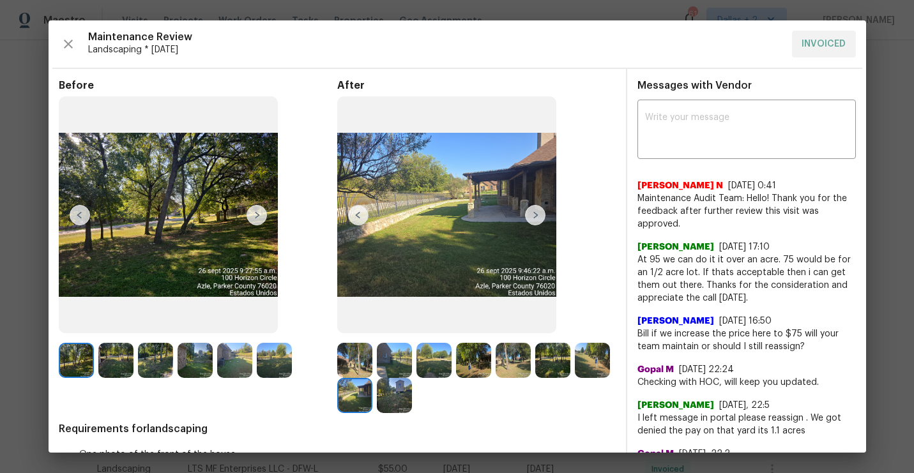
click at [358, 353] on img at bounding box center [354, 360] width 35 height 35
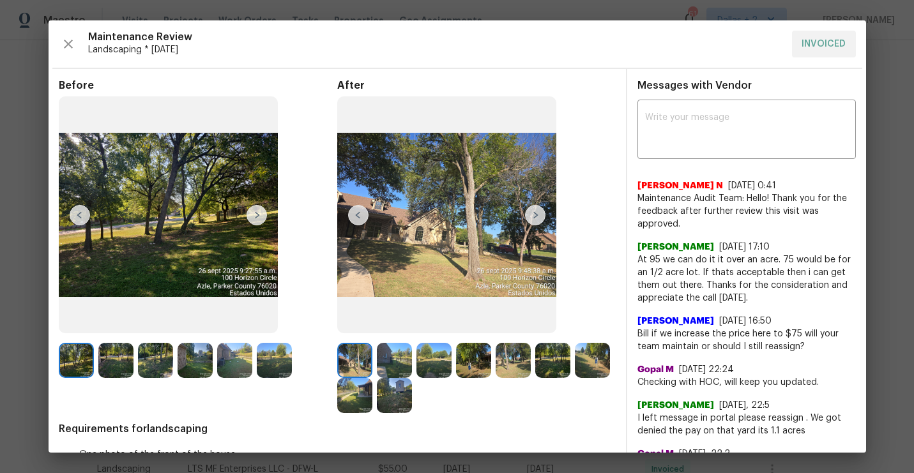
click at [544, 212] on img at bounding box center [535, 215] width 20 height 20
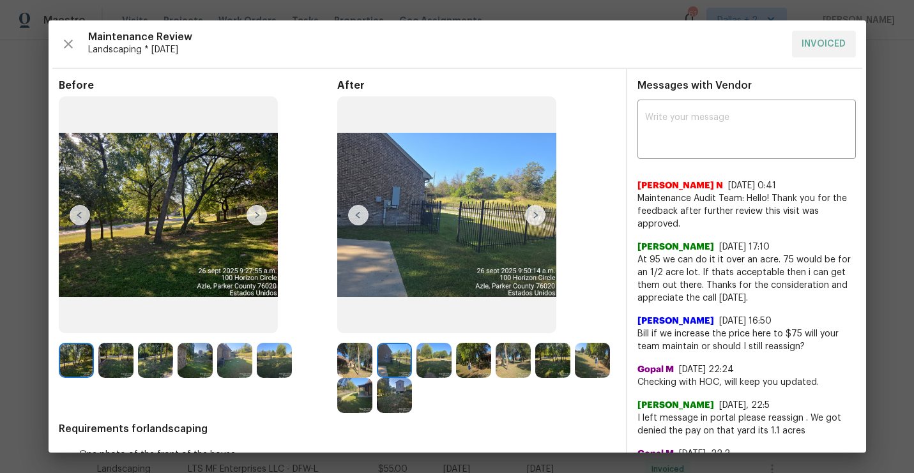
click at [544, 212] on img at bounding box center [535, 215] width 20 height 20
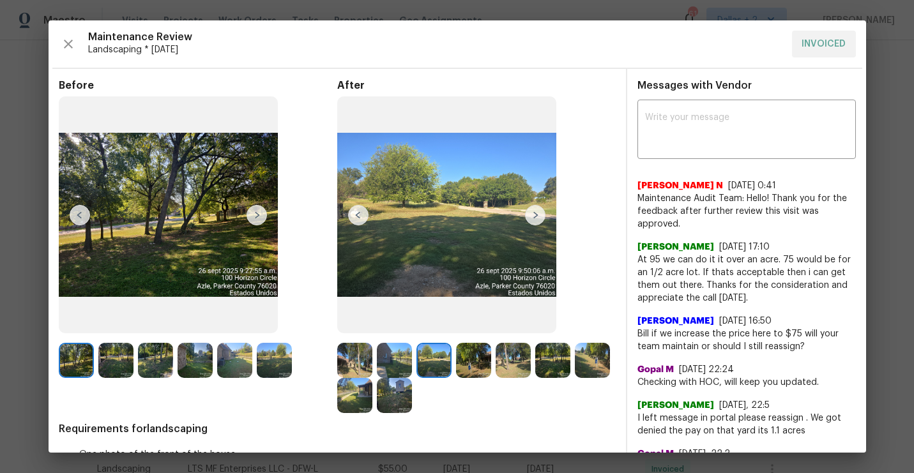
click at [544, 212] on img at bounding box center [535, 215] width 20 height 20
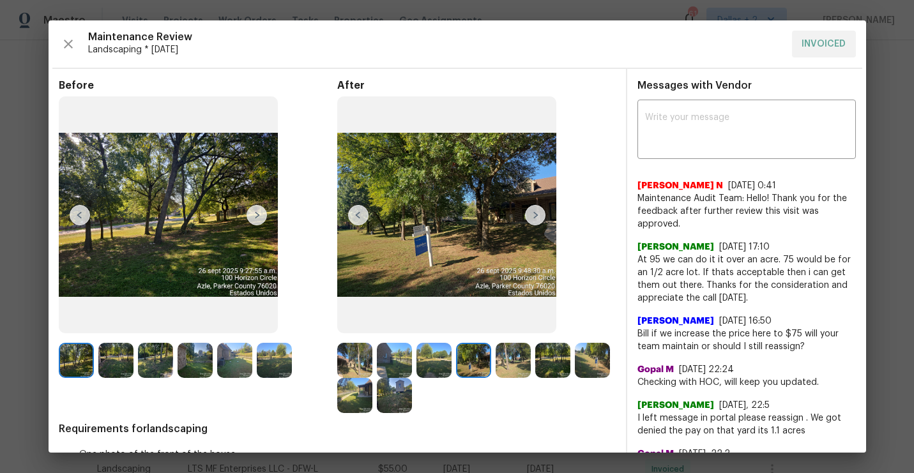
click at [544, 212] on img at bounding box center [535, 215] width 20 height 20
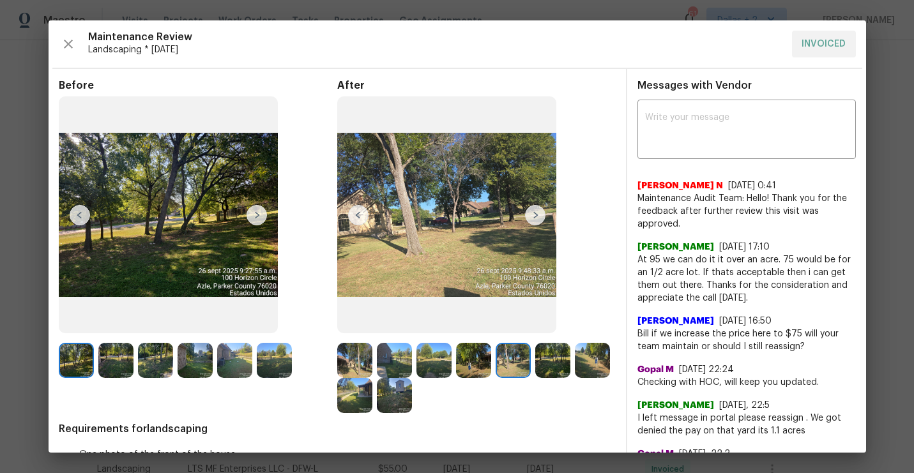
click at [542, 214] on img at bounding box center [535, 215] width 20 height 20
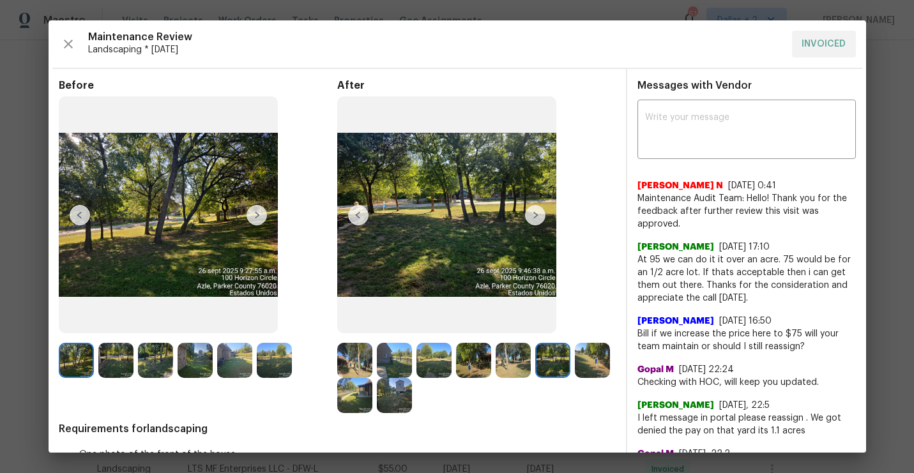
click at [542, 214] on img at bounding box center [535, 215] width 20 height 20
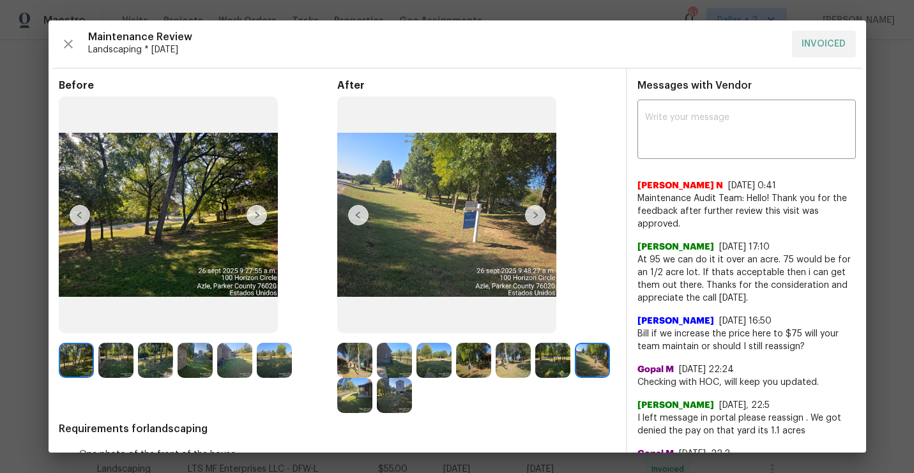
click at [542, 214] on img at bounding box center [535, 215] width 20 height 20
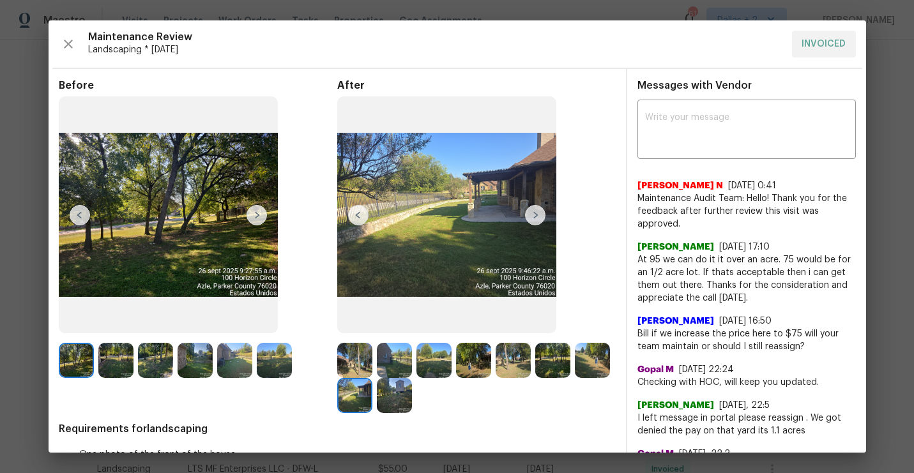
click at [542, 214] on img at bounding box center [535, 215] width 20 height 20
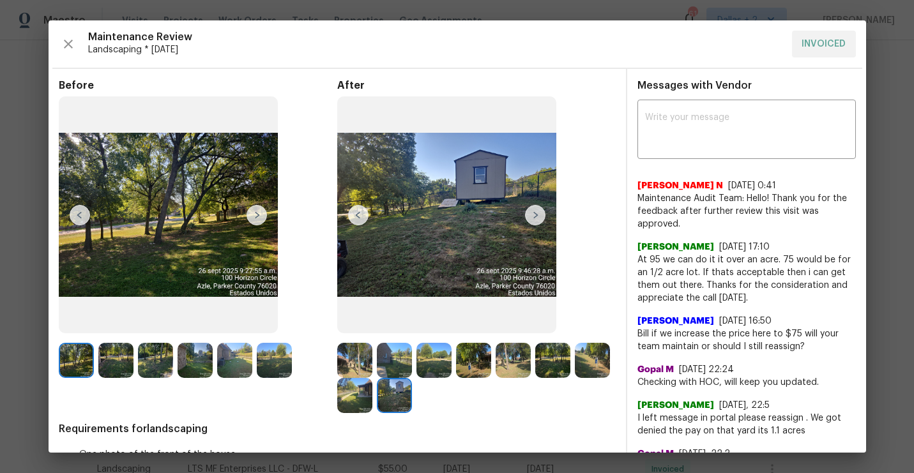
click at [542, 214] on img at bounding box center [535, 215] width 20 height 20
click at [539, 215] on img at bounding box center [535, 215] width 20 height 20
click at [357, 351] on img at bounding box center [354, 360] width 35 height 35
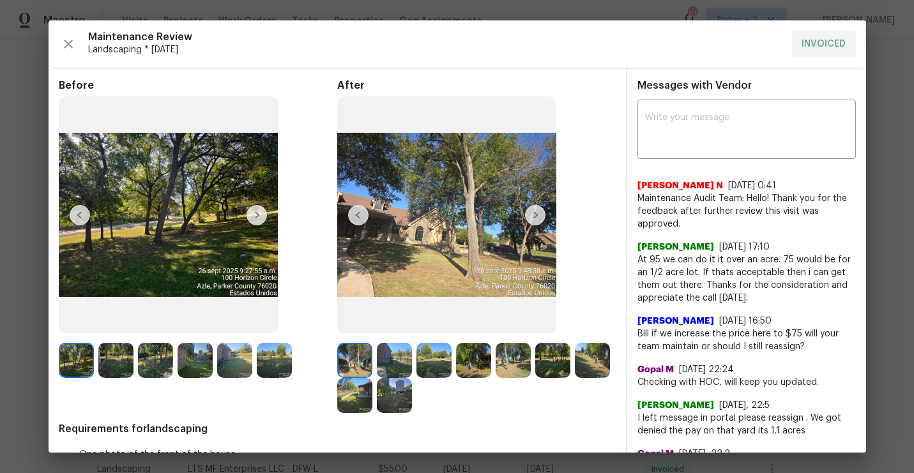
click at [535, 214] on img at bounding box center [535, 215] width 20 height 20
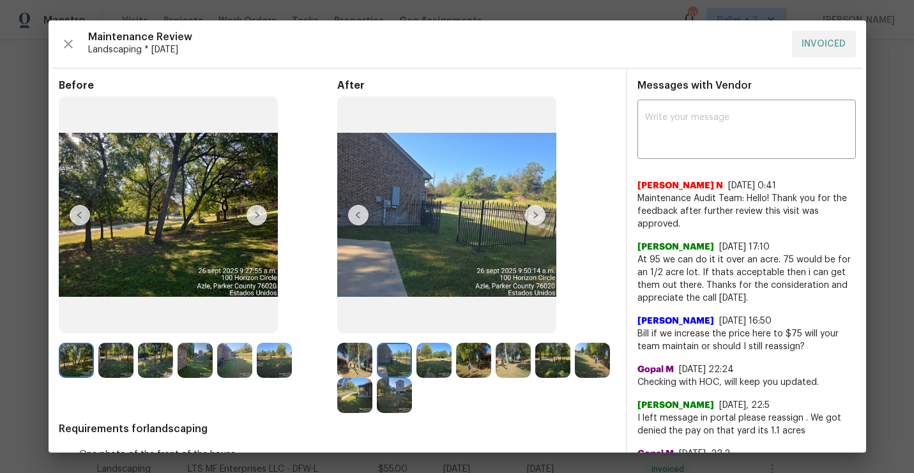
click at [535, 214] on img at bounding box center [535, 215] width 20 height 20
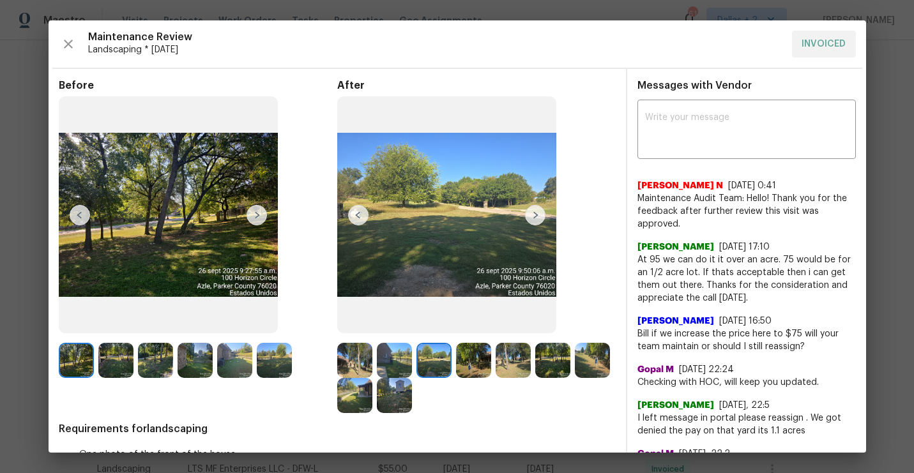
click at [535, 214] on img at bounding box center [535, 215] width 20 height 20
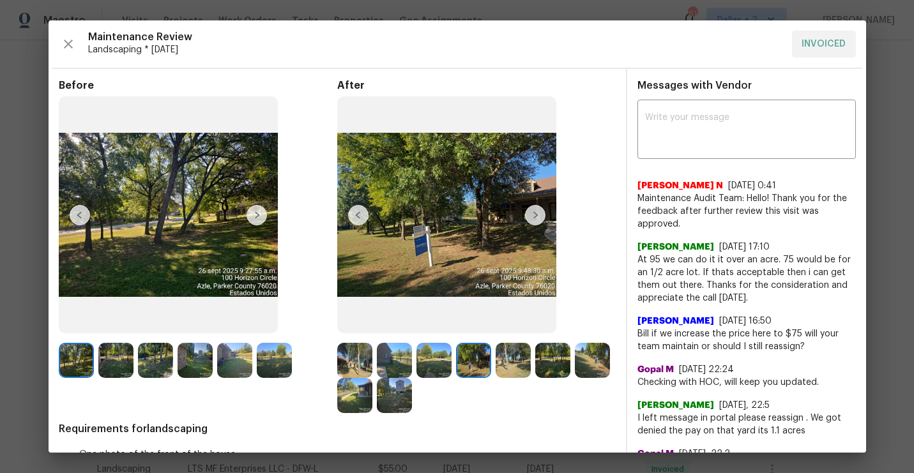
click at [535, 214] on img at bounding box center [535, 215] width 20 height 20
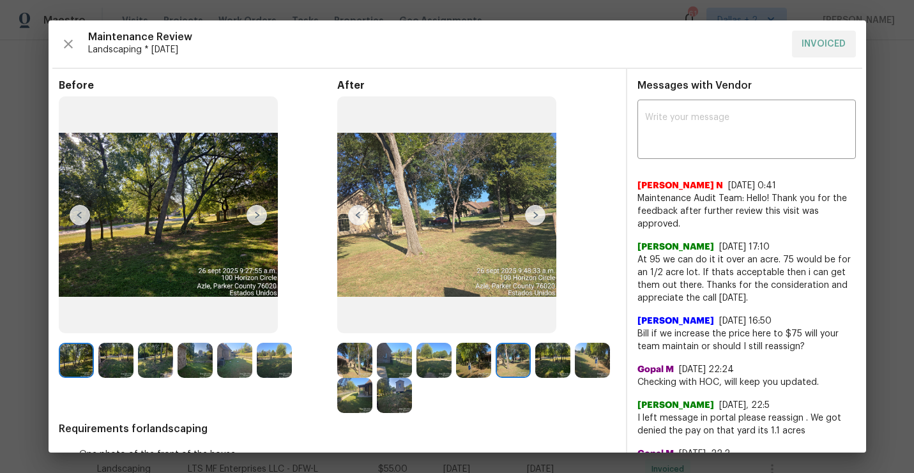
click at [535, 214] on img at bounding box center [535, 215] width 20 height 20
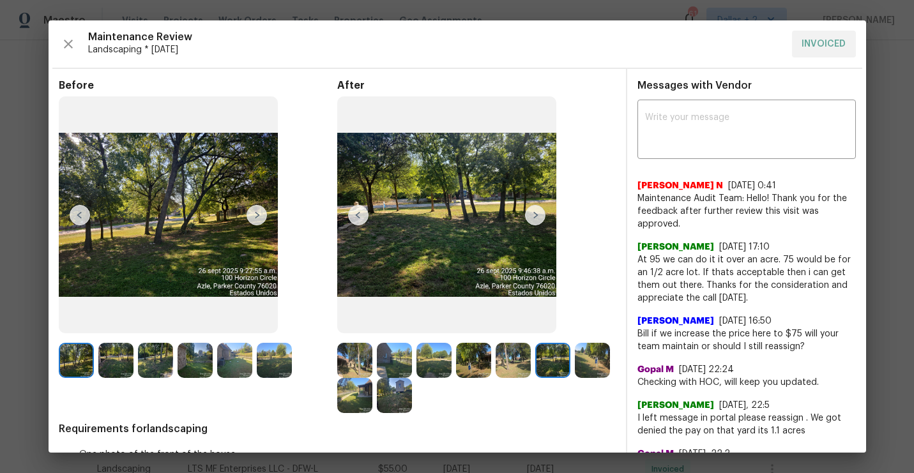
click at [535, 214] on img at bounding box center [535, 215] width 20 height 20
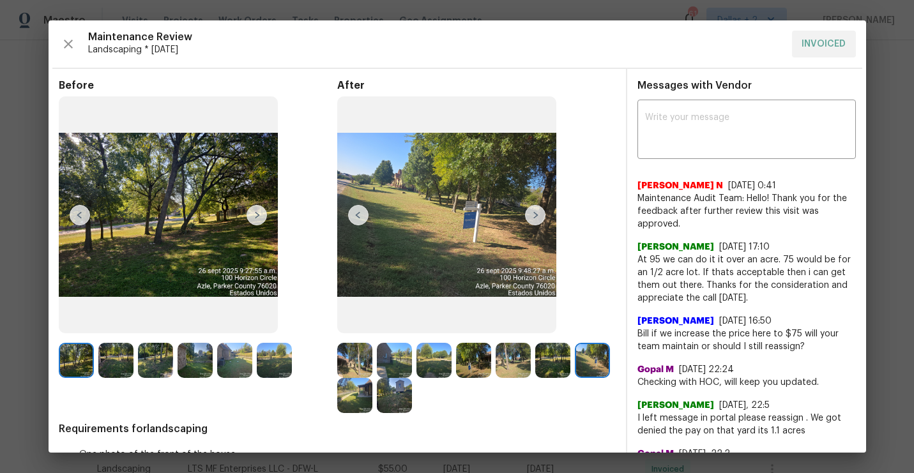
click at [535, 214] on img at bounding box center [535, 215] width 20 height 20
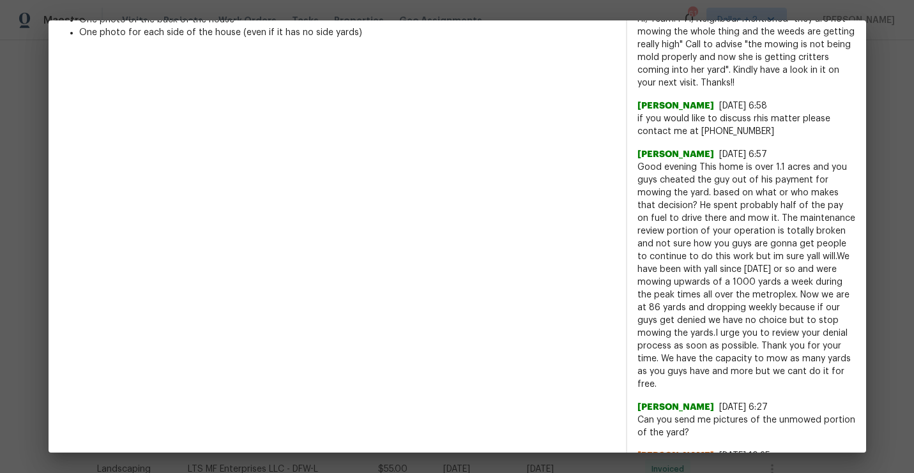
scroll to position [0, 0]
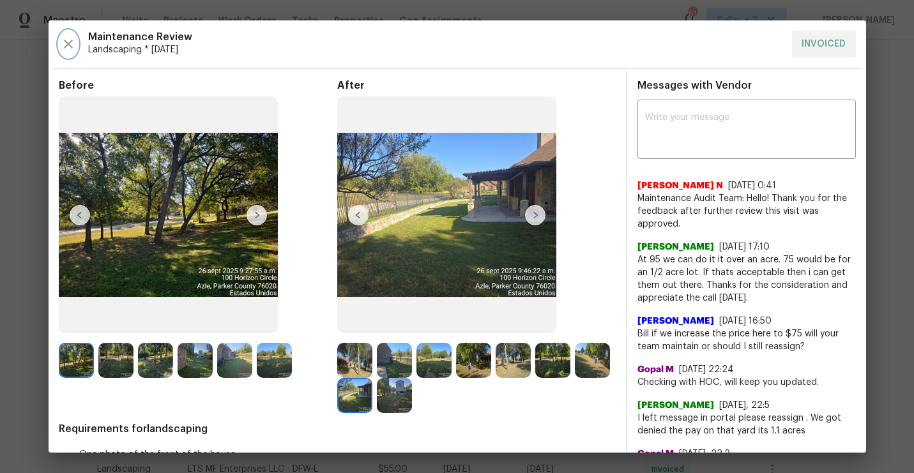
click at [61, 38] on icon "button" at bounding box center [68, 43] width 15 height 15
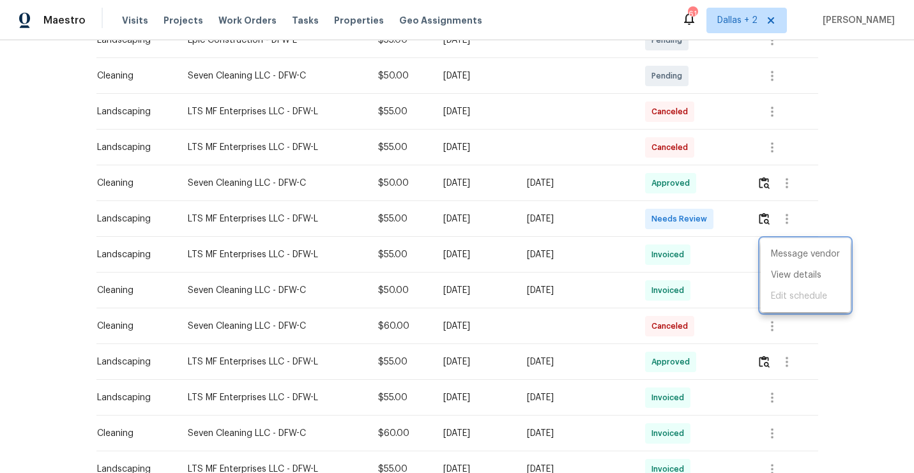
click at [770, 225] on div at bounding box center [457, 236] width 914 height 473
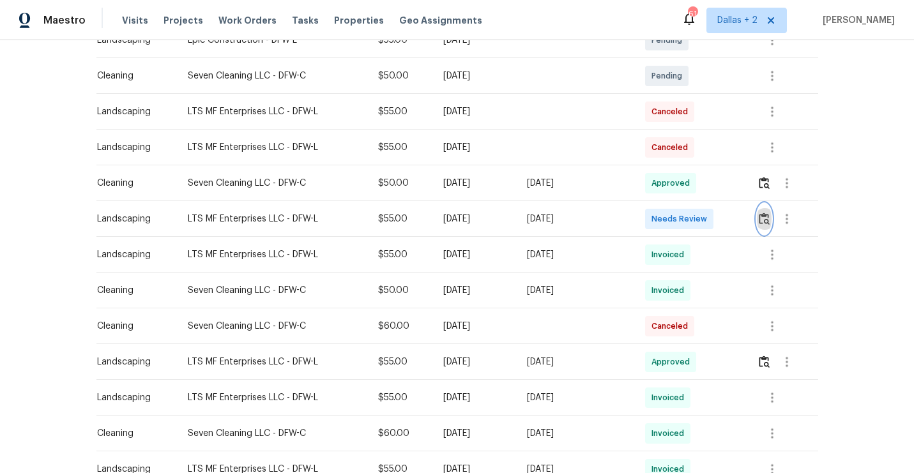
click at [770, 225] on button "button" at bounding box center [764, 219] width 15 height 31
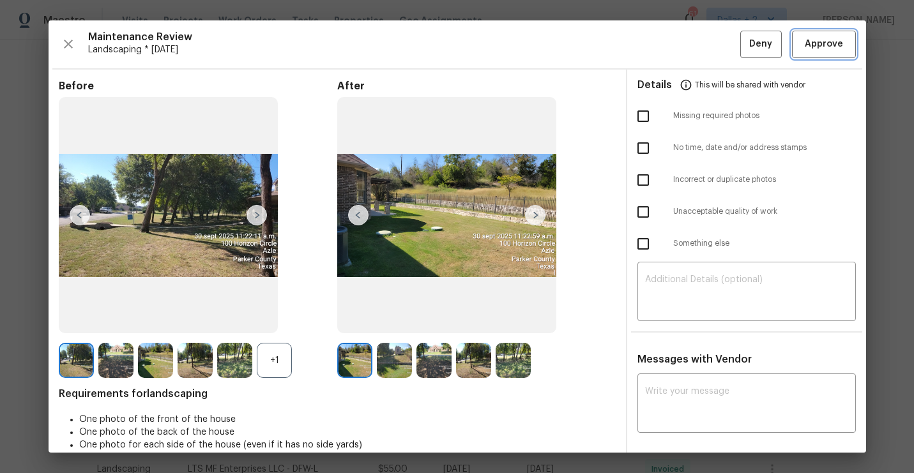
click at [815, 52] on button "Approve" at bounding box center [824, 44] width 64 height 27
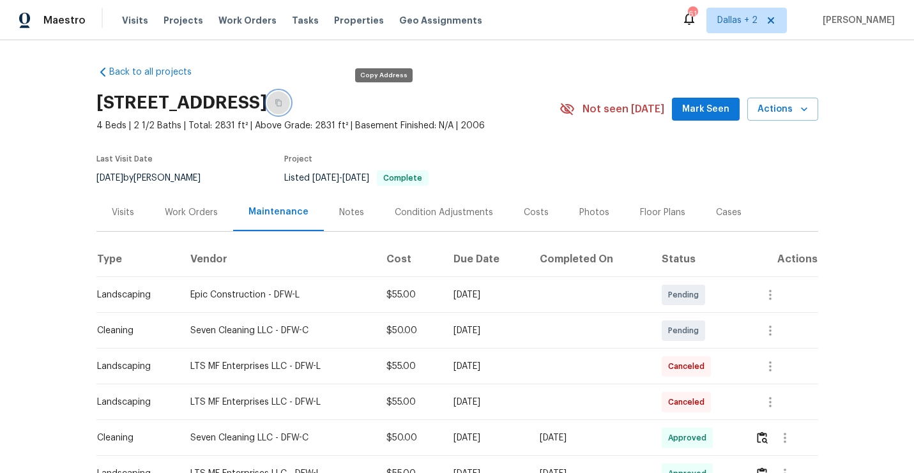
click at [290, 96] on button "button" at bounding box center [278, 102] width 23 height 23
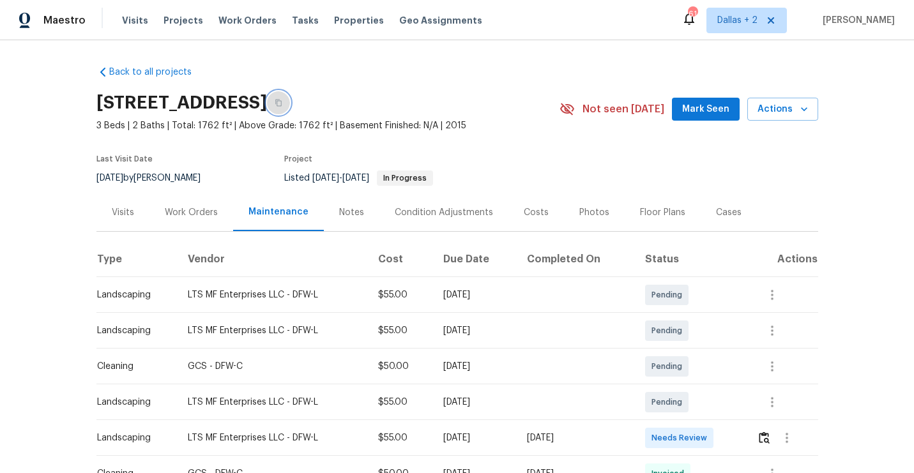
click at [290, 102] on button "button" at bounding box center [278, 102] width 23 height 23
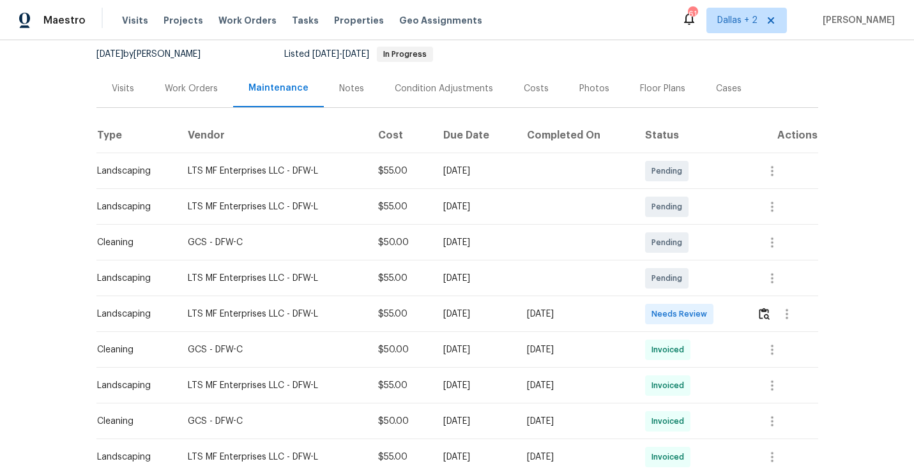
scroll to position [174, 0]
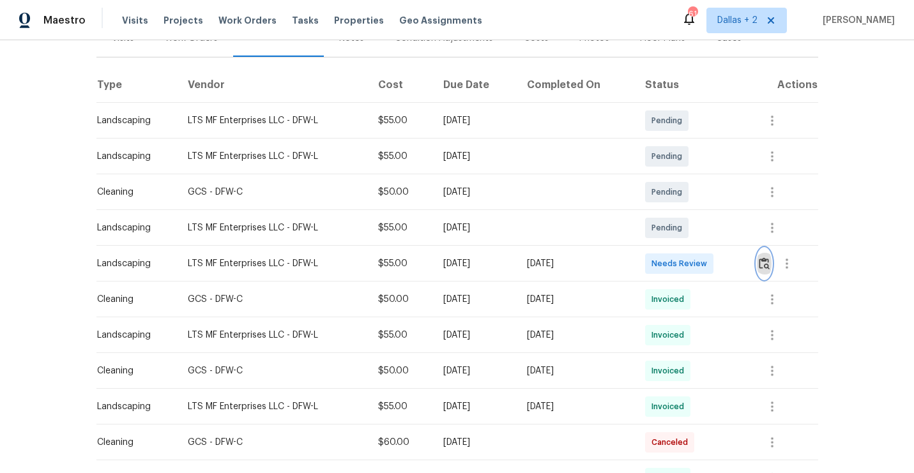
click at [770, 266] on img "button" at bounding box center [764, 263] width 11 height 12
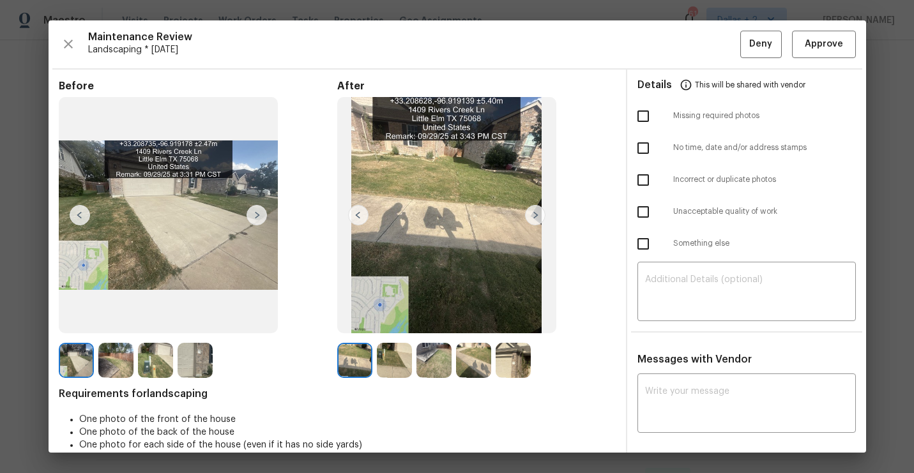
click at [258, 212] on img at bounding box center [257, 215] width 20 height 20
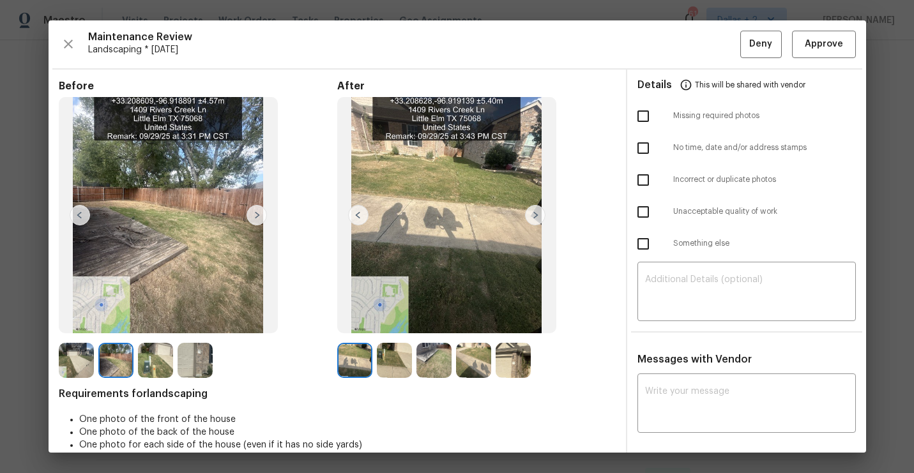
click at [258, 212] on img at bounding box center [257, 215] width 20 height 20
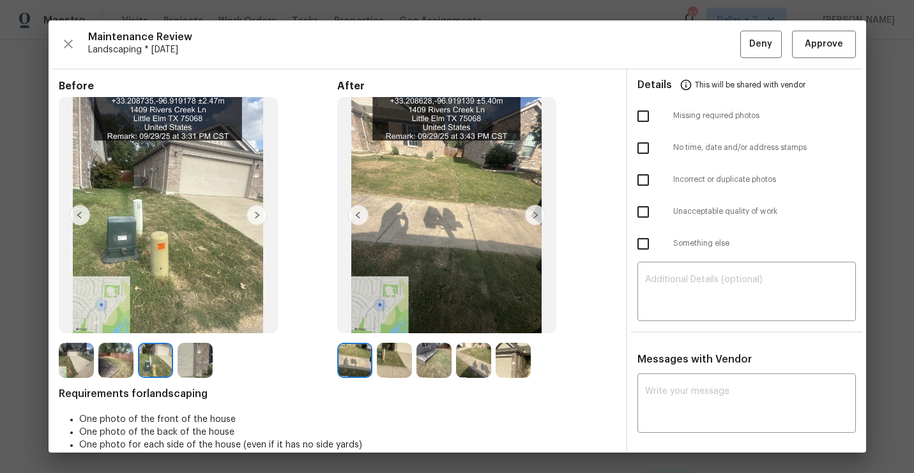
click at [257, 222] on img at bounding box center [257, 215] width 20 height 20
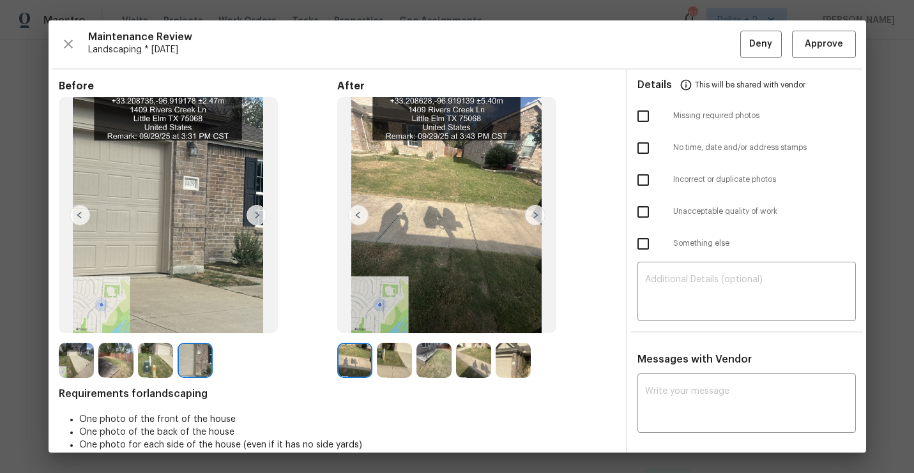
click at [533, 217] on img at bounding box center [535, 215] width 20 height 20
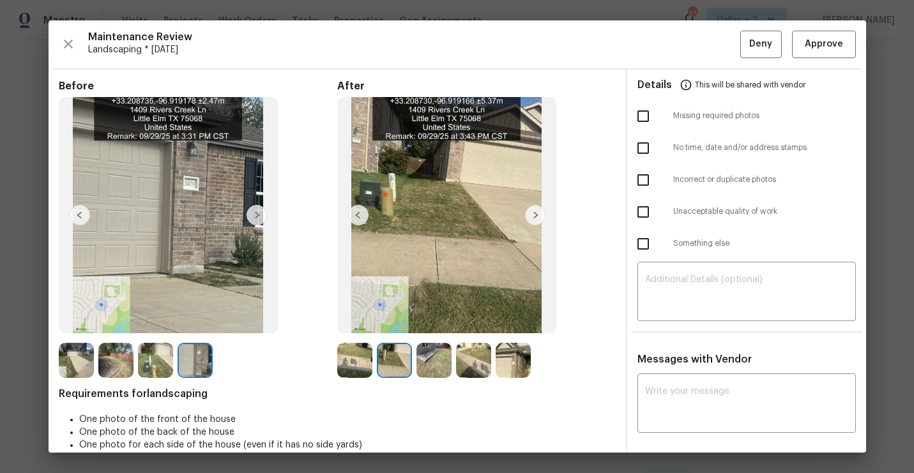
click at [531, 215] on img at bounding box center [535, 215] width 20 height 20
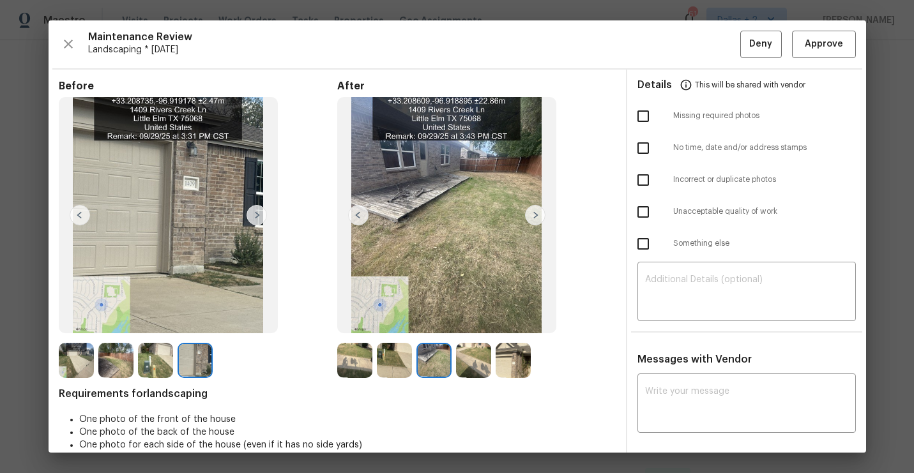
click at [531, 215] on img at bounding box center [535, 215] width 20 height 20
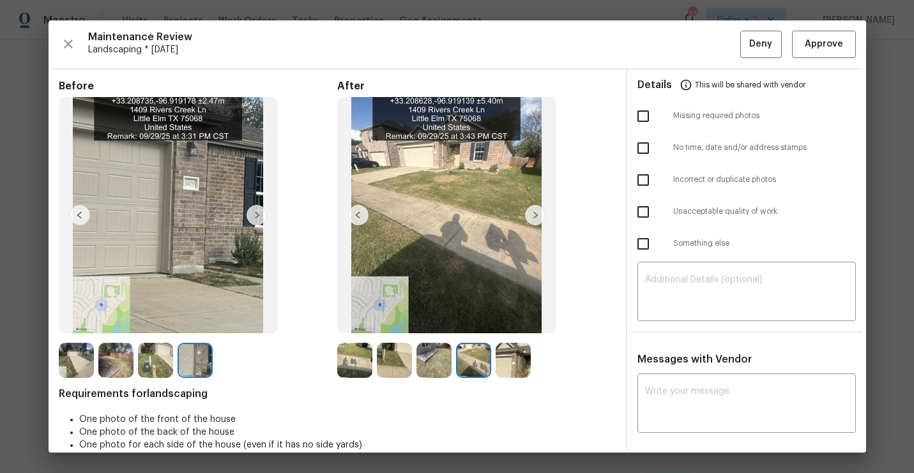
click at [531, 215] on img at bounding box center [535, 215] width 20 height 20
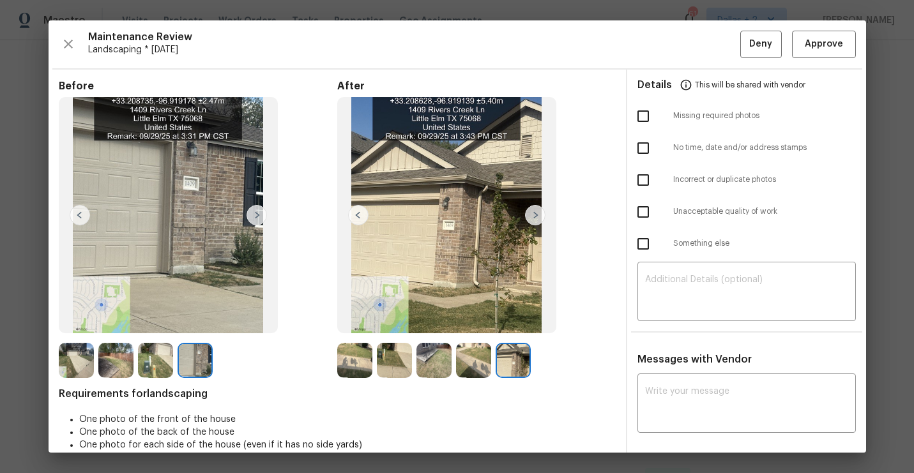
click at [360, 212] on img at bounding box center [358, 215] width 20 height 20
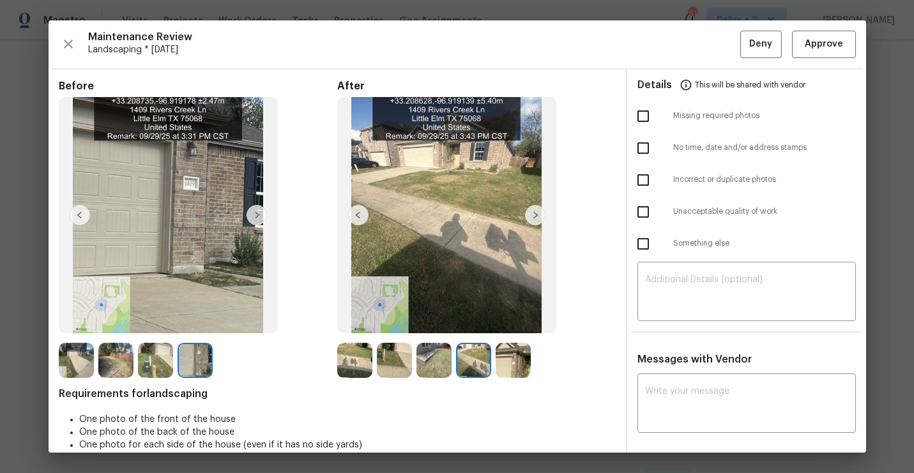
click at [360, 212] on img at bounding box center [358, 215] width 20 height 20
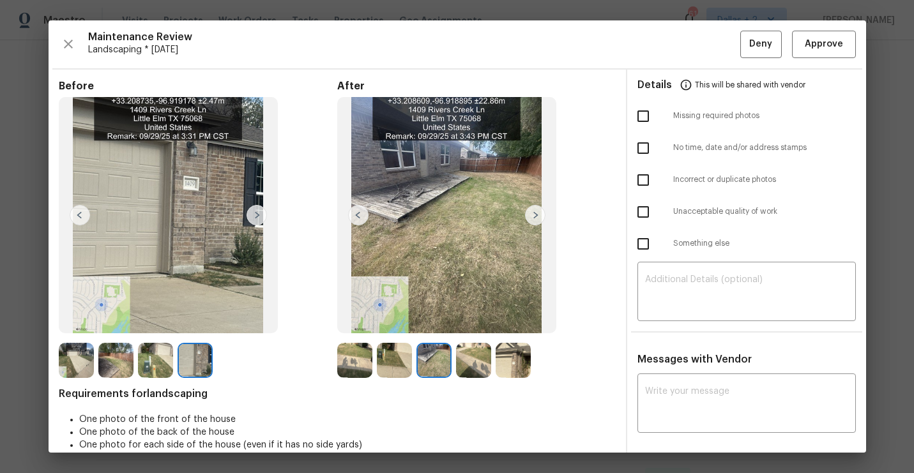
click at [360, 212] on img at bounding box center [358, 215] width 20 height 20
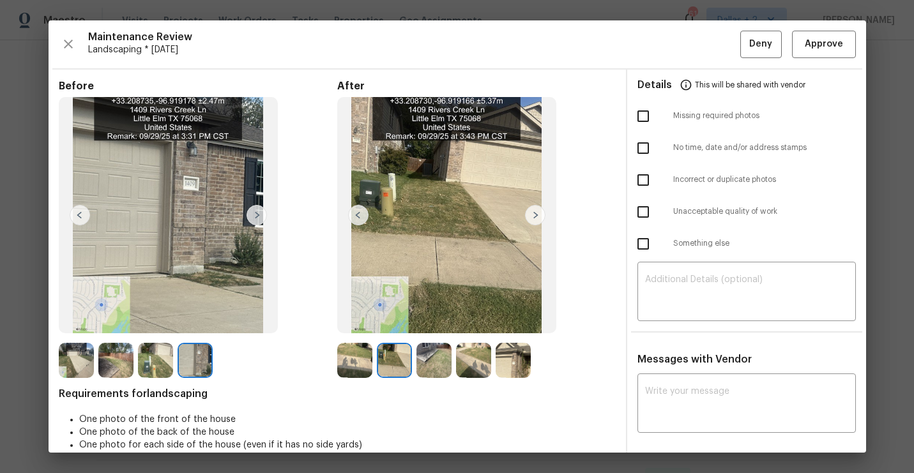
click at [360, 212] on img at bounding box center [358, 215] width 20 height 20
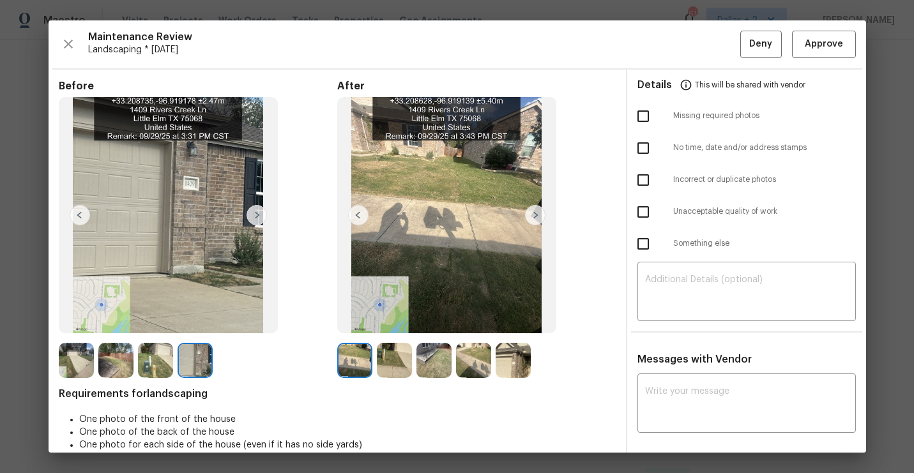
click at [360, 212] on img at bounding box center [358, 215] width 20 height 20
click at [817, 46] on span "Approve" at bounding box center [824, 44] width 38 height 16
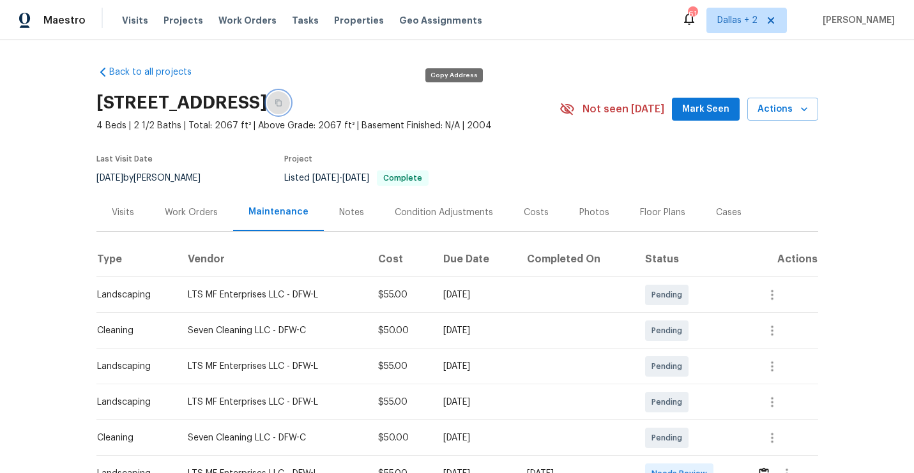
click at [290, 110] on button "button" at bounding box center [278, 102] width 23 height 23
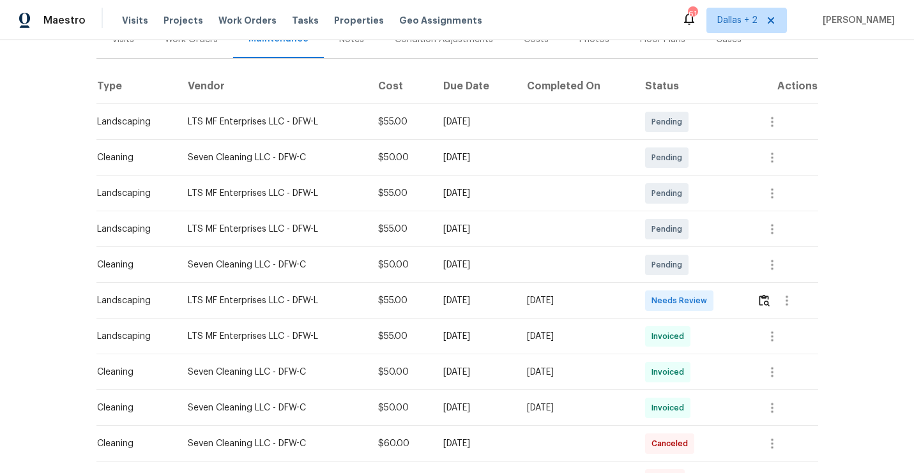
scroll to position [178, 0]
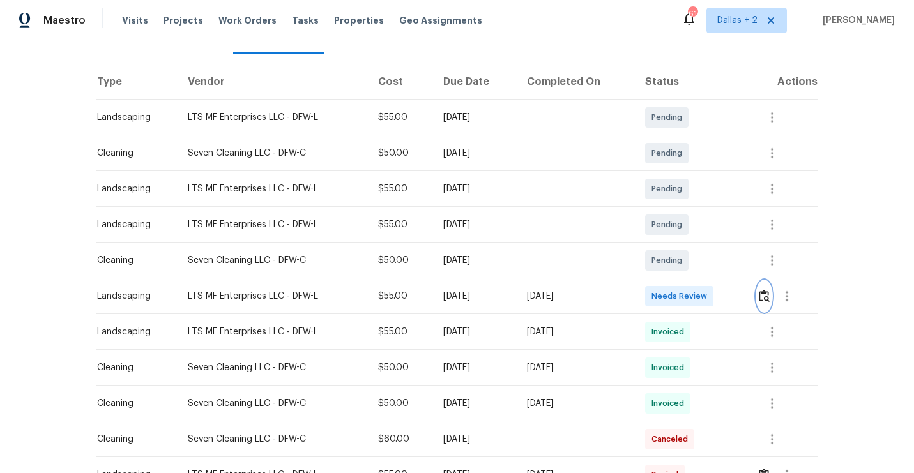
click at [766, 298] on img "button" at bounding box center [764, 296] width 11 height 12
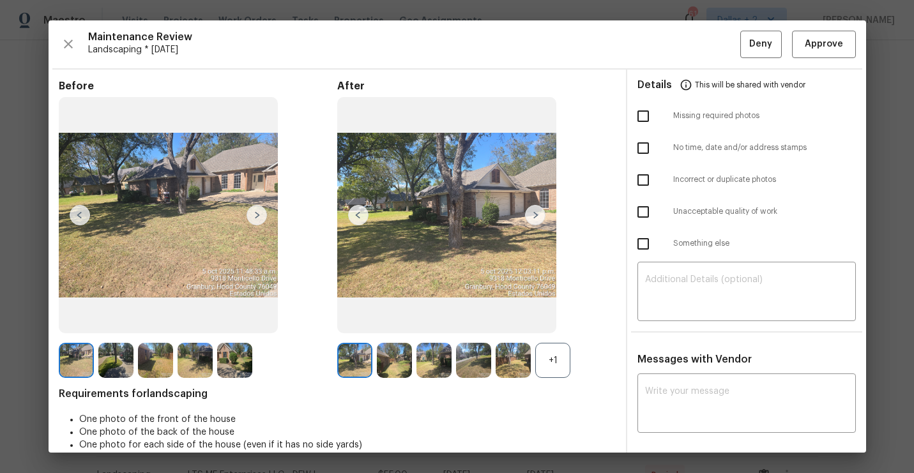
click at [551, 361] on div "+1" at bounding box center [552, 360] width 35 height 35
click at [538, 211] on img at bounding box center [535, 215] width 20 height 20
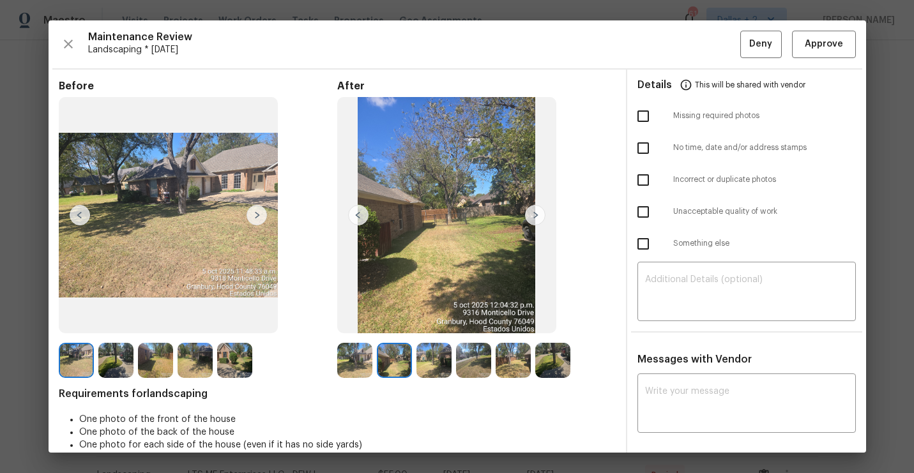
click at [355, 373] on img at bounding box center [354, 360] width 35 height 35
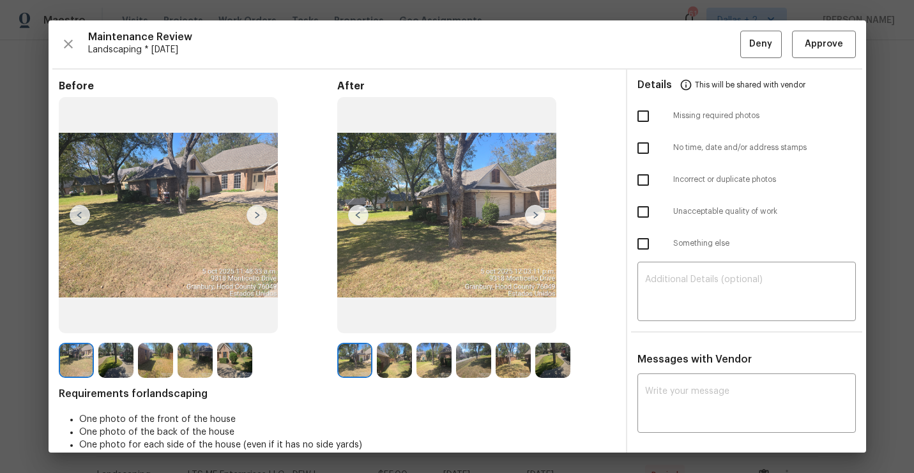
click at [391, 250] on img at bounding box center [446, 215] width 219 height 237
click at [247, 351] on img at bounding box center [234, 360] width 35 height 35
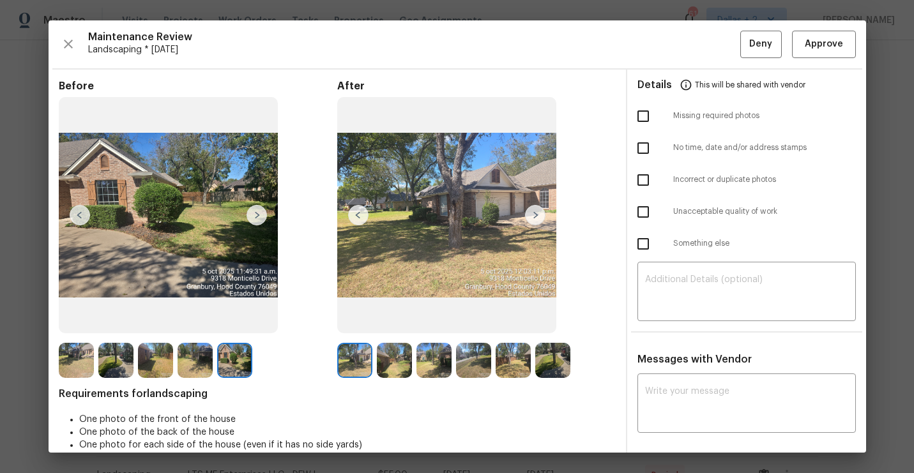
click at [83, 354] on img at bounding box center [76, 360] width 35 height 35
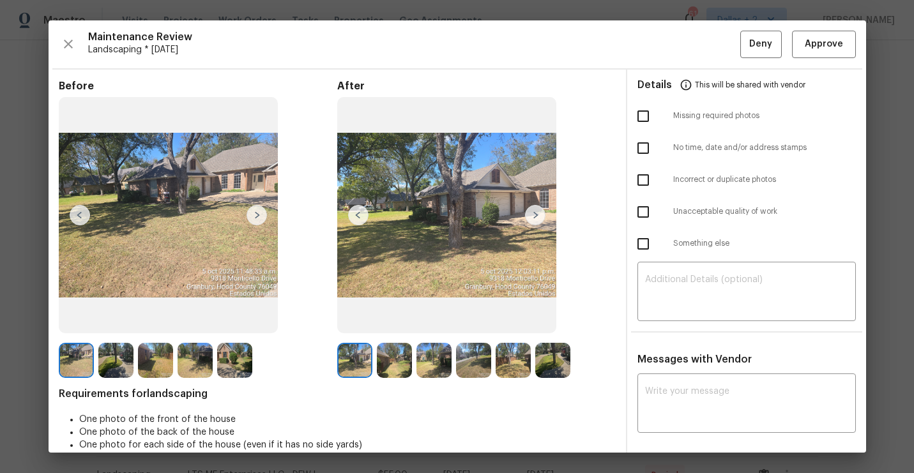
click at [255, 215] on img at bounding box center [257, 215] width 20 height 20
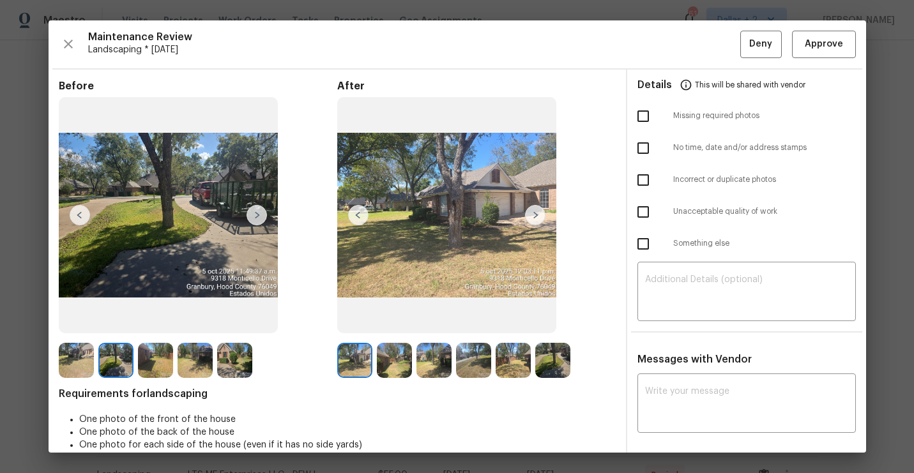
click at [75, 351] on img at bounding box center [76, 360] width 35 height 35
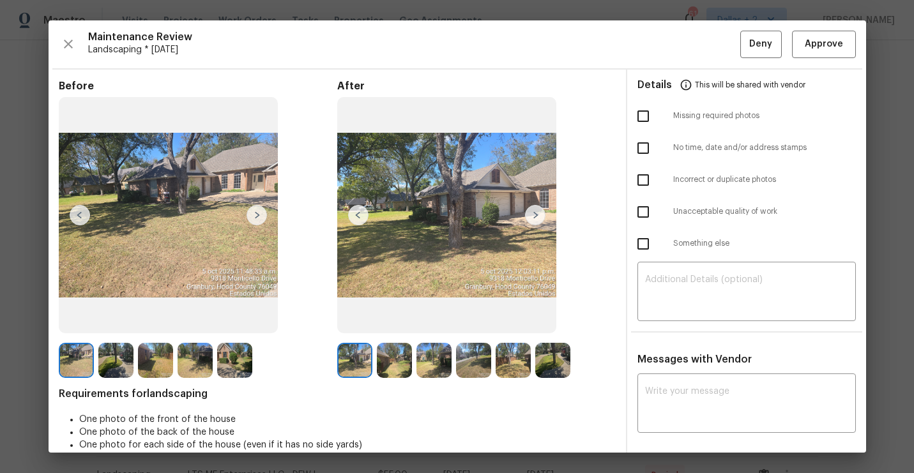
click at [254, 216] on img at bounding box center [257, 215] width 20 height 20
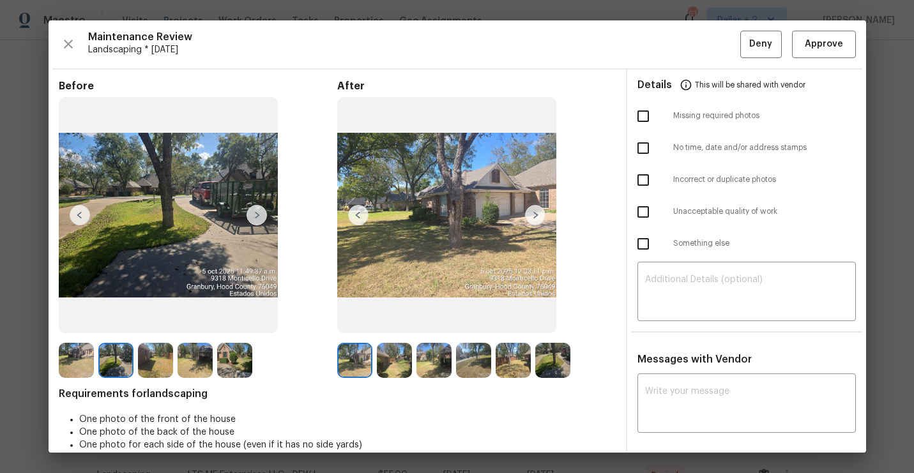
click at [254, 216] on img at bounding box center [257, 215] width 20 height 20
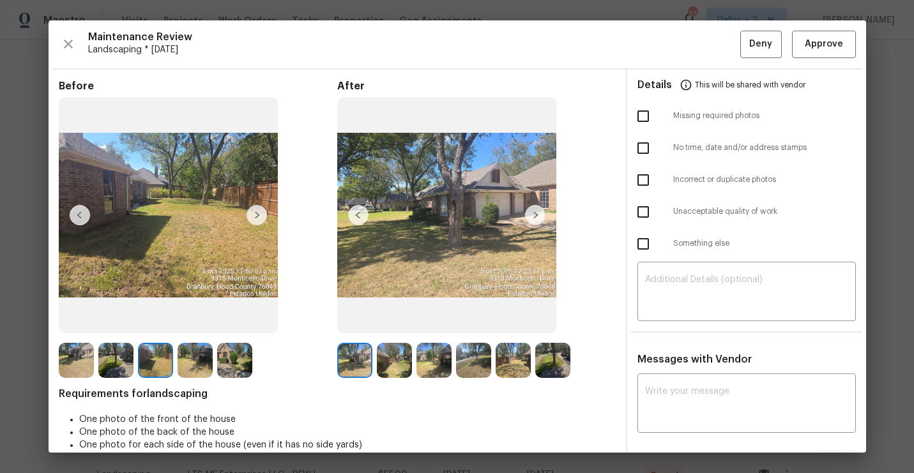
click at [254, 216] on img at bounding box center [257, 215] width 20 height 20
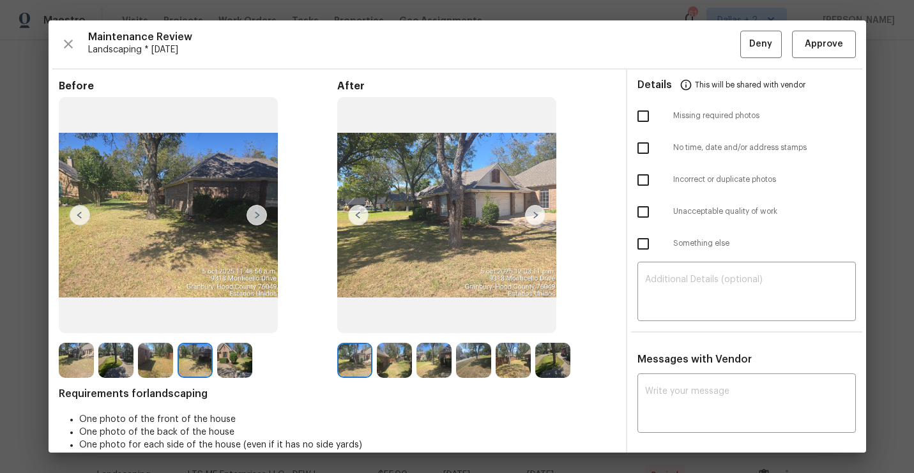
click at [254, 216] on img at bounding box center [257, 215] width 20 height 20
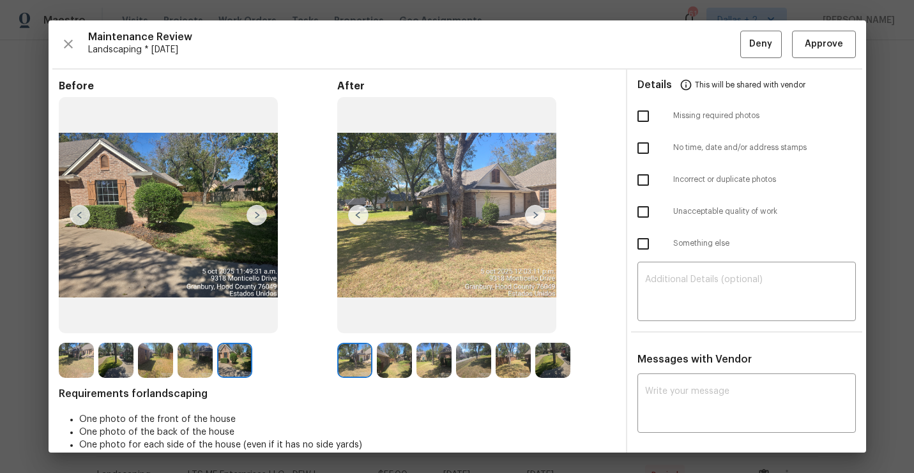
click at [77, 213] on img at bounding box center [80, 215] width 20 height 20
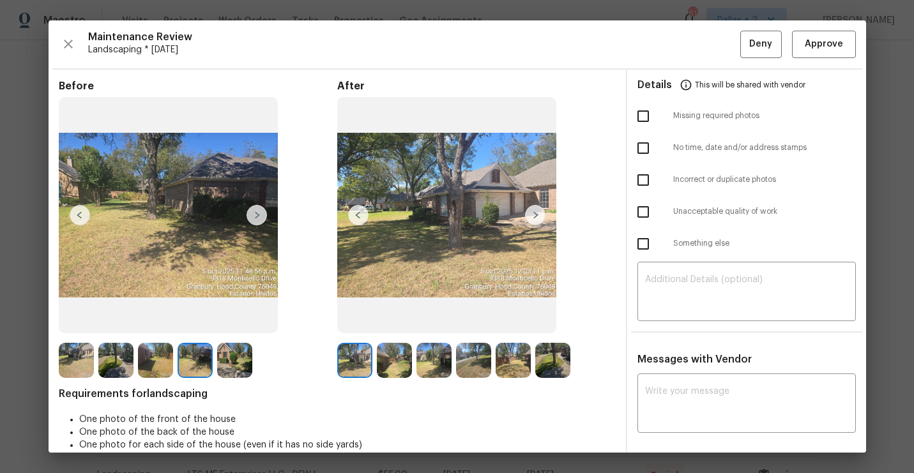
click at [258, 218] on img at bounding box center [257, 215] width 20 height 20
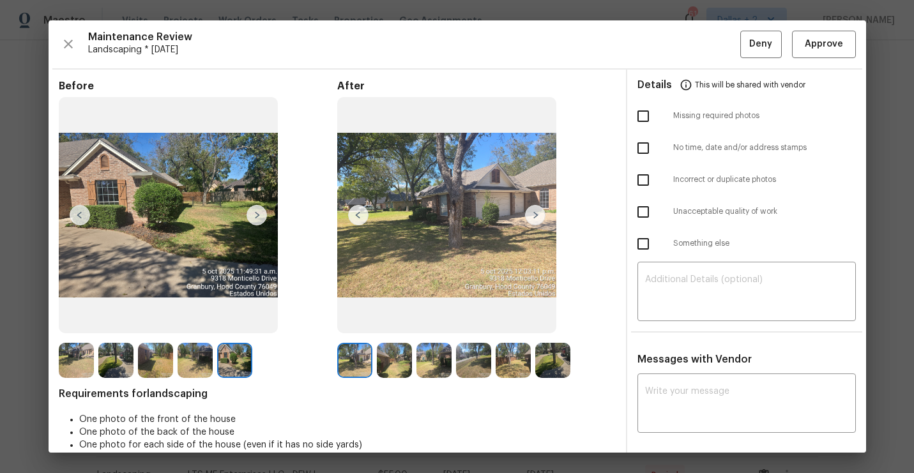
click at [531, 216] on img at bounding box center [535, 215] width 20 height 20
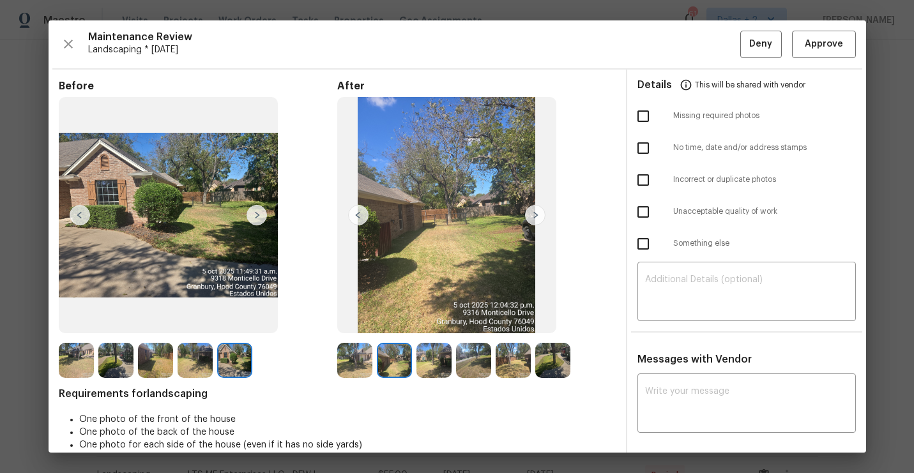
click at [355, 365] on img at bounding box center [354, 360] width 35 height 35
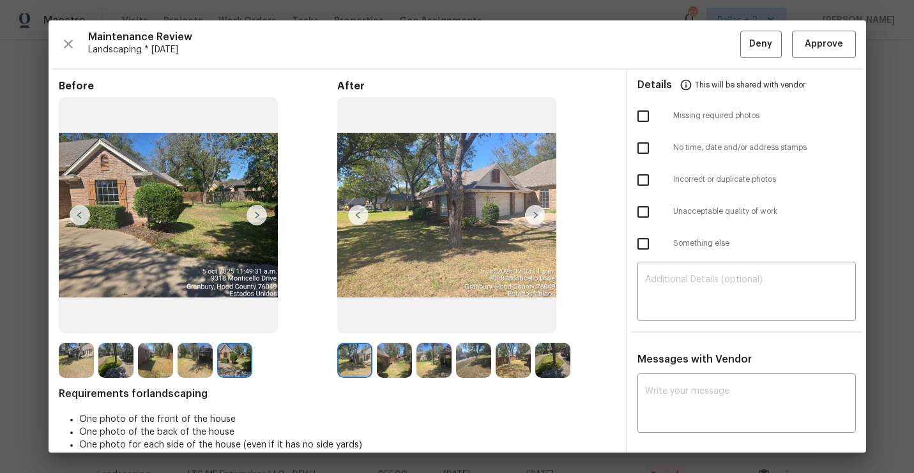
click at [392, 359] on img at bounding box center [394, 360] width 35 height 35
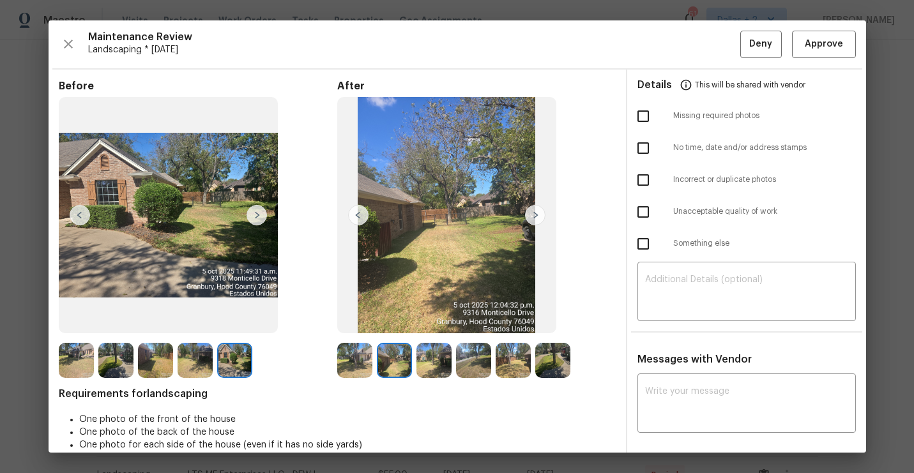
click at [434, 352] on img at bounding box center [433, 360] width 35 height 35
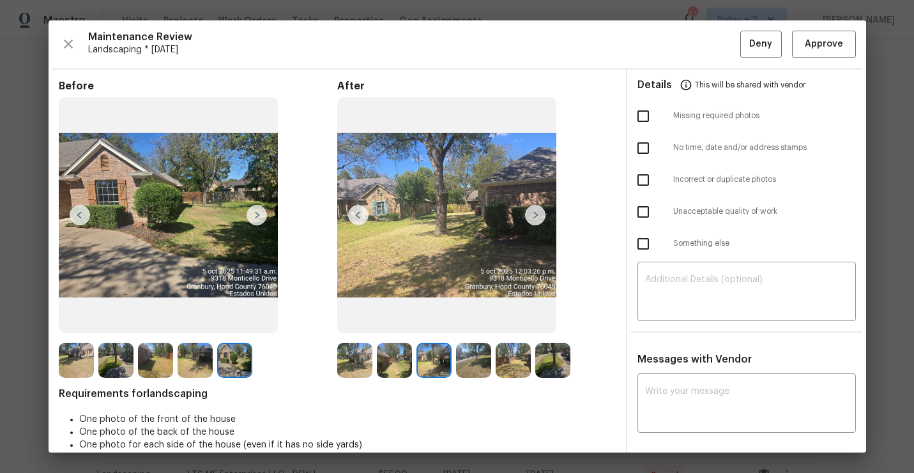
click at [393, 360] on img at bounding box center [394, 360] width 35 height 35
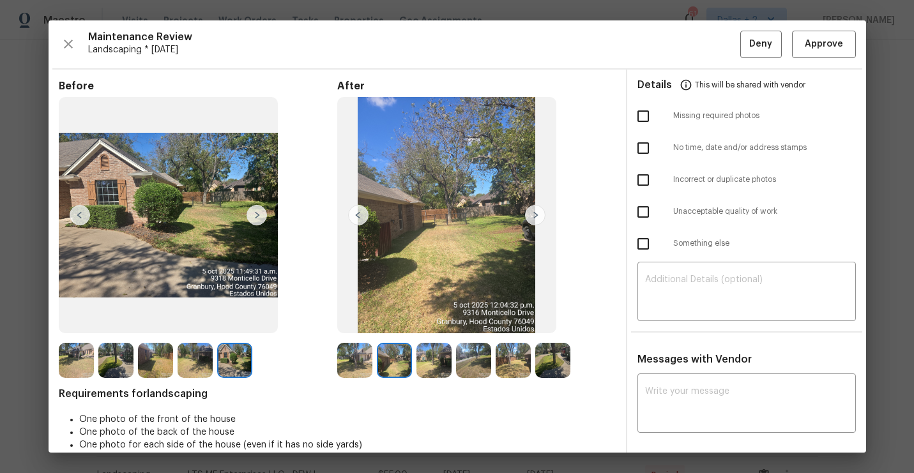
click at [539, 218] on img at bounding box center [535, 215] width 20 height 20
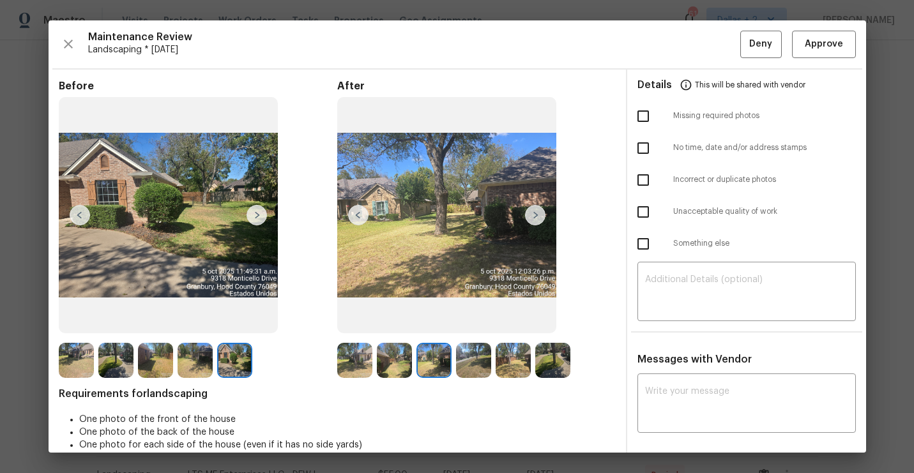
click at [349, 363] on img at bounding box center [354, 360] width 35 height 35
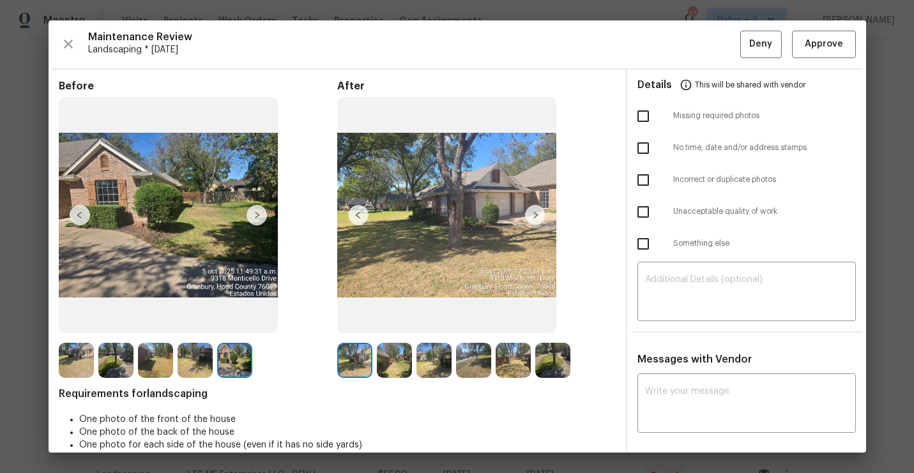
click at [381, 356] on img at bounding box center [394, 360] width 35 height 35
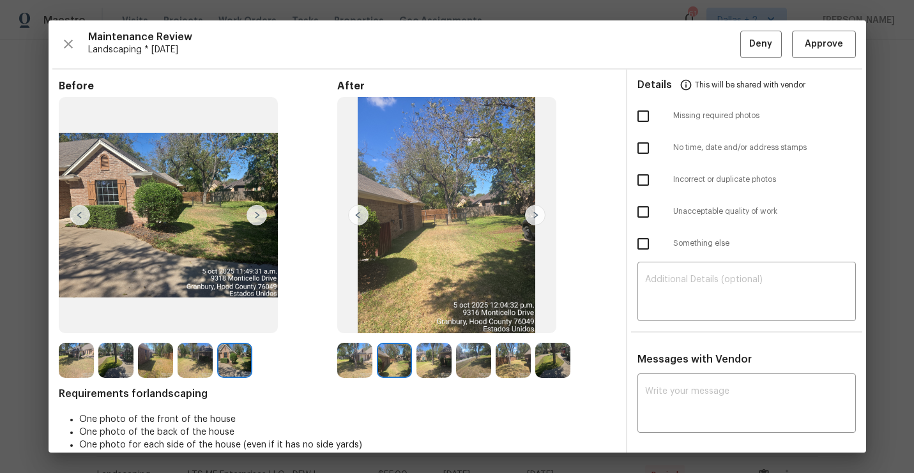
click at [439, 365] on img at bounding box center [433, 360] width 35 height 35
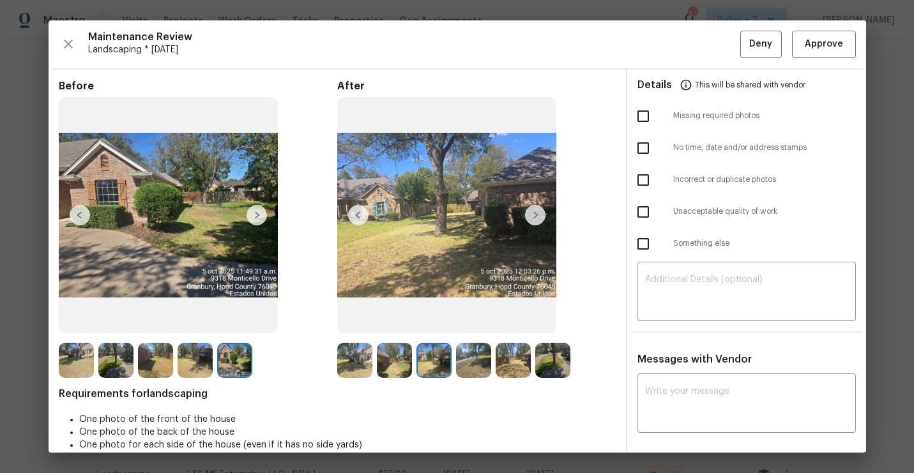
click at [476, 367] on img at bounding box center [473, 360] width 35 height 35
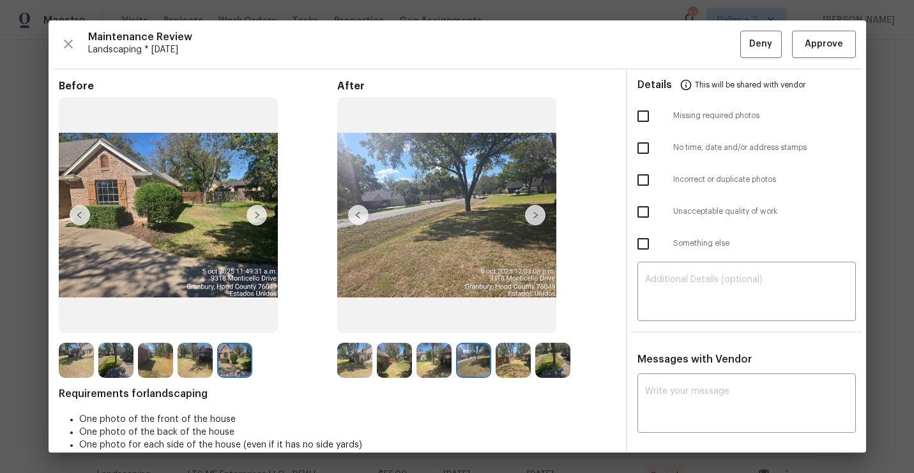
click at [510, 369] on img at bounding box center [513, 360] width 35 height 35
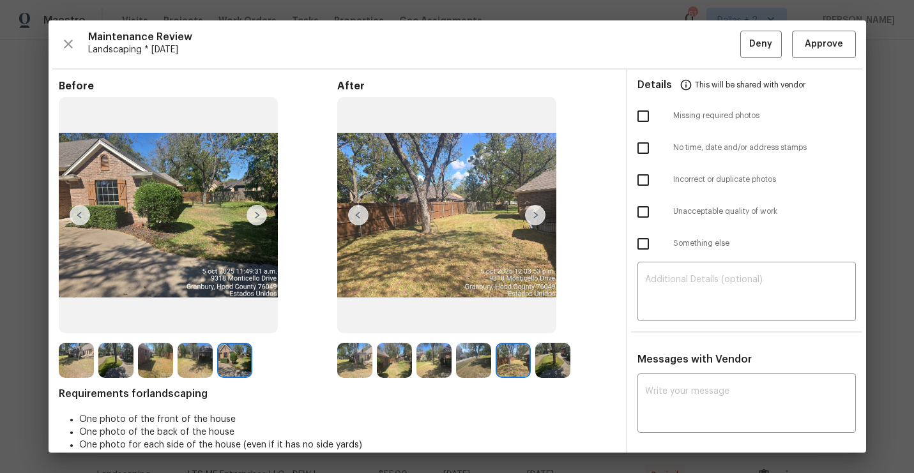
click at [542, 361] on img at bounding box center [552, 360] width 35 height 35
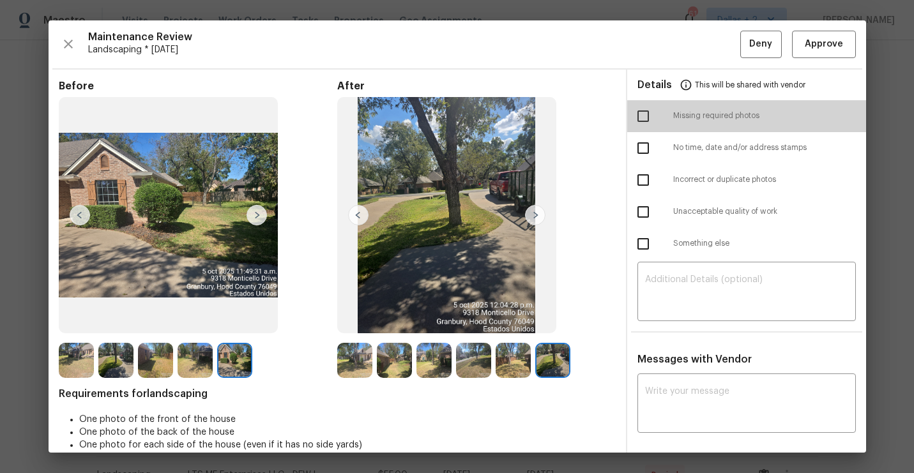
click at [641, 119] on input "checkbox" at bounding box center [643, 116] width 27 height 27
checkbox input "true"
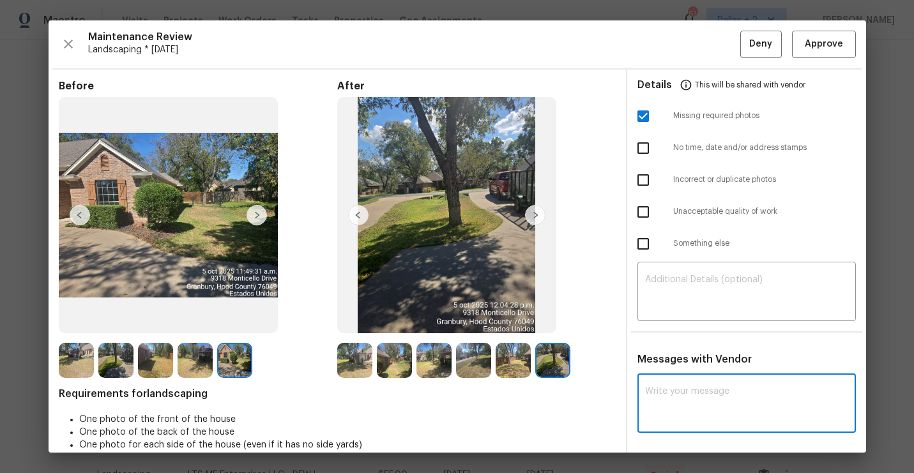
click at [749, 393] on textarea at bounding box center [746, 405] width 203 height 36
paste textarea "Maintenance Audit Team: Hello! Unfortunately, this landscaping visit completed …"
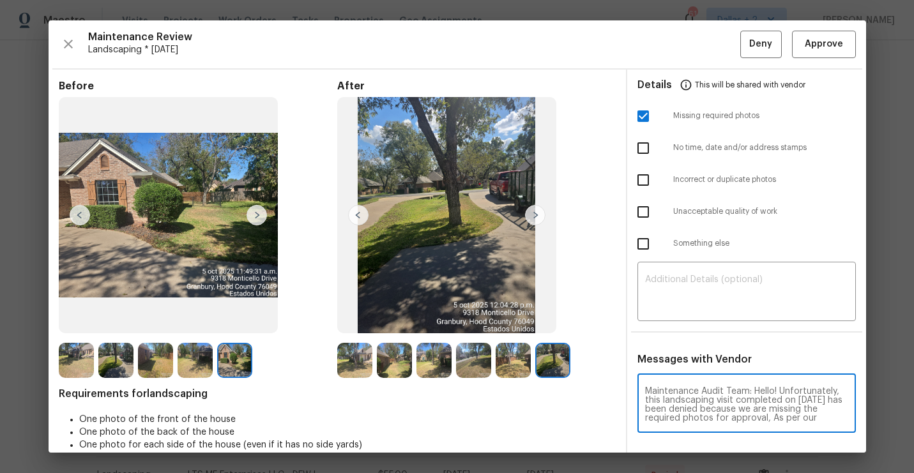
scroll to position [107, 0]
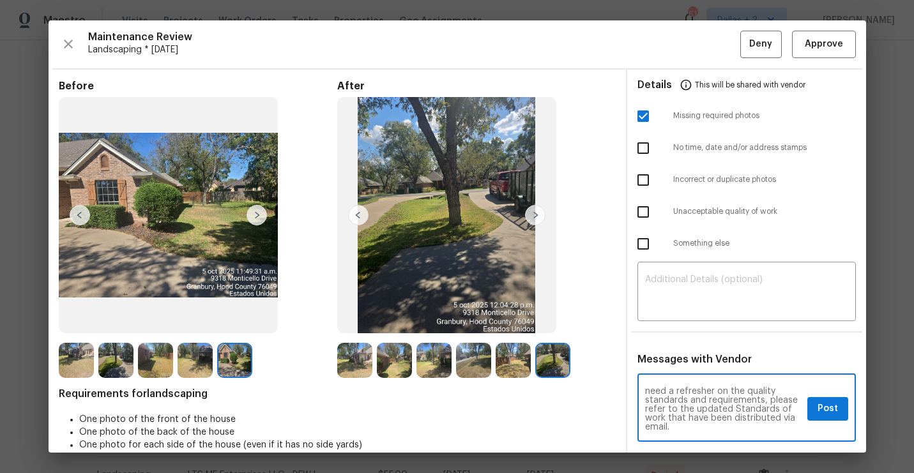
type textarea "Maintenance Audit Team: Hello! Unfortunately, this landscaping visit completed …"
click at [828, 421] on div "Maintenance Audit Team: Hello! Unfortunately, this landscaping visit completed …" at bounding box center [746, 409] width 218 height 65
click at [834, 402] on span "Post" at bounding box center [827, 409] width 20 height 16
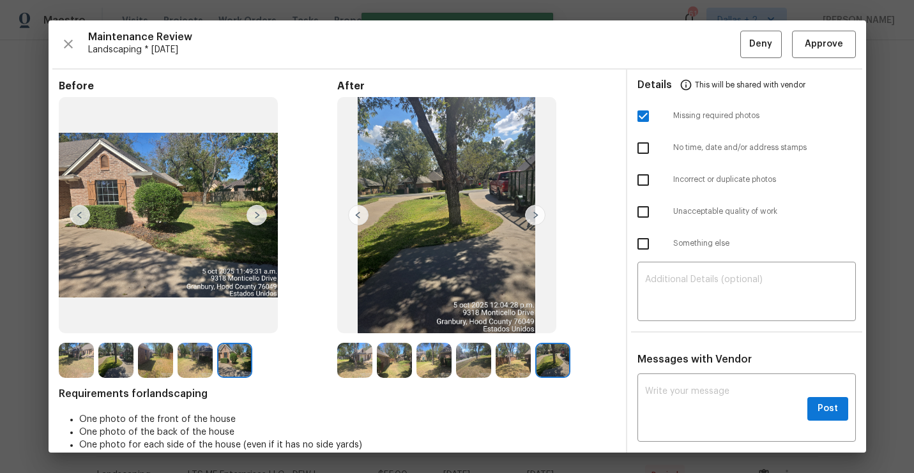
scroll to position [0, 0]
click at [757, 42] on span "Deny" at bounding box center [760, 44] width 23 height 16
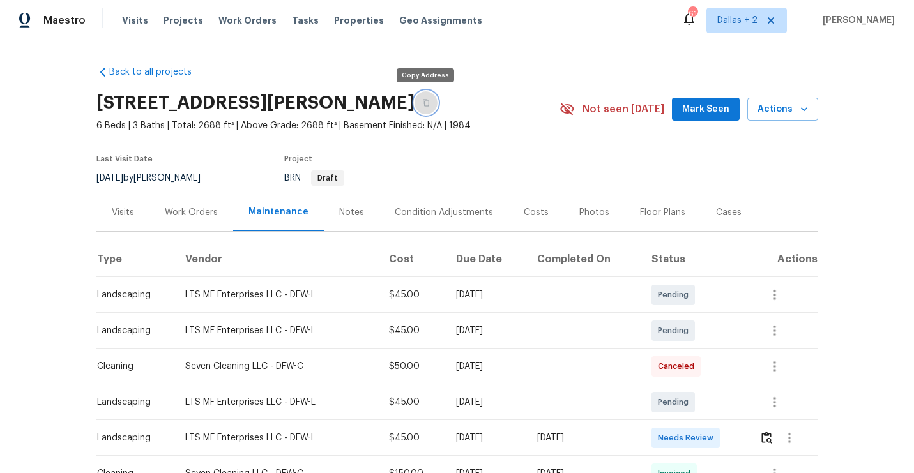
click at [427, 105] on button "button" at bounding box center [425, 102] width 23 height 23
click at [770, 442] on img "button" at bounding box center [766, 438] width 11 height 12
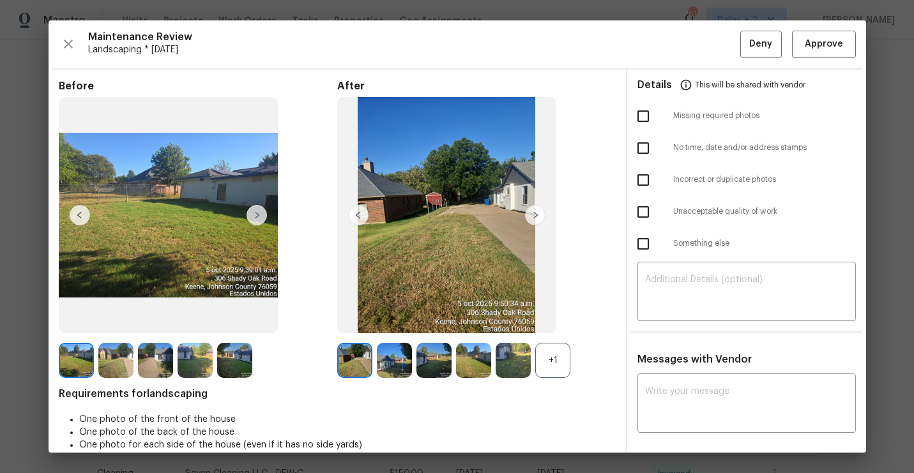
click at [544, 350] on div "+1" at bounding box center [552, 360] width 35 height 35
click at [77, 363] on img at bounding box center [76, 360] width 35 height 35
click at [107, 356] on img at bounding box center [115, 360] width 35 height 35
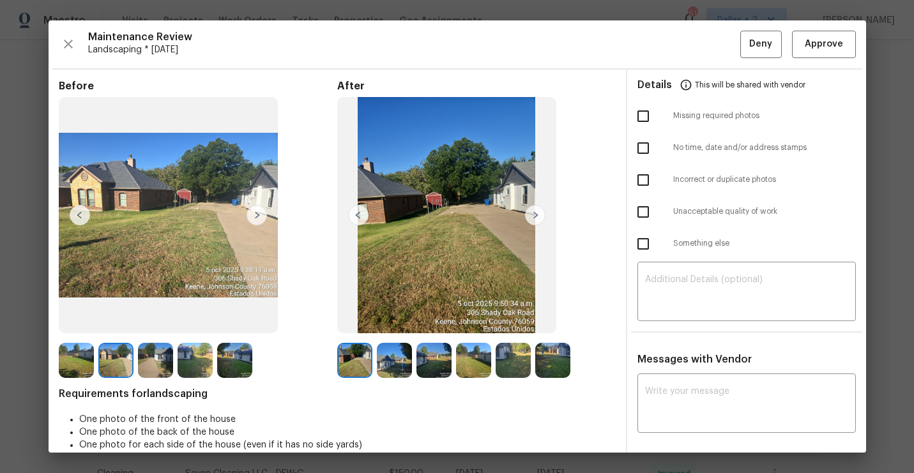
click at [82, 367] on img at bounding box center [76, 360] width 35 height 35
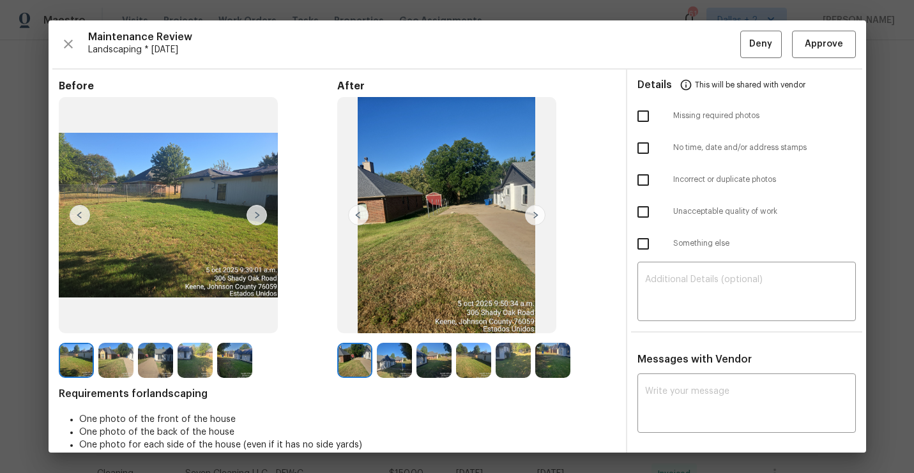
click at [257, 213] on img at bounding box center [257, 215] width 20 height 20
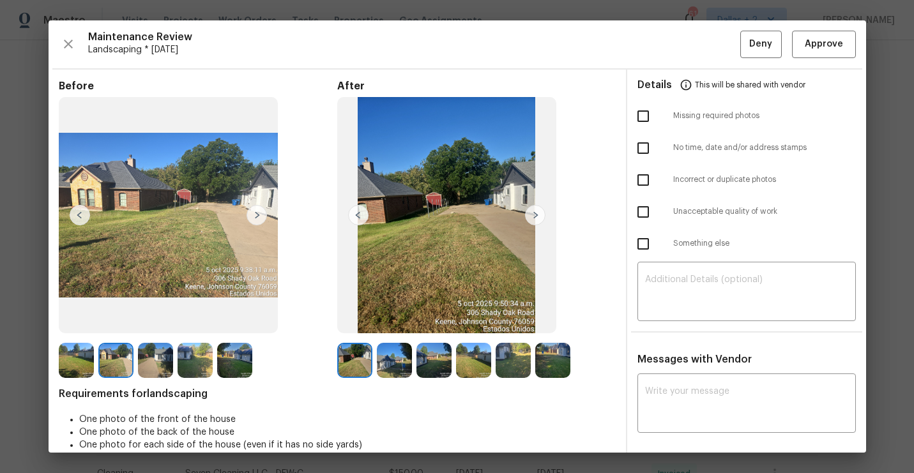
click at [257, 213] on img at bounding box center [257, 215] width 20 height 20
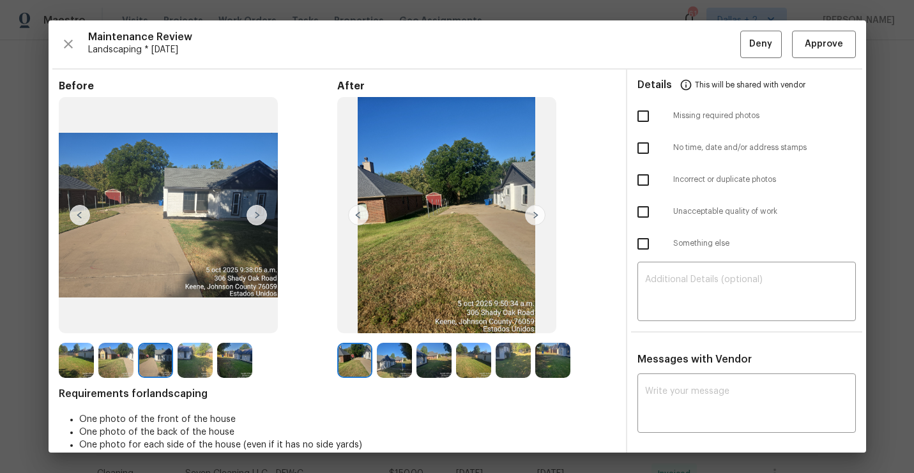
click at [257, 217] on img at bounding box center [257, 215] width 20 height 20
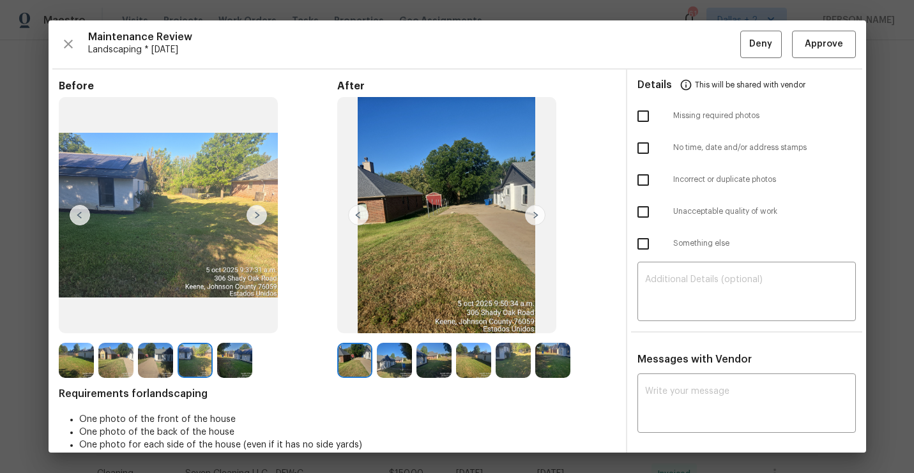
click at [540, 216] on img at bounding box center [535, 215] width 20 height 20
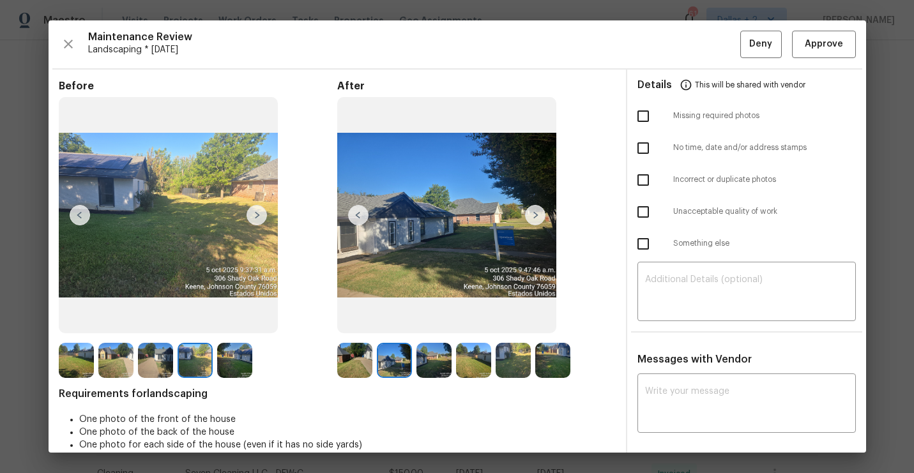
click at [540, 216] on img at bounding box center [535, 215] width 20 height 20
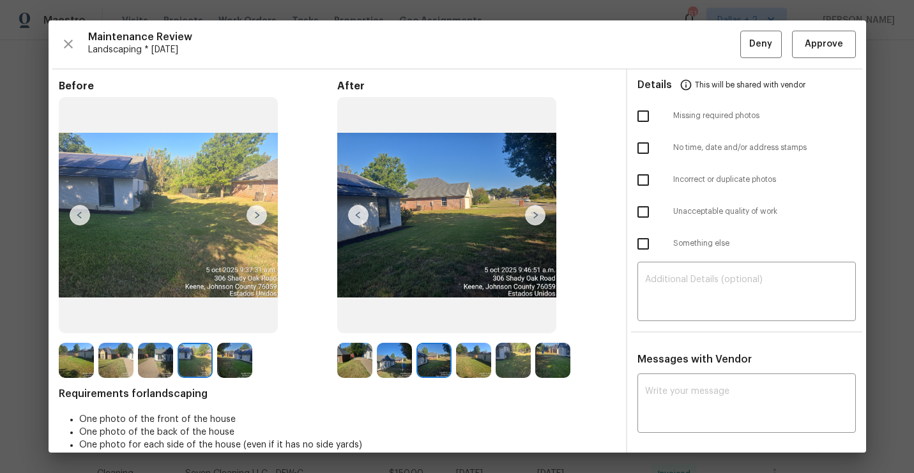
click at [540, 216] on img at bounding box center [535, 215] width 20 height 20
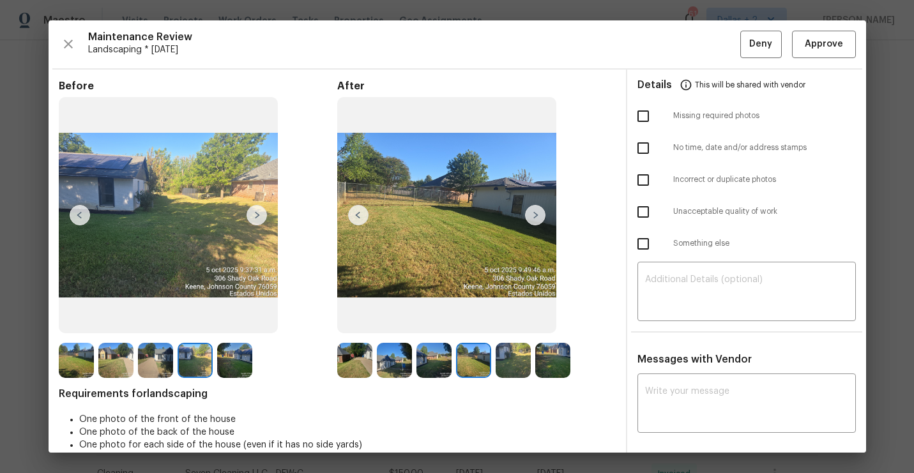
click at [540, 216] on img at bounding box center [535, 215] width 20 height 20
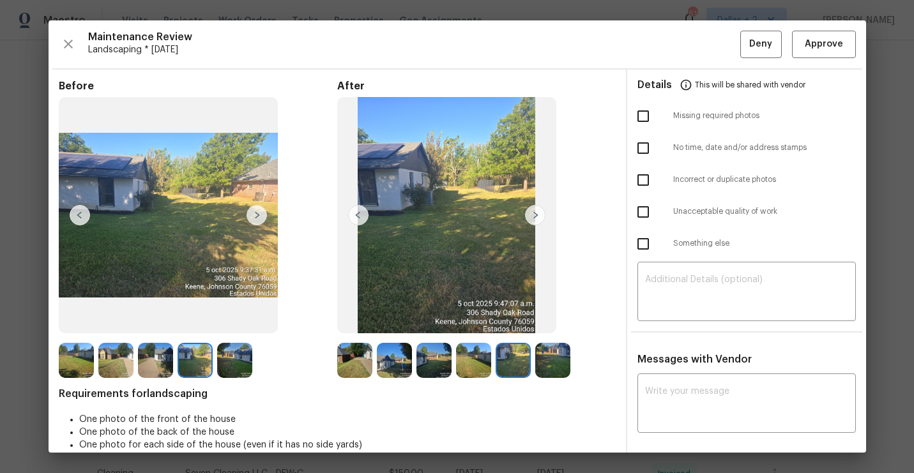
click at [540, 216] on img at bounding box center [535, 215] width 20 height 20
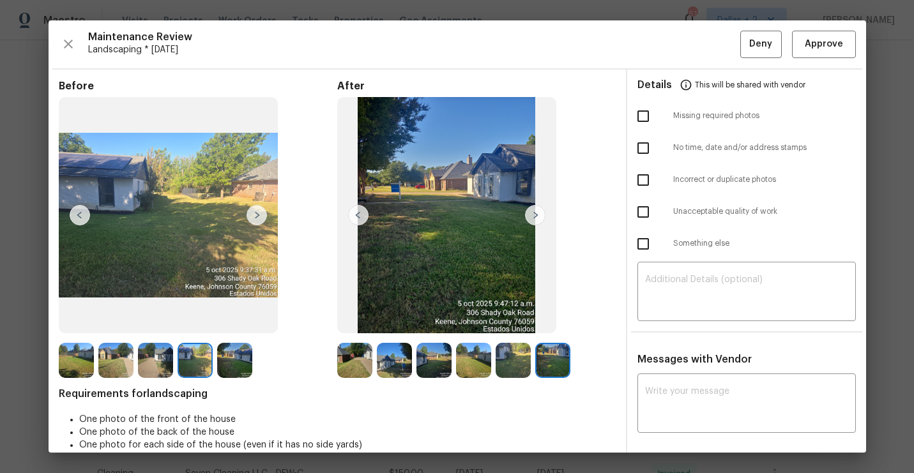
click at [366, 360] on img at bounding box center [354, 360] width 35 height 35
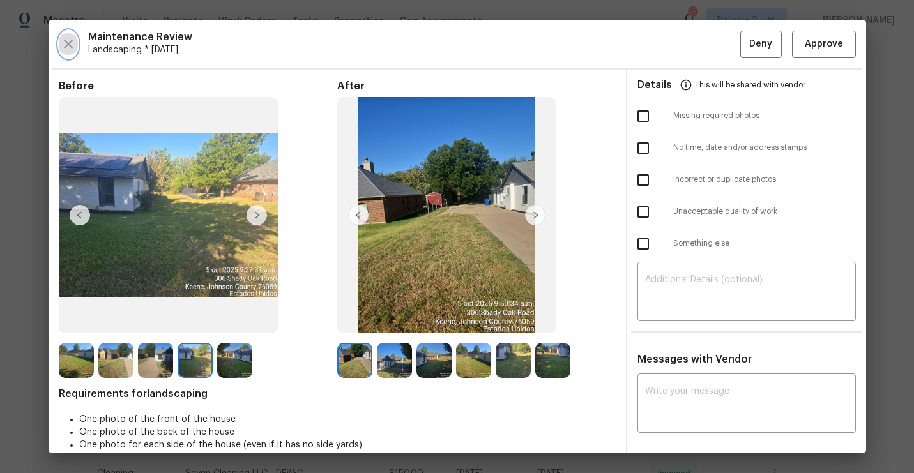
click at [63, 51] on icon "button" at bounding box center [68, 43] width 15 height 15
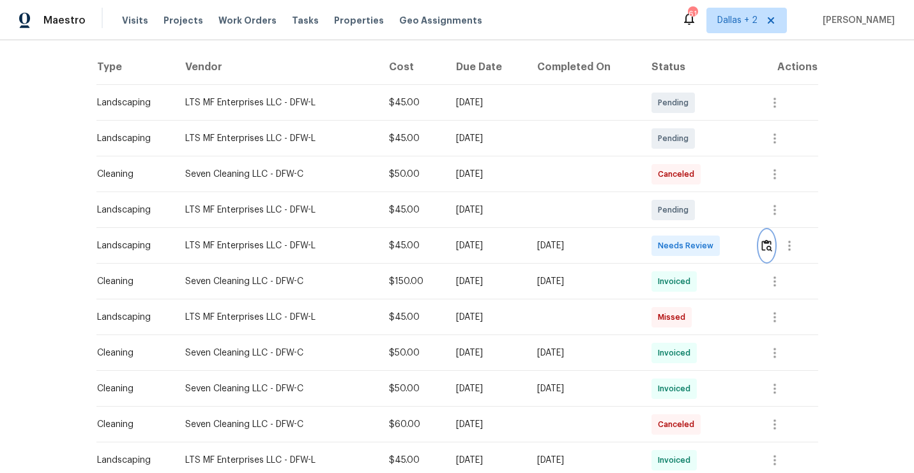
scroll to position [200, 0]
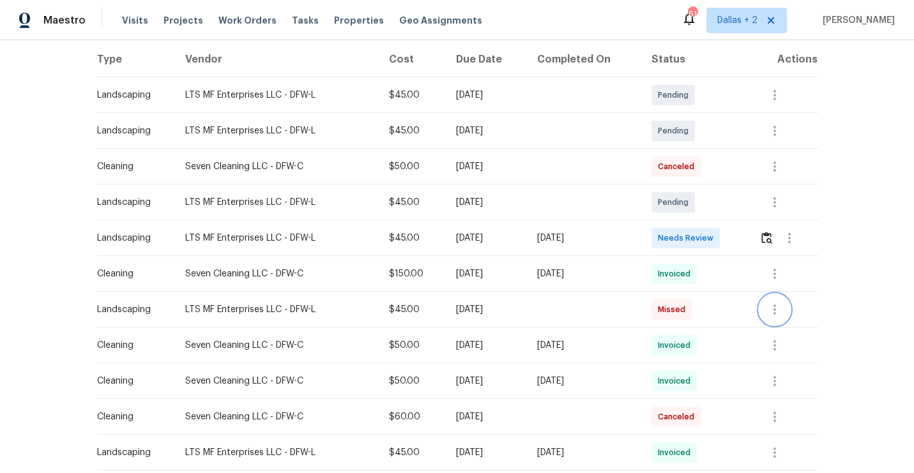
click at [777, 315] on icon "button" at bounding box center [774, 309] width 15 height 15
click at [786, 204] on div at bounding box center [457, 236] width 914 height 473
click at [775, 207] on icon "button" at bounding box center [774, 202] width 15 height 15
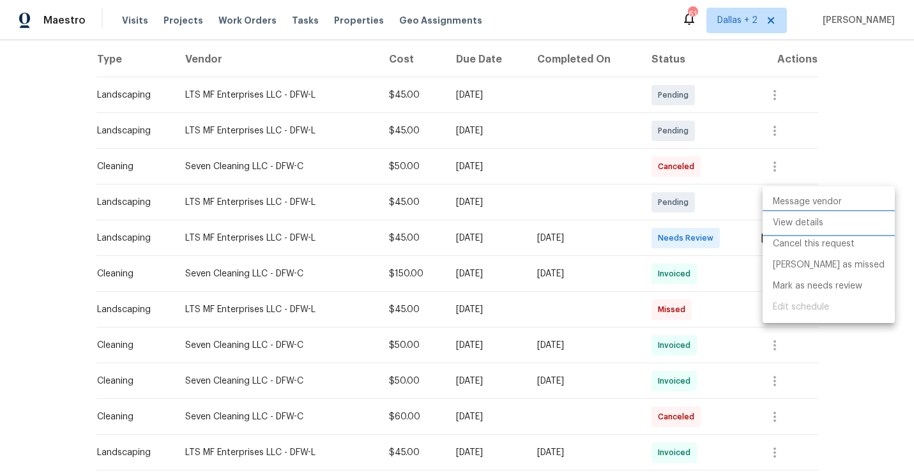
click at [777, 226] on li "View details" at bounding box center [829, 223] width 132 height 21
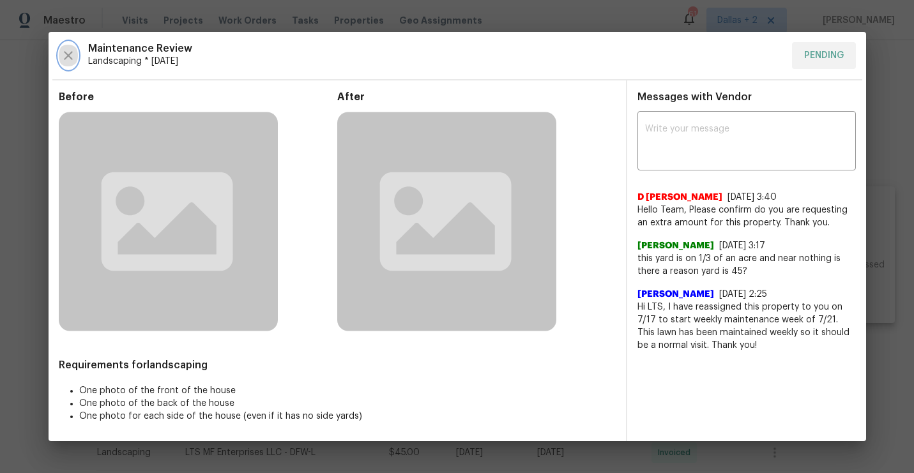
click at [72, 63] on button "button" at bounding box center [68, 55] width 19 height 27
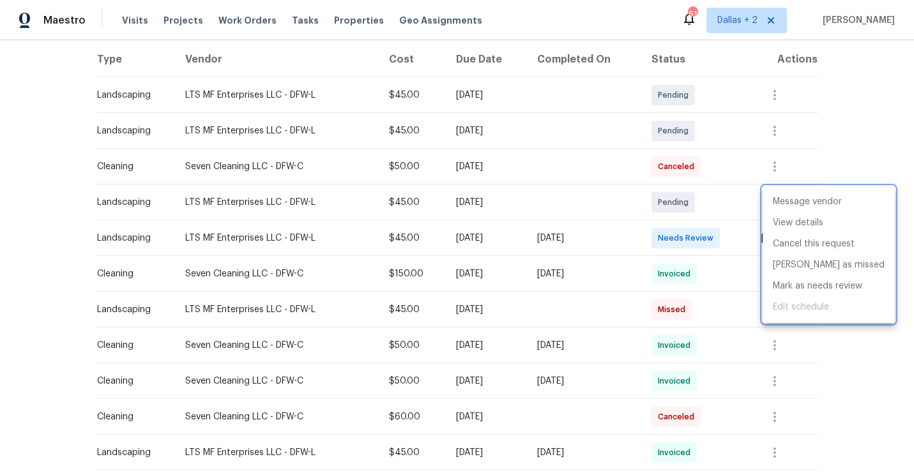
click at [602, 307] on div at bounding box center [457, 236] width 914 height 473
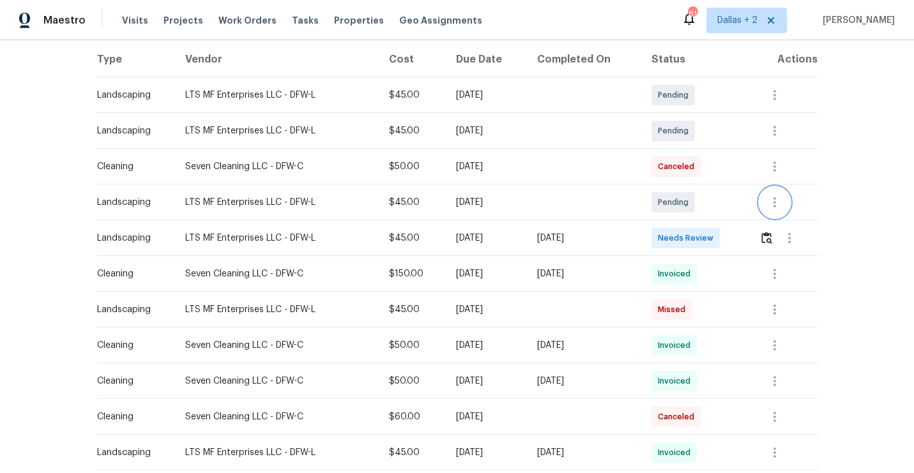
scroll to position [283, 0]
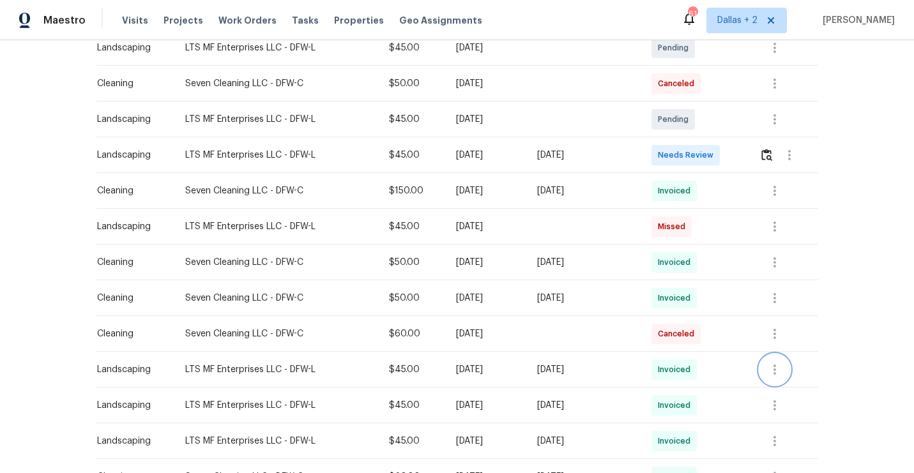
click at [775, 368] on icon "button" at bounding box center [774, 369] width 15 height 15
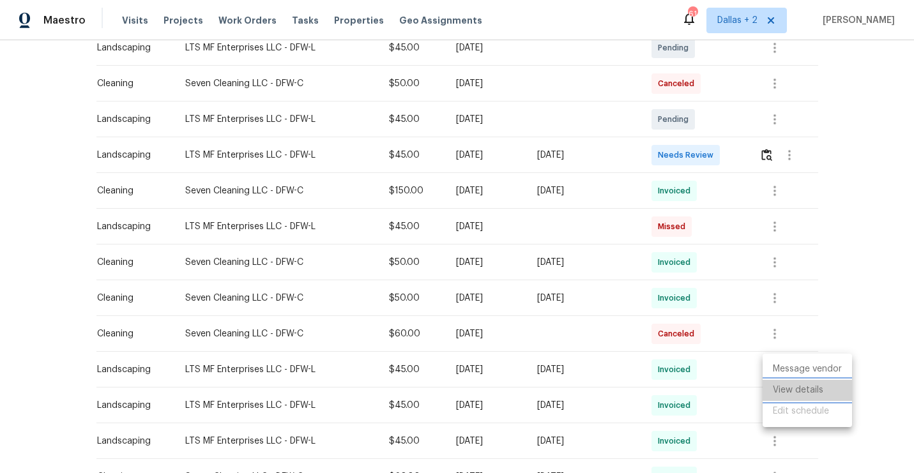
click at [781, 386] on li "View details" at bounding box center [807, 390] width 89 height 21
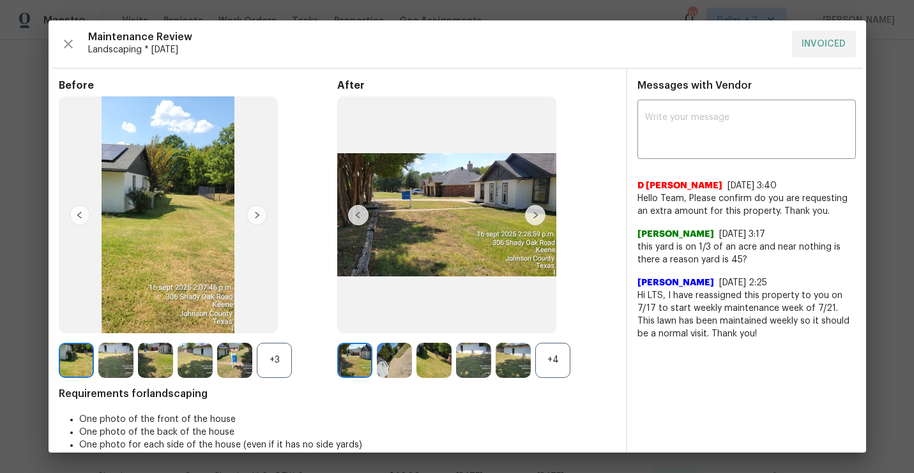
click at [554, 352] on div "+4" at bounding box center [552, 360] width 35 height 35
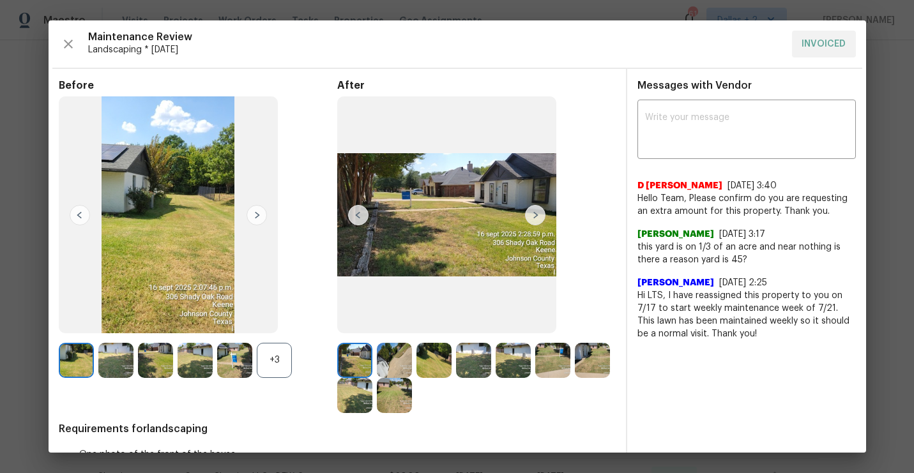
click at [276, 360] on div "+3" at bounding box center [274, 360] width 35 height 35
click at [359, 352] on img at bounding box center [354, 360] width 35 height 35
click at [535, 212] on img at bounding box center [535, 215] width 20 height 20
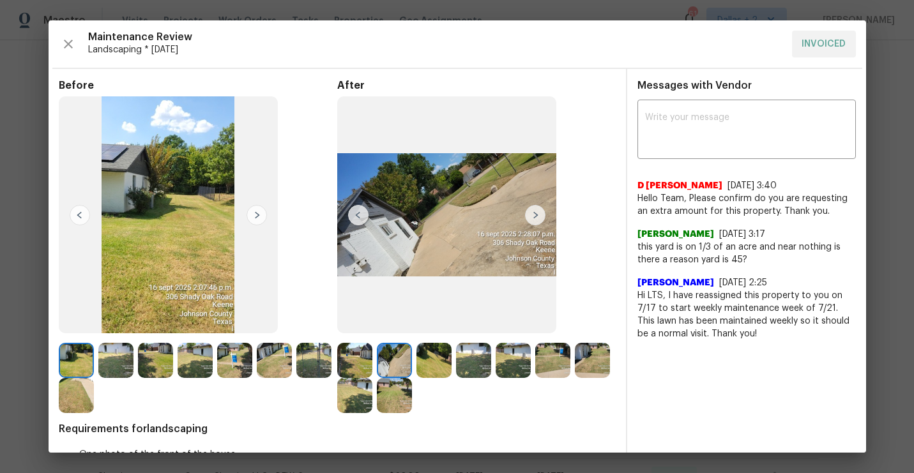
click at [535, 212] on img at bounding box center [535, 215] width 20 height 20
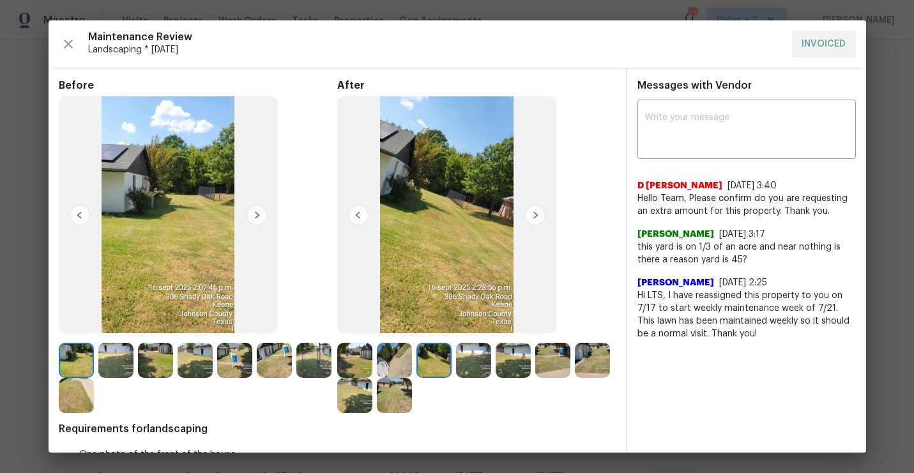
click at [535, 212] on img at bounding box center [535, 215] width 20 height 20
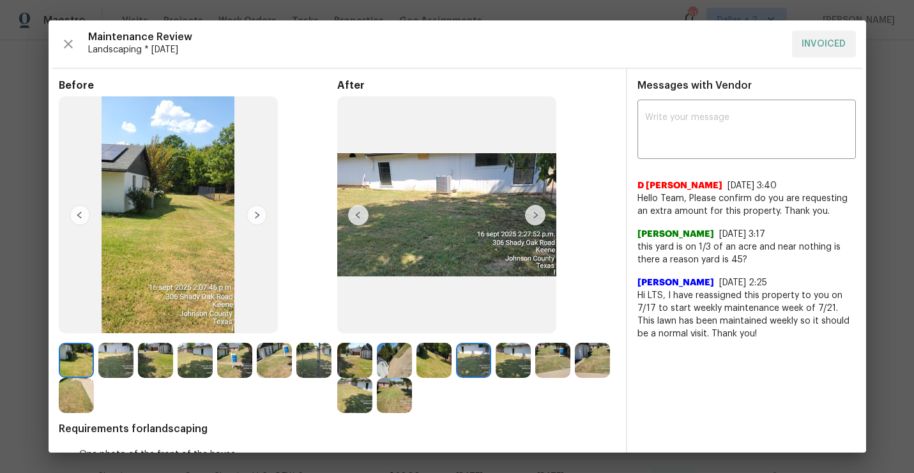
click at [535, 212] on img at bounding box center [535, 215] width 20 height 20
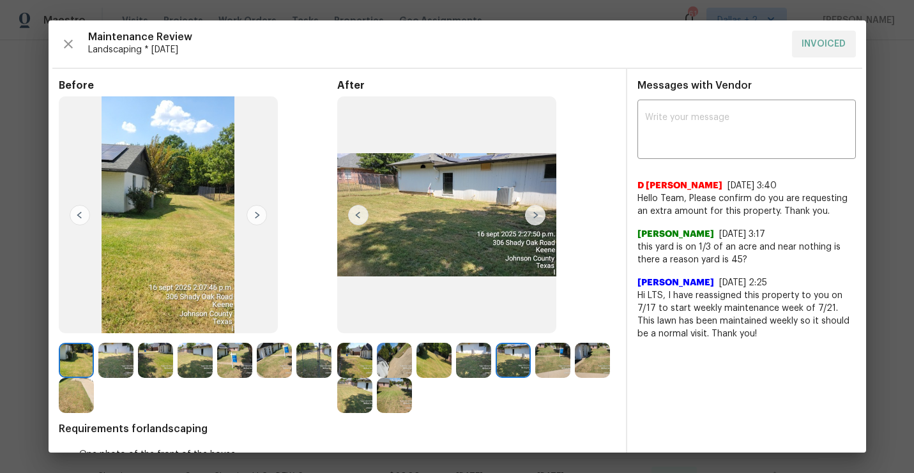
click at [535, 212] on img at bounding box center [535, 215] width 20 height 20
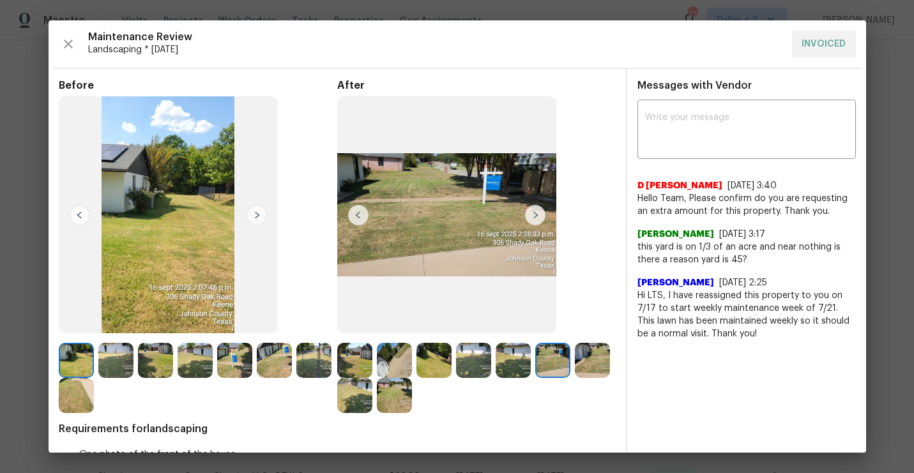
click at [535, 212] on img at bounding box center [535, 215] width 20 height 20
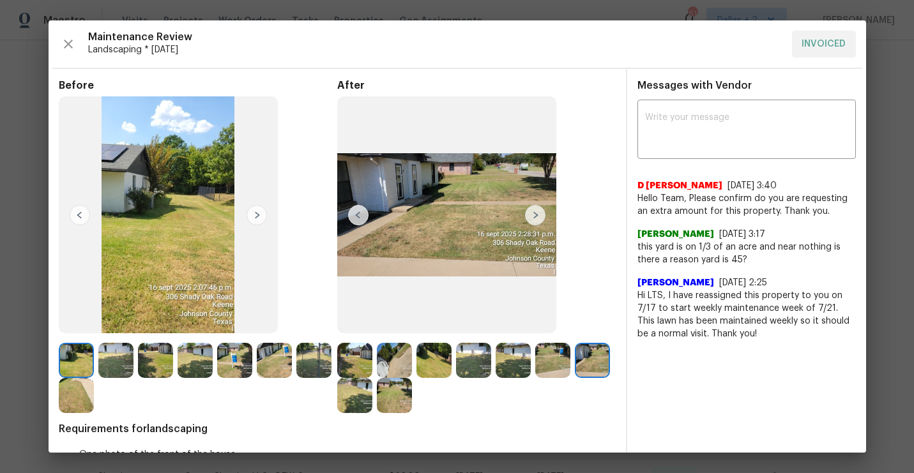
click at [535, 212] on img at bounding box center [535, 215] width 20 height 20
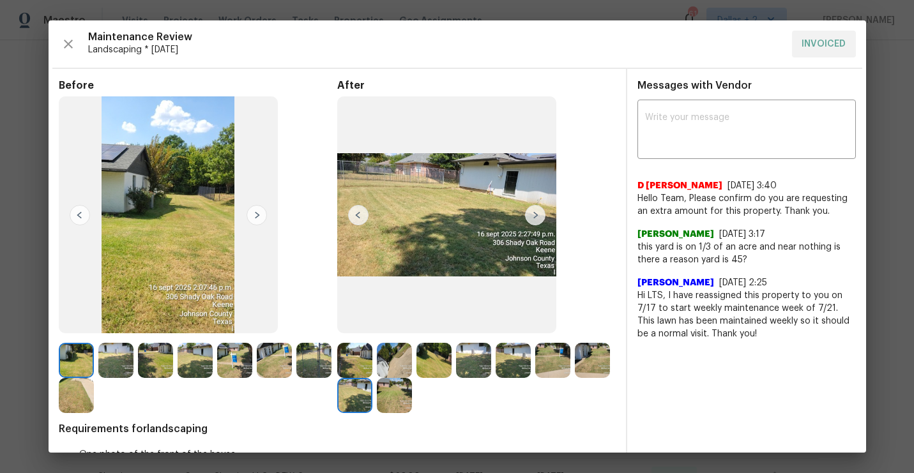
click at [535, 212] on img at bounding box center [535, 215] width 20 height 20
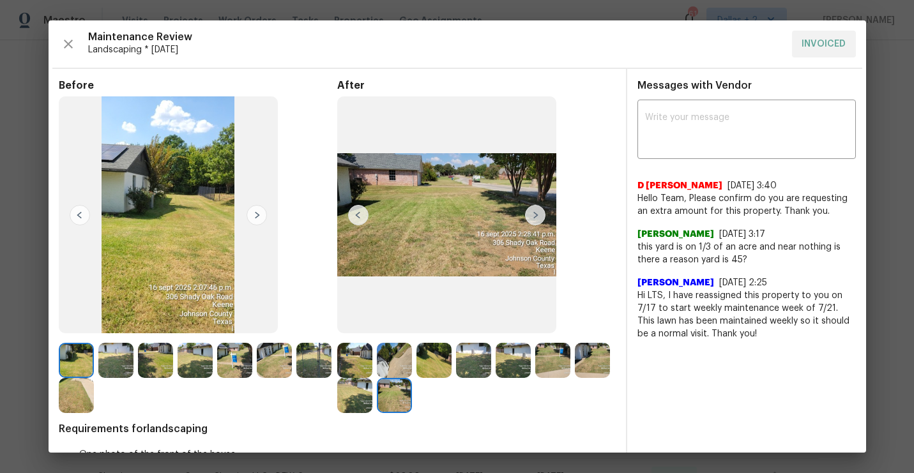
click at [535, 212] on img at bounding box center [535, 215] width 20 height 20
click at [78, 354] on img at bounding box center [76, 360] width 35 height 35
click at [254, 217] on img at bounding box center [257, 215] width 20 height 20
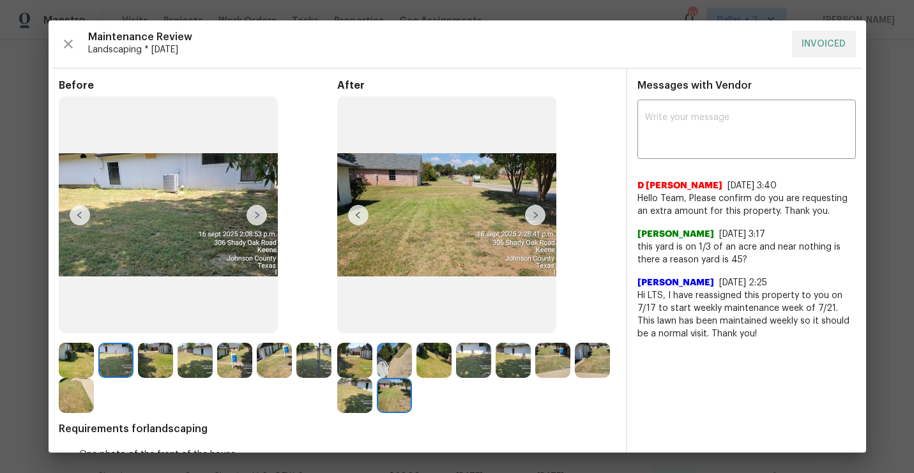
click at [254, 217] on img at bounding box center [257, 215] width 20 height 20
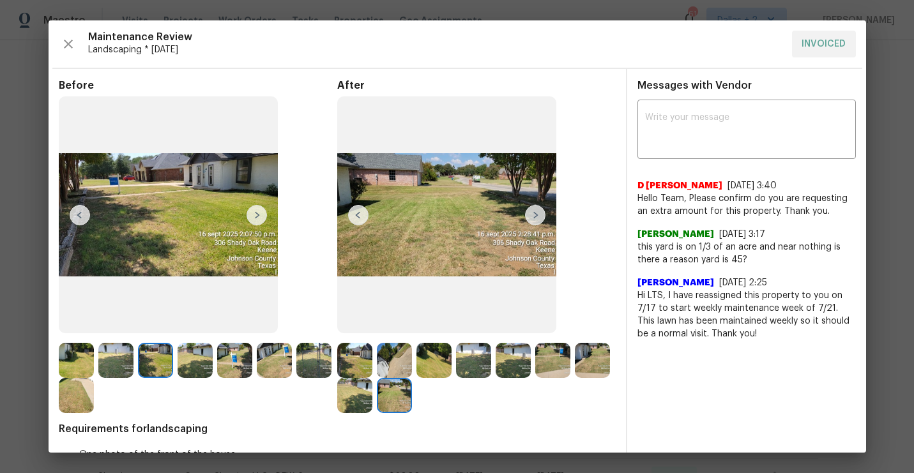
click at [361, 388] on img at bounding box center [354, 395] width 35 height 35
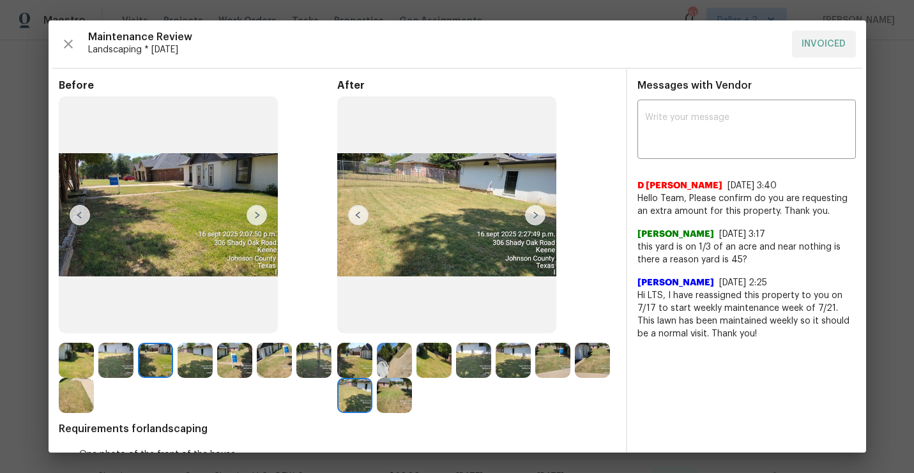
click at [356, 363] on img at bounding box center [354, 360] width 35 height 35
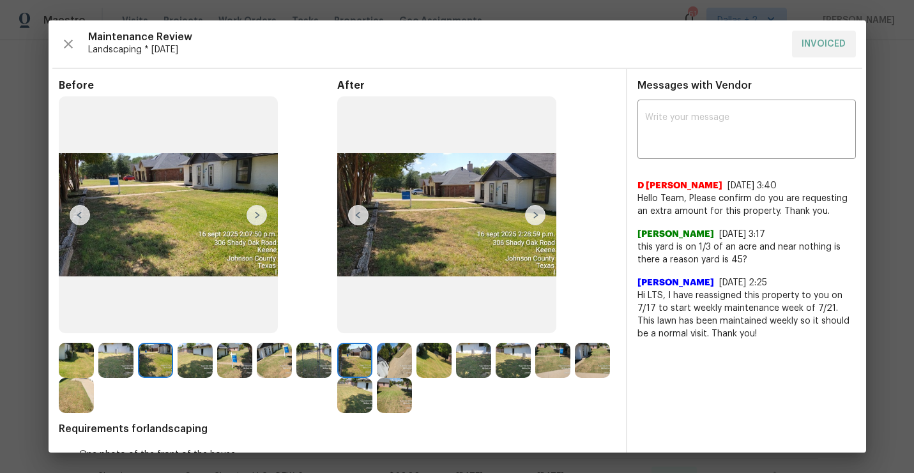
click at [533, 213] on img at bounding box center [535, 215] width 20 height 20
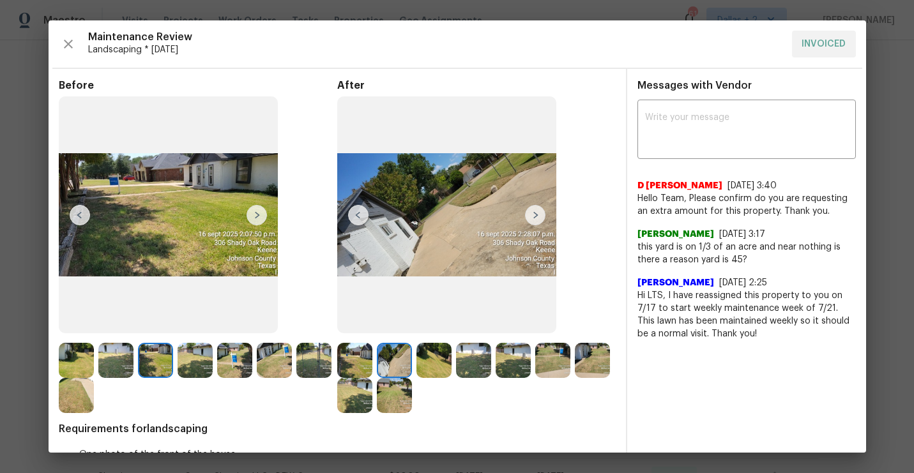
click at [533, 213] on img at bounding box center [535, 215] width 20 height 20
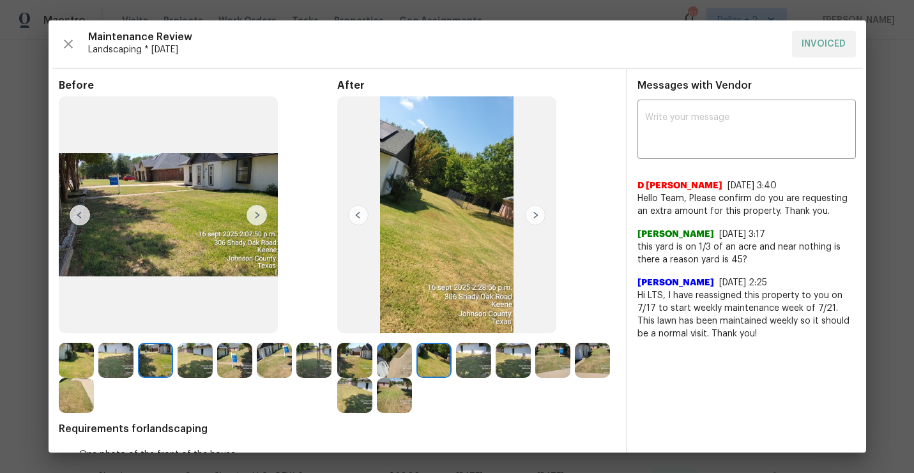
click at [533, 213] on img at bounding box center [535, 215] width 20 height 20
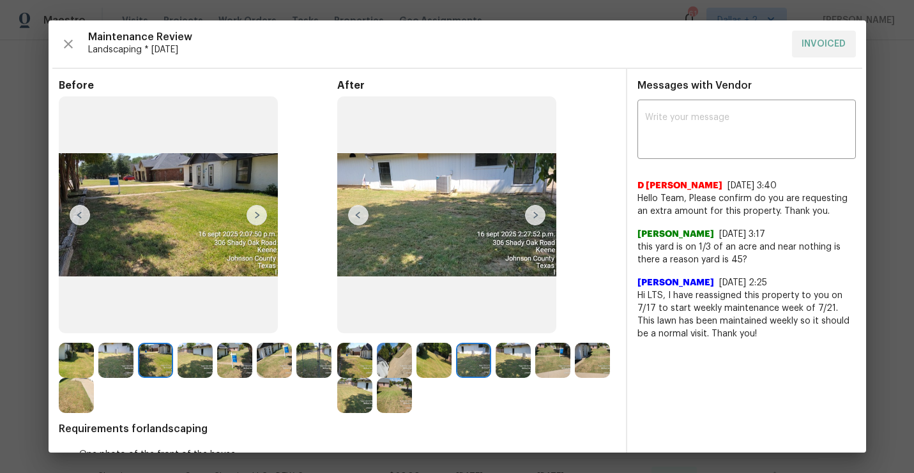
click at [533, 213] on img at bounding box center [535, 215] width 20 height 20
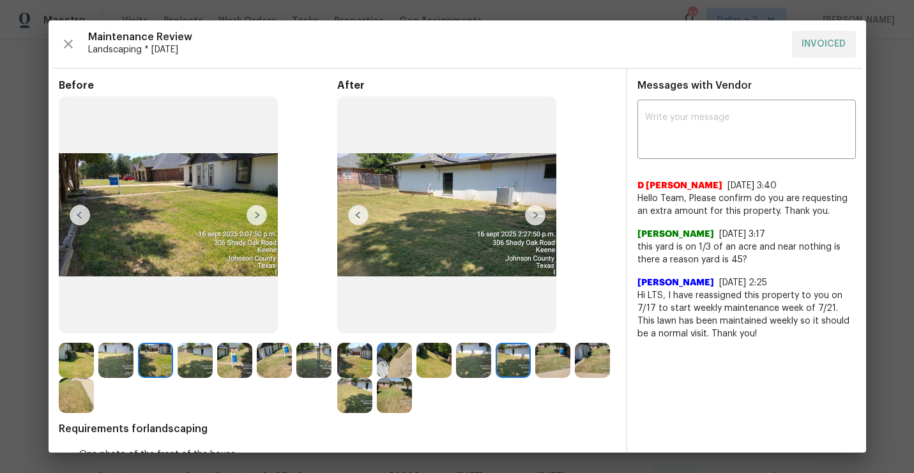
click at [533, 213] on img at bounding box center [535, 215] width 20 height 20
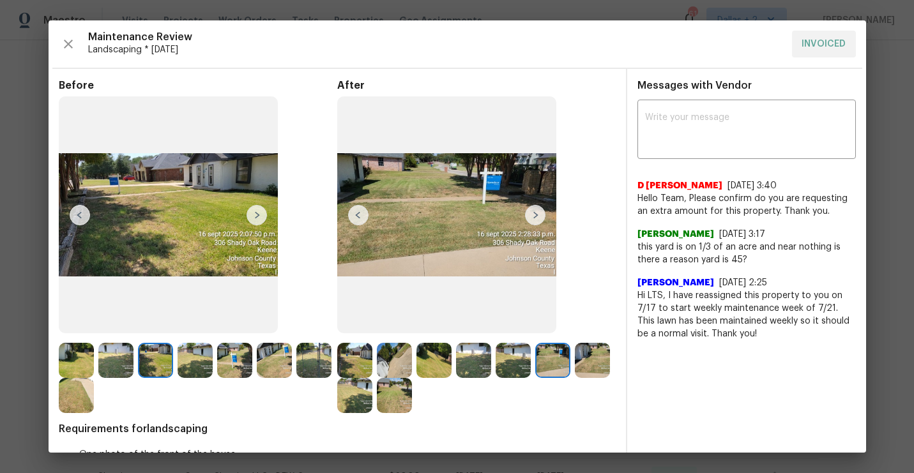
click at [533, 213] on img at bounding box center [535, 215] width 20 height 20
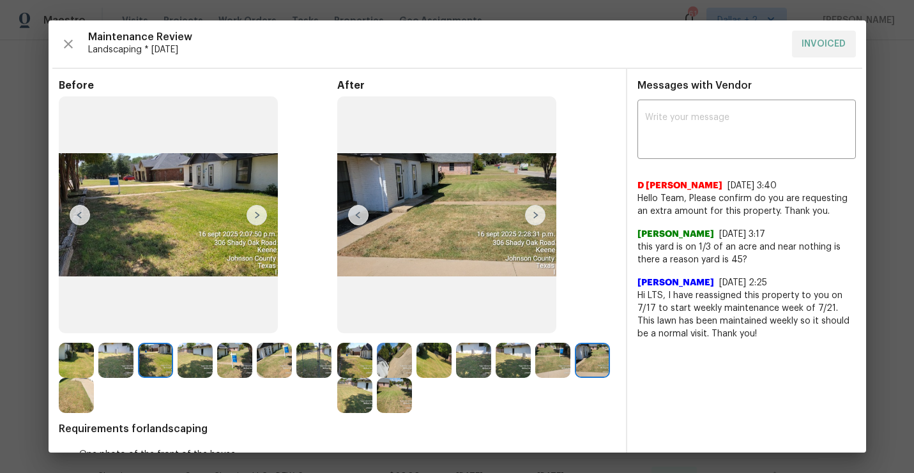
click at [533, 213] on img at bounding box center [535, 215] width 20 height 20
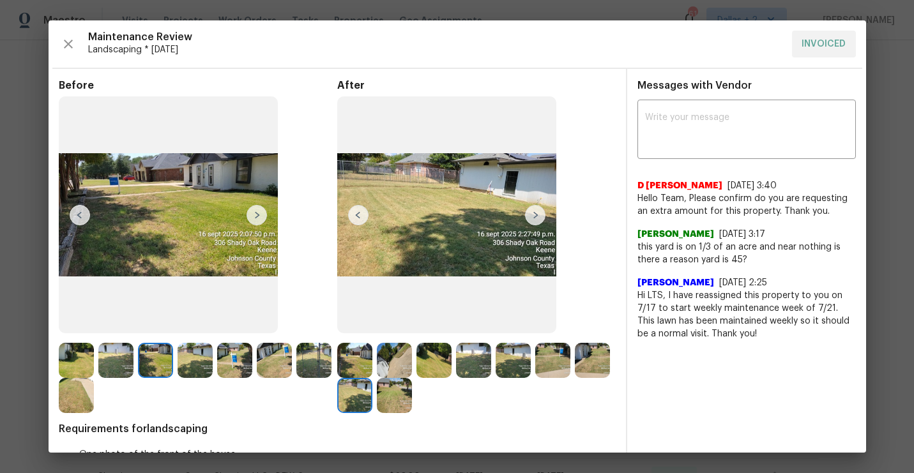
click at [533, 213] on img at bounding box center [535, 215] width 20 height 20
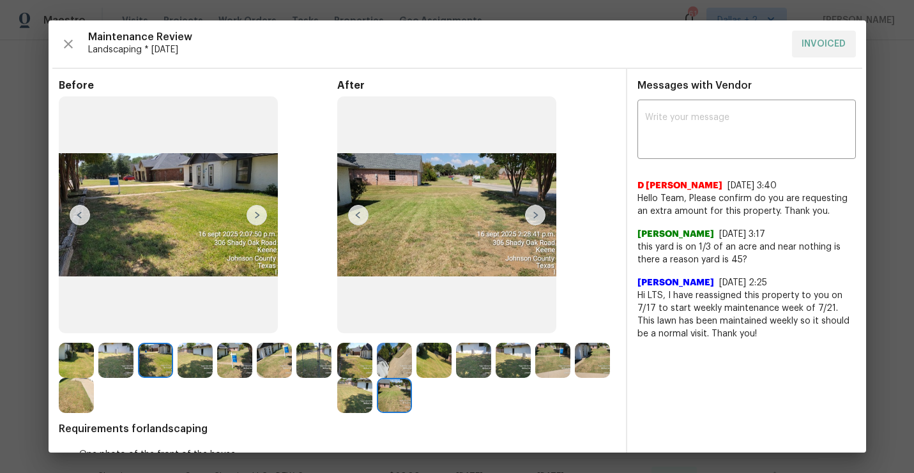
click at [533, 213] on img at bounding box center [535, 215] width 20 height 20
click at [67, 364] on img at bounding box center [76, 360] width 35 height 35
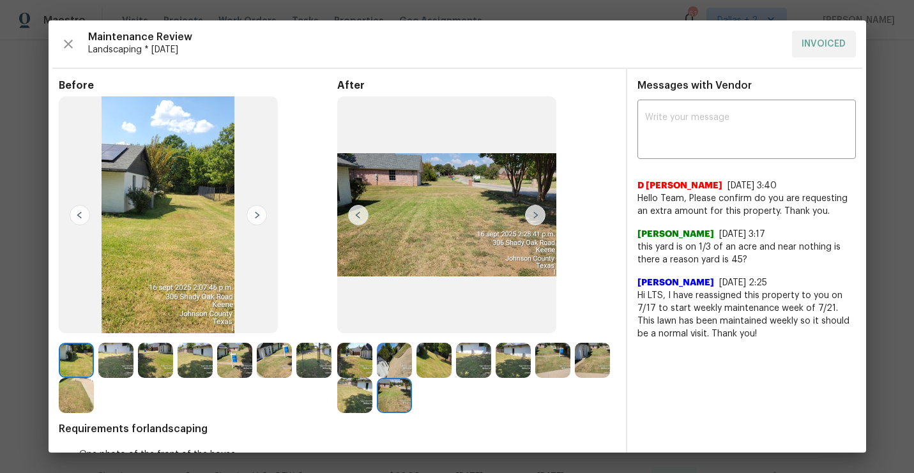
click at [261, 214] on img at bounding box center [257, 215] width 20 height 20
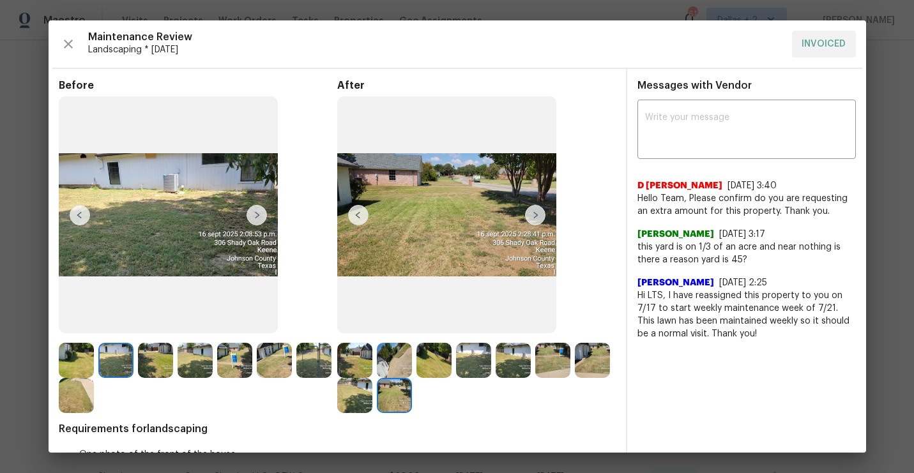
click at [261, 214] on img at bounding box center [257, 215] width 20 height 20
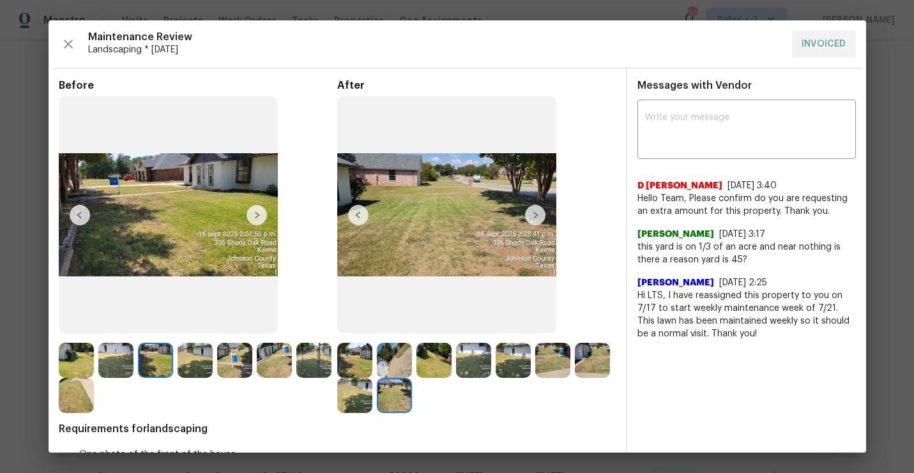
click at [261, 214] on img at bounding box center [257, 215] width 20 height 20
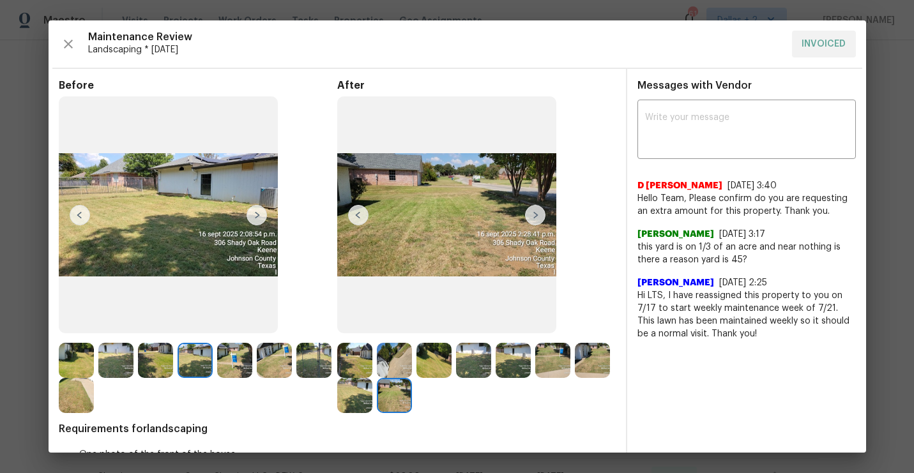
click at [261, 214] on img at bounding box center [257, 215] width 20 height 20
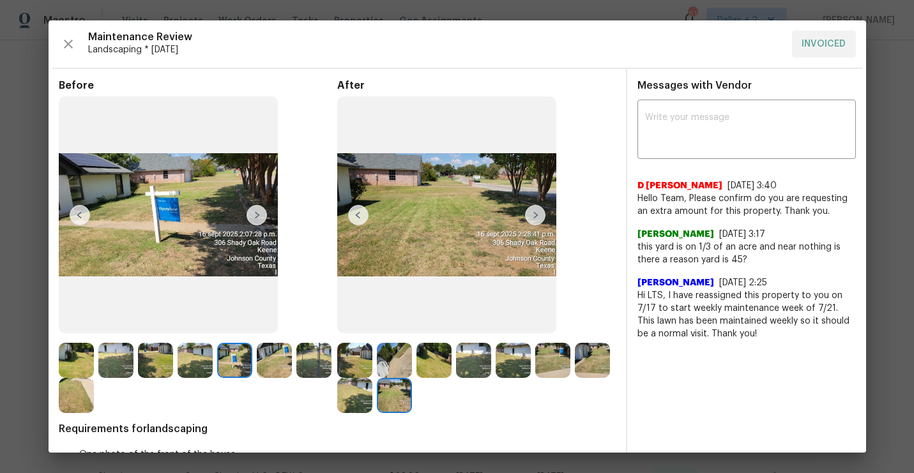
click at [261, 210] on img at bounding box center [257, 215] width 20 height 20
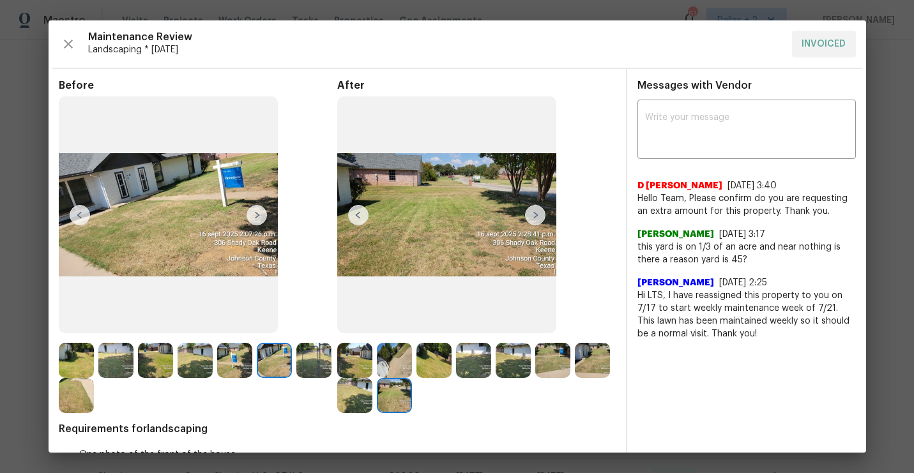
click at [261, 210] on img at bounding box center [257, 215] width 20 height 20
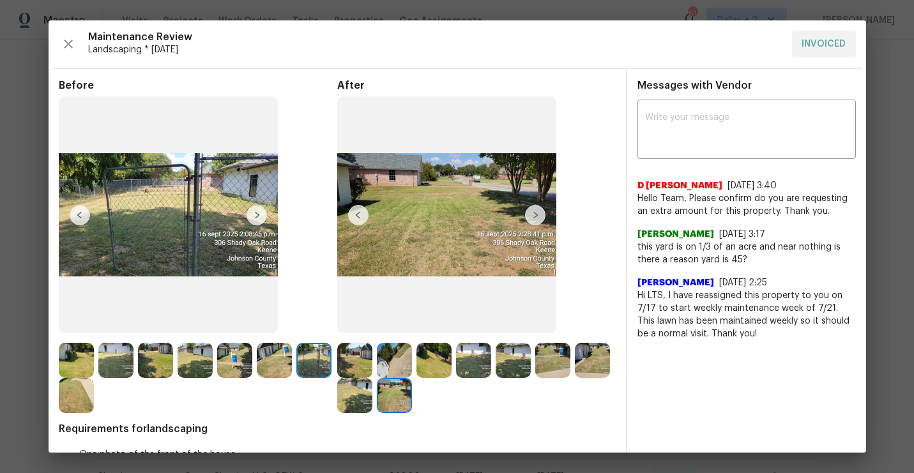
click at [262, 210] on img at bounding box center [257, 215] width 20 height 20
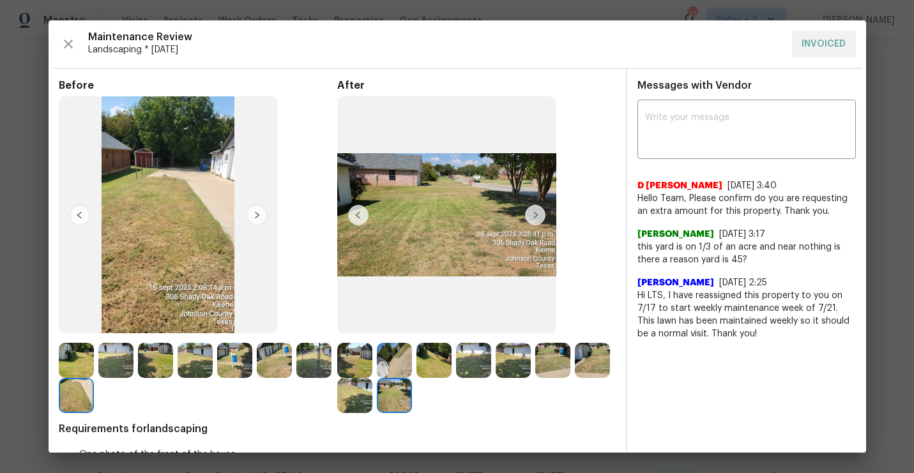
click at [349, 352] on img at bounding box center [354, 360] width 35 height 35
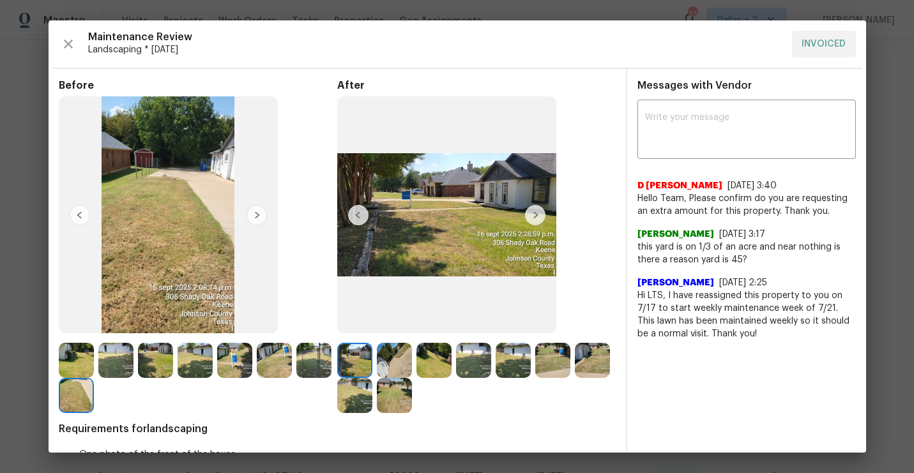
click at [363, 346] on img at bounding box center [354, 360] width 35 height 35
click at [527, 229] on img at bounding box center [446, 214] width 219 height 237
click at [535, 217] on img at bounding box center [535, 215] width 20 height 20
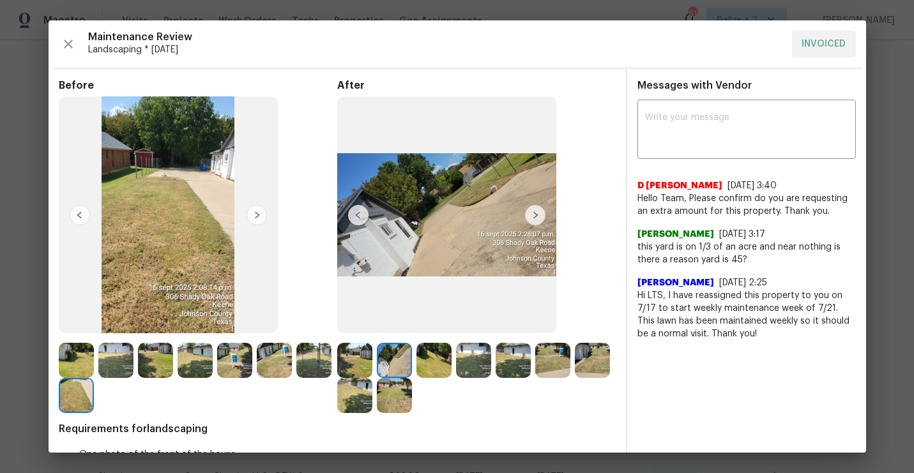
click at [535, 217] on img at bounding box center [535, 215] width 20 height 20
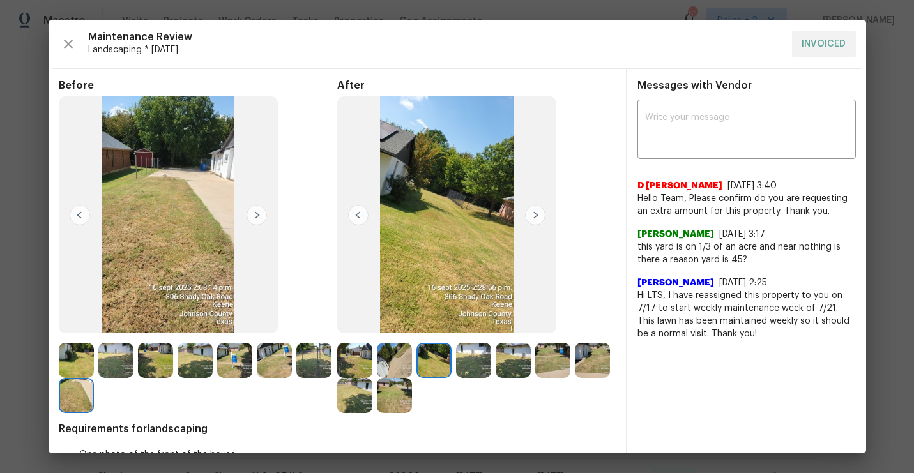
click at [535, 217] on img at bounding box center [535, 215] width 20 height 20
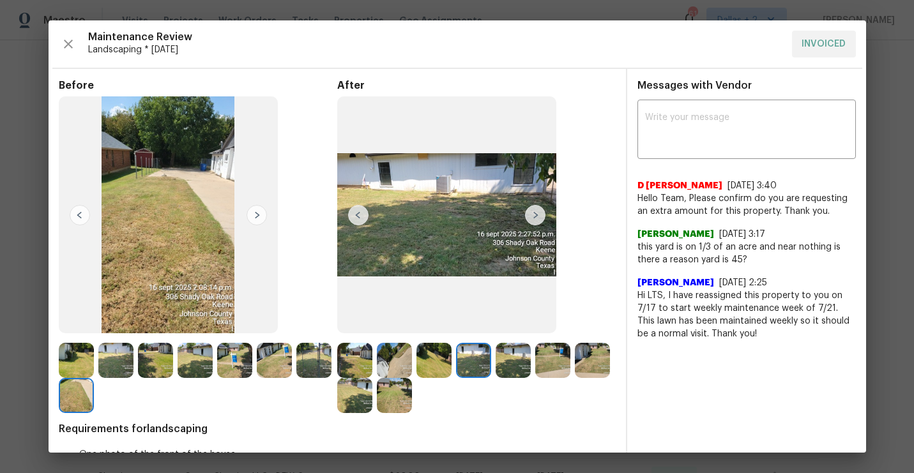
click at [535, 217] on img at bounding box center [535, 215] width 20 height 20
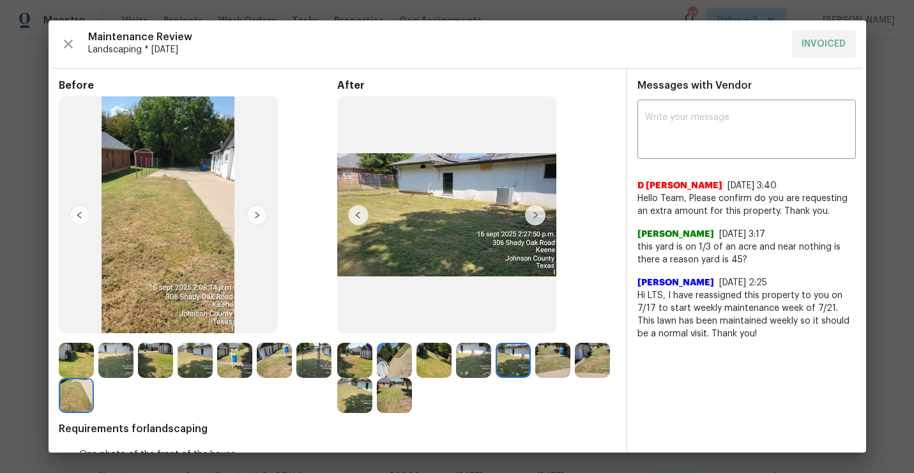
click at [535, 217] on img at bounding box center [535, 215] width 20 height 20
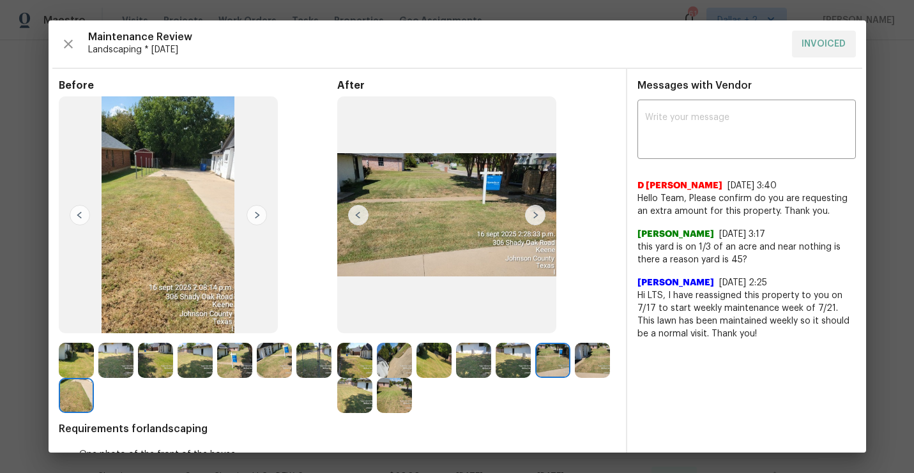
click at [535, 217] on img at bounding box center [535, 215] width 20 height 20
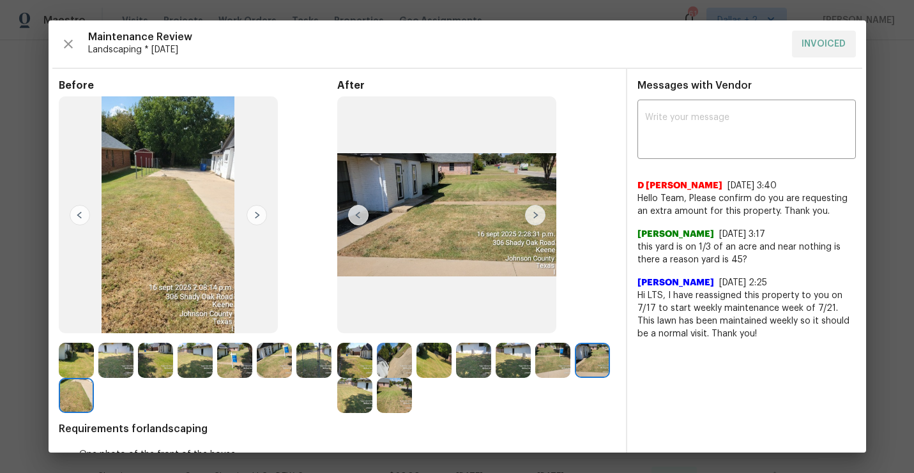
click at [535, 217] on img at bounding box center [535, 215] width 20 height 20
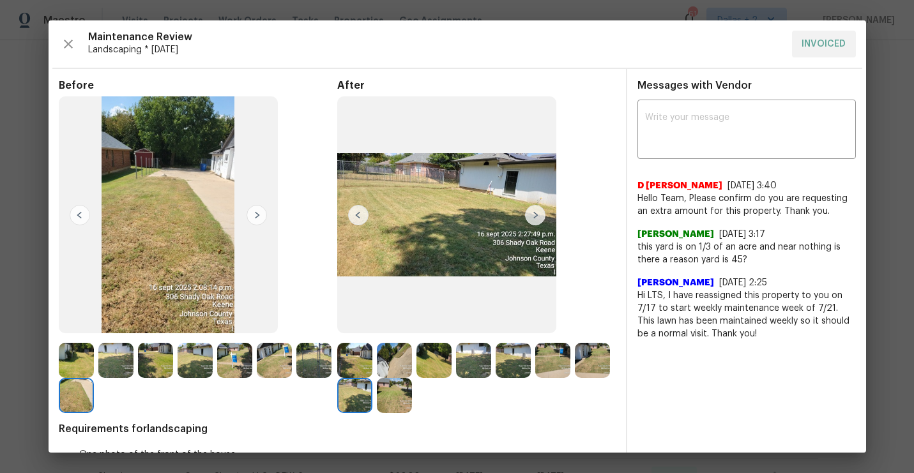
click at [535, 217] on img at bounding box center [535, 215] width 20 height 20
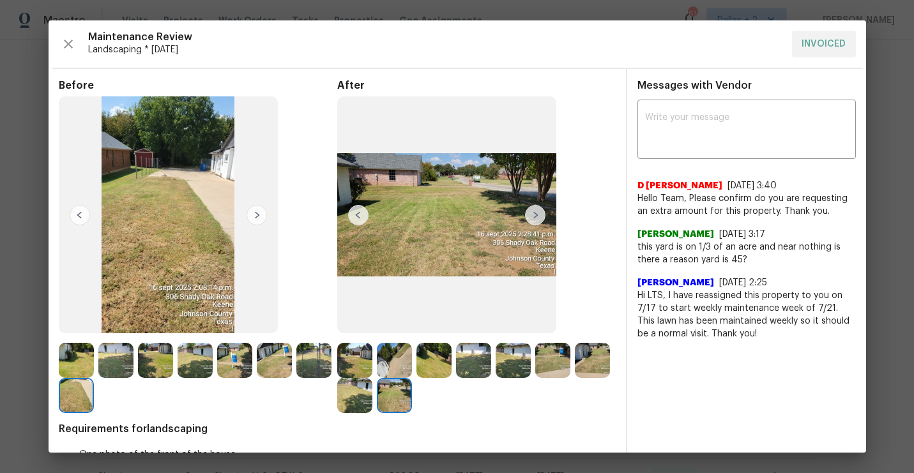
click at [535, 217] on img at bounding box center [535, 215] width 20 height 20
click at [73, 350] on img at bounding box center [76, 360] width 35 height 35
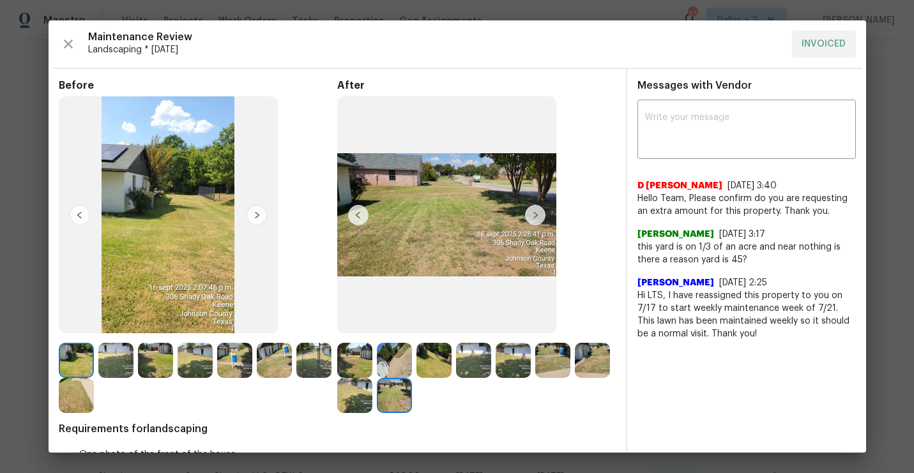
click at [257, 211] on img at bounding box center [257, 215] width 20 height 20
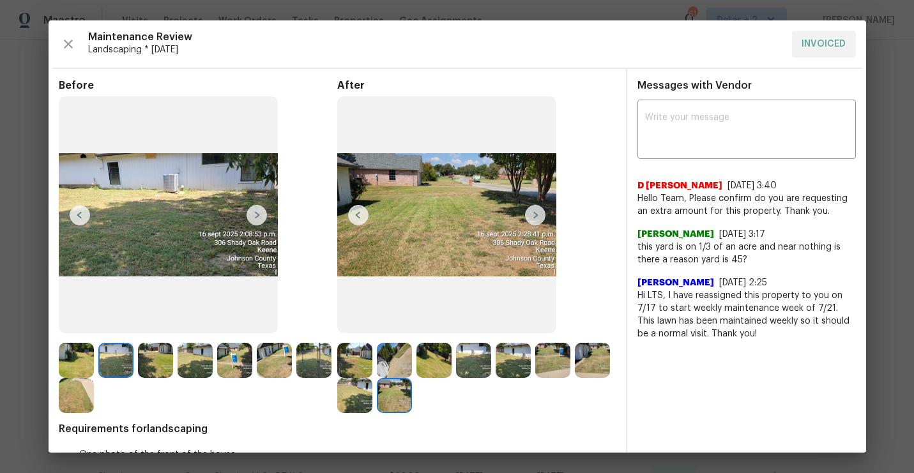
click at [257, 211] on img at bounding box center [257, 215] width 20 height 20
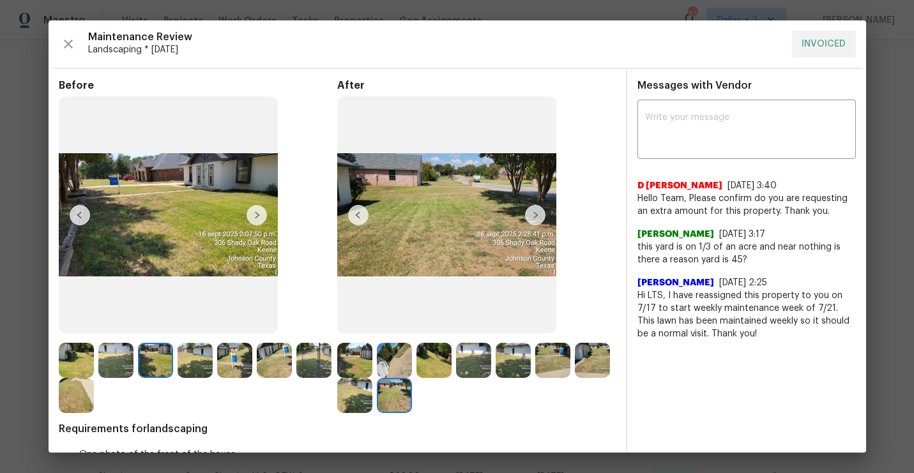
click at [257, 211] on img at bounding box center [257, 215] width 20 height 20
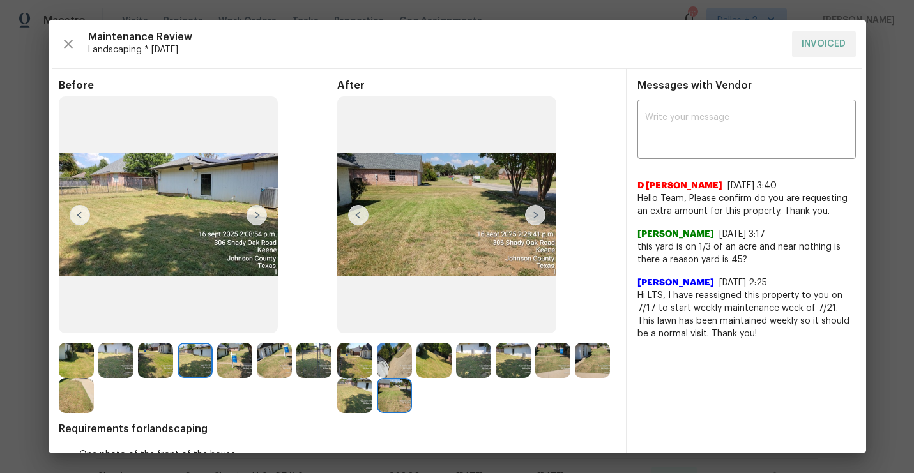
click at [257, 212] on img at bounding box center [257, 215] width 20 height 20
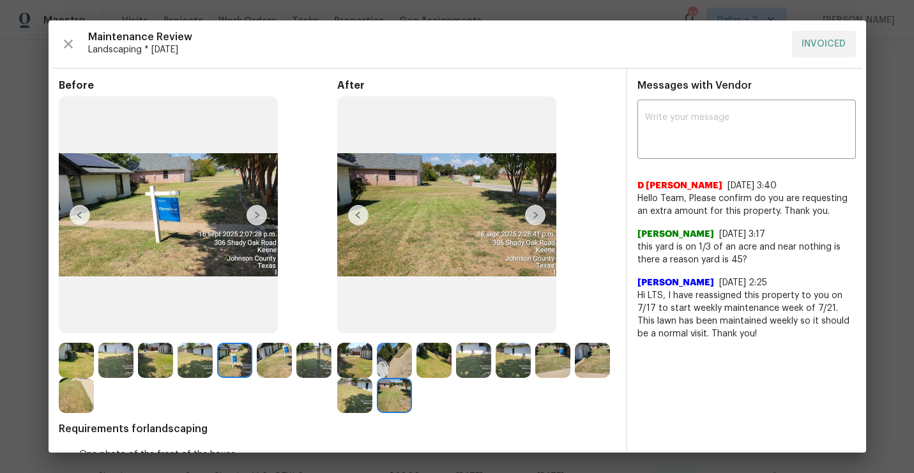
click at [257, 210] on img at bounding box center [257, 215] width 20 height 20
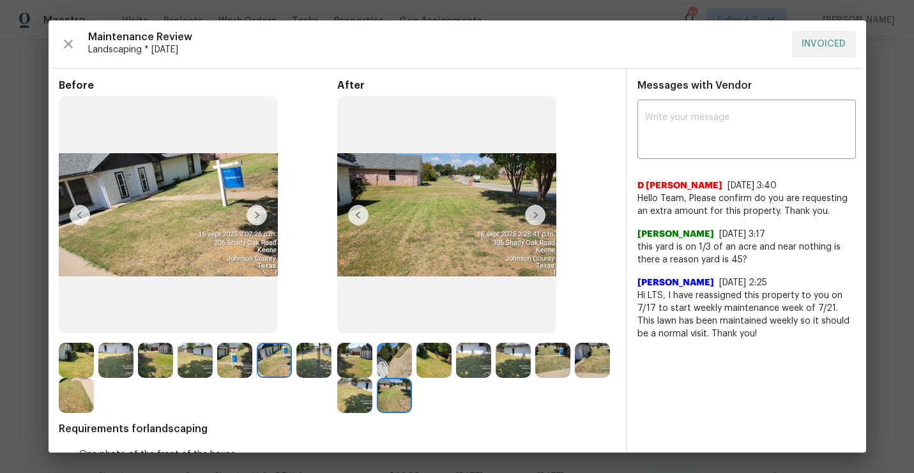
click at [372, 356] on div at bounding box center [357, 360] width 40 height 35
click at [353, 356] on img at bounding box center [354, 360] width 35 height 35
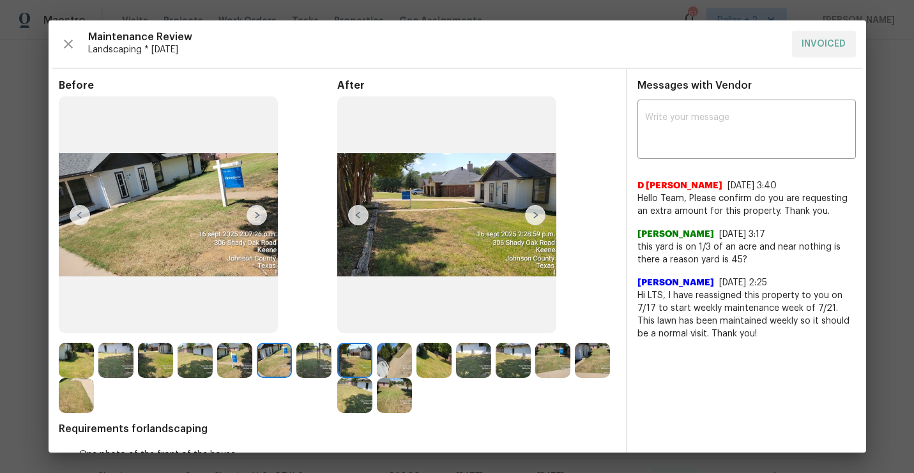
click at [391, 356] on img at bounding box center [394, 360] width 35 height 35
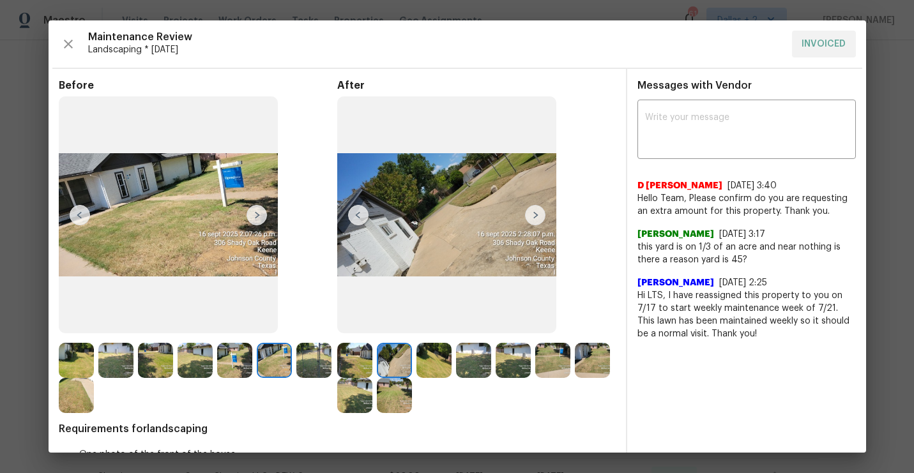
click at [427, 357] on img at bounding box center [433, 360] width 35 height 35
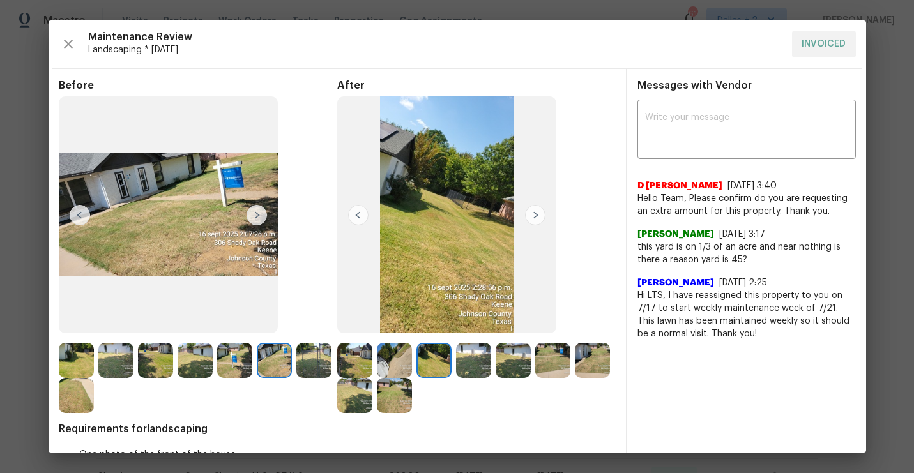
click at [460, 360] on img at bounding box center [473, 360] width 35 height 35
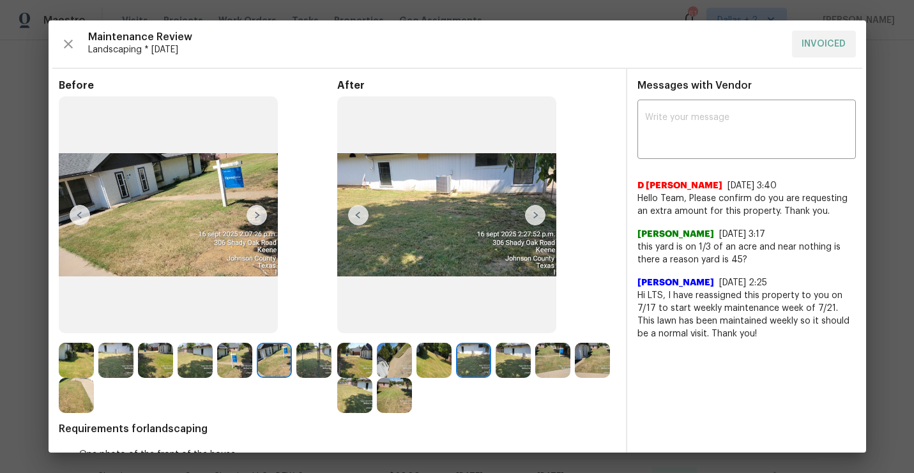
click at [495, 358] on div at bounding box center [476, 360] width 40 height 35
click at [537, 363] on img at bounding box center [552, 360] width 35 height 35
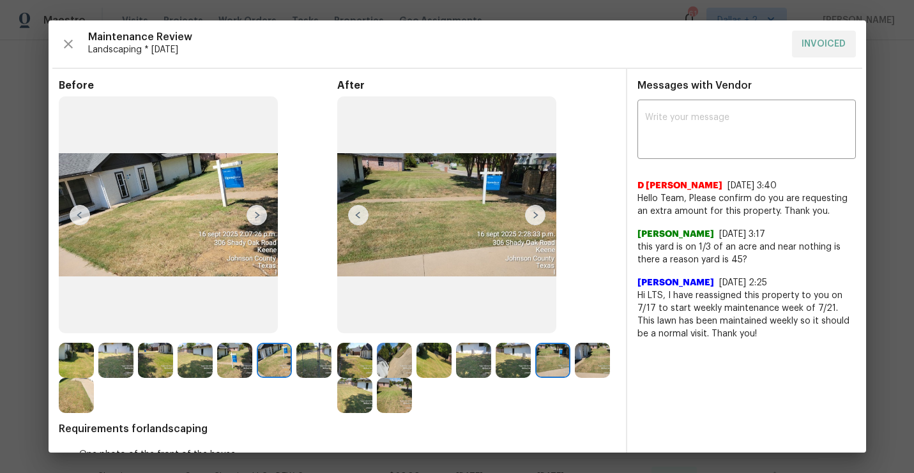
click at [576, 360] on img at bounding box center [592, 360] width 35 height 35
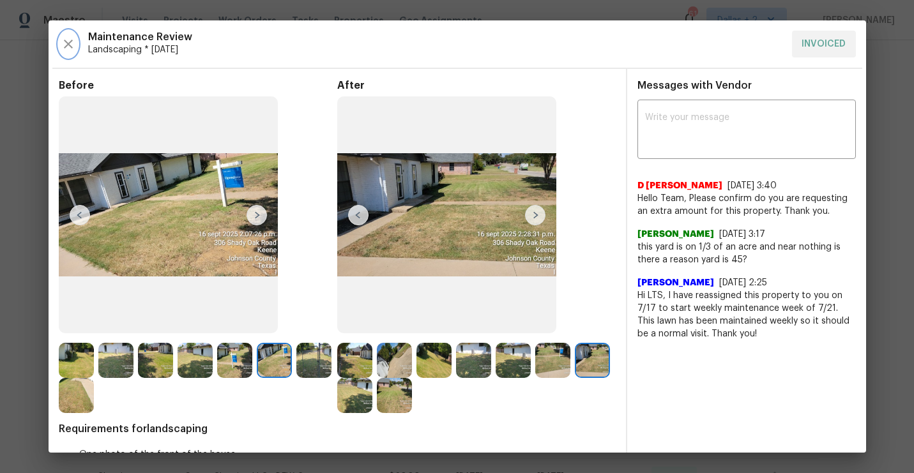
click at [65, 34] on button "button" at bounding box center [68, 44] width 19 height 27
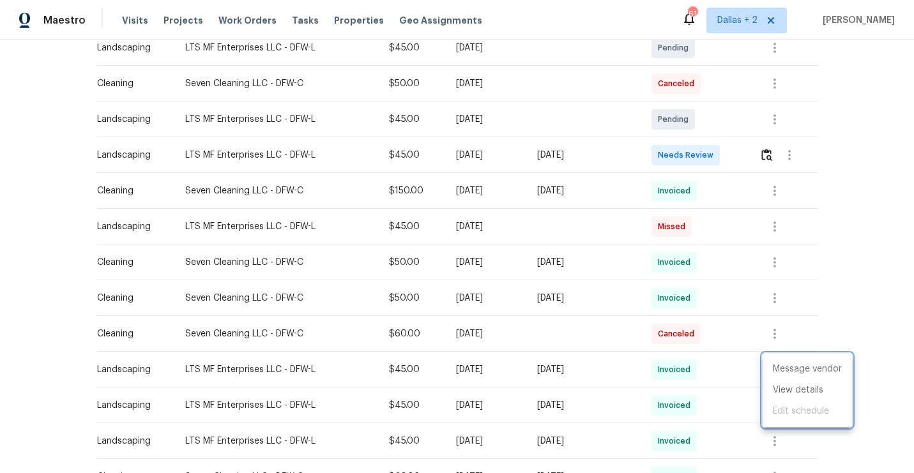
click at [763, 152] on div at bounding box center [457, 236] width 914 height 473
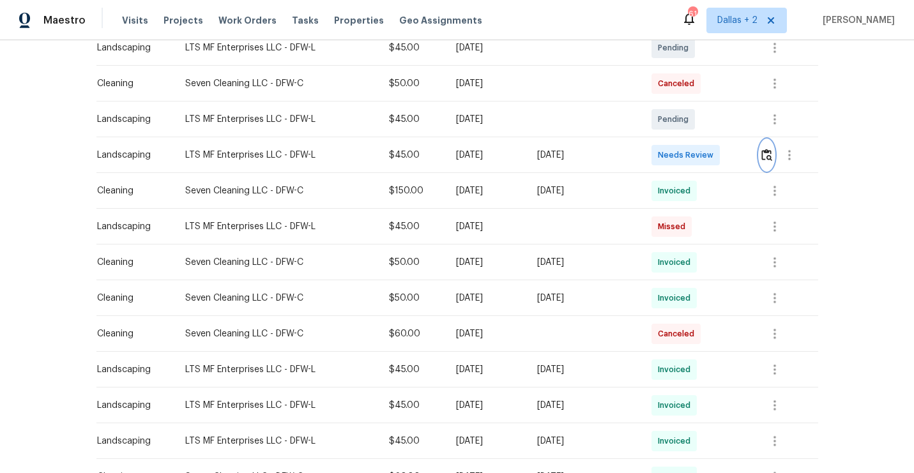
click at [770, 151] on img "button" at bounding box center [766, 155] width 11 height 12
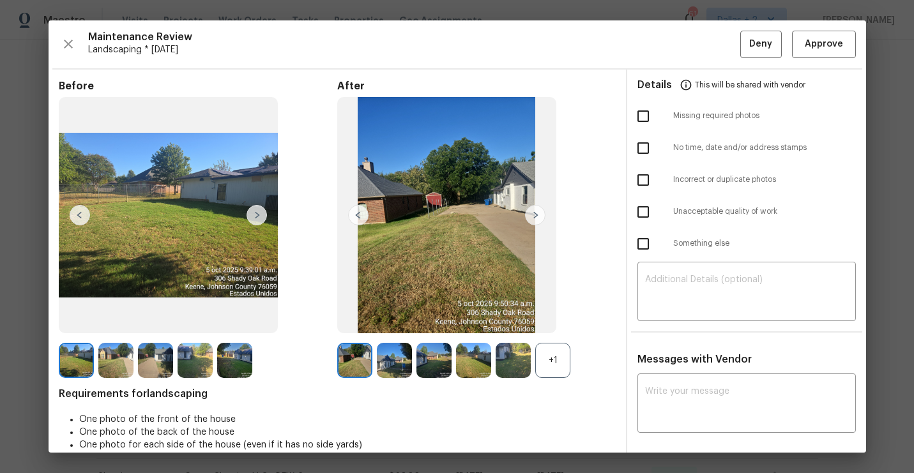
click at [558, 352] on div "+1" at bounding box center [552, 360] width 35 height 35
click at [389, 365] on img at bounding box center [394, 360] width 35 height 35
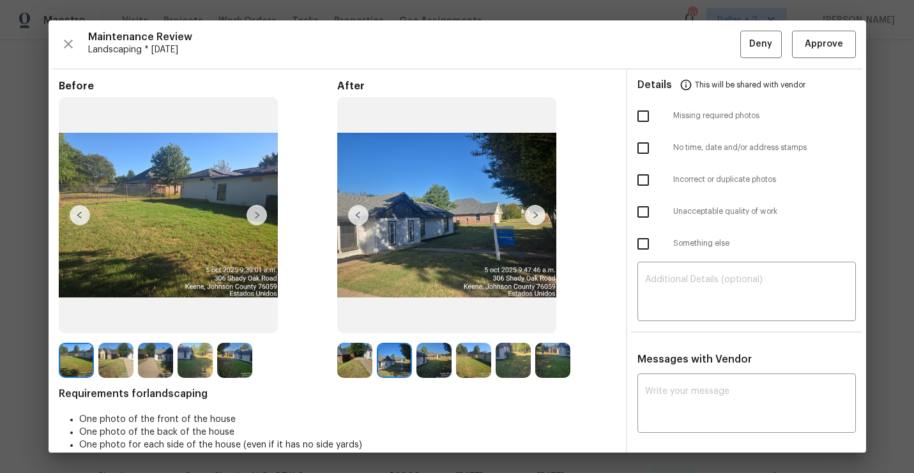
click at [536, 214] on img at bounding box center [535, 215] width 20 height 20
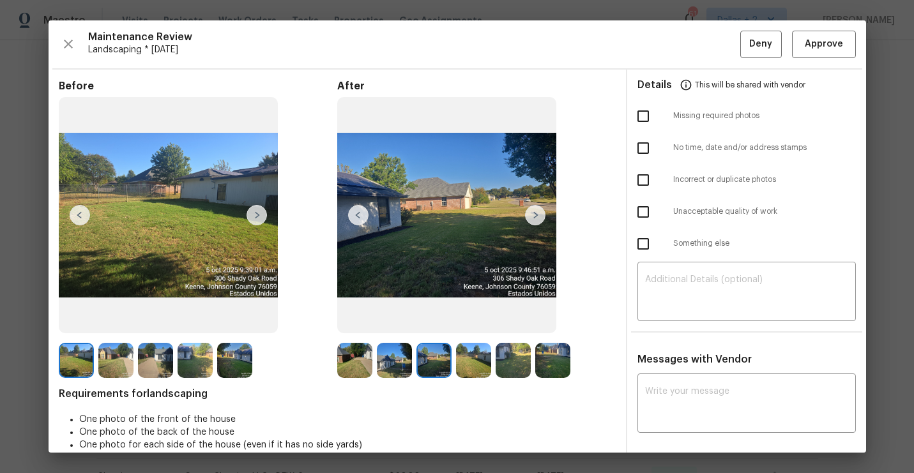
click at [536, 214] on img at bounding box center [535, 215] width 20 height 20
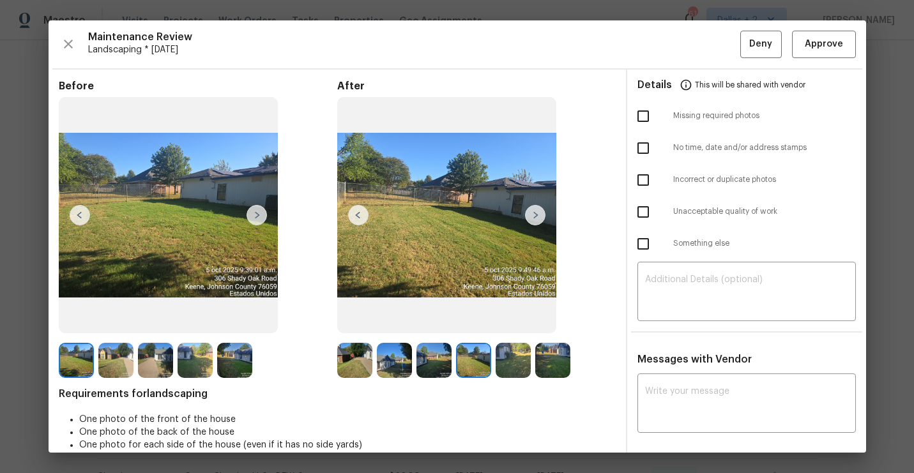
click at [536, 214] on img at bounding box center [535, 215] width 20 height 20
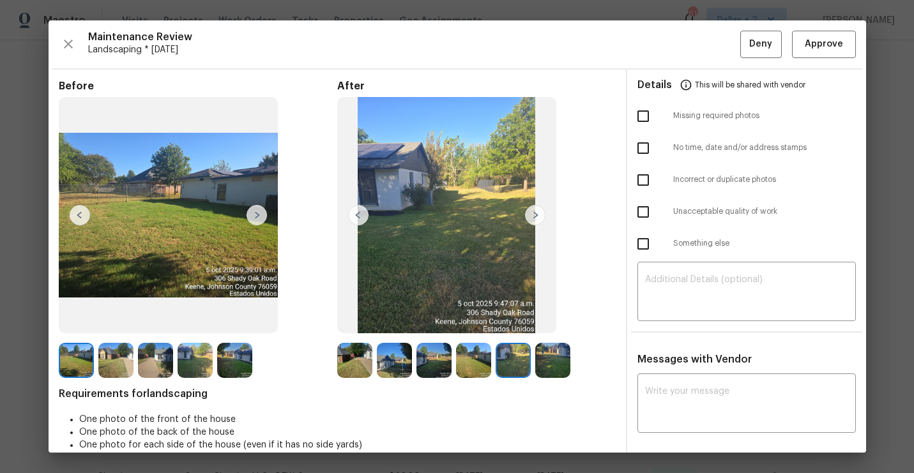
click at [508, 367] on img at bounding box center [513, 360] width 35 height 35
click at [361, 355] on img at bounding box center [354, 360] width 35 height 35
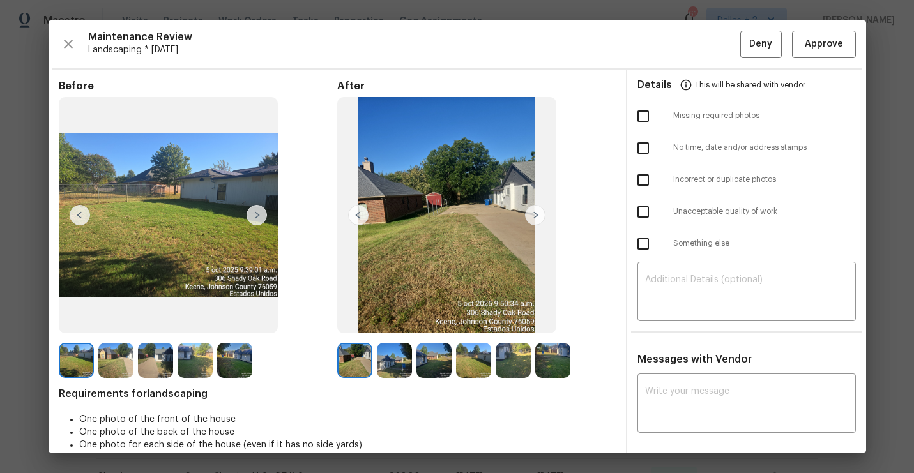
click at [406, 370] on img at bounding box center [394, 360] width 35 height 35
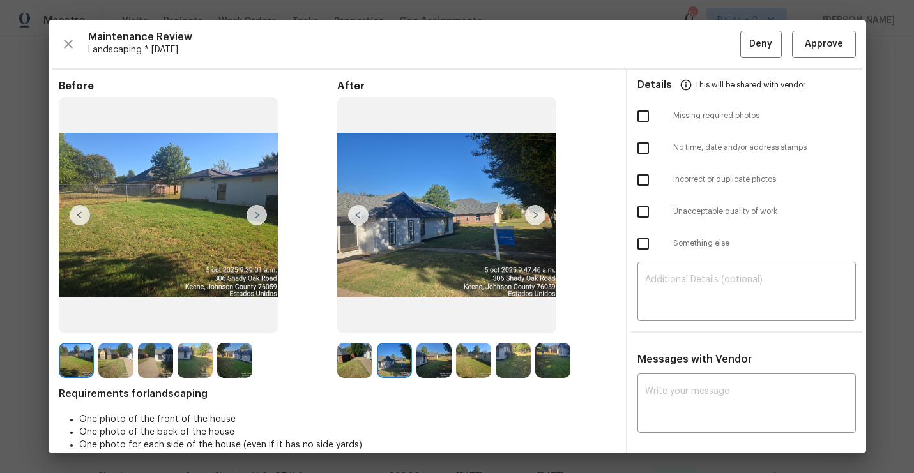
click at [439, 344] on img at bounding box center [433, 360] width 35 height 35
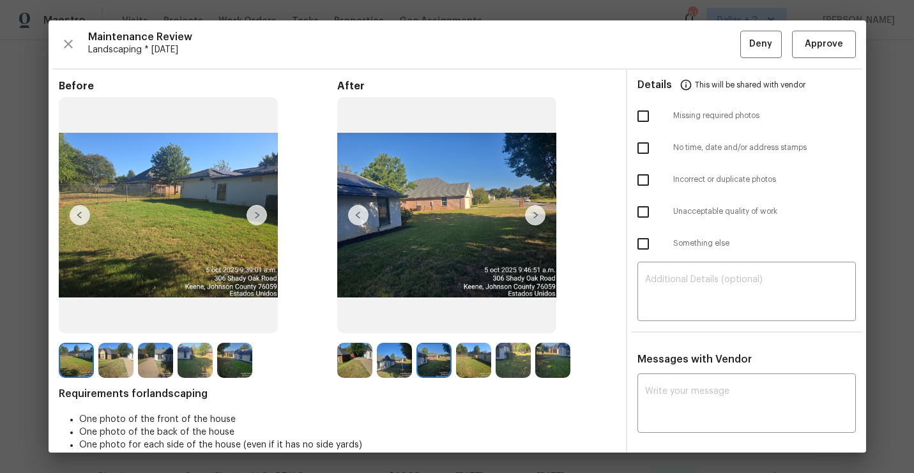
click at [480, 357] on img at bounding box center [473, 360] width 35 height 35
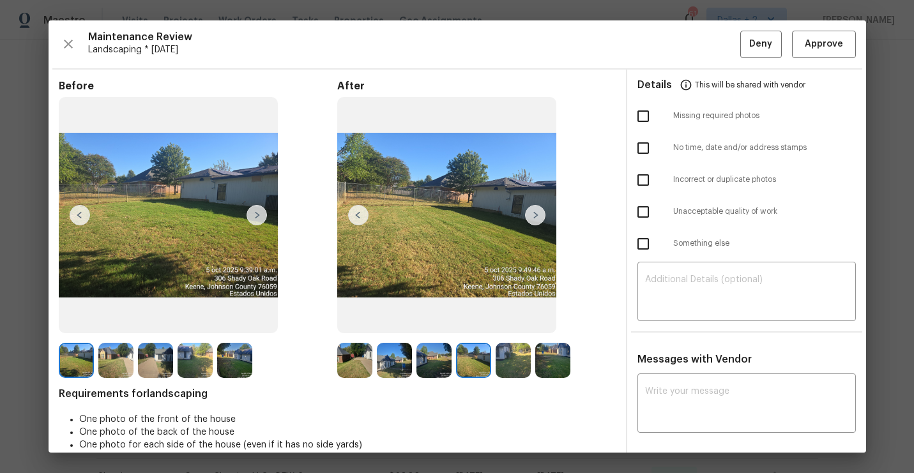
click at [528, 368] on img at bounding box center [513, 360] width 35 height 35
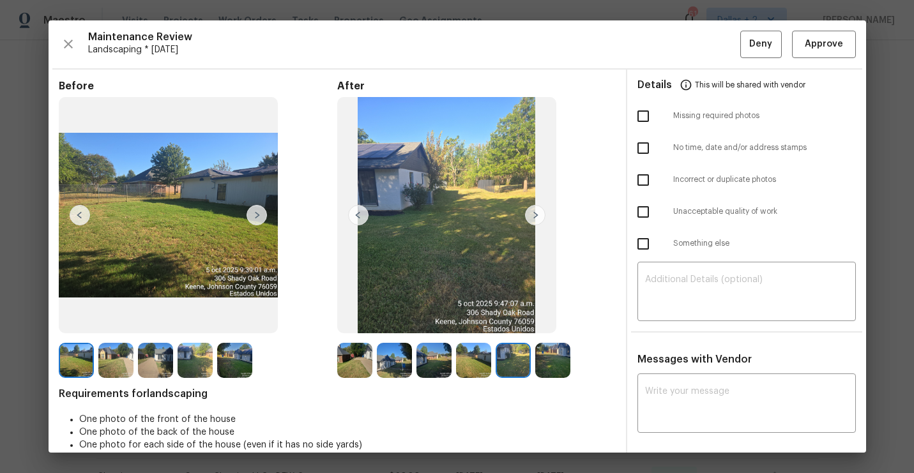
click at [553, 360] on img at bounding box center [552, 360] width 35 height 35
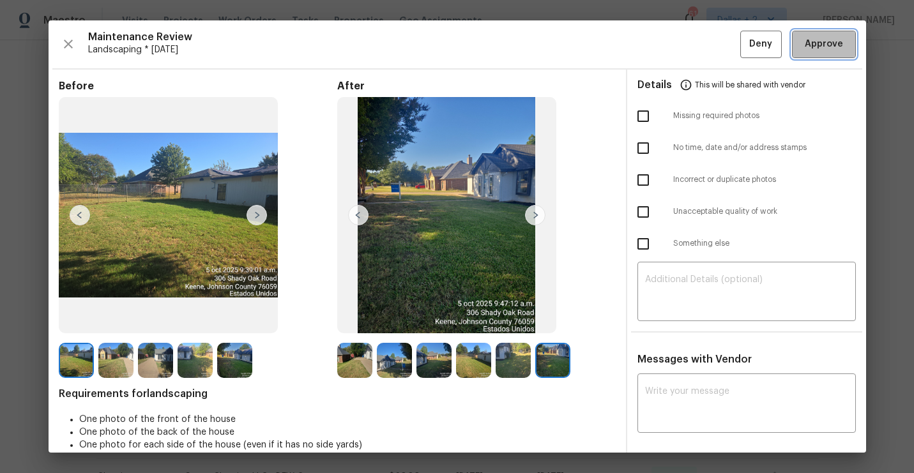
click at [842, 42] on span "Approve" at bounding box center [823, 44] width 43 height 16
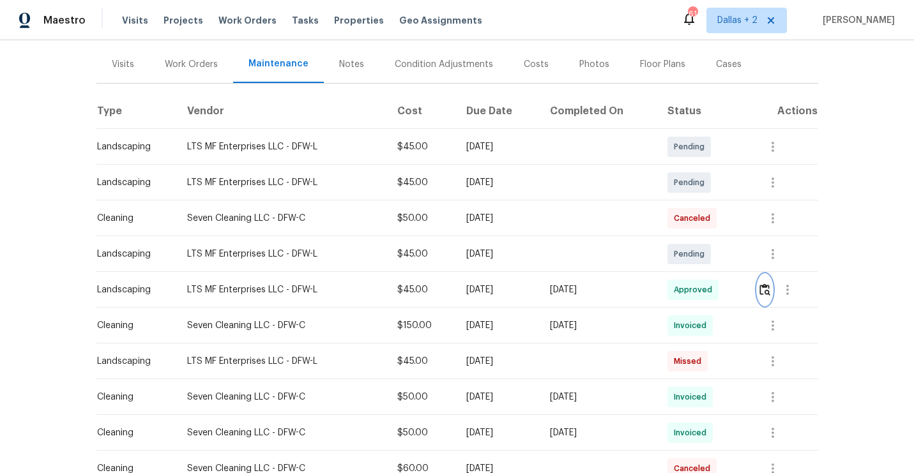
scroll to position [0, 0]
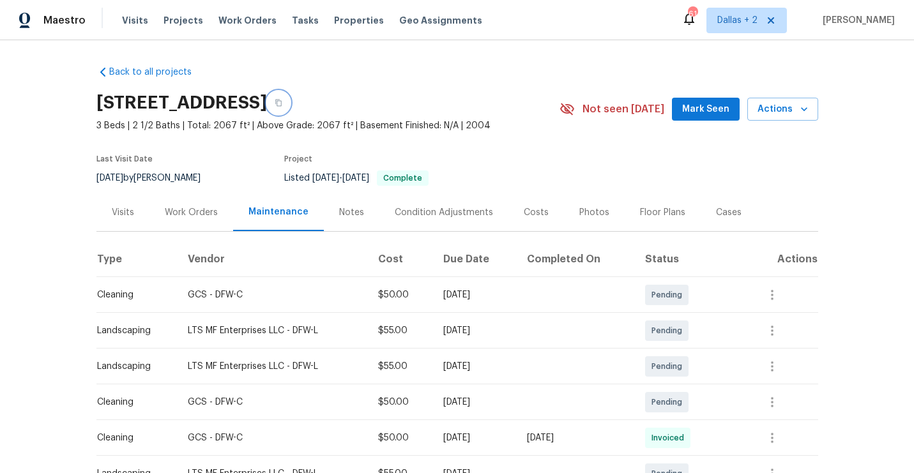
click at [290, 105] on button "button" at bounding box center [278, 102] width 23 height 23
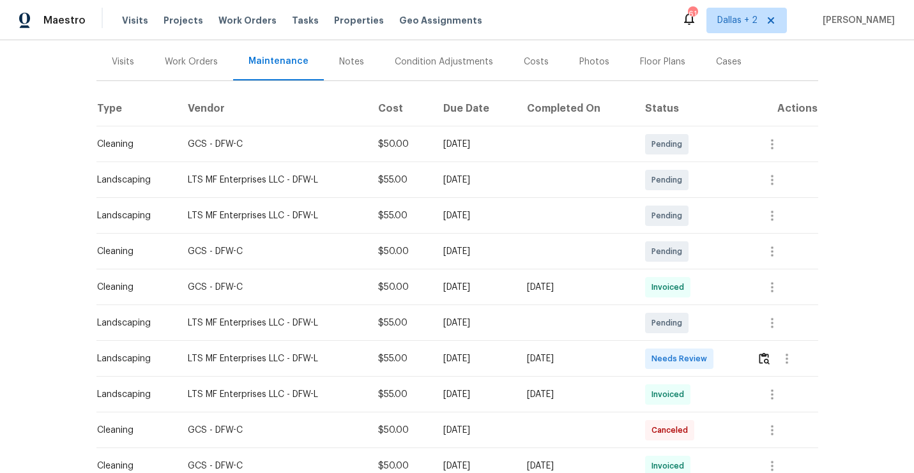
scroll to position [212, 0]
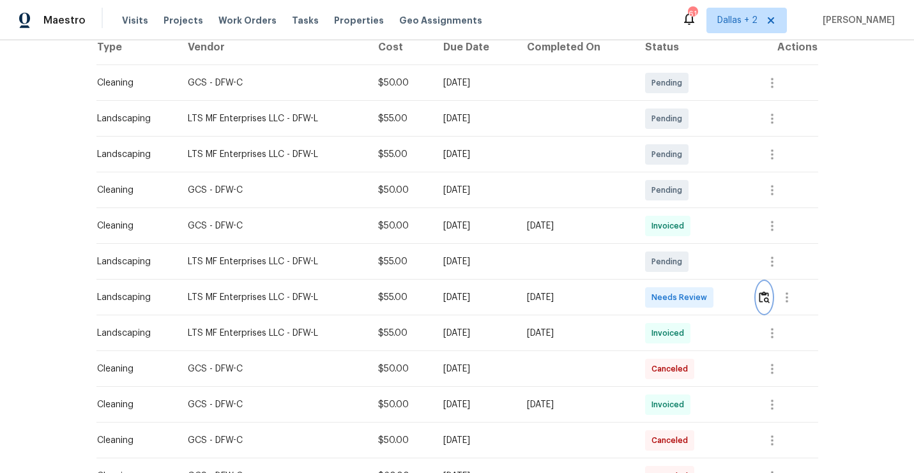
click at [762, 303] on button "button" at bounding box center [764, 297] width 15 height 31
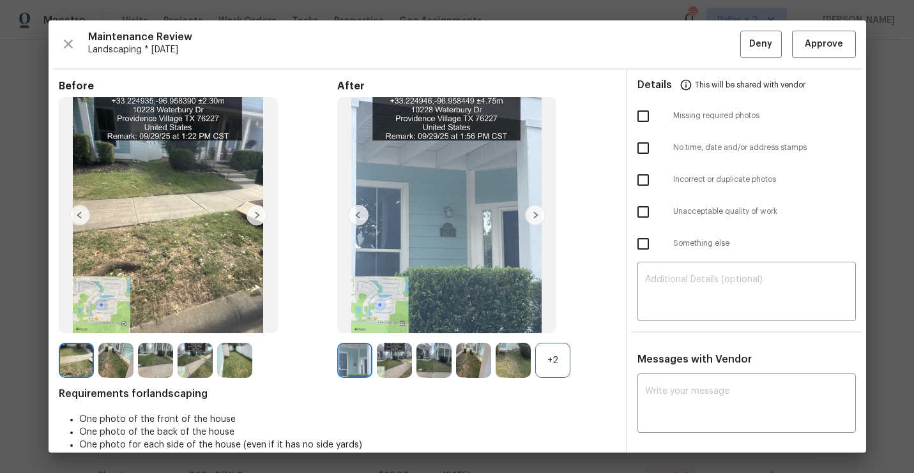
click at [559, 365] on div "+2" at bounding box center [552, 360] width 35 height 35
click at [390, 367] on img at bounding box center [394, 360] width 35 height 35
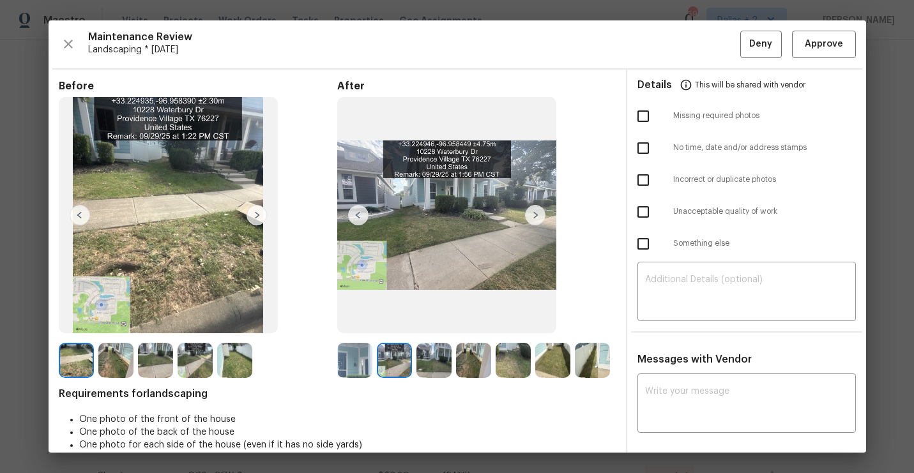
click at [425, 362] on img at bounding box center [433, 360] width 35 height 35
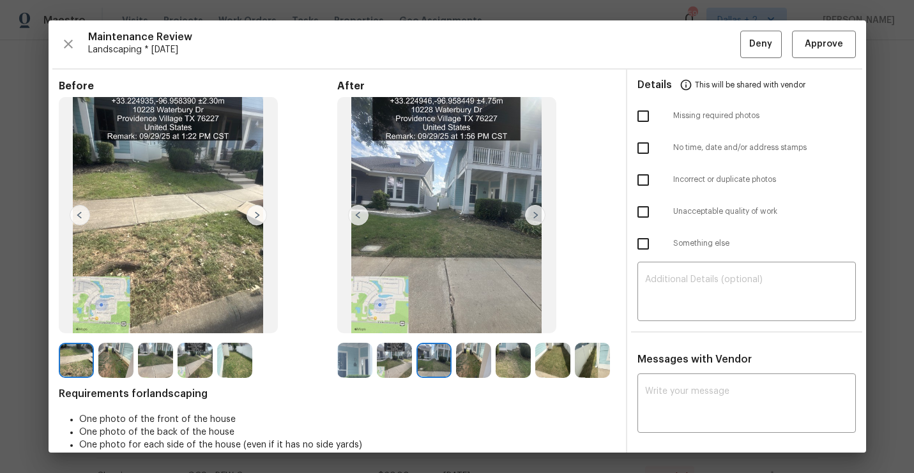
click at [469, 364] on img at bounding box center [473, 360] width 35 height 35
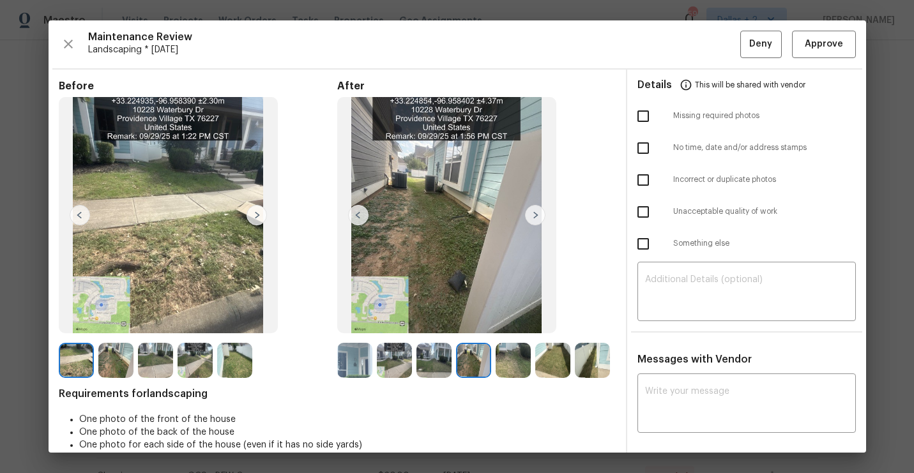
click at [519, 358] on img at bounding box center [513, 360] width 35 height 35
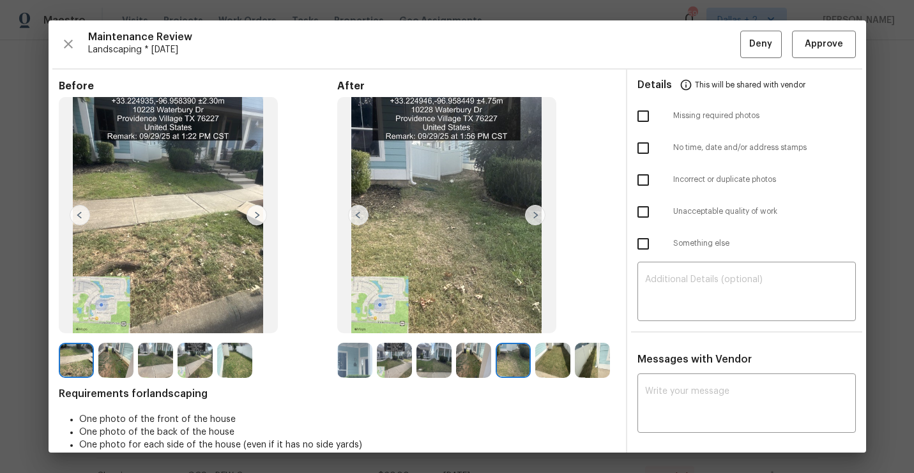
click at [556, 347] on img at bounding box center [552, 360] width 35 height 35
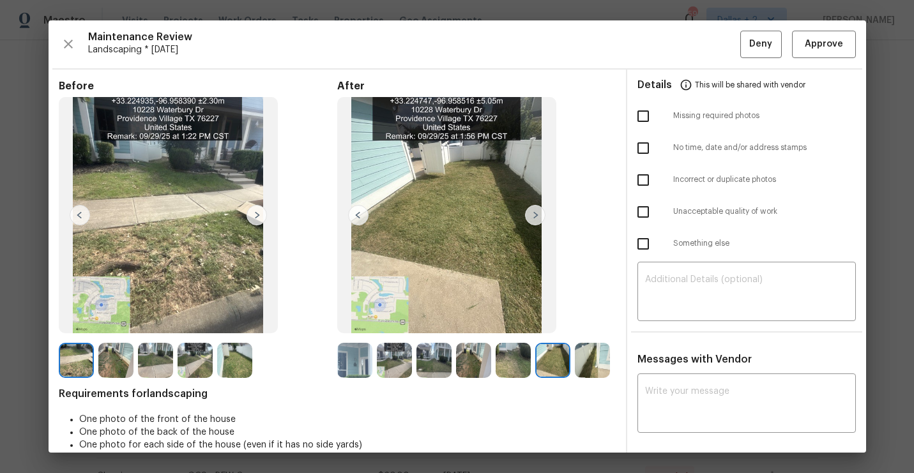
click at [600, 364] on img at bounding box center [592, 360] width 35 height 35
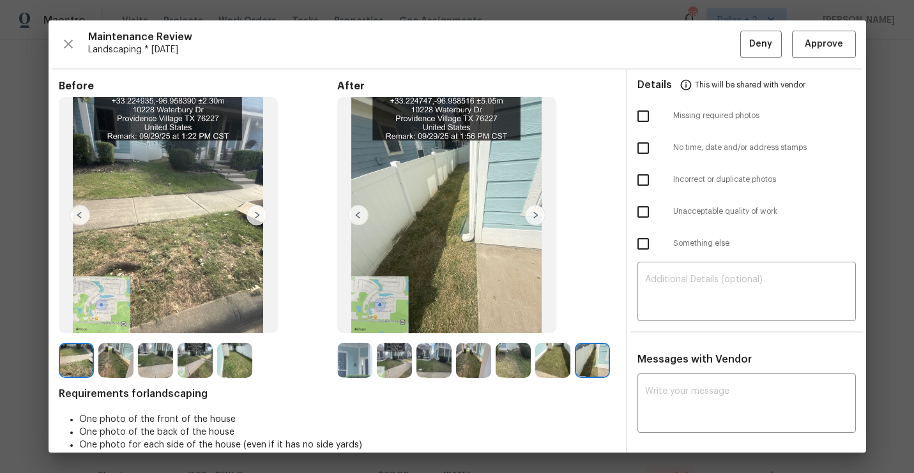
click at [353, 361] on img at bounding box center [354, 360] width 35 height 35
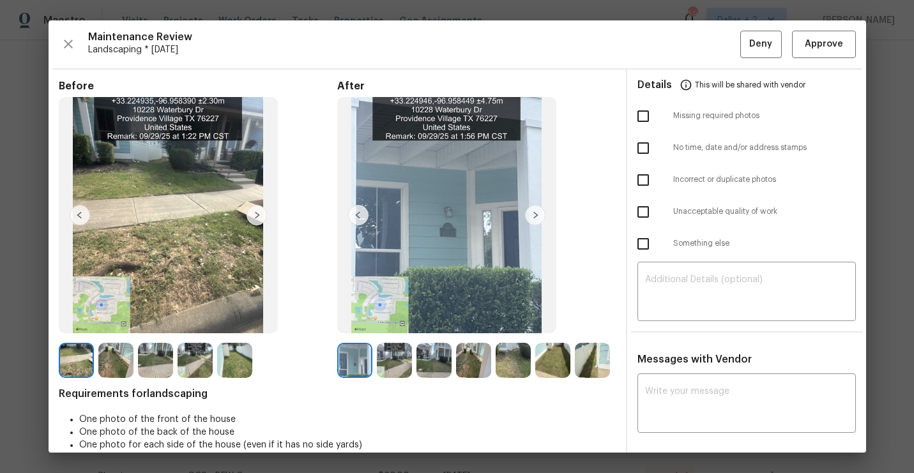
click at [531, 213] on img at bounding box center [535, 215] width 20 height 20
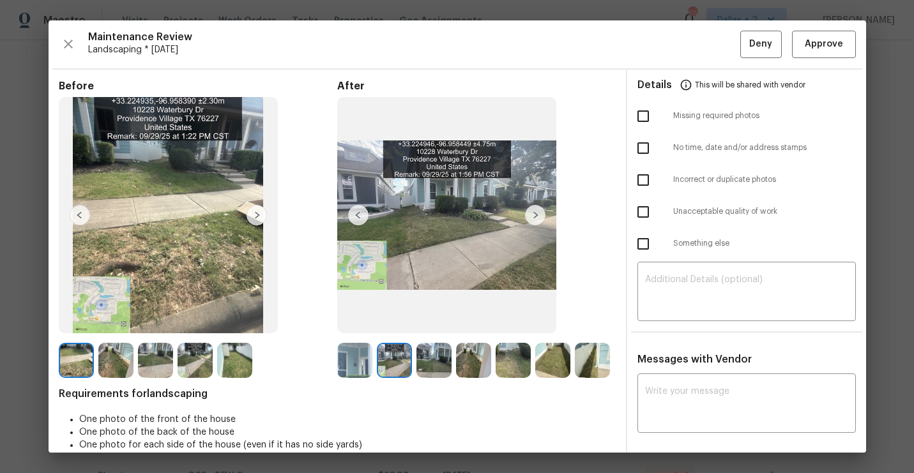
click at [531, 213] on img at bounding box center [535, 215] width 20 height 20
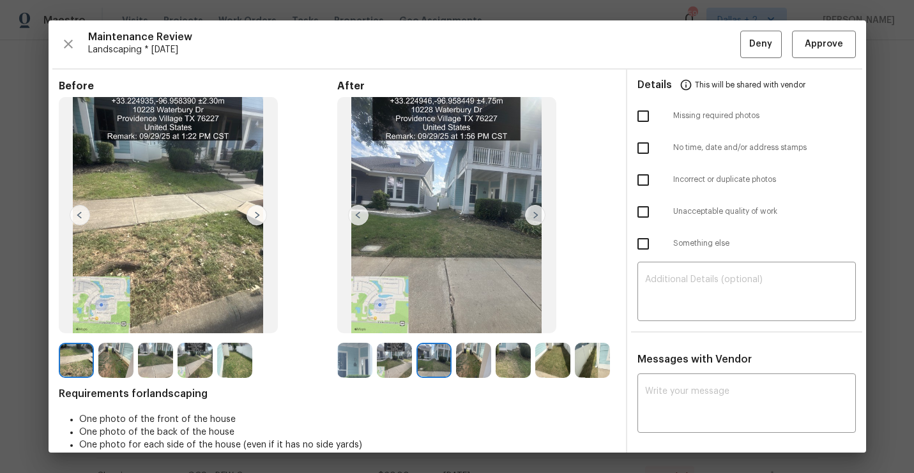
click at [531, 213] on img at bounding box center [535, 215] width 20 height 20
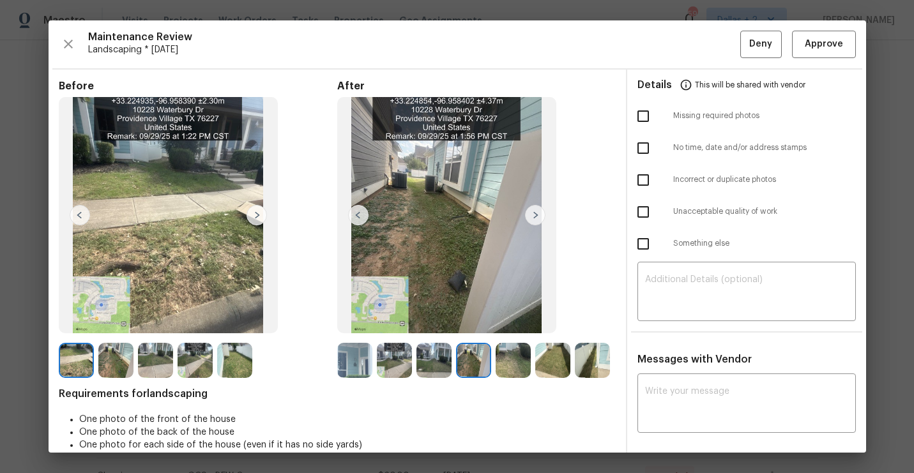
click at [531, 213] on img at bounding box center [535, 215] width 20 height 20
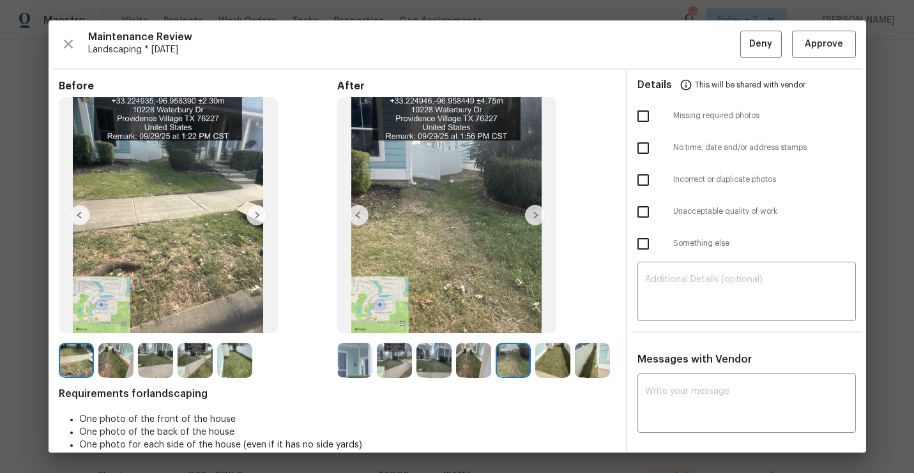
click at [354, 356] on img at bounding box center [354, 360] width 35 height 35
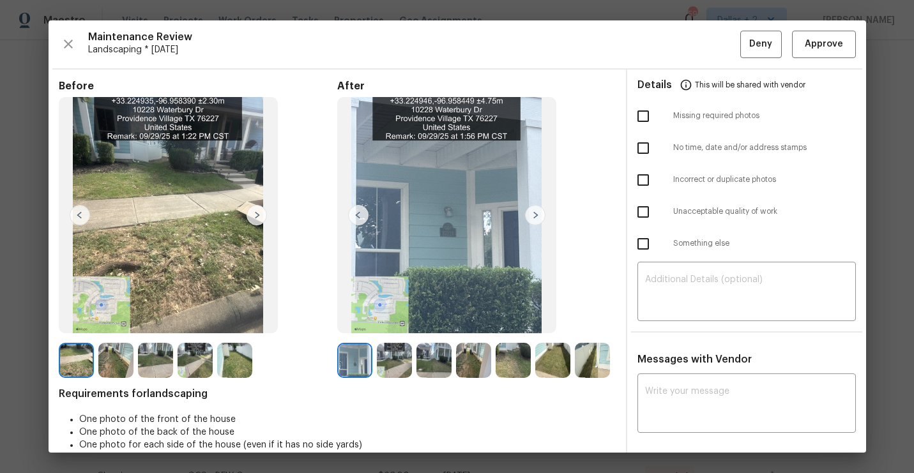
click at [379, 354] on img at bounding box center [394, 360] width 35 height 35
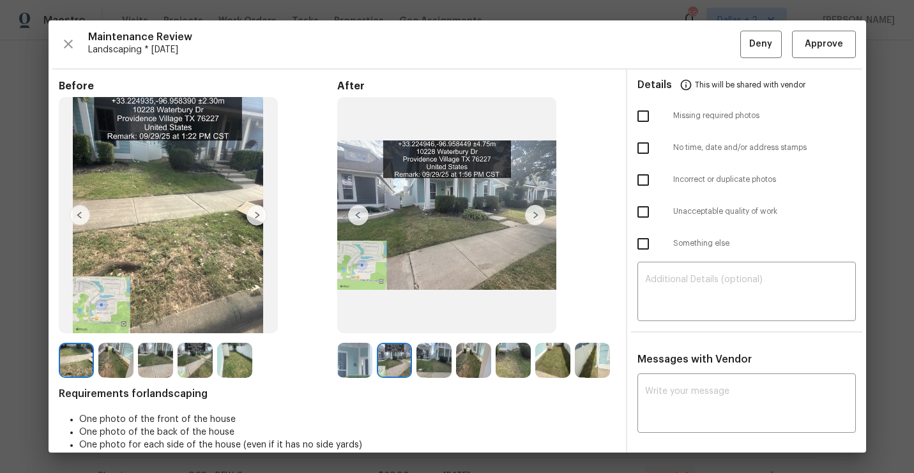
click at [416, 354] on img at bounding box center [433, 360] width 35 height 35
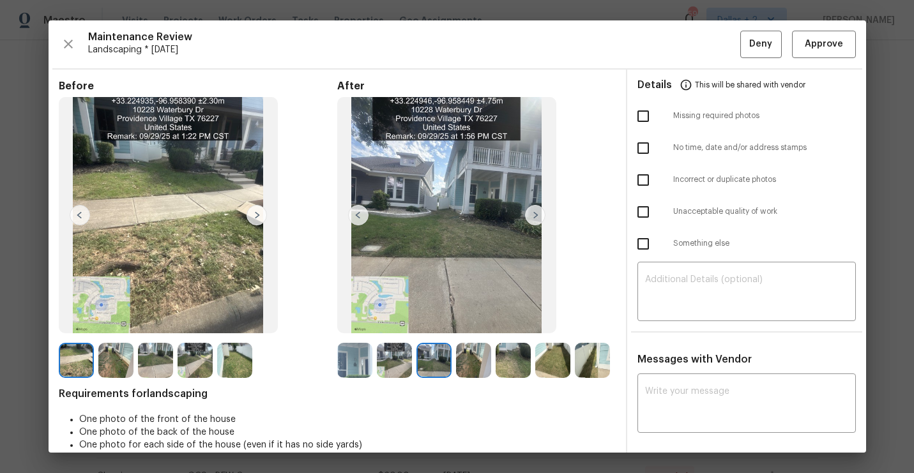
click at [465, 354] on img at bounding box center [473, 360] width 35 height 35
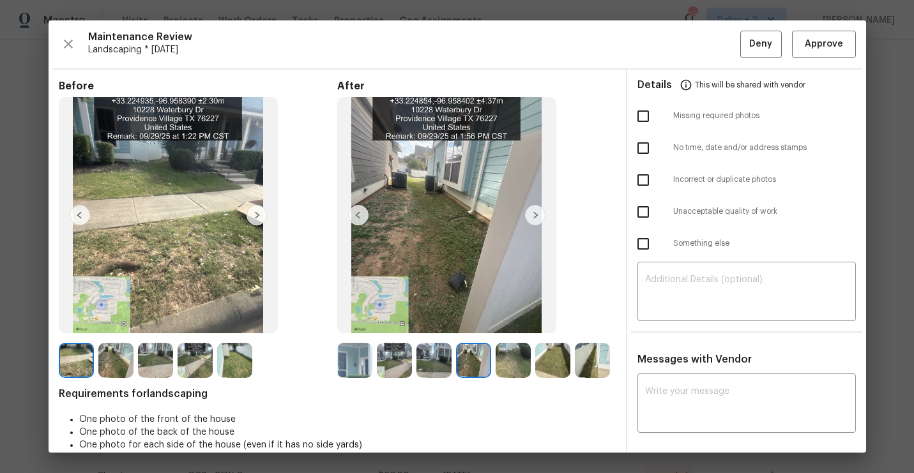
click at [508, 354] on img at bounding box center [513, 360] width 35 height 35
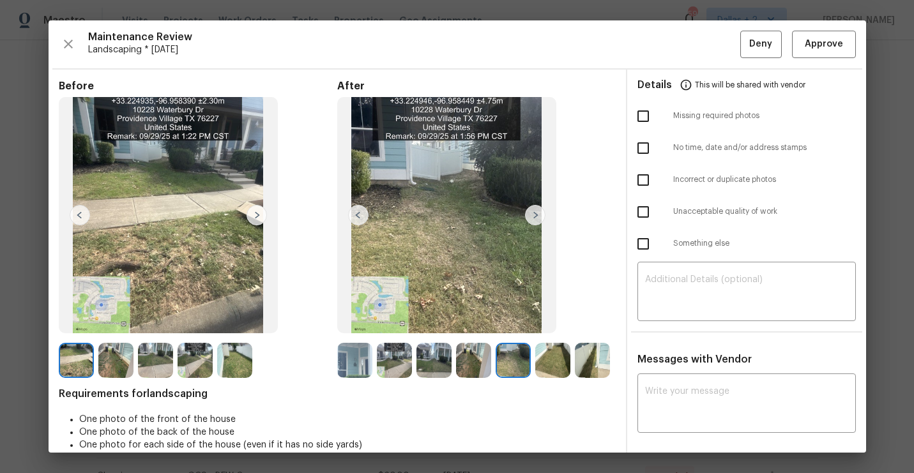
click at [538, 361] on img at bounding box center [552, 360] width 35 height 35
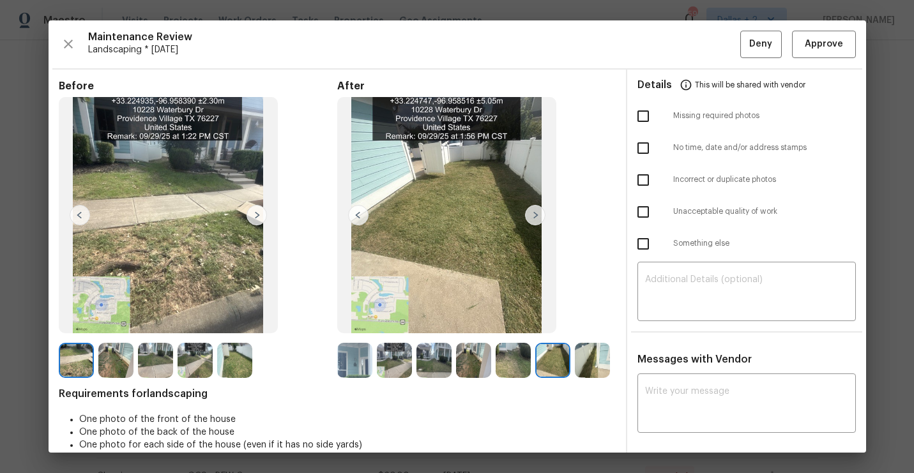
click at [587, 356] on img at bounding box center [592, 360] width 35 height 35
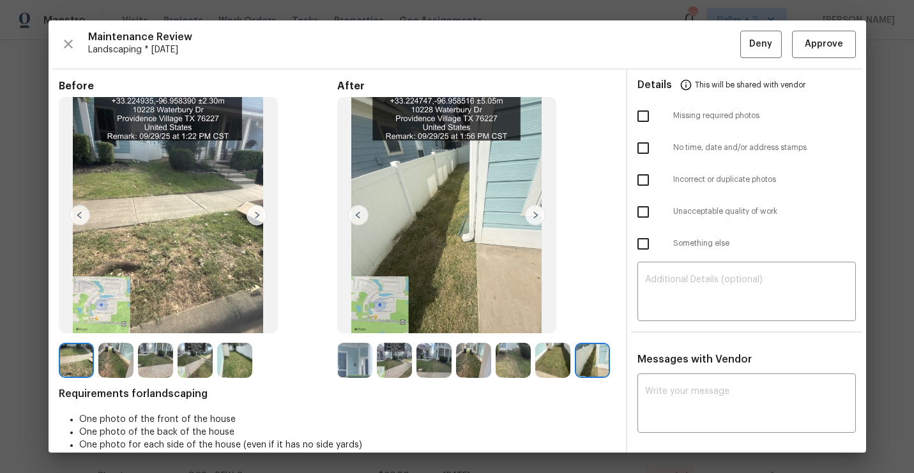
click at [562, 354] on img at bounding box center [552, 360] width 35 height 35
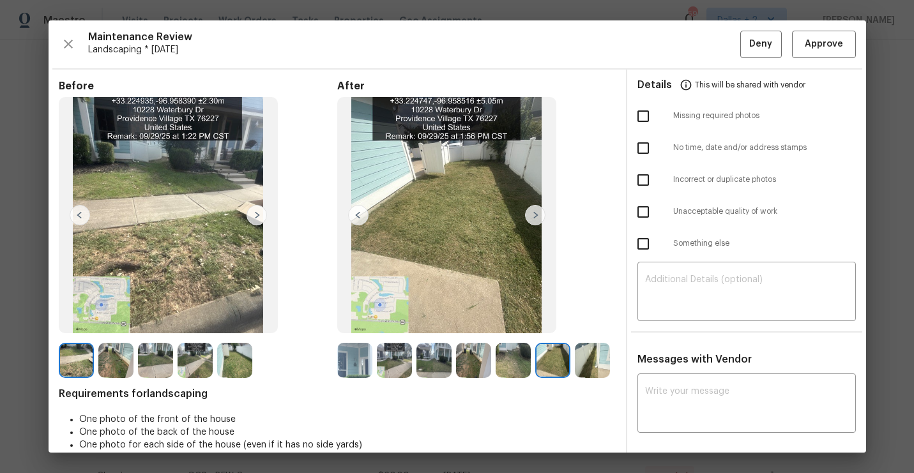
click at [507, 360] on img at bounding box center [513, 360] width 35 height 35
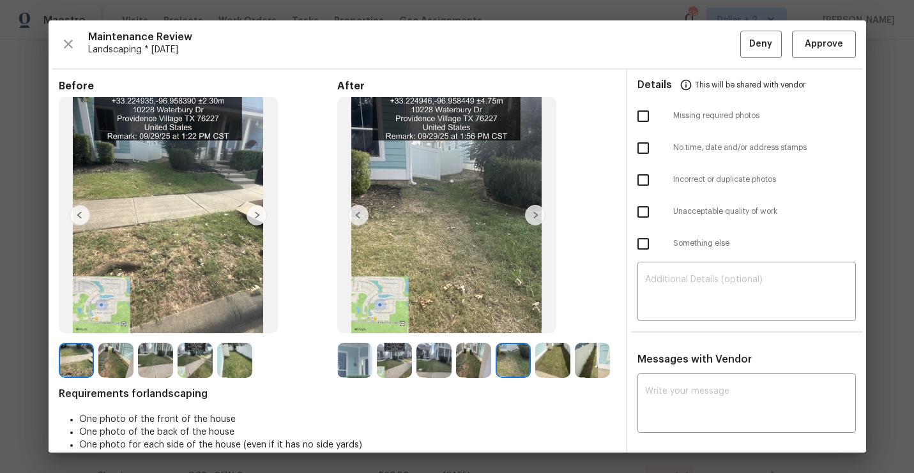
click at [457, 362] on img at bounding box center [473, 360] width 35 height 35
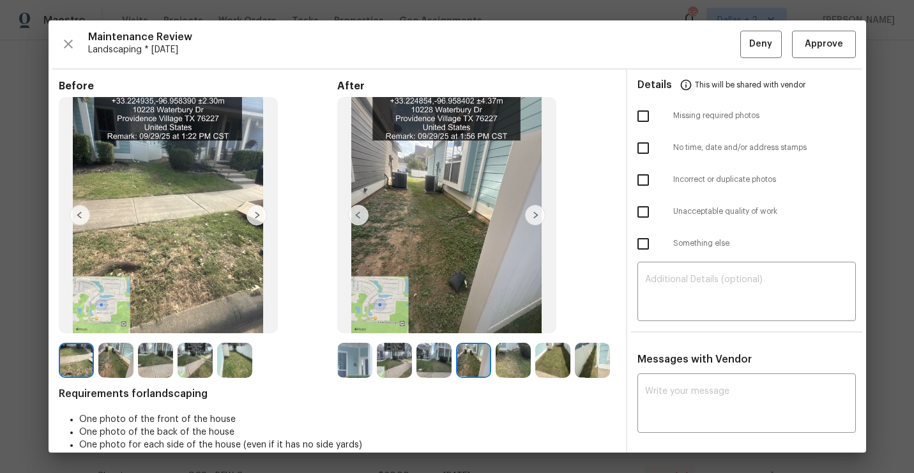
click at [411, 358] on img at bounding box center [394, 360] width 35 height 35
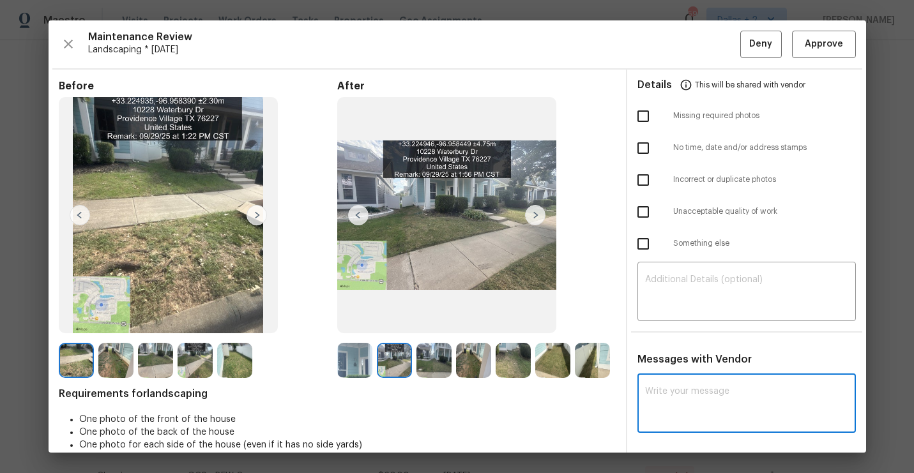
click at [679, 397] on textarea at bounding box center [746, 405] width 203 height 36
paste textarea "Maintenance Audit Team: Hello!"
click at [669, 406] on textarea "Maintenance Audit Team: Hello! we see a little more dry leaves here and there k…" at bounding box center [723, 405] width 157 height 36
click at [768, 402] on textarea "Maintenance Audit Team: Hello! we see a little more dry leaves here and there a…" at bounding box center [723, 405] width 157 height 36
click at [752, 418] on textarea "Maintenance Audit Team: Hello! we see a little more dry leaves here and there a…" at bounding box center [723, 405] width 157 height 36
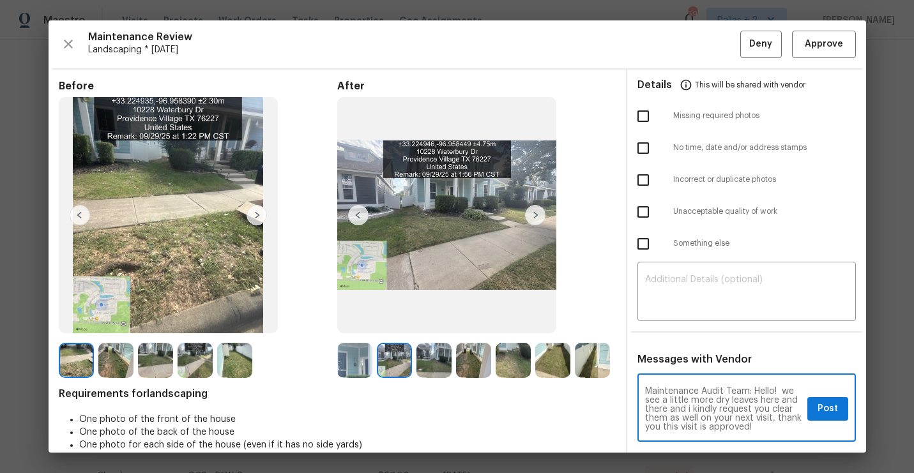
type textarea "Maintenance Audit Team: Hello! we see a little more dry leaves here and there a…"
click at [837, 411] on button "Post" at bounding box center [827, 409] width 41 height 24
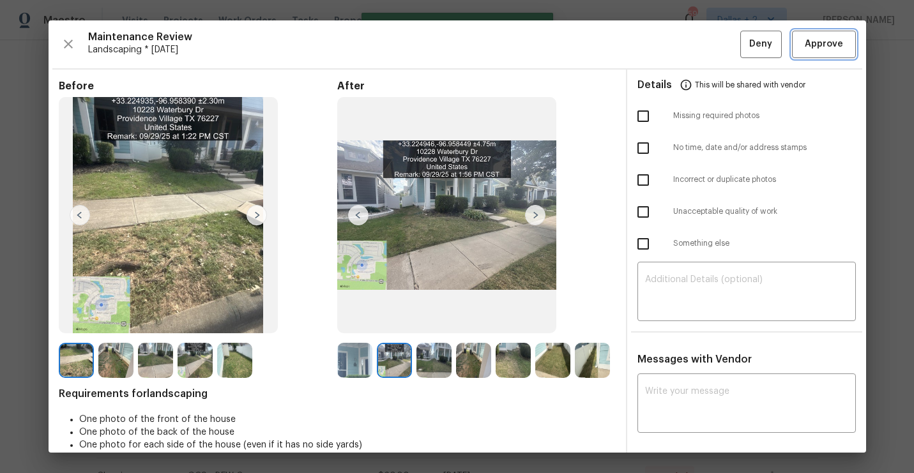
click at [832, 49] on span "Approve" at bounding box center [824, 44] width 38 height 16
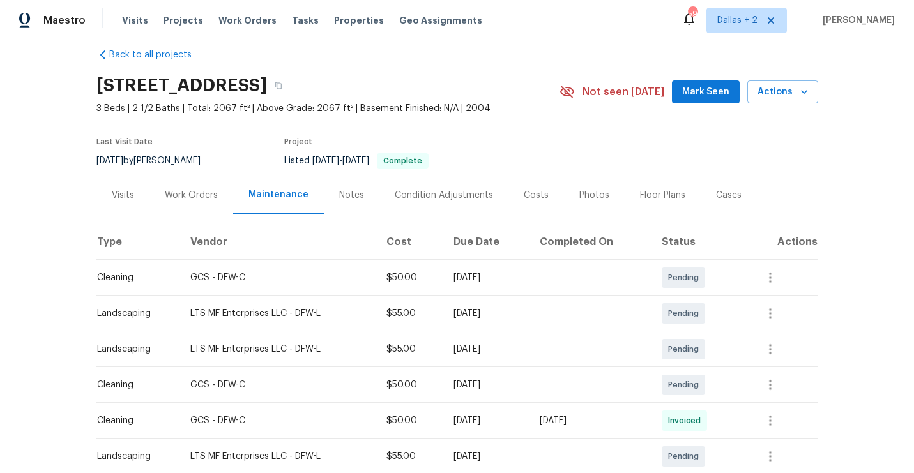
scroll to position [0, 0]
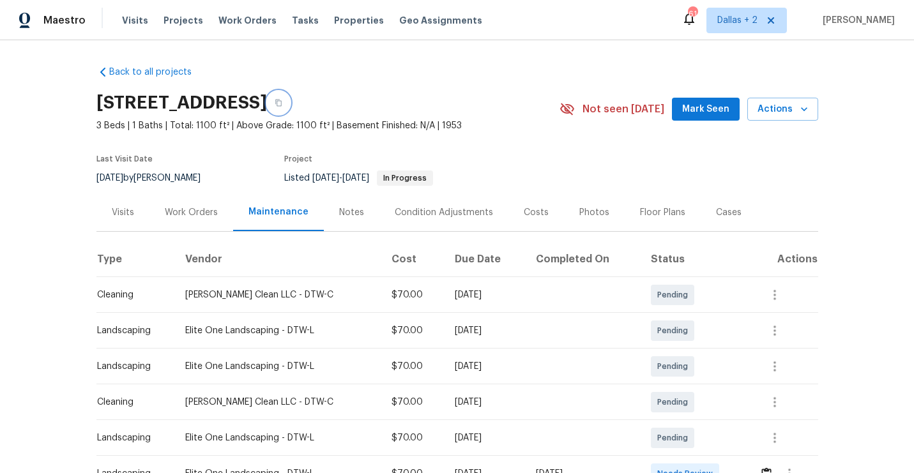
click at [290, 110] on button "button" at bounding box center [278, 102] width 23 height 23
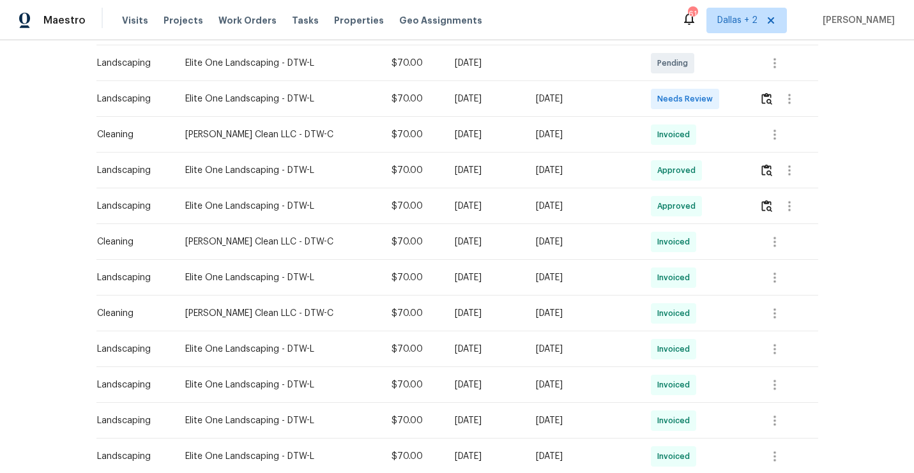
scroll to position [197, 0]
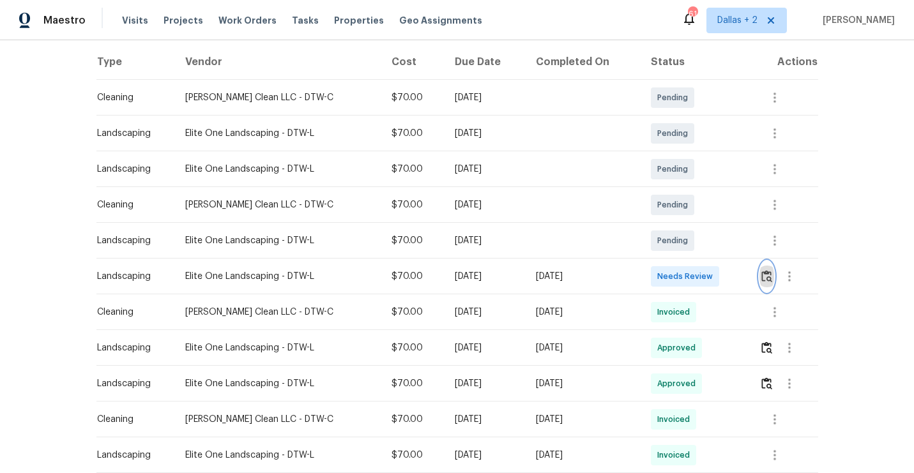
click at [770, 280] on img "button" at bounding box center [766, 276] width 11 height 12
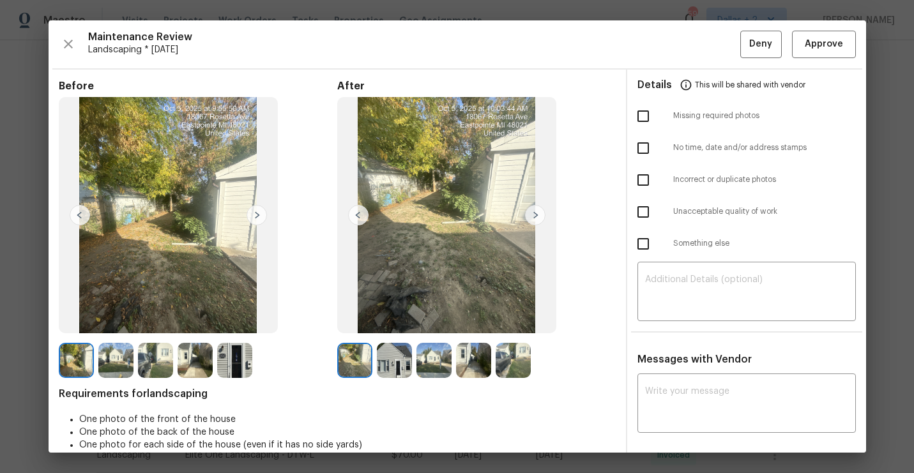
click at [236, 361] on img at bounding box center [234, 360] width 35 height 35
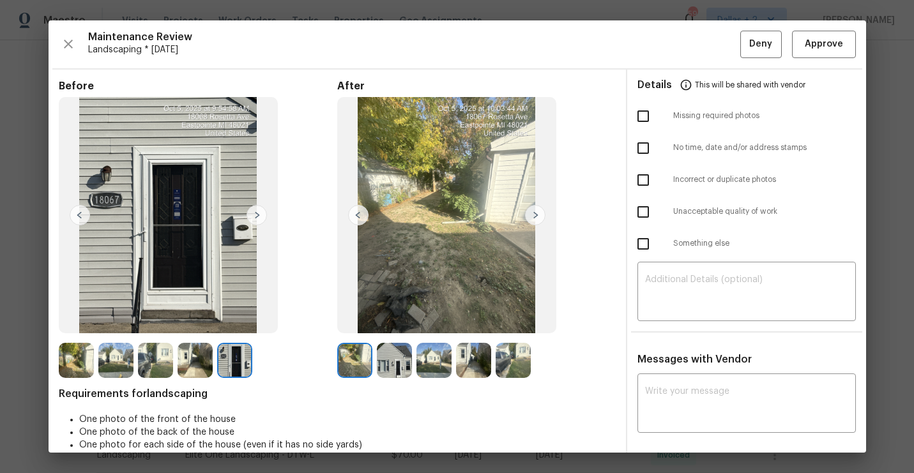
click at [530, 210] on img at bounding box center [535, 215] width 20 height 20
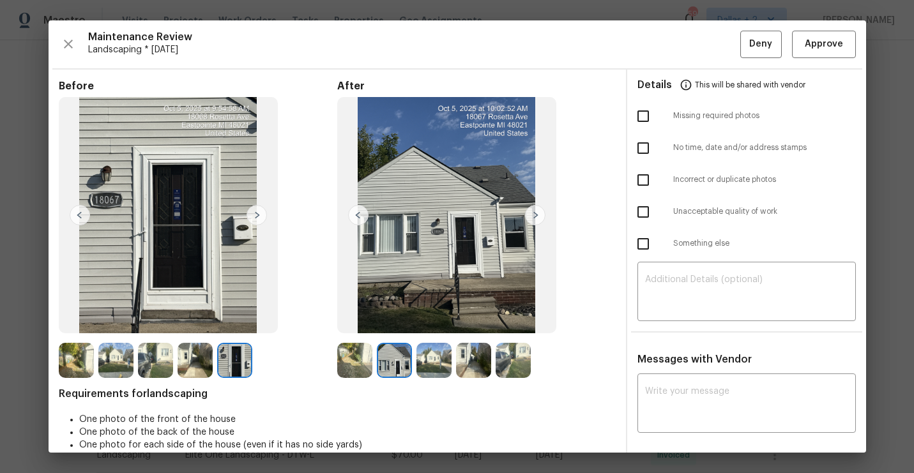
click at [224, 360] on img at bounding box center [234, 360] width 35 height 35
click at [535, 221] on img at bounding box center [535, 215] width 20 height 20
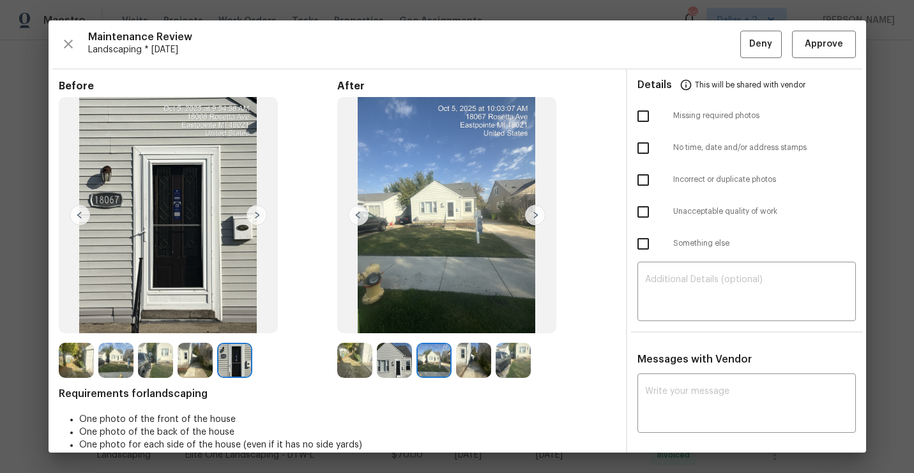
click at [535, 220] on img at bounding box center [535, 215] width 20 height 20
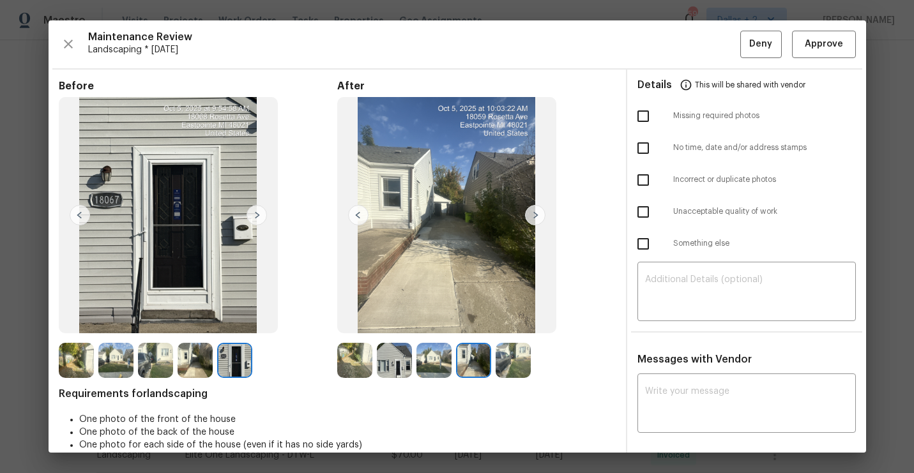
click at [535, 220] on img at bounding box center [535, 215] width 20 height 20
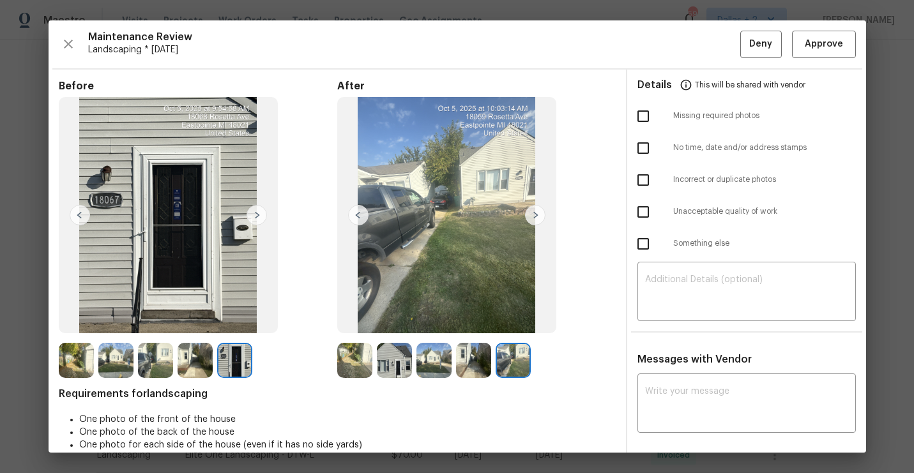
click at [358, 219] on img at bounding box center [358, 215] width 20 height 20
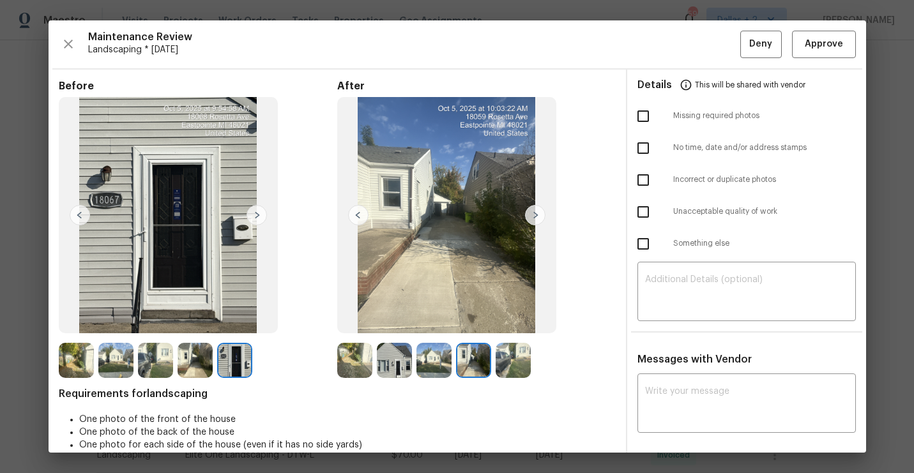
click at [358, 219] on img at bounding box center [358, 215] width 20 height 20
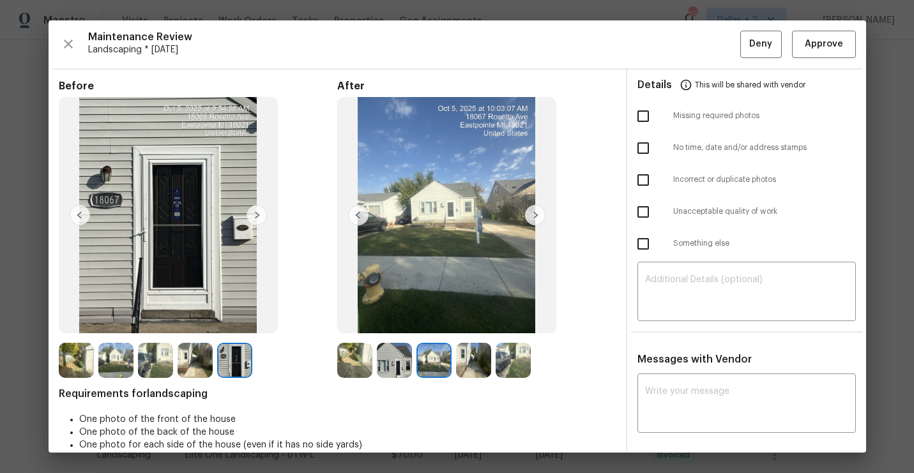
click at [350, 365] on img at bounding box center [354, 360] width 35 height 35
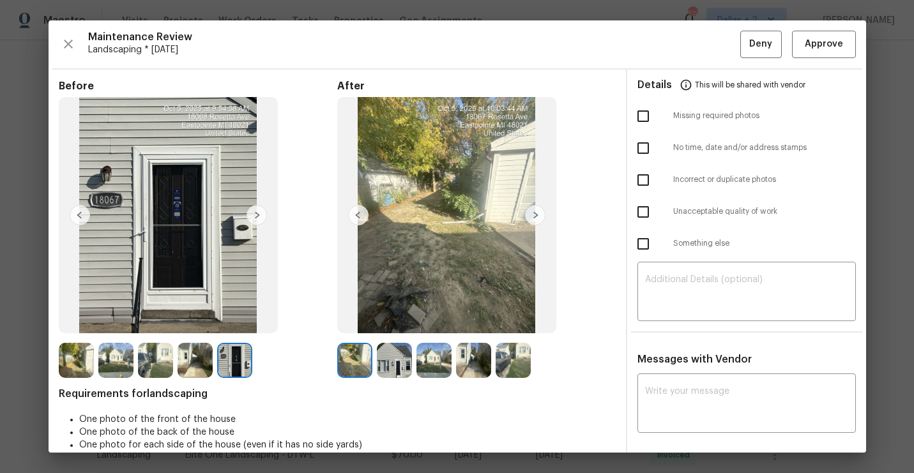
click at [372, 366] on div at bounding box center [357, 360] width 40 height 35
click at [387, 363] on img at bounding box center [394, 360] width 35 height 35
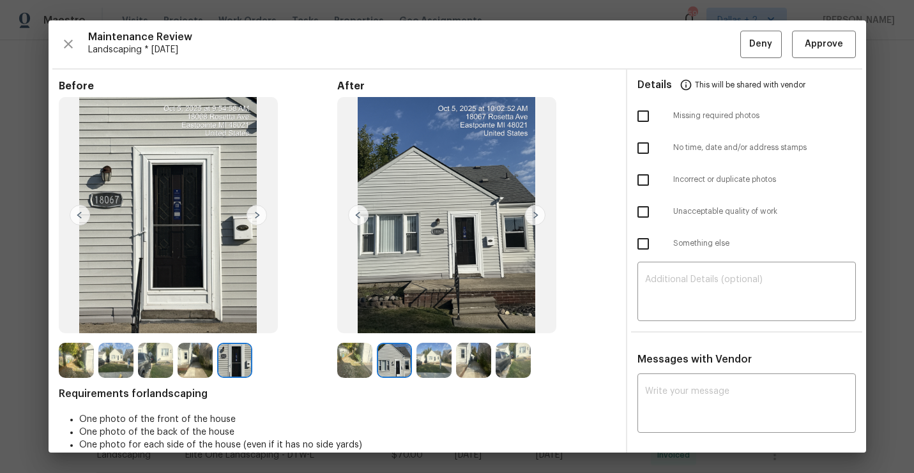
click at [432, 360] on img at bounding box center [433, 360] width 35 height 35
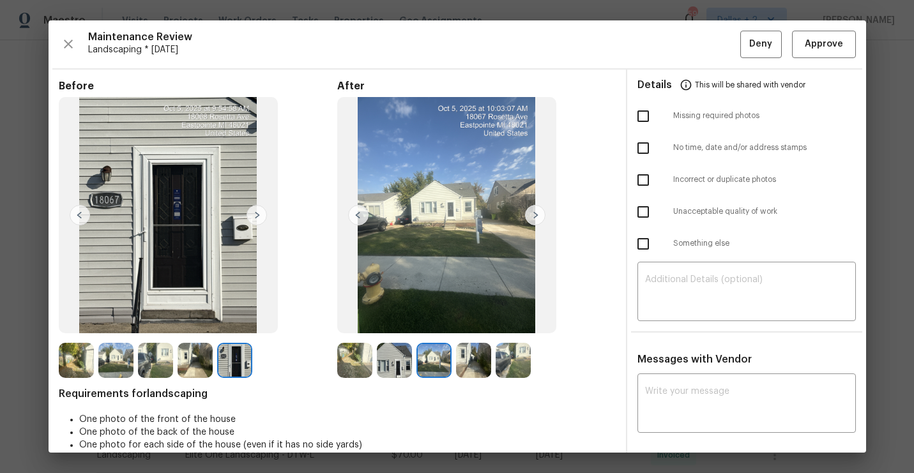
click at [439, 358] on img at bounding box center [433, 360] width 35 height 35
click at [473, 360] on img at bounding box center [473, 360] width 35 height 35
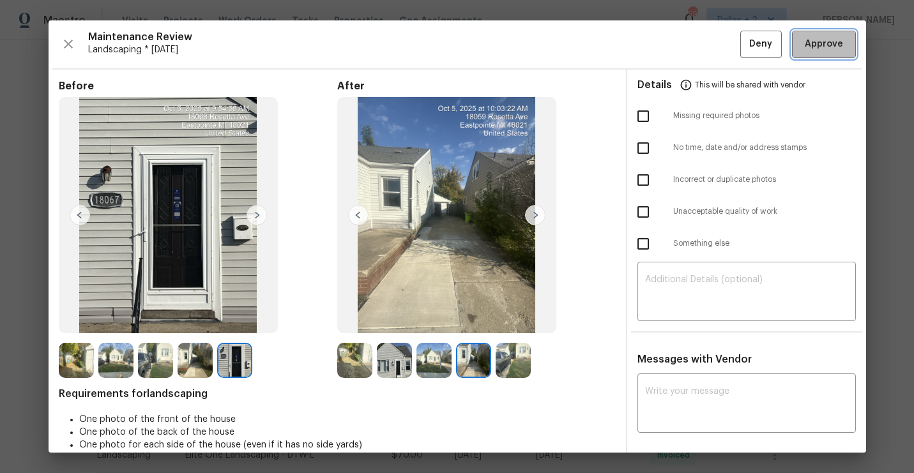
click at [837, 50] on span "Approve" at bounding box center [824, 44] width 38 height 16
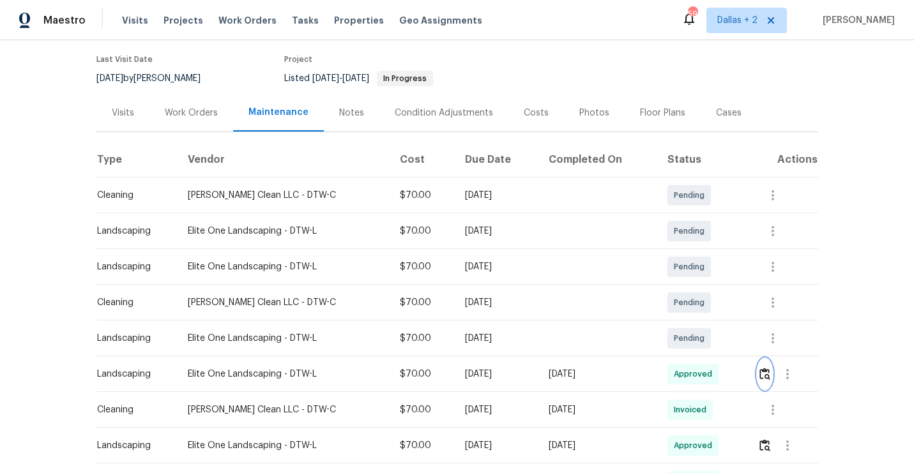
scroll to position [0, 0]
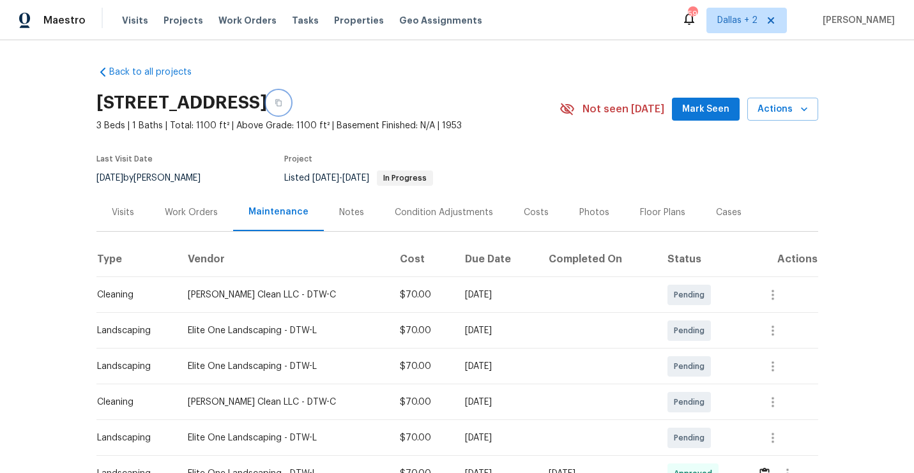
click at [282, 105] on icon "button" at bounding box center [279, 103] width 8 height 8
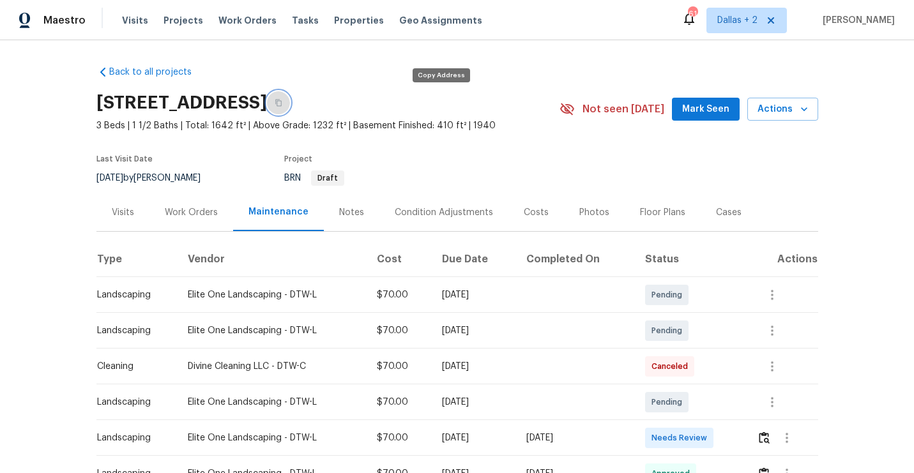
click at [290, 98] on button "button" at bounding box center [278, 102] width 23 height 23
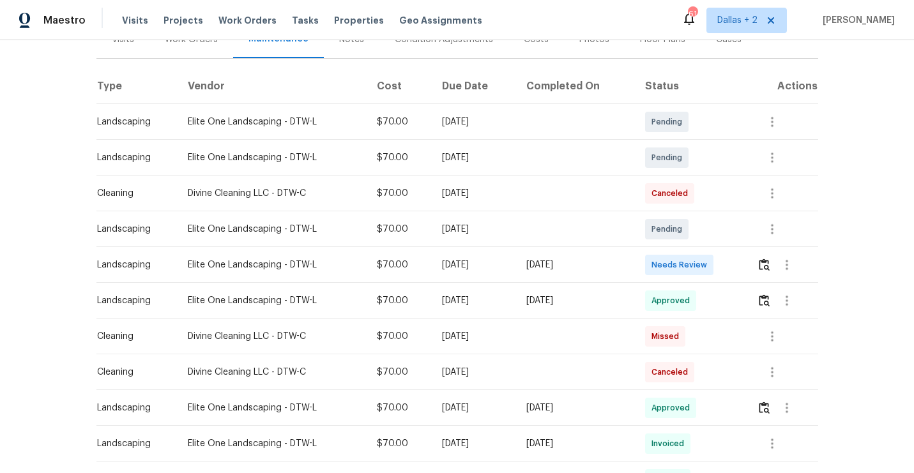
scroll to position [178, 0]
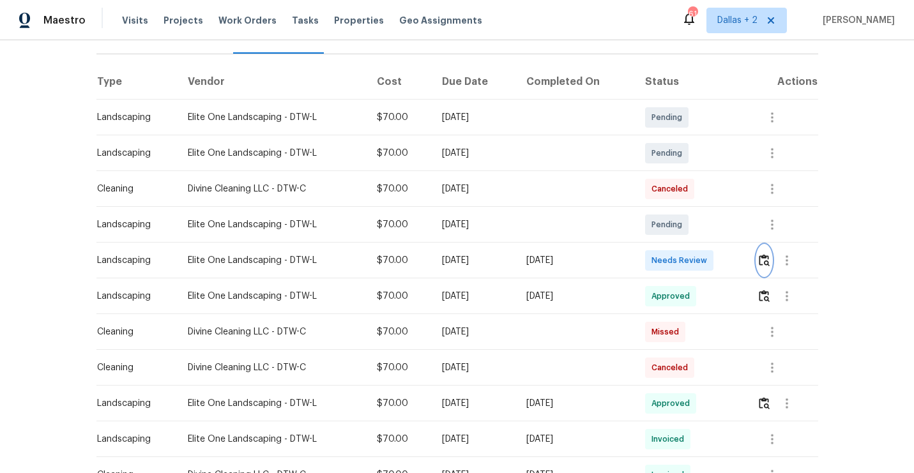
click at [764, 263] on img "button" at bounding box center [764, 260] width 11 height 12
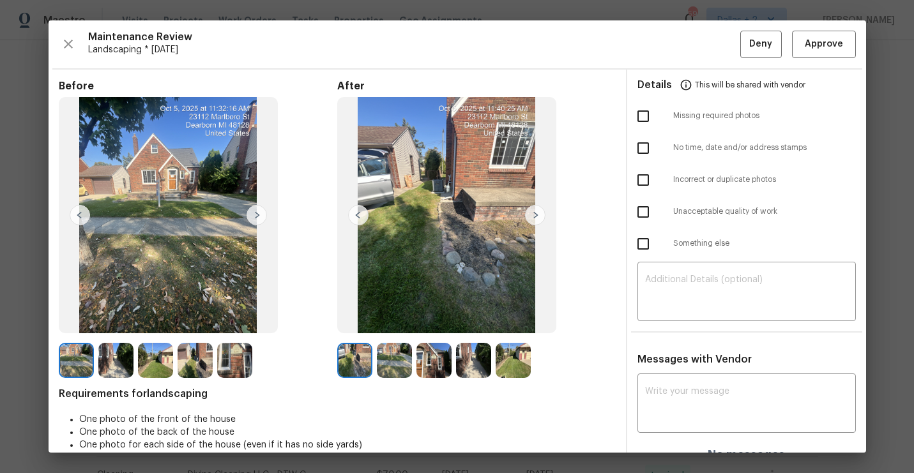
click at [534, 213] on img at bounding box center [535, 215] width 20 height 20
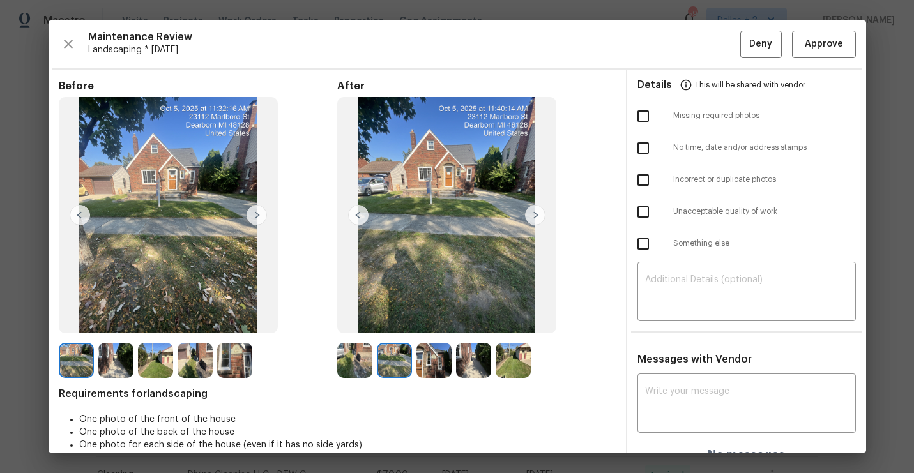
click at [536, 213] on img at bounding box center [535, 215] width 20 height 20
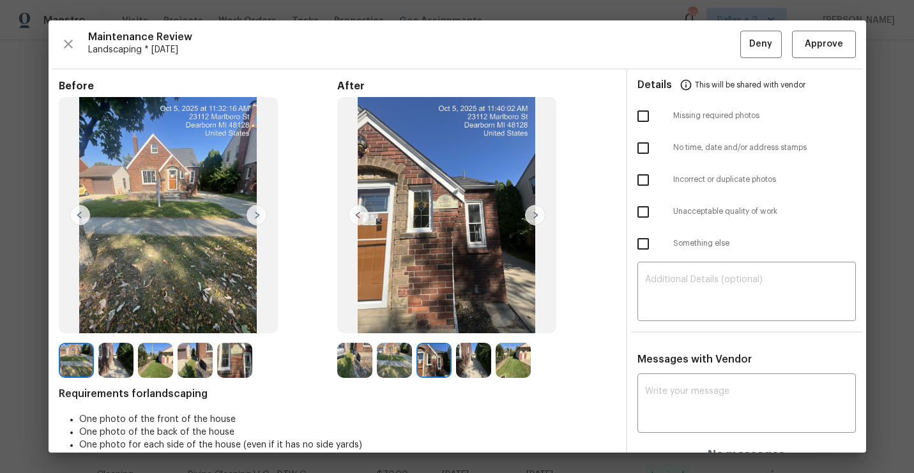
click at [536, 213] on img at bounding box center [535, 215] width 20 height 20
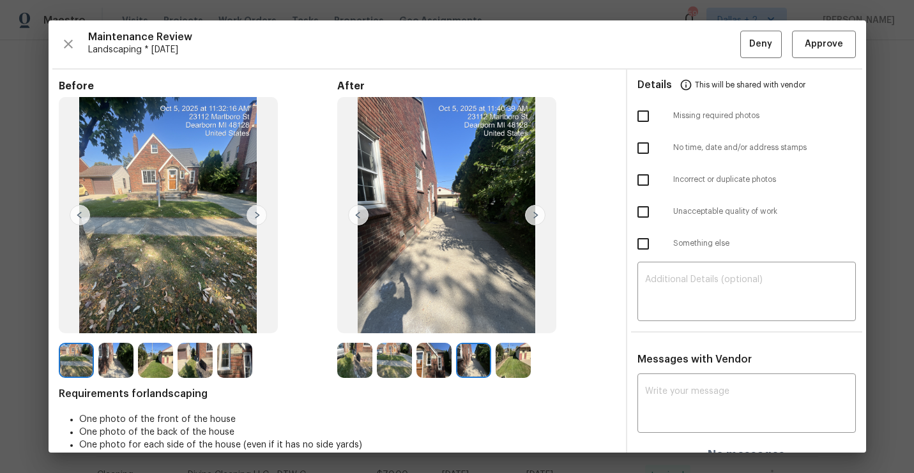
click at [536, 213] on img at bounding box center [535, 215] width 20 height 20
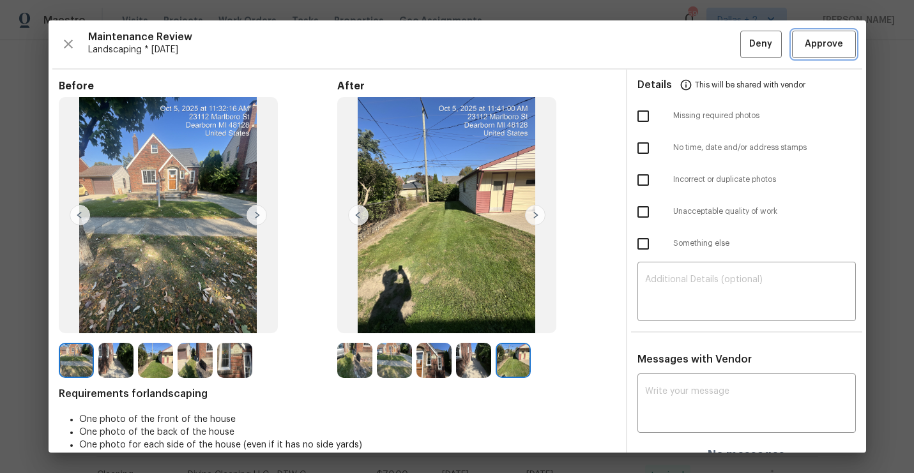
click at [809, 50] on span "Approve" at bounding box center [824, 44] width 38 height 16
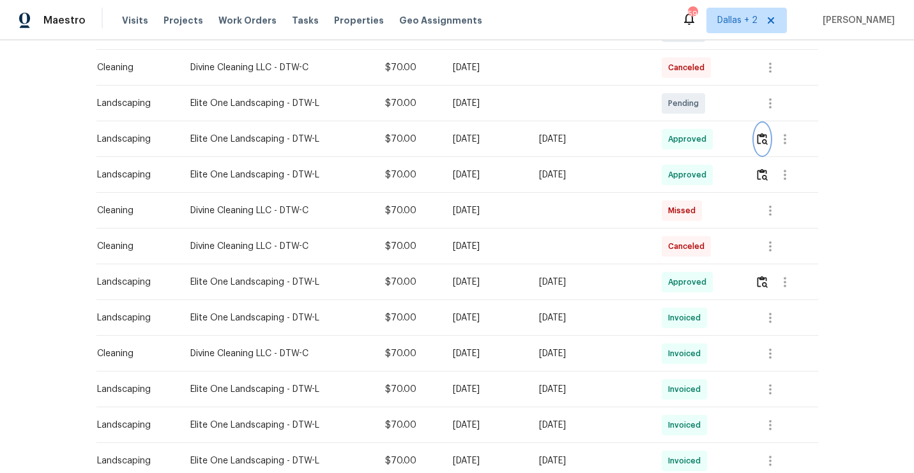
scroll to position [0, 0]
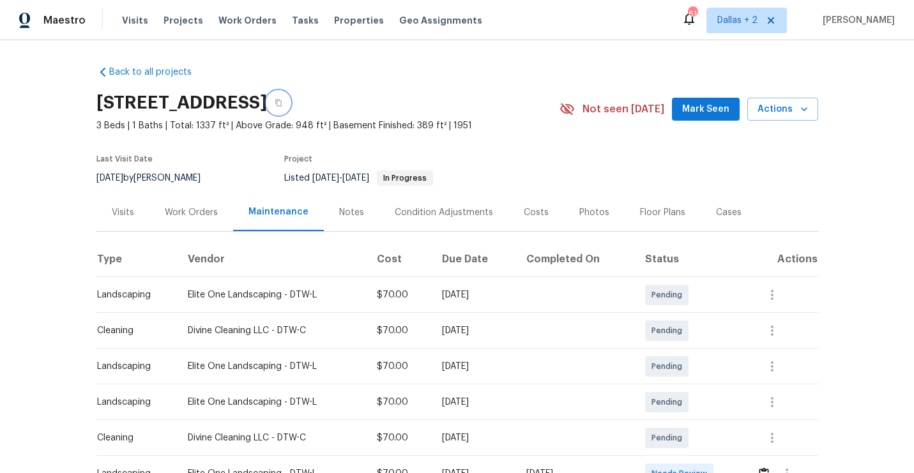
click at [290, 109] on button "button" at bounding box center [278, 102] width 23 height 23
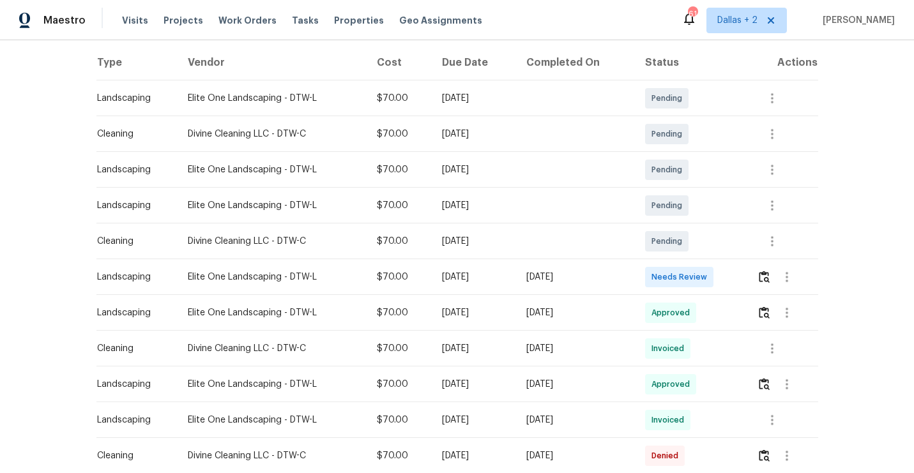
scroll to position [202, 0]
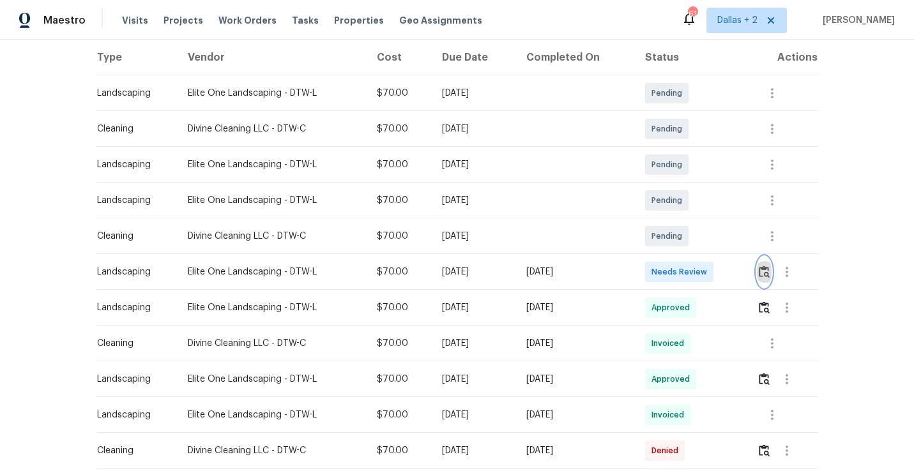
click at [766, 280] on button "button" at bounding box center [764, 272] width 15 height 31
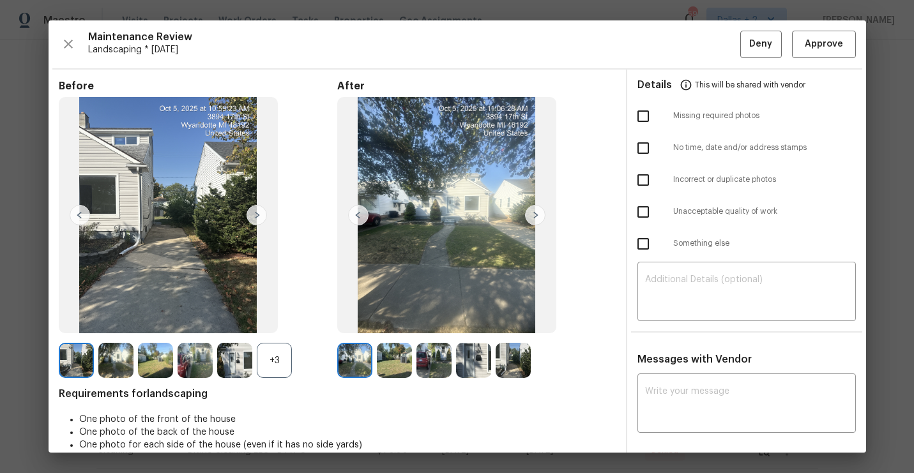
click at [241, 361] on img at bounding box center [234, 360] width 35 height 35
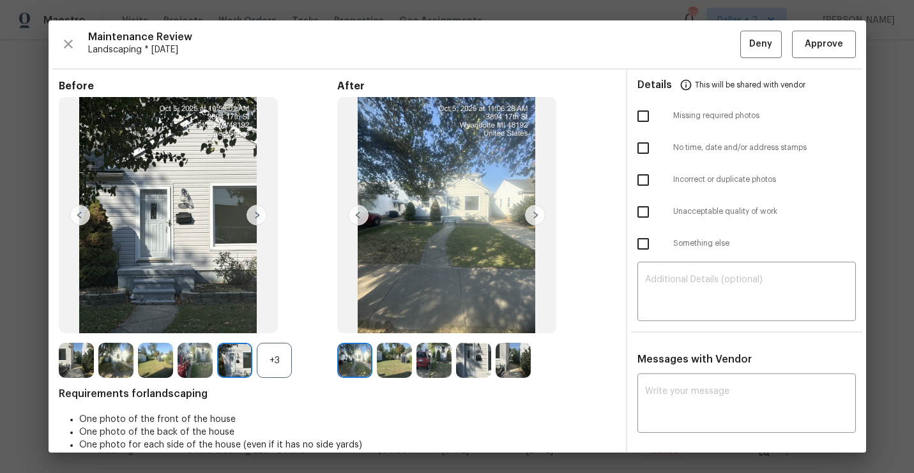
click at [269, 365] on div "+3" at bounding box center [274, 360] width 35 height 35
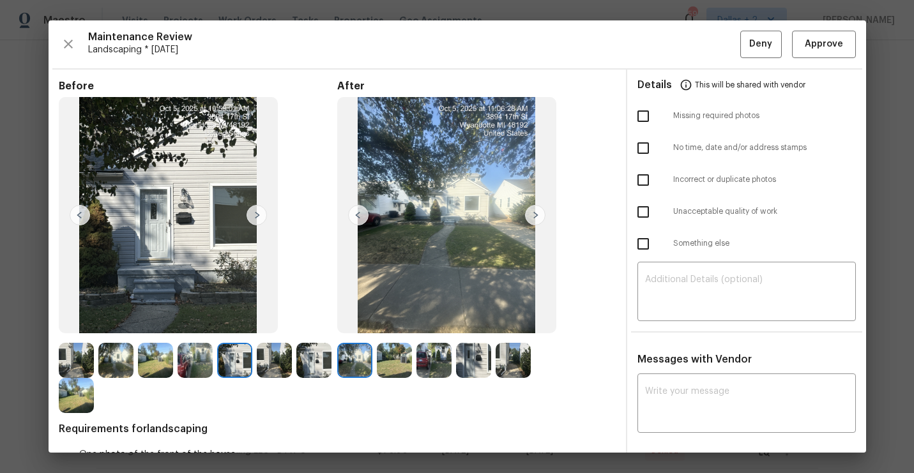
click at [224, 367] on img at bounding box center [234, 360] width 35 height 35
click at [542, 219] on img at bounding box center [535, 215] width 20 height 20
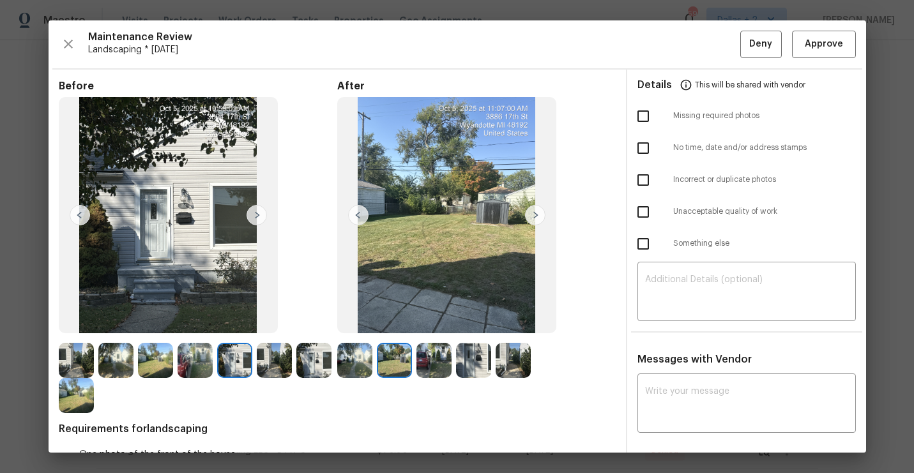
click at [533, 211] on img at bounding box center [535, 215] width 20 height 20
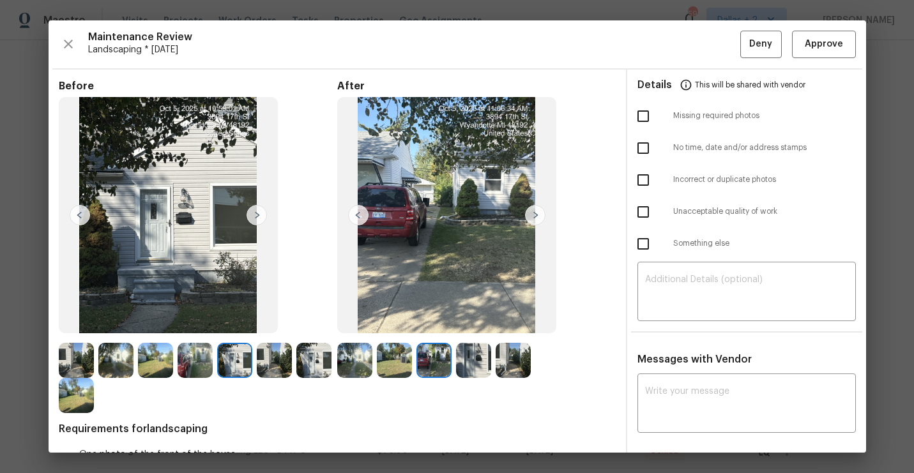
click at [532, 213] on img at bounding box center [535, 215] width 20 height 20
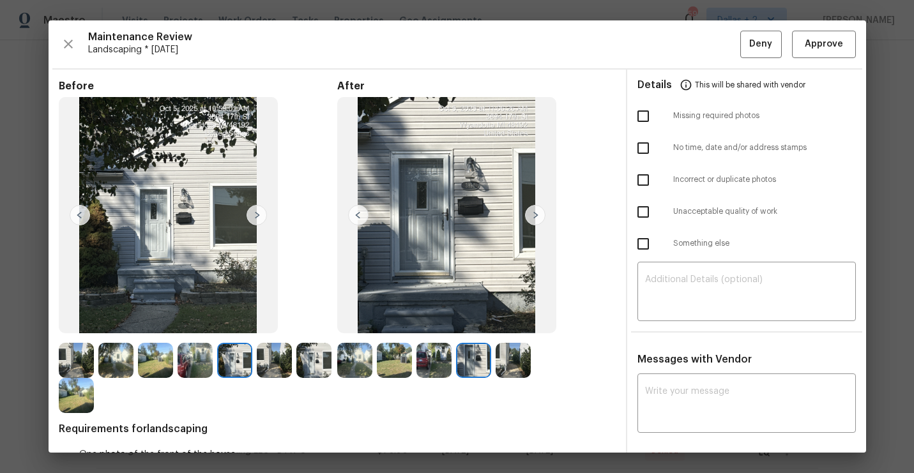
click at [360, 370] on img at bounding box center [354, 360] width 35 height 35
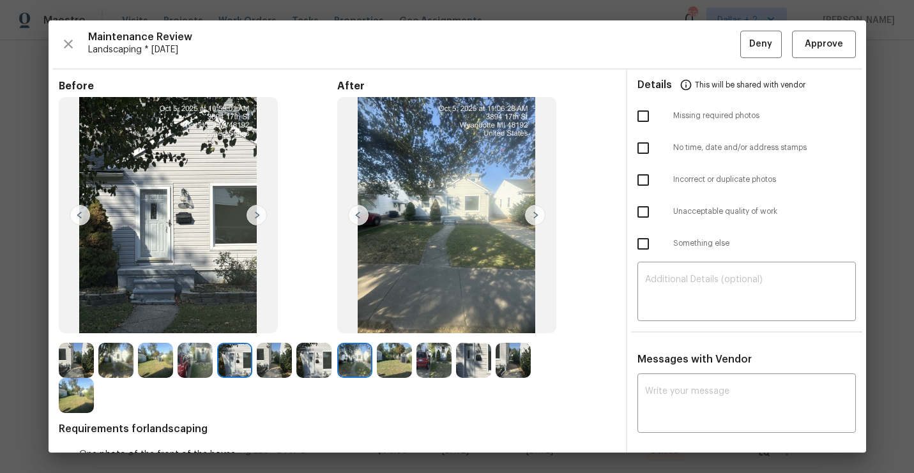
click at [540, 222] on img at bounding box center [535, 215] width 20 height 20
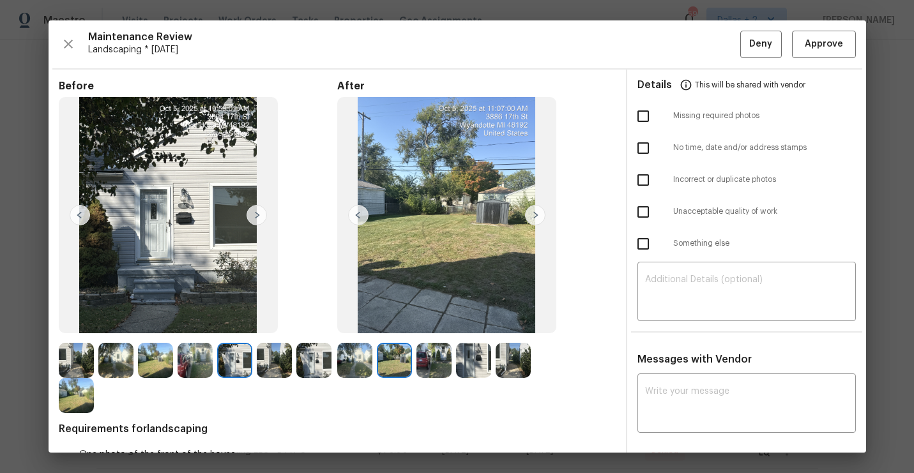
click at [536, 220] on img at bounding box center [535, 215] width 20 height 20
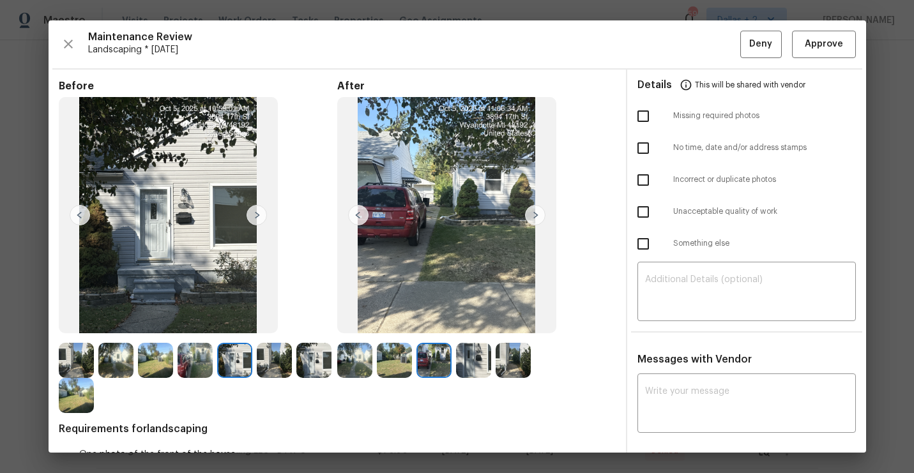
click at [516, 354] on img at bounding box center [513, 360] width 35 height 35
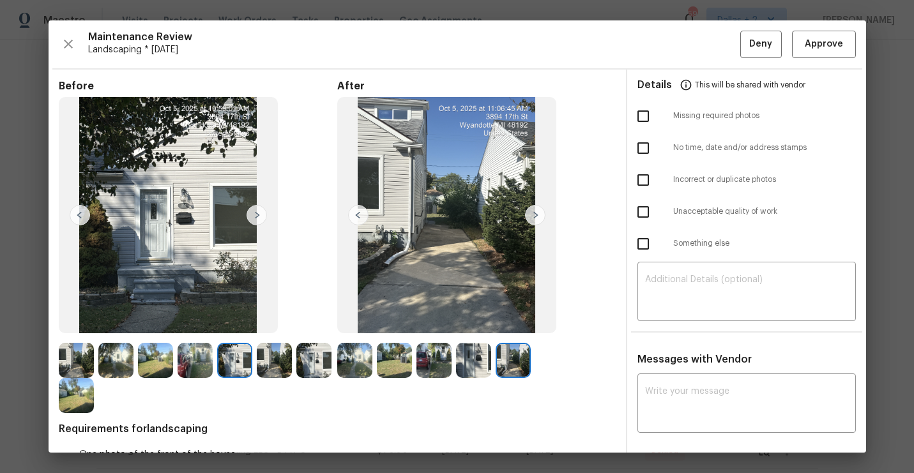
click at [353, 363] on img at bounding box center [354, 360] width 35 height 35
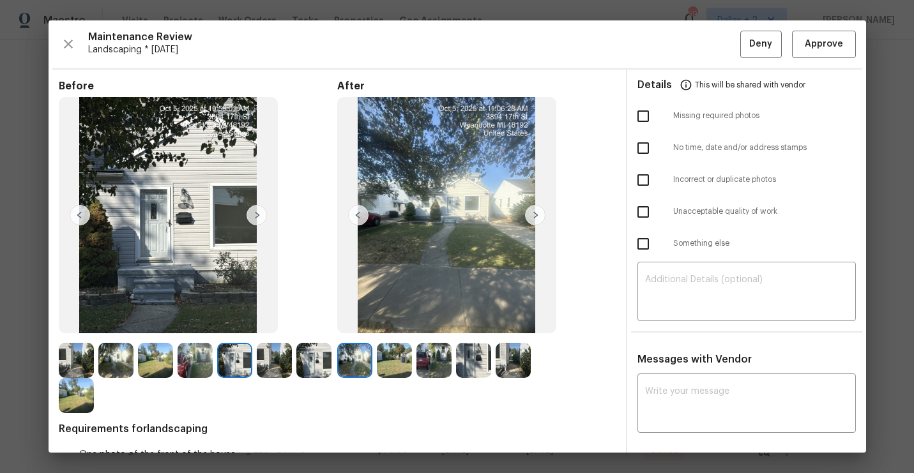
click at [543, 212] on img at bounding box center [535, 215] width 20 height 20
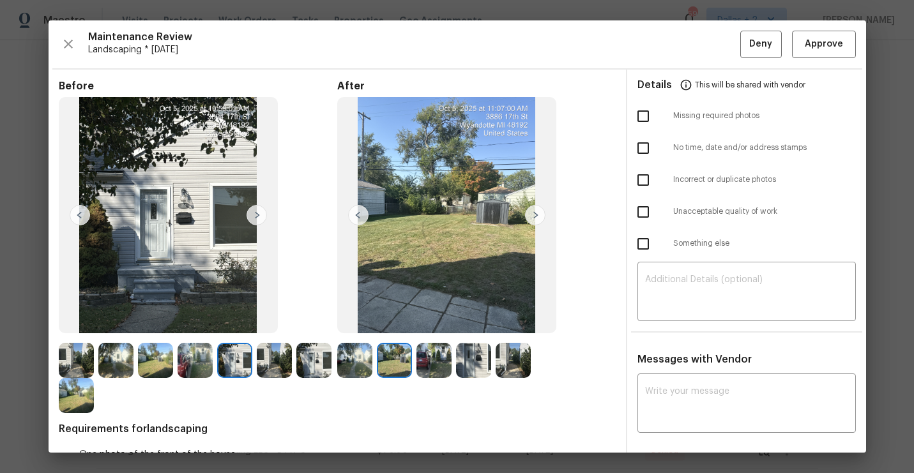
click at [543, 212] on img at bounding box center [535, 215] width 20 height 20
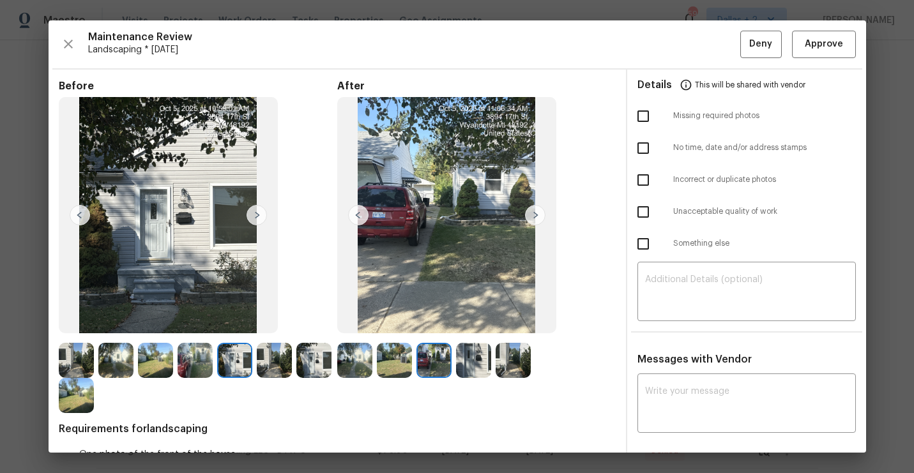
click at [542, 212] on img at bounding box center [535, 215] width 20 height 20
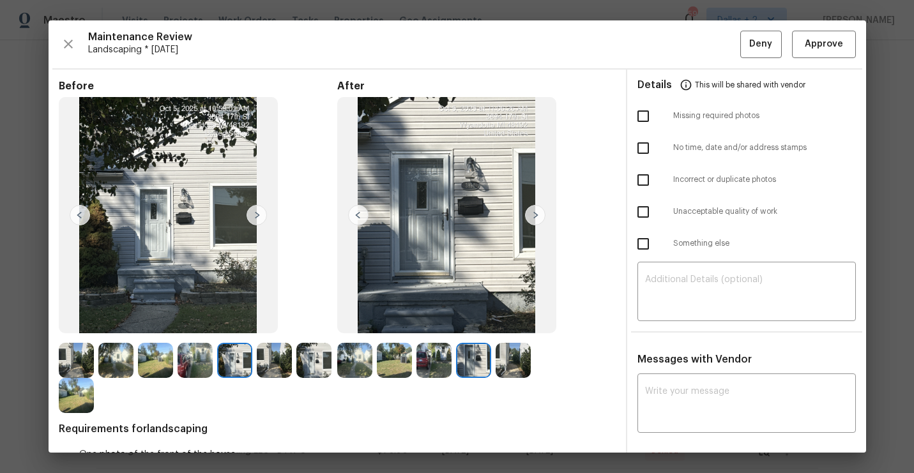
click at [528, 212] on img at bounding box center [535, 215] width 20 height 20
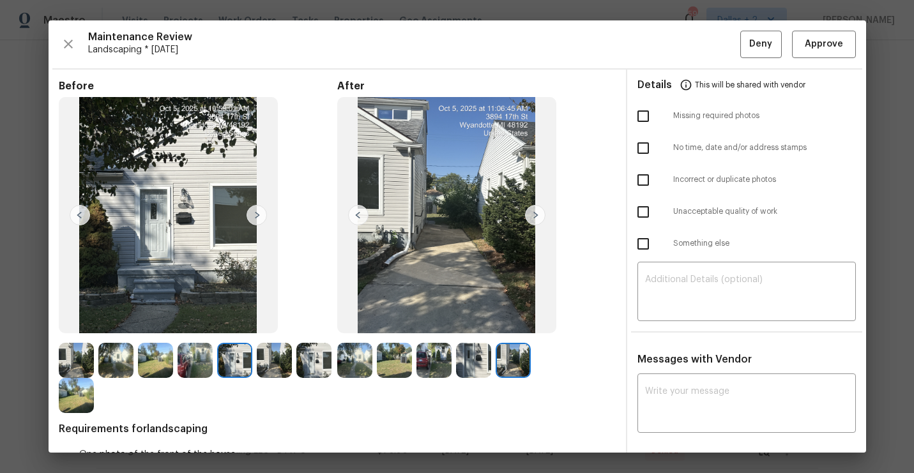
click at [363, 347] on img at bounding box center [354, 360] width 35 height 35
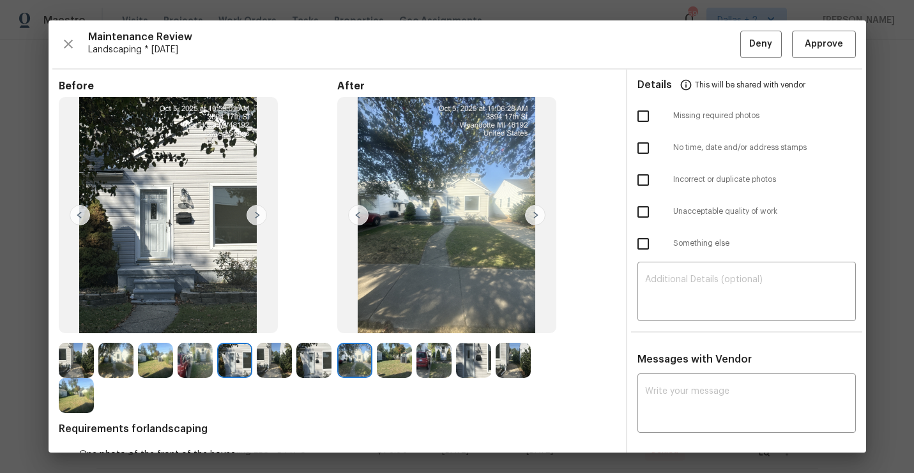
click at [353, 363] on img at bounding box center [354, 360] width 35 height 35
click at [346, 356] on img at bounding box center [354, 360] width 35 height 35
click at [391, 358] on img at bounding box center [394, 360] width 35 height 35
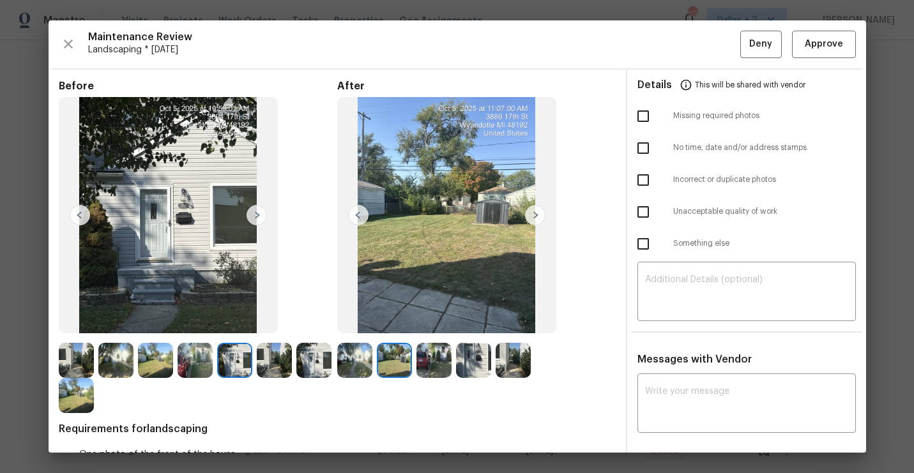
click at [510, 367] on img at bounding box center [513, 360] width 35 height 35
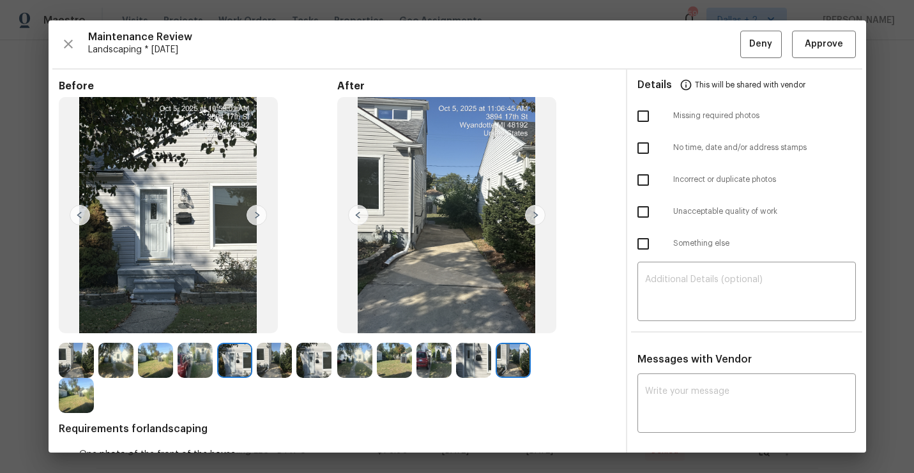
click at [463, 357] on img at bounding box center [473, 360] width 35 height 35
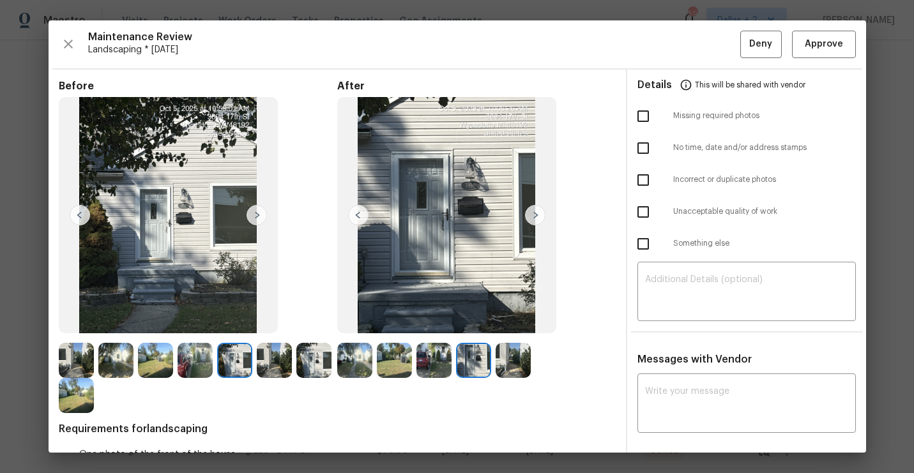
click at [431, 351] on img at bounding box center [433, 360] width 35 height 35
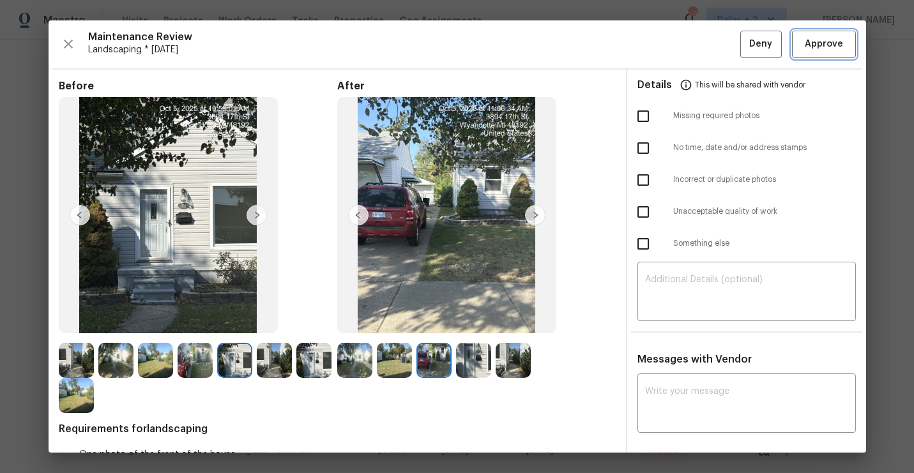
click at [816, 55] on button "Approve" at bounding box center [824, 44] width 64 height 27
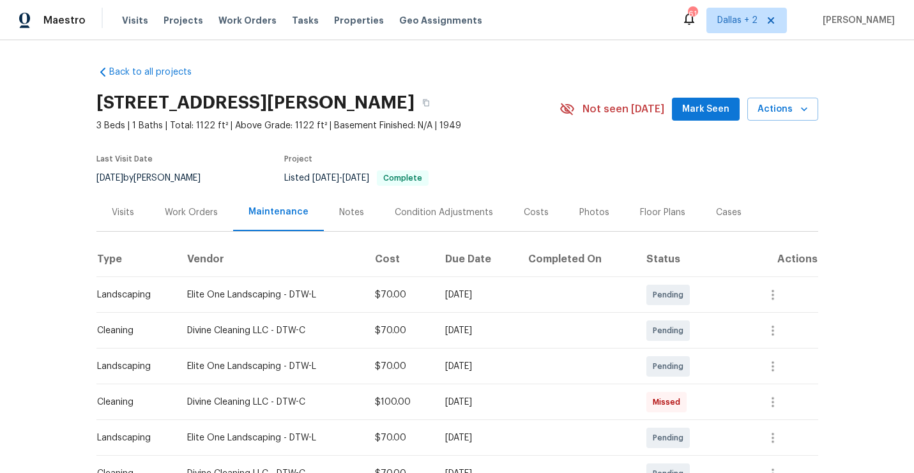
click at [414, 107] on button "button" at bounding box center [425, 102] width 23 height 23
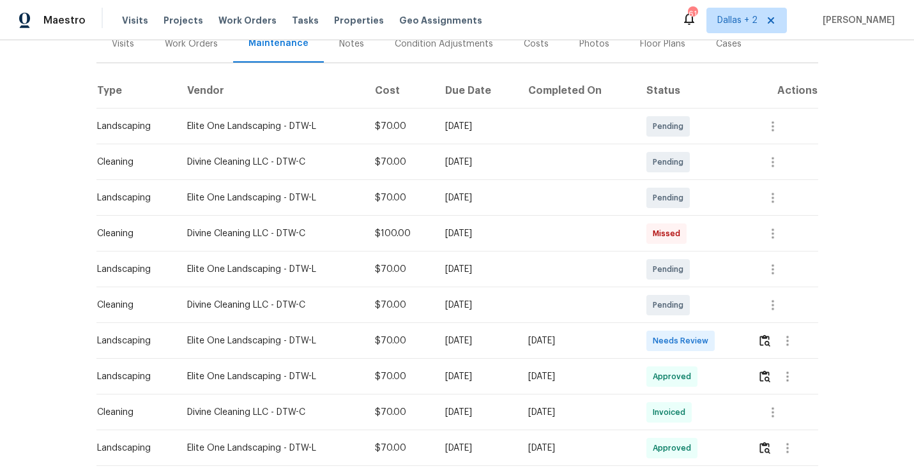
scroll to position [181, 0]
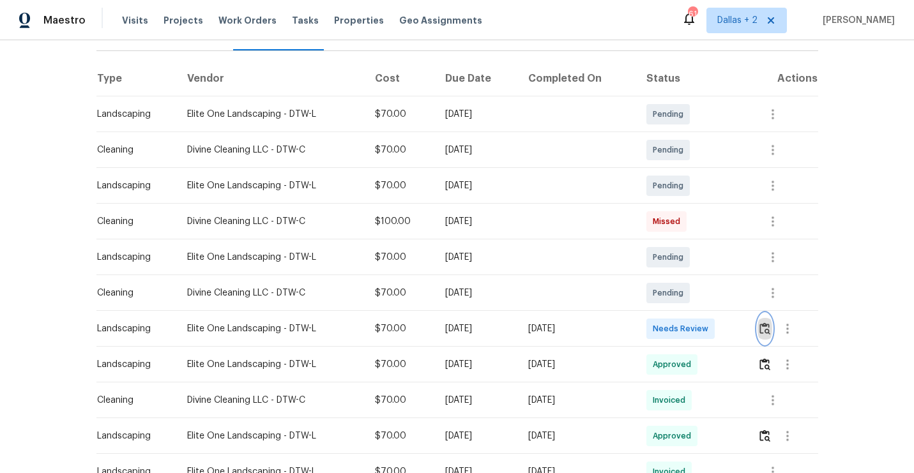
click at [770, 337] on button "button" at bounding box center [764, 329] width 15 height 31
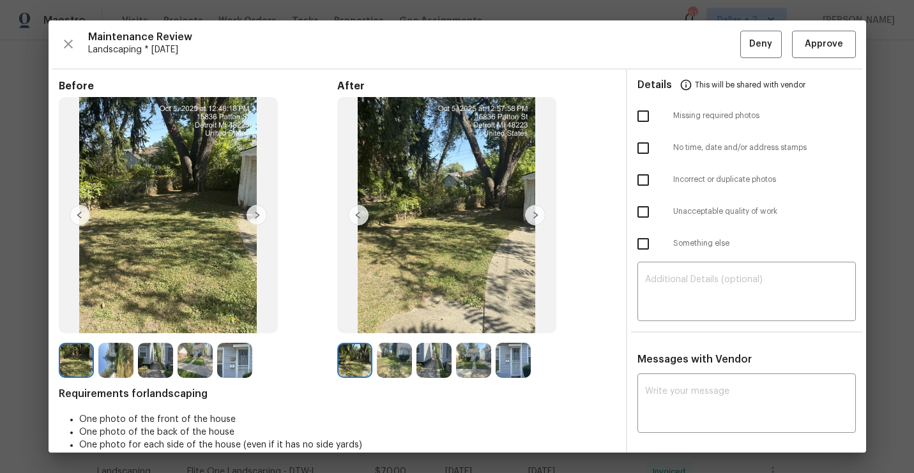
click at [524, 360] on img at bounding box center [513, 360] width 35 height 35
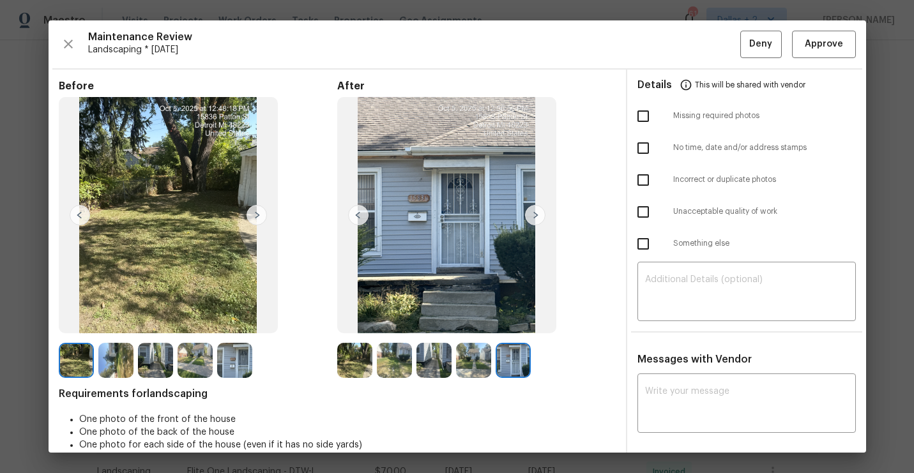
click at [358, 368] on img at bounding box center [354, 360] width 35 height 35
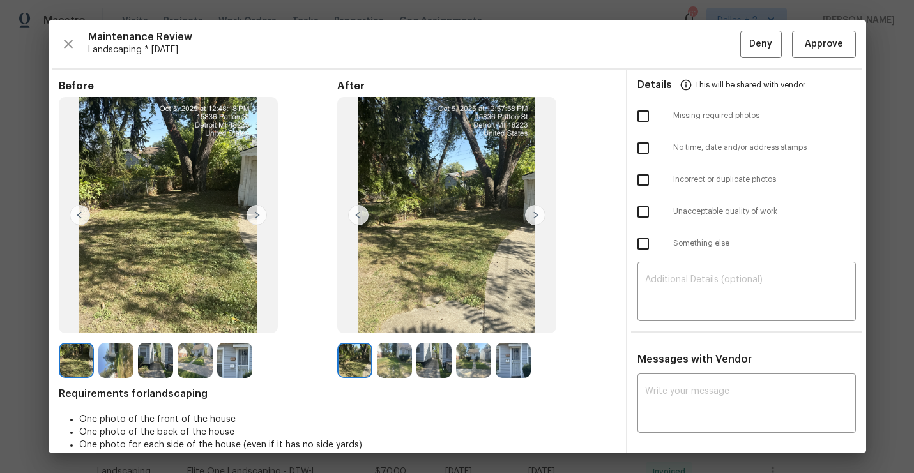
click at [531, 217] on img at bounding box center [535, 215] width 20 height 20
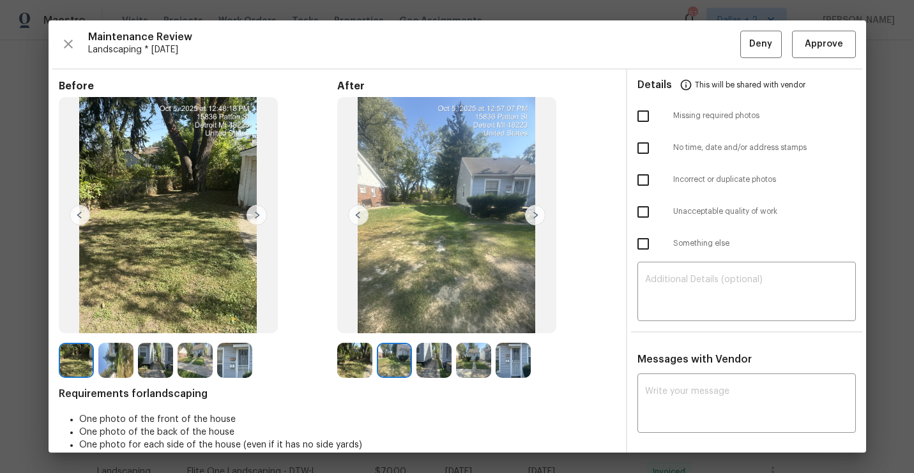
click at [534, 213] on img at bounding box center [535, 215] width 20 height 20
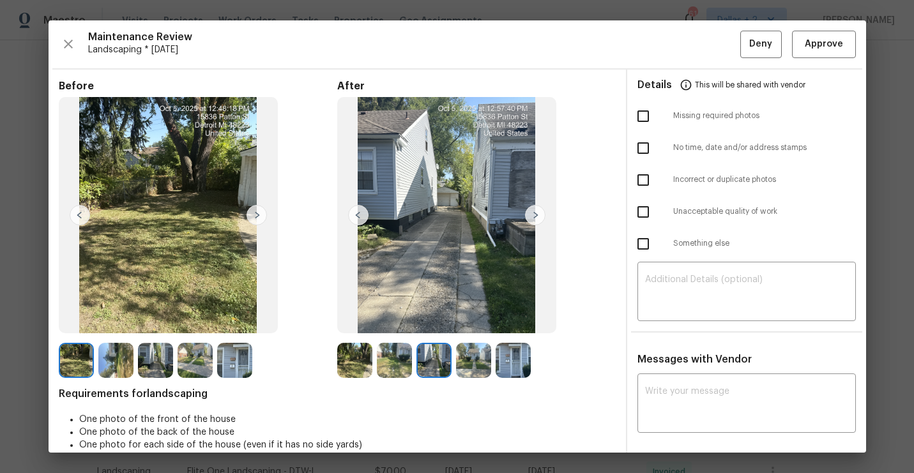
click at [353, 215] on img at bounding box center [358, 215] width 20 height 20
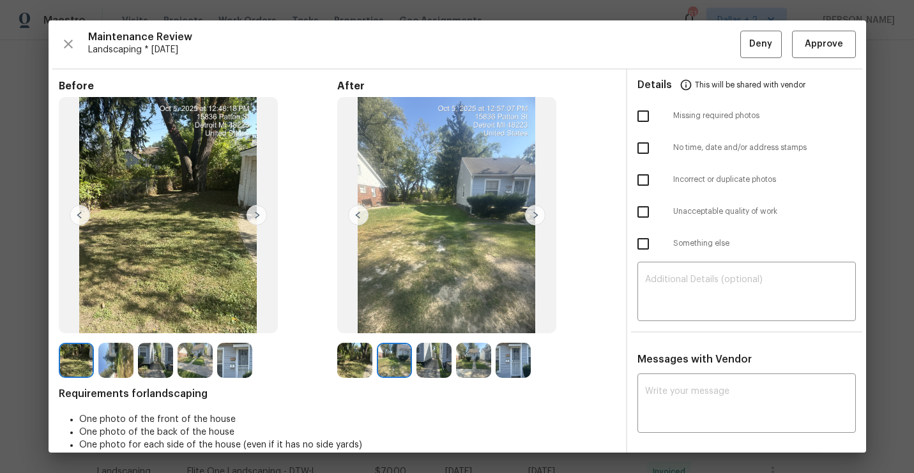
click at [478, 365] on img at bounding box center [473, 360] width 35 height 35
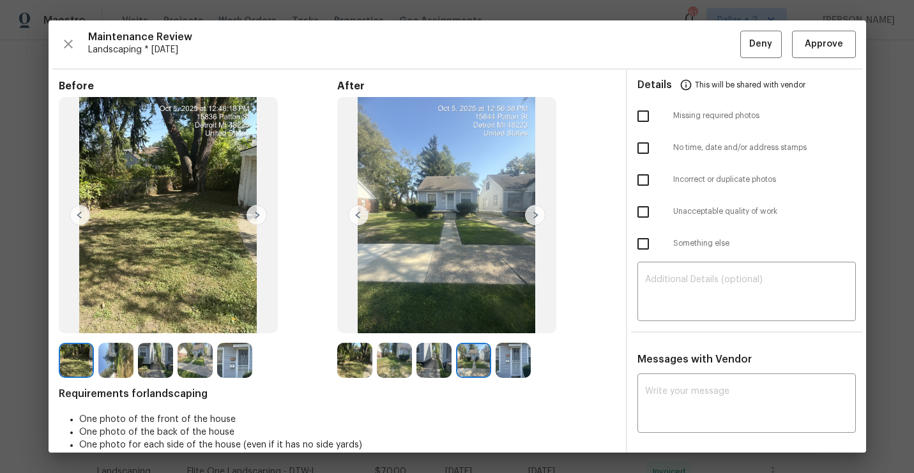
click at [356, 365] on img at bounding box center [354, 360] width 35 height 35
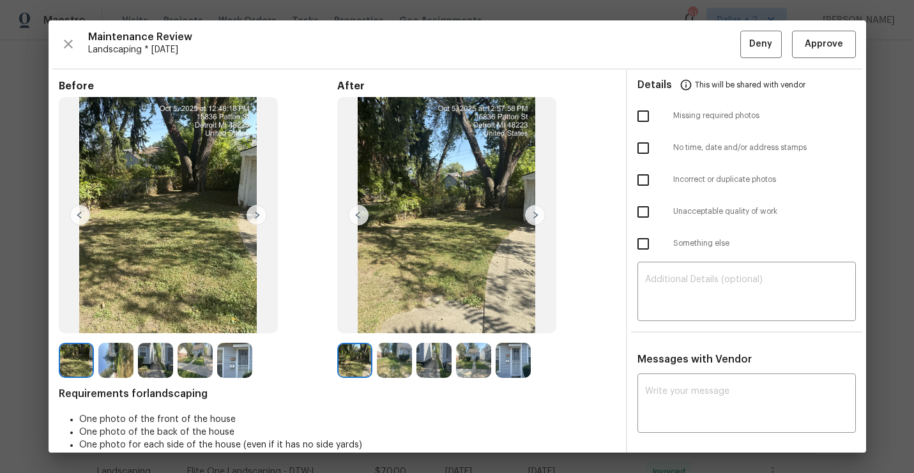
click at [531, 222] on img at bounding box center [535, 215] width 20 height 20
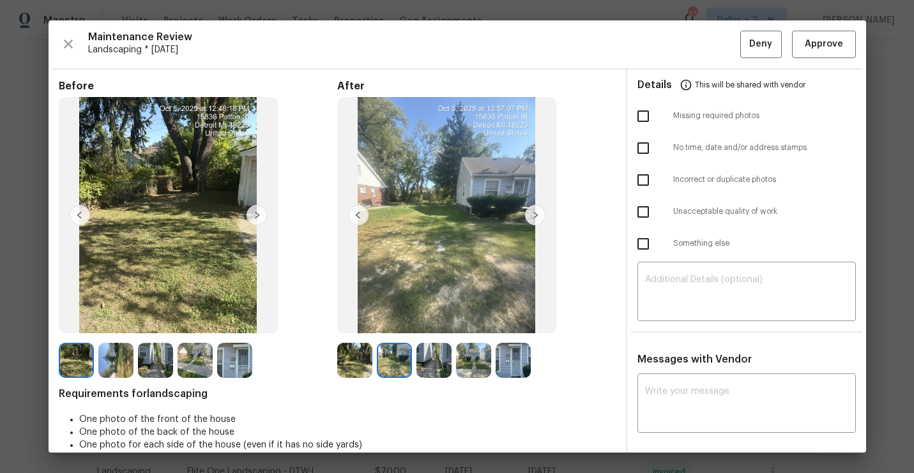
click at [531, 222] on img at bounding box center [535, 215] width 20 height 20
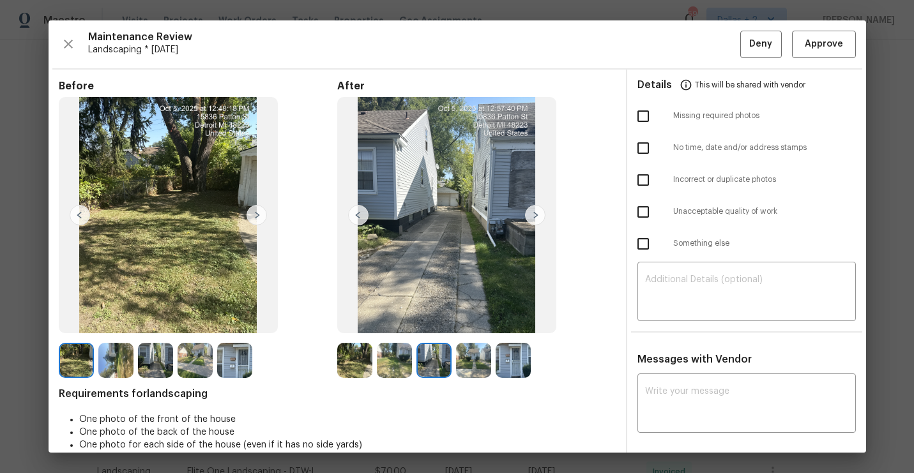
click at [536, 221] on img at bounding box center [535, 215] width 20 height 20
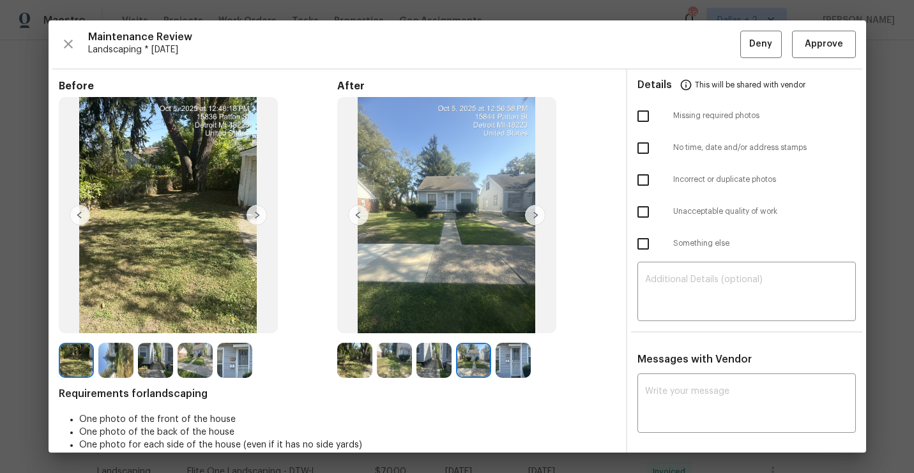
click at [363, 358] on img at bounding box center [354, 360] width 35 height 35
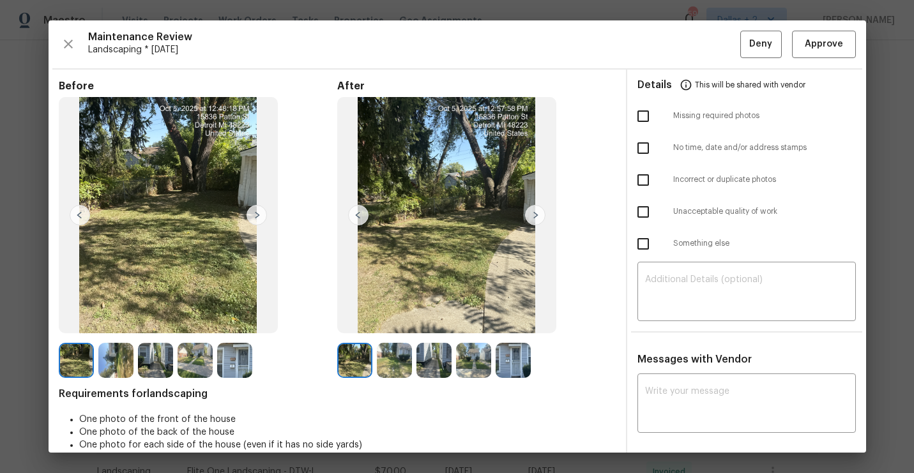
click at [533, 218] on img at bounding box center [535, 215] width 20 height 20
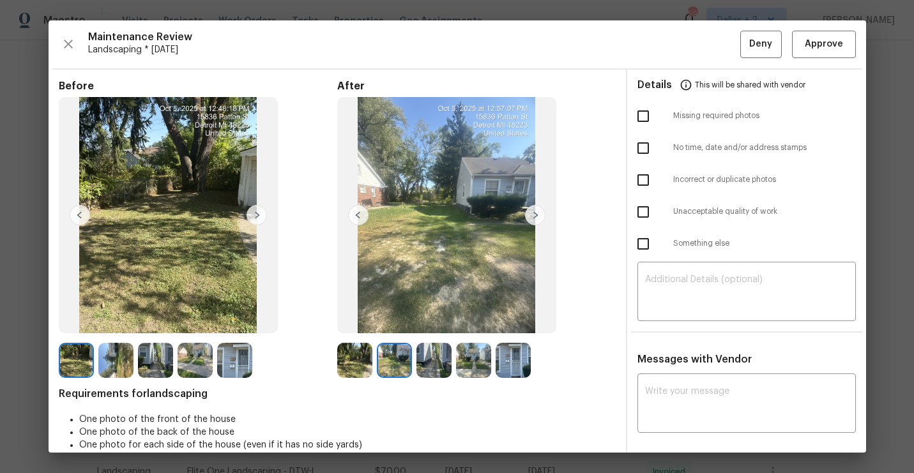
click at [533, 218] on img at bounding box center [535, 215] width 20 height 20
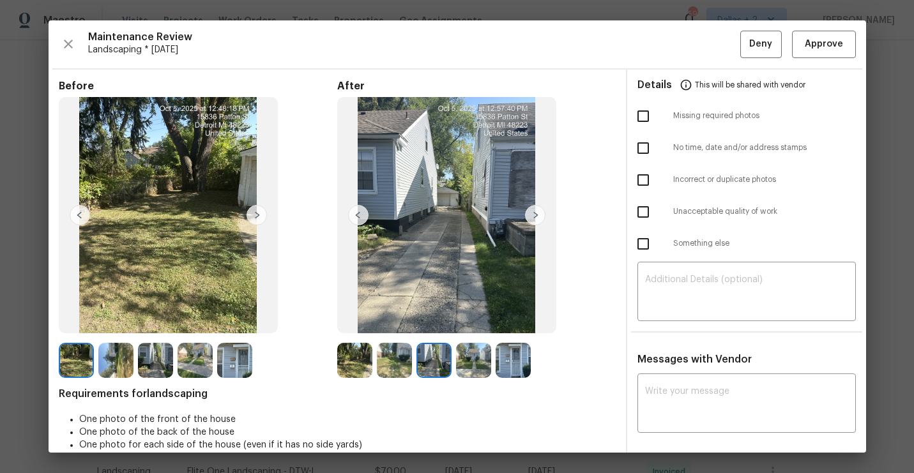
click at [533, 218] on img at bounding box center [535, 215] width 20 height 20
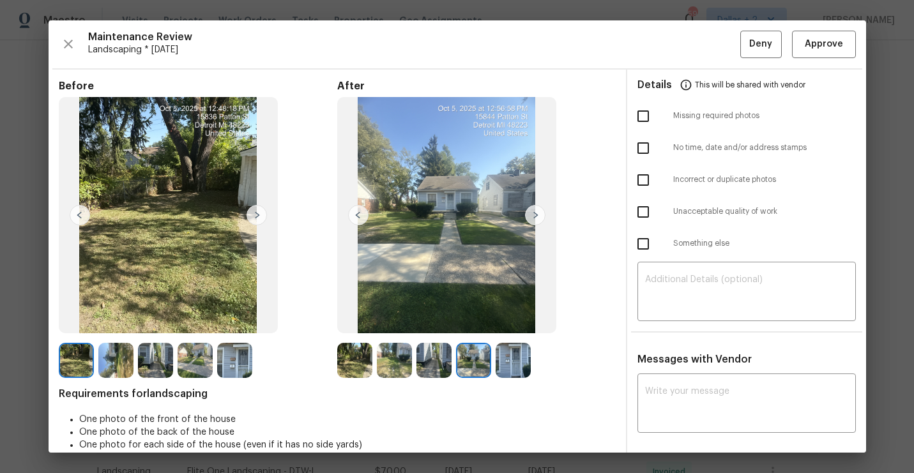
click at [369, 363] on img at bounding box center [354, 360] width 35 height 35
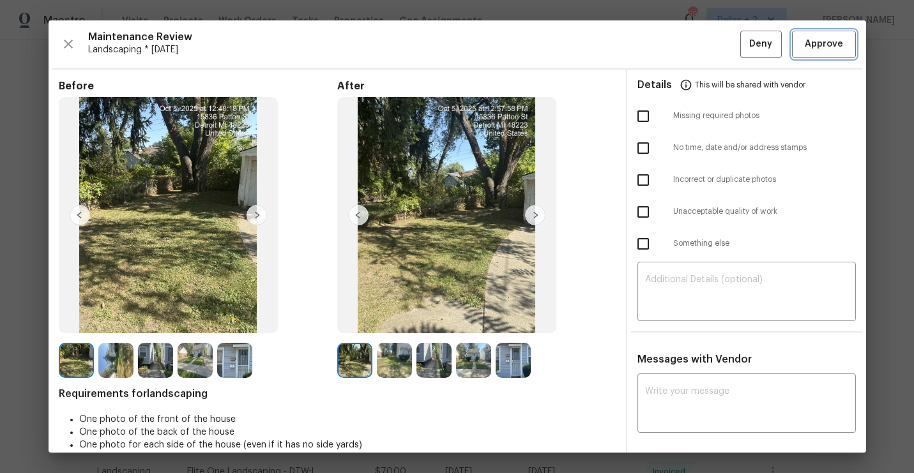
click at [823, 43] on span "Approve" at bounding box center [824, 44] width 38 height 16
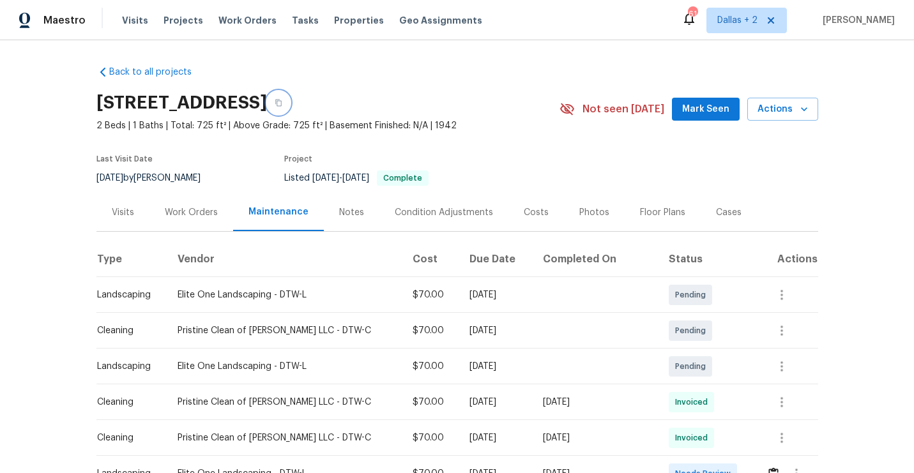
click at [290, 106] on button "button" at bounding box center [278, 102] width 23 height 23
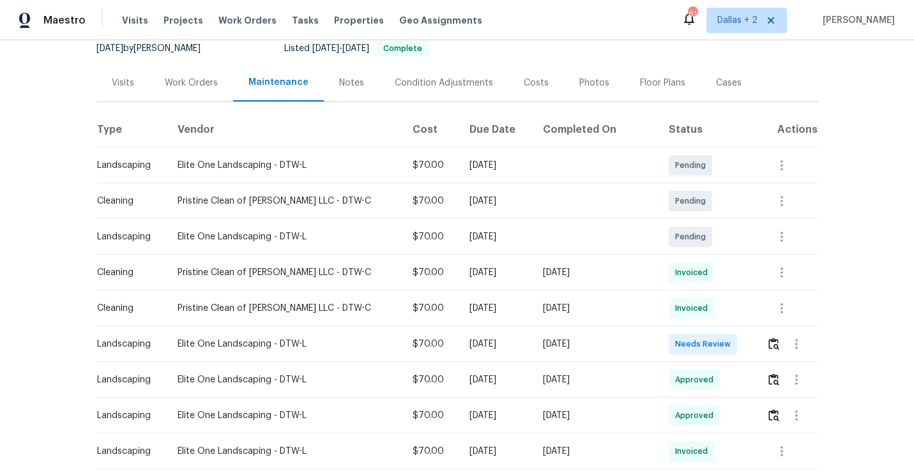
scroll to position [172, 0]
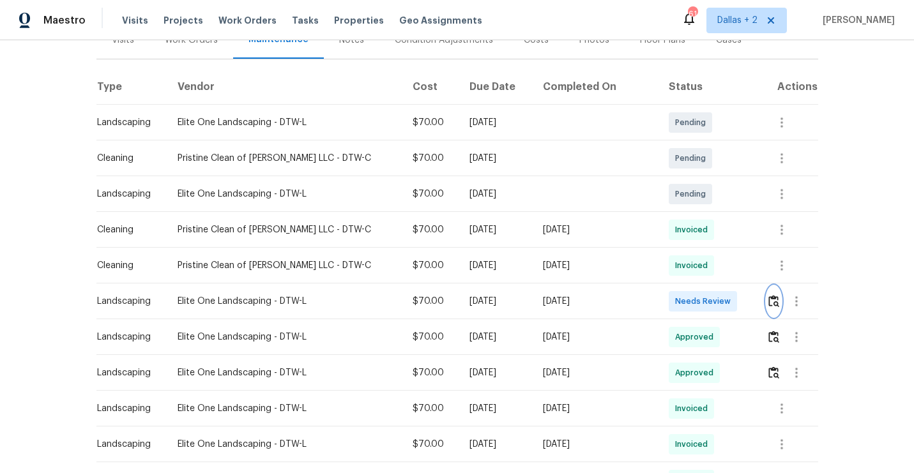
click at [771, 298] on img "button" at bounding box center [773, 301] width 11 height 12
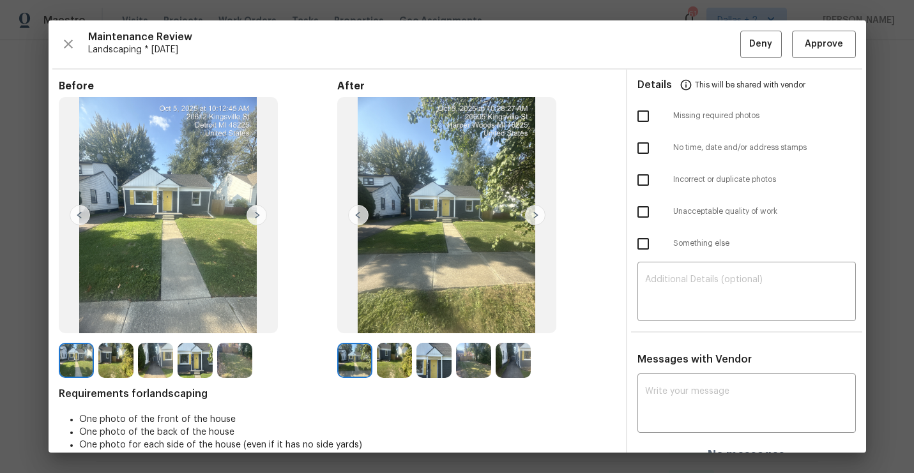
click at [257, 219] on img at bounding box center [257, 215] width 20 height 20
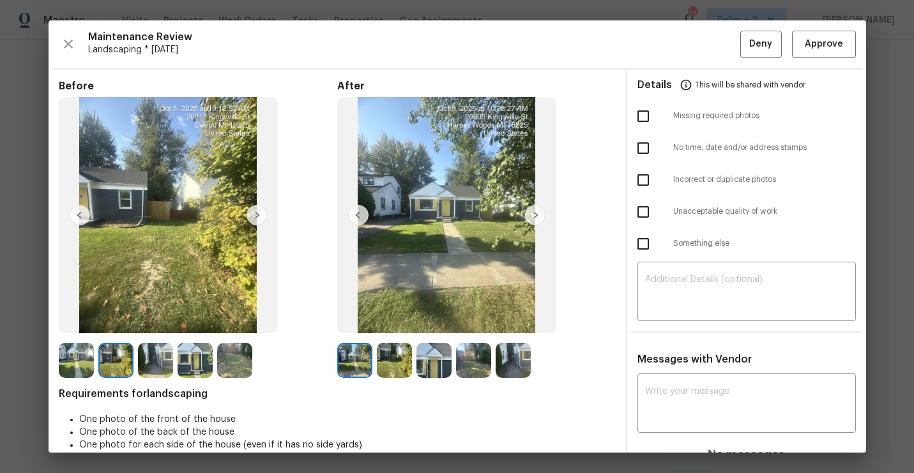
click at [257, 219] on img at bounding box center [257, 215] width 20 height 20
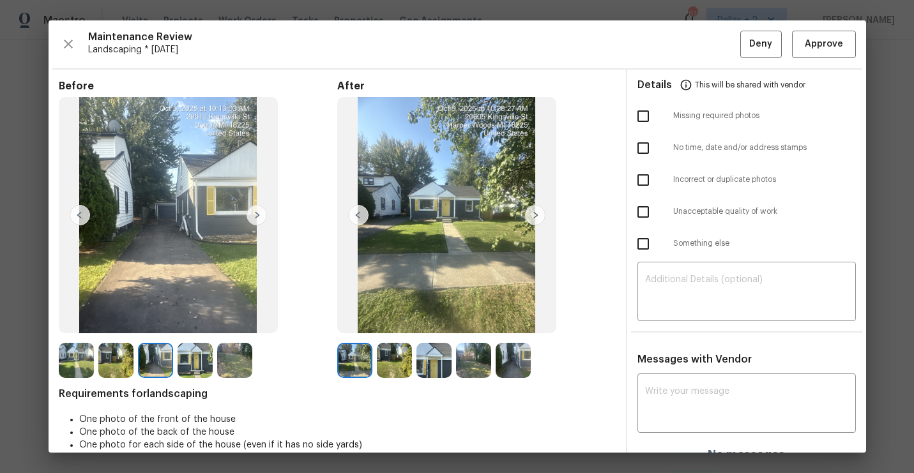
click at [362, 359] on img at bounding box center [354, 360] width 35 height 35
click at [534, 213] on img at bounding box center [535, 215] width 20 height 20
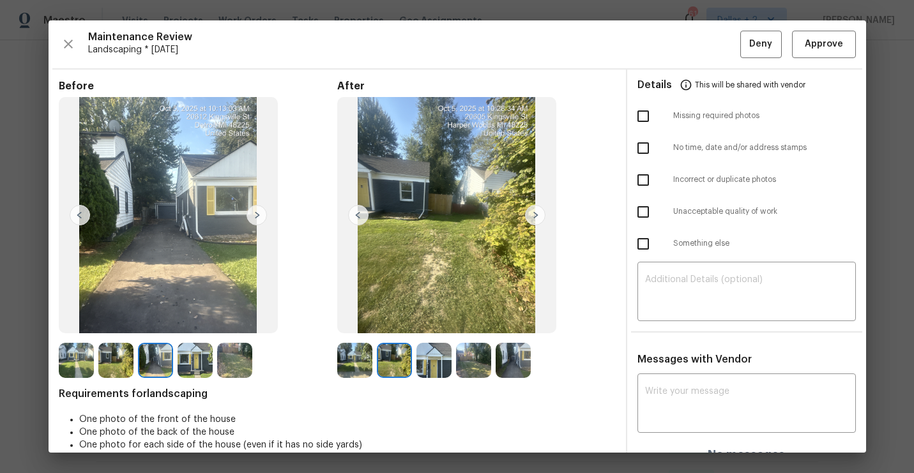
click at [397, 349] on img at bounding box center [394, 360] width 35 height 35
click at [533, 218] on img at bounding box center [535, 215] width 20 height 20
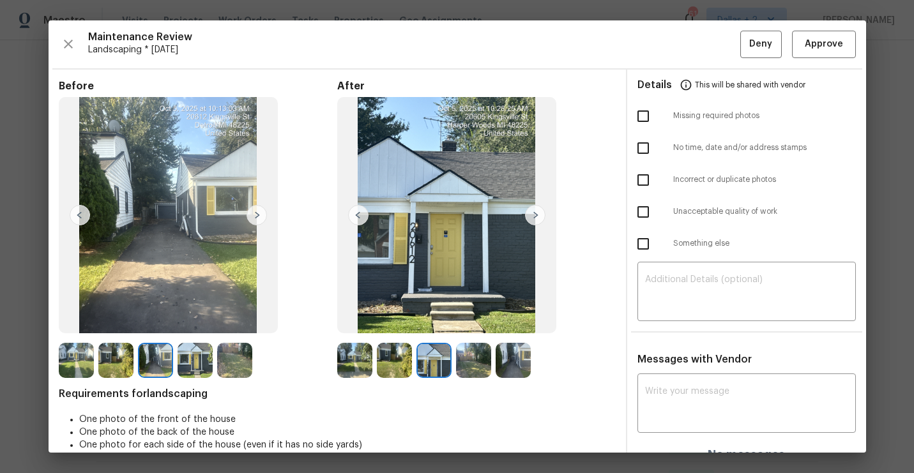
click at [450, 359] on img at bounding box center [433, 360] width 35 height 35
click at [473, 369] on img at bounding box center [473, 360] width 35 height 35
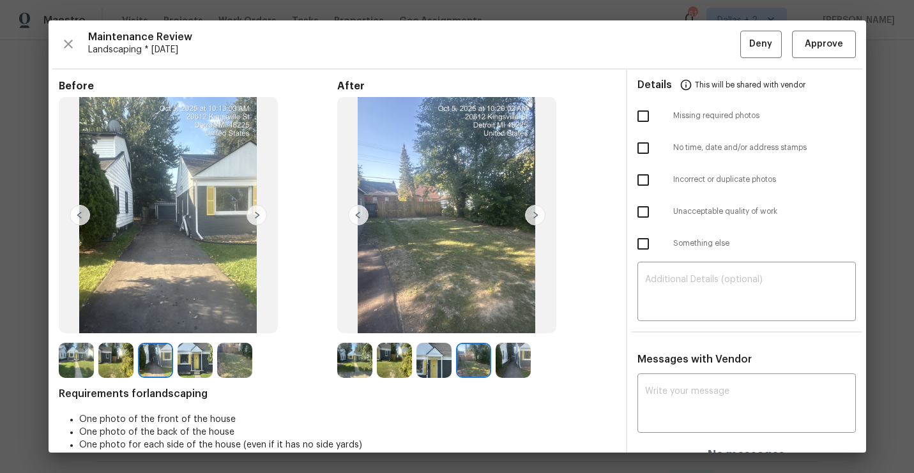
click at [513, 351] on img at bounding box center [513, 360] width 35 height 35
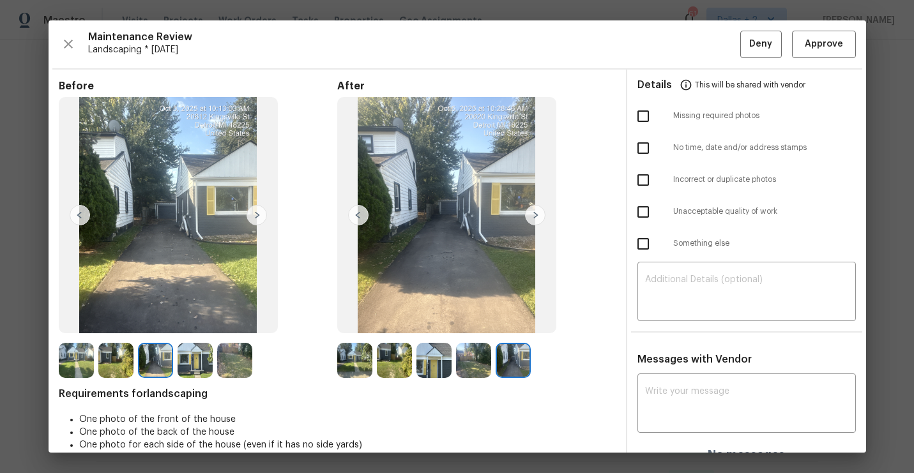
click at [355, 214] on img at bounding box center [358, 215] width 20 height 20
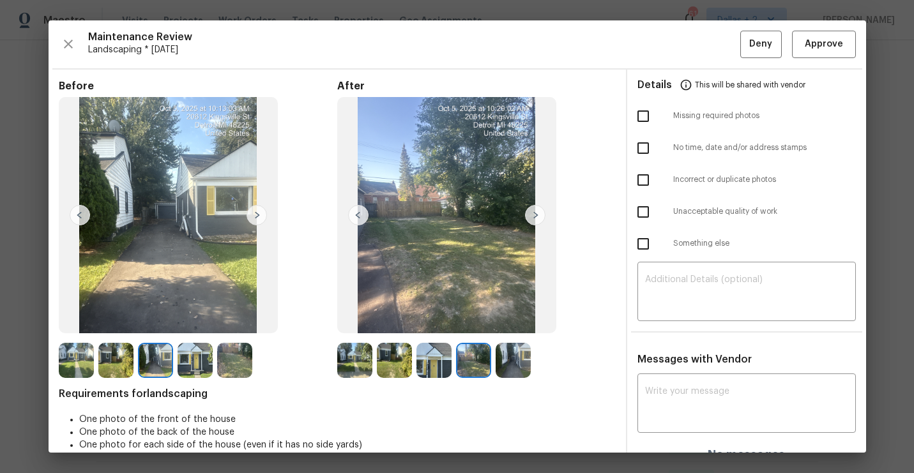
click at [355, 214] on img at bounding box center [358, 215] width 20 height 20
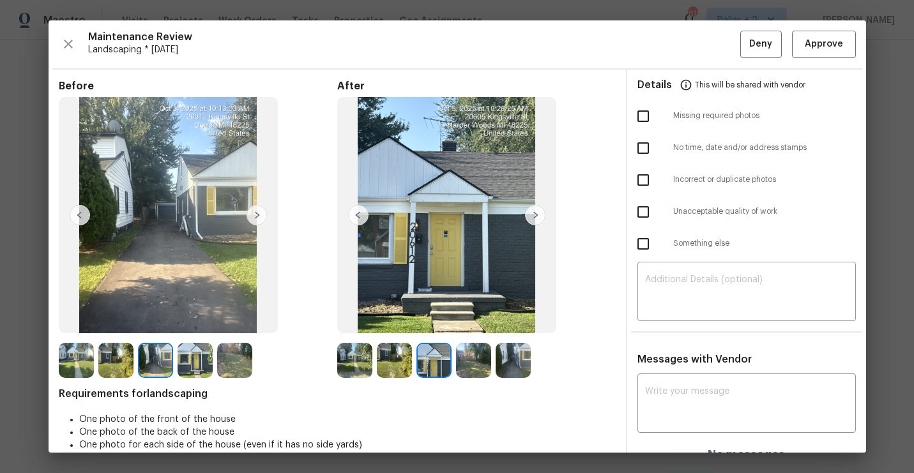
click at [355, 214] on img at bounding box center [358, 215] width 20 height 20
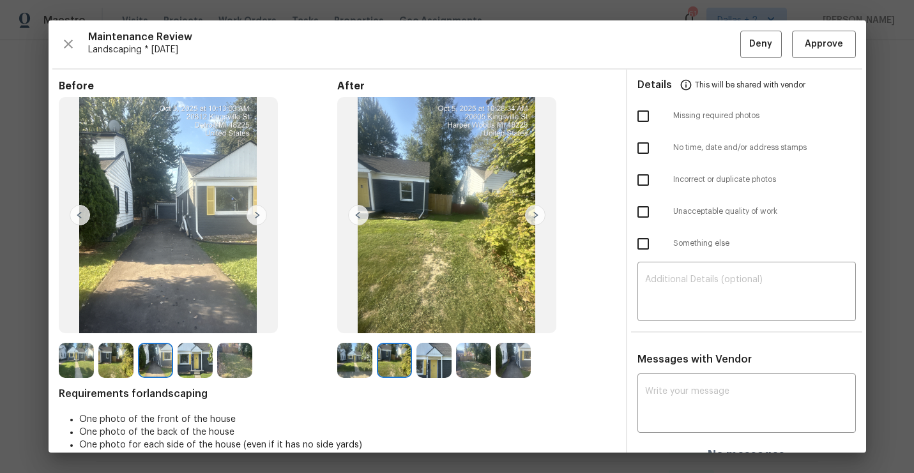
click at [348, 347] on img at bounding box center [354, 360] width 35 height 35
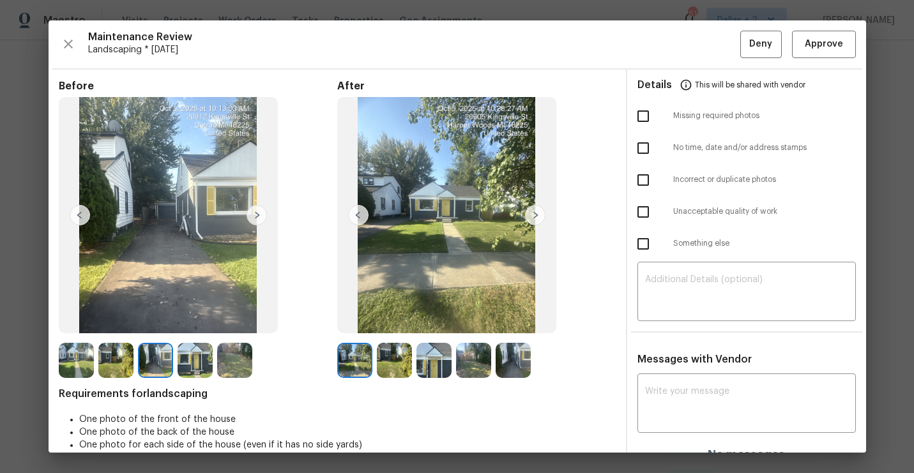
click at [537, 213] on img at bounding box center [535, 215] width 20 height 20
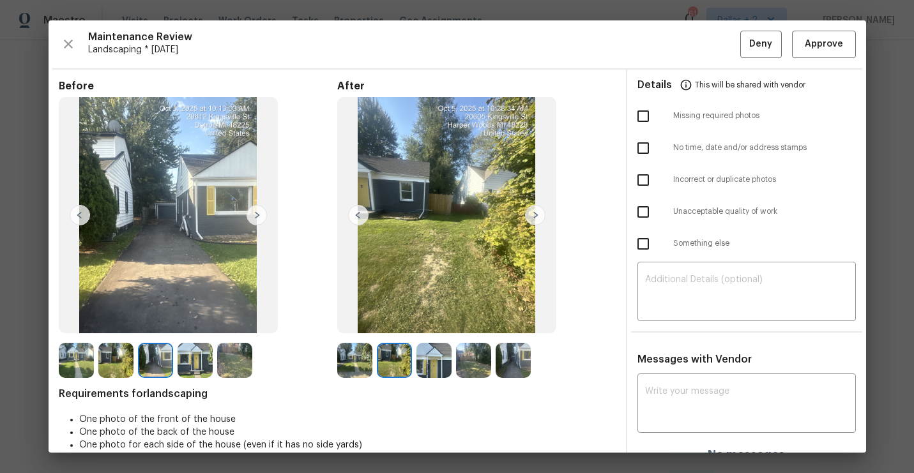
click at [537, 213] on img at bounding box center [535, 215] width 20 height 20
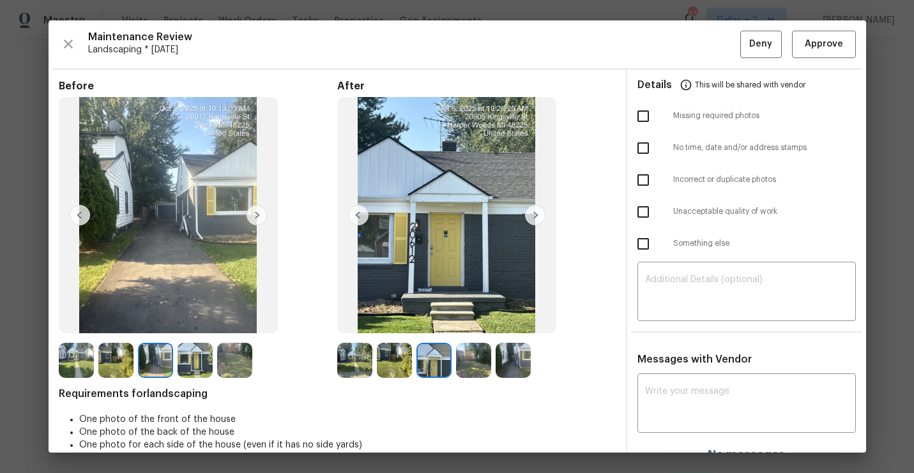
click at [537, 213] on img at bounding box center [535, 215] width 20 height 20
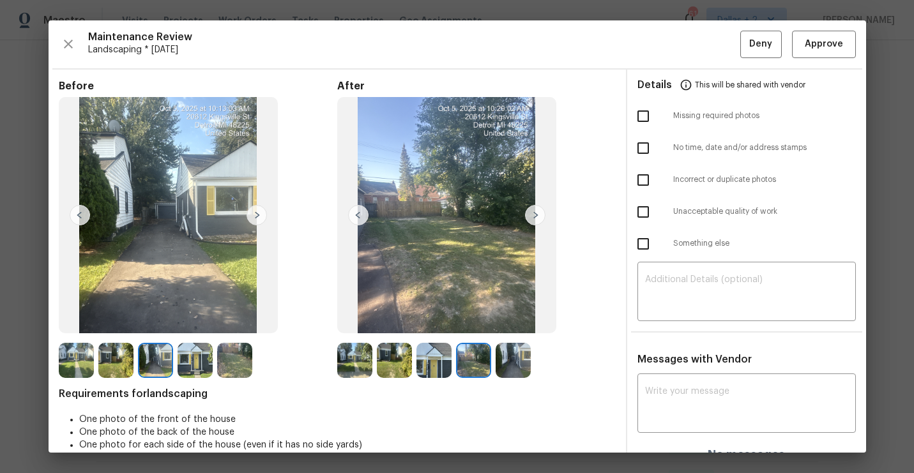
click at [537, 213] on img at bounding box center [535, 215] width 20 height 20
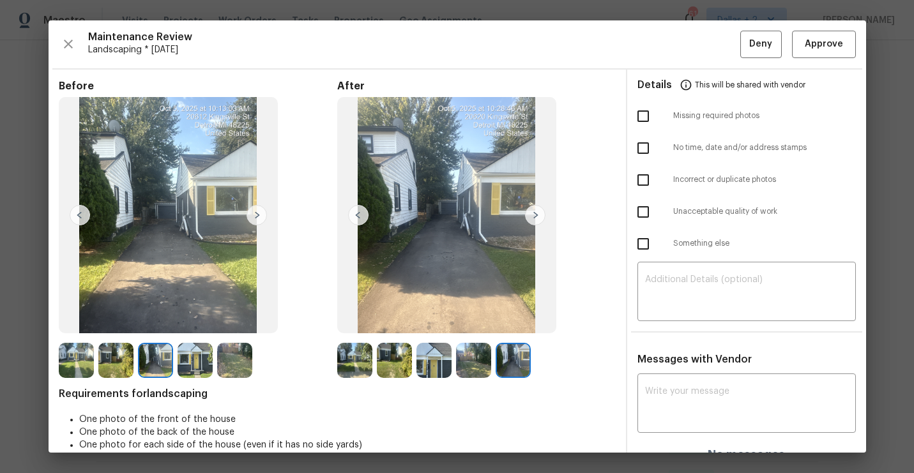
click at [82, 368] on img at bounding box center [76, 360] width 35 height 35
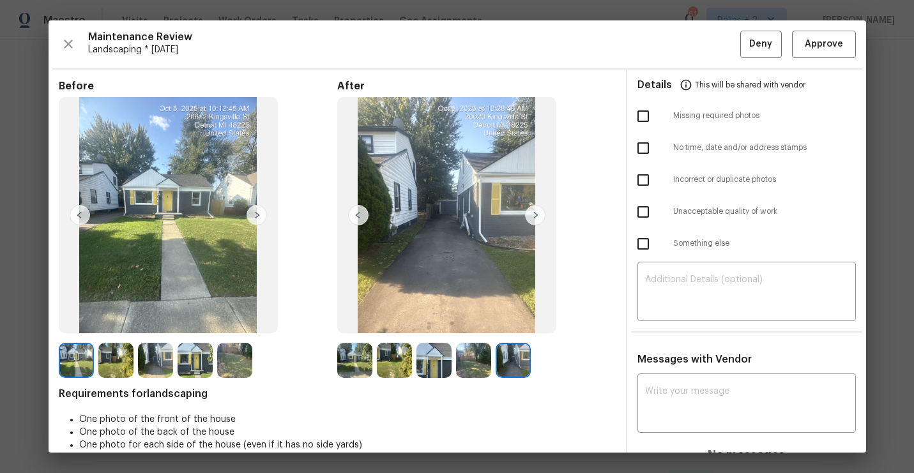
click at [259, 216] on img at bounding box center [257, 215] width 20 height 20
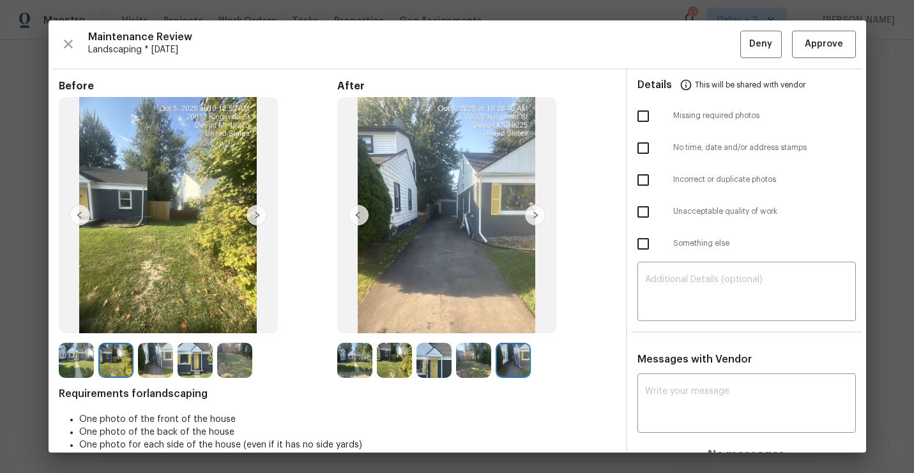
click at [259, 216] on img at bounding box center [257, 215] width 20 height 20
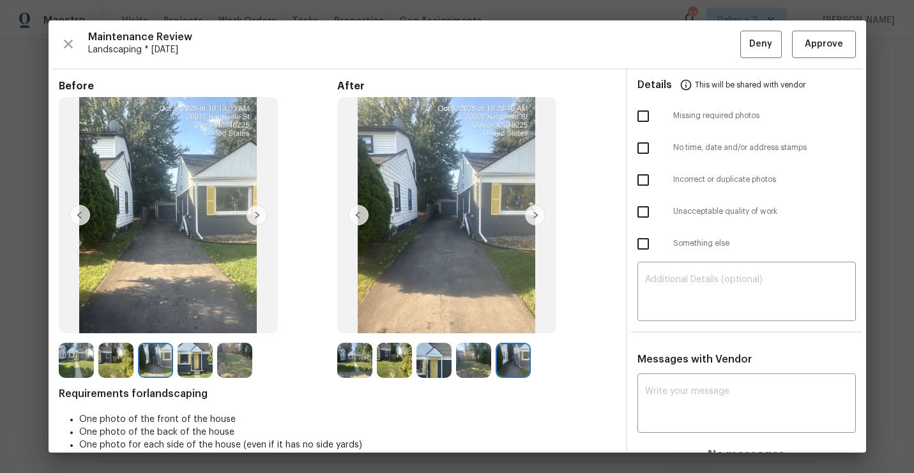
click at [259, 216] on img at bounding box center [257, 215] width 20 height 20
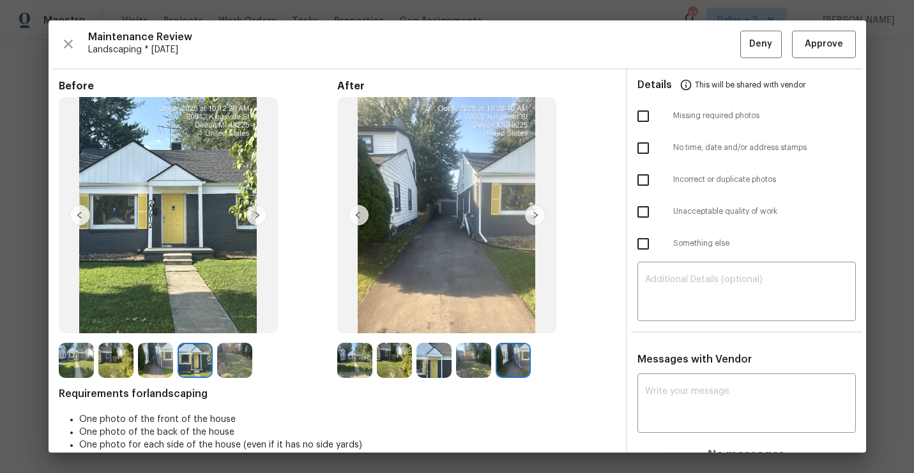
click at [259, 216] on img at bounding box center [257, 215] width 20 height 20
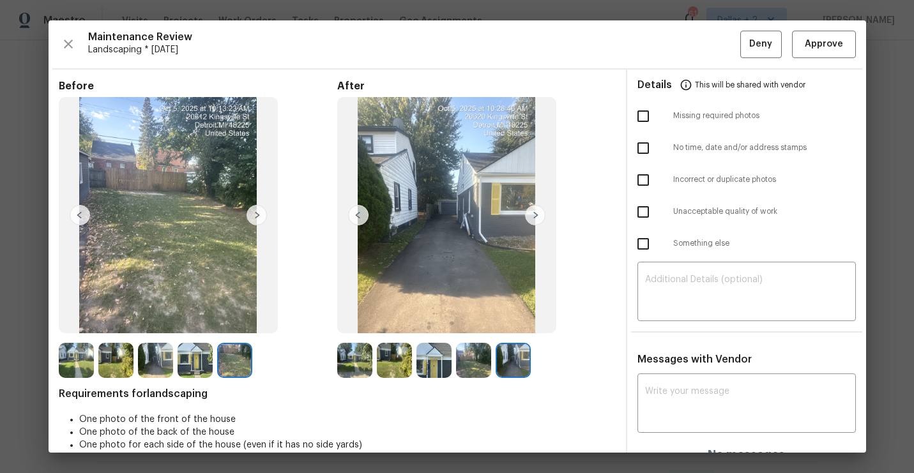
click at [350, 331] on img at bounding box center [446, 215] width 219 height 237
click at [344, 353] on img at bounding box center [354, 360] width 35 height 35
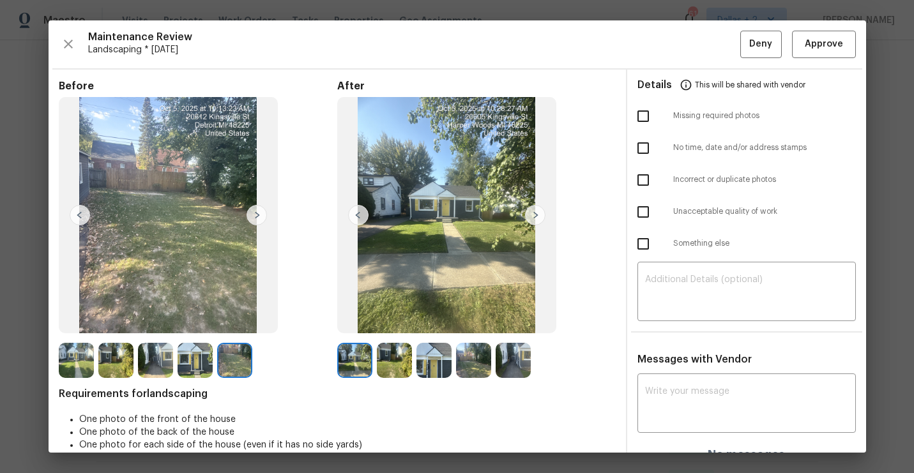
click at [539, 220] on img at bounding box center [535, 215] width 20 height 20
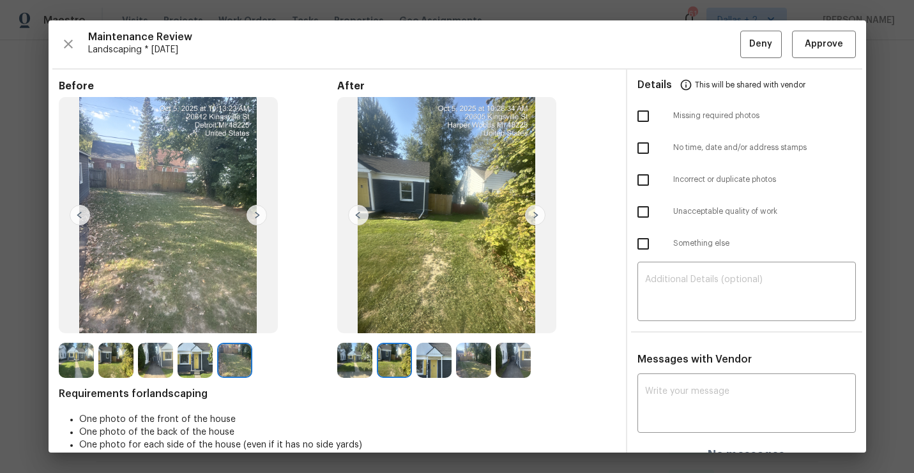
click at [539, 220] on img at bounding box center [535, 215] width 20 height 20
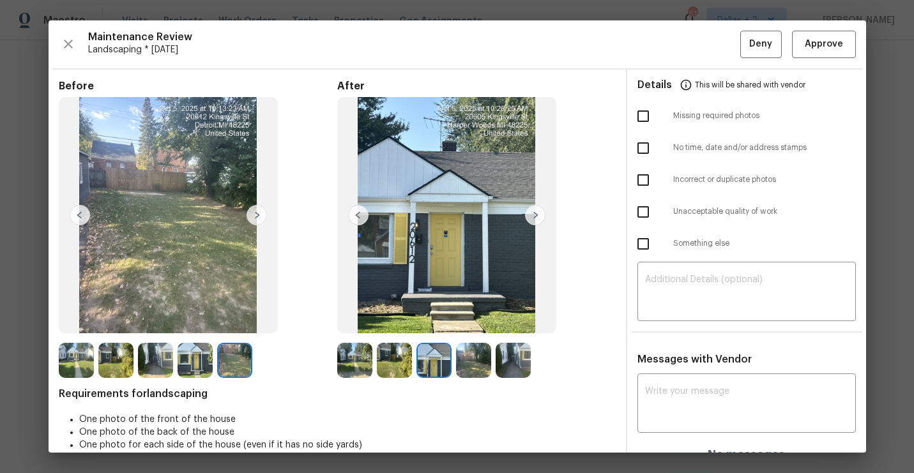
click at [539, 220] on img at bounding box center [535, 215] width 20 height 20
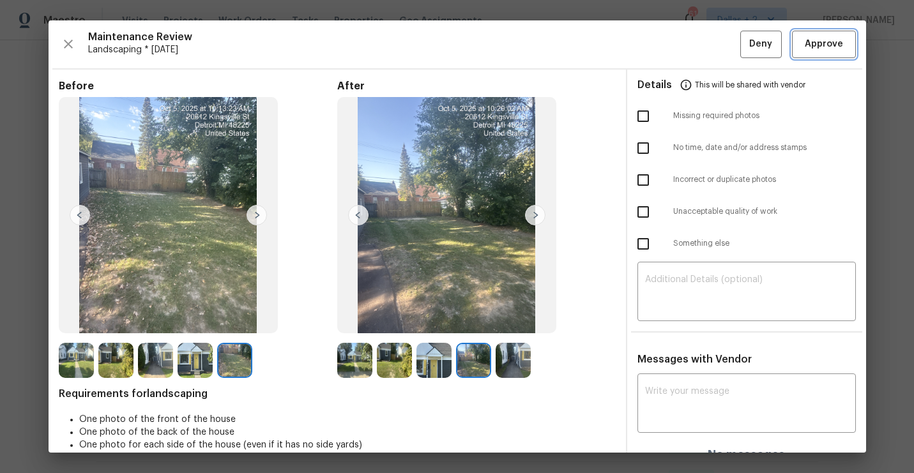
click at [818, 52] on button "Approve" at bounding box center [824, 44] width 64 height 27
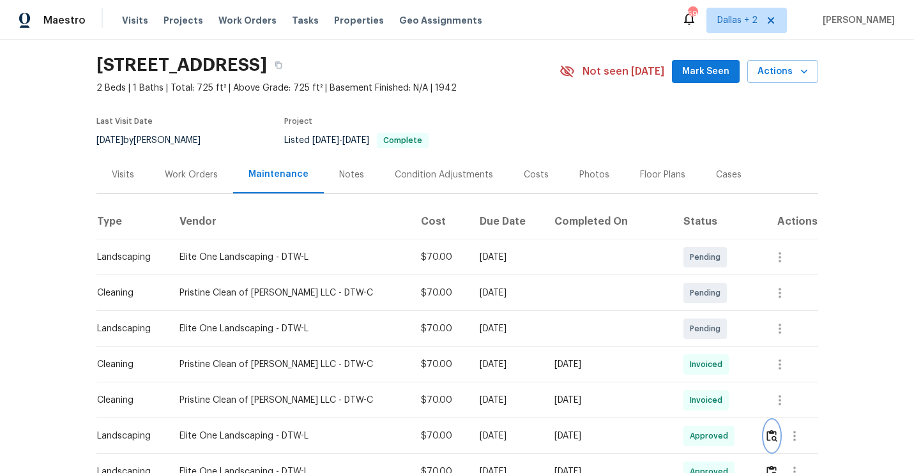
scroll to position [0, 0]
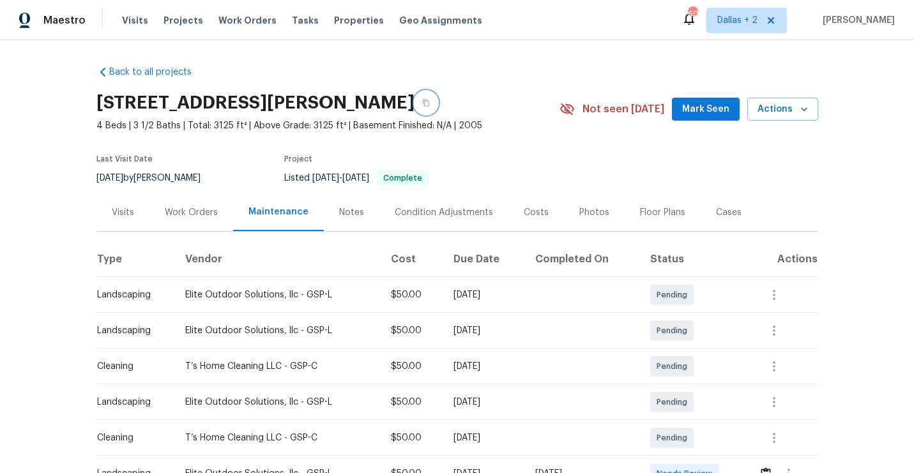
click at [429, 102] on icon "button" at bounding box center [426, 103] width 6 height 7
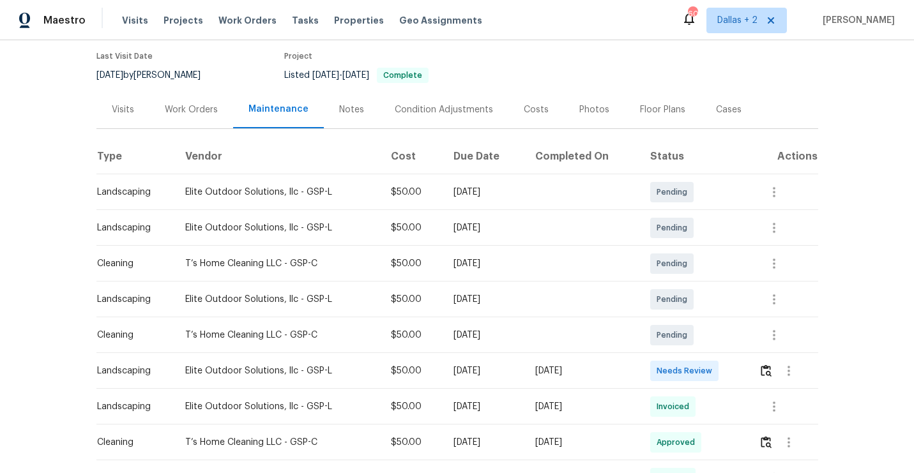
scroll to position [132, 0]
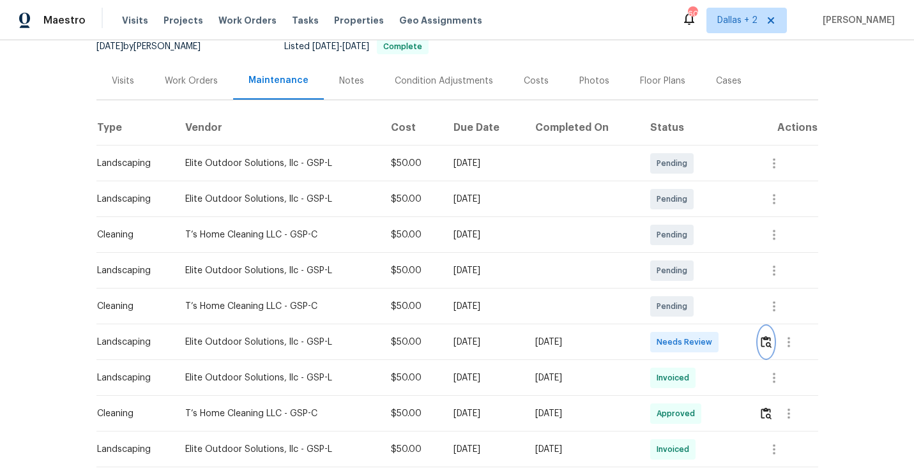
click at [768, 344] on img "button" at bounding box center [766, 342] width 11 height 12
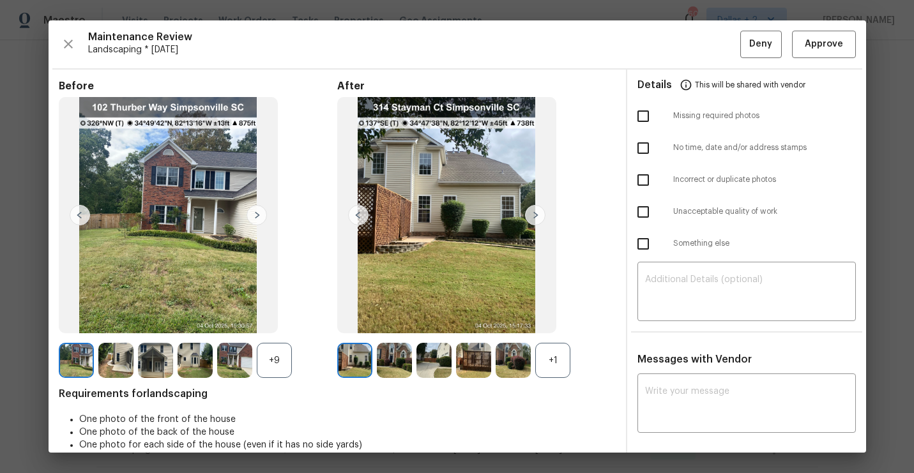
click at [560, 361] on div "+1" at bounding box center [552, 360] width 35 height 35
click at [278, 358] on div "+9" at bounding box center [274, 360] width 35 height 35
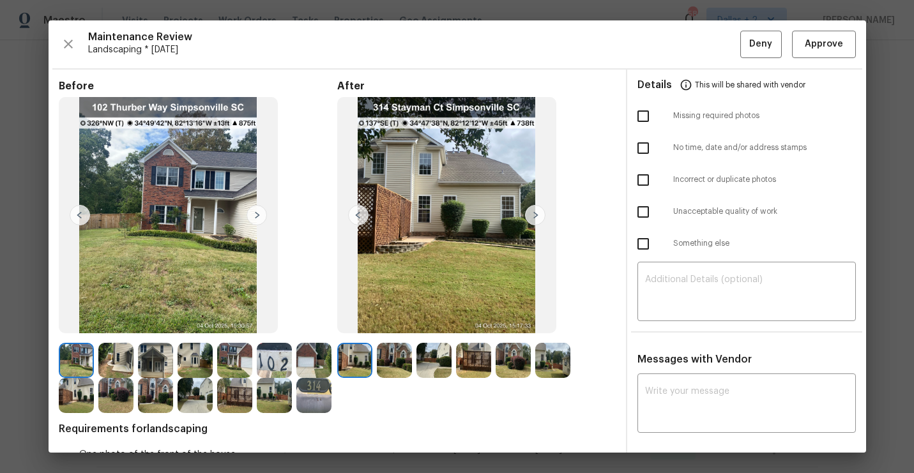
click at [277, 362] on img at bounding box center [274, 360] width 35 height 35
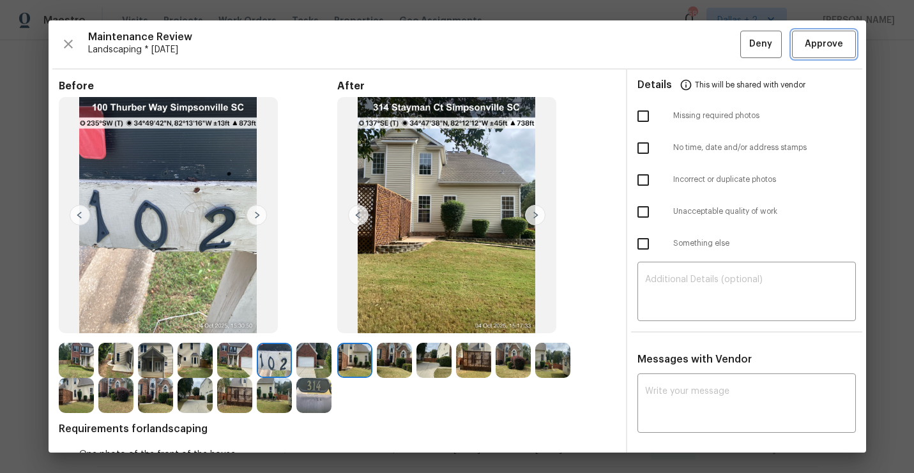
click at [812, 32] on button "Approve" at bounding box center [824, 44] width 64 height 27
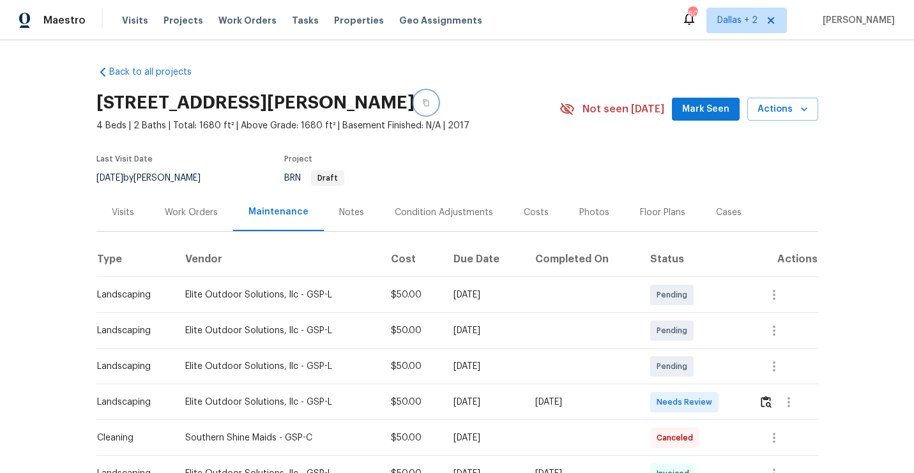
click at [414, 107] on button "button" at bounding box center [425, 102] width 23 height 23
click at [768, 399] on img "button" at bounding box center [766, 402] width 11 height 12
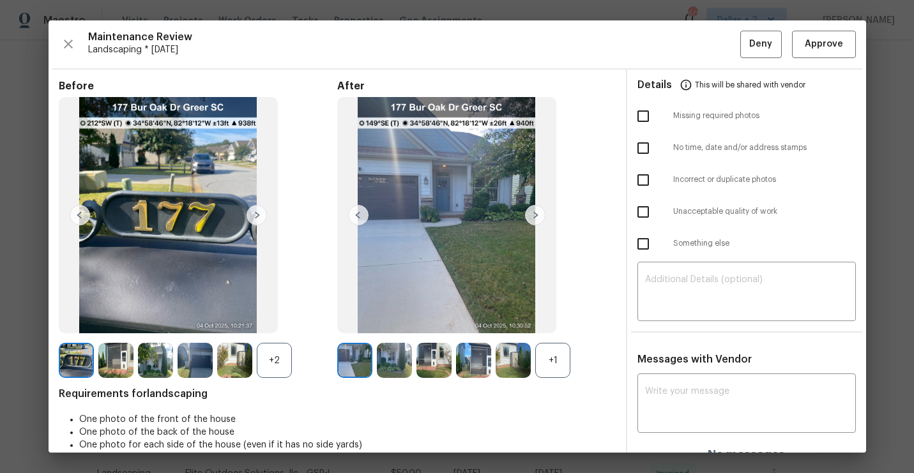
click at [544, 362] on div "+1" at bounding box center [552, 360] width 35 height 35
click at [291, 351] on div "+2" at bounding box center [274, 360] width 35 height 35
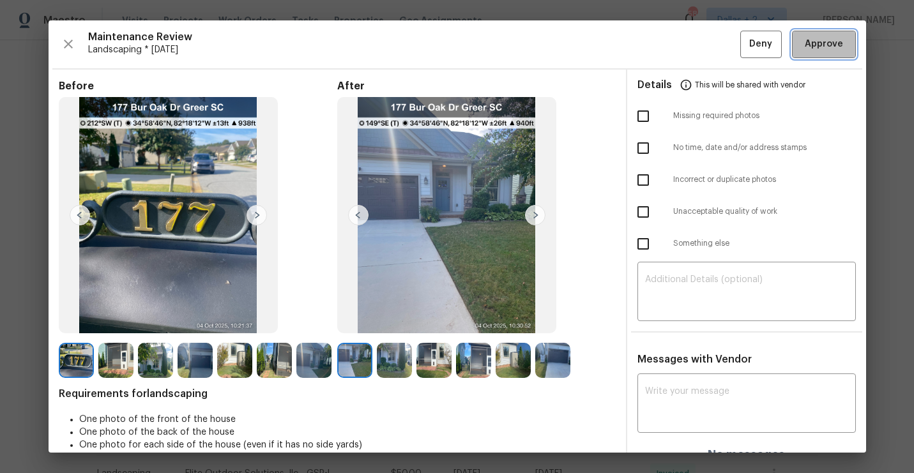
click at [830, 54] on button "Approve" at bounding box center [824, 44] width 64 height 27
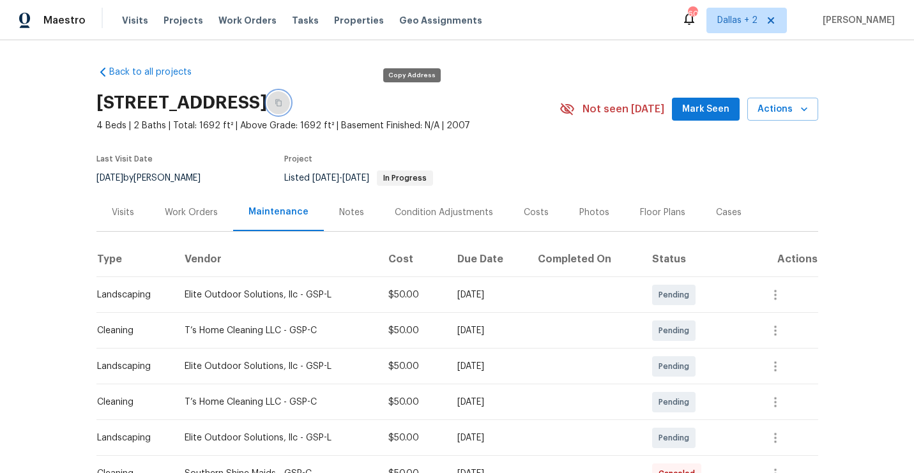
click at [290, 102] on button "button" at bounding box center [278, 102] width 23 height 23
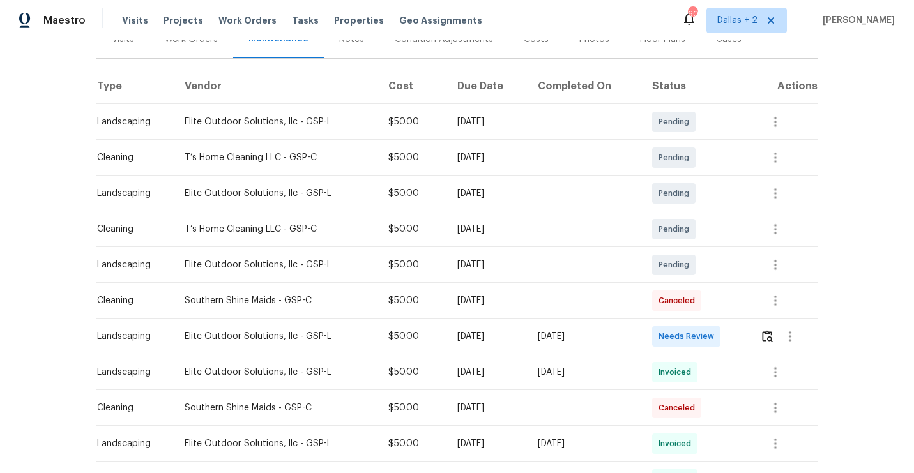
scroll to position [245, 0]
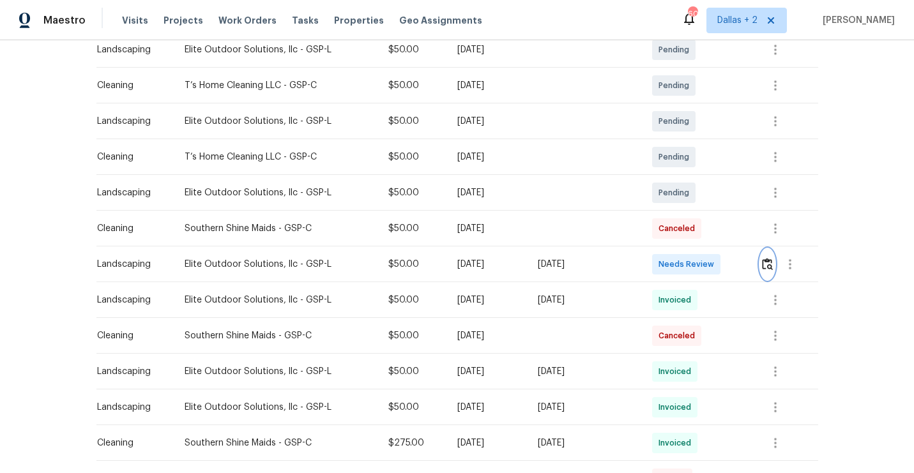
click at [771, 258] on img "button" at bounding box center [767, 264] width 11 height 12
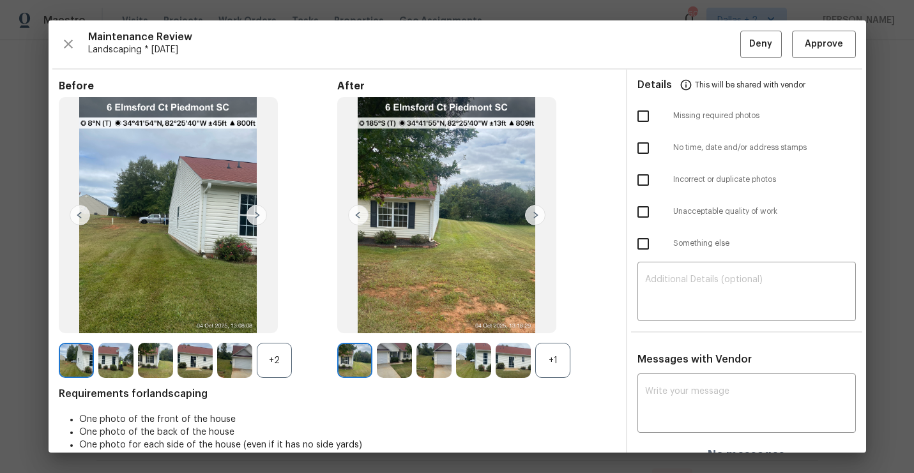
click at [559, 348] on div "+1" at bounding box center [552, 360] width 35 height 35
click at [282, 368] on div "+2" at bounding box center [274, 360] width 35 height 35
click at [259, 368] on img at bounding box center [274, 360] width 35 height 35
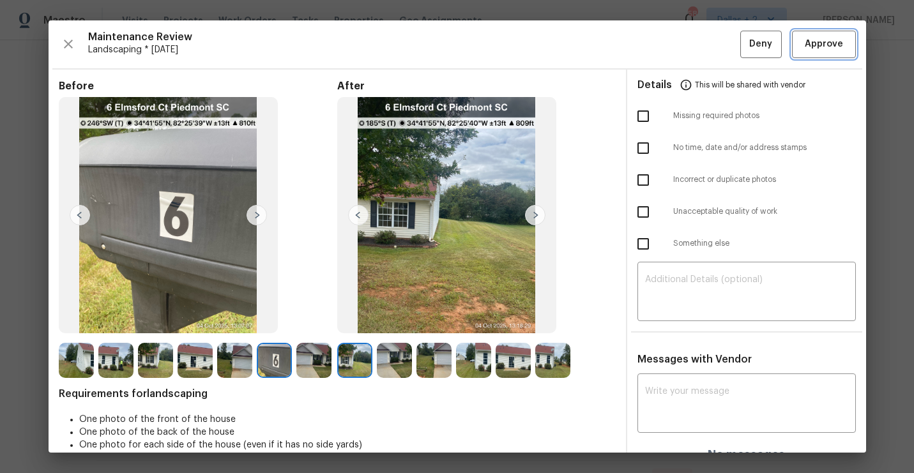
click at [807, 47] on span "Approve" at bounding box center [824, 44] width 38 height 16
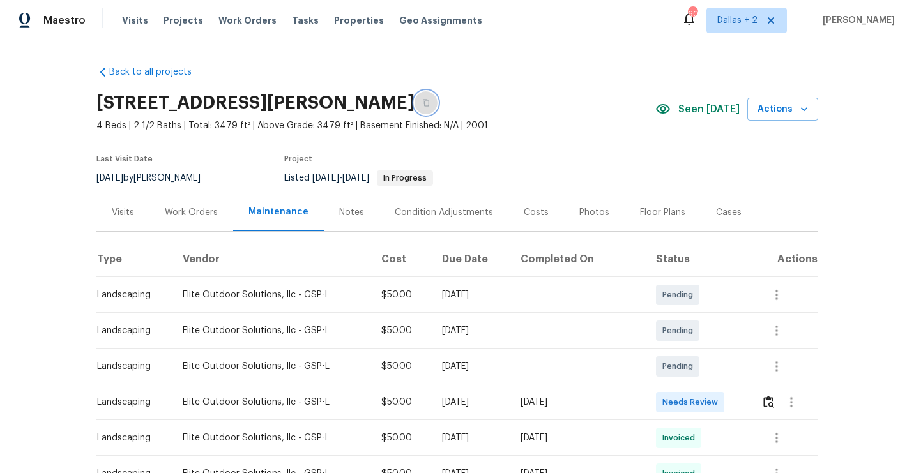
click at [430, 100] on icon "button" at bounding box center [426, 103] width 8 height 8
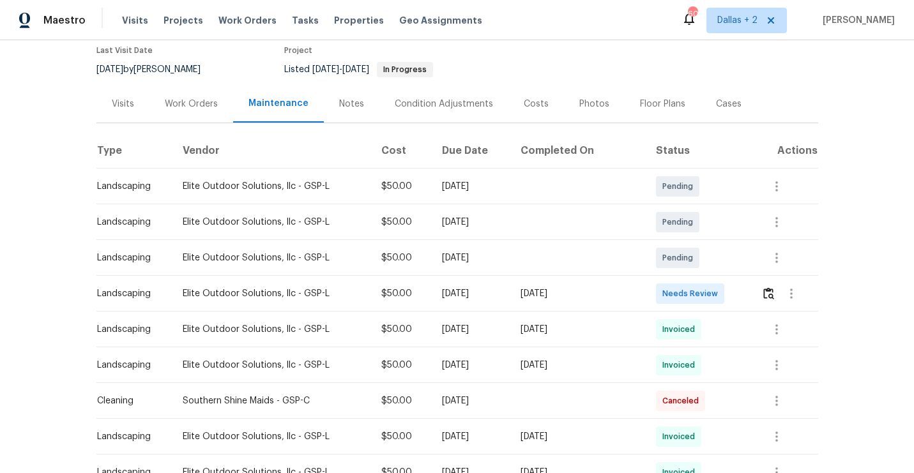
scroll to position [112, 0]
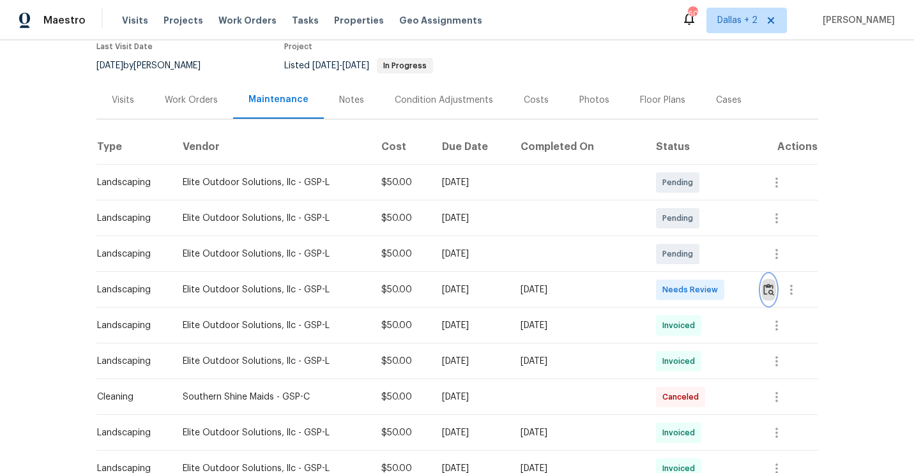
click at [770, 295] on img "button" at bounding box center [768, 290] width 11 height 12
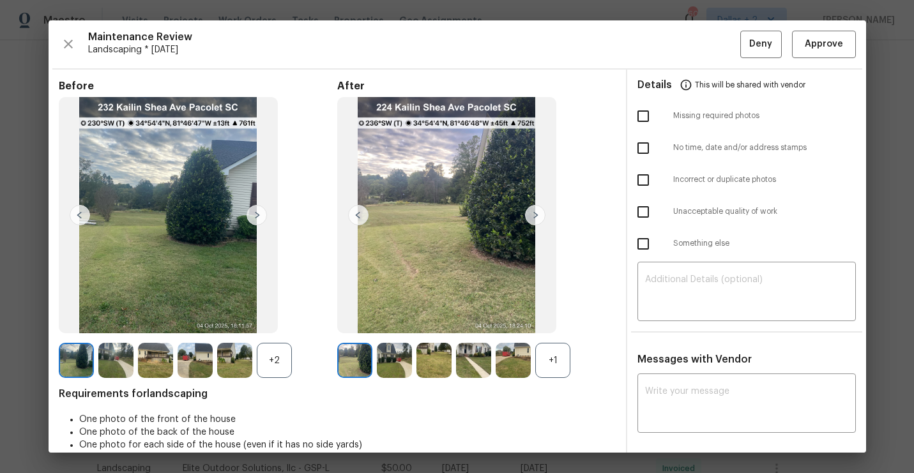
click at [548, 368] on div "+1" at bounding box center [552, 360] width 35 height 35
click at [275, 374] on div "+2" at bounding box center [274, 360] width 35 height 35
click at [533, 216] on img at bounding box center [535, 215] width 20 height 20
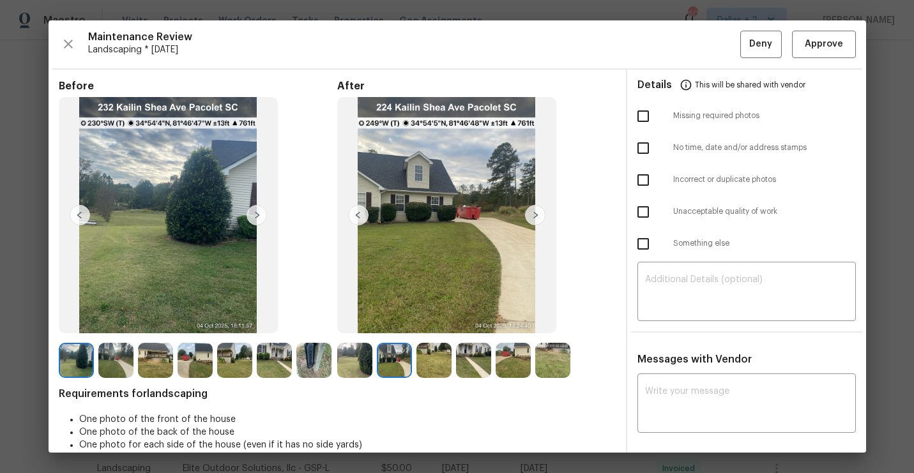
click at [533, 216] on img at bounding box center [535, 215] width 20 height 20
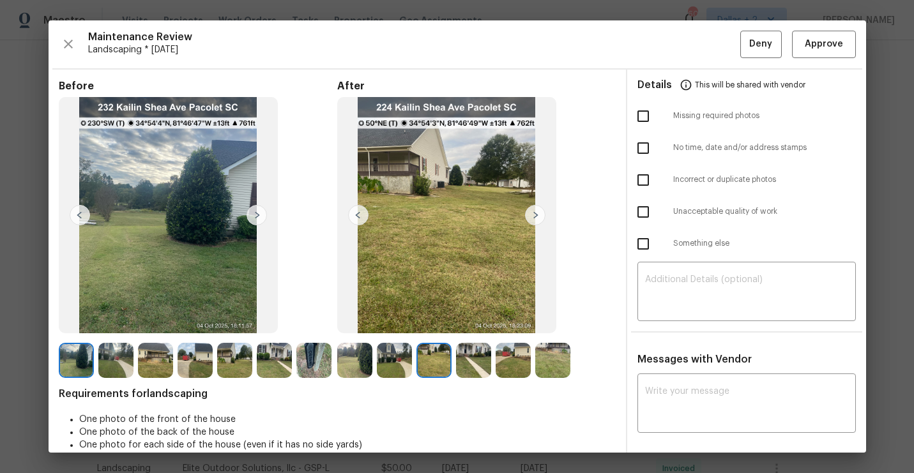
click at [533, 216] on img at bounding box center [535, 215] width 20 height 20
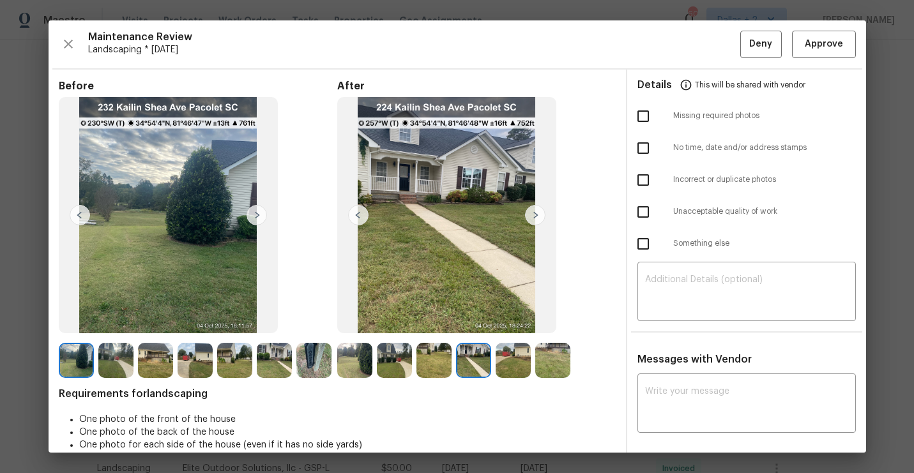
click at [533, 216] on img at bounding box center [535, 215] width 20 height 20
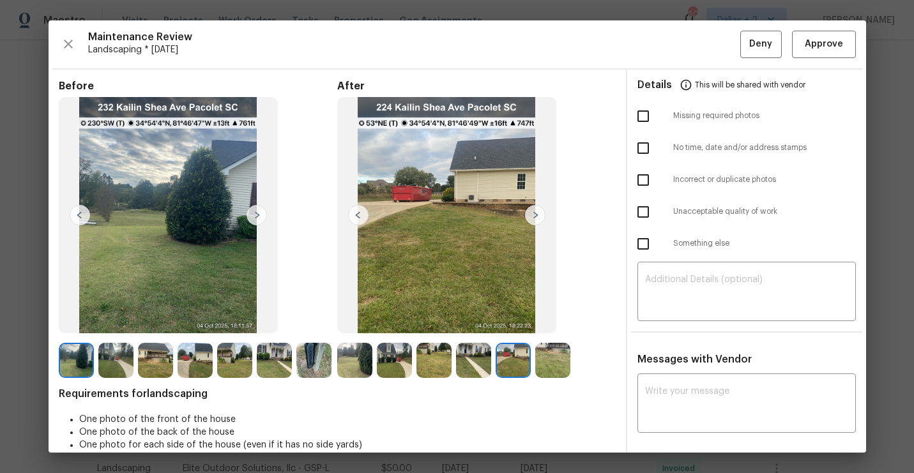
click at [533, 216] on img at bounding box center [535, 215] width 20 height 20
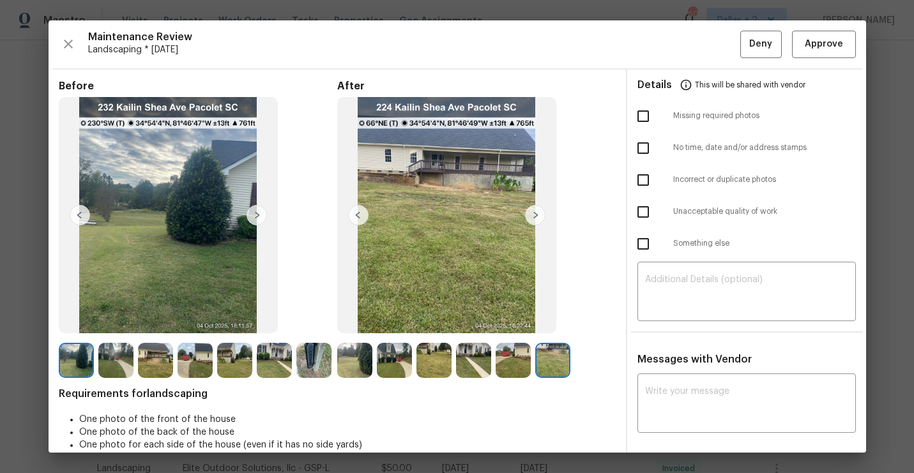
click at [466, 357] on img at bounding box center [473, 360] width 35 height 35
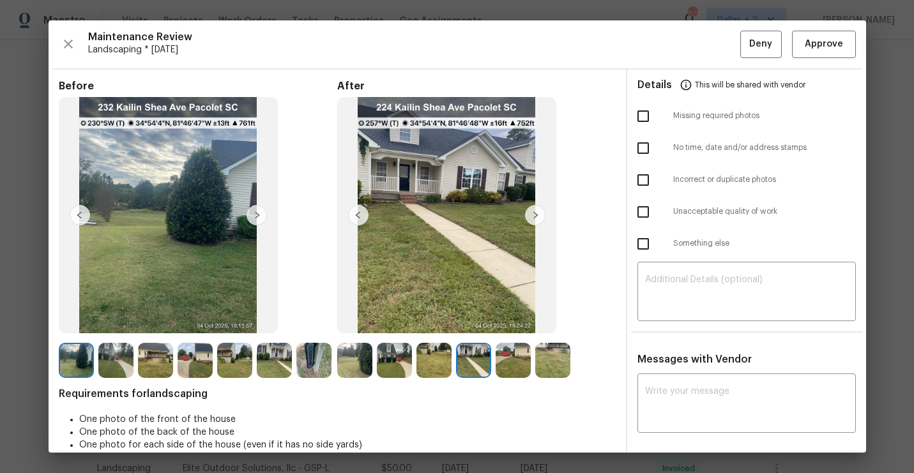
click at [349, 363] on img at bounding box center [354, 360] width 35 height 35
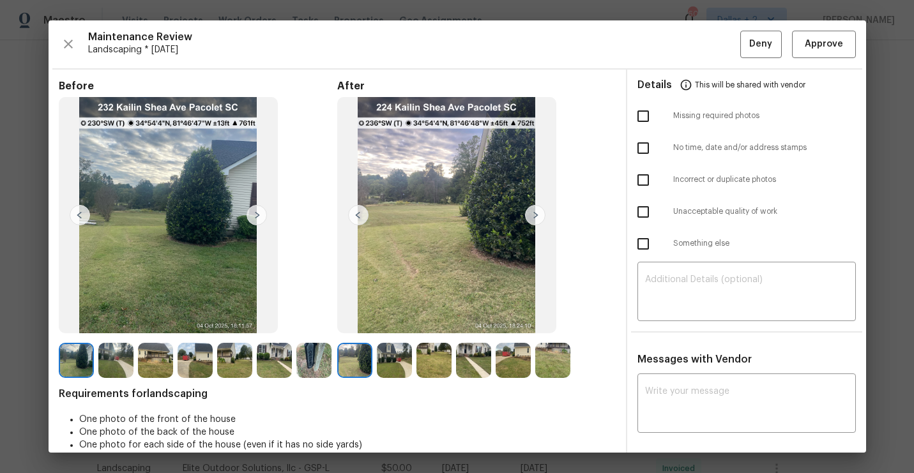
click at [532, 215] on img at bounding box center [535, 215] width 20 height 20
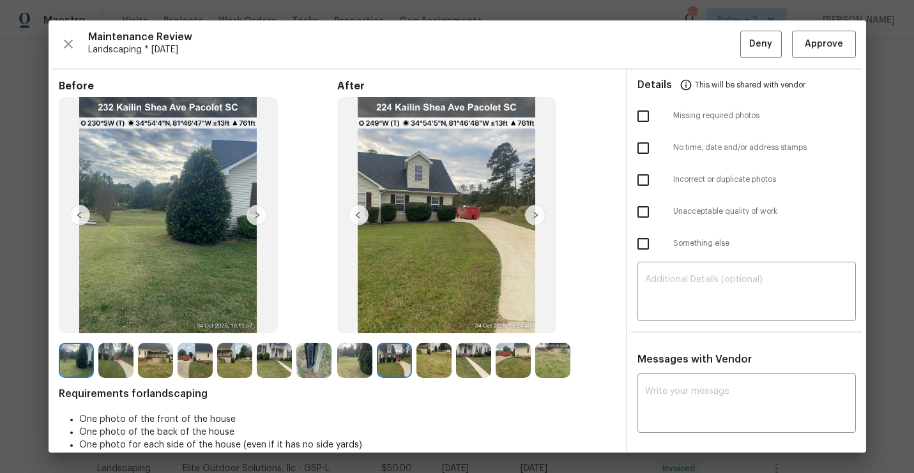
click at [532, 215] on img at bounding box center [535, 215] width 20 height 20
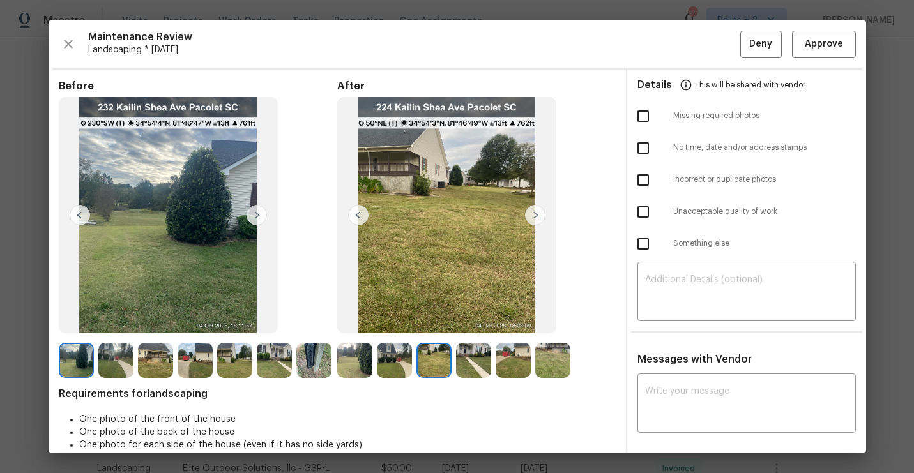
click at [532, 215] on img at bounding box center [535, 215] width 20 height 20
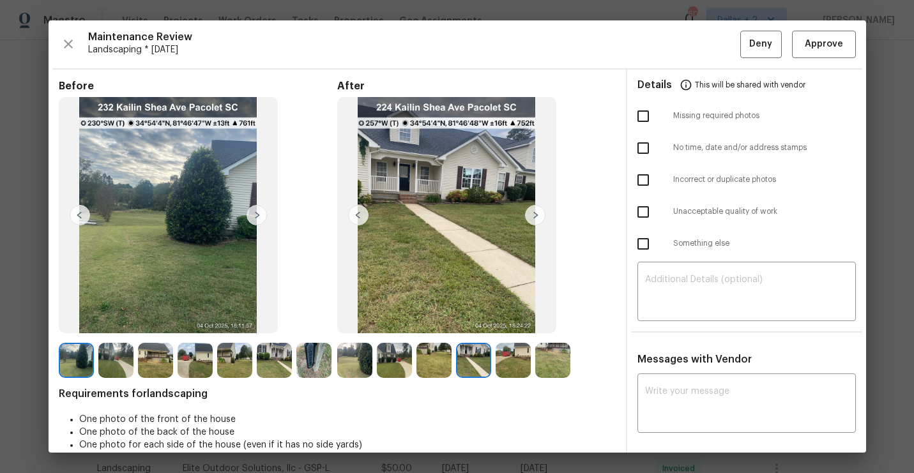
click at [256, 208] on img at bounding box center [257, 215] width 20 height 20
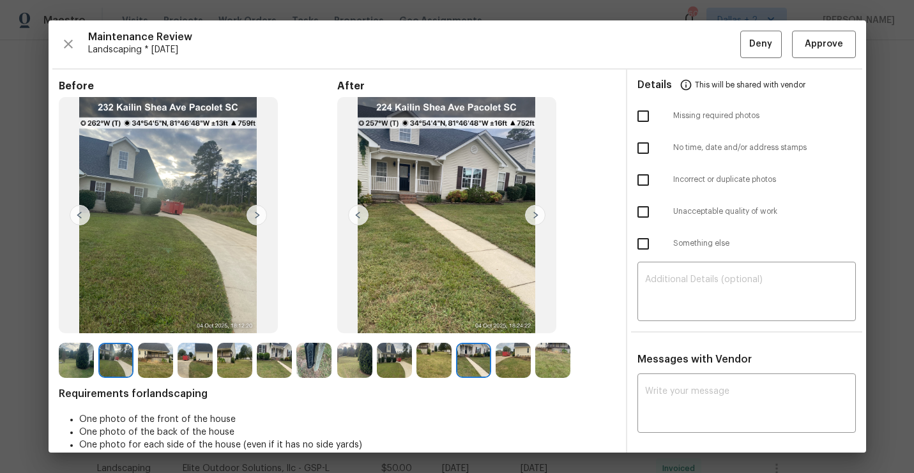
click at [156, 363] on img at bounding box center [155, 360] width 35 height 35
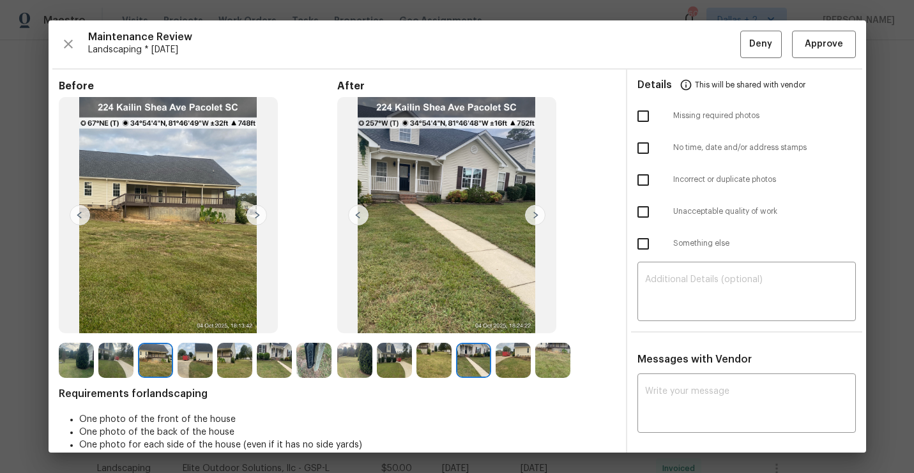
click at [197, 361] on img at bounding box center [195, 360] width 35 height 35
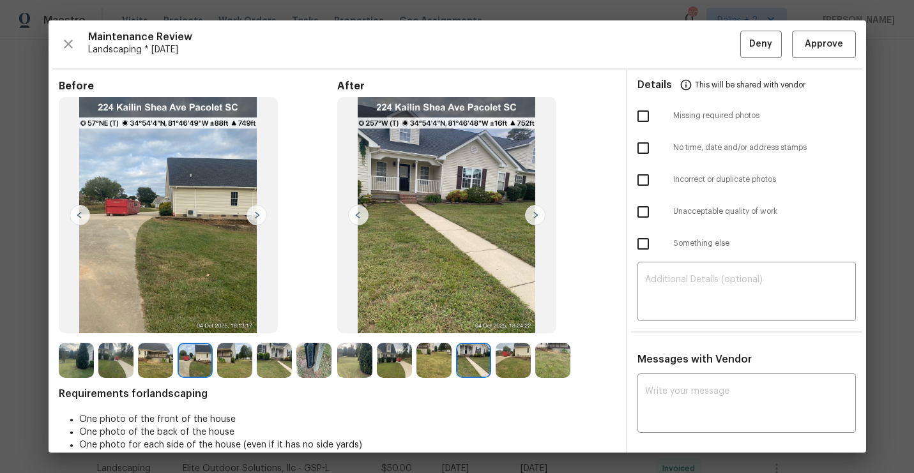
click at [238, 365] on img at bounding box center [234, 360] width 35 height 35
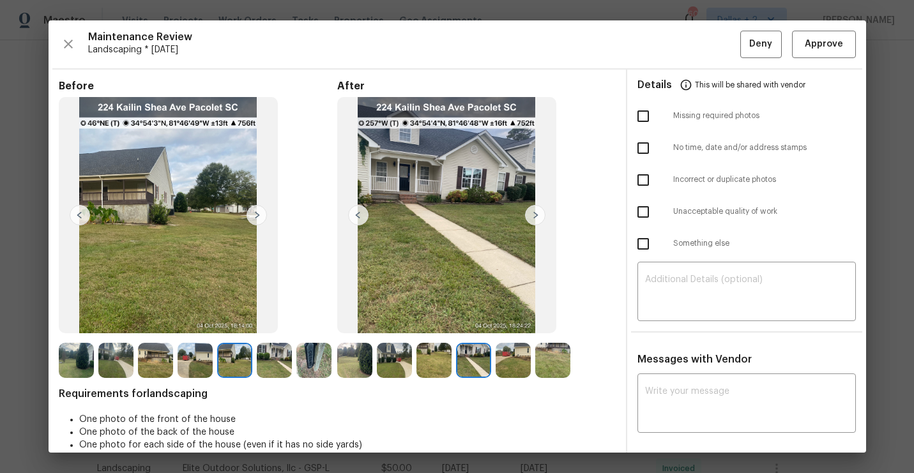
click at [275, 366] on img at bounding box center [274, 360] width 35 height 35
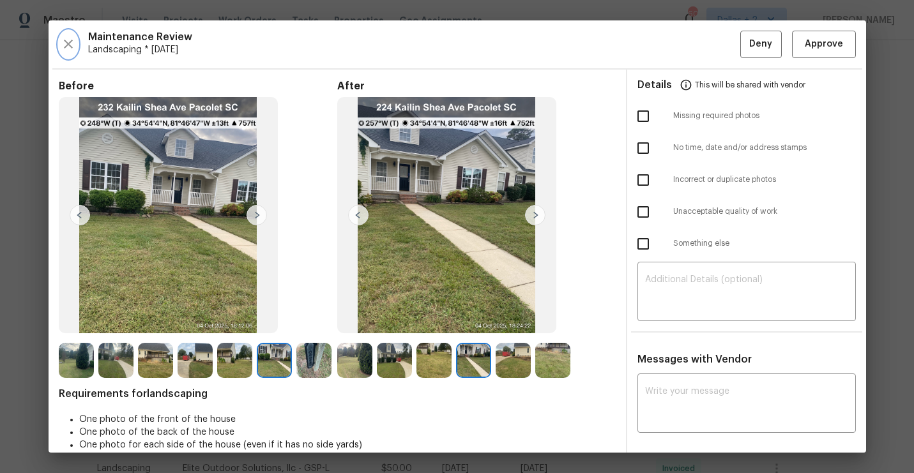
click at [70, 40] on icon "button" at bounding box center [68, 43] width 15 height 15
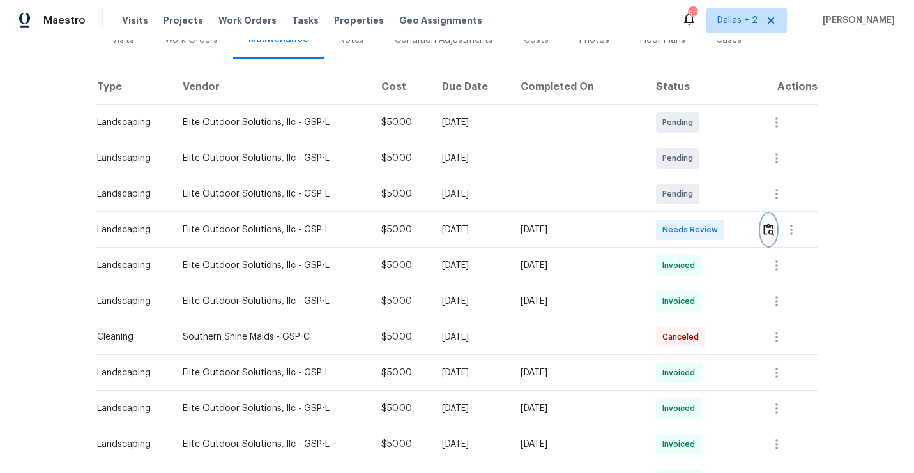
scroll to position [176, 0]
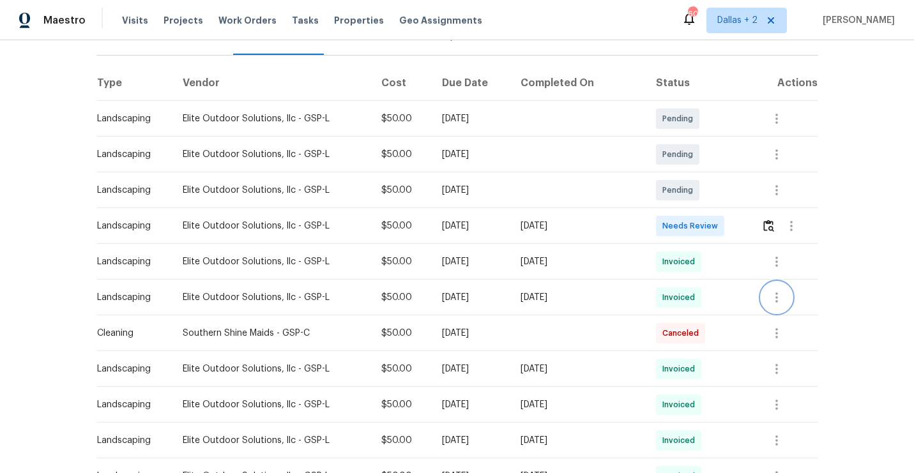
click at [779, 291] on icon "button" at bounding box center [776, 297] width 15 height 15
click at [786, 316] on li "View details" at bounding box center [806, 318] width 89 height 21
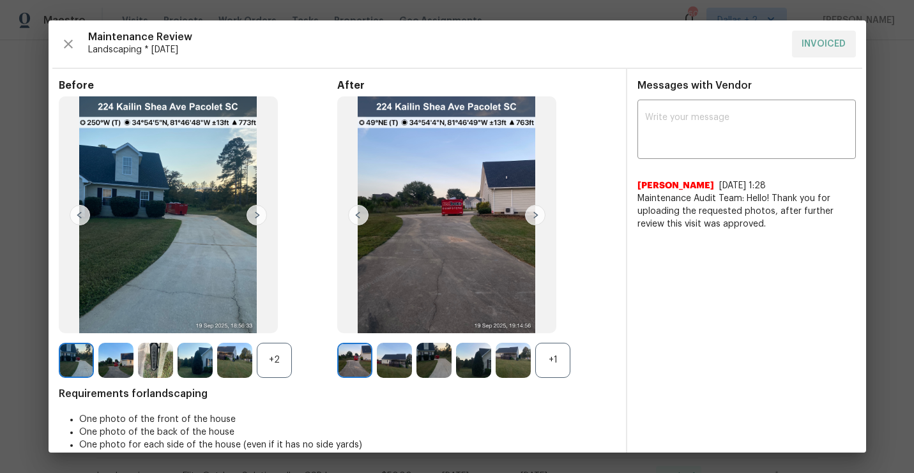
click at [554, 360] on div "+1" at bounding box center [552, 360] width 35 height 35
click at [287, 352] on div "+2" at bounding box center [274, 360] width 35 height 35
click at [534, 215] on img at bounding box center [535, 215] width 20 height 20
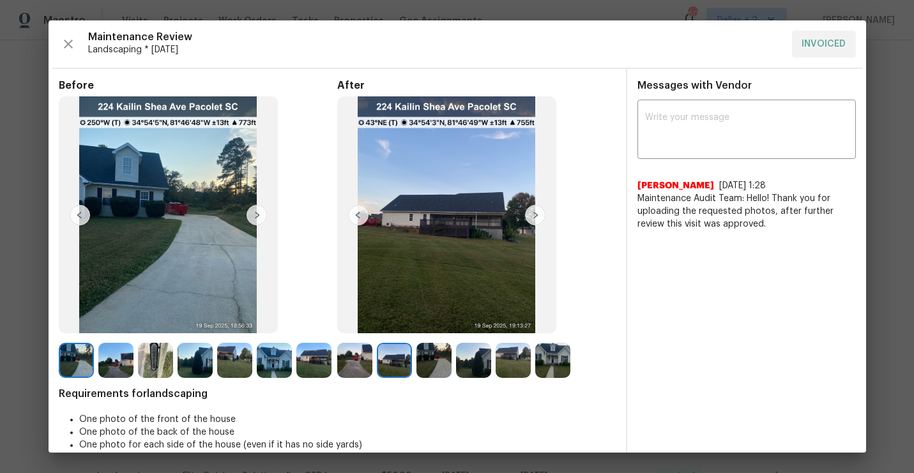
click at [534, 215] on img at bounding box center [535, 215] width 20 height 20
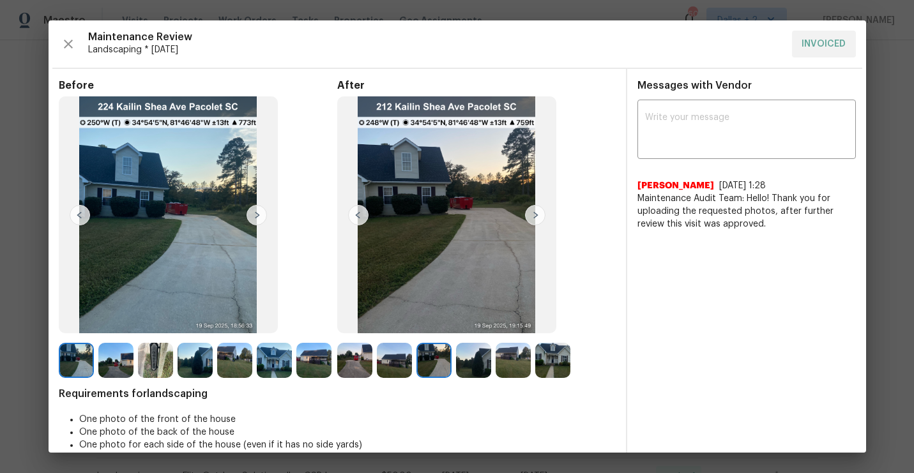
click at [253, 218] on img at bounding box center [257, 215] width 20 height 20
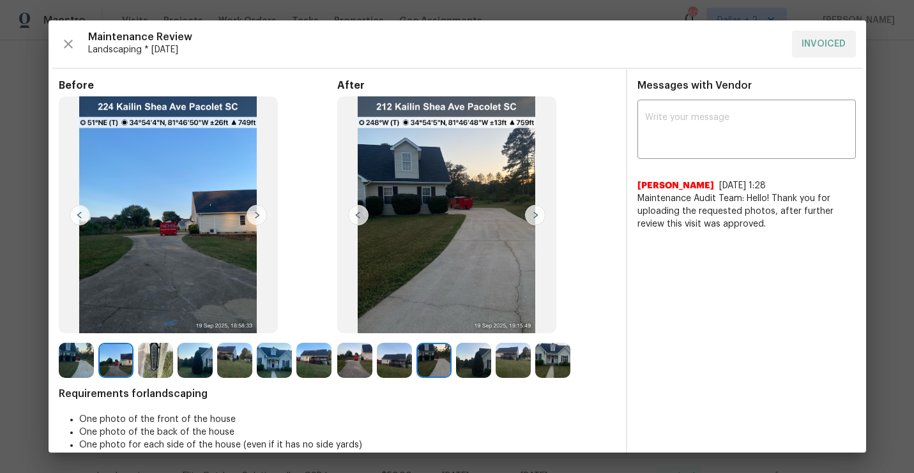
click at [253, 218] on img at bounding box center [257, 215] width 20 height 20
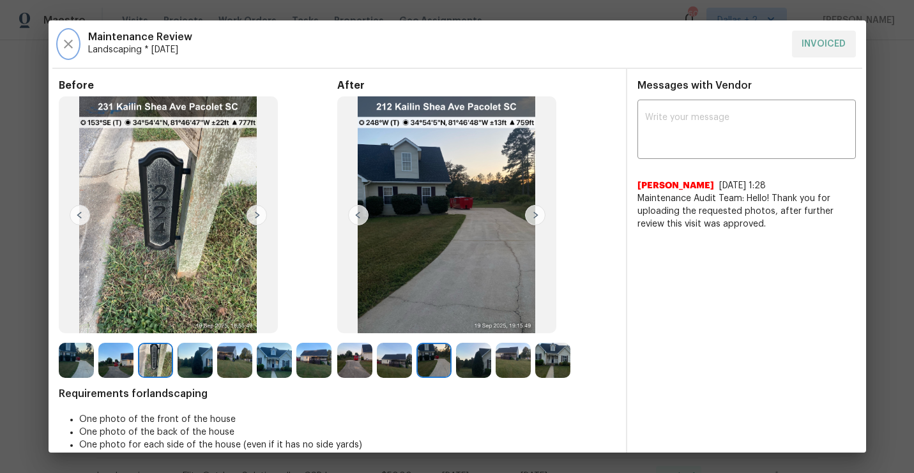
click at [67, 35] on button "button" at bounding box center [68, 44] width 19 height 27
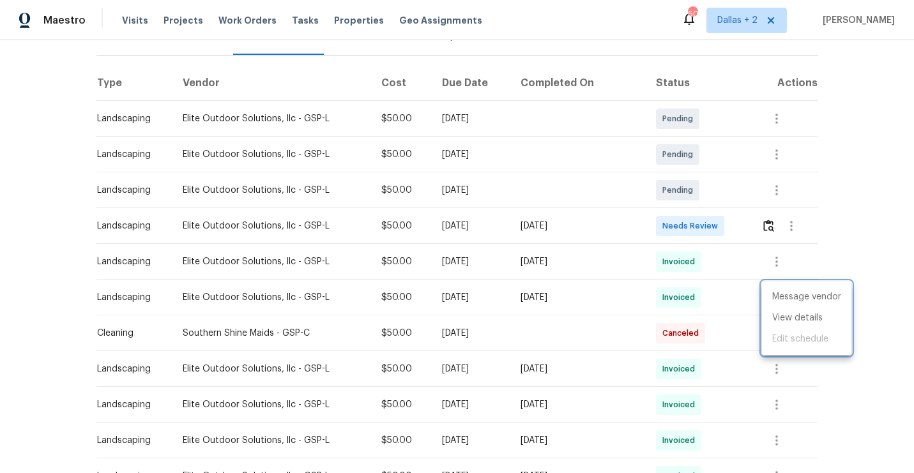
click at [872, 203] on div at bounding box center [457, 236] width 914 height 473
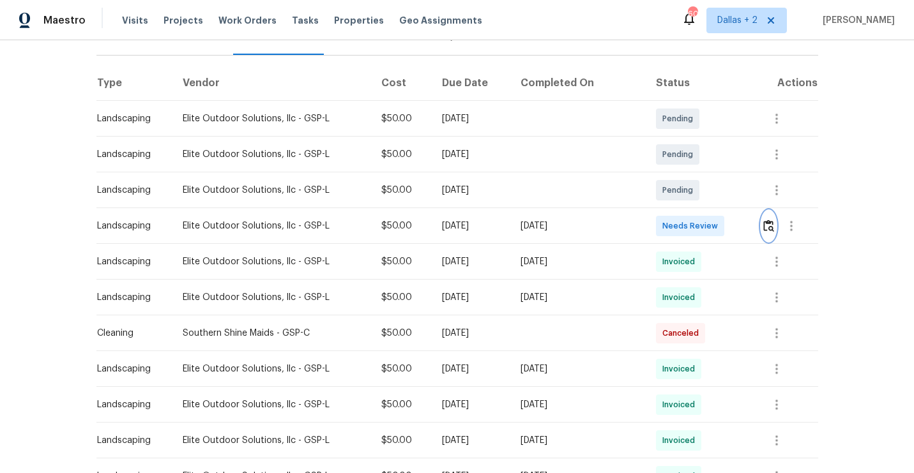
click at [769, 218] on button "button" at bounding box center [768, 226] width 15 height 31
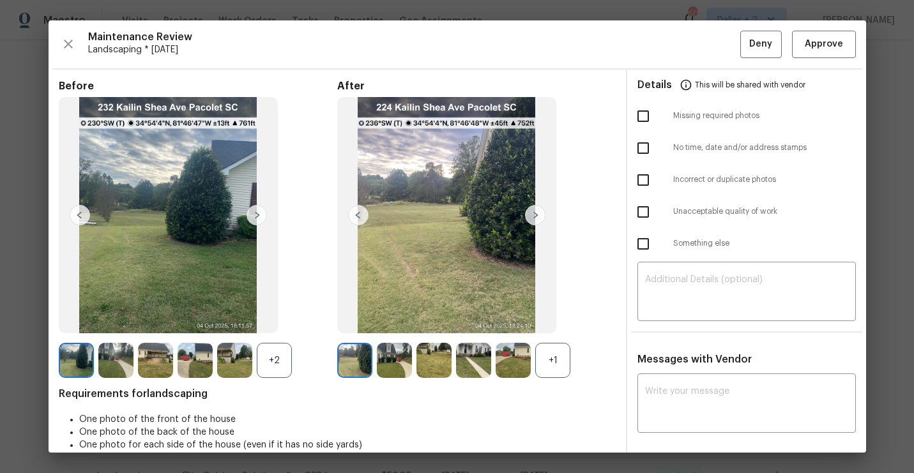
click at [274, 353] on div "+2" at bounding box center [274, 360] width 35 height 35
click at [544, 350] on div "+1" at bounding box center [552, 360] width 35 height 35
click at [126, 358] on img at bounding box center [115, 360] width 35 height 35
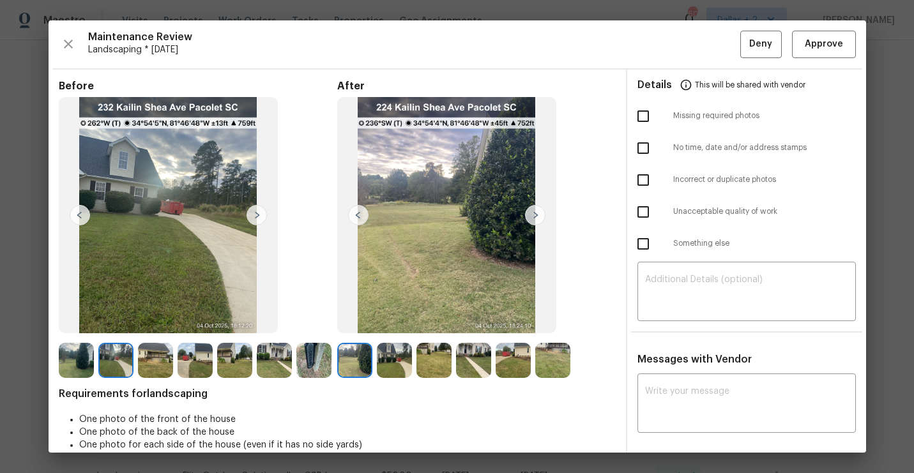
click at [159, 364] on img at bounding box center [155, 360] width 35 height 35
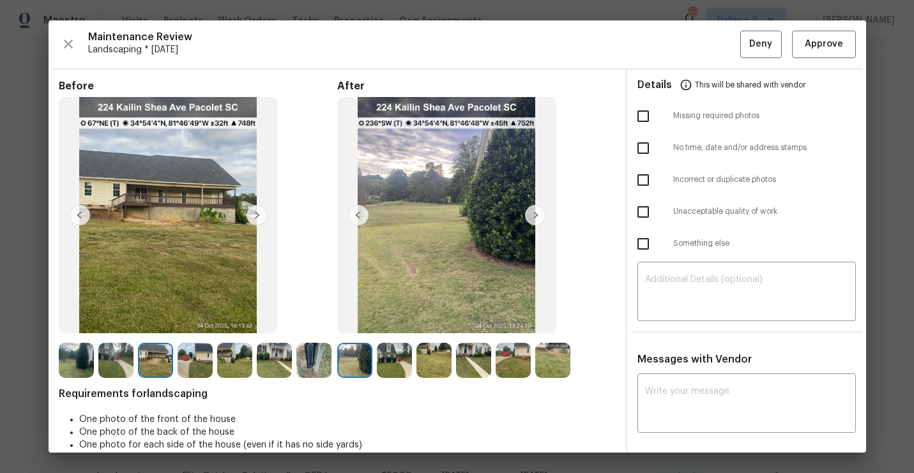
click at [197, 358] on img at bounding box center [195, 360] width 35 height 35
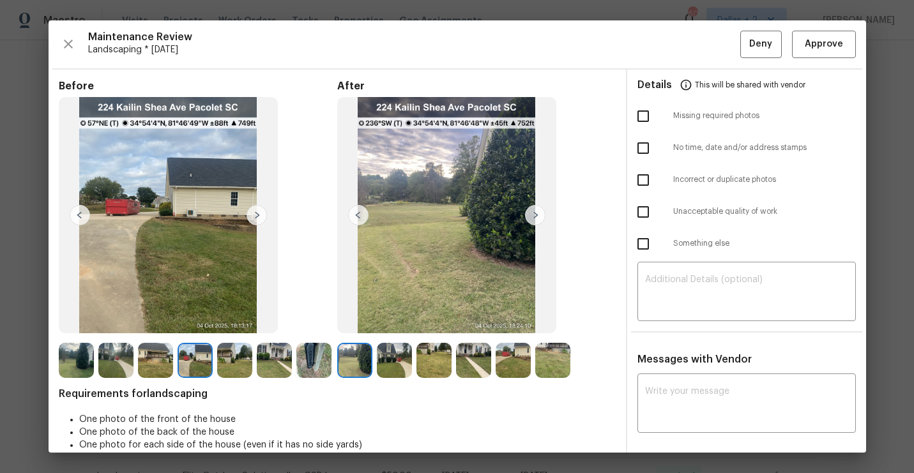
click at [404, 360] on img at bounding box center [394, 360] width 35 height 35
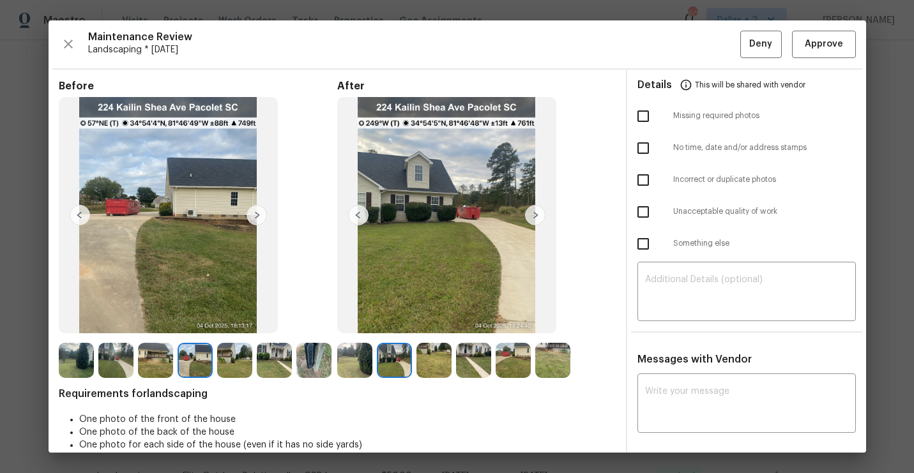
click at [466, 377] on img at bounding box center [473, 360] width 35 height 35
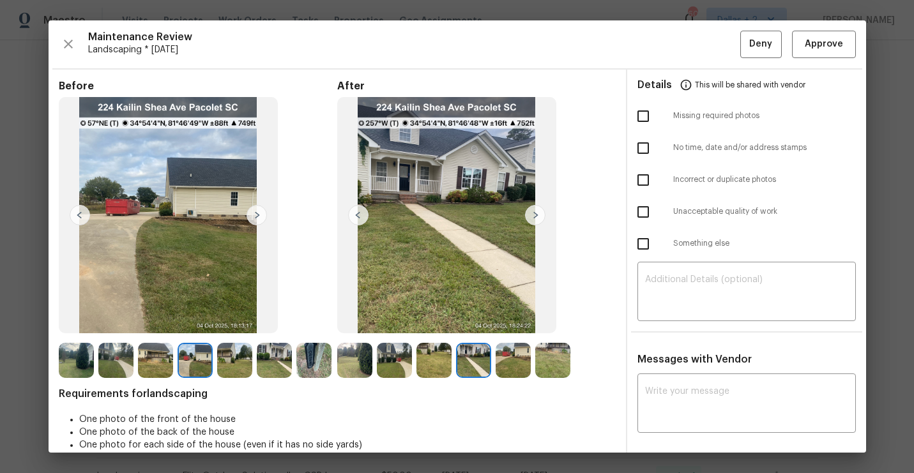
click at [519, 346] on img at bounding box center [513, 360] width 35 height 35
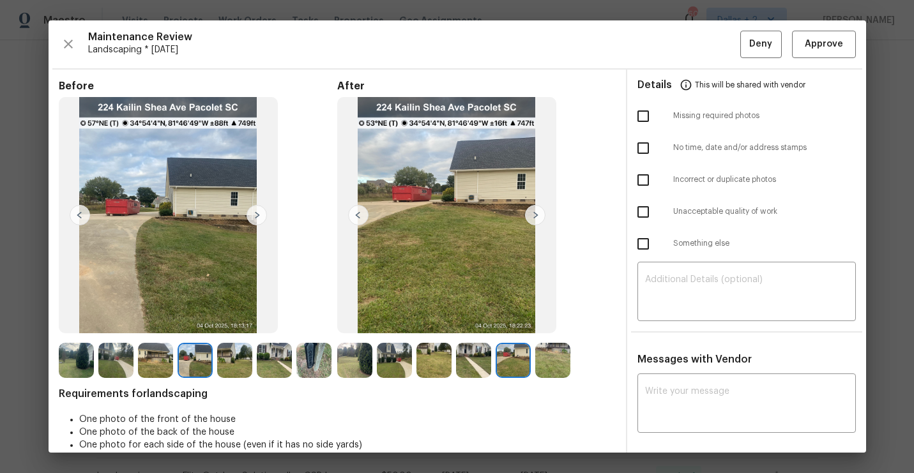
click at [536, 356] on img at bounding box center [552, 360] width 35 height 35
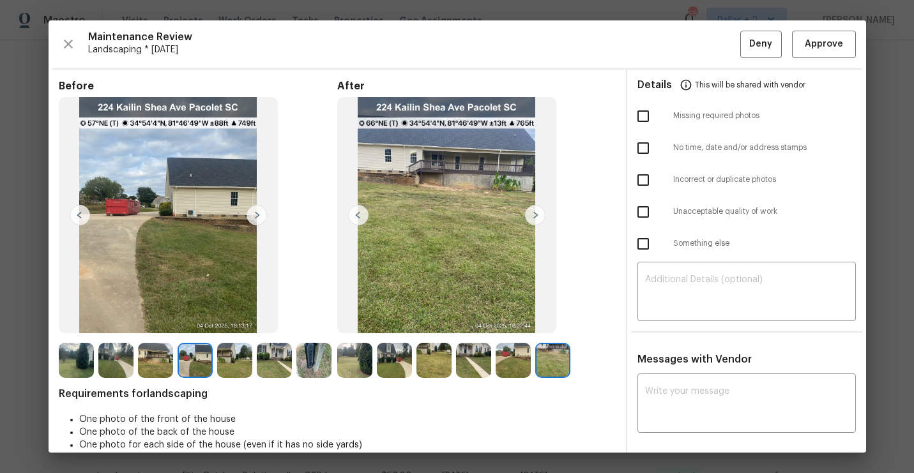
click at [307, 360] on img at bounding box center [313, 360] width 35 height 35
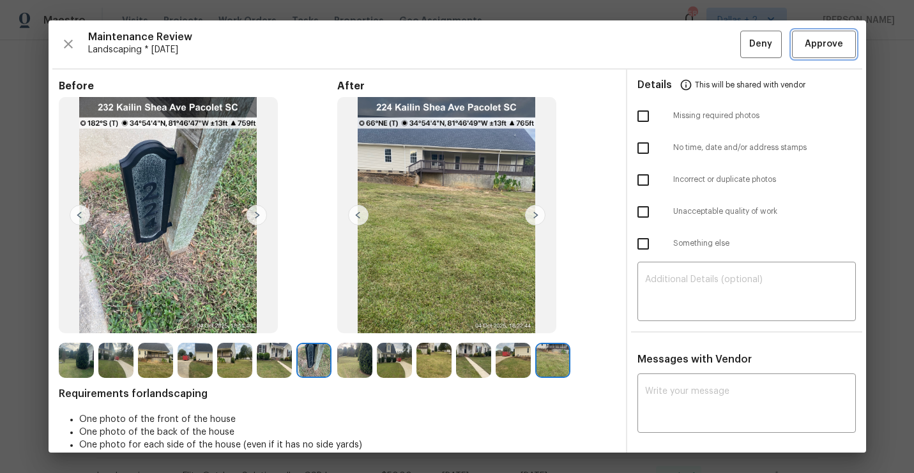
click at [819, 50] on span "Approve" at bounding box center [824, 44] width 38 height 16
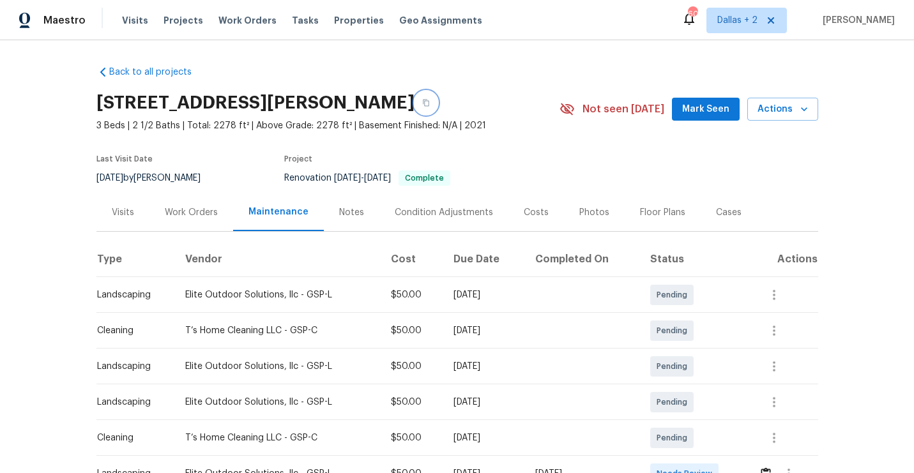
click at [437, 108] on button "button" at bounding box center [425, 102] width 23 height 23
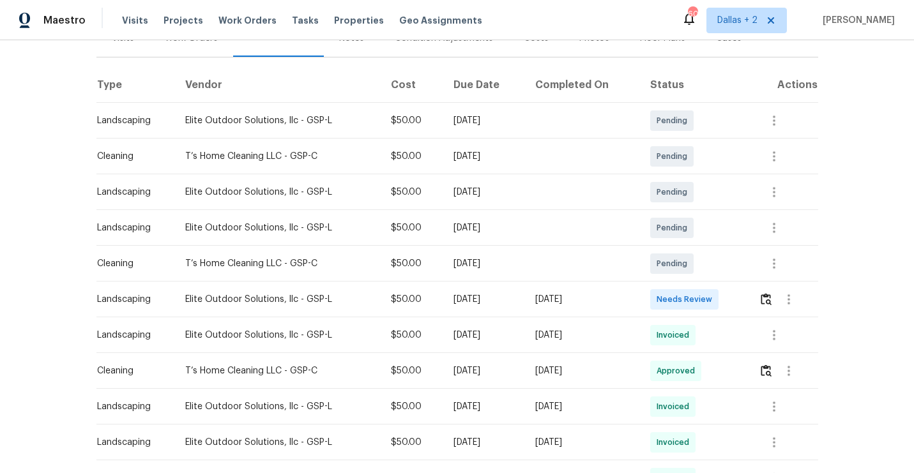
scroll to position [181, 0]
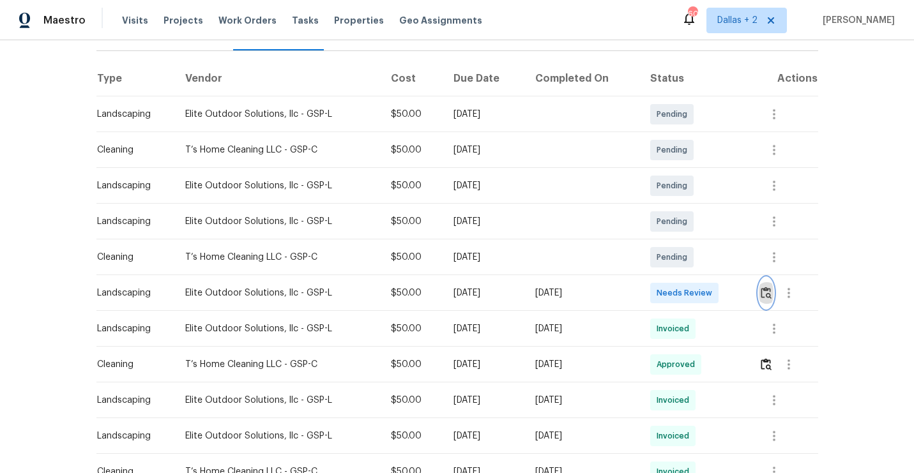
click at [767, 296] on img "button" at bounding box center [766, 293] width 11 height 12
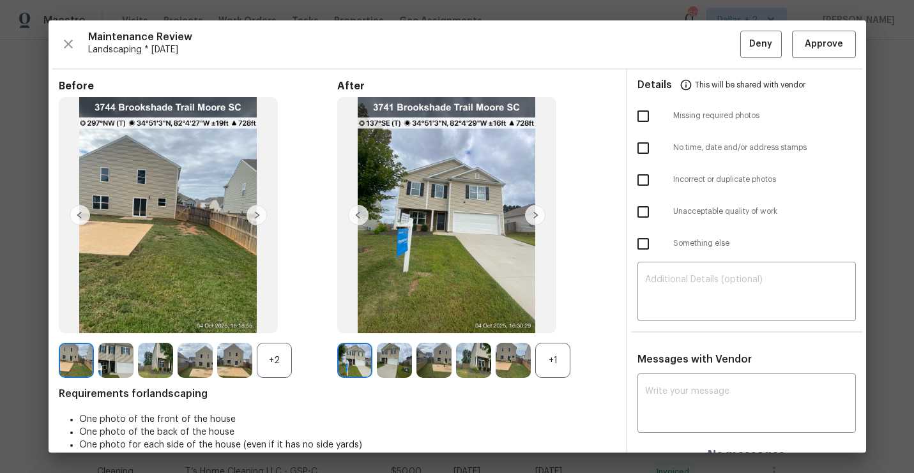
click at [556, 359] on div "+1" at bounding box center [552, 360] width 35 height 35
click at [273, 360] on div "+2" at bounding box center [274, 360] width 35 height 35
click at [536, 219] on img at bounding box center [535, 215] width 20 height 20
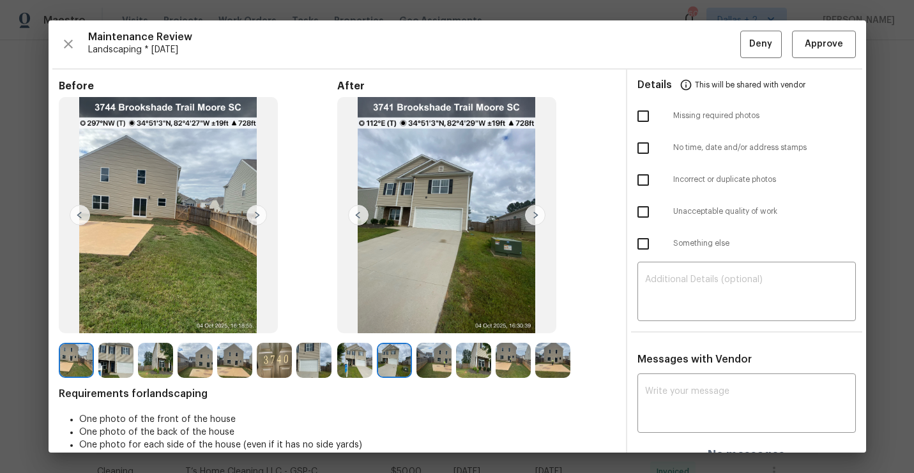
click at [537, 218] on img at bounding box center [535, 215] width 20 height 20
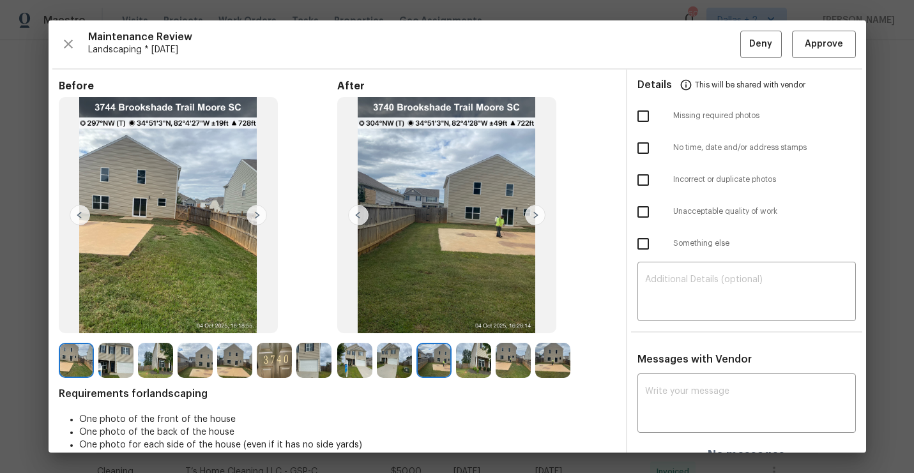
click at [537, 218] on img at bounding box center [535, 215] width 20 height 20
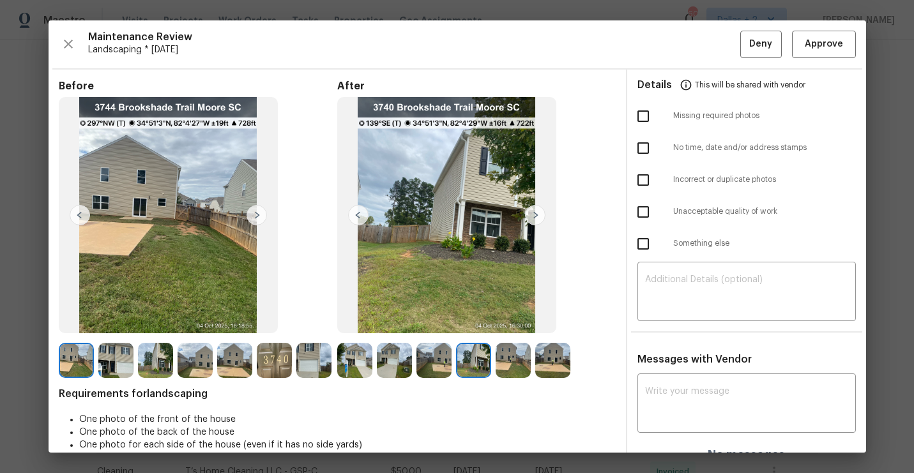
click at [537, 218] on img at bounding box center [535, 215] width 20 height 20
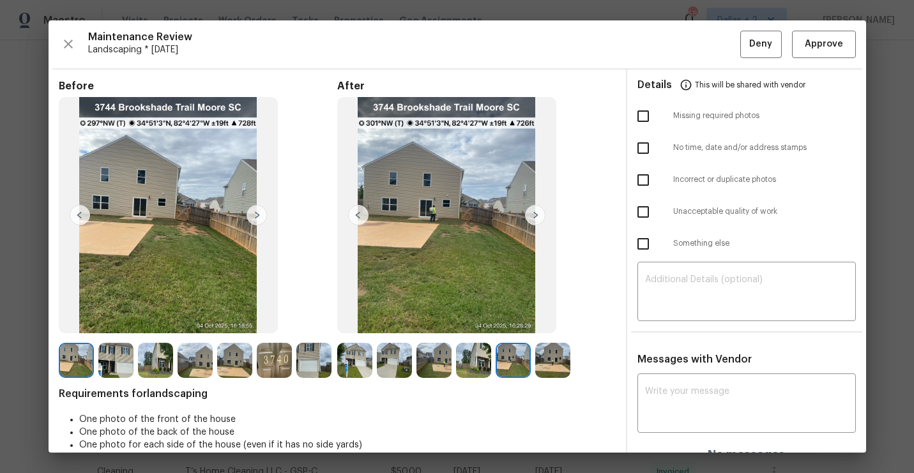
click at [815, 61] on div "Maintenance Review Landscaping * [DATE] Deny Approve Before After Requirements …" at bounding box center [457, 236] width 817 height 432
click at [817, 49] on span "Approve" at bounding box center [824, 44] width 38 height 16
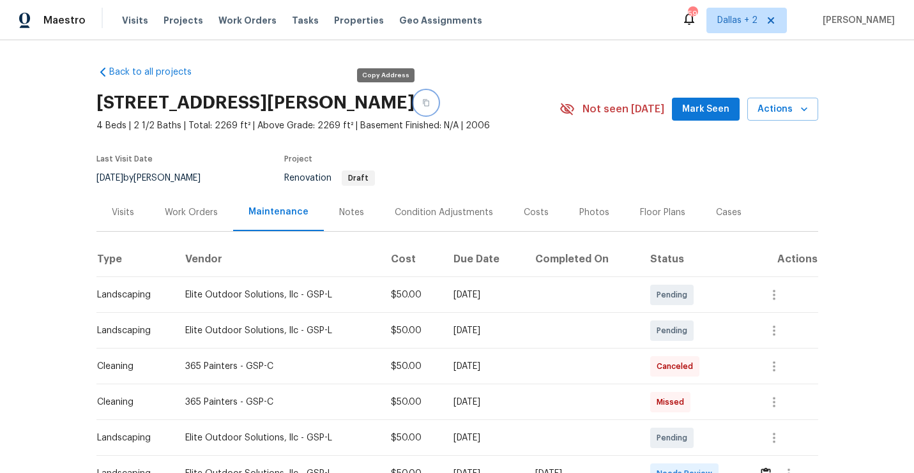
click at [414, 109] on button "button" at bounding box center [425, 102] width 23 height 23
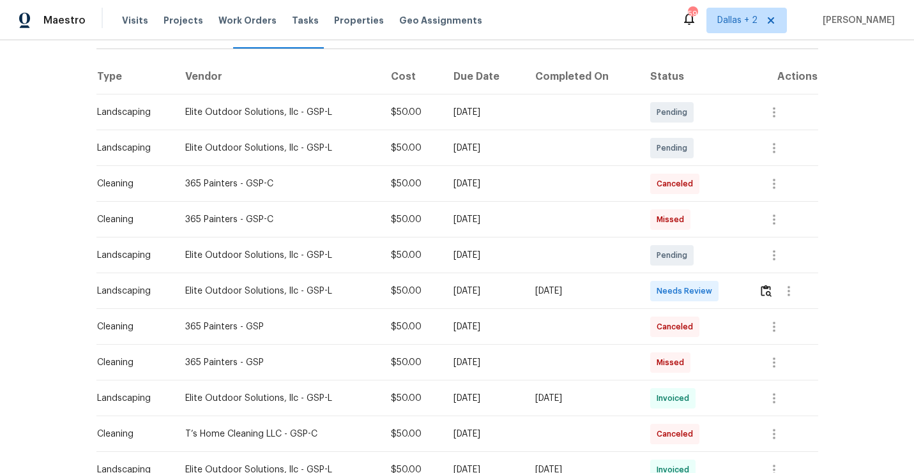
scroll to position [367, 0]
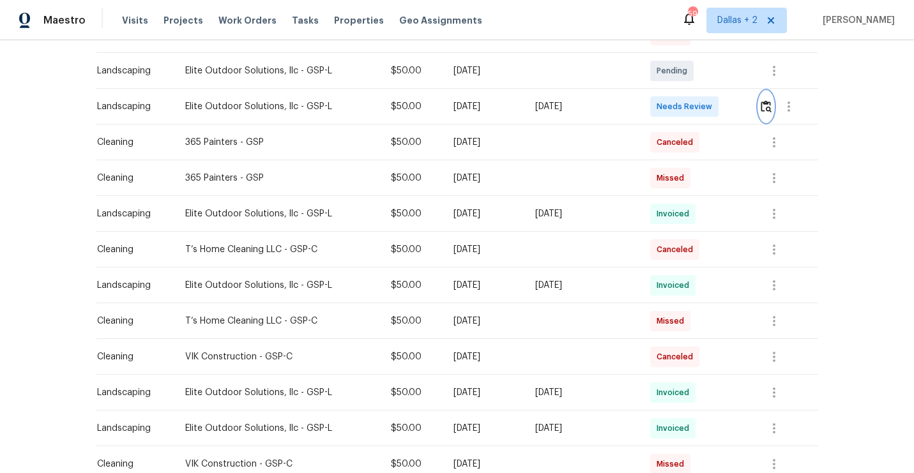
click at [764, 112] on button "button" at bounding box center [766, 106] width 15 height 31
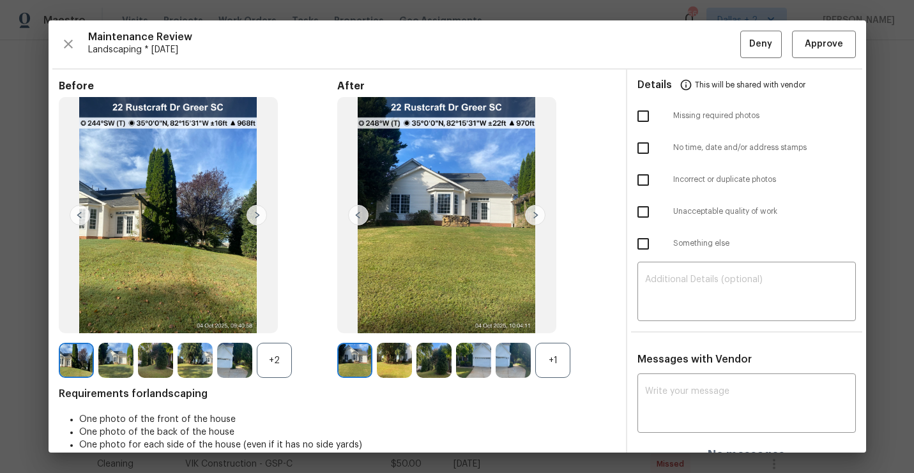
click at [548, 356] on div "+1" at bounding box center [552, 360] width 35 height 35
click at [272, 360] on div "+2" at bounding box center [274, 360] width 35 height 35
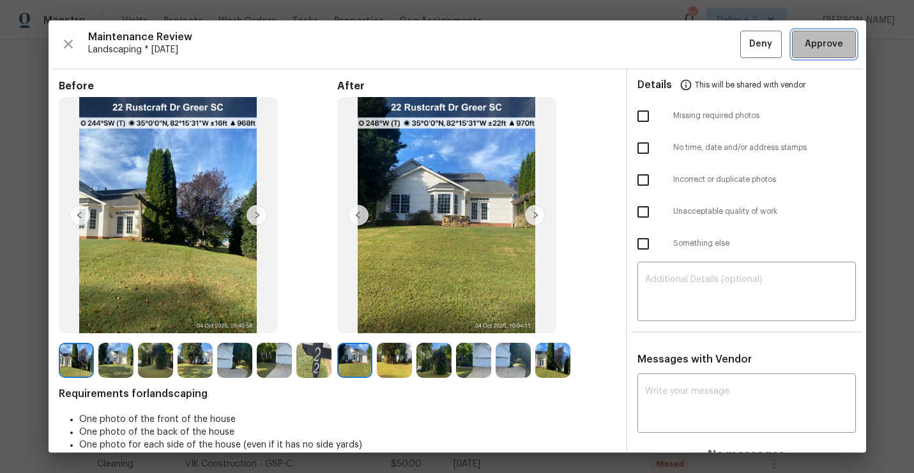
click at [812, 39] on span "Approve" at bounding box center [824, 44] width 38 height 16
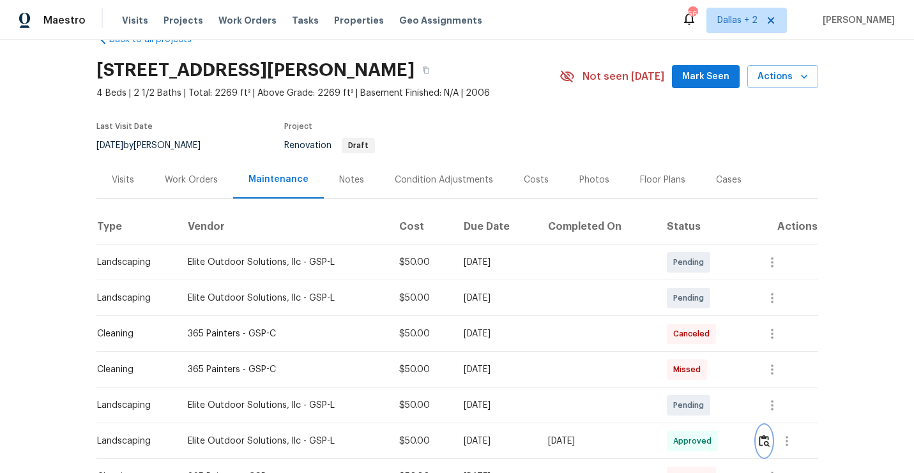
scroll to position [0, 0]
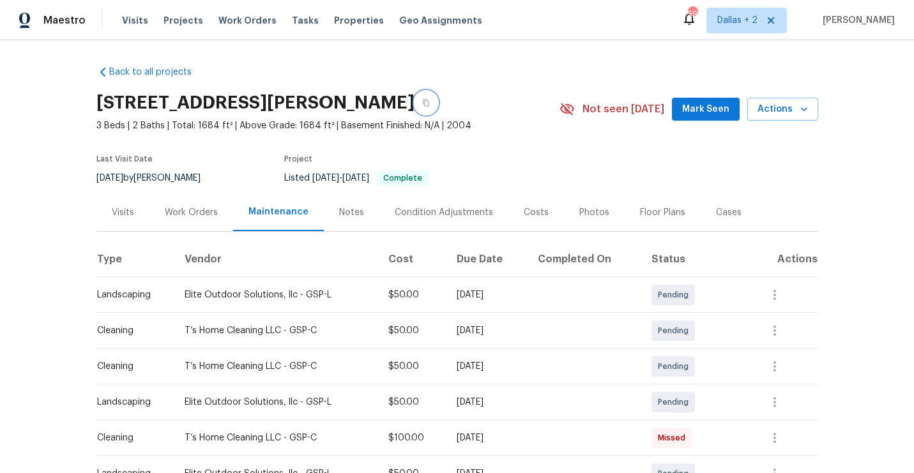
click at [437, 105] on button "button" at bounding box center [425, 102] width 23 height 23
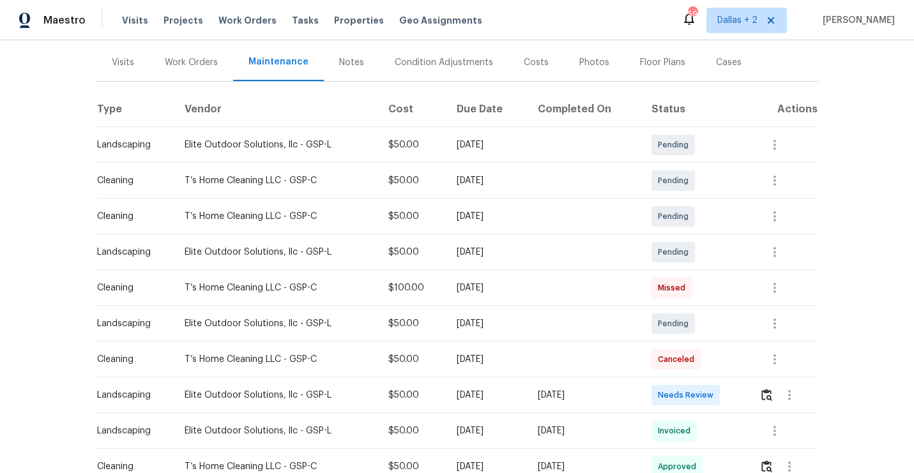
scroll to position [254, 0]
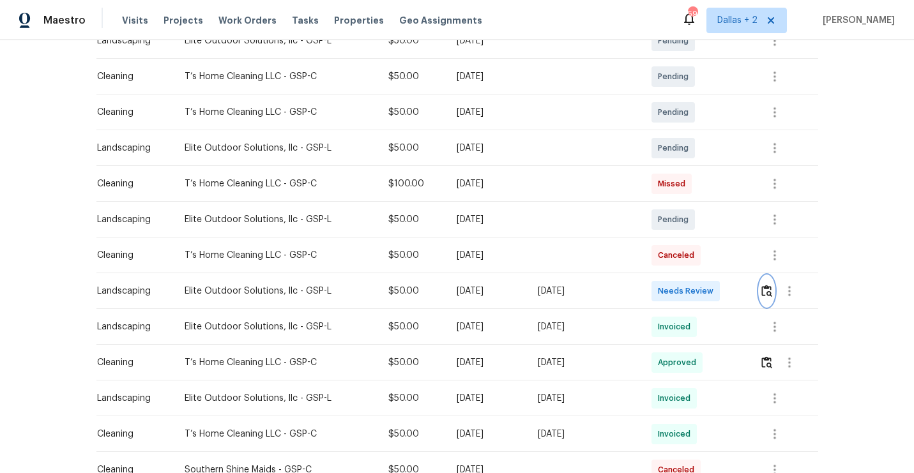
click at [770, 291] on img "button" at bounding box center [766, 291] width 11 height 12
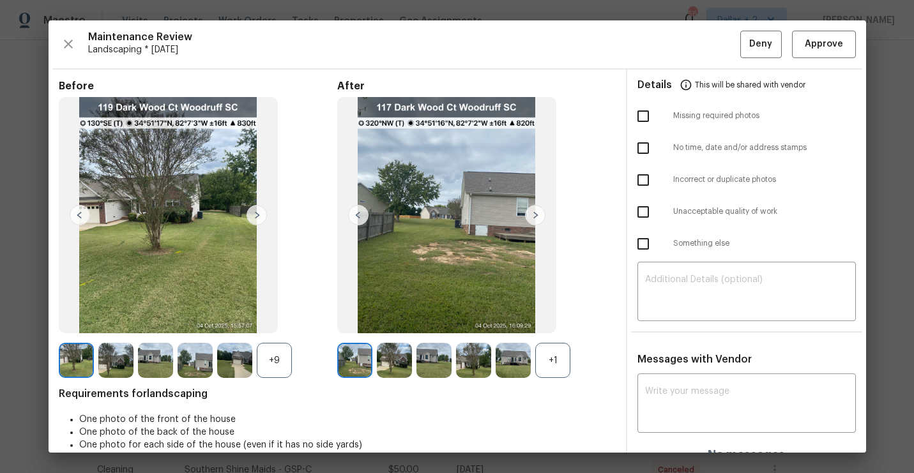
click at [551, 356] on div "+1" at bounding box center [552, 360] width 35 height 35
click at [261, 359] on div "+9" at bounding box center [274, 360] width 35 height 35
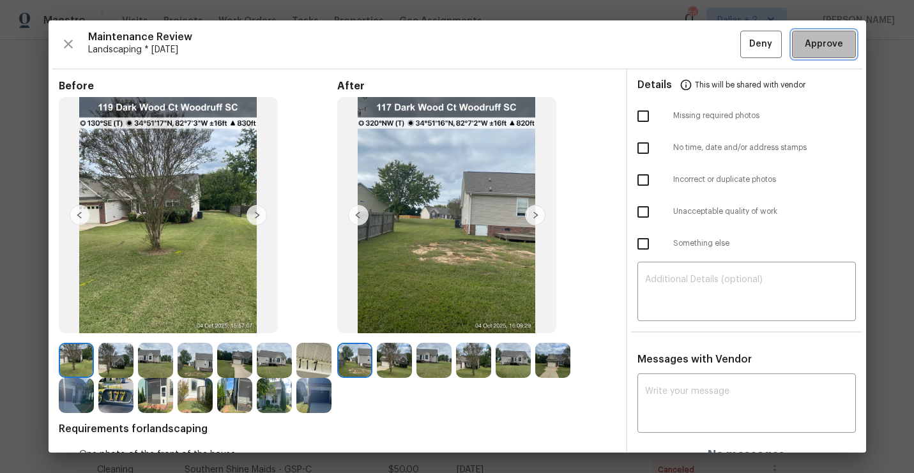
click at [825, 50] on span "Approve" at bounding box center [824, 44] width 38 height 16
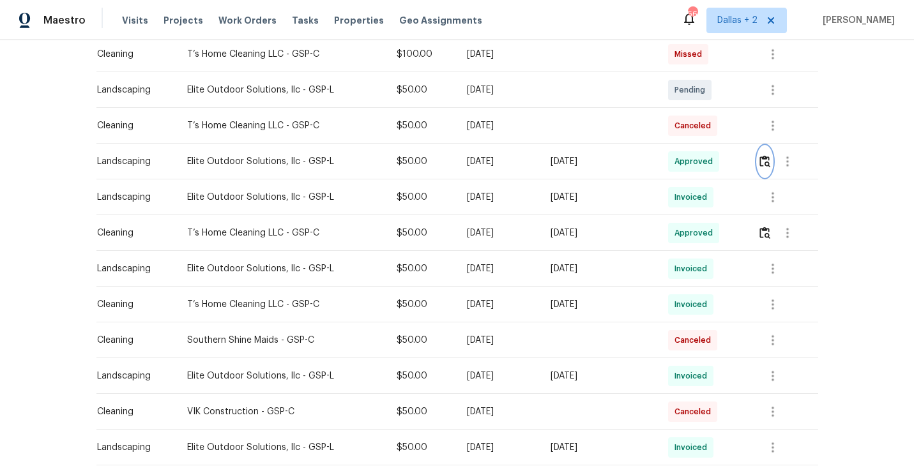
scroll to position [0, 0]
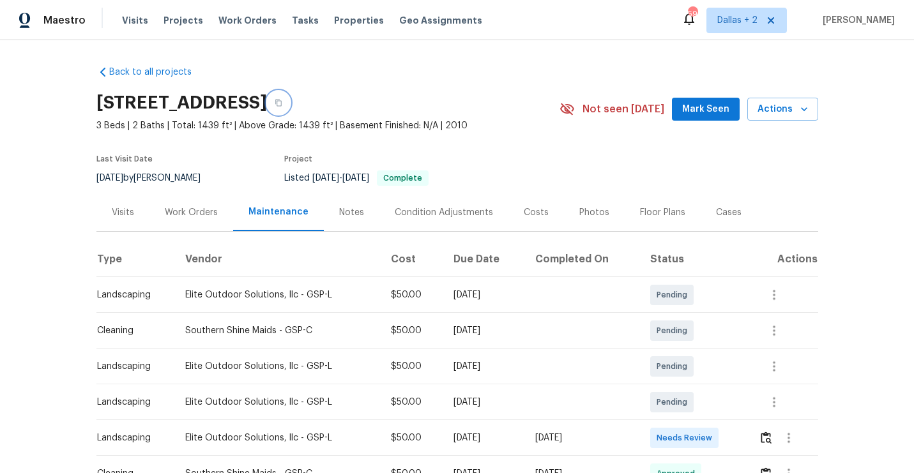
click at [282, 103] on icon "button" at bounding box center [278, 103] width 6 height 7
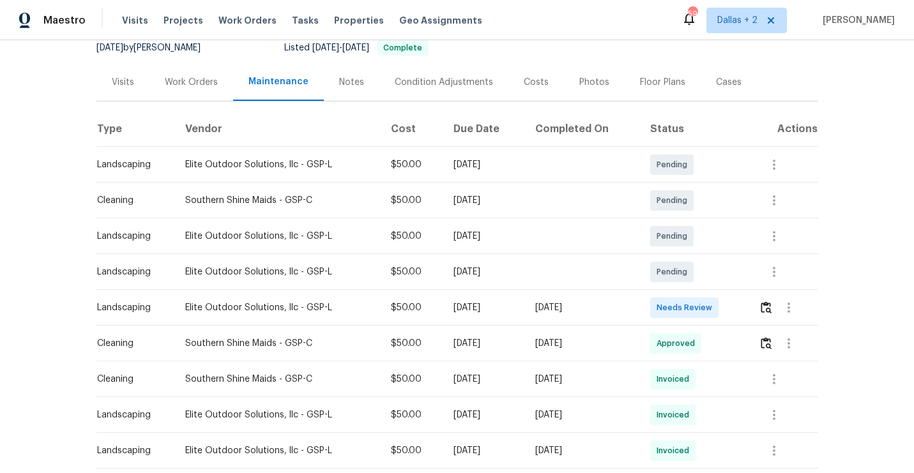
scroll to position [180, 0]
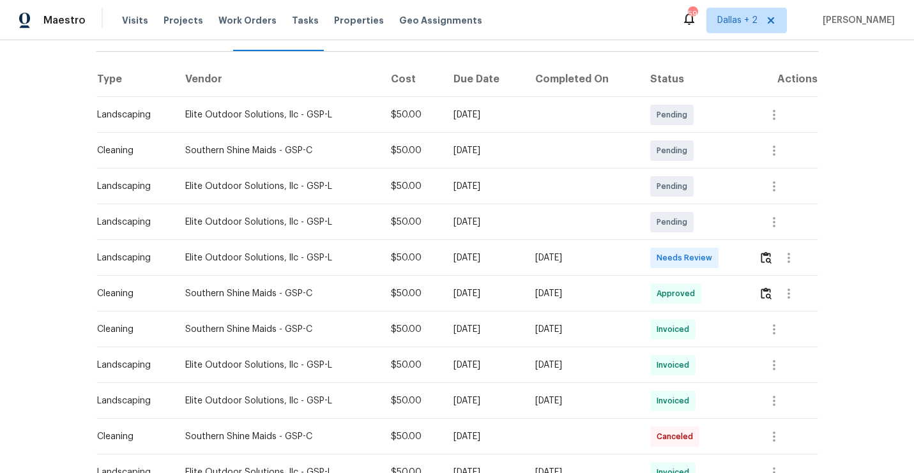
click at [753, 263] on td at bounding box center [783, 258] width 69 height 36
click at [767, 262] on img "button" at bounding box center [766, 258] width 11 height 12
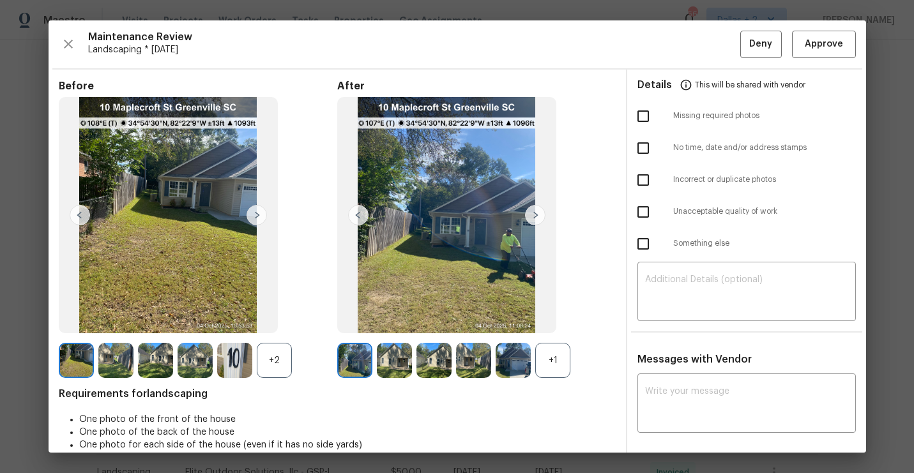
click at [552, 361] on div "+1" at bounding box center [552, 360] width 35 height 35
click at [844, 50] on span "Approve" at bounding box center [823, 44] width 43 height 16
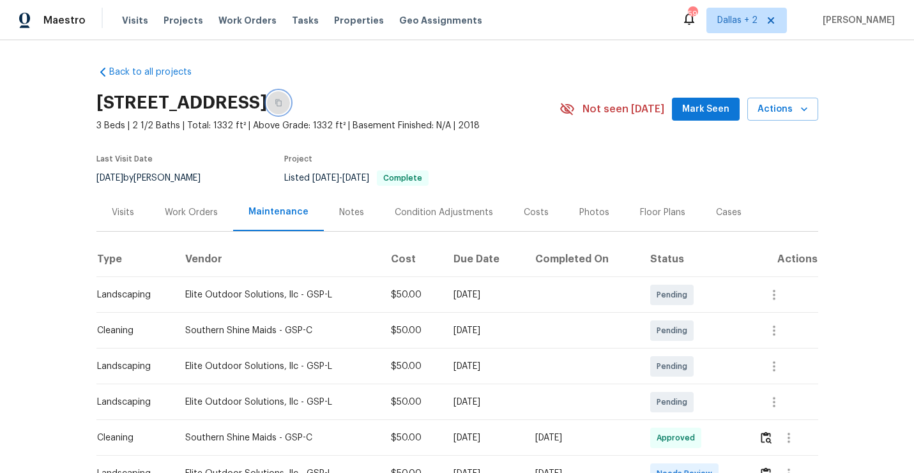
click at [282, 106] on icon "button" at bounding box center [279, 103] width 8 height 8
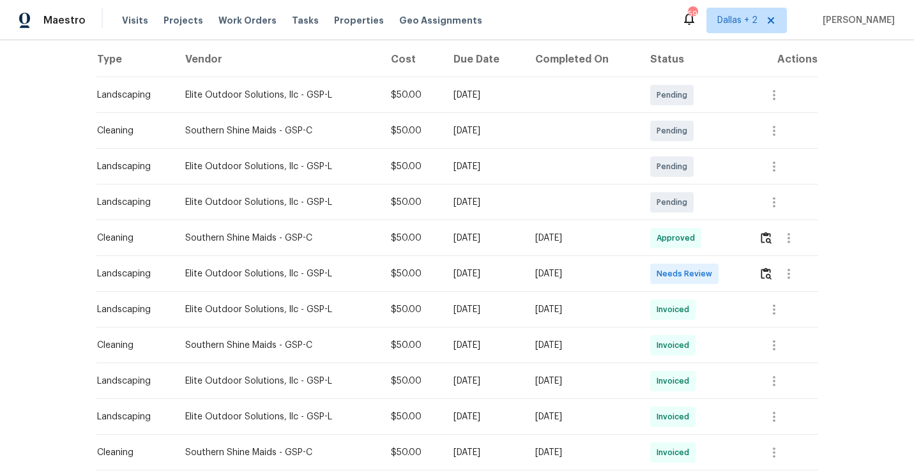
scroll to position [257, 0]
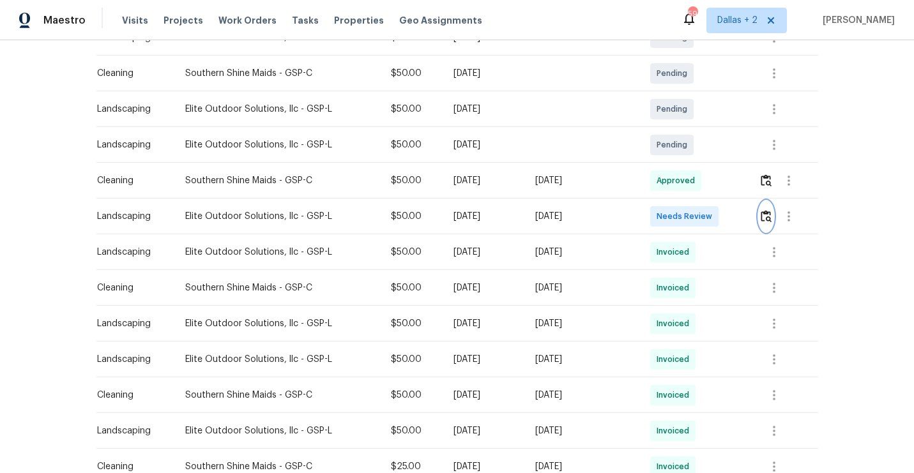
click at [768, 220] on img "button" at bounding box center [766, 216] width 11 height 12
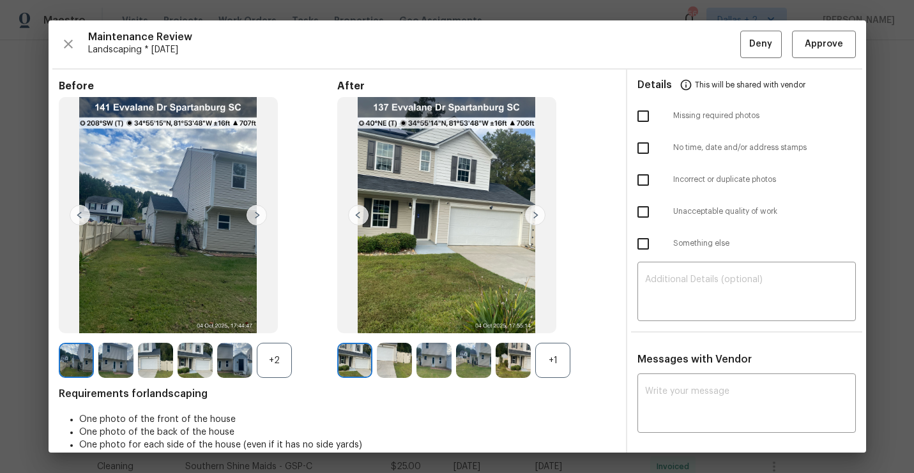
click at [556, 361] on div "+1" at bounding box center [552, 360] width 35 height 35
click at [263, 365] on div "+2" at bounding box center [274, 360] width 35 height 35
click at [797, 60] on div "Maintenance Review Landscaping * Mon, Sep 29 Deny Approve Before After Requirem…" at bounding box center [457, 236] width 817 height 432
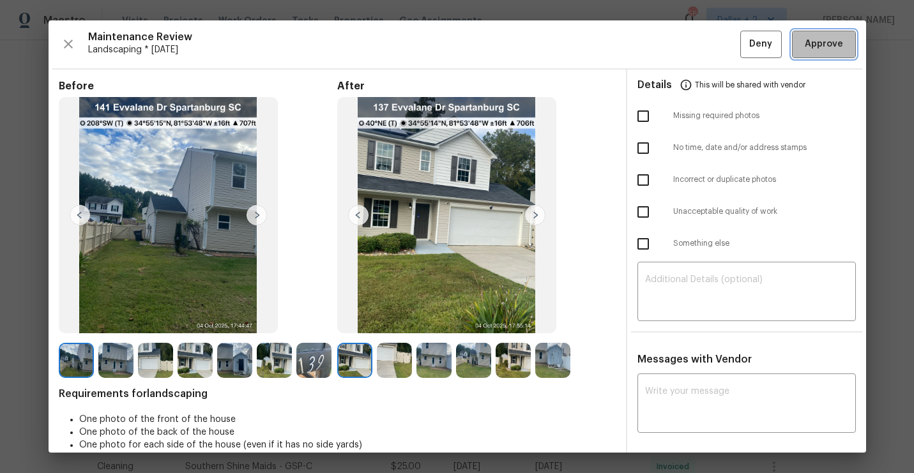
click at [807, 48] on span "Approve" at bounding box center [824, 44] width 38 height 16
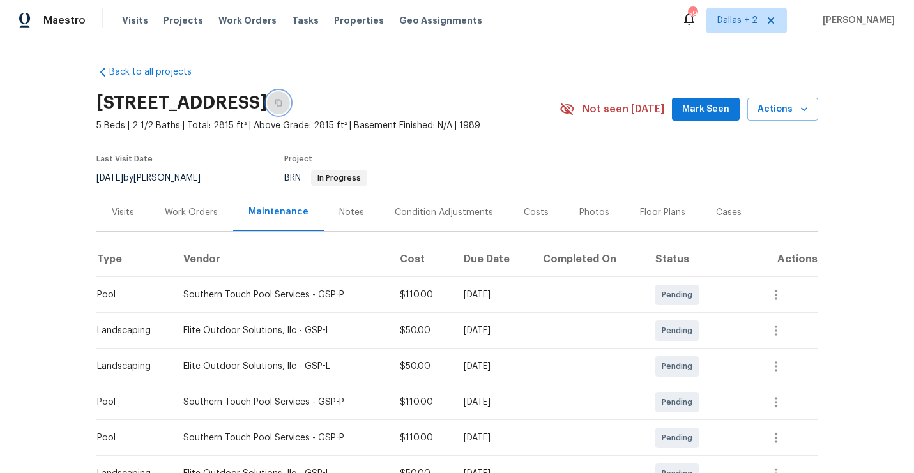
click at [282, 103] on icon "button" at bounding box center [279, 103] width 8 height 8
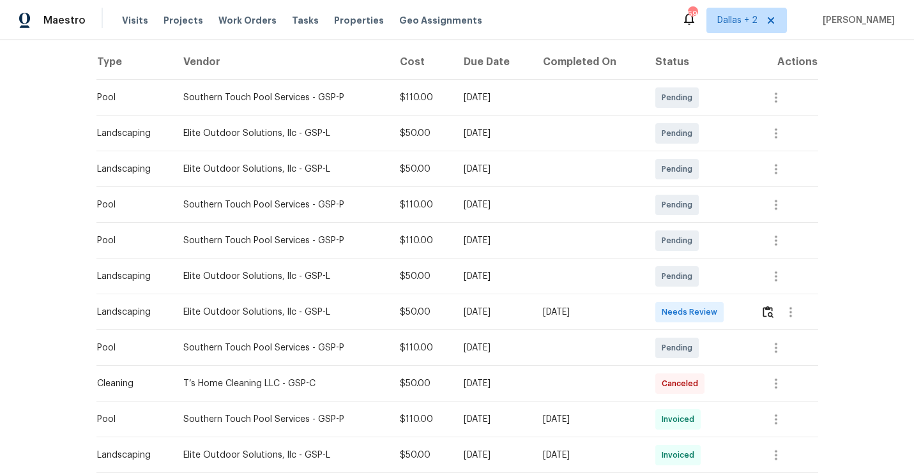
scroll to position [254, 0]
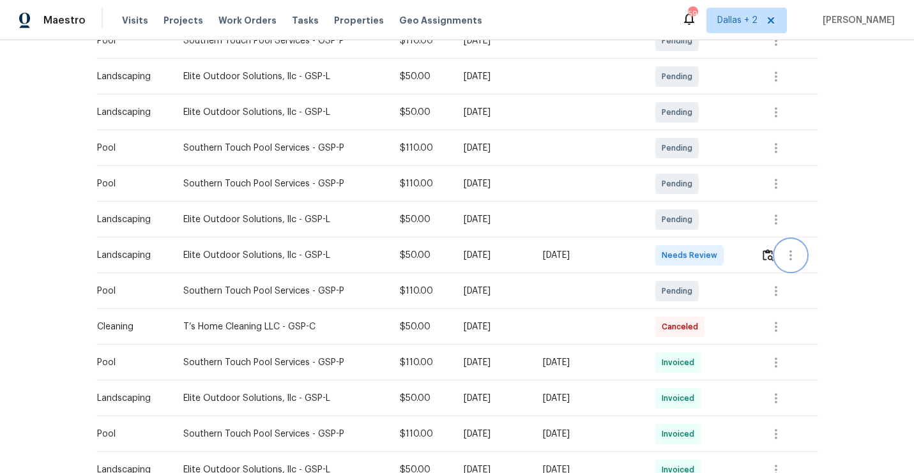
click at [780, 249] on button "button" at bounding box center [790, 255] width 31 height 31
click at [774, 254] on div at bounding box center [457, 236] width 914 height 473
click at [772, 255] on img "button" at bounding box center [768, 255] width 11 height 12
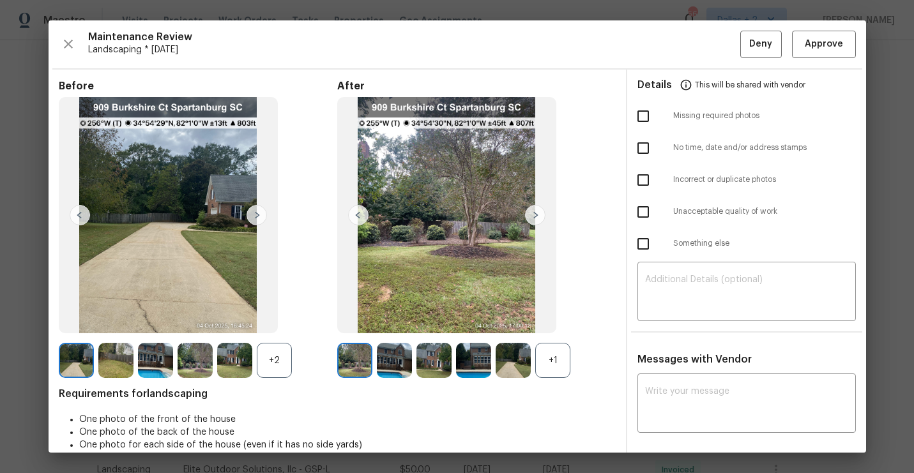
click at [542, 361] on div "+1" at bounding box center [552, 360] width 35 height 35
click at [277, 358] on div "+2" at bounding box center [274, 360] width 35 height 35
click at [395, 370] on img at bounding box center [394, 360] width 35 height 35
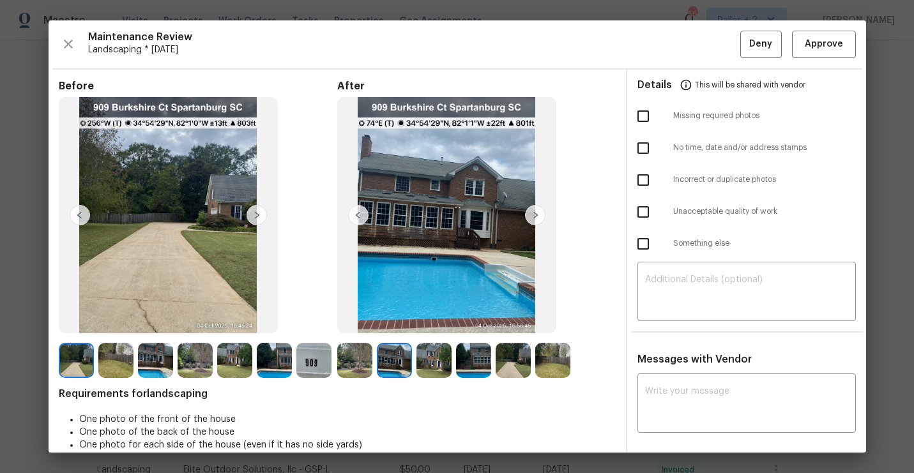
click at [517, 361] on img at bounding box center [513, 360] width 35 height 35
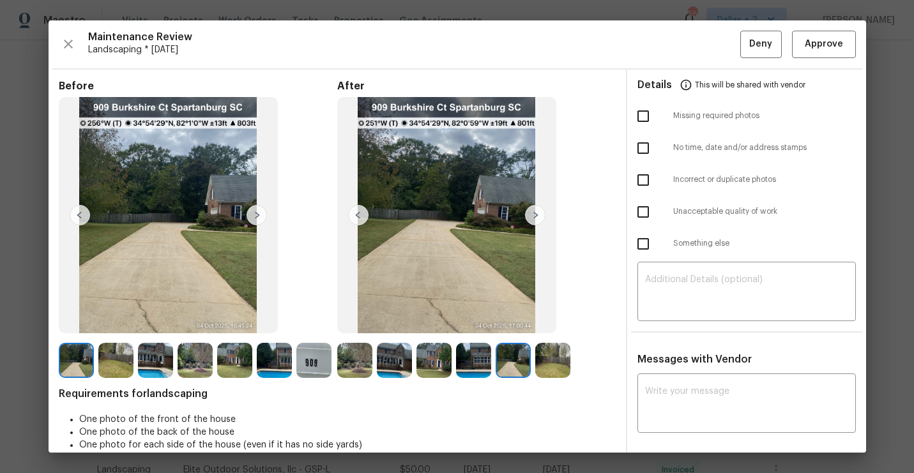
click at [553, 369] on img at bounding box center [552, 360] width 35 height 35
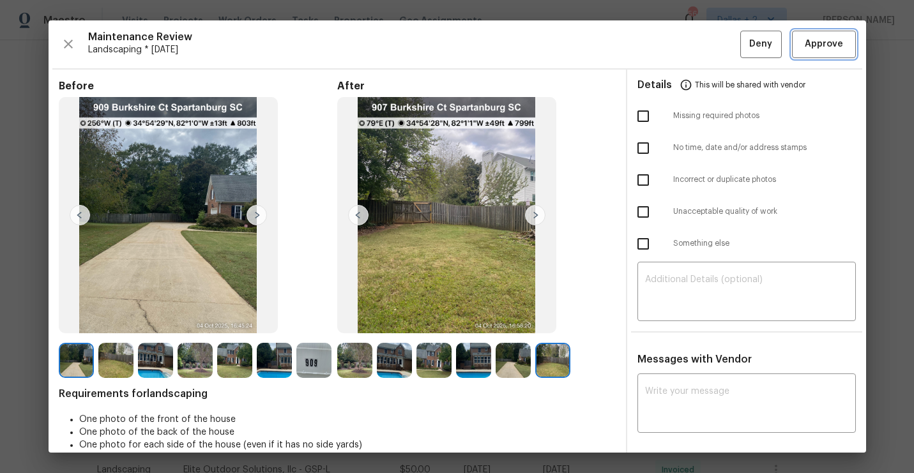
click at [817, 50] on span "Approve" at bounding box center [824, 44] width 38 height 16
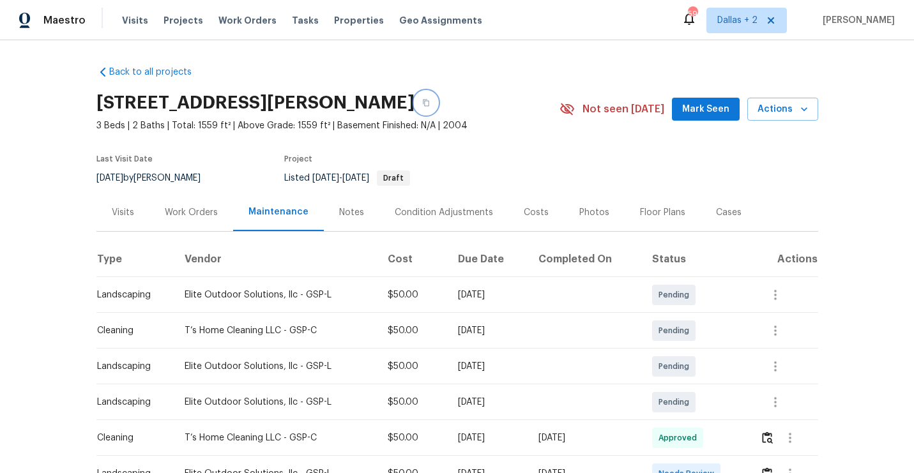
click at [429, 105] on icon "button" at bounding box center [426, 103] width 6 height 7
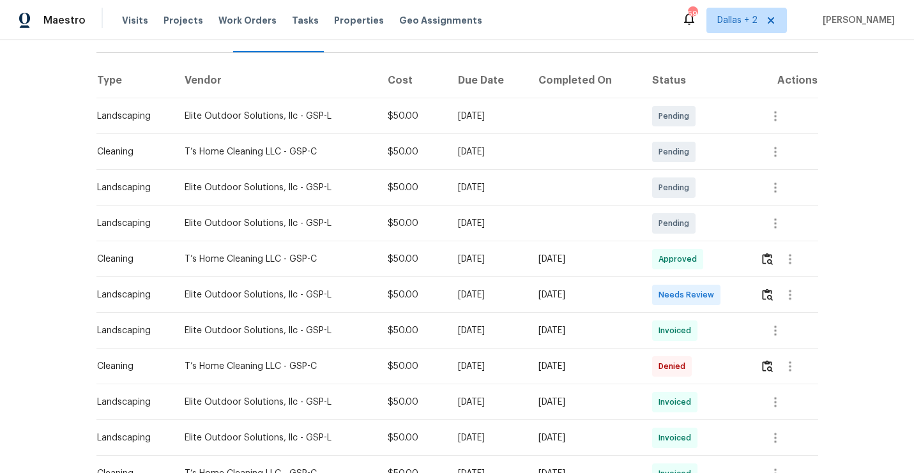
scroll to position [179, 0]
click at [852, 228] on div "Back to all projects [STREET_ADDRESS] 3 Beds | 2 Baths | Total: 1559 ft² | Abov…" at bounding box center [457, 256] width 914 height 433
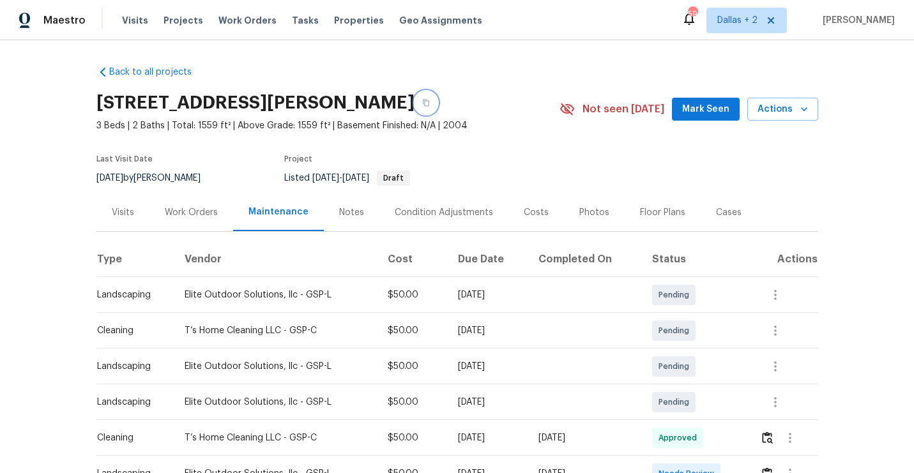
click at [425, 102] on icon "button" at bounding box center [426, 103] width 8 height 8
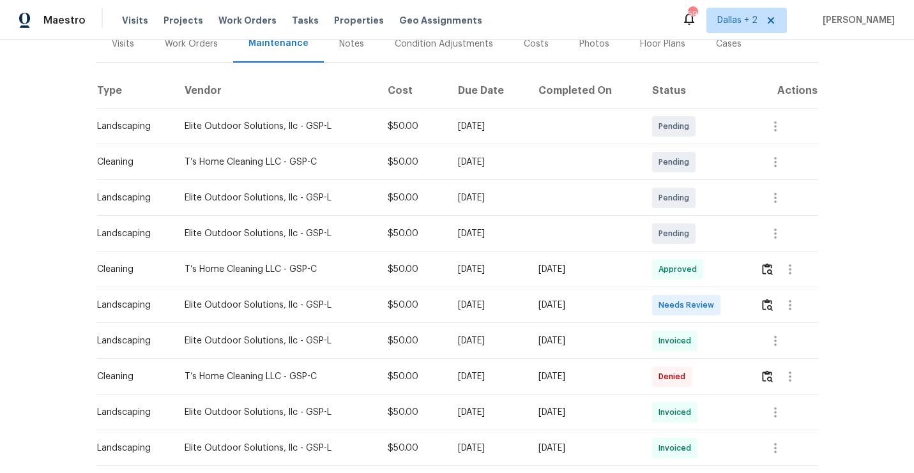
scroll to position [186, 0]
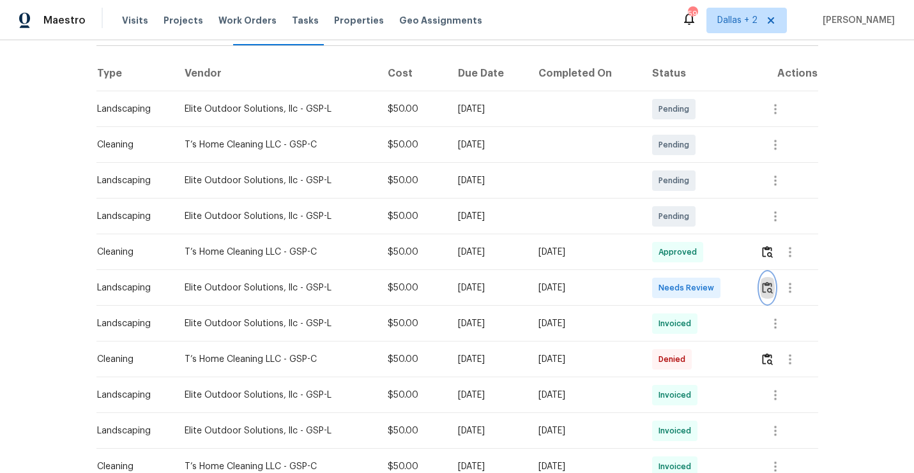
click at [763, 290] on button "button" at bounding box center [767, 288] width 15 height 31
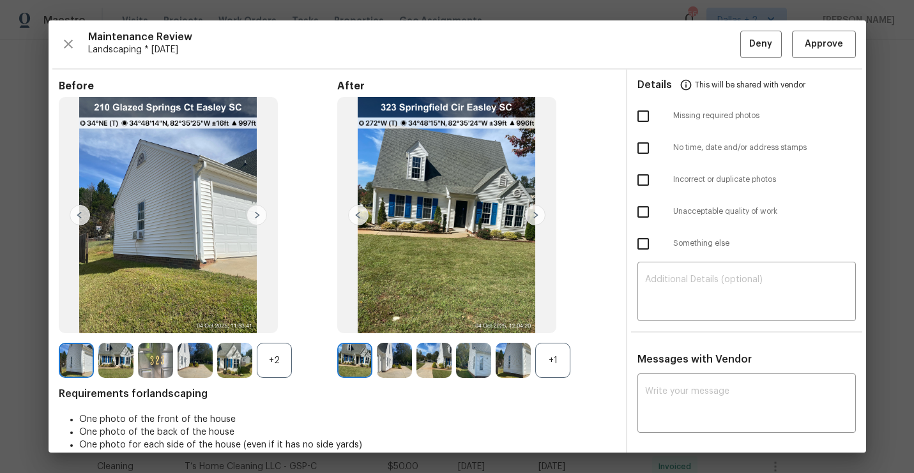
click at [558, 367] on div "+1" at bounding box center [552, 360] width 35 height 35
click at [816, 49] on span "Approve" at bounding box center [824, 44] width 38 height 16
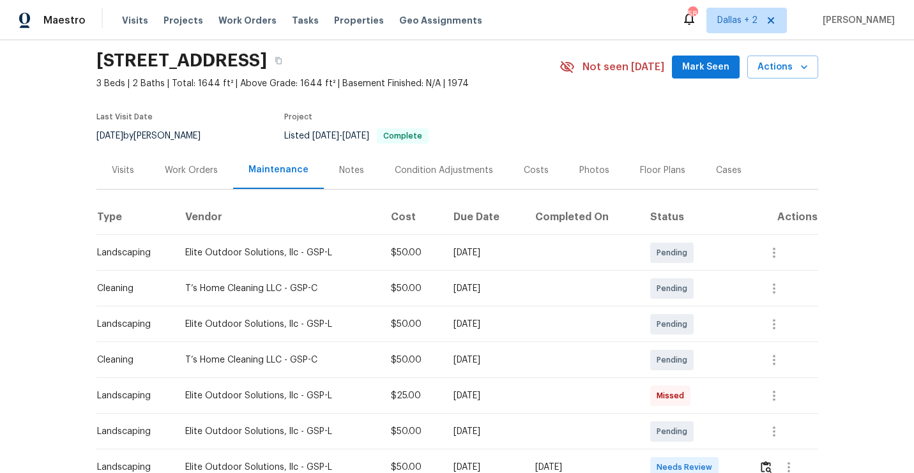
scroll to position [49, 0]
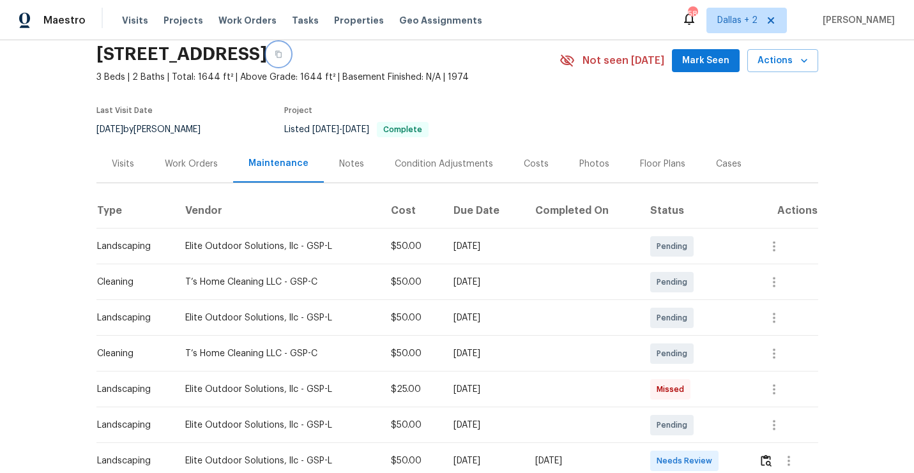
click at [290, 59] on button "button" at bounding box center [278, 54] width 23 height 23
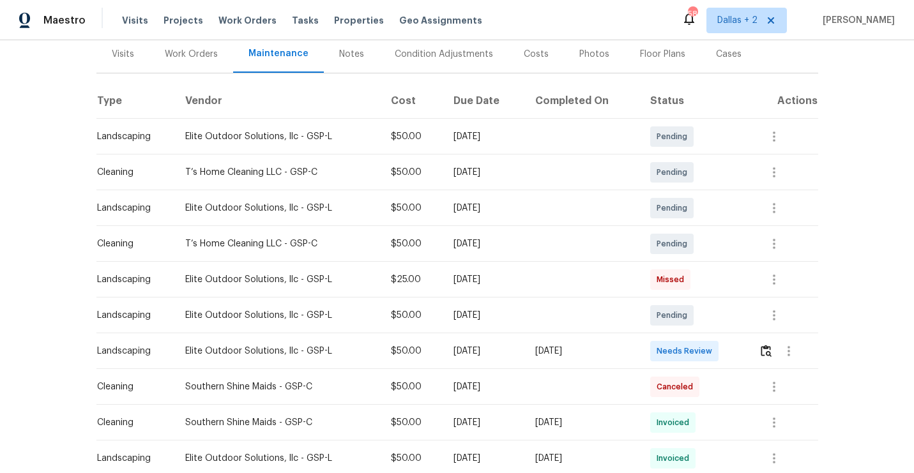
scroll to position [201, 0]
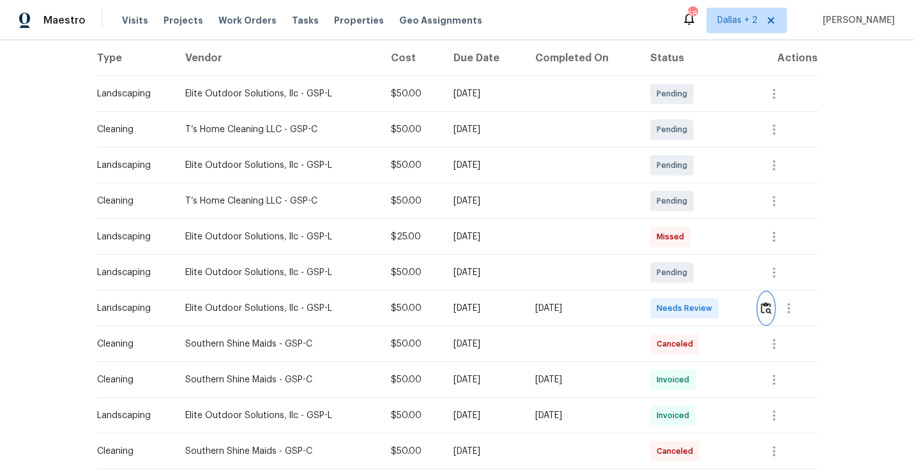
click at [766, 314] on img "button" at bounding box center [766, 308] width 11 height 12
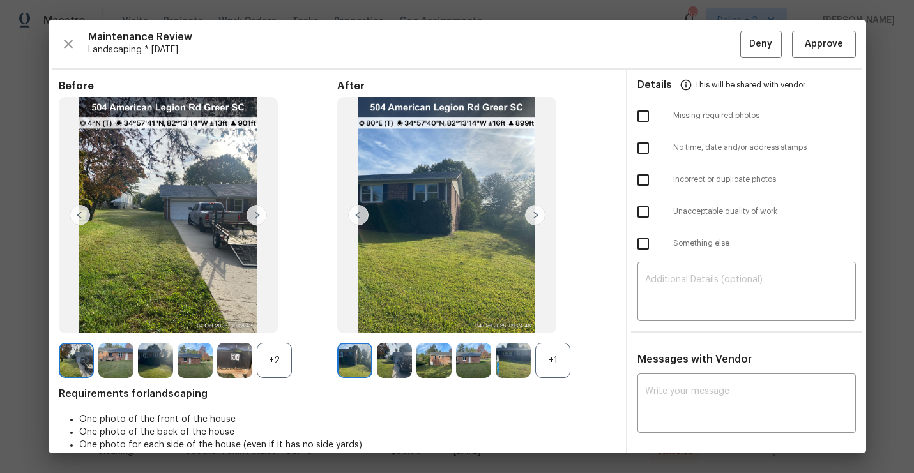
click at [565, 356] on div "+1" at bounding box center [552, 360] width 35 height 35
click at [266, 360] on div "+2" at bounding box center [274, 360] width 35 height 35
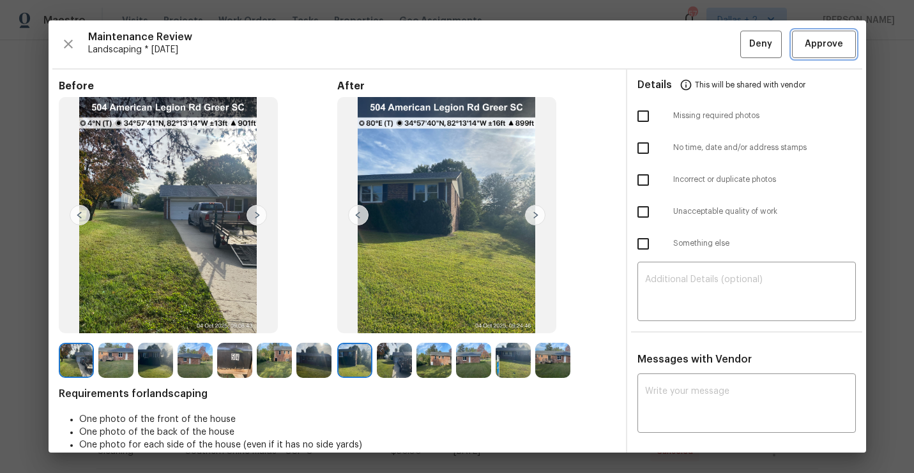
click at [832, 45] on span "Approve" at bounding box center [824, 44] width 38 height 16
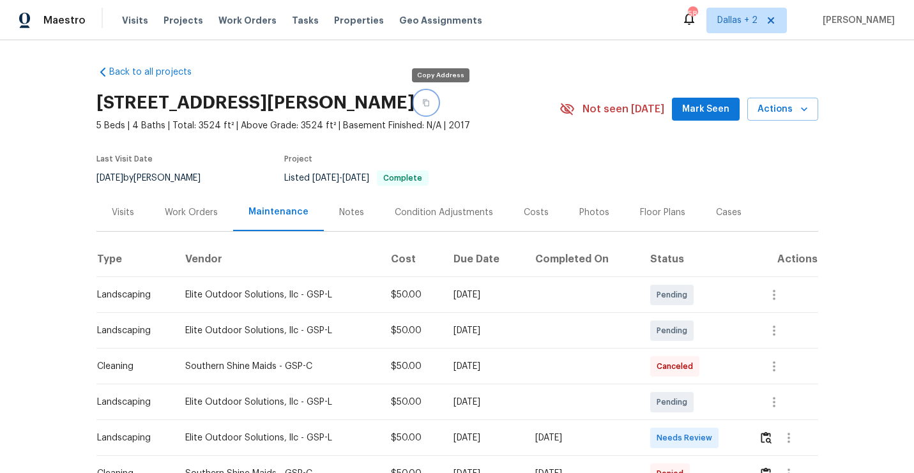
click at [430, 102] on icon "button" at bounding box center [426, 103] width 8 height 8
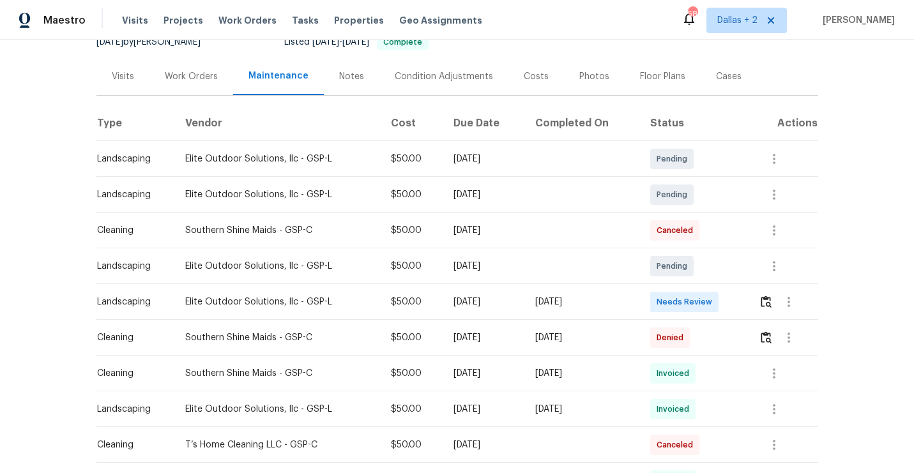
scroll to position [165, 0]
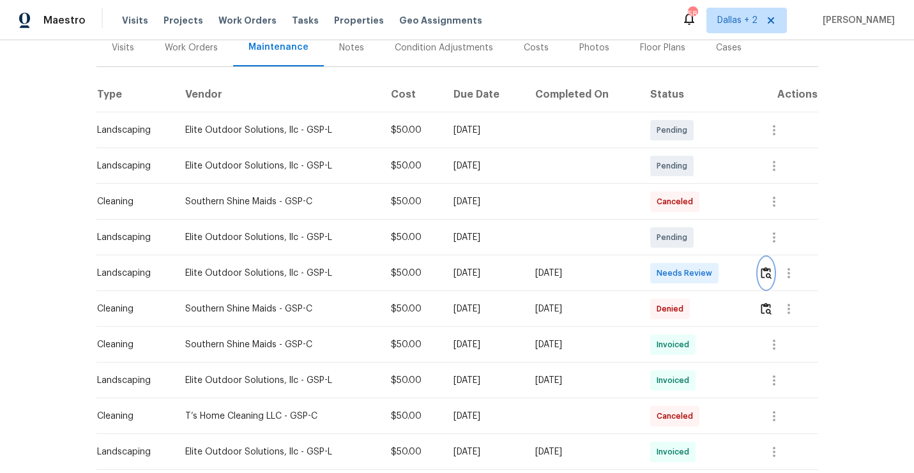
click at [770, 277] on img "button" at bounding box center [766, 273] width 11 height 12
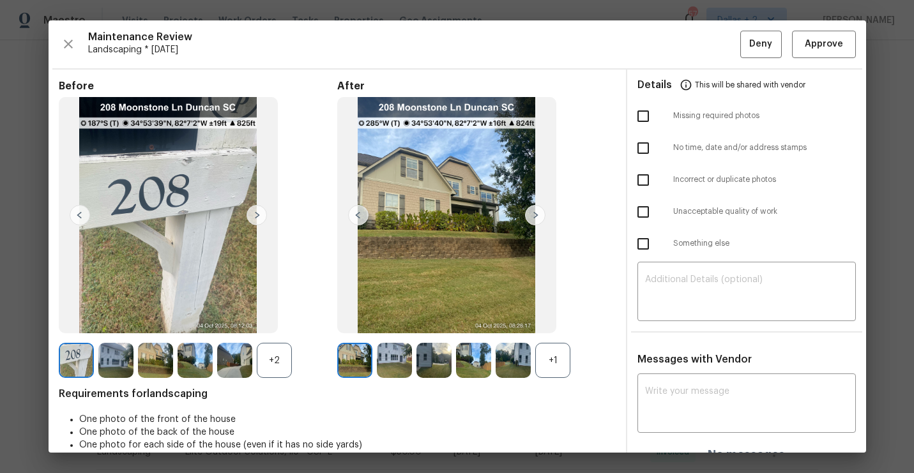
click at [543, 361] on div "+1" at bounding box center [552, 360] width 35 height 35
click at [830, 43] on span "Approve" at bounding box center [824, 44] width 38 height 16
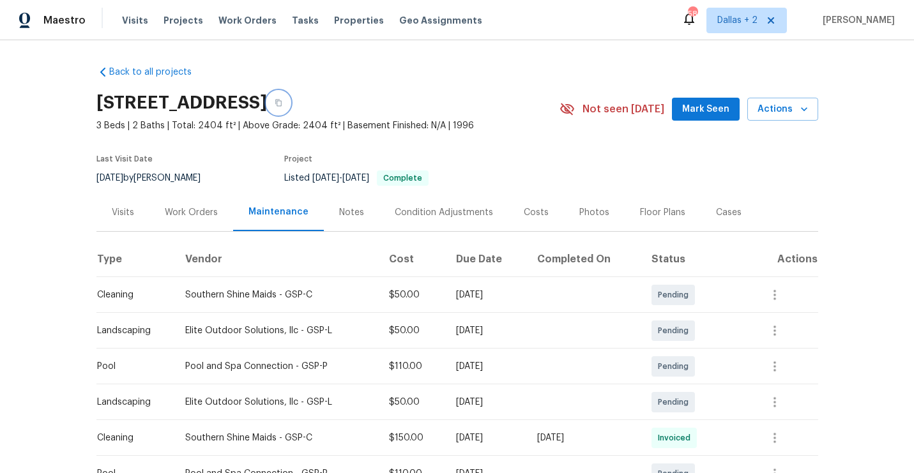
click at [290, 91] on button "button" at bounding box center [278, 102] width 23 height 23
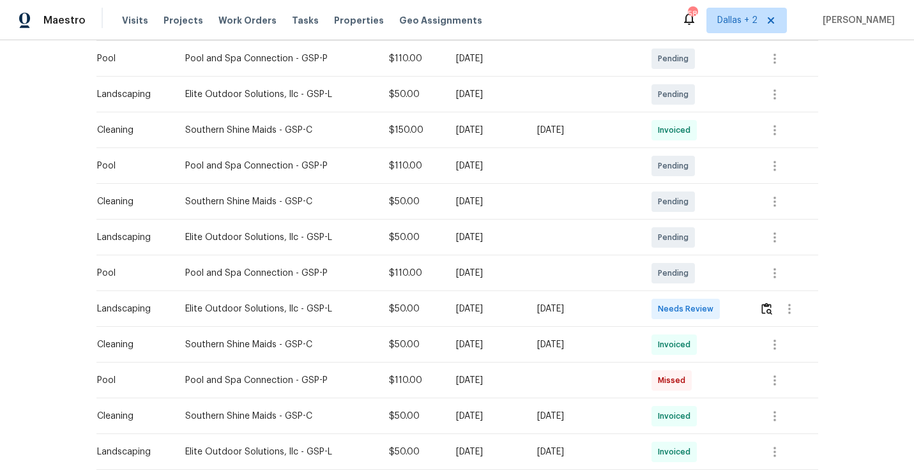
scroll to position [326, 0]
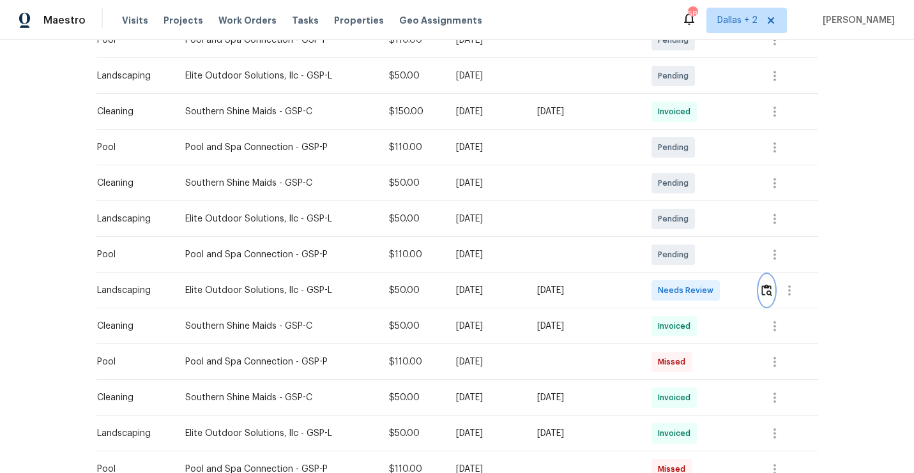
click at [768, 295] on img "button" at bounding box center [766, 290] width 11 height 12
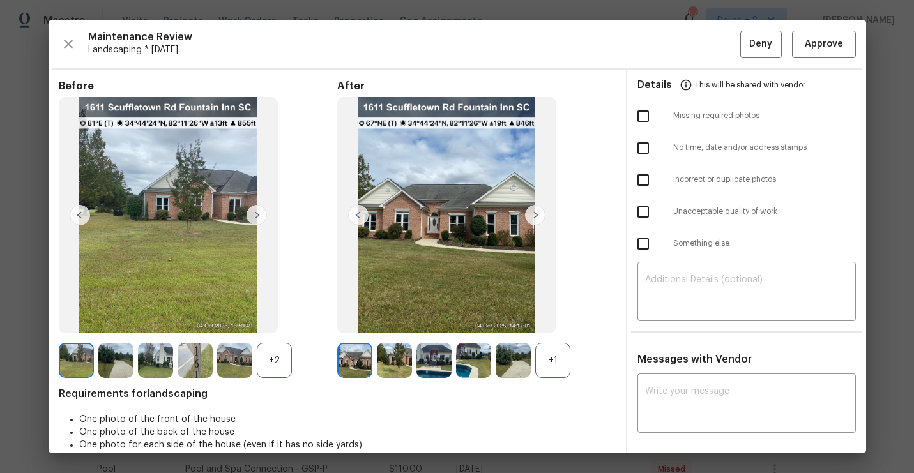
click at [559, 354] on div "+1" at bounding box center [552, 360] width 35 height 35
click at [292, 354] on div "+2" at bounding box center [198, 360] width 278 height 35
click at [823, 43] on span "Approve" at bounding box center [824, 44] width 38 height 16
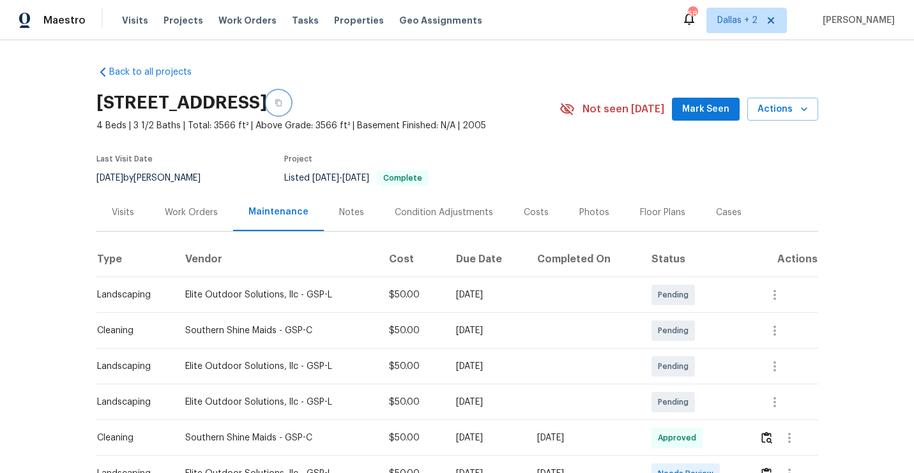
click at [290, 108] on button "button" at bounding box center [278, 102] width 23 height 23
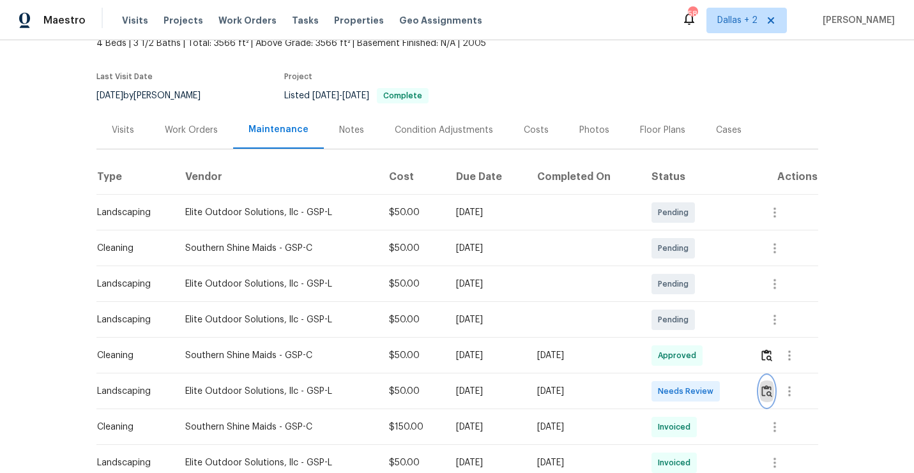
click at [772, 388] on img "button" at bounding box center [766, 391] width 11 height 12
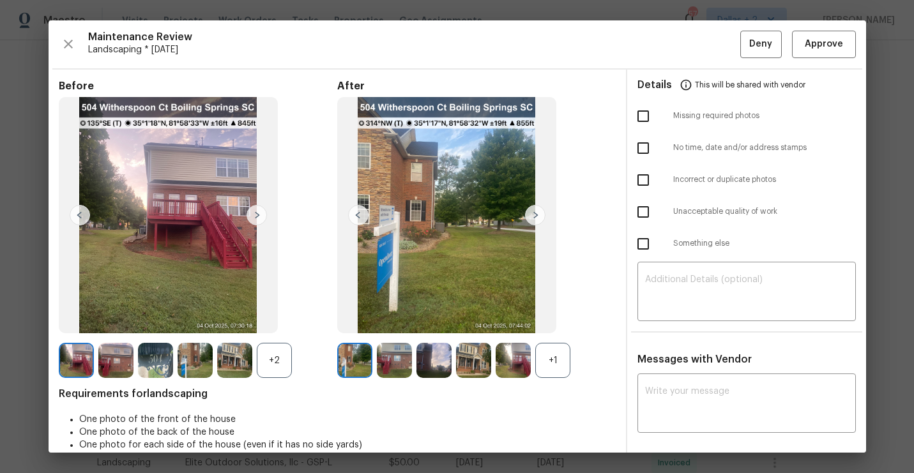
click at [560, 358] on div "+1" at bounding box center [552, 360] width 35 height 35
click at [277, 362] on div "+2" at bounding box center [274, 360] width 35 height 35
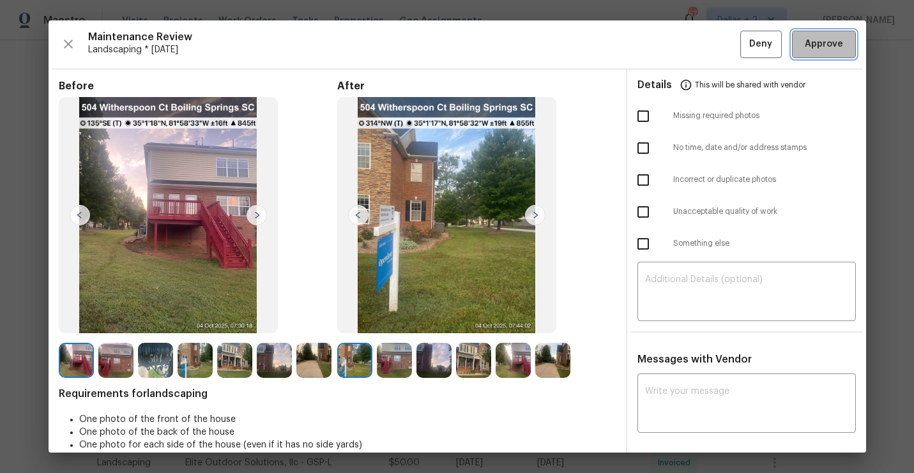
click at [821, 47] on span "Approve" at bounding box center [824, 44] width 38 height 16
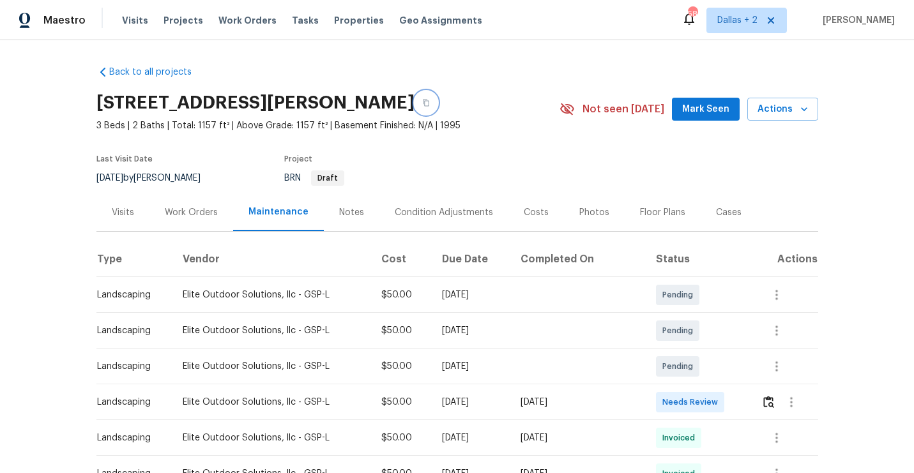
click at [437, 106] on button "button" at bounding box center [425, 102] width 23 height 23
click at [773, 397] on img "button" at bounding box center [768, 402] width 11 height 12
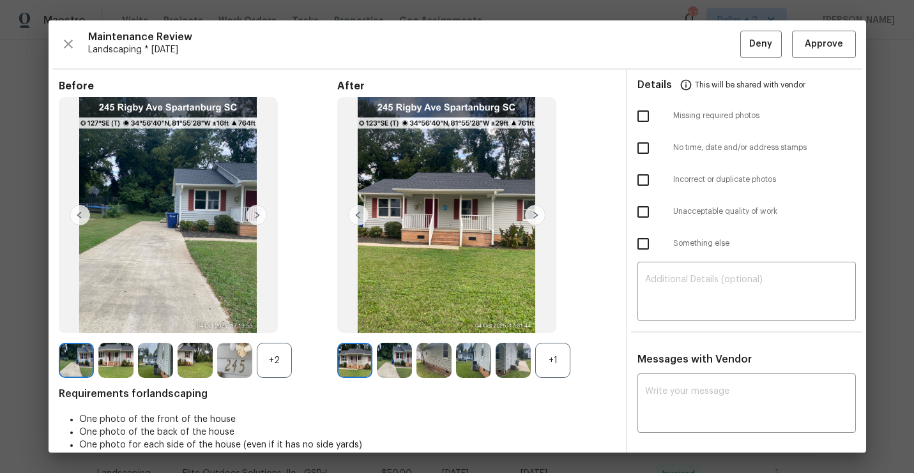
click at [547, 365] on div "+1" at bounding box center [552, 360] width 35 height 35
click at [812, 49] on span "Approve" at bounding box center [824, 44] width 38 height 16
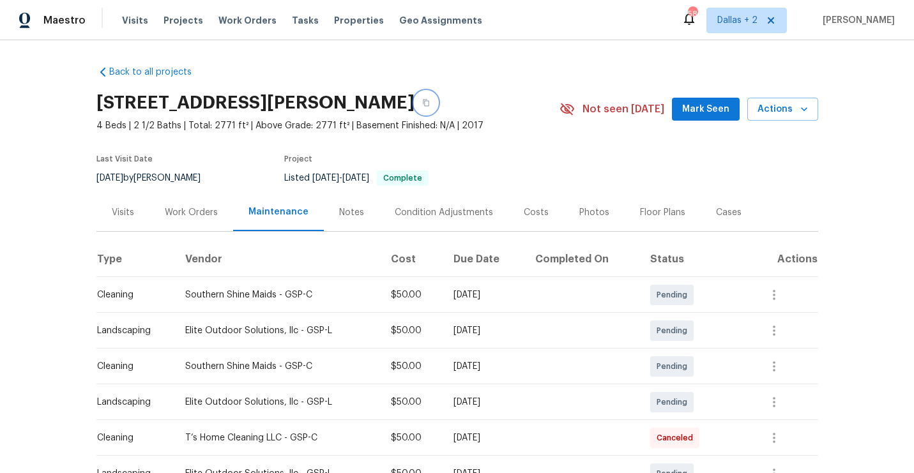
click at [437, 100] on button "button" at bounding box center [425, 102] width 23 height 23
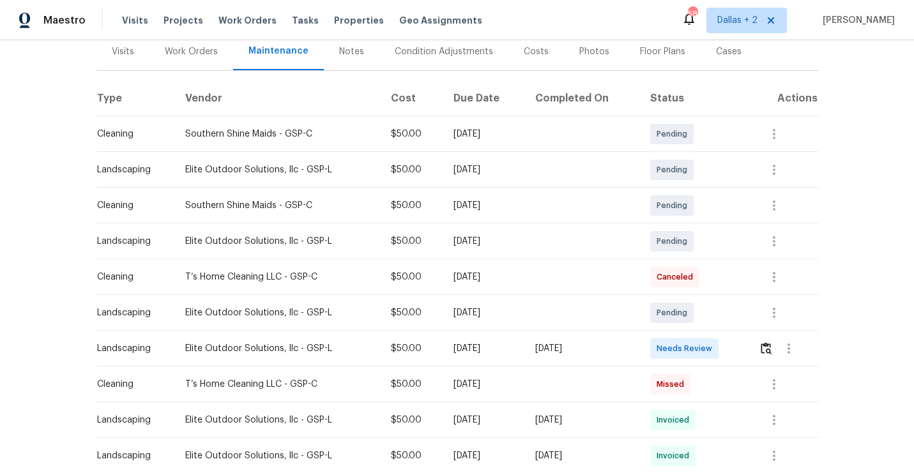
scroll to position [197, 0]
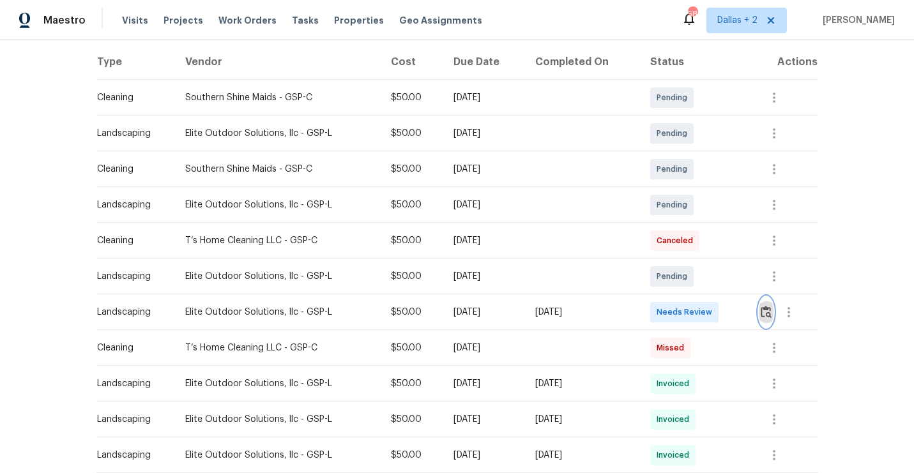
click at [770, 308] on img "button" at bounding box center [766, 312] width 11 height 12
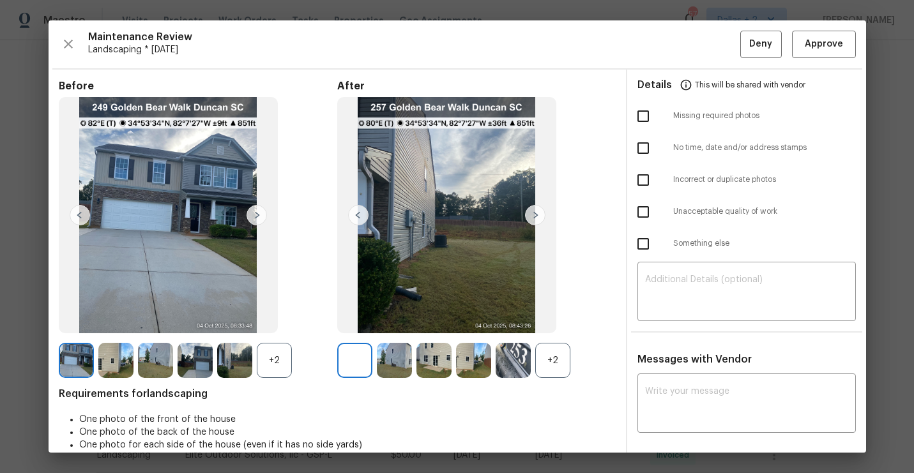
click at [542, 357] on div "+2" at bounding box center [552, 360] width 35 height 35
click at [825, 59] on div "Maintenance Review Landscaping * Mon, Sep 29 Deny Approve Before +2 After Requi…" at bounding box center [457, 236] width 817 height 432
click at [821, 47] on span "Approve" at bounding box center [824, 44] width 38 height 16
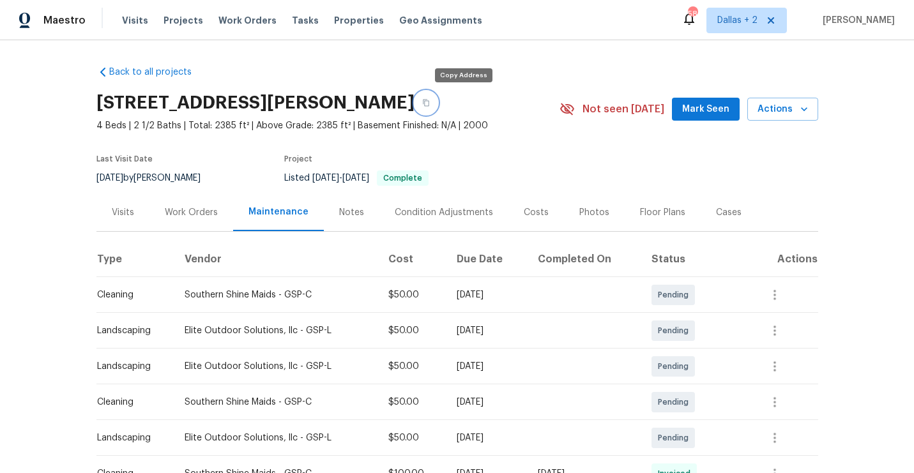
click at [430, 100] on icon "button" at bounding box center [426, 103] width 8 height 8
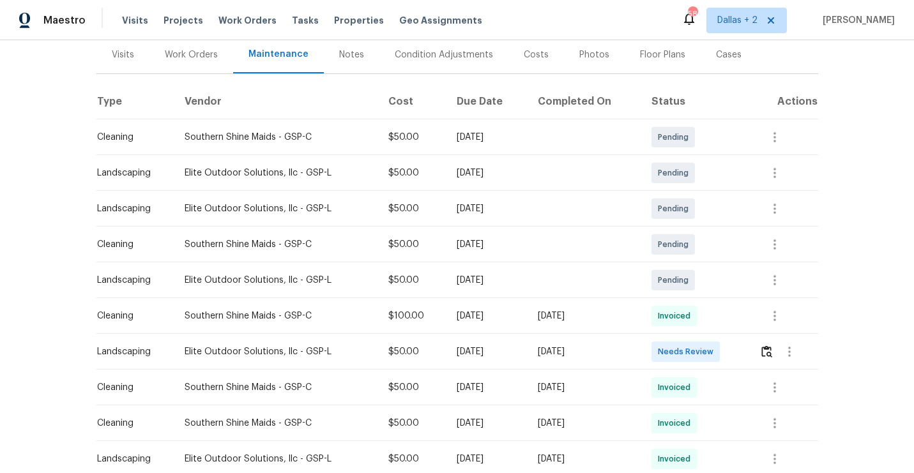
scroll to position [171, 0]
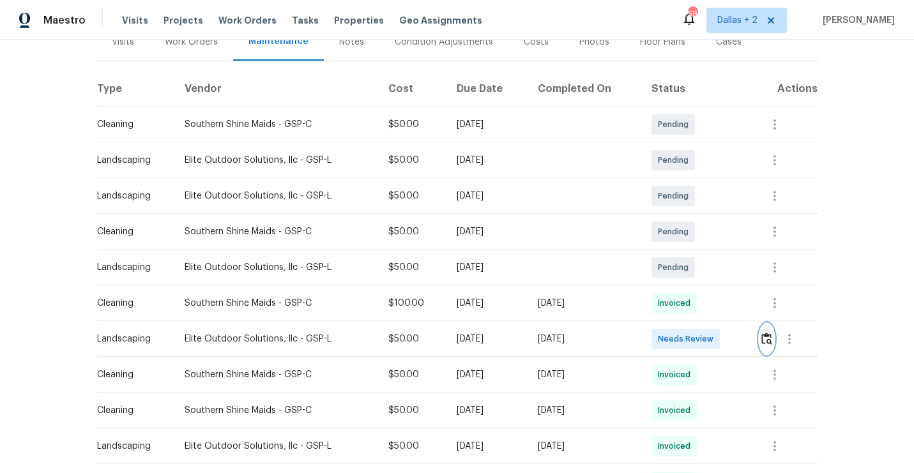
click at [772, 344] on img "button" at bounding box center [766, 339] width 11 height 12
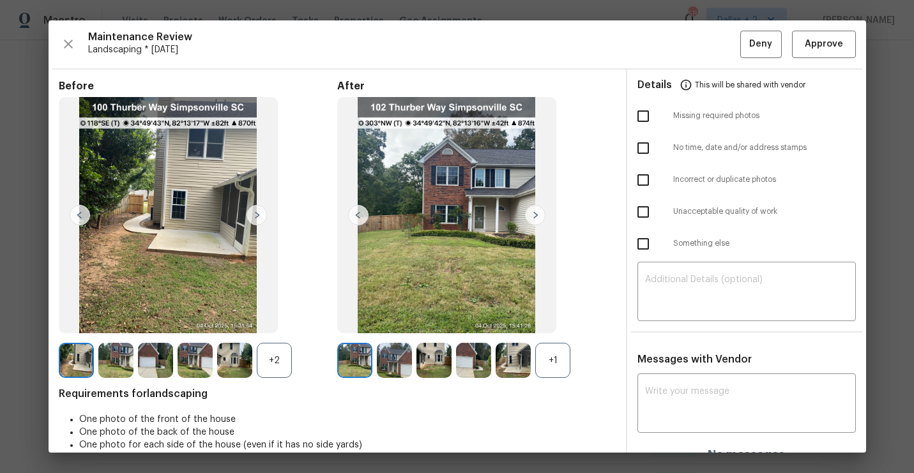
click at [565, 349] on div "+1" at bounding box center [552, 360] width 35 height 35
click at [282, 357] on div "+2" at bounding box center [274, 360] width 35 height 35
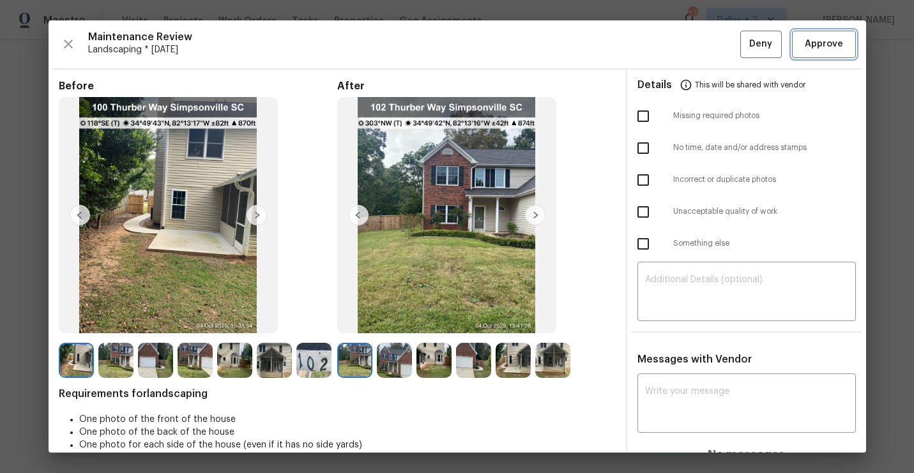
click at [833, 45] on span "Approve" at bounding box center [824, 44] width 38 height 16
